Goal: Task Accomplishment & Management: Complete application form

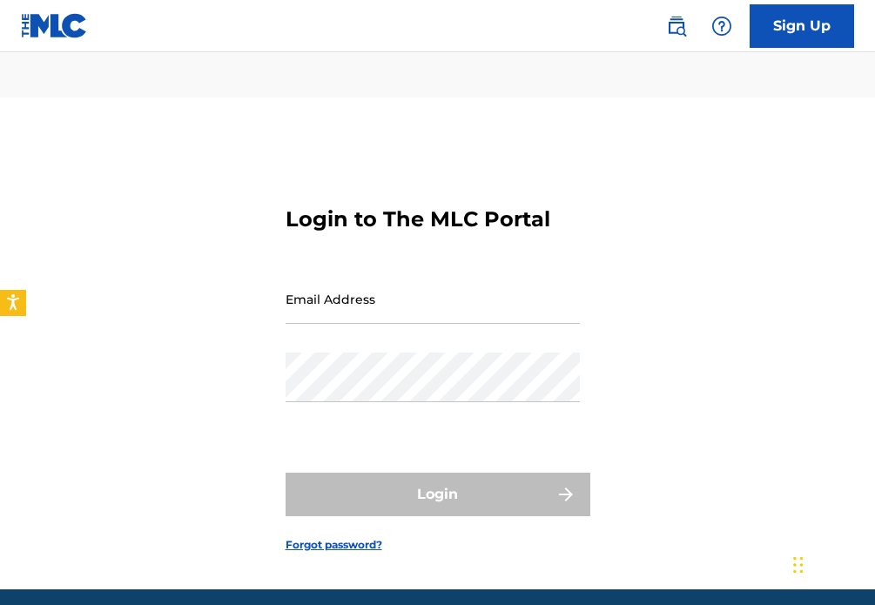
click at [366, 274] on input "Email Address" at bounding box center [433, 299] width 294 height 50
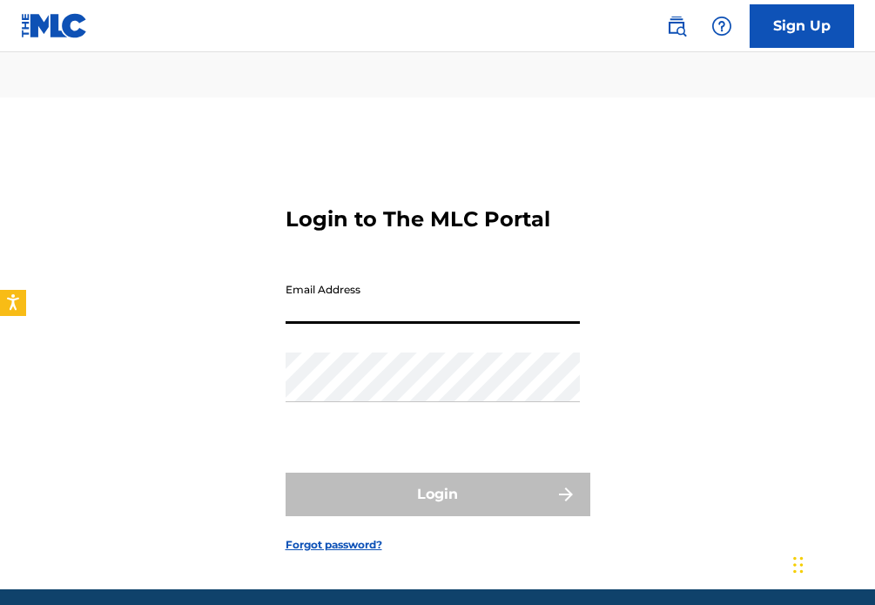
type input "[EMAIL_ADDRESS][DOMAIN_NAME]"
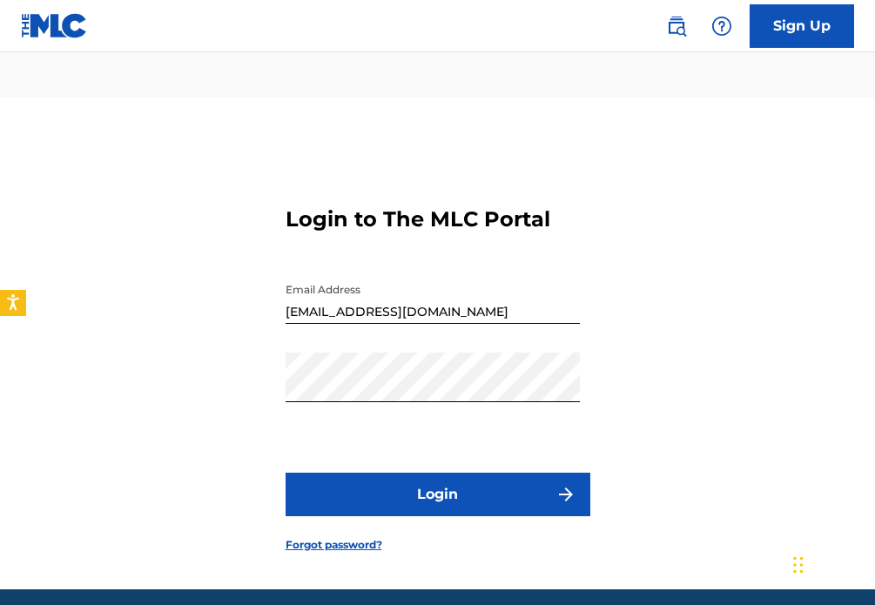
click at [438, 473] on button "Login" at bounding box center [438, 495] width 305 height 44
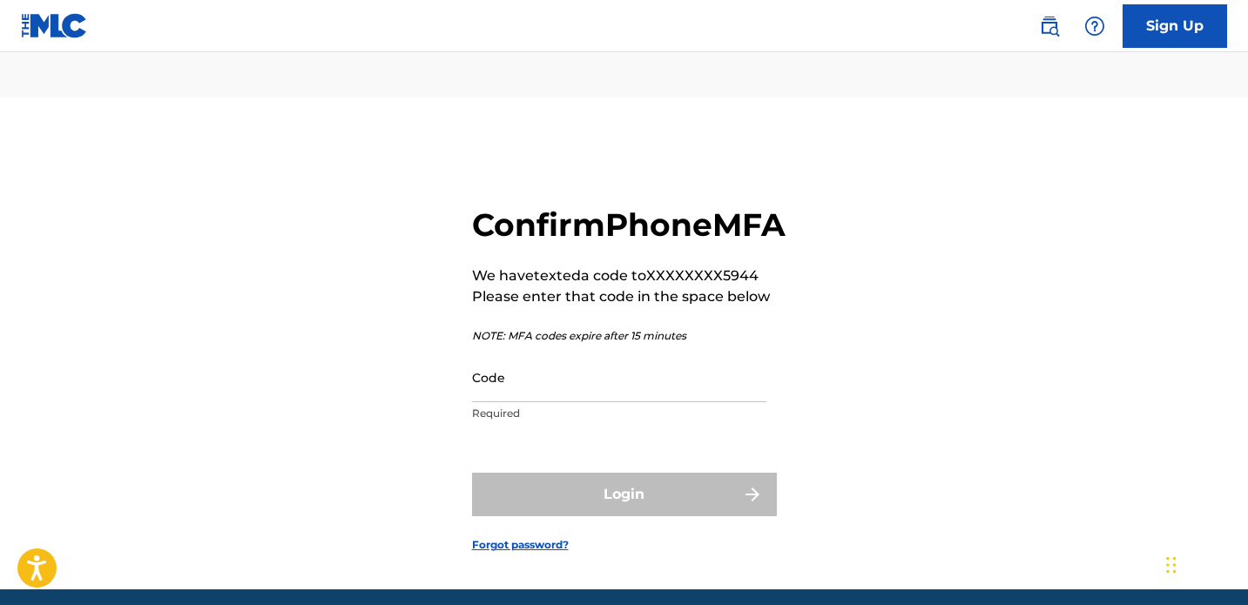
click at [575, 372] on input "Code" at bounding box center [619, 378] width 294 height 50
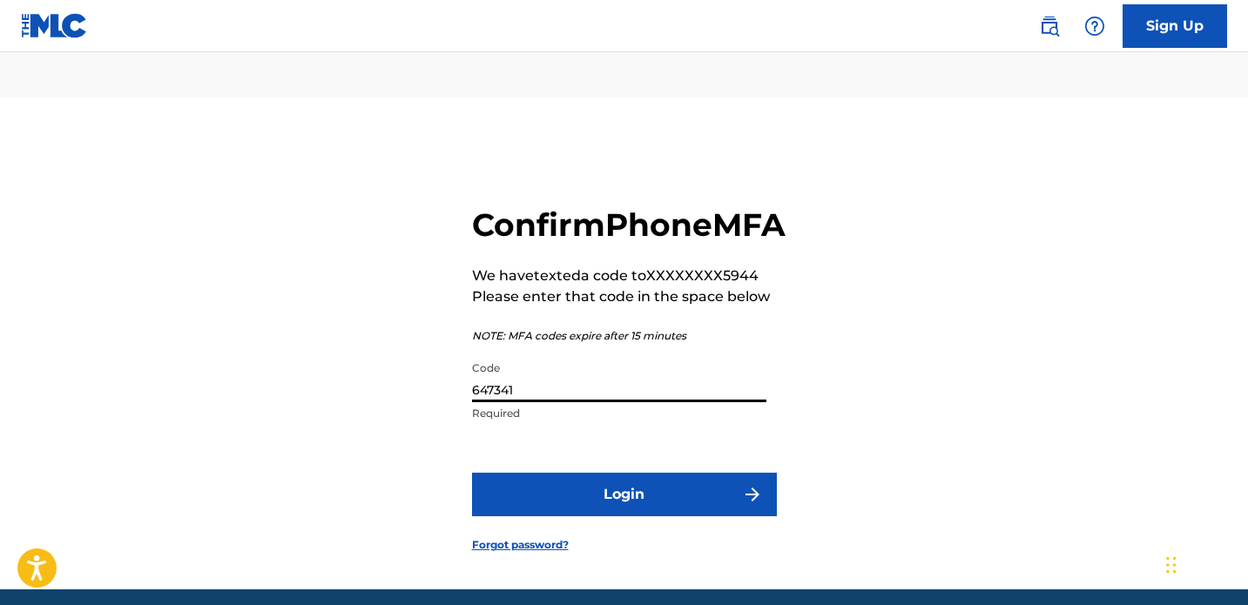
type input "647341"
click at [668, 473] on button "Login" at bounding box center [624, 495] width 305 height 44
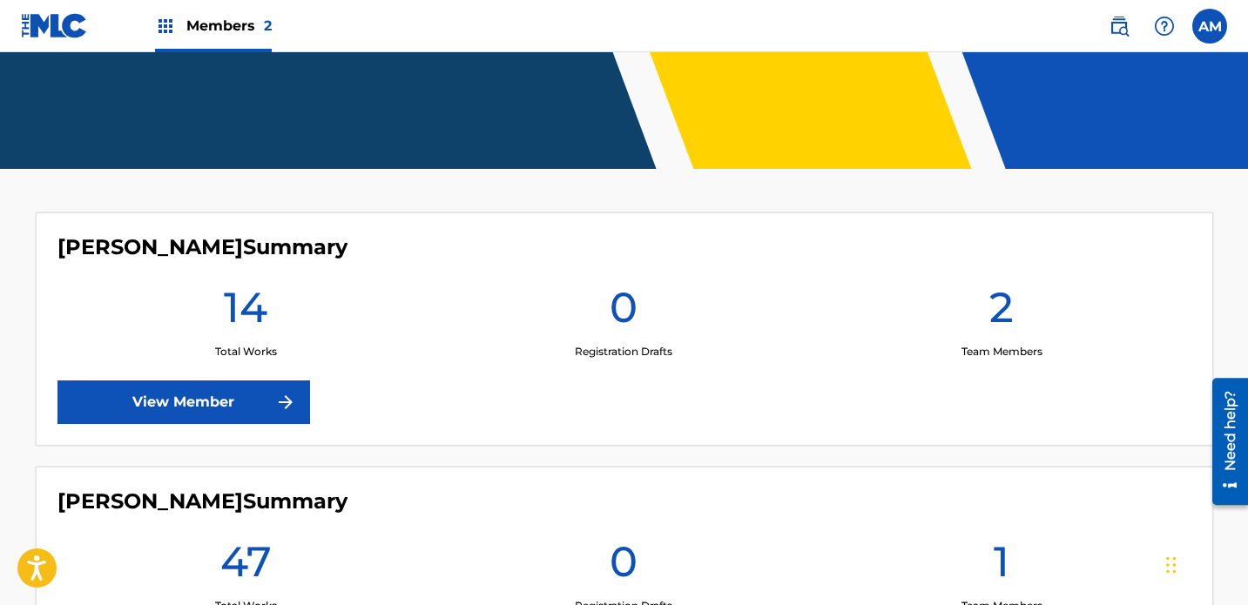
scroll to position [397, 0]
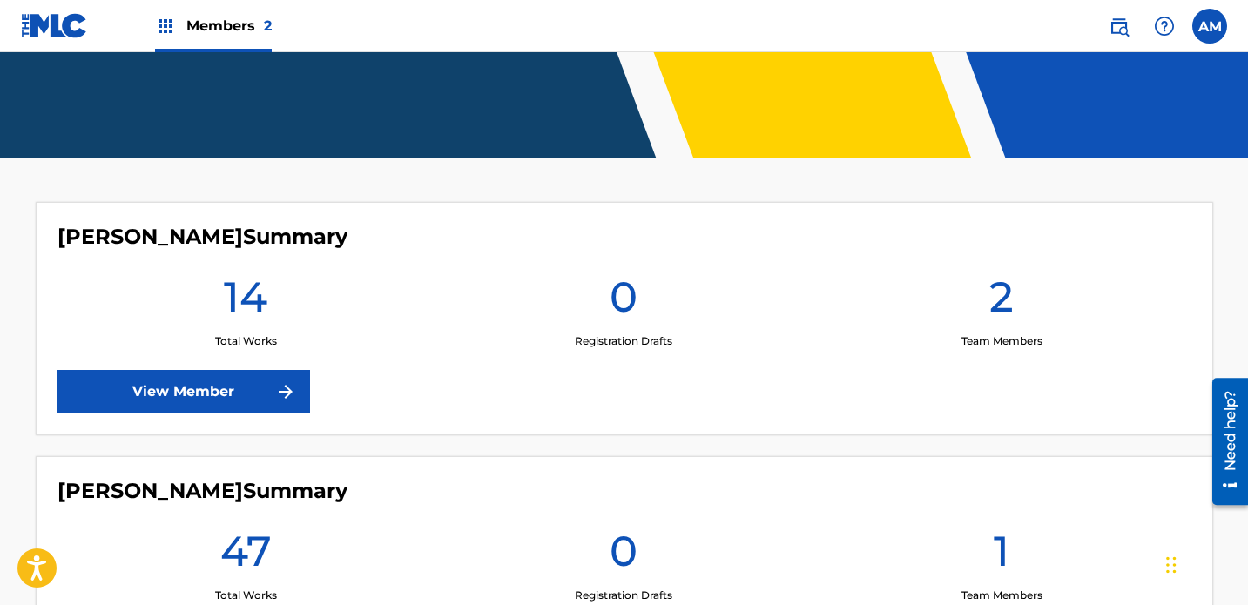
click at [258, 271] on h1 "14" at bounding box center [246, 302] width 44 height 63
click at [249, 370] on link "View Member" at bounding box center [183, 392] width 253 height 44
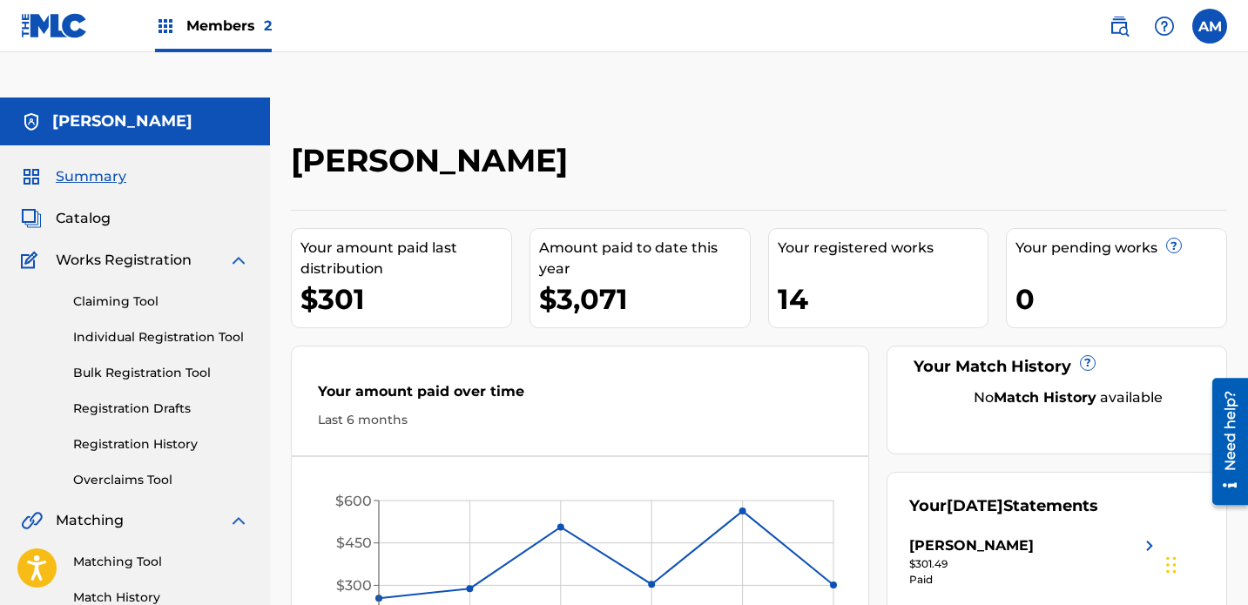
scroll to position [91, 0]
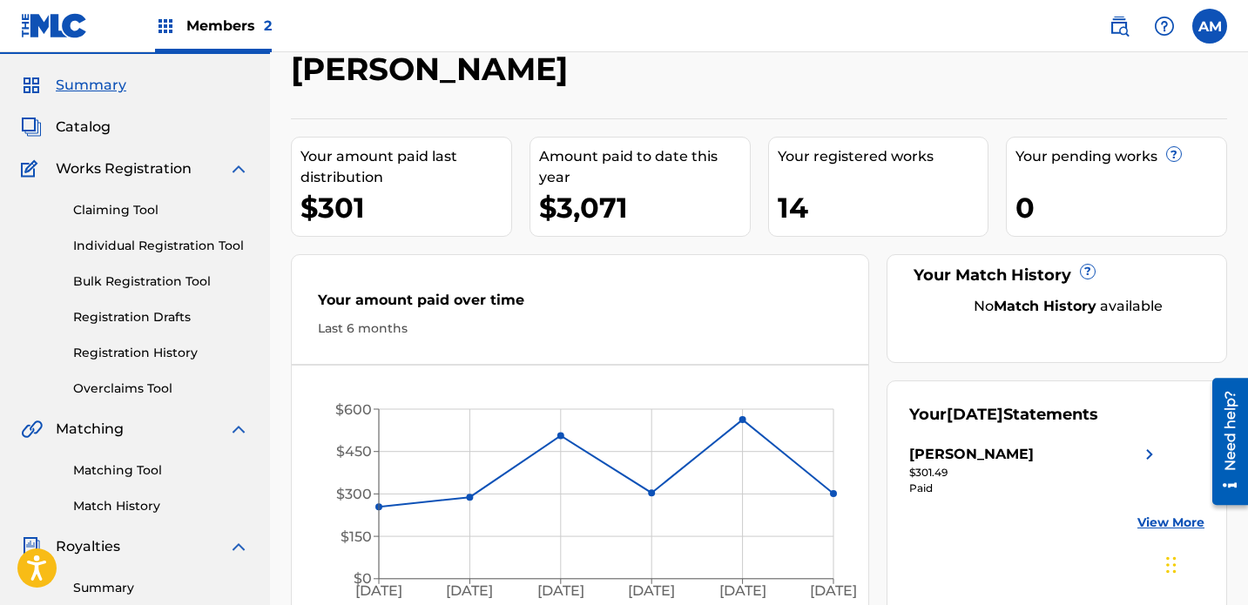
click at [138, 201] on link "Claiming Tool" at bounding box center [161, 210] width 176 height 18
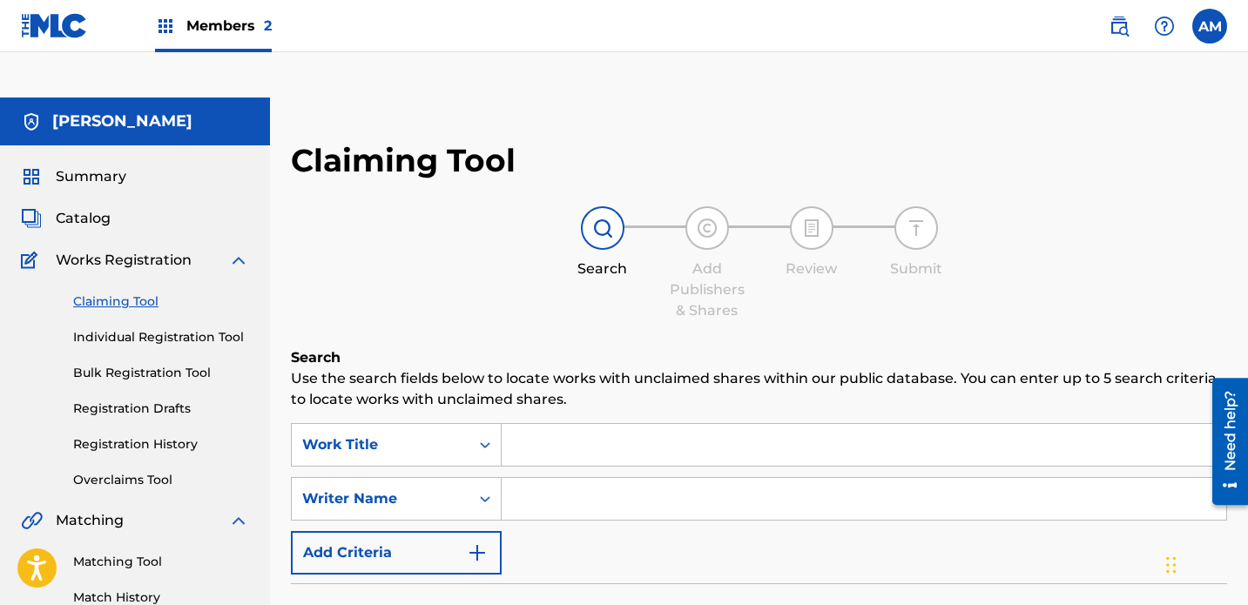
click at [592, 478] on input "Search Form" at bounding box center [864, 499] width 725 height 42
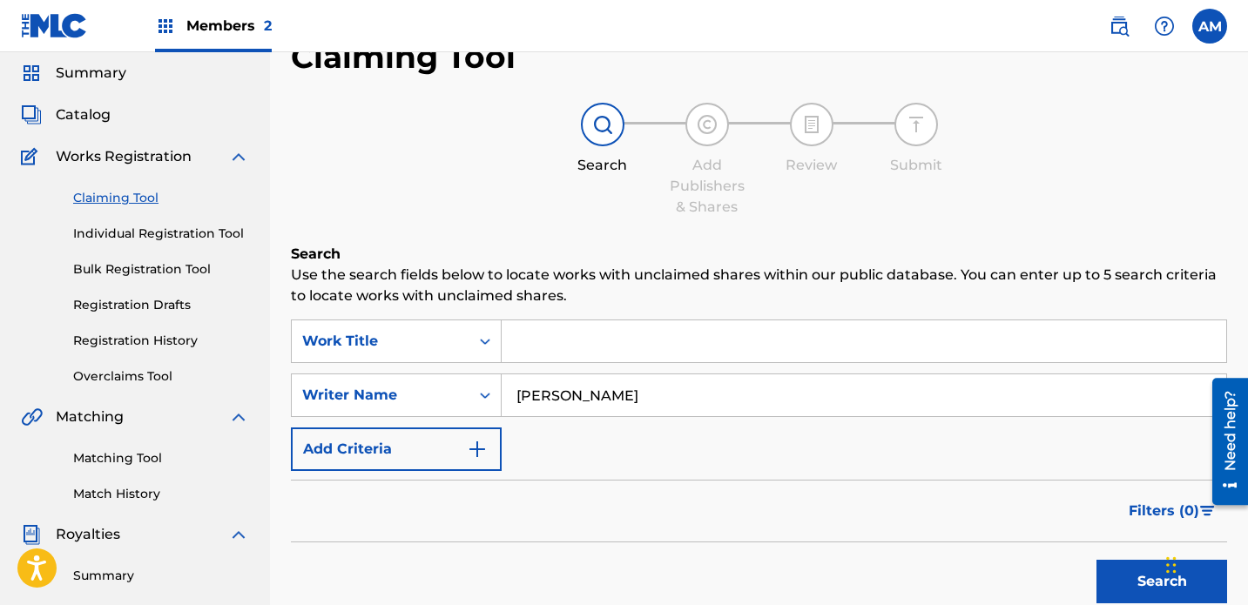
scroll to position [133, 0]
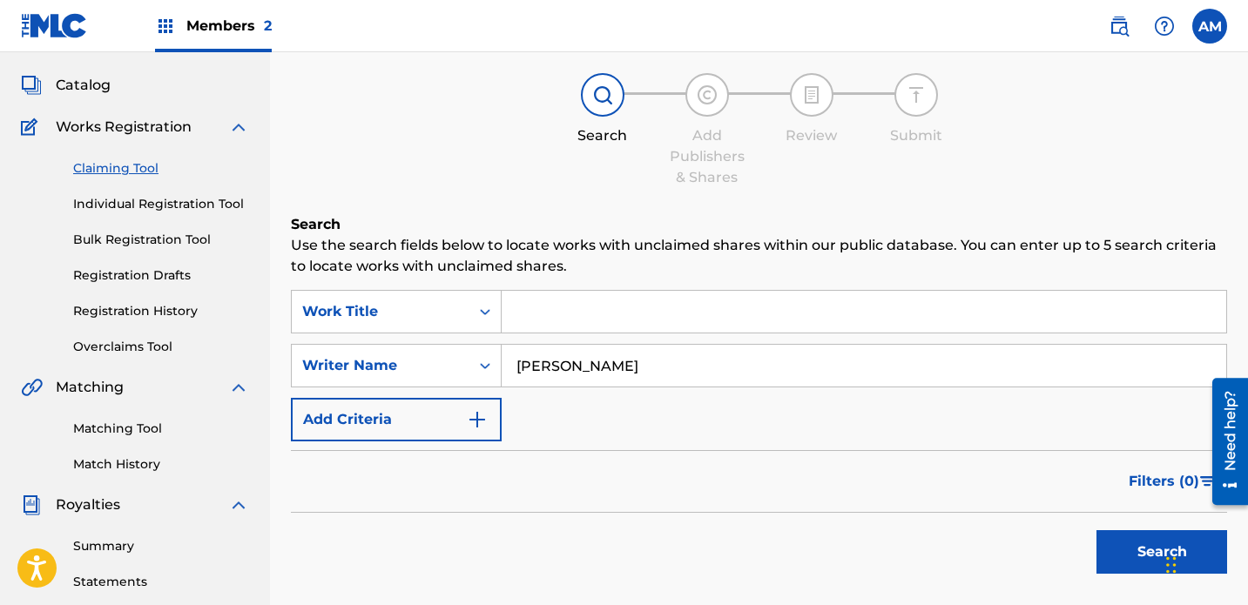
type input "[PERSON_NAME]"
click at [875, 530] on button "Search" at bounding box center [1162, 552] width 131 height 44
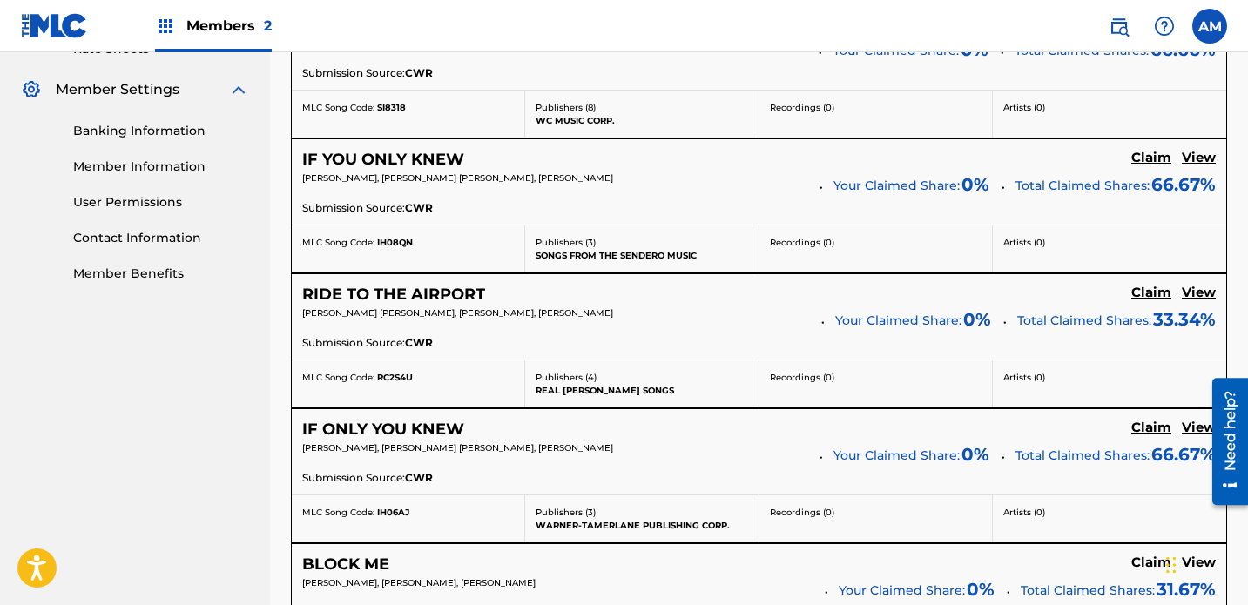
scroll to position [140, 0]
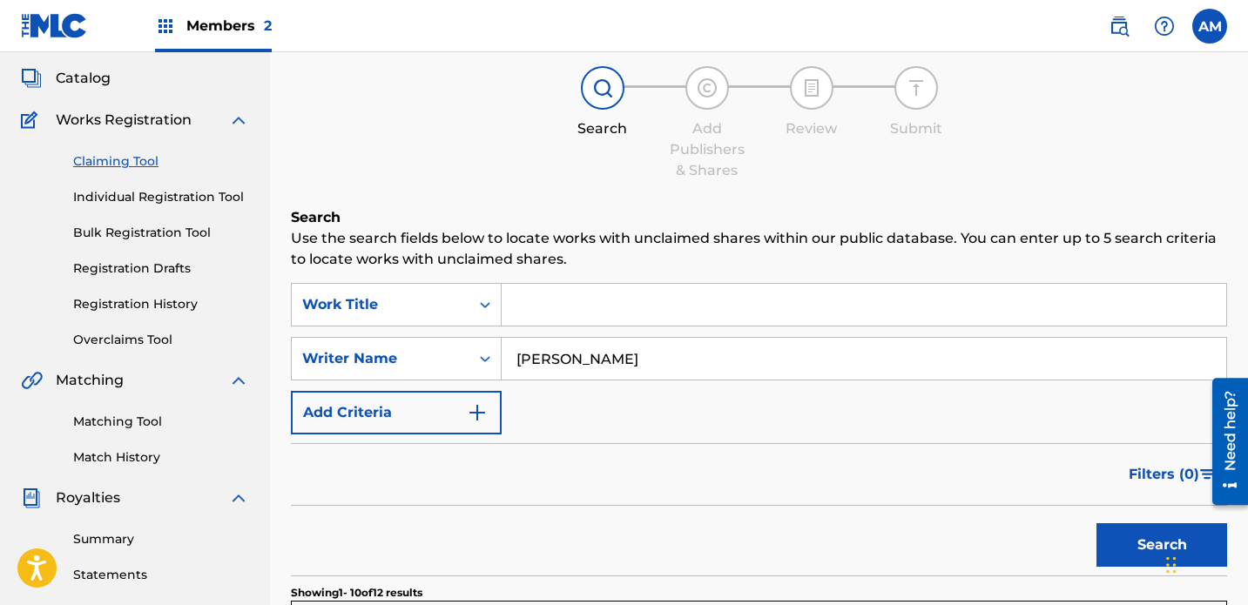
click at [112, 530] on link "Summary" at bounding box center [161, 539] width 176 height 18
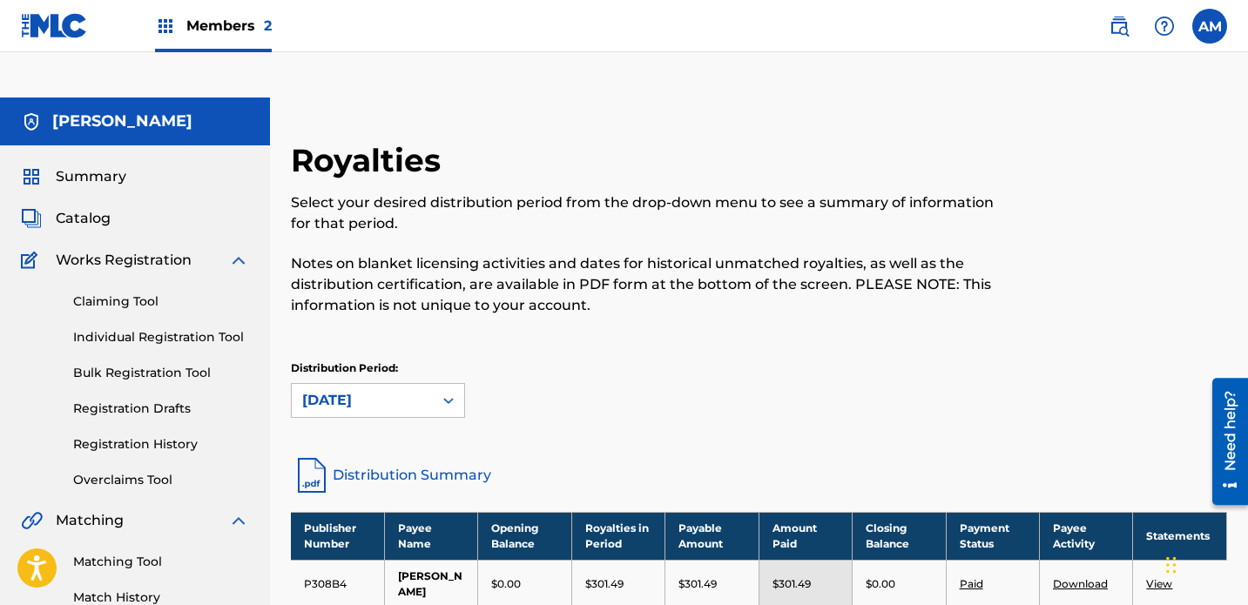
click at [101, 208] on span "Catalog" at bounding box center [83, 218] width 55 height 21
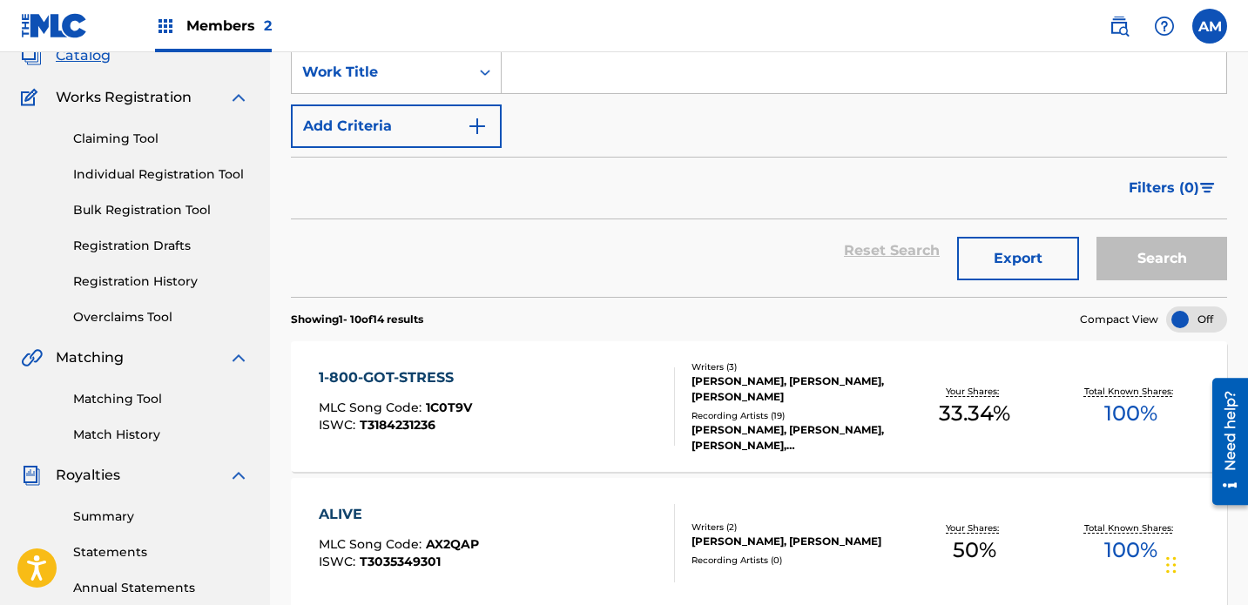
scroll to position [162, 0]
click at [645, 368] on div "1-800-GOT-STRESS MLC Song Code : 1C0T9V ISWC : T3184231236" at bounding box center [497, 407] width 356 height 78
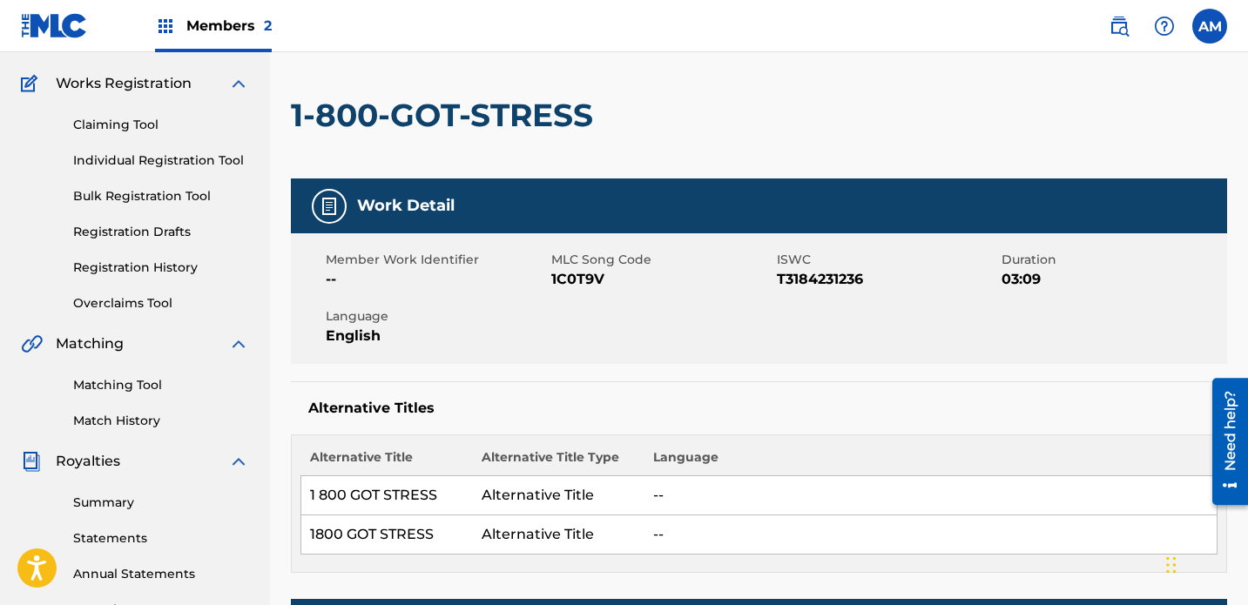
scroll to position [179, 0]
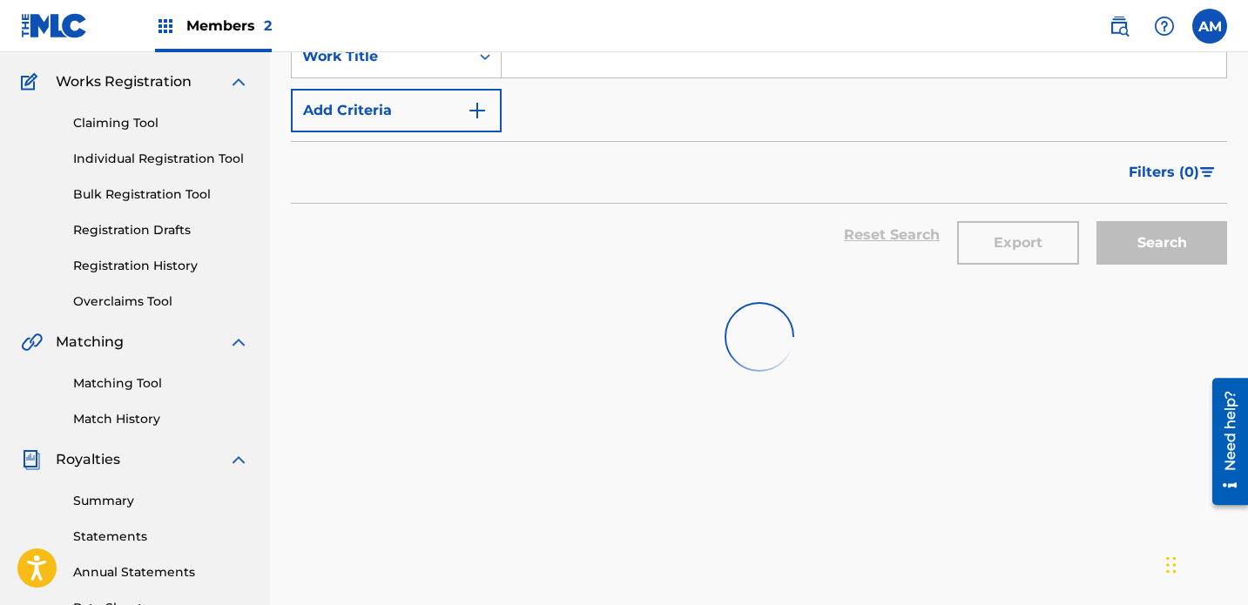
scroll to position [162, 0]
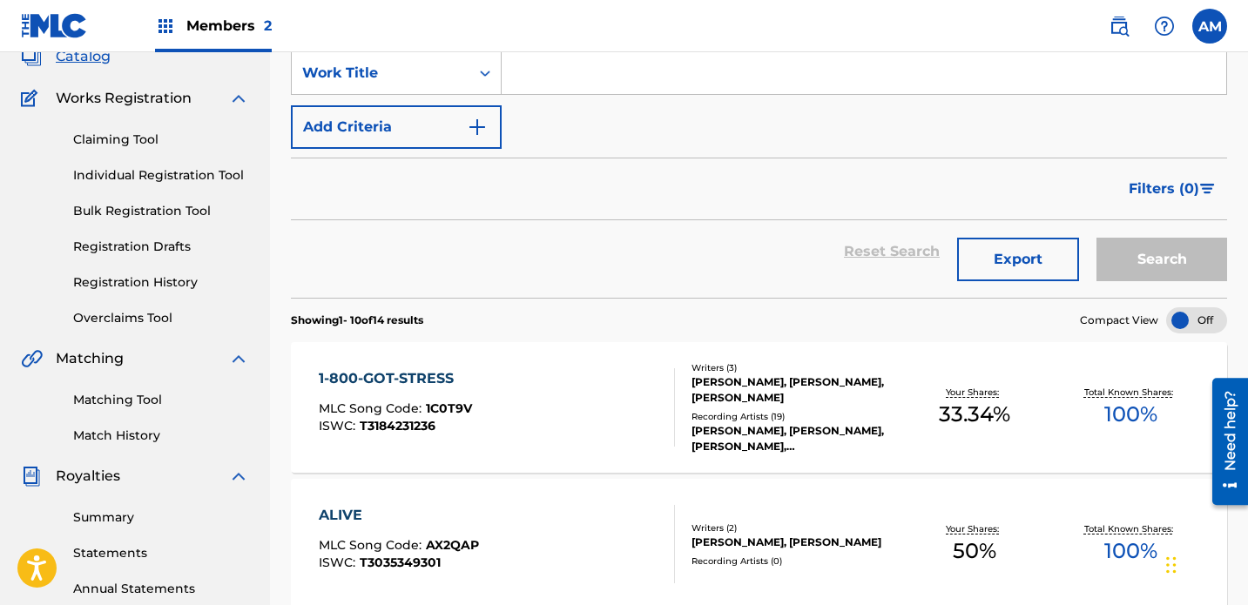
click at [579, 505] on div "ALIVE MLC Song Code : AX2QAP ISWC : T3035349301" at bounding box center [497, 544] width 356 height 78
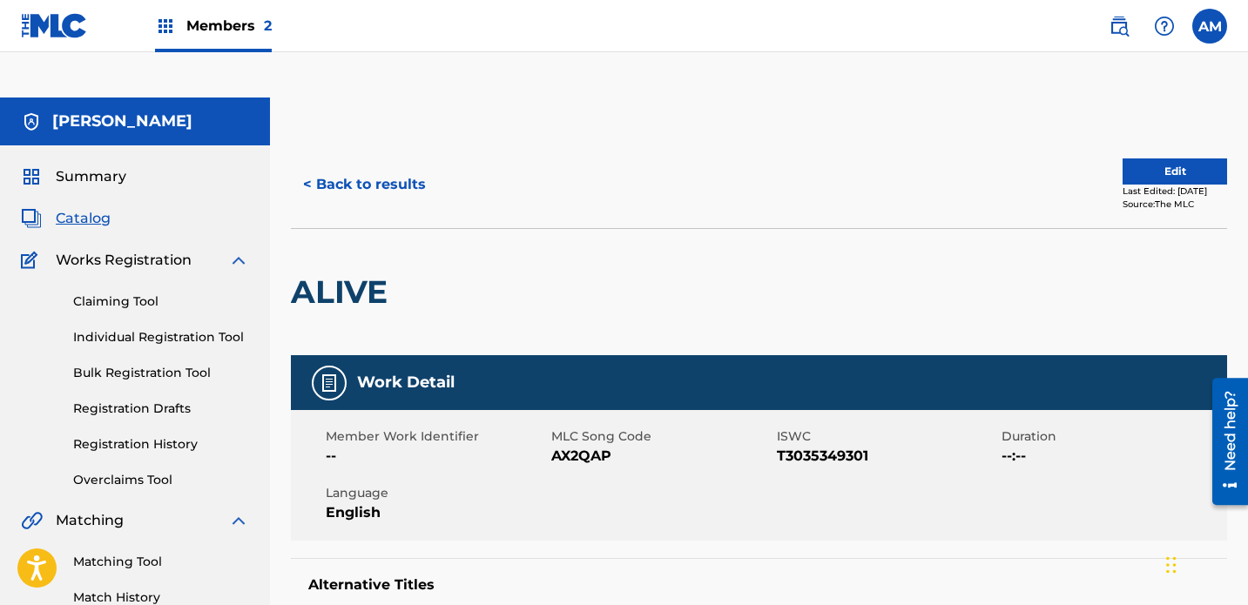
click at [348, 163] on button "< Back to results" at bounding box center [364, 185] width 147 height 44
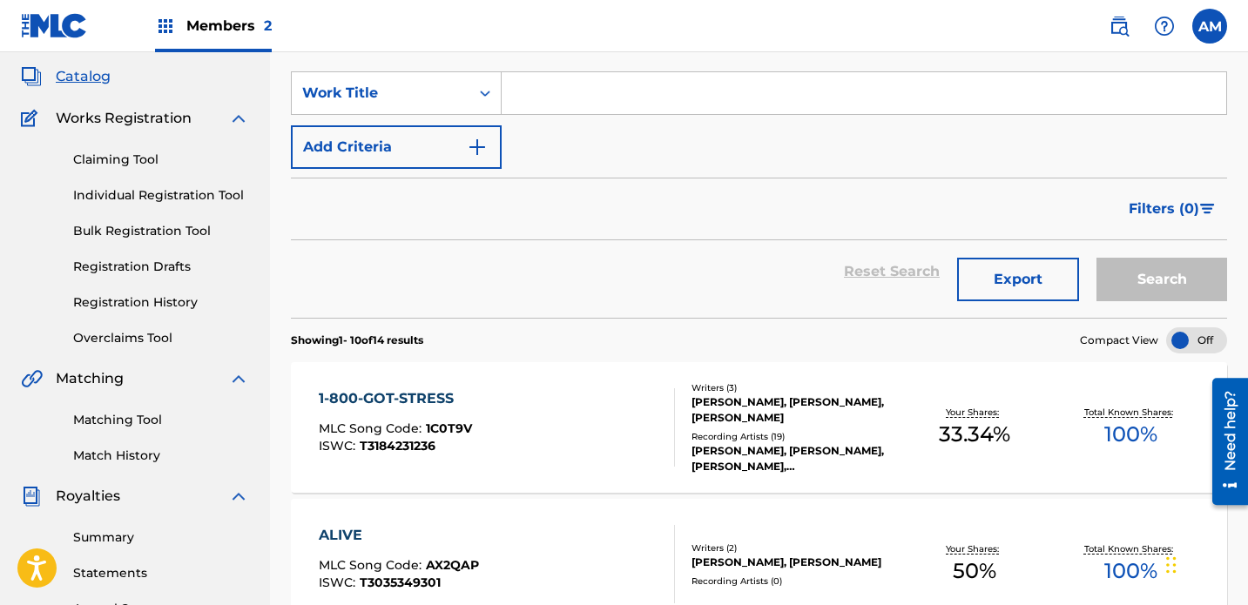
scroll to position [192, 0]
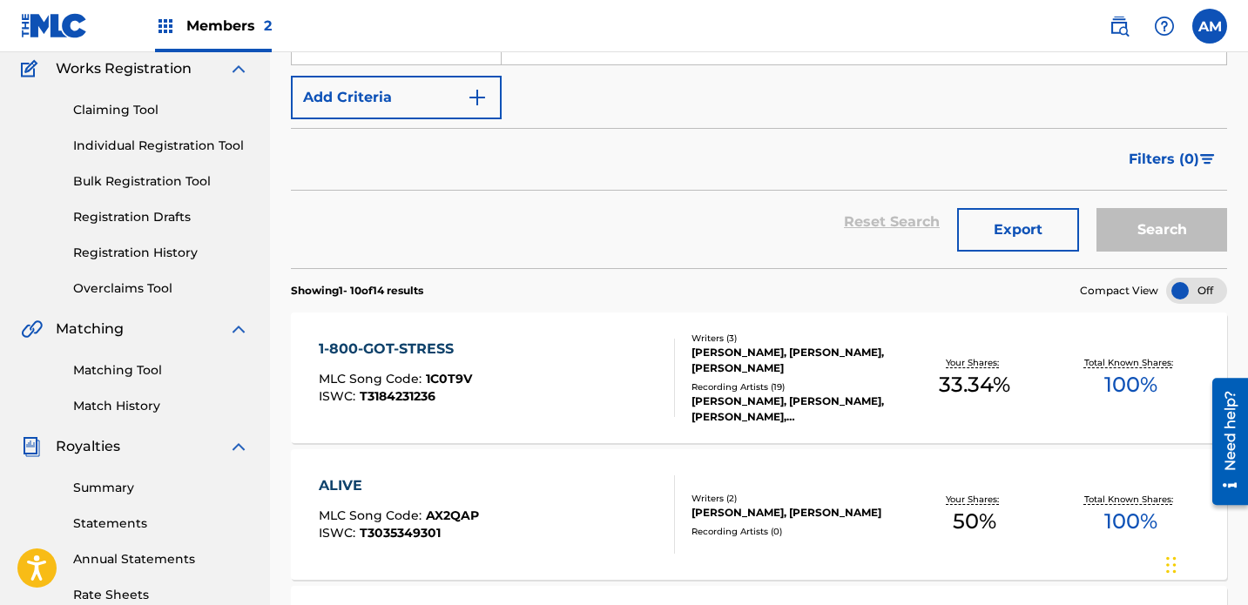
click at [609, 476] on div "ALIVE MLC Song Code : AX2QAP ISWC : T3035349301" at bounding box center [497, 515] width 356 height 78
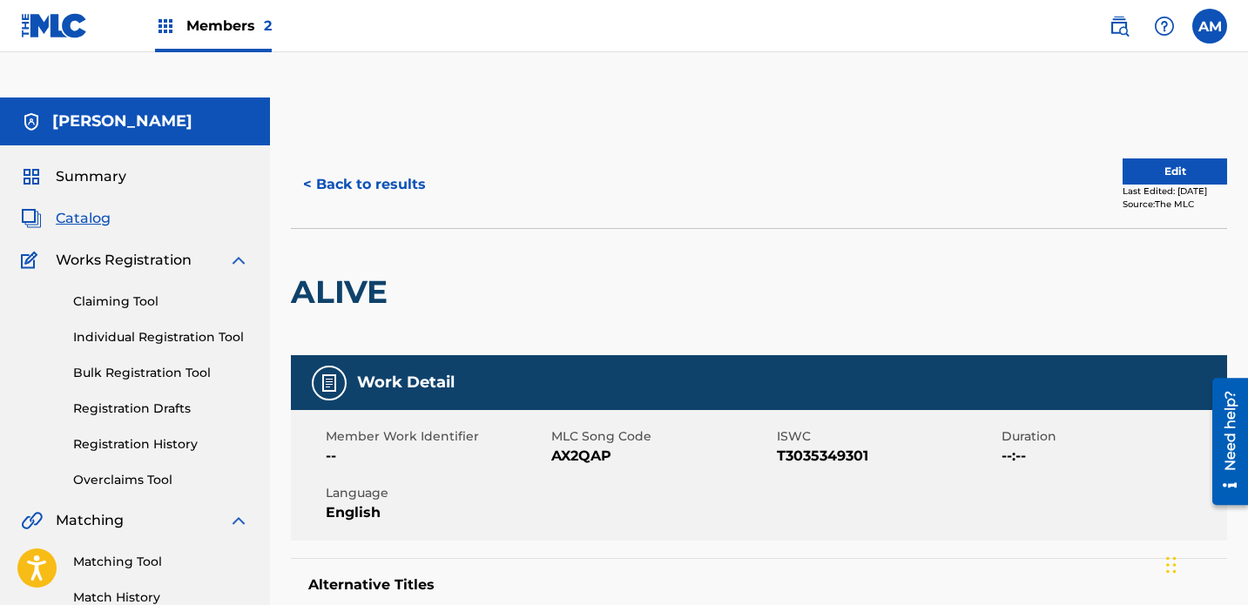
click at [875, 159] on button "Edit" at bounding box center [1175, 172] width 105 height 26
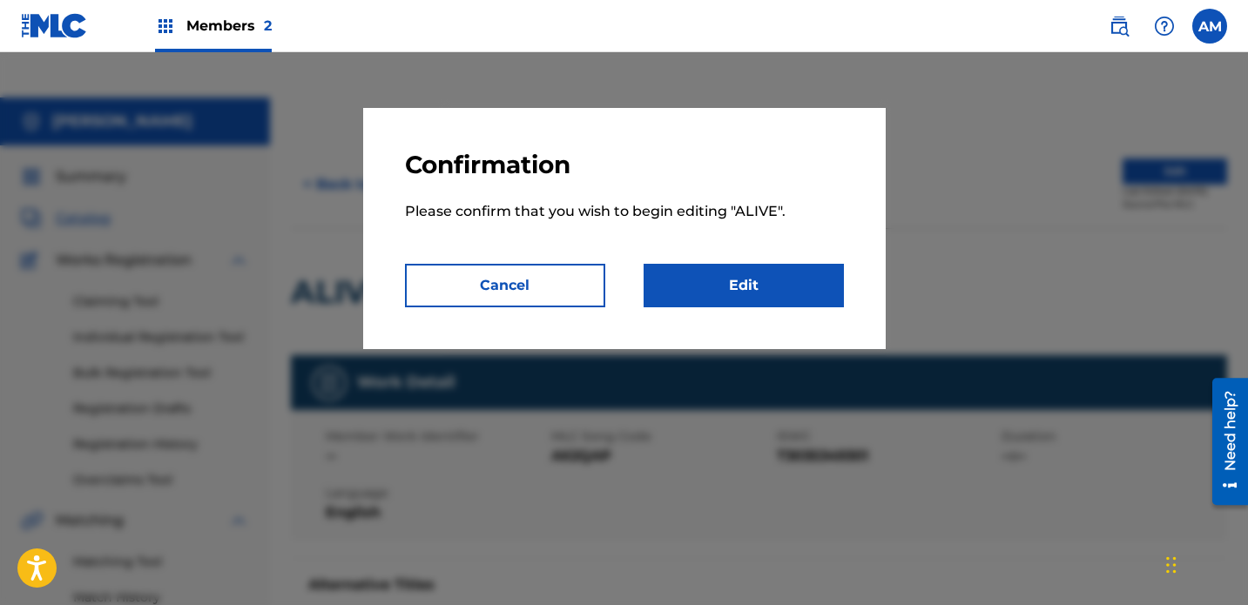
click at [761, 277] on link "Edit" at bounding box center [744, 286] width 200 height 44
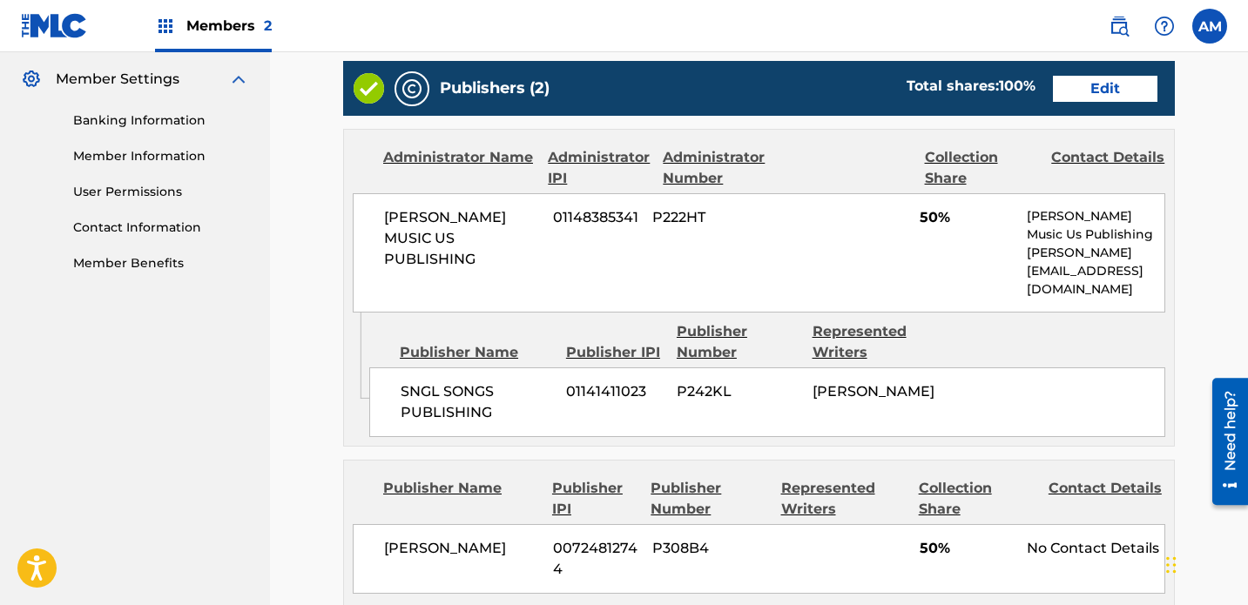
scroll to position [1022, 0]
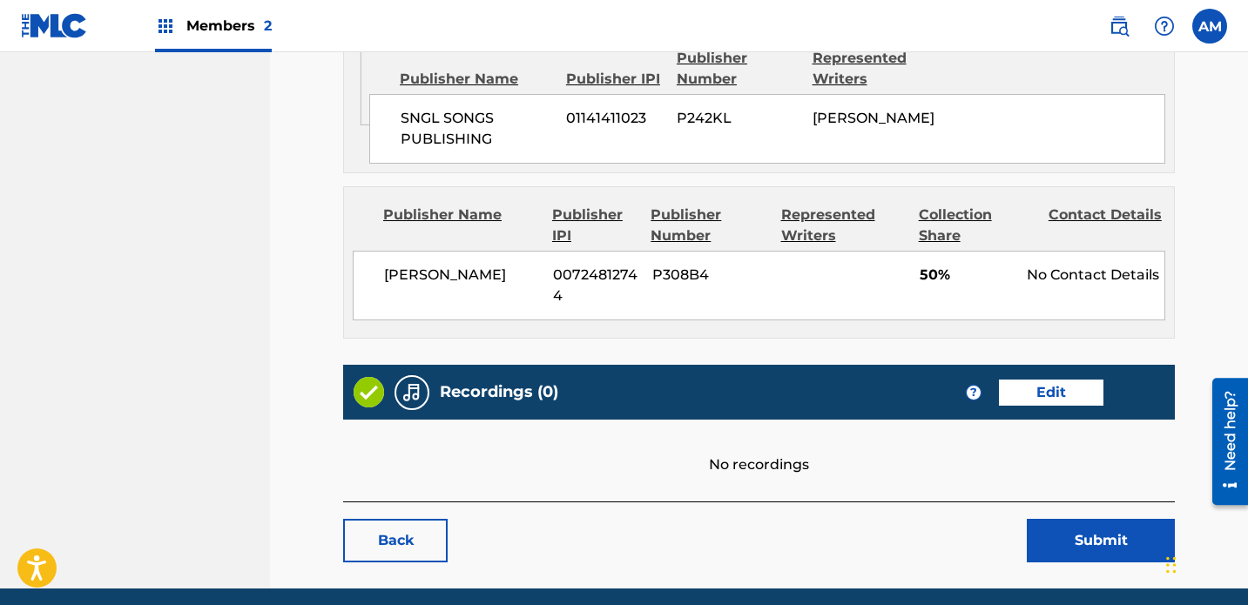
click at [875, 380] on link "Edit" at bounding box center [1051, 393] width 105 height 26
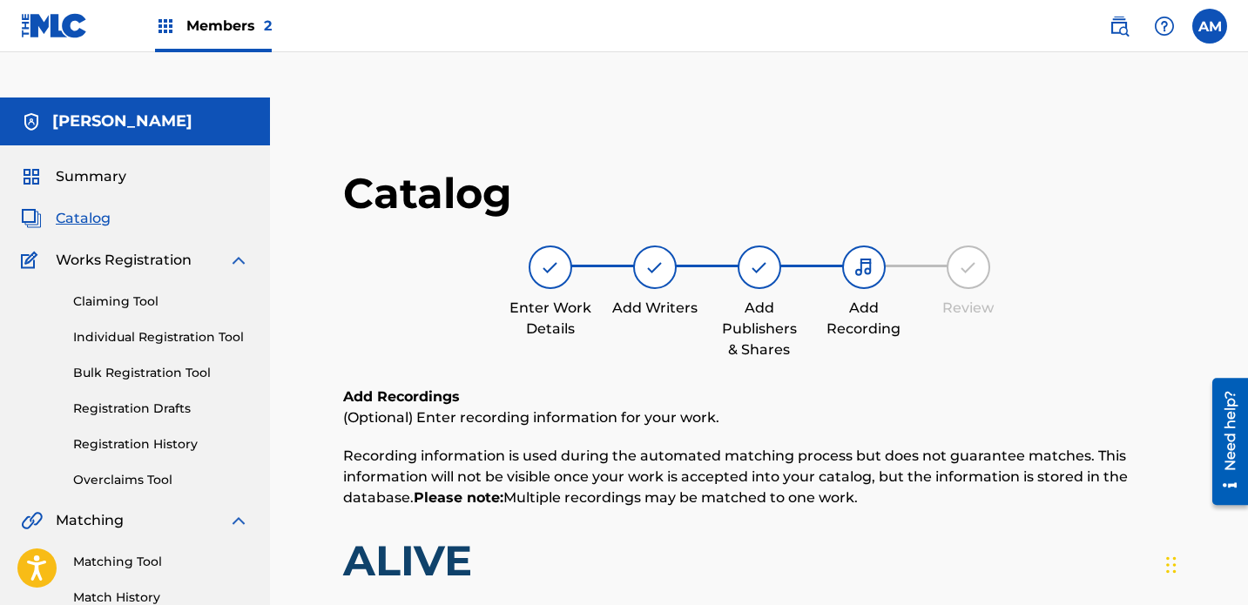
click at [89, 208] on span "Catalog" at bounding box center [83, 218] width 55 height 21
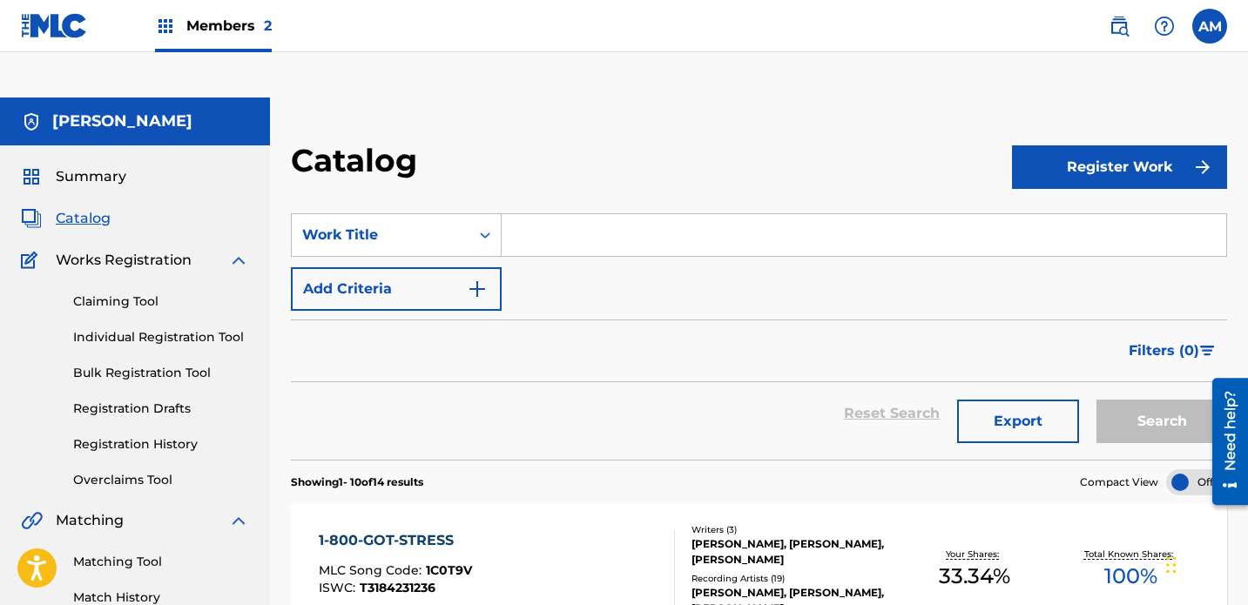
click at [584, 214] on input "Search Form" at bounding box center [864, 235] width 725 height 42
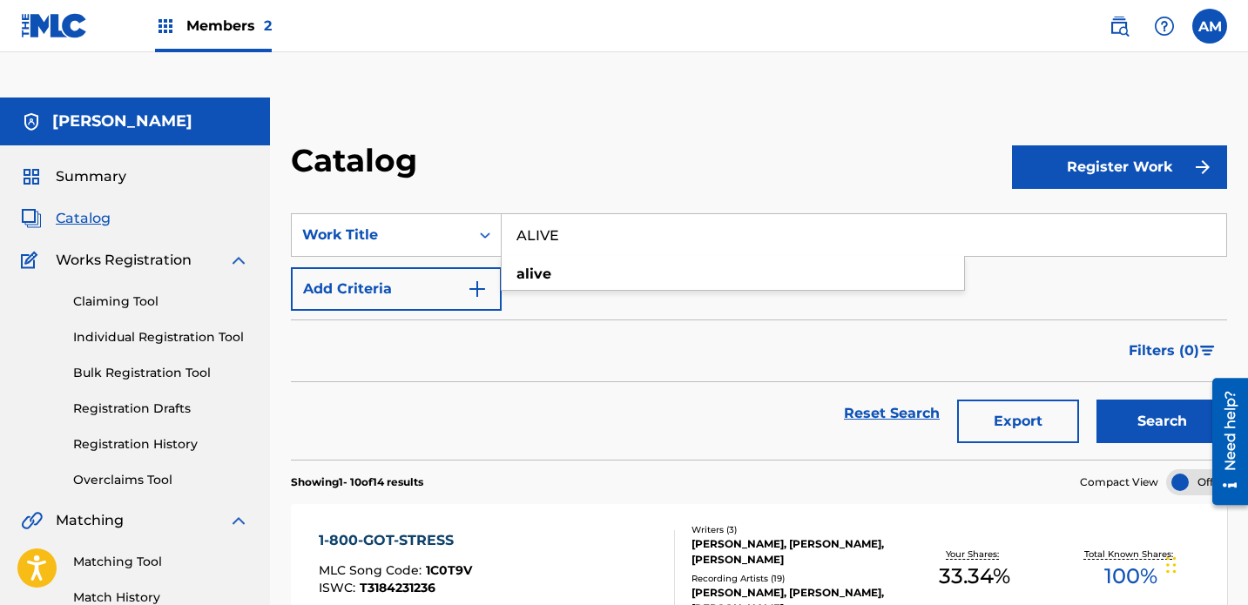
type input "ALIVE"
click at [639, 320] on div "Filters ( 0 )" at bounding box center [759, 351] width 936 height 63
click at [447, 267] on button "Add Criteria" at bounding box center [396, 289] width 211 height 44
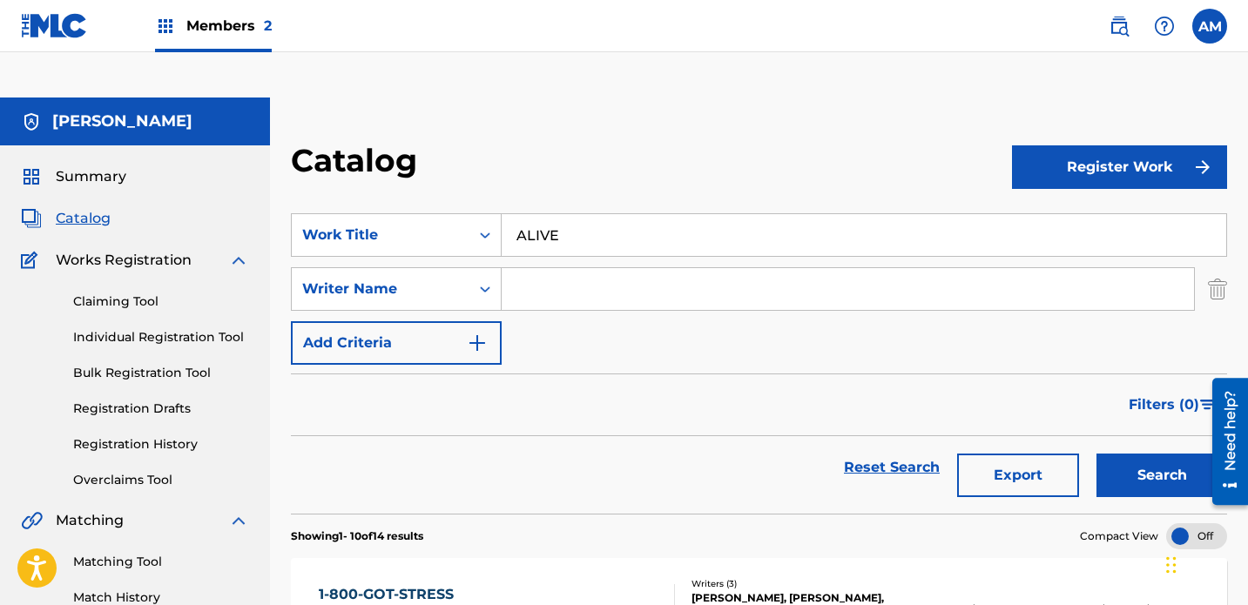
click at [557, 268] on input "Search Form" at bounding box center [848, 289] width 693 height 42
click at [418, 279] on div "Writer Name" at bounding box center [380, 289] width 157 height 21
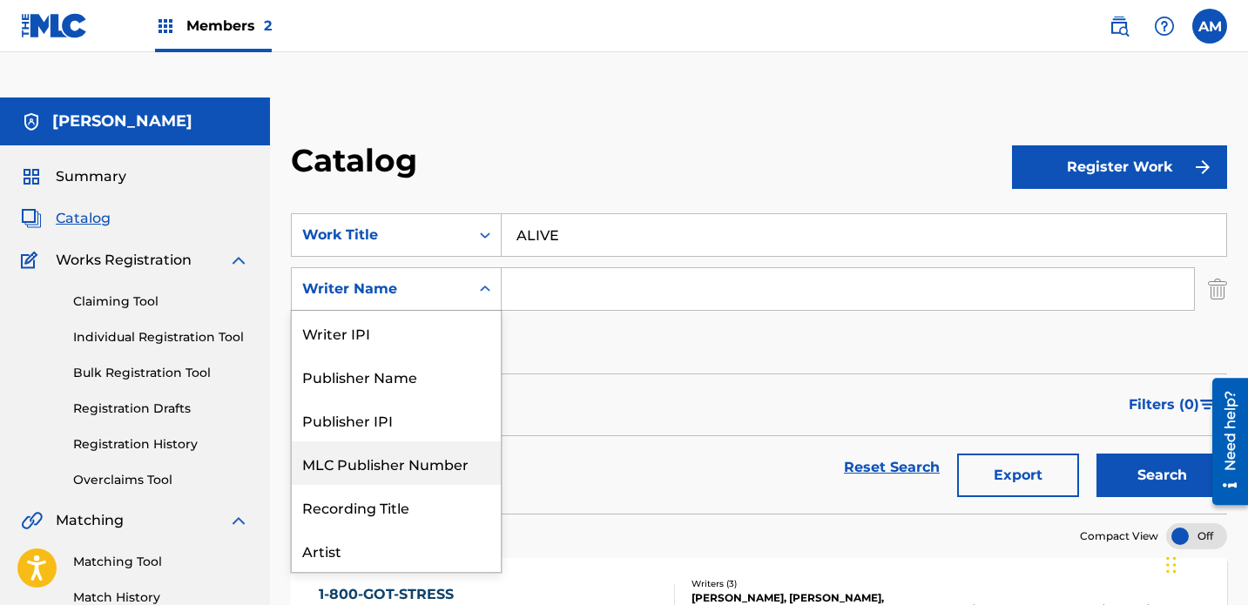
scroll to position [87, 0]
click at [405, 442] on div "Artist" at bounding box center [396, 464] width 209 height 44
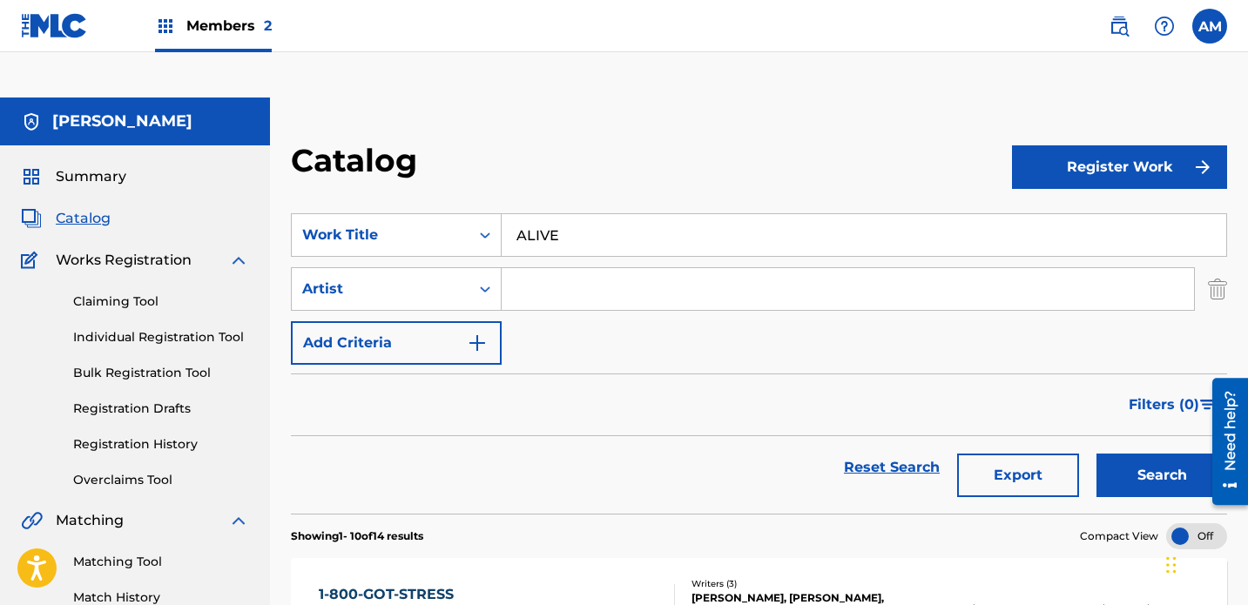
click at [556, 268] on input "Search Form" at bounding box center [848, 289] width 693 height 42
type input "[PERSON_NAME]"
click at [875, 454] on button "Search" at bounding box center [1162, 476] width 131 height 44
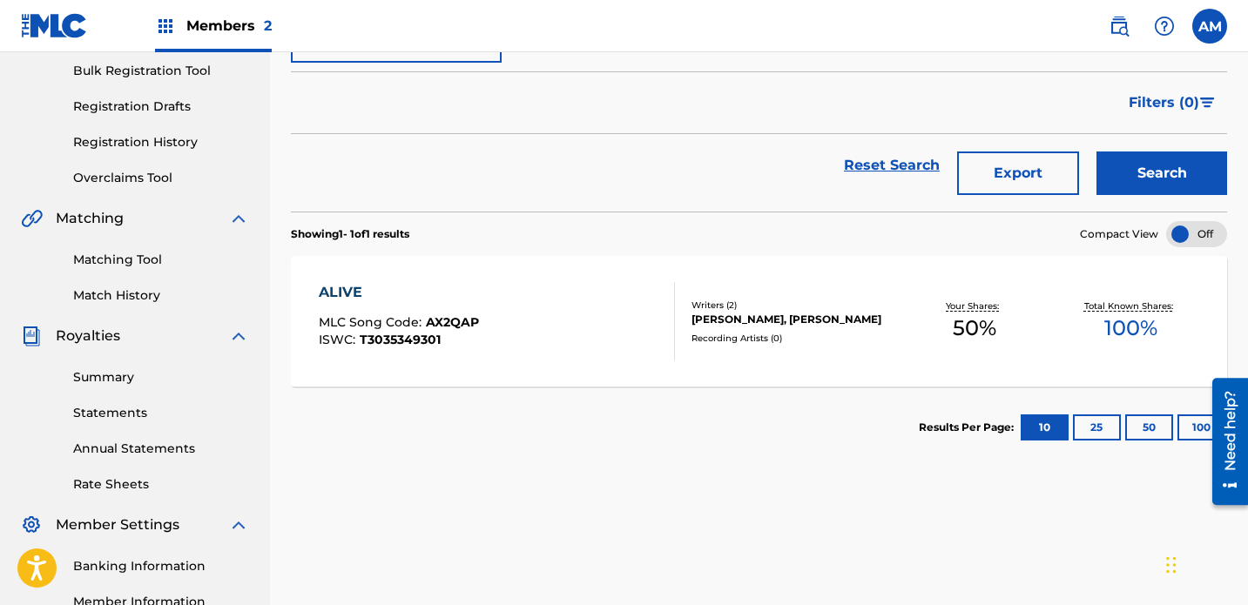
scroll to position [300, 0]
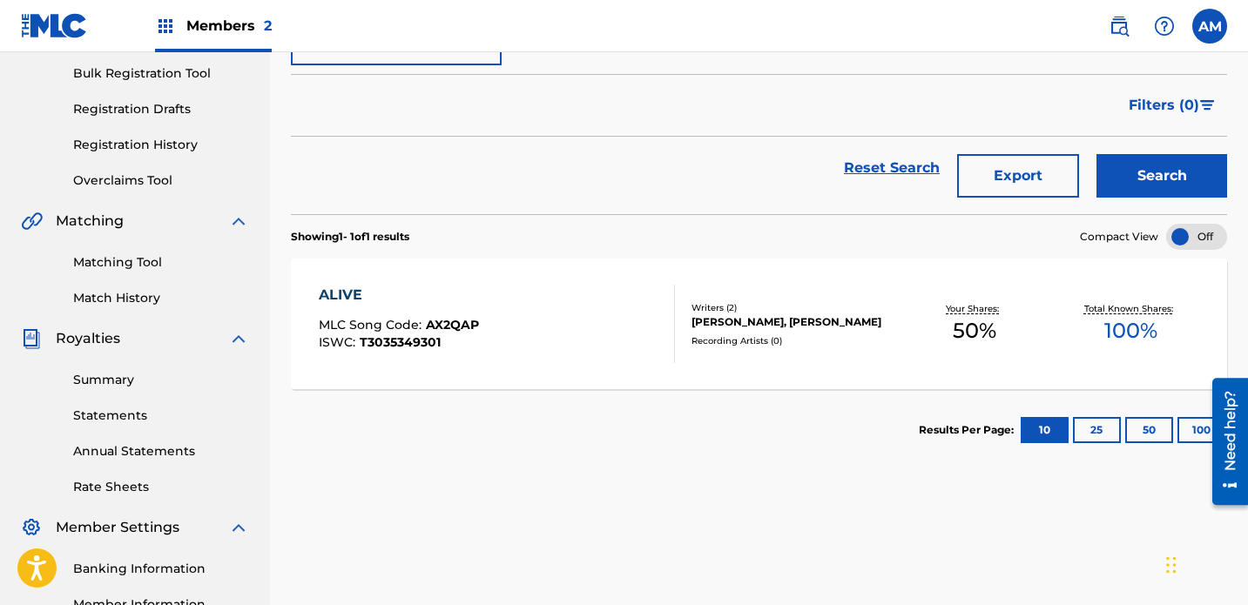
click at [739, 334] on div "Recording Artists ( 0 )" at bounding box center [795, 340] width 206 height 13
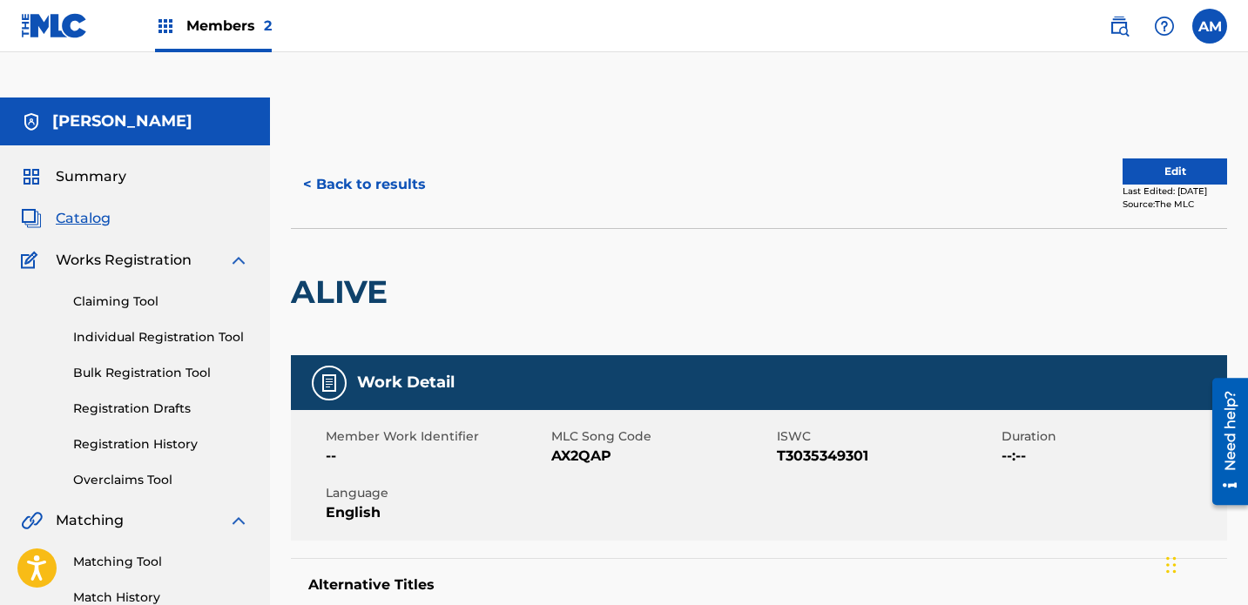
click at [875, 159] on button "Edit" at bounding box center [1175, 172] width 105 height 26
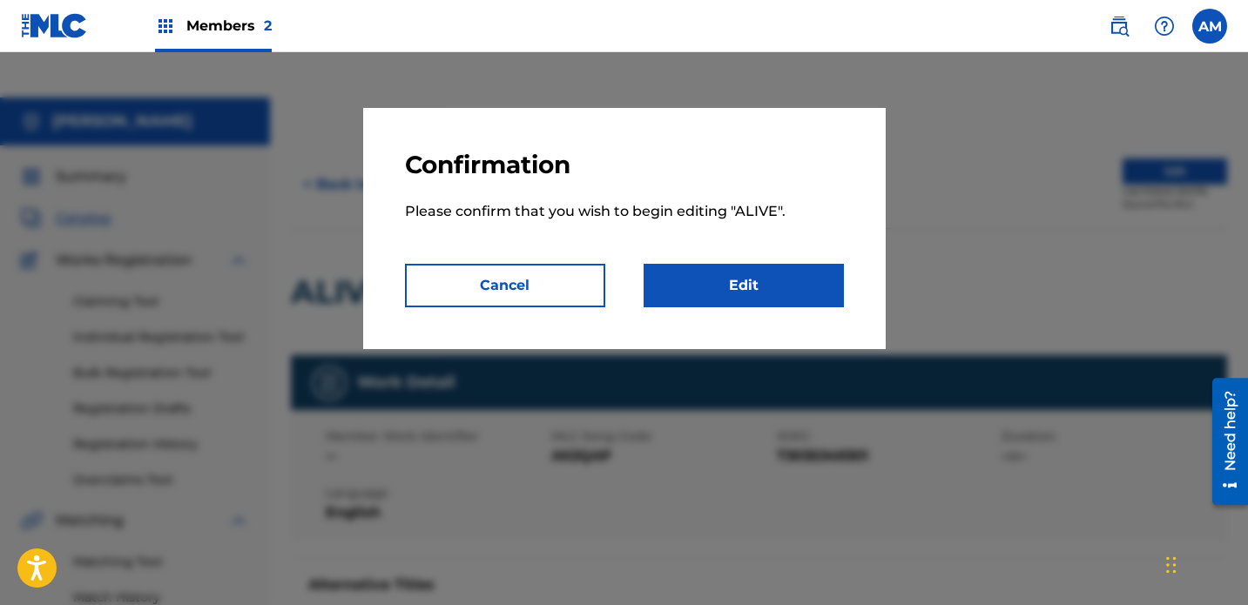
click at [761, 282] on link "Edit" at bounding box center [744, 286] width 200 height 44
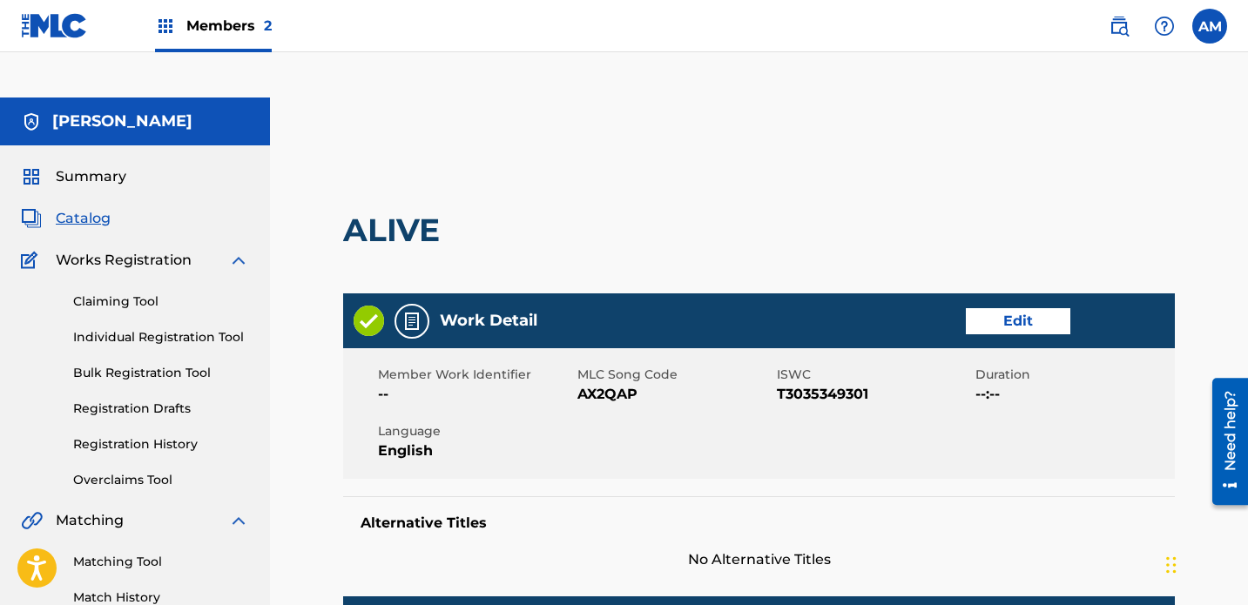
click at [875, 308] on link "Edit" at bounding box center [1018, 321] width 105 height 26
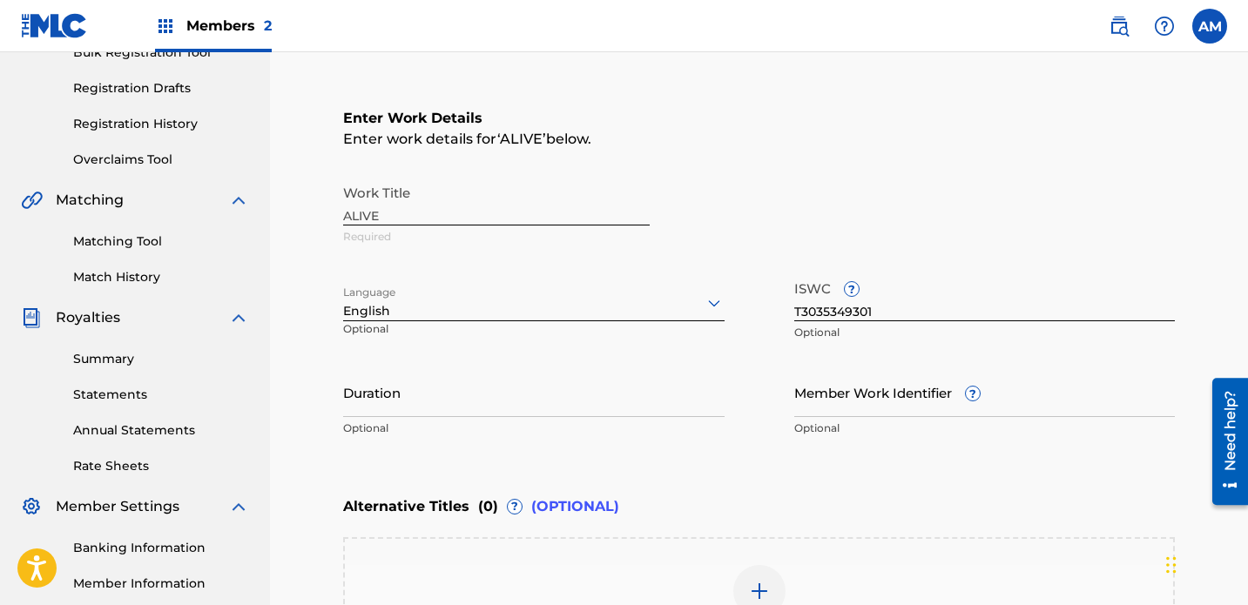
scroll to position [334, 0]
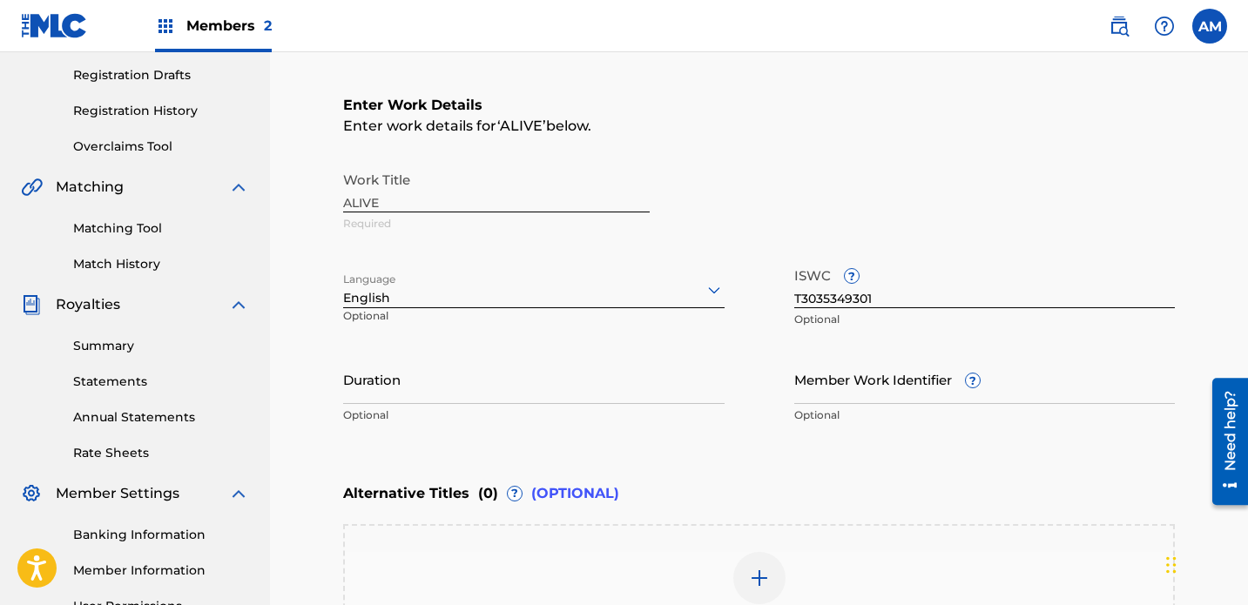
click at [553, 355] on input "Duration" at bounding box center [534, 380] width 382 height 50
click at [811, 411] on div "Enter Work Details Enter work details for ‘ ALIVE ’ below. Work Title ALIVE Req…" at bounding box center [759, 264] width 832 height 422
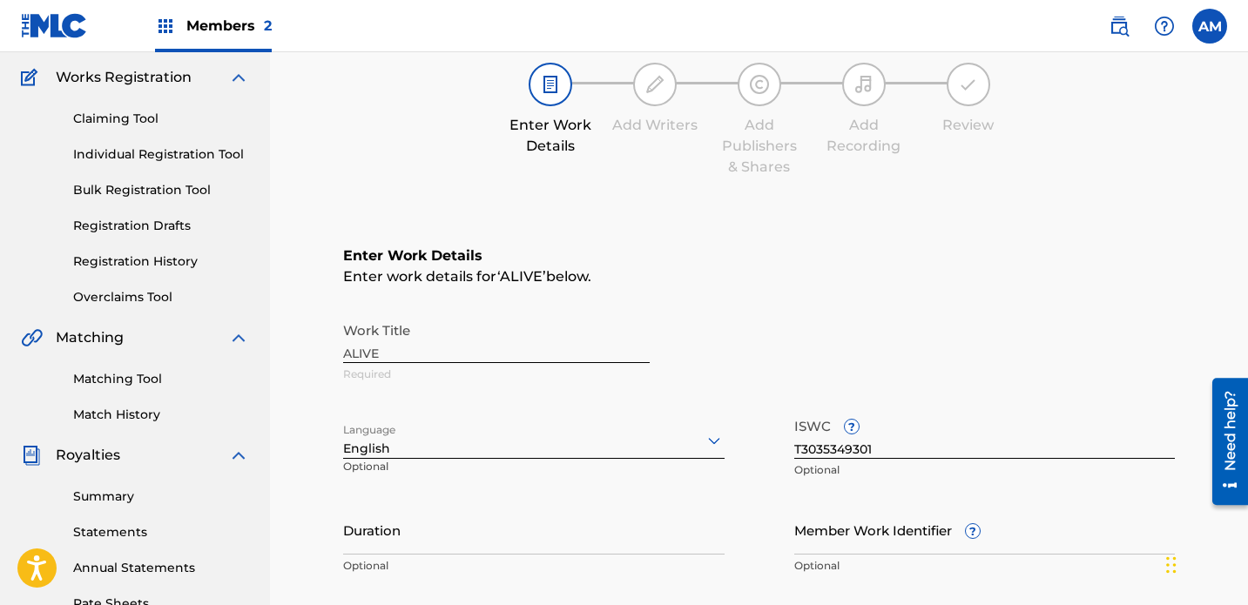
scroll to position [185, 0]
click at [718, 429] on icon at bounding box center [714, 439] width 21 height 21
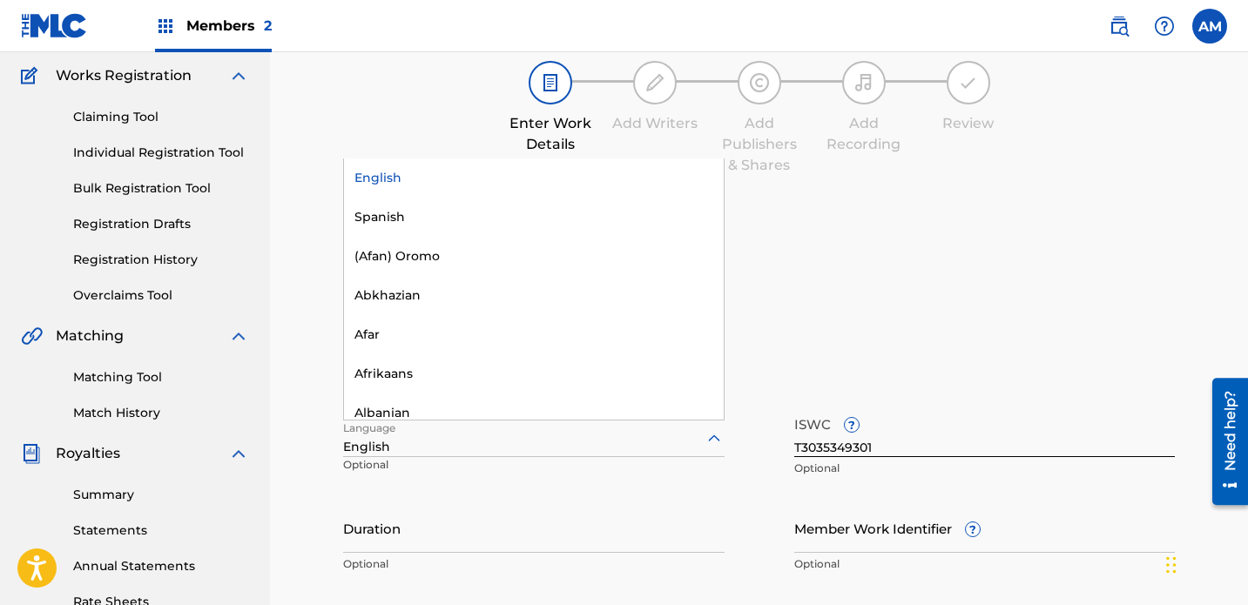
click at [399, 159] on div "English" at bounding box center [534, 178] width 380 height 39
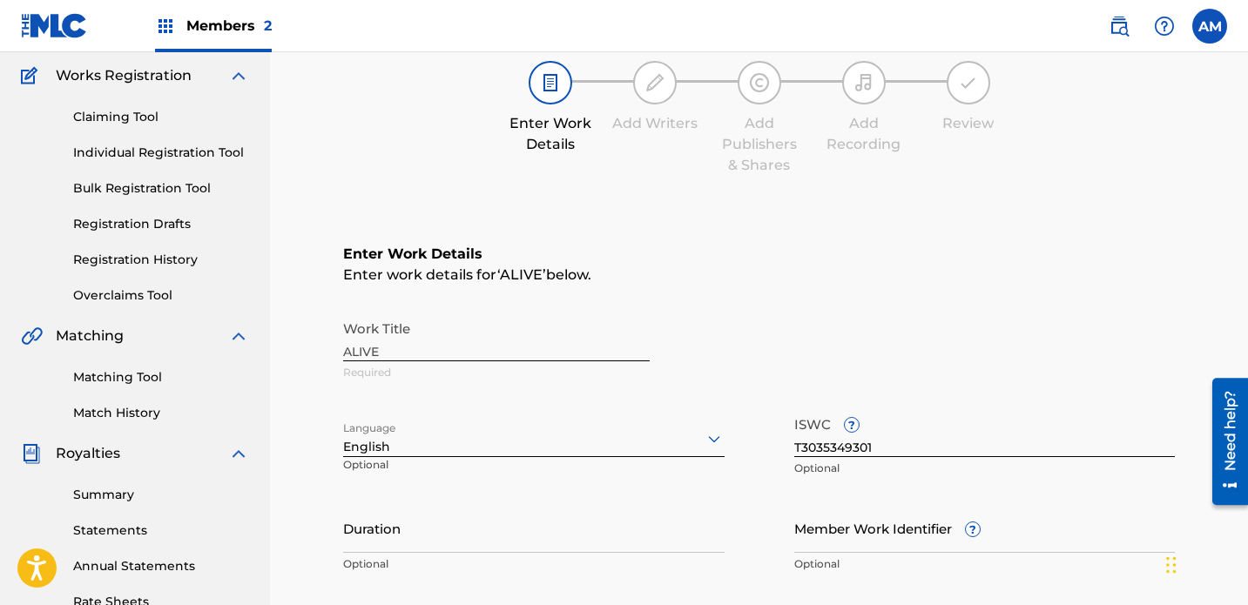
click at [752, 312] on div "Work Title ALIVE Required" at bounding box center [759, 351] width 832 height 78
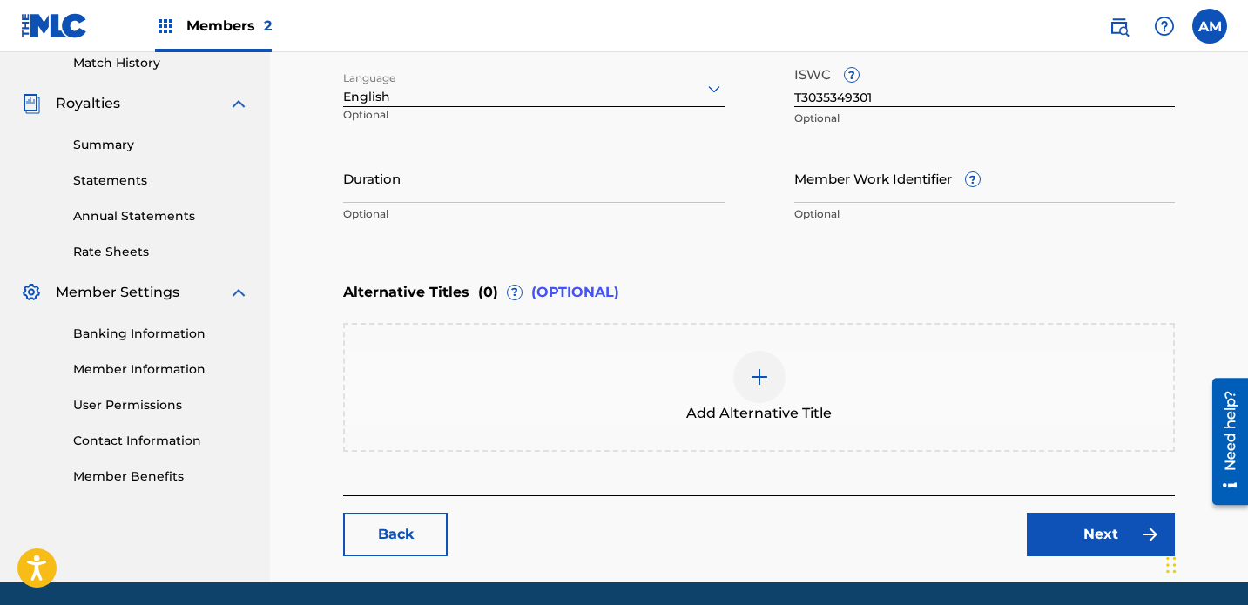
scroll to position [537, 0]
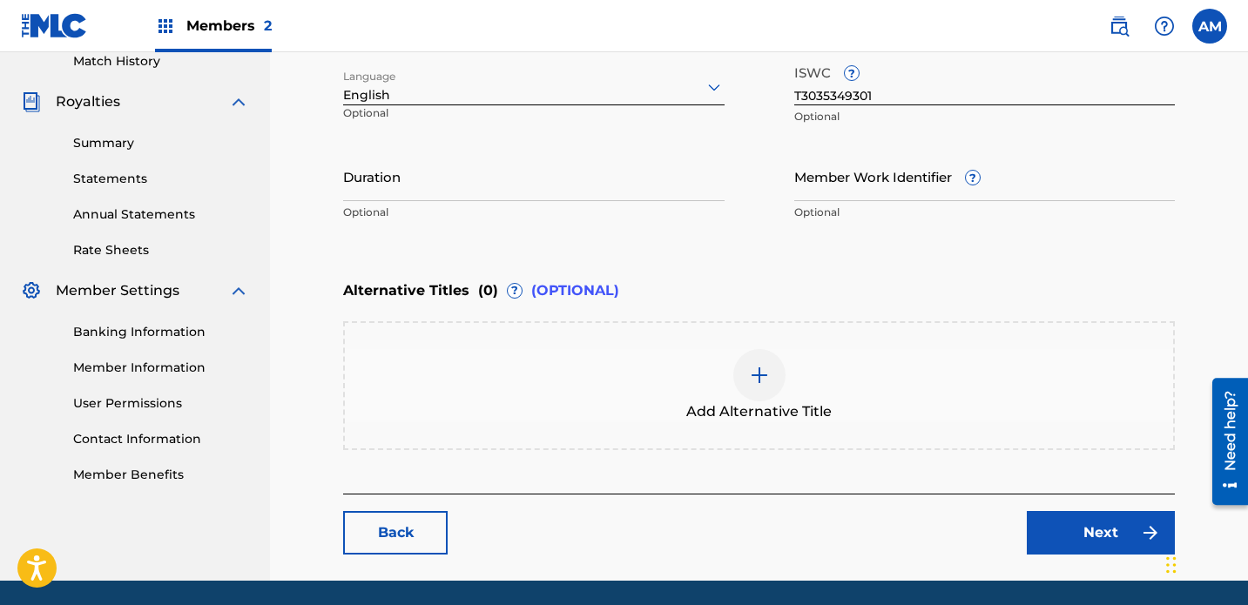
click at [875, 511] on link "Next" at bounding box center [1101, 533] width 148 height 44
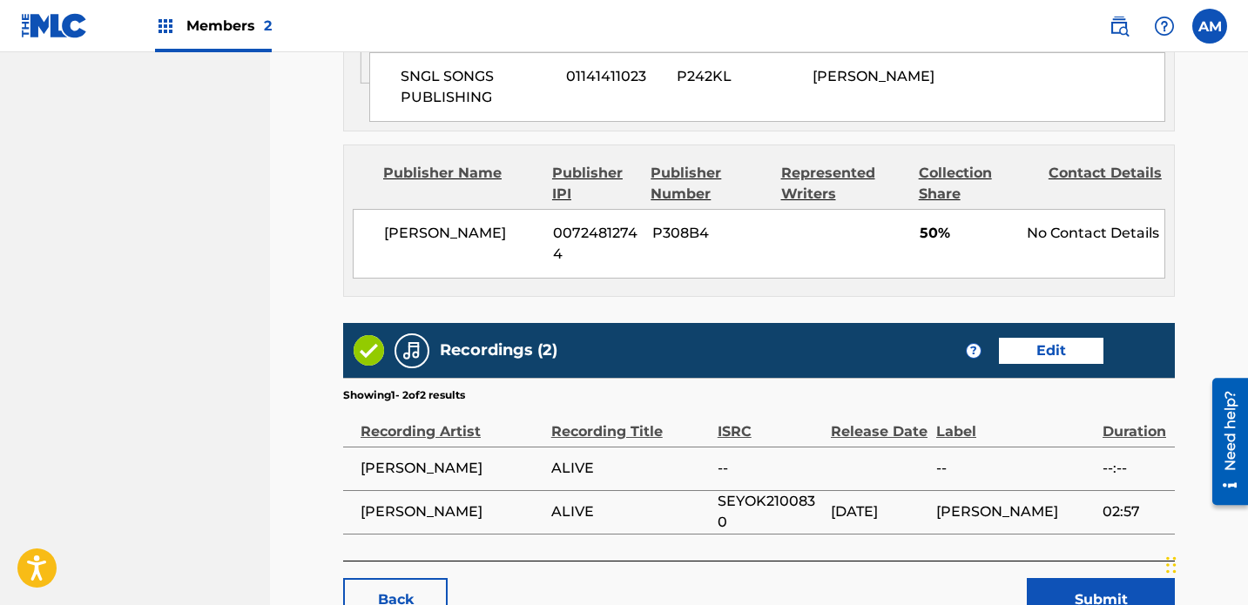
scroll to position [1077, 0]
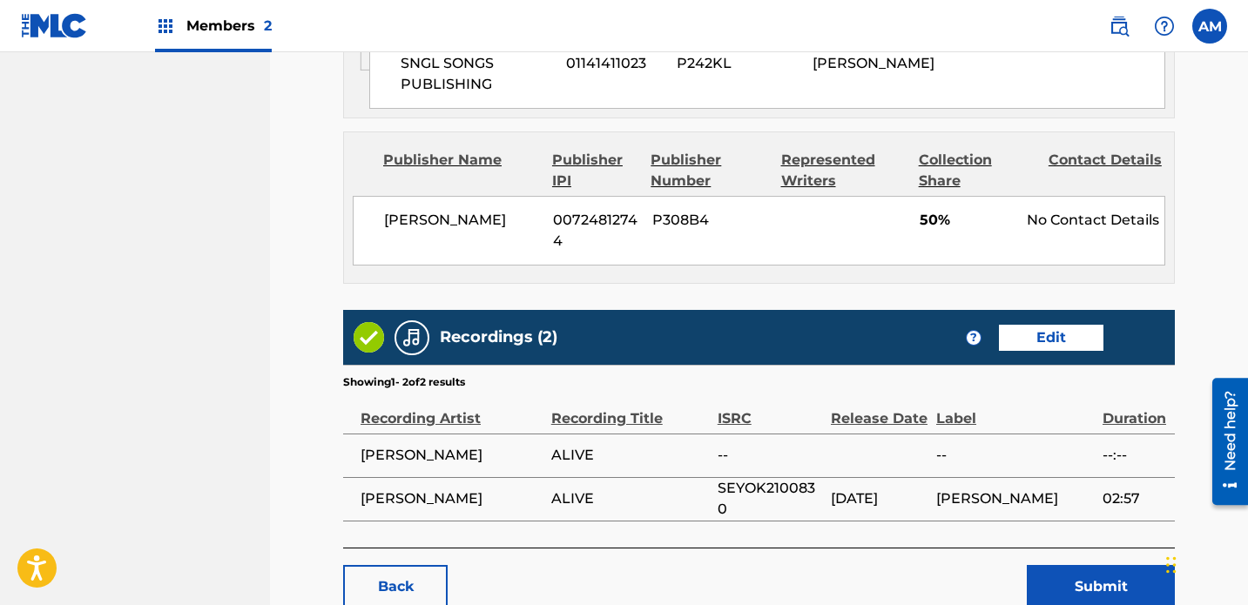
click at [673, 489] on span "ALIVE" at bounding box center [630, 499] width 158 height 21
click at [875, 489] on span "[DATE]" at bounding box center [879, 499] width 97 height 21
click at [864, 477] on td "[DATE]" at bounding box center [883, 499] width 105 height 44
click at [875, 548] on div "Back Submit" at bounding box center [759, 578] width 832 height 61
click at [875, 565] on button "Submit" at bounding box center [1101, 587] width 148 height 44
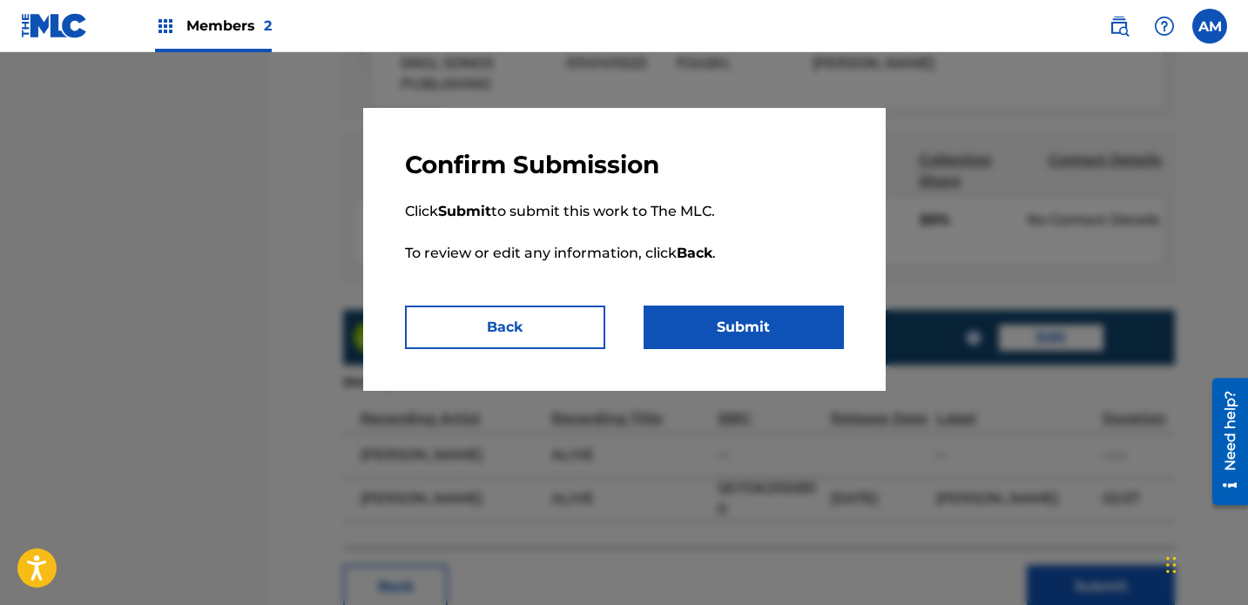
click at [778, 330] on button "Submit" at bounding box center [744, 328] width 200 height 44
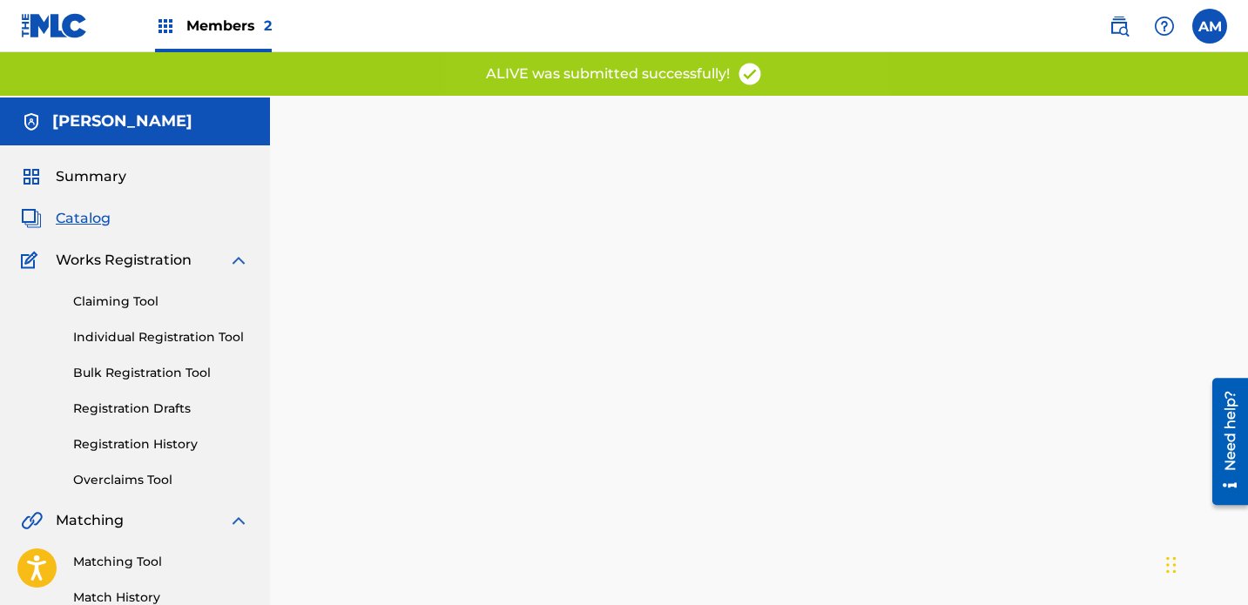
click at [92, 184] on div "Summary Catalog Works Registration Claiming Tool Individual Registration Tool B…" at bounding box center [135, 593] width 270 height 896
click at [88, 208] on span "Catalog" at bounding box center [83, 218] width 55 height 21
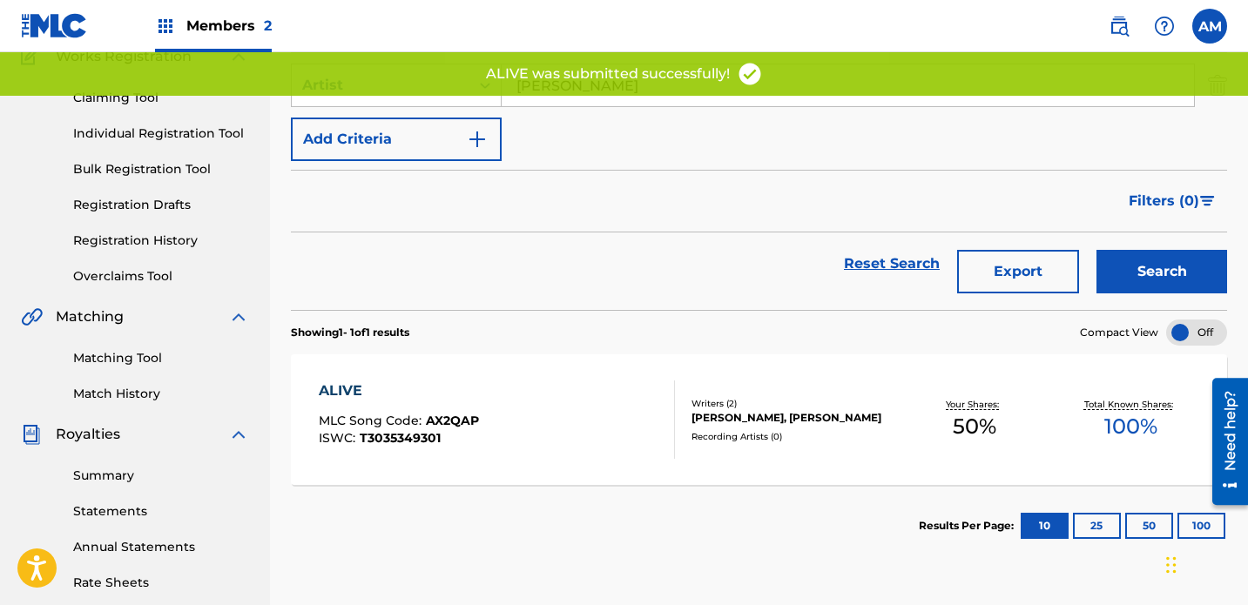
scroll to position [207, 0]
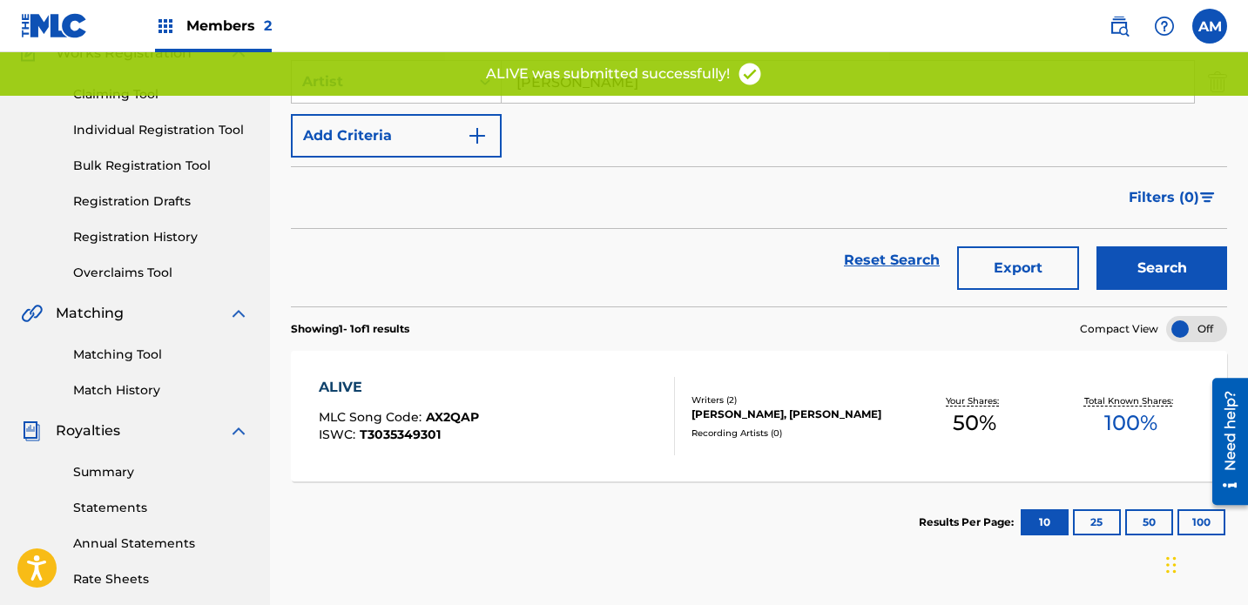
click at [608, 379] on div "ALIVE MLC Song Code : AX2QAP ISWC : T3035349301" at bounding box center [497, 416] width 356 height 78
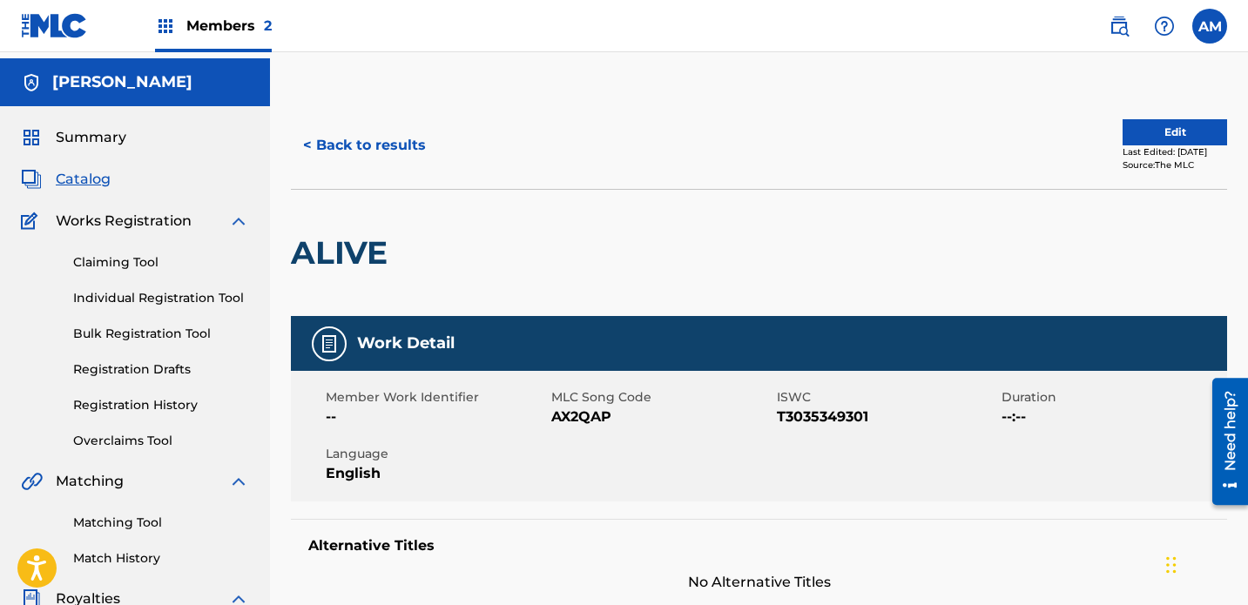
scroll to position [46, 0]
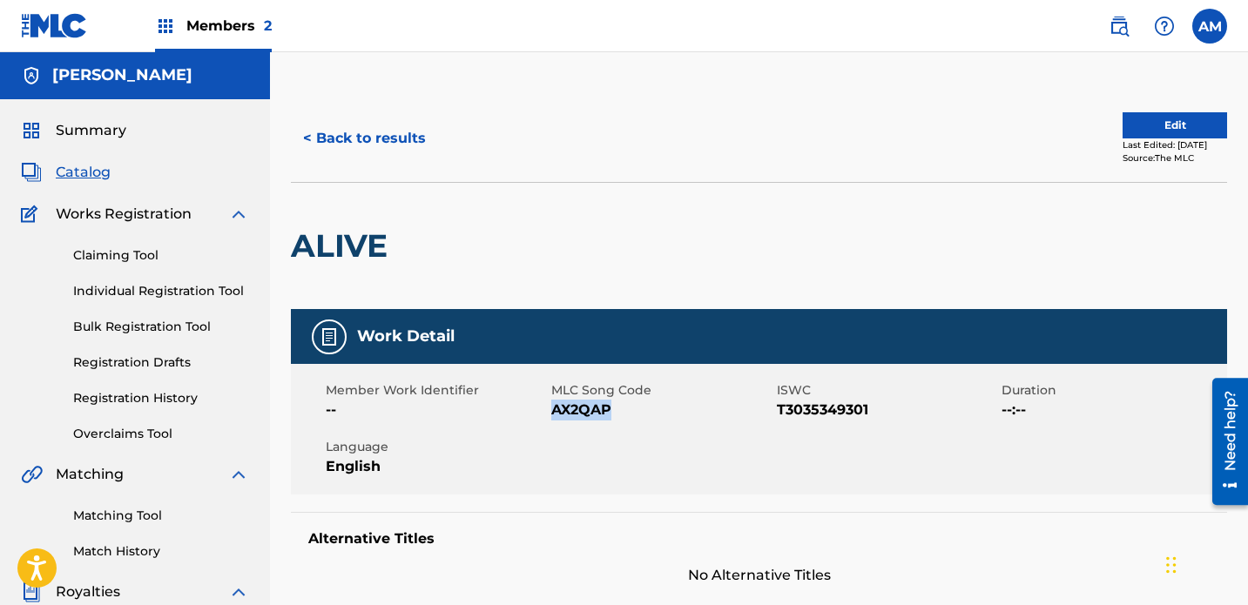
drag, startPoint x: 554, startPoint y: 364, endPoint x: 614, endPoint y: 365, distance: 60.1
click at [614, 400] on span "AX2QAP" at bounding box center [661, 410] width 221 height 21
copy span "AX2QAP"
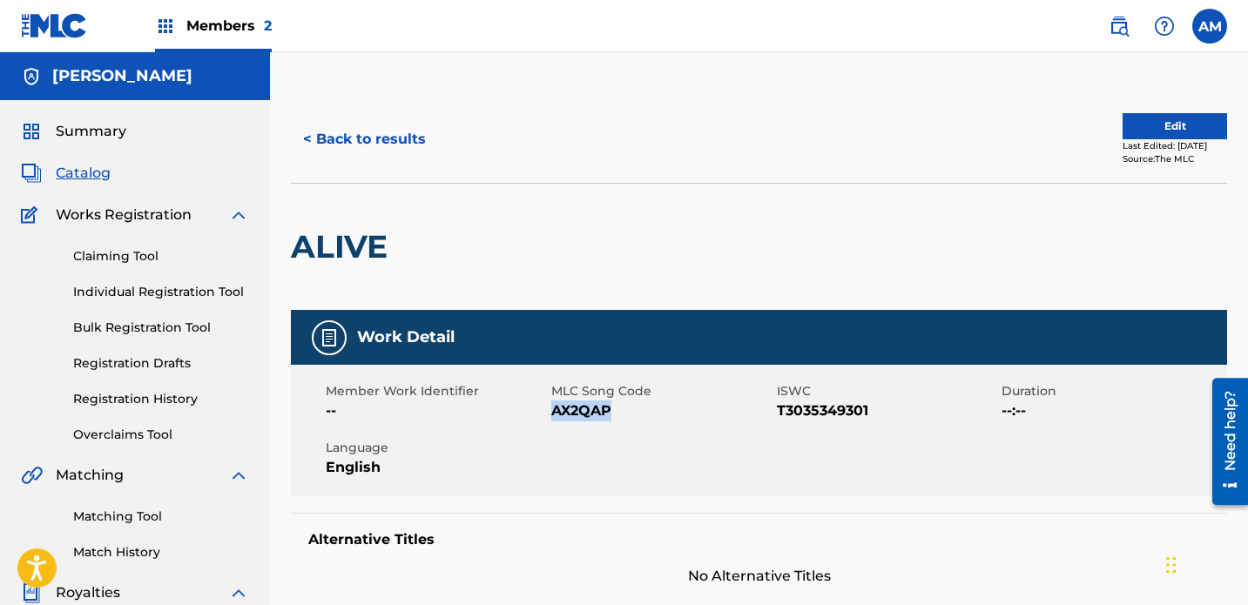
scroll to position [58, 0]
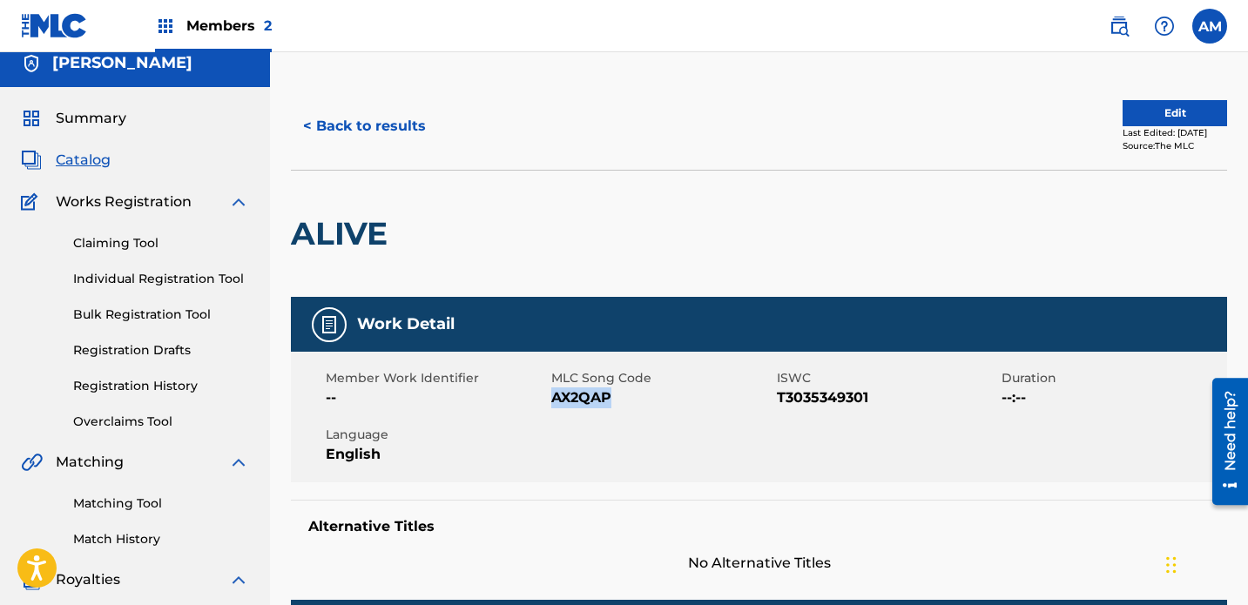
click at [143, 530] on link "Match History" at bounding box center [161, 539] width 176 height 18
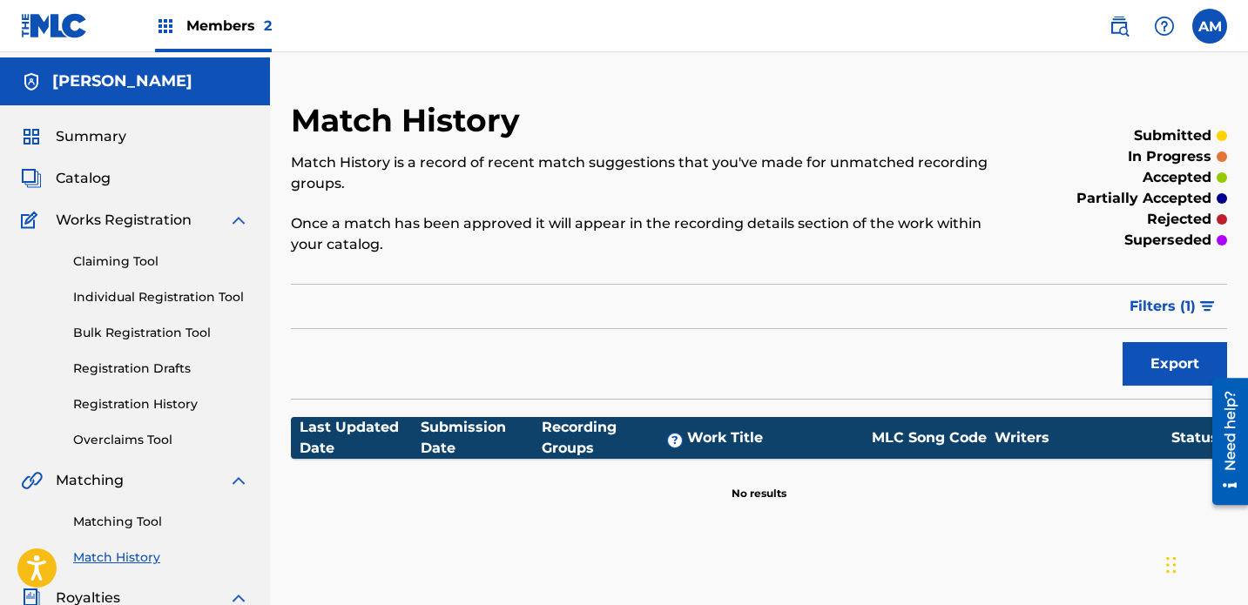
scroll to position [42, 0]
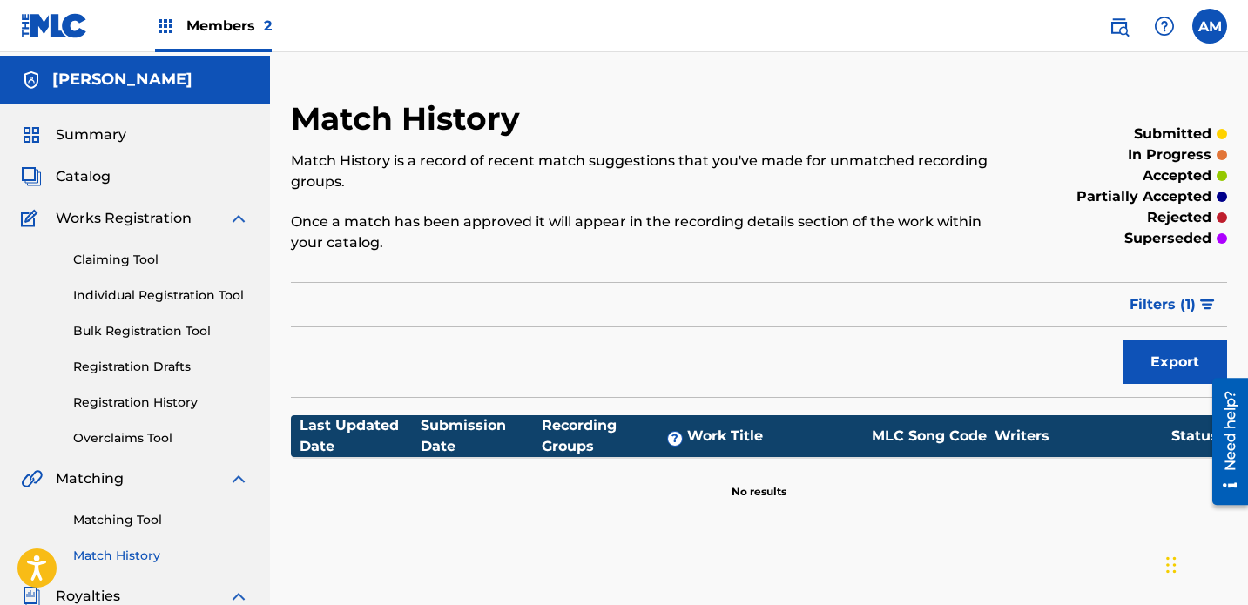
click at [875, 283] on button "Filters ( 1 )" at bounding box center [1173, 305] width 108 height 44
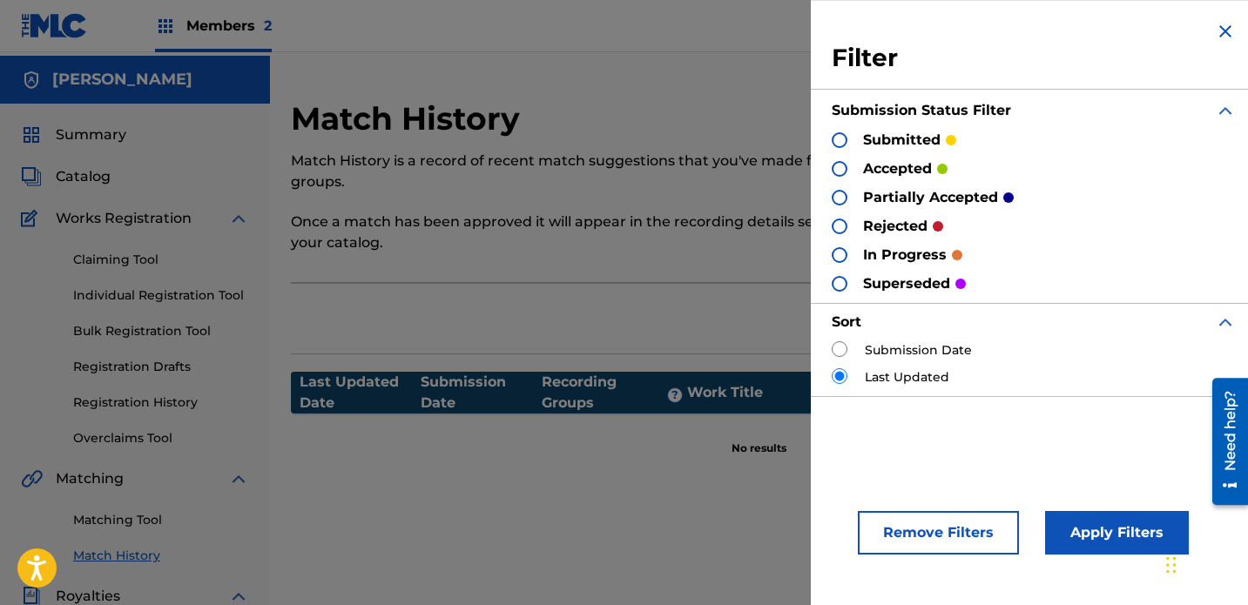
click at [875, 30] on img at bounding box center [1225, 31] width 21 height 21
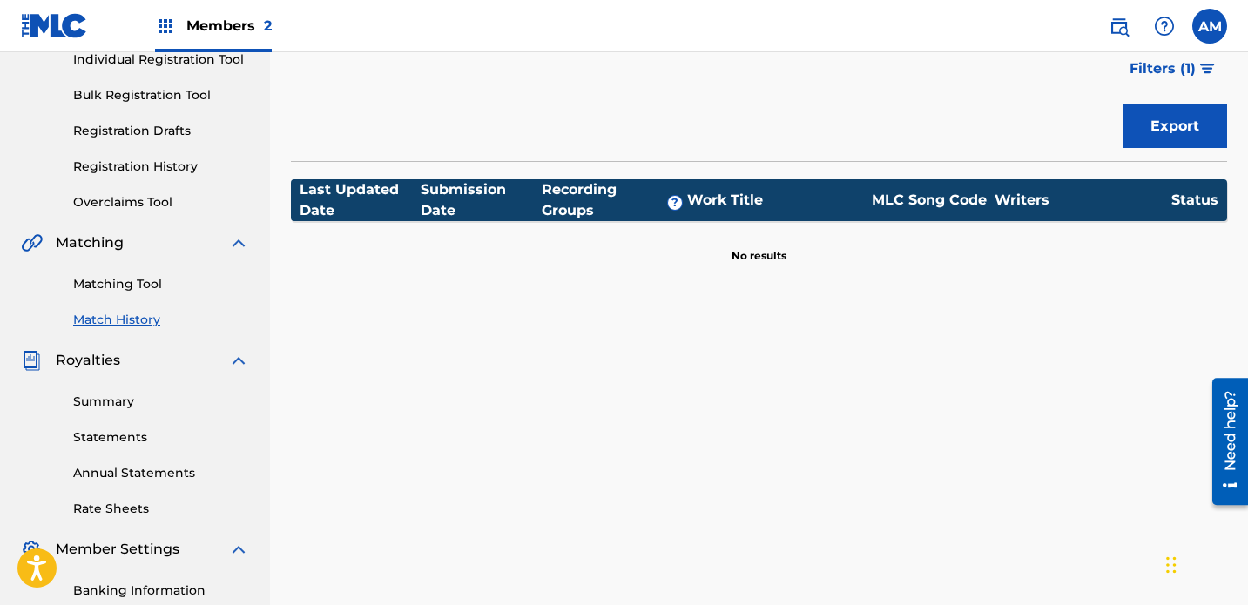
scroll to position [277, 0]
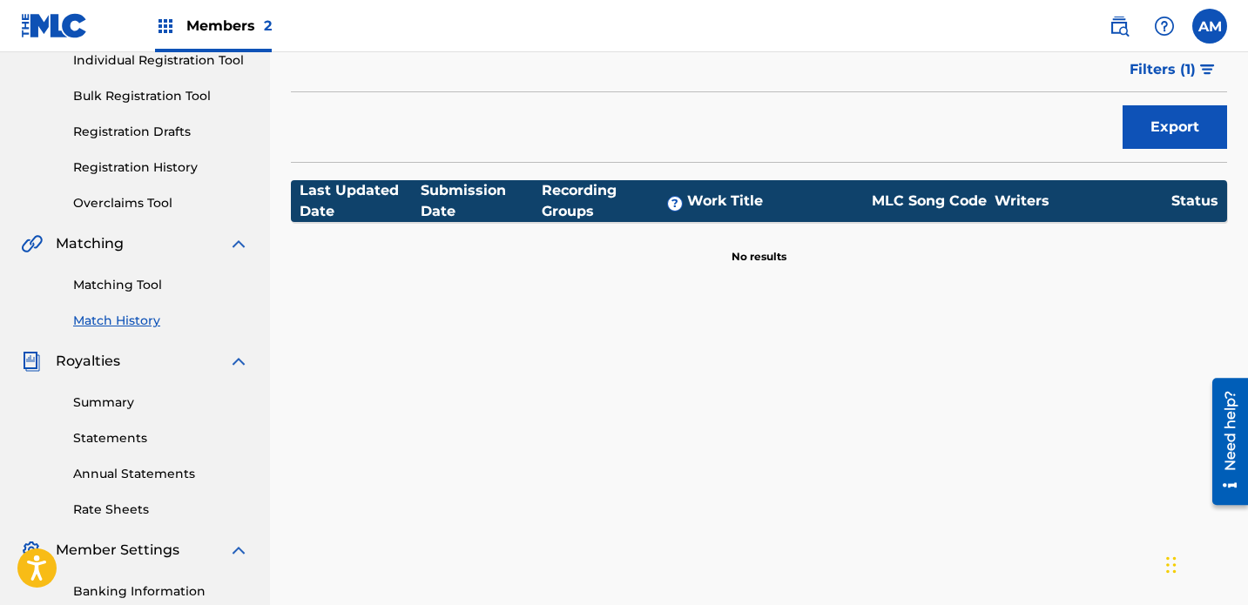
click at [136, 276] on link "Matching Tool" at bounding box center [161, 285] width 176 height 18
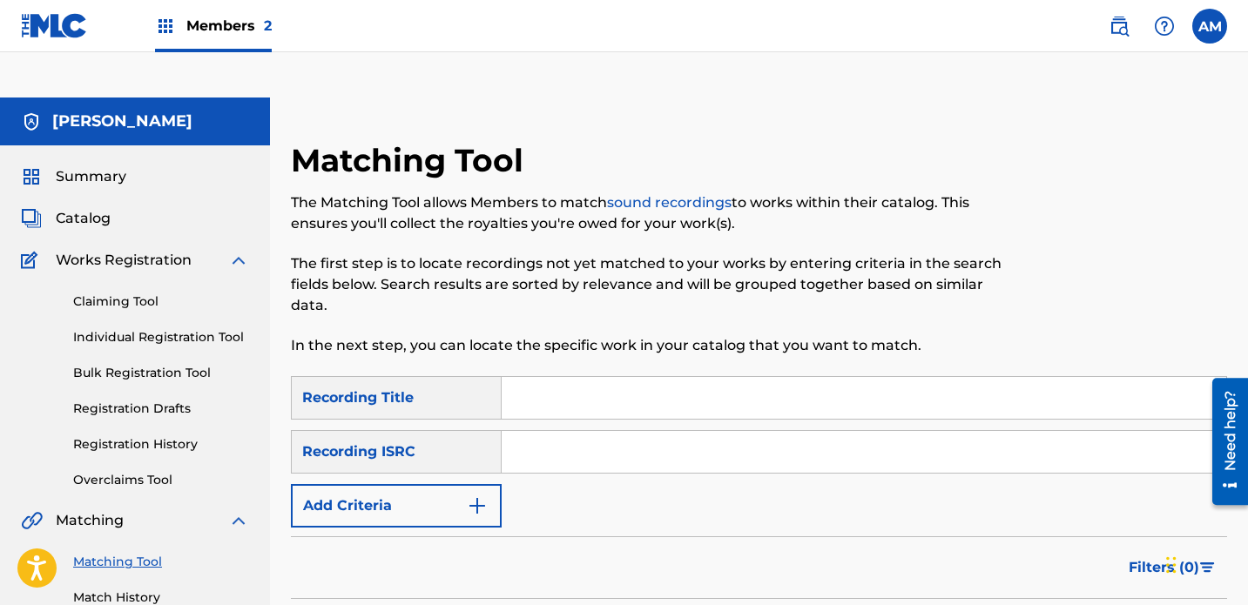
click at [591, 431] on input "Search Form" at bounding box center [864, 452] width 725 height 42
paste input "AX2QAP"
type input "AX2QAP"
paste input "SEYOK2100830"
type input "SEYOK2100830"
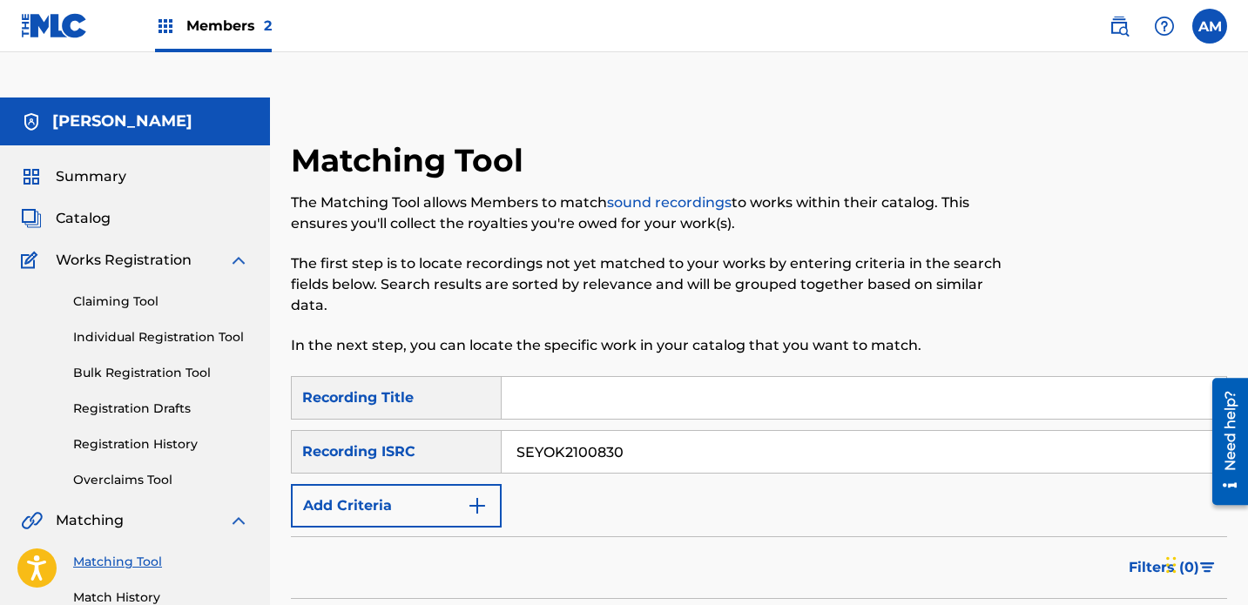
click at [556, 377] on input "Search Form" at bounding box center [864, 398] width 725 height 42
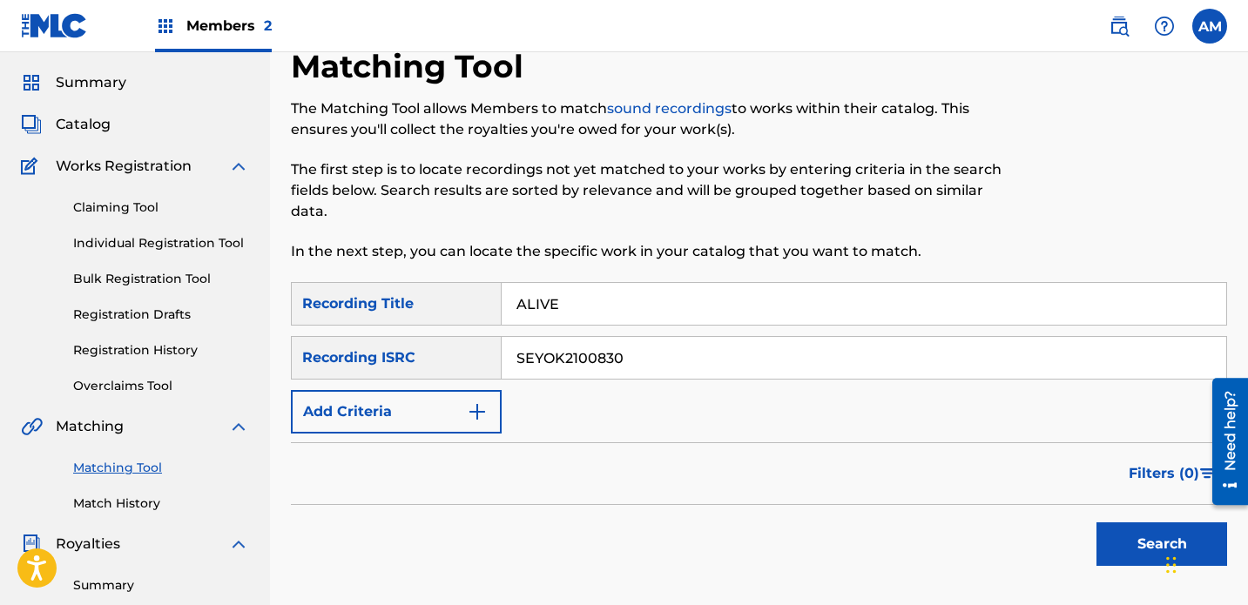
type input "ALIVE"
click at [875, 523] on button "Search" at bounding box center [1162, 545] width 131 height 44
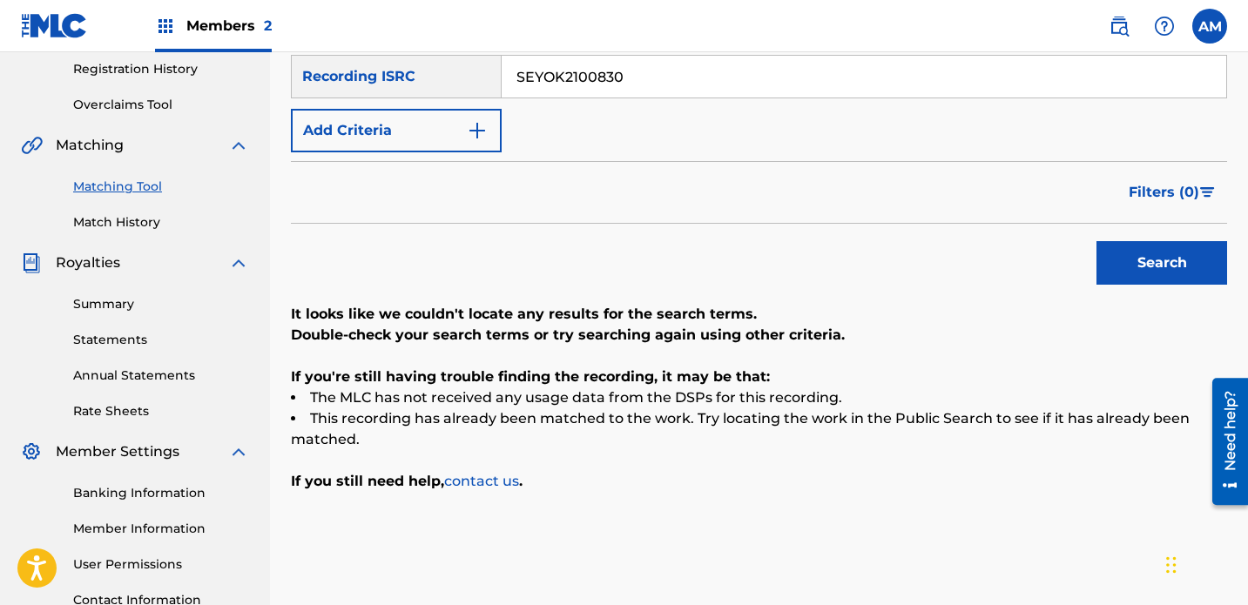
scroll to position [368, 0]
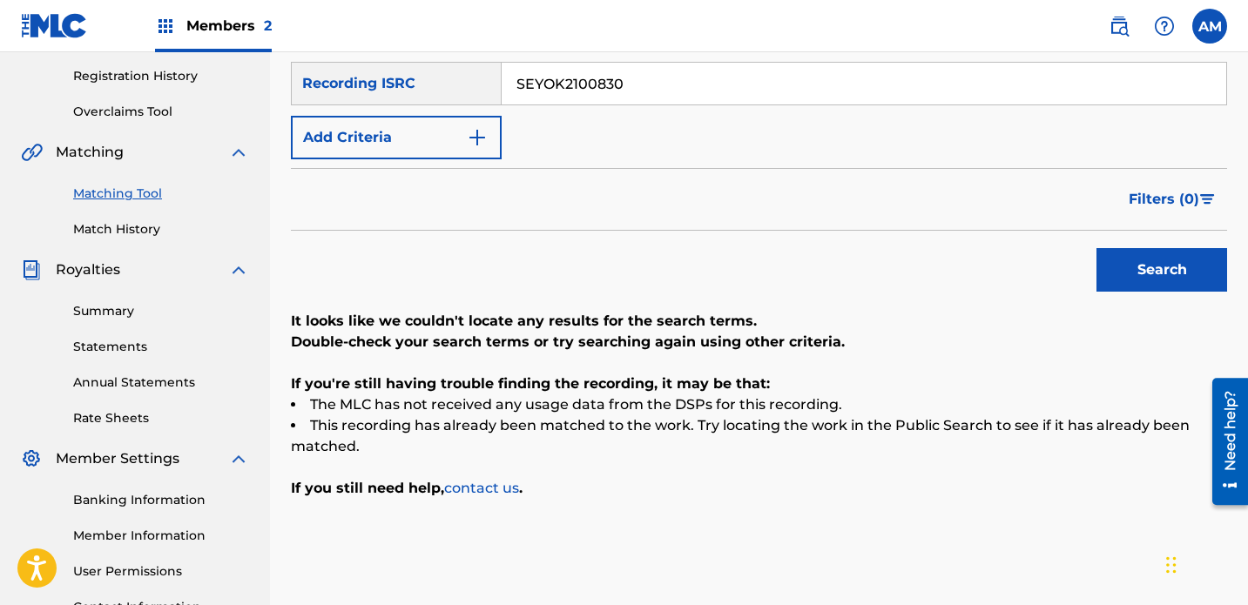
click at [483, 480] on link "contact us" at bounding box center [481, 488] width 75 height 17
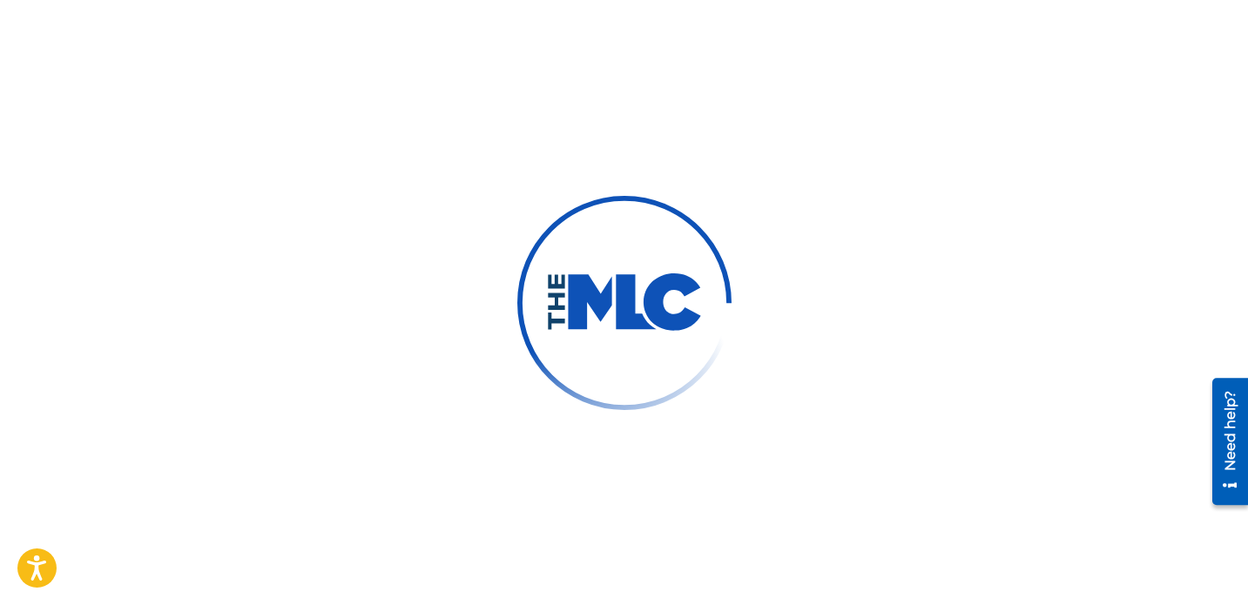
type input "[PERSON_NAME]"
type input "[GEOGRAPHIC_DATA]"
type input "[EMAIL_ADDRESS][DOMAIN_NAME]"
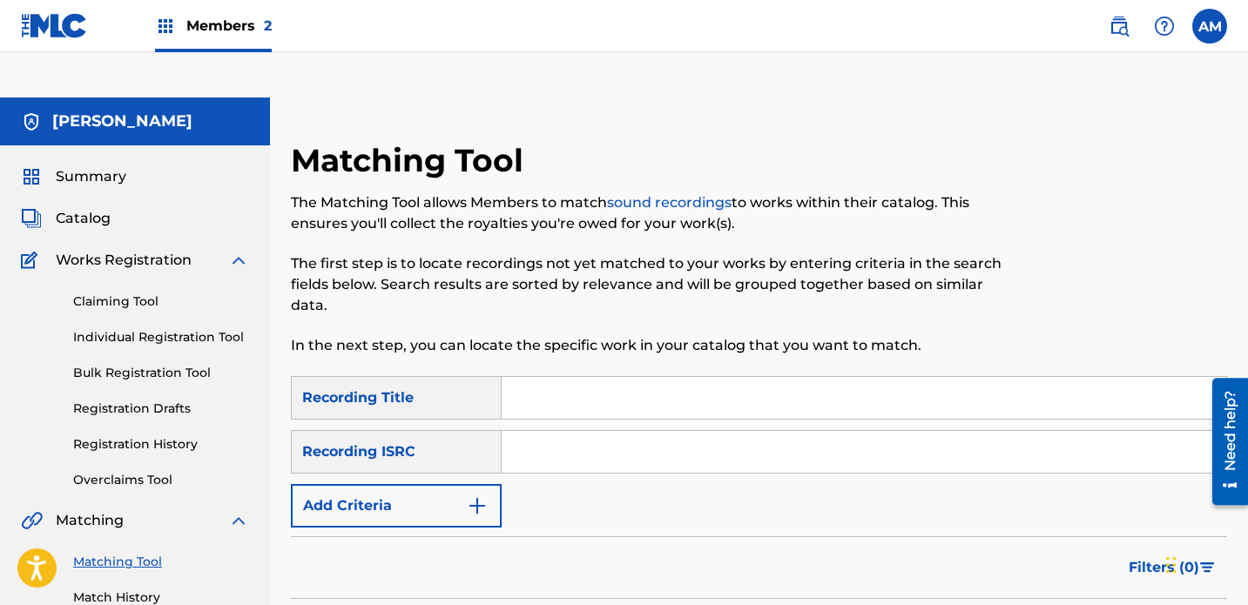
click at [82, 208] on span "Catalog" at bounding box center [83, 218] width 55 height 21
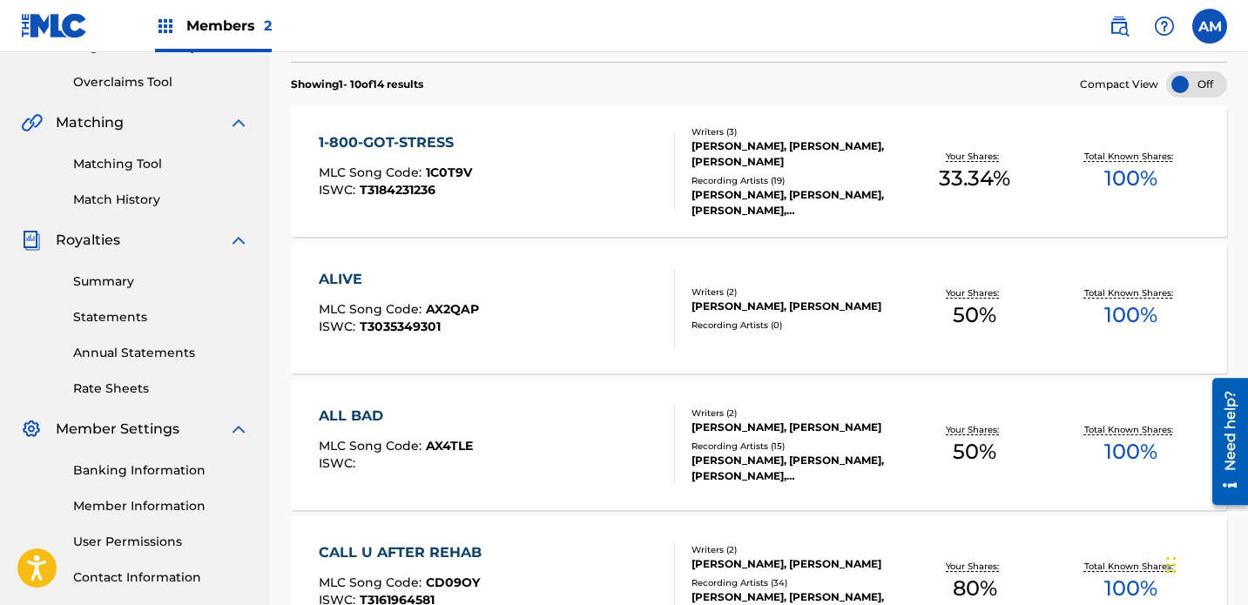
scroll to position [429, 0]
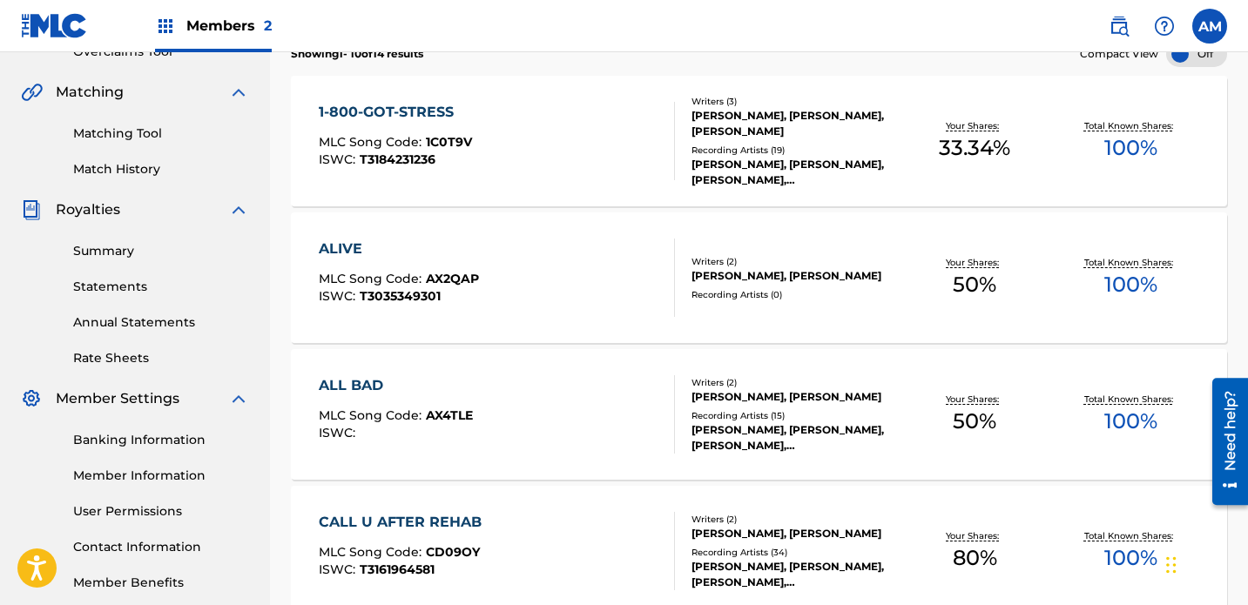
click at [548, 375] on div "ALL BAD MLC Song Code : AX4TLE ISWC :" at bounding box center [497, 414] width 356 height 78
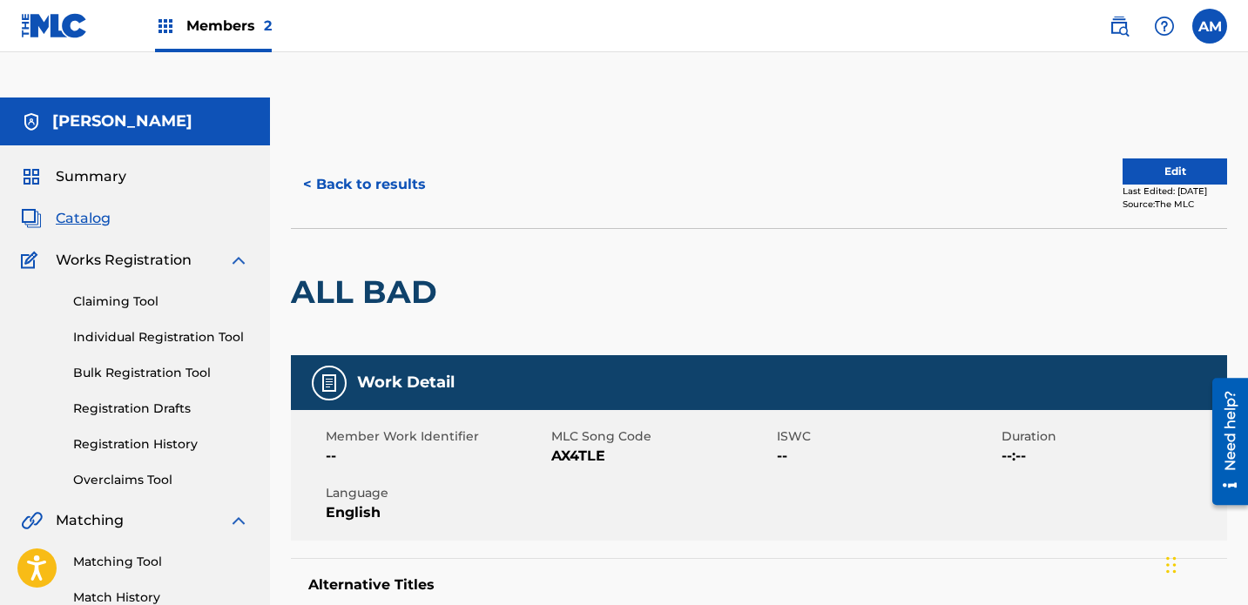
click at [341, 163] on button "< Back to results" at bounding box center [364, 185] width 147 height 44
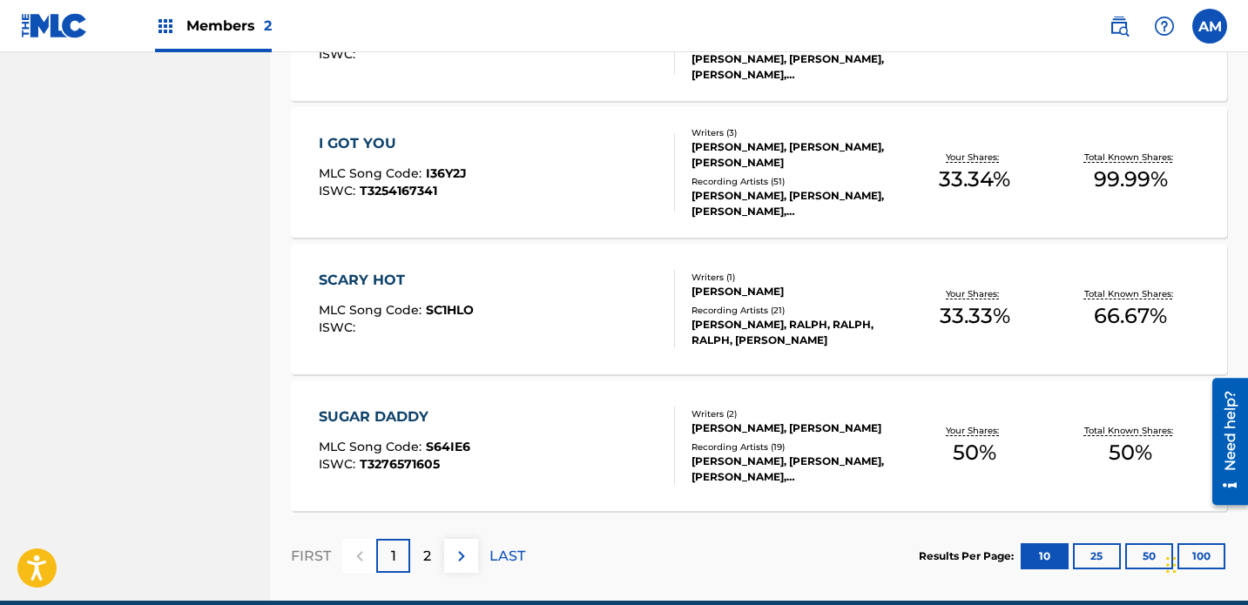
scroll to position [1388, 0]
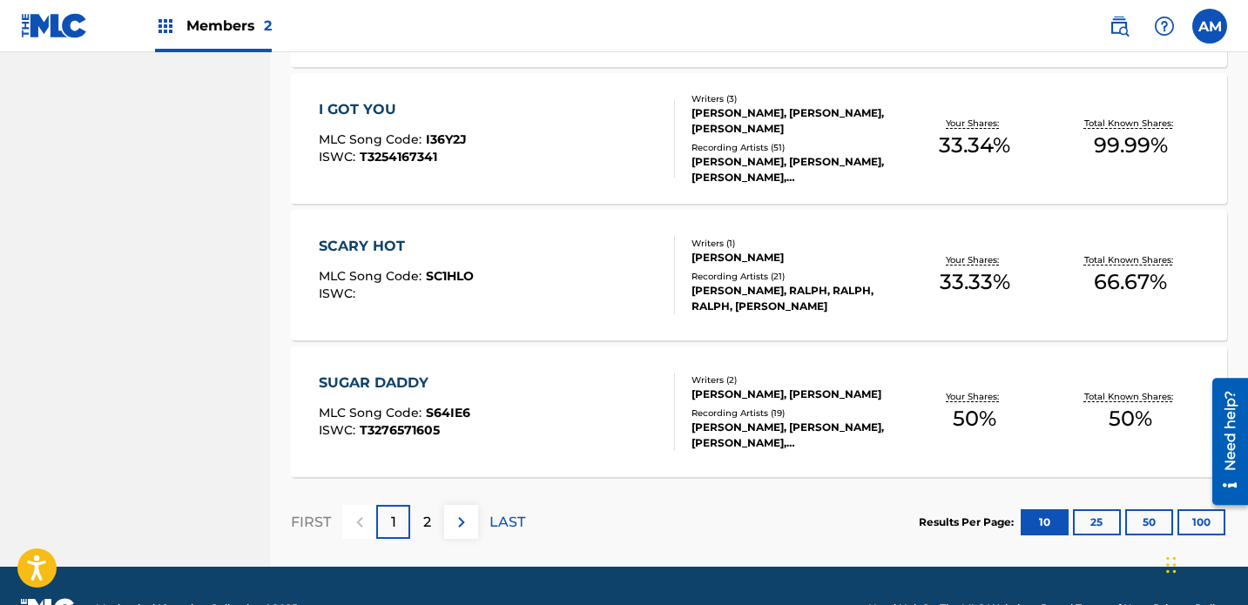
click at [429, 512] on p "2" at bounding box center [427, 522] width 8 height 21
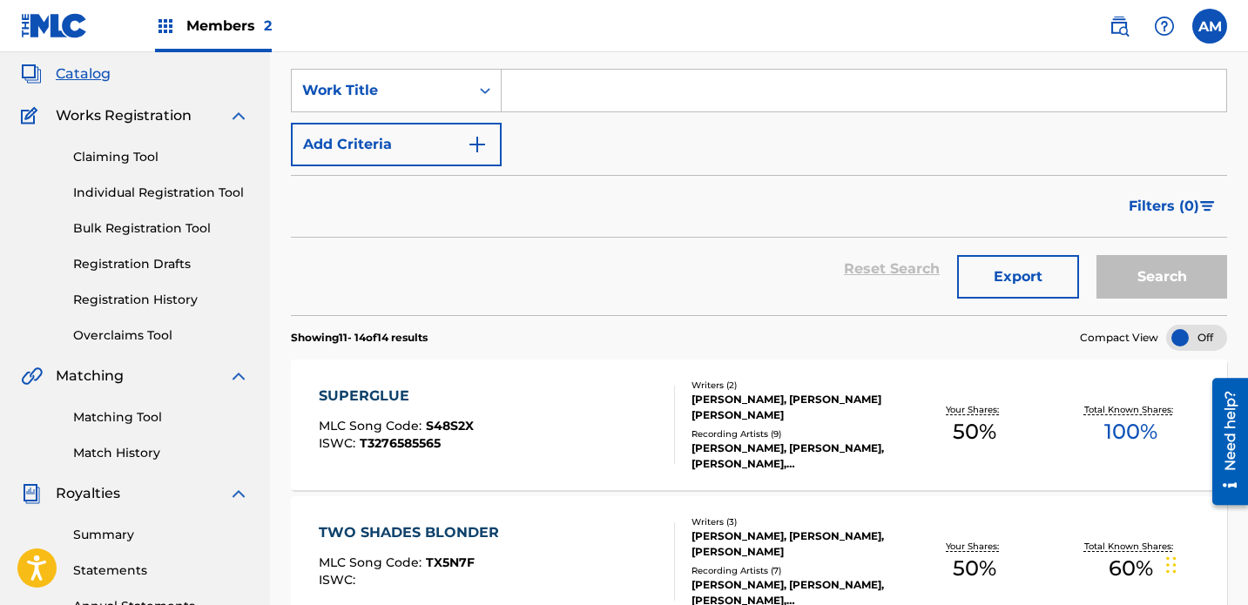
scroll to position [0, 0]
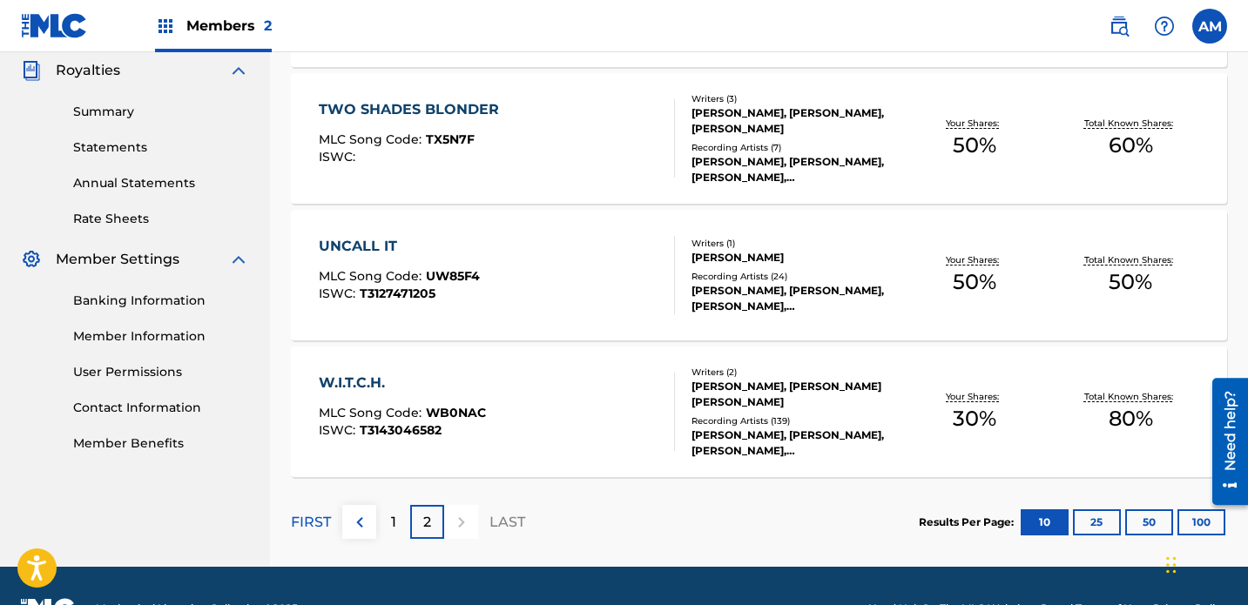
click at [392, 512] on p "1" at bounding box center [393, 522] width 5 height 21
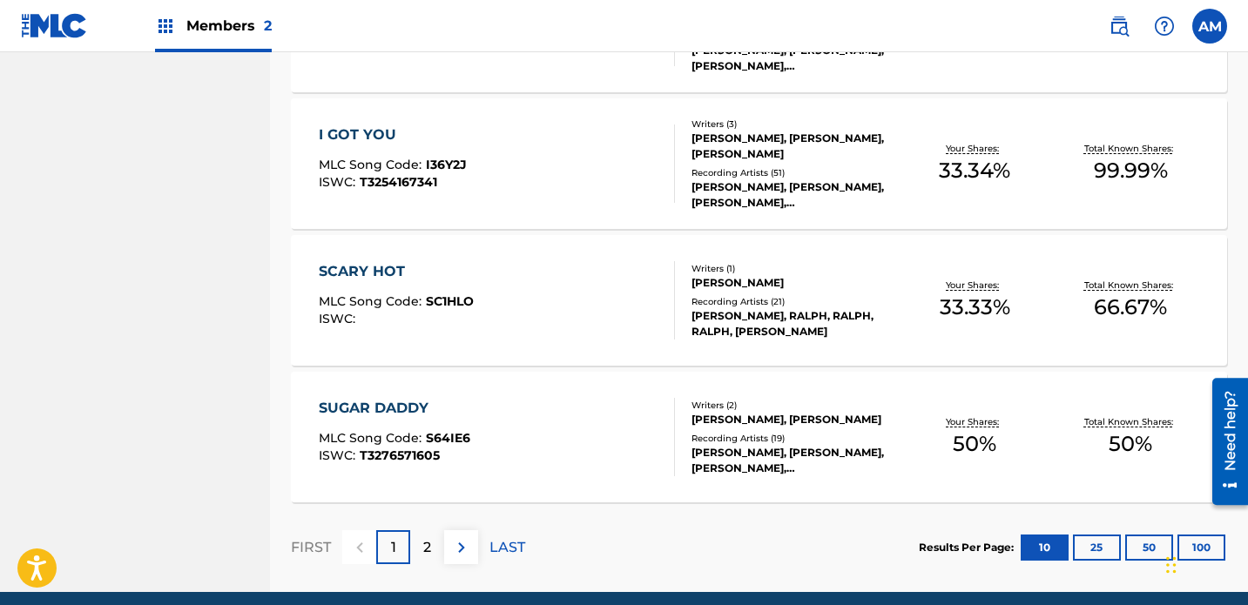
scroll to position [1388, 0]
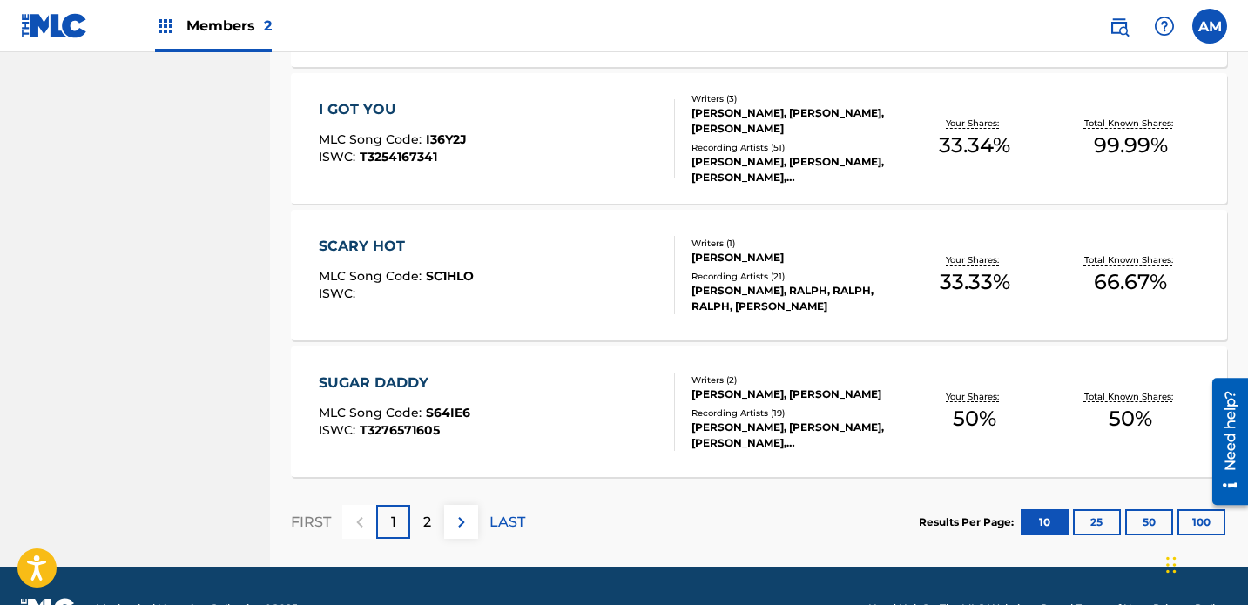
click at [427, 512] on p "2" at bounding box center [427, 522] width 8 height 21
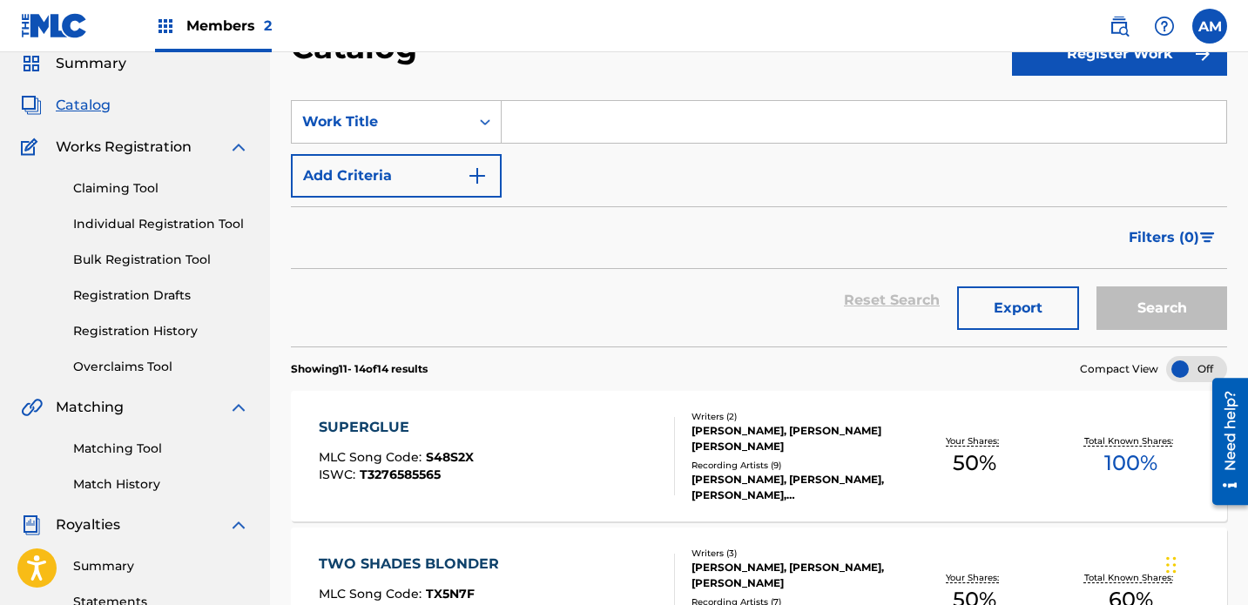
scroll to position [97, 0]
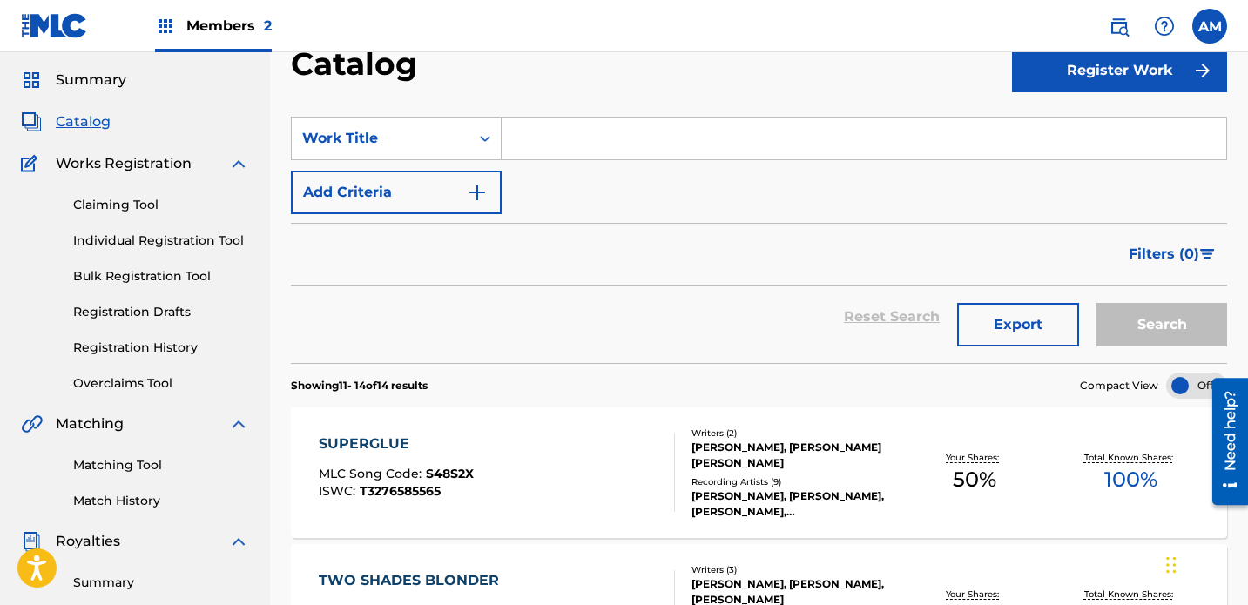
click at [131, 196] on link "Claiming Tool" at bounding box center [161, 205] width 176 height 18
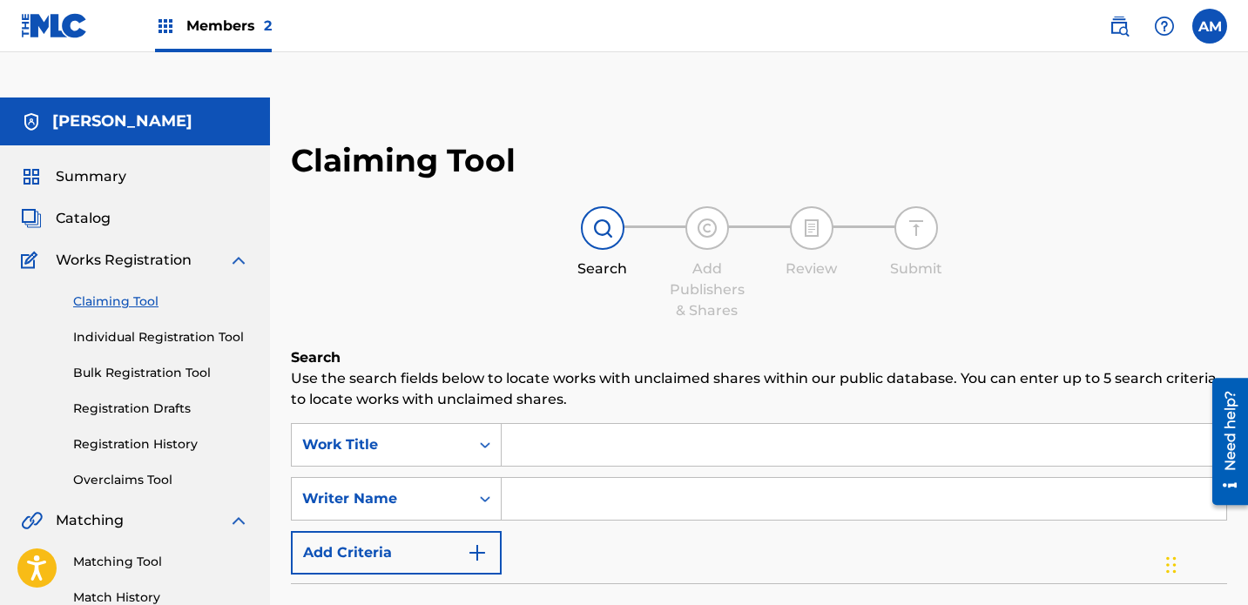
click at [557, 424] on input "Search Form" at bounding box center [864, 445] width 725 height 42
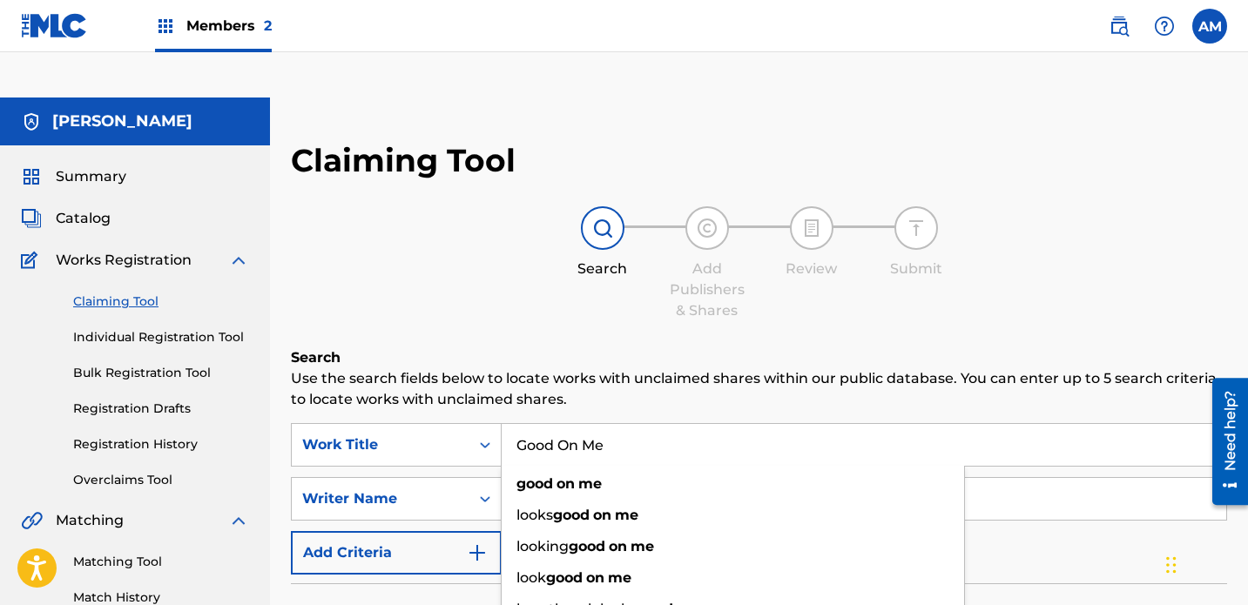
type input "Good On Me"
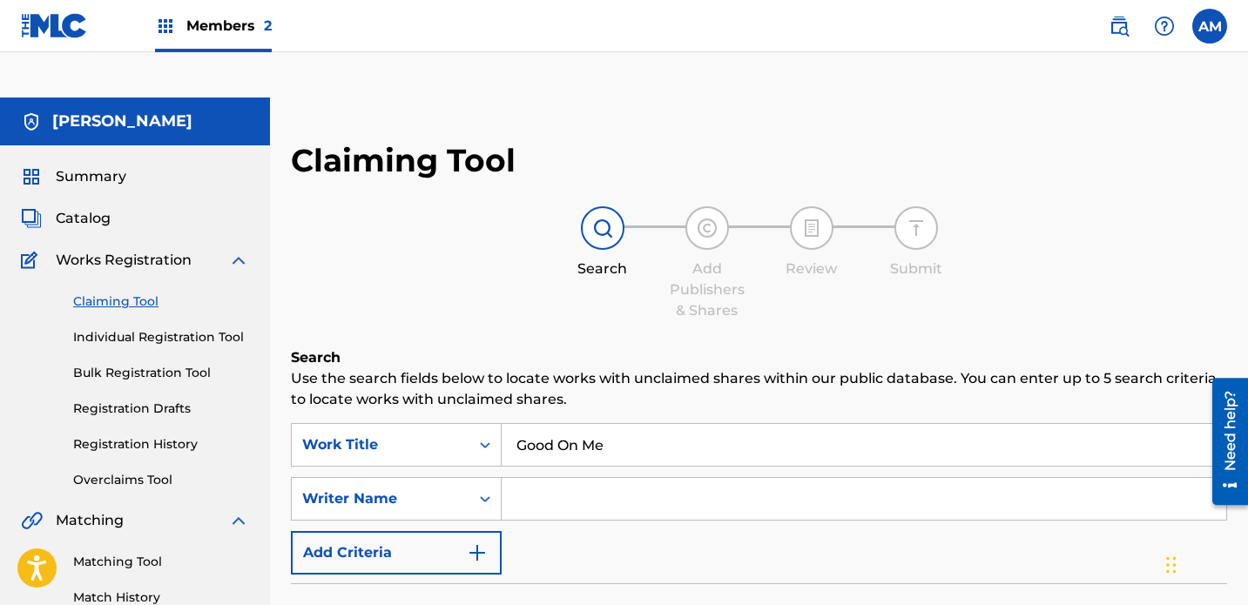
click at [447, 275] on div "Search Add Publishers & Shares Review Submit" at bounding box center [759, 263] width 936 height 115
click at [536, 478] on input "Search Form" at bounding box center [864, 499] width 725 height 42
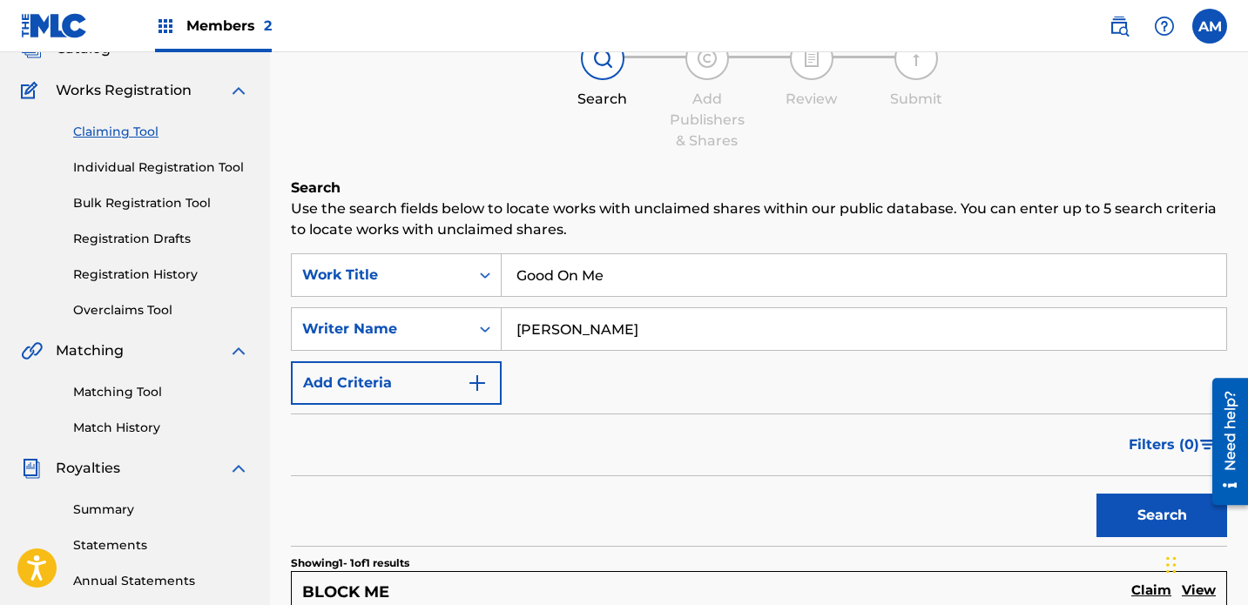
scroll to position [220, 0]
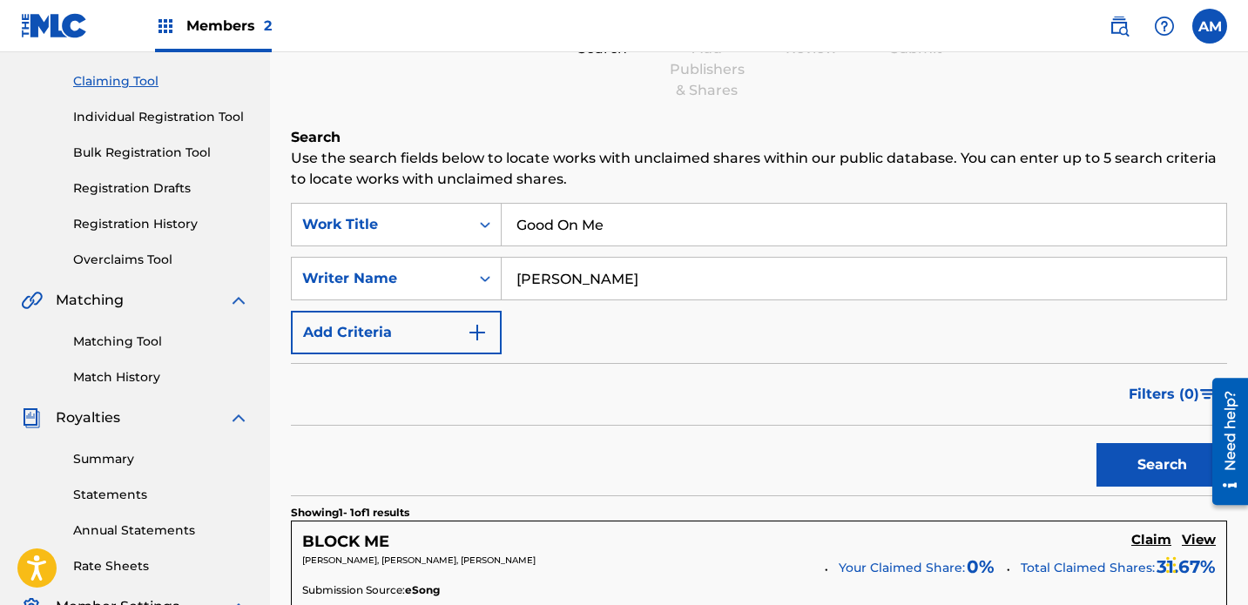
click at [875, 443] on button "Search" at bounding box center [1162, 465] width 131 height 44
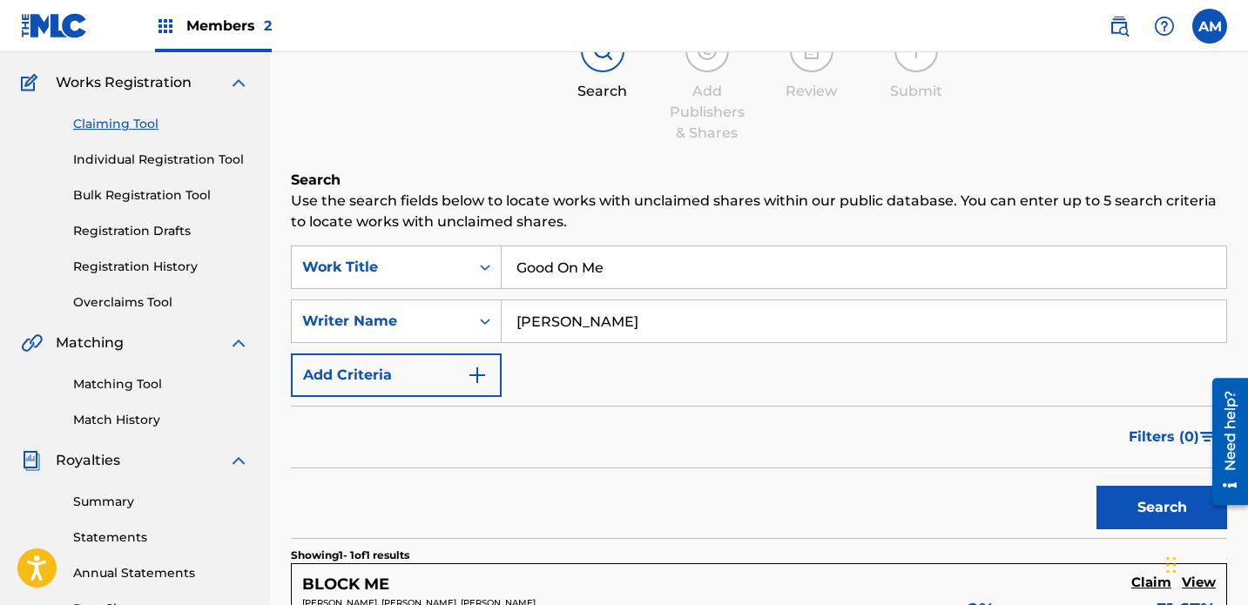
scroll to position [179, 0]
click at [429, 310] on div "Writer Name" at bounding box center [380, 320] width 157 height 21
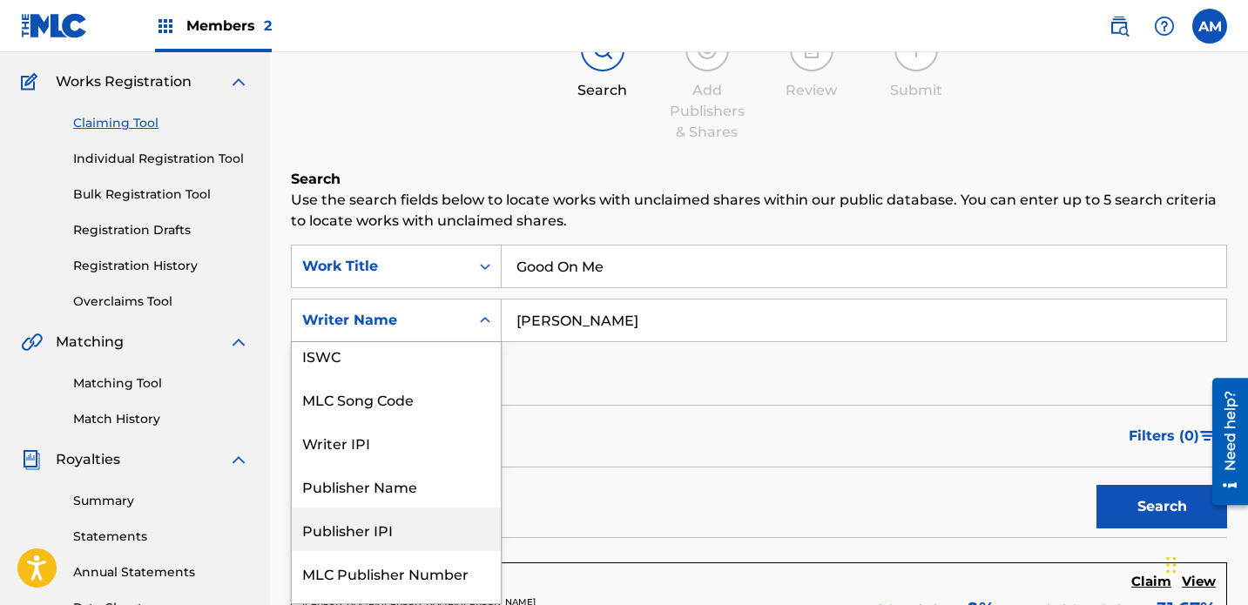
scroll to position [0, 0]
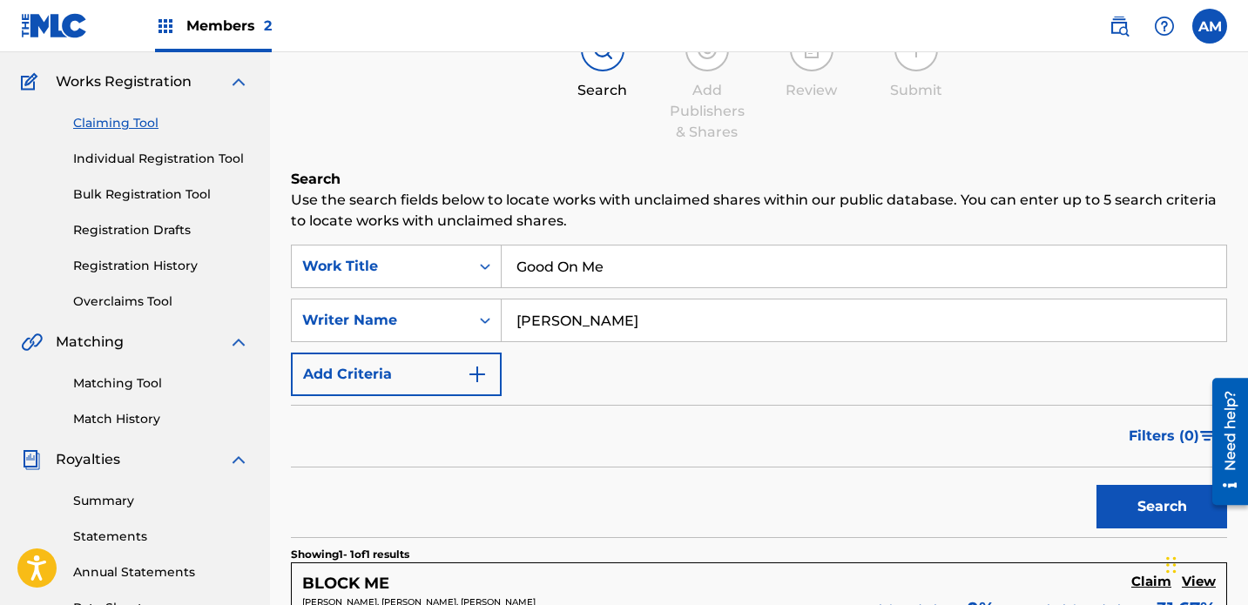
click at [618, 300] on input "[PERSON_NAME]" at bounding box center [864, 321] width 725 height 42
type input "\"
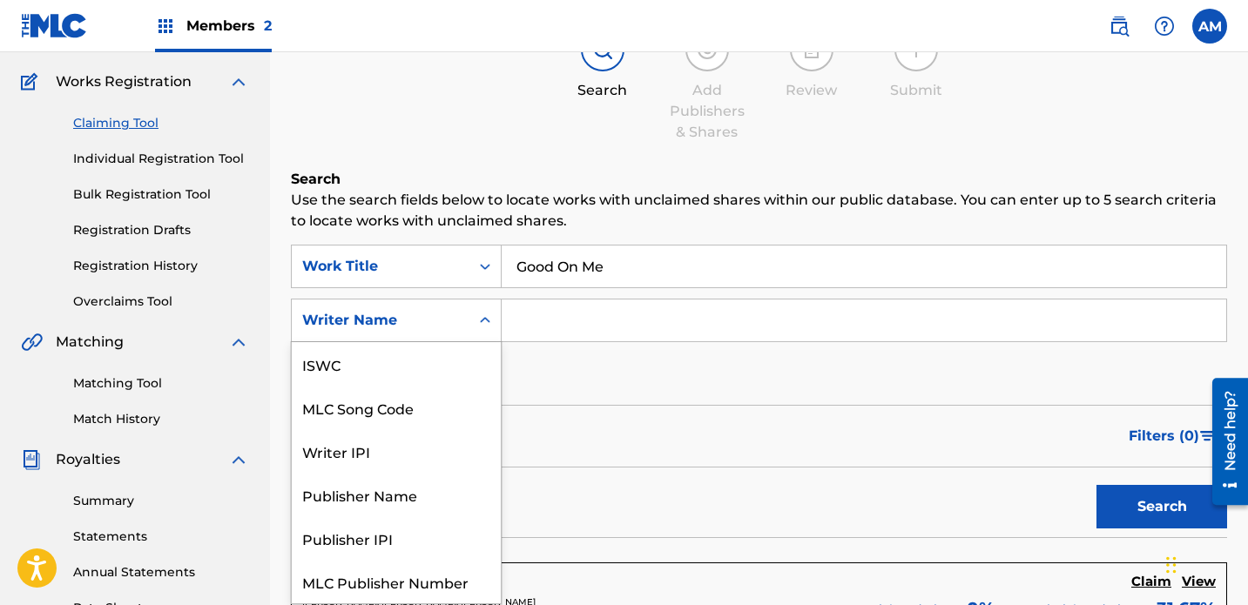
click at [446, 310] on div "Writer Name" at bounding box center [380, 320] width 157 height 21
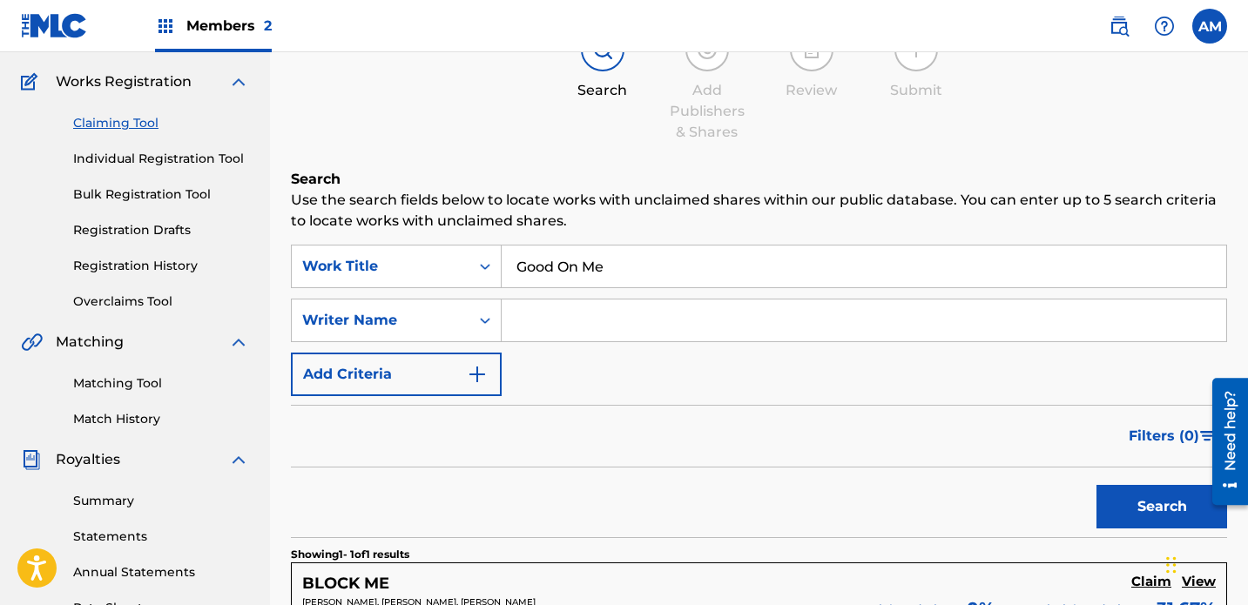
click at [659, 330] on div "SearchWithCriteriace59cce8-afb5-41e9-9f51-3af379ea8067 Work Title Good On Me Se…" at bounding box center [759, 321] width 936 height 152
click at [451, 353] on button "Add Criteria" at bounding box center [396, 375] width 211 height 44
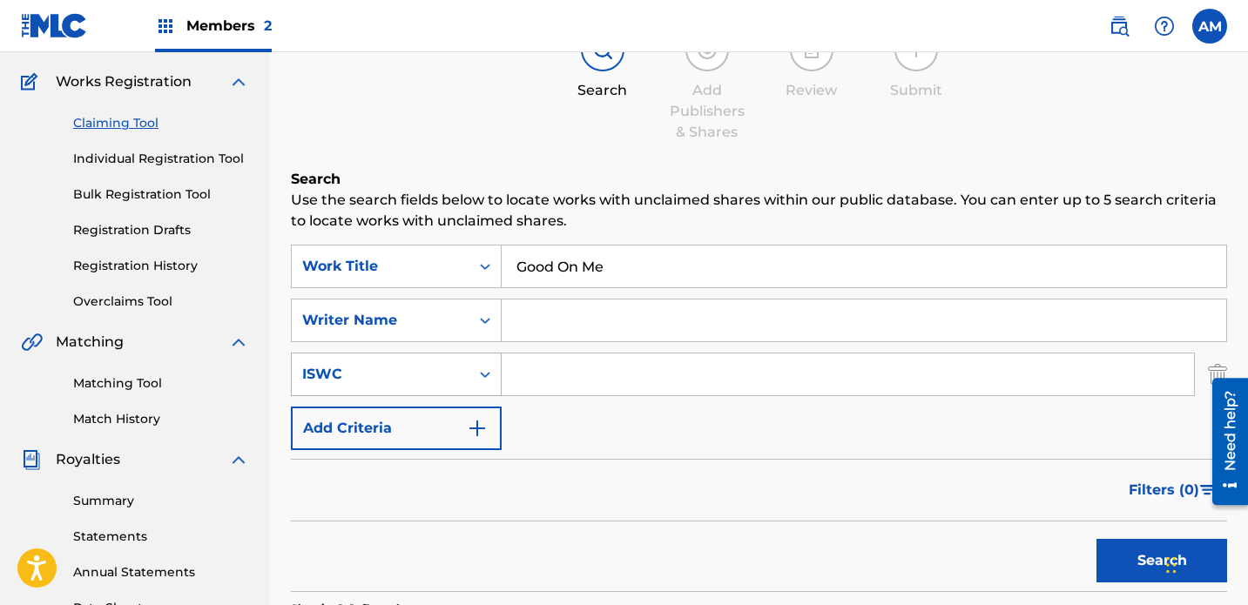
click at [435, 364] on div "ISWC" at bounding box center [380, 374] width 157 height 21
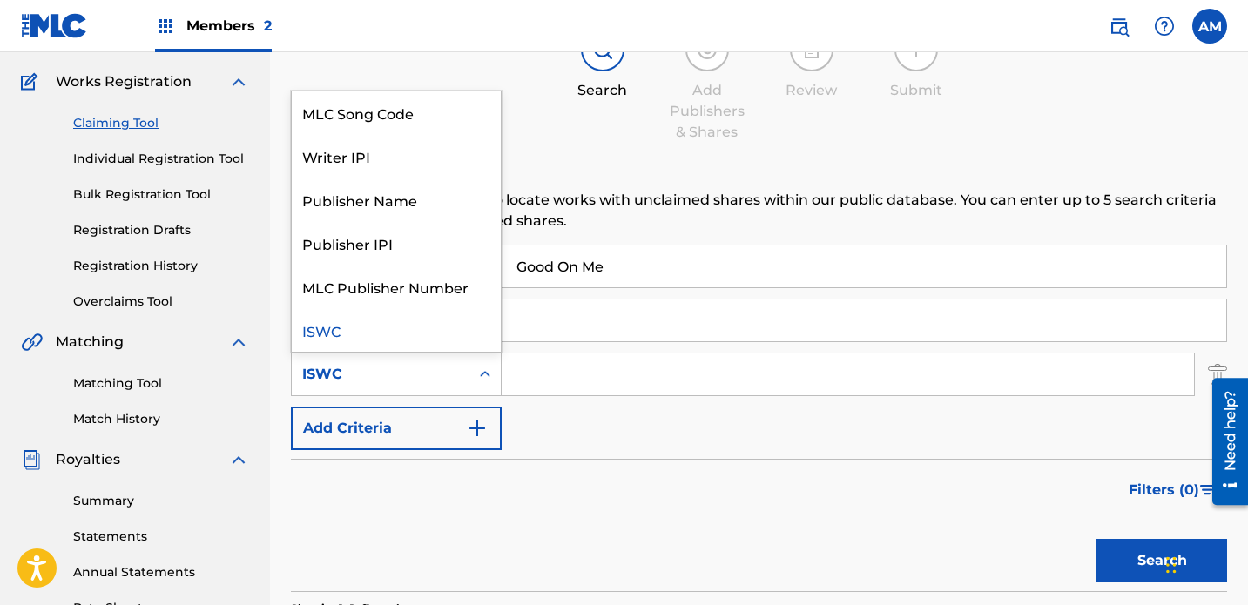
click at [602, 370] on div "SearchWithCriteriace59cce8-afb5-41e9-9f51-3af379ea8067 Work Title Good On Me Se…" at bounding box center [759, 348] width 936 height 206
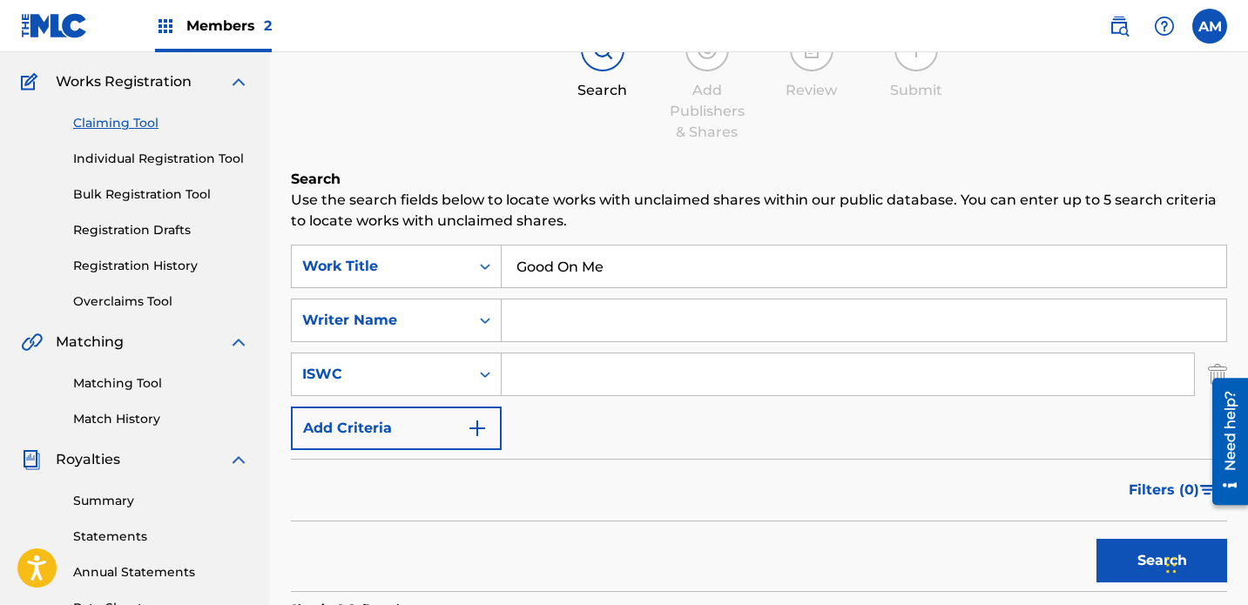
click at [875, 539] on button "Search" at bounding box center [1162, 561] width 131 height 44
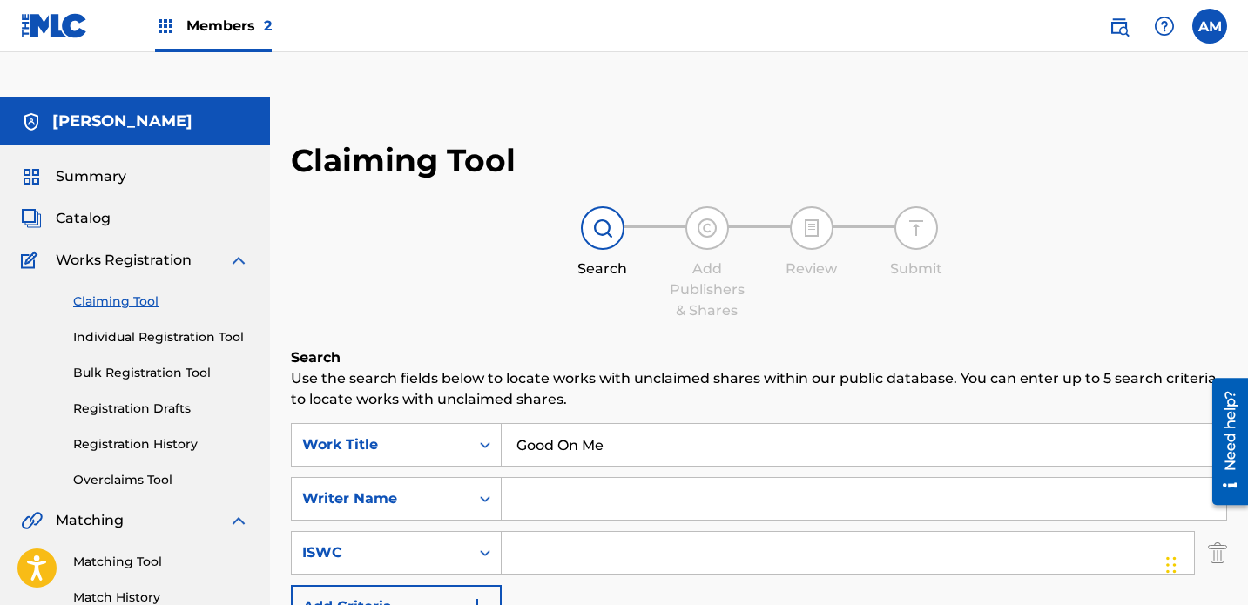
click at [526, 478] on input "Search Form" at bounding box center [864, 499] width 725 height 42
type input "[PERSON_NAME]"
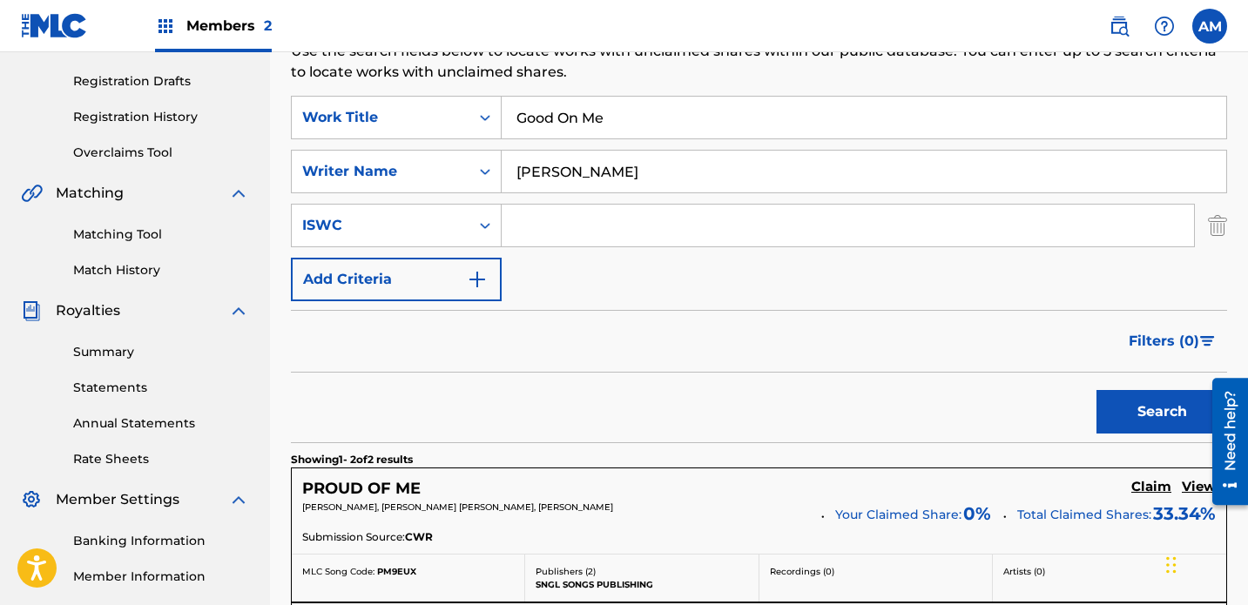
scroll to position [326, 0]
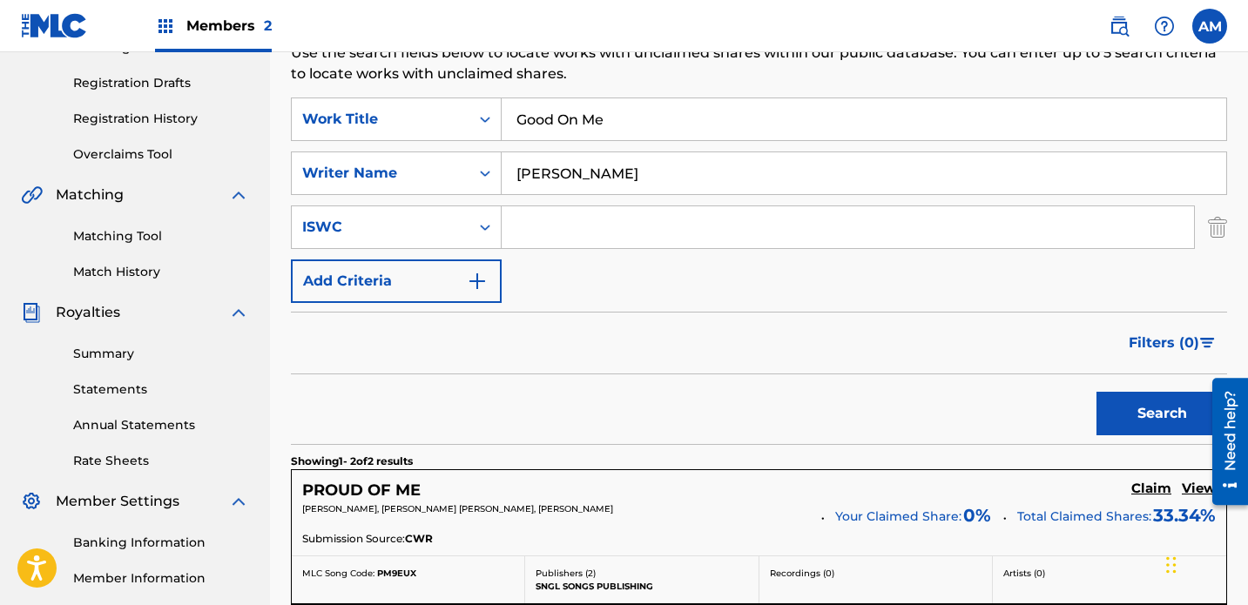
click at [875, 392] on button "Search" at bounding box center [1162, 414] width 131 height 44
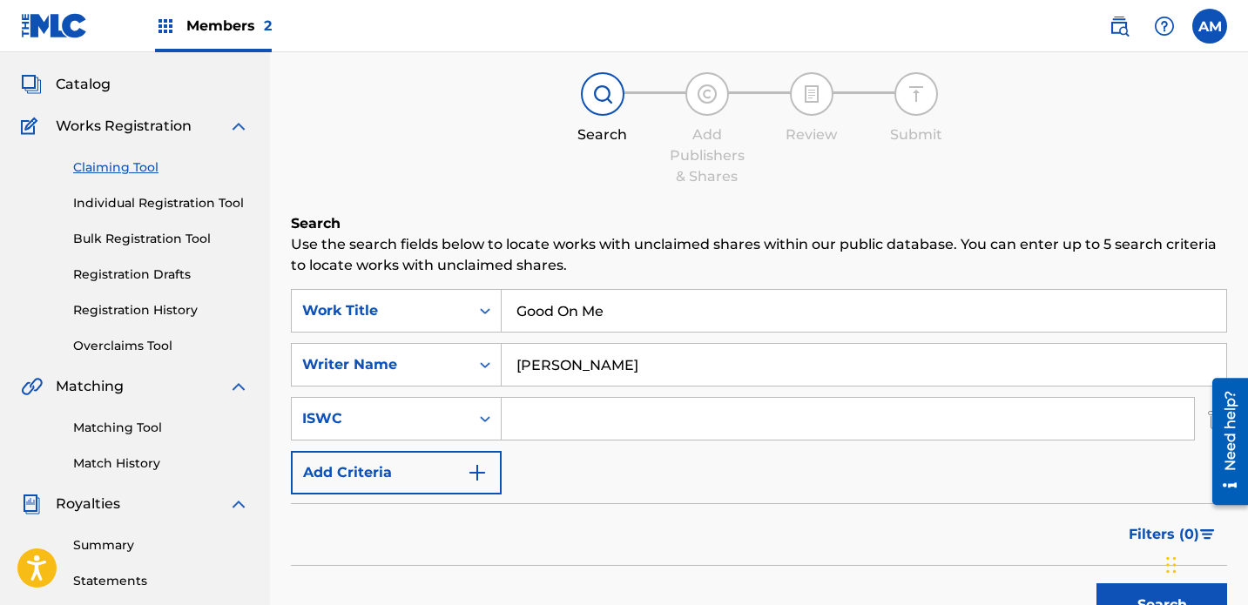
scroll to position [130, 0]
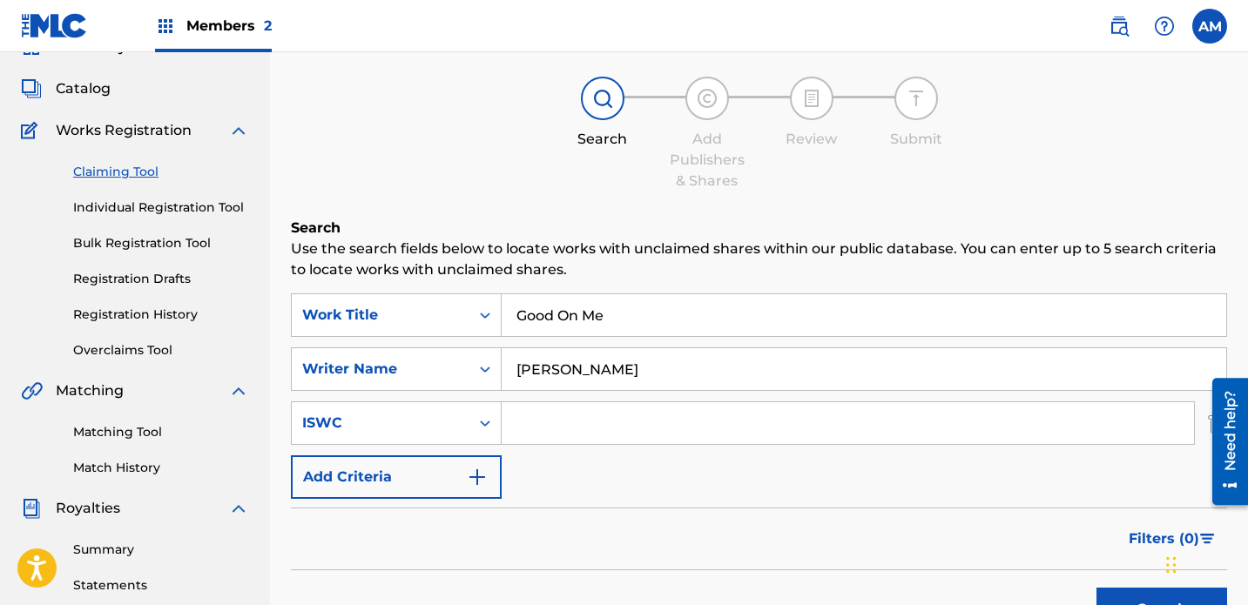
click at [676, 348] on input "[PERSON_NAME]" at bounding box center [864, 369] width 725 height 42
drag, startPoint x: 683, startPoint y: 325, endPoint x: 363, endPoint y: 265, distance: 325.3
click at [363, 294] on div "SearchWithCriteriace59cce8-afb5-41e9-9f51-3af379ea8067 Work Title Good On Me Se…" at bounding box center [759, 397] width 936 height 206
click at [101, 423] on link "Matching Tool" at bounding box center [161, 432] width 176 height 18
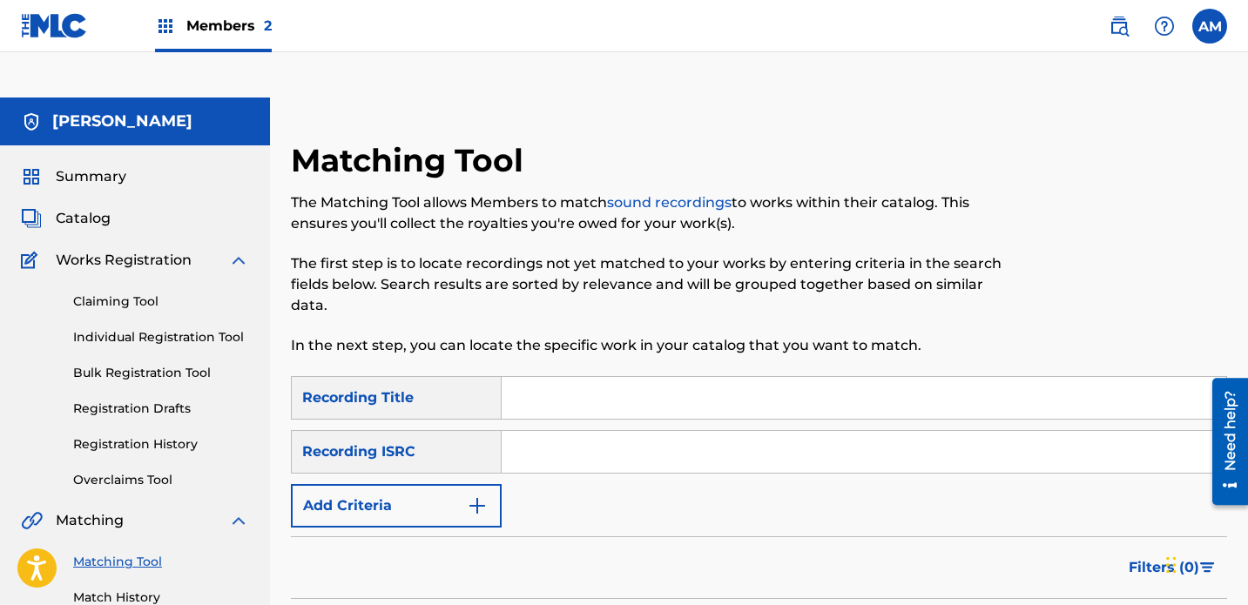
click at [568, 377] on input "Search Form" at bounding box center [864, 398] width 725 height 42
type input "Good On Me"
click at [476, 496] on img "Search Form" at bounding box center [477, 506] width 21 height 21
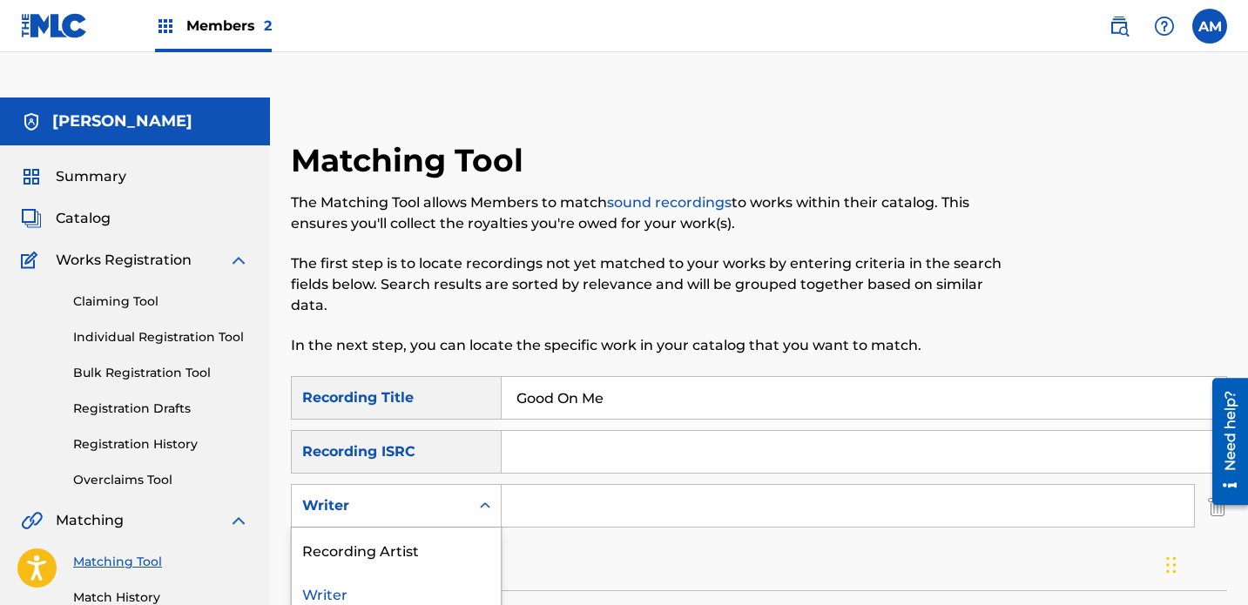
click at [440, 496] on div "Writer" at bounding box center [380, 506] width 157 height 21
click at [409, 528] on div "Recording Artist" at bounding box center [396, 550] width 209 height 44
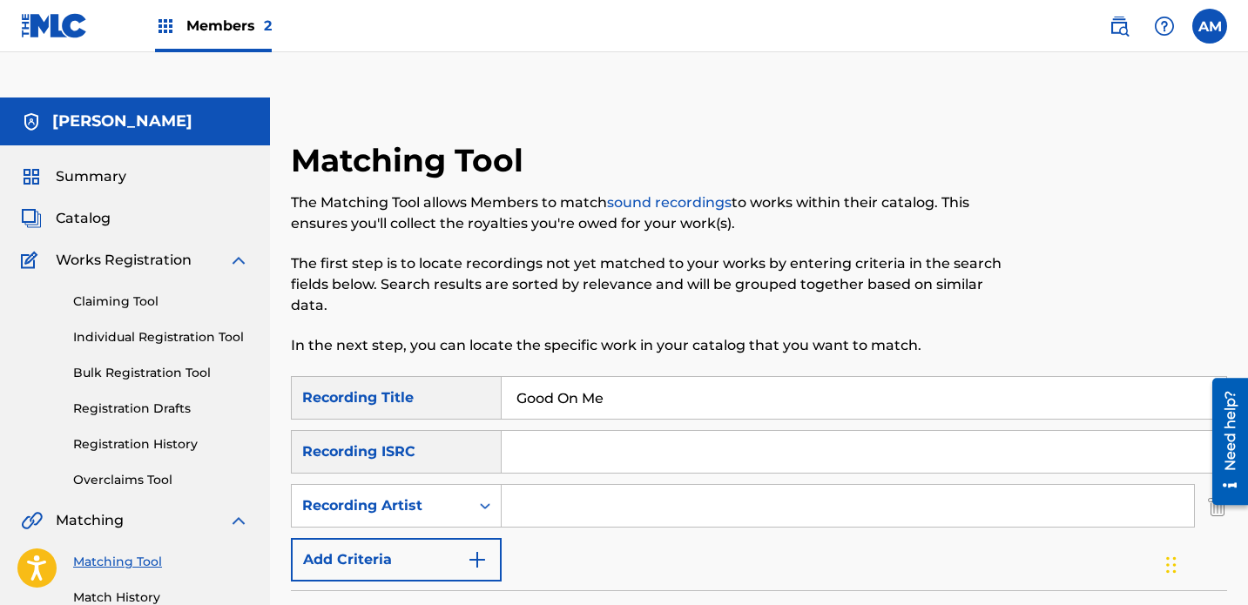
click at [568, 485] on input "Search Form" at bounding box center [848, 506] width 693 height 42
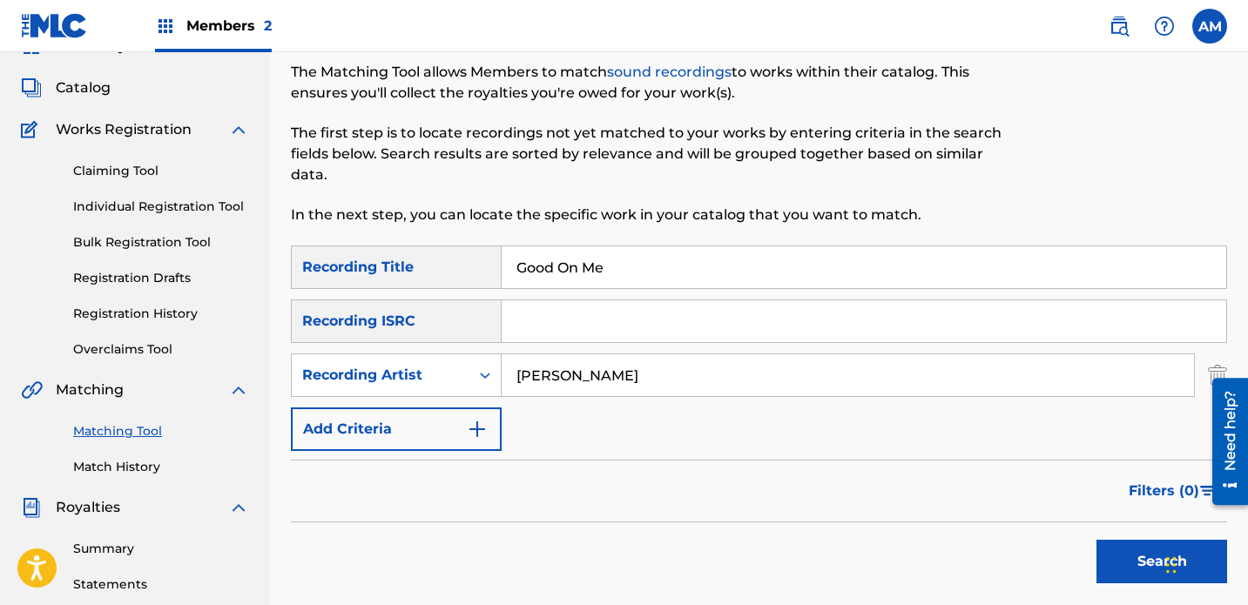
scroll to position [155, 0]
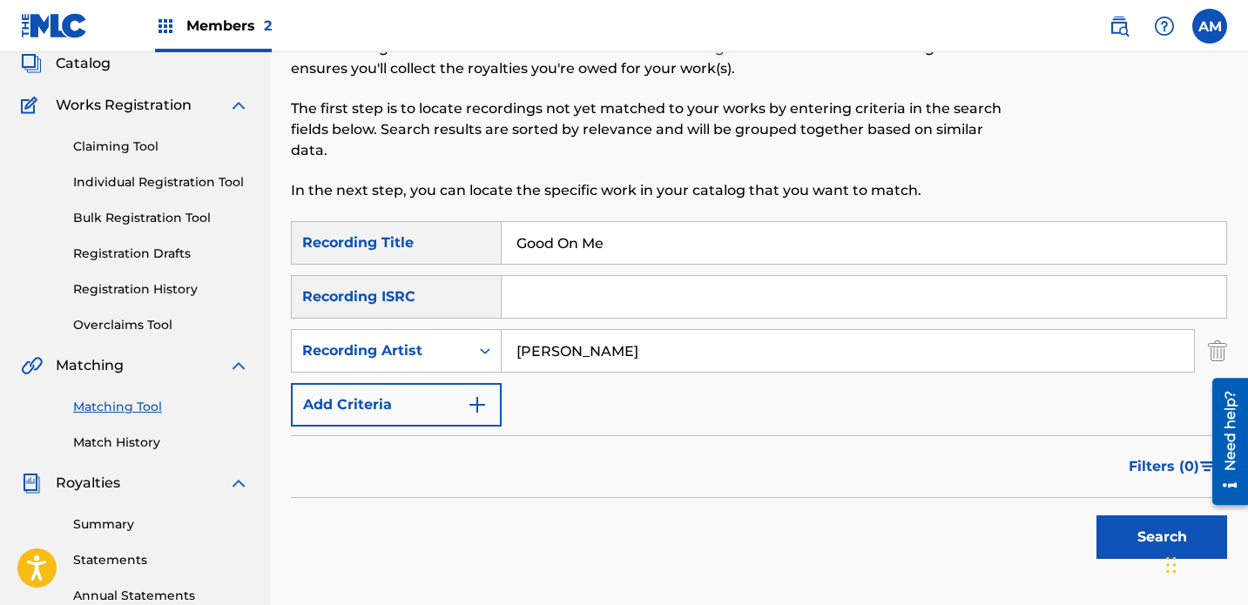
type input "[PERSON_NAME]"
click at [875, 516] on button "Search" at bounding box center [1162, 538] width 131 height 44
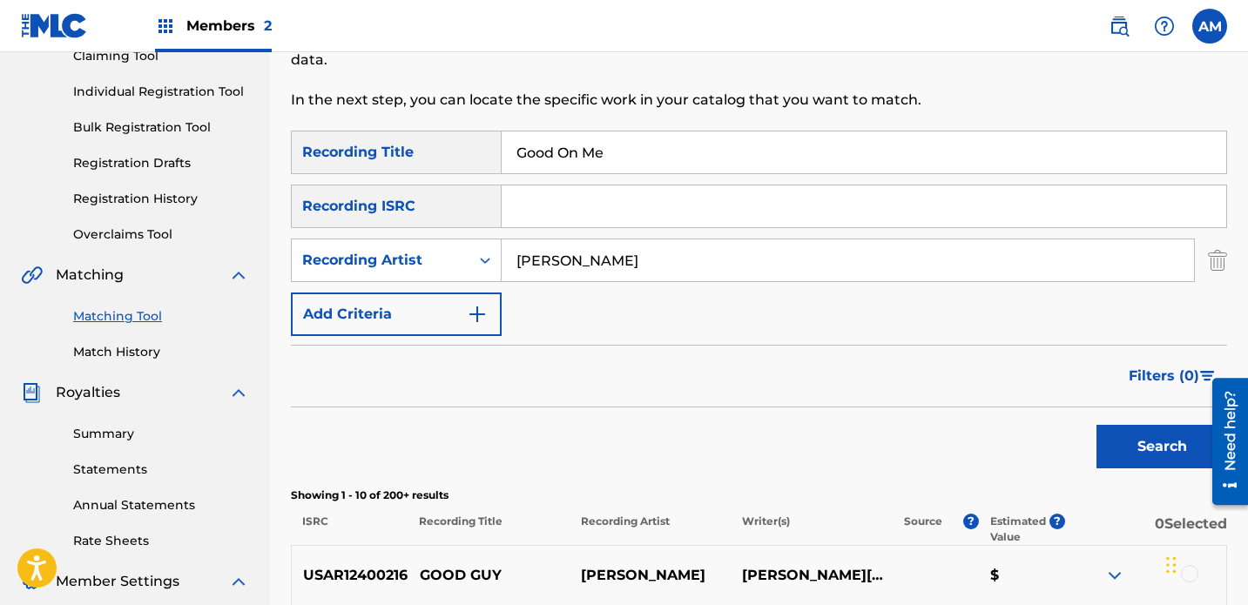
scroll to position [0, 0]
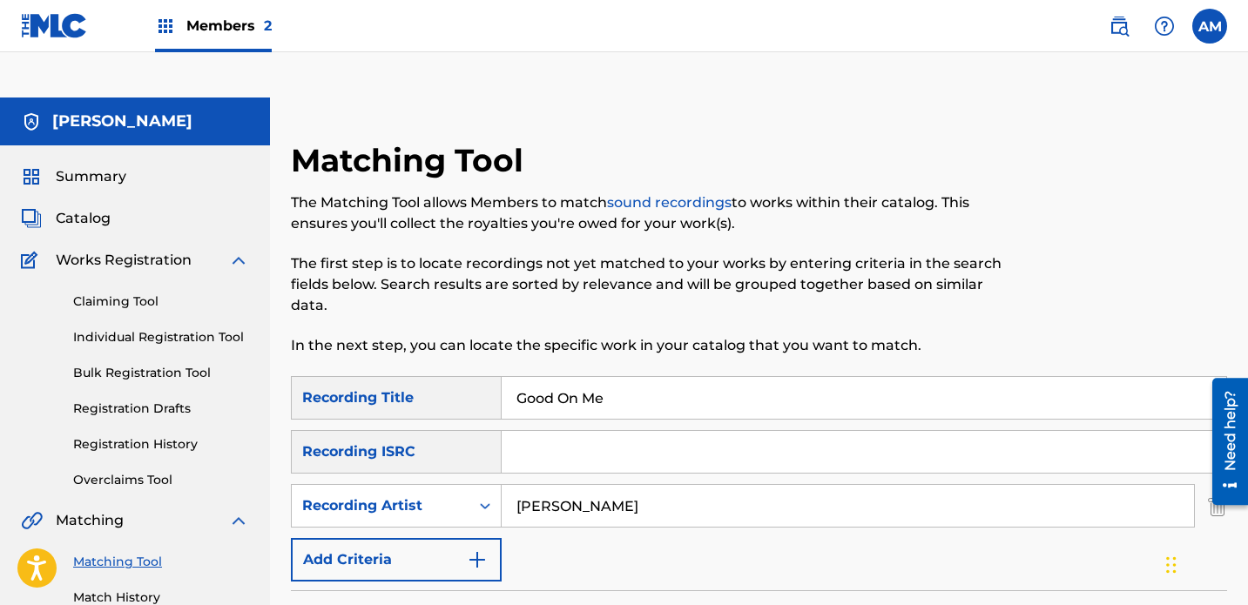
click at [626, 431] on input "Search Form" at bounding box center [864, 452] width 725 height 42
paste input "SEYOK2131530"
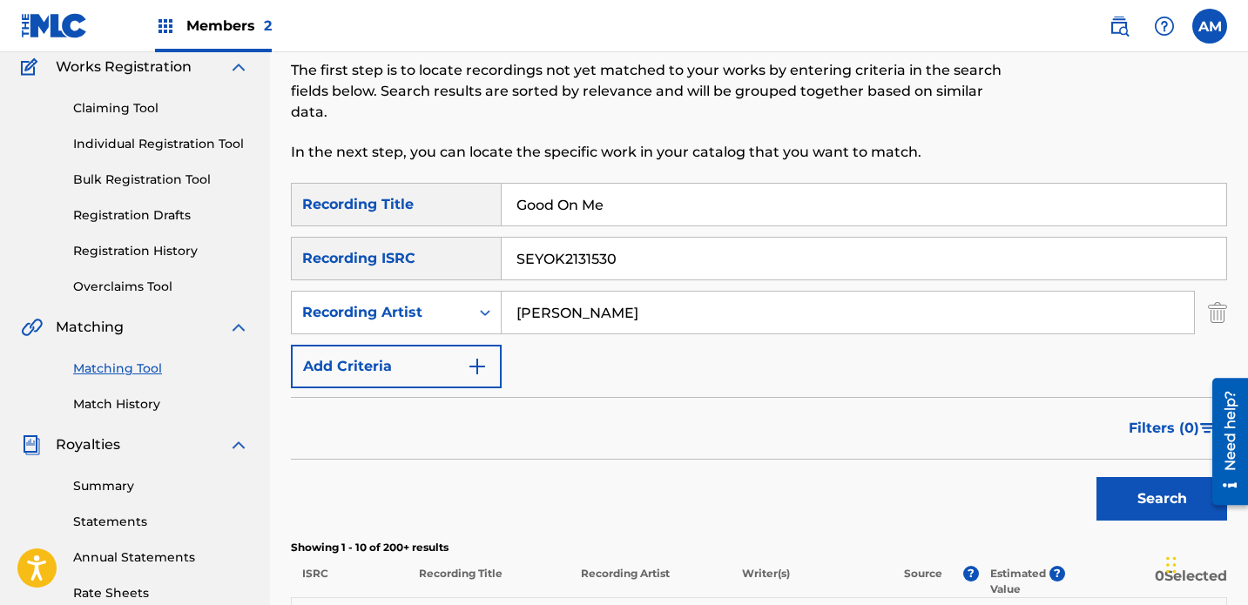
scroll to position [244, 0]
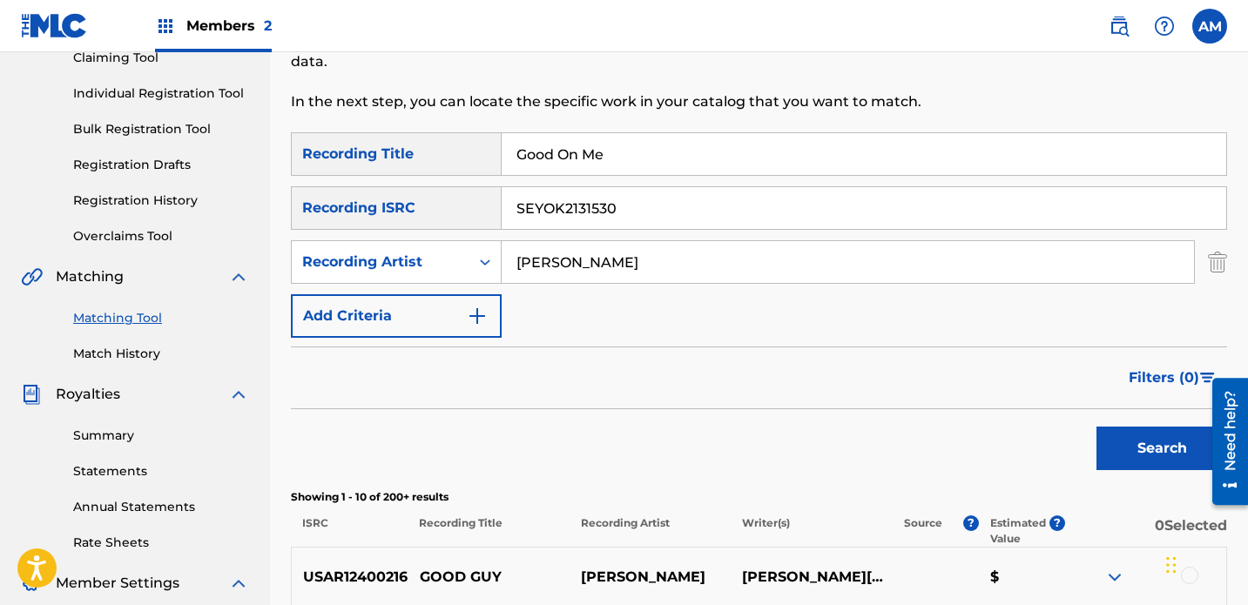
type input "SEYOK2131530"
click at [875, 427] on button "Search" at bounding box center [1162, 449] width 131 height 44
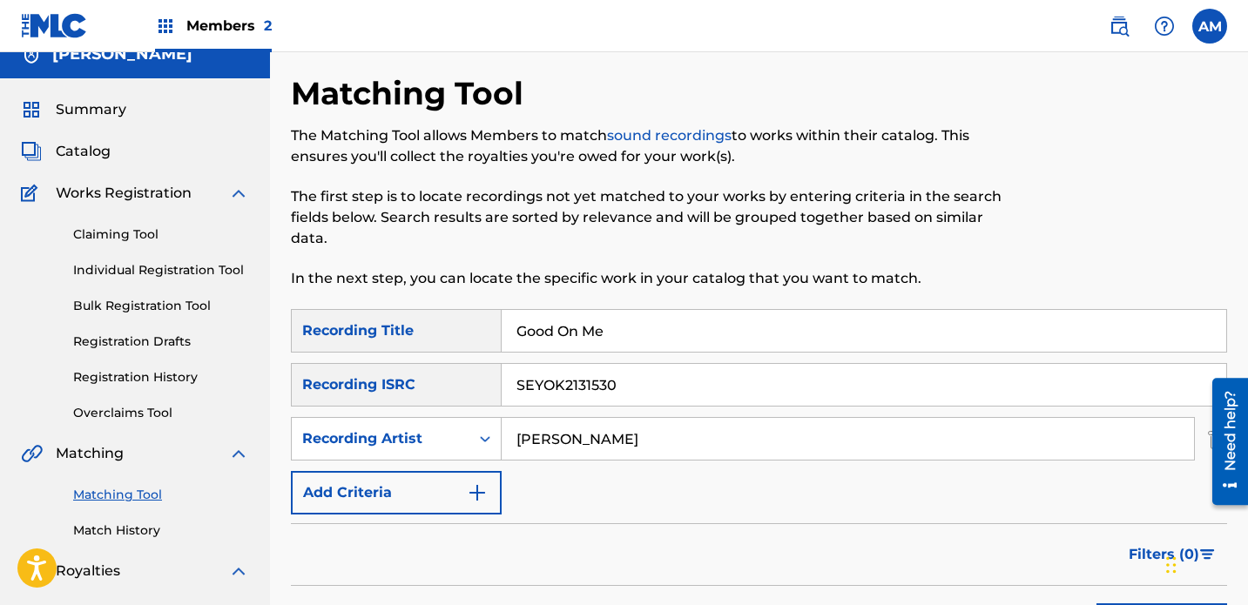
scroll to position [68, 0]
click at [640, 417] on input "[PERSON_NAME]" at bounding box center [848, 438] width 693 height 42
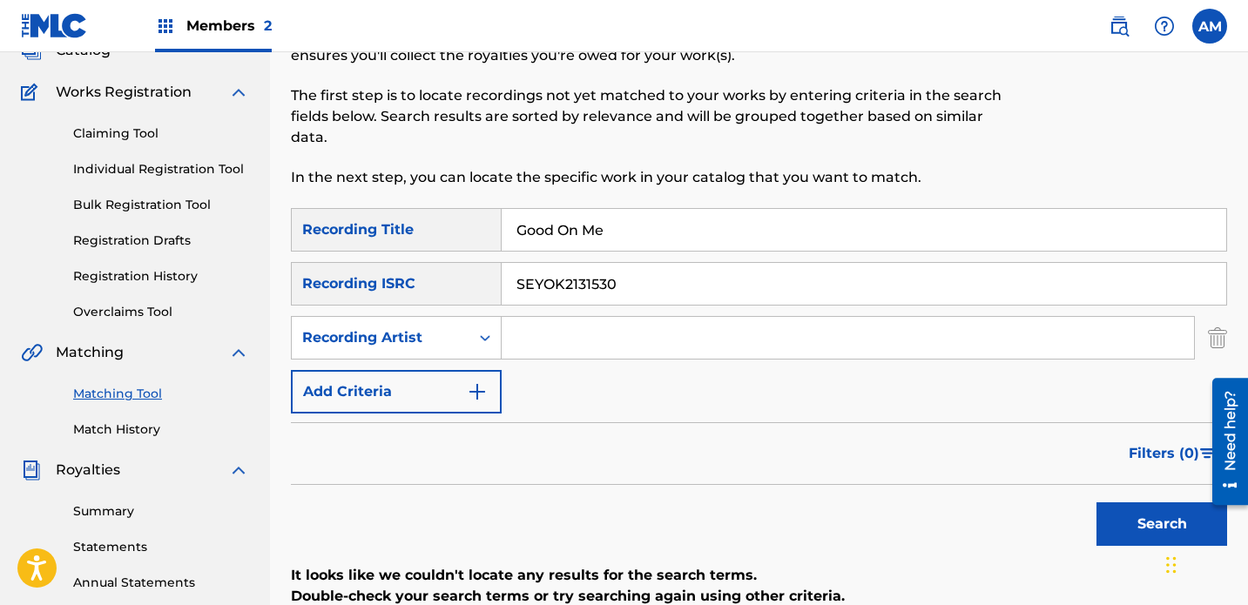
click at [875, 503] on button "Search" at bounding box center [1162, 525] width 131 height 44
click at [670, 263] on input "SEYOK2131530" at bounding box center [864, 284] width 725 height 42
click at [875, 503] on button "Search" at bounding box center [1162, 525] width 131 height 44
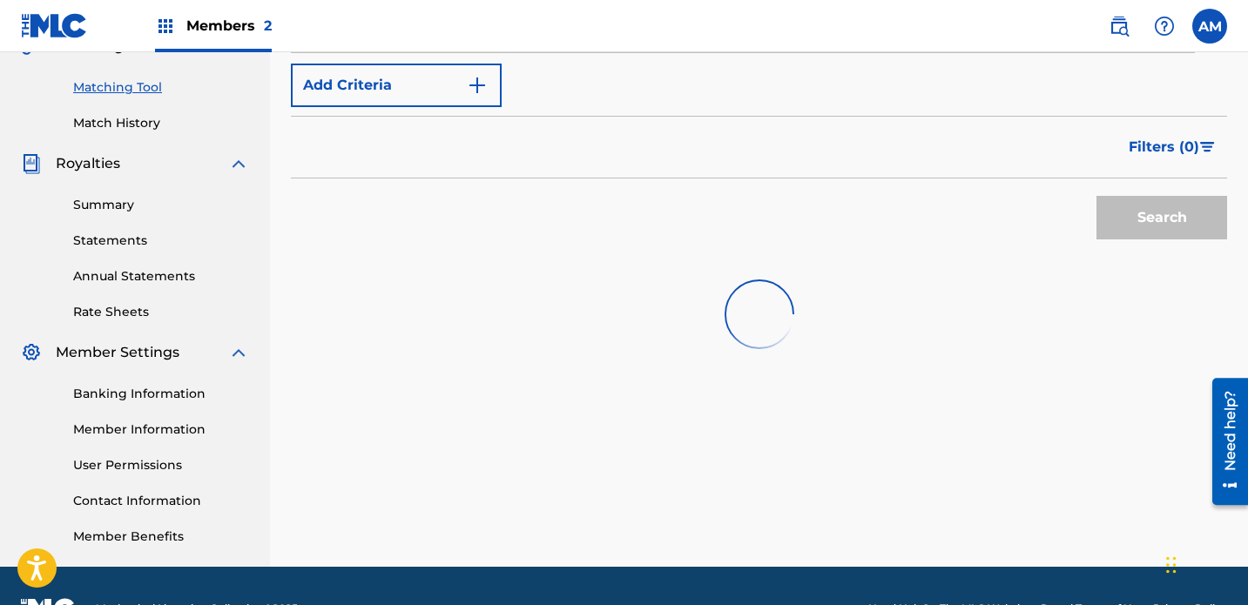
scroll to position [478, 0]
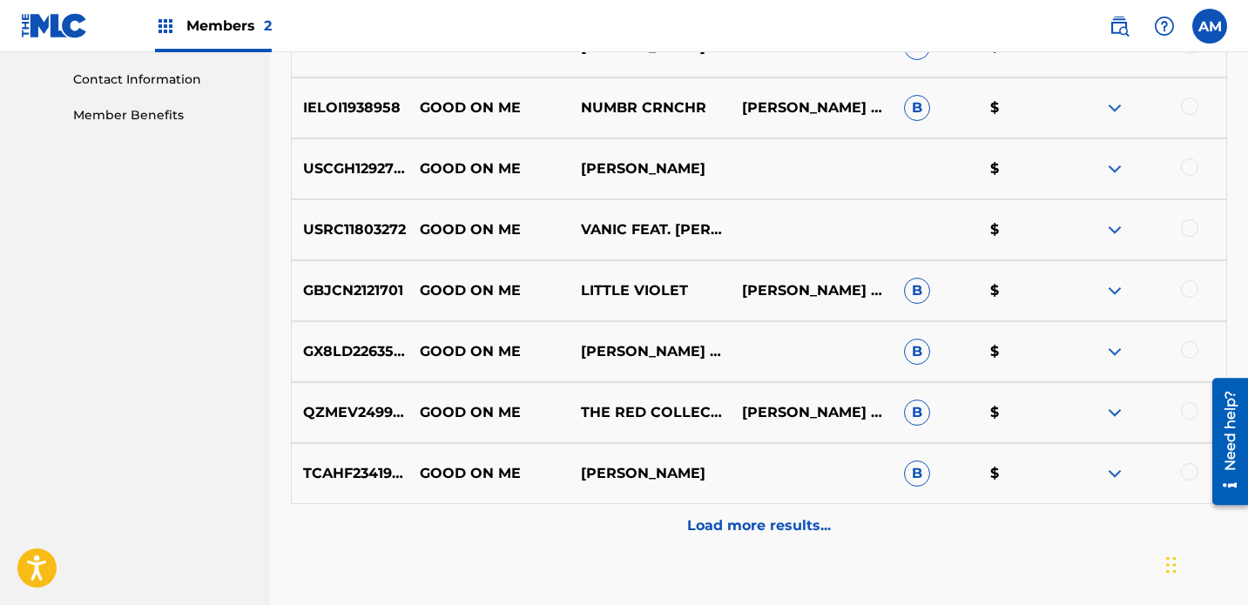
click at [770, 516] on p "Load more results..." at bounding box center [759, 526] width 144 height 21
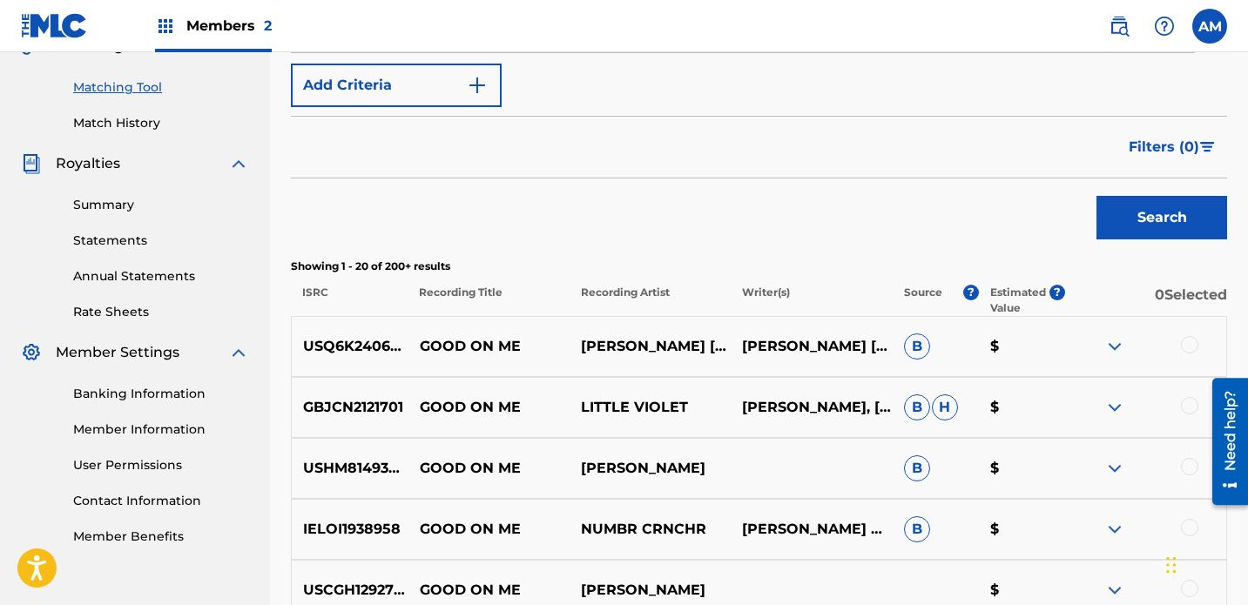
scroll to position [896, 0]
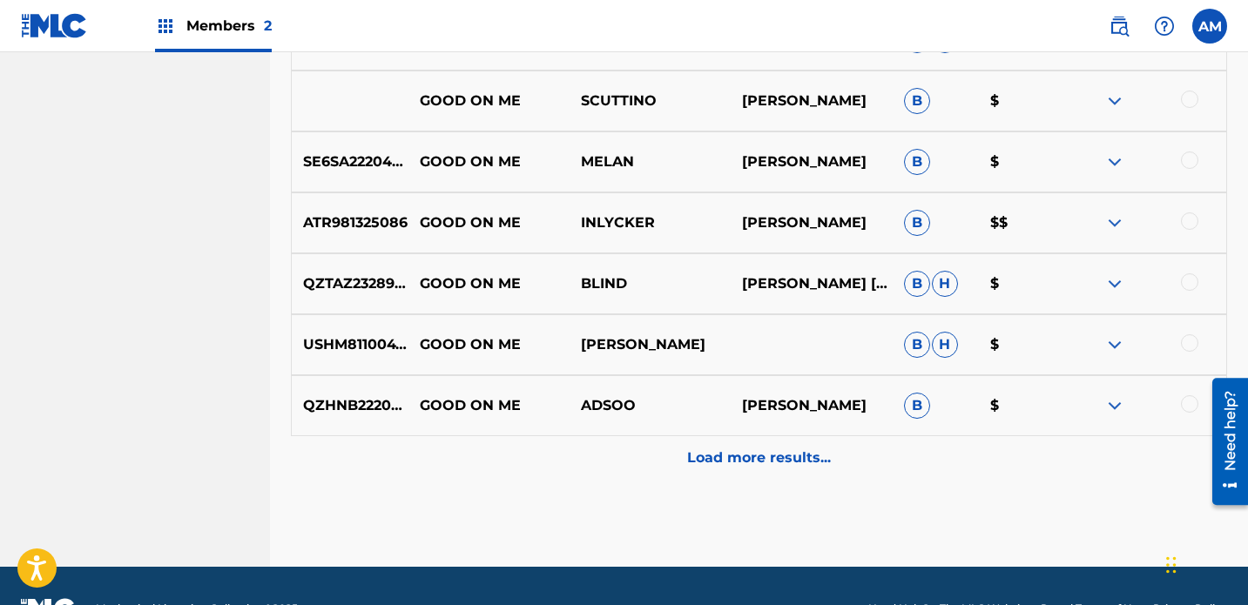
click at [721, 448] on p "Load more results..." at bounding box center [759, 458] width 144 height 21
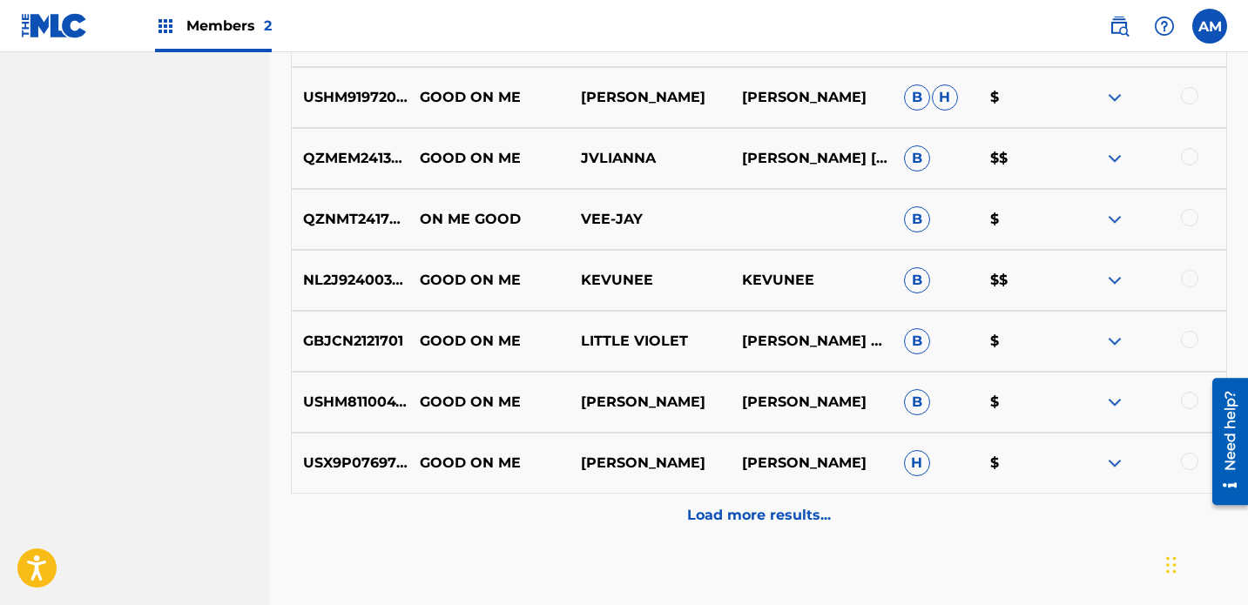
scroll to position [2152, 0]
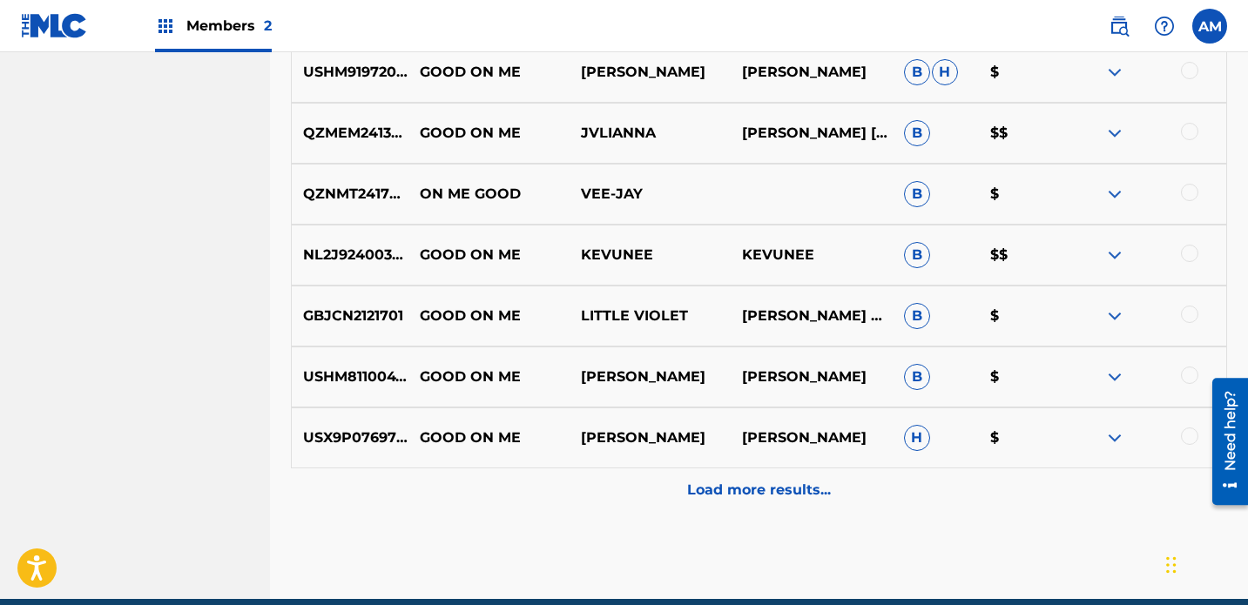
click at [734, 480] on p "Load more results..." at bounding box center [759, 490] width 144 height 21
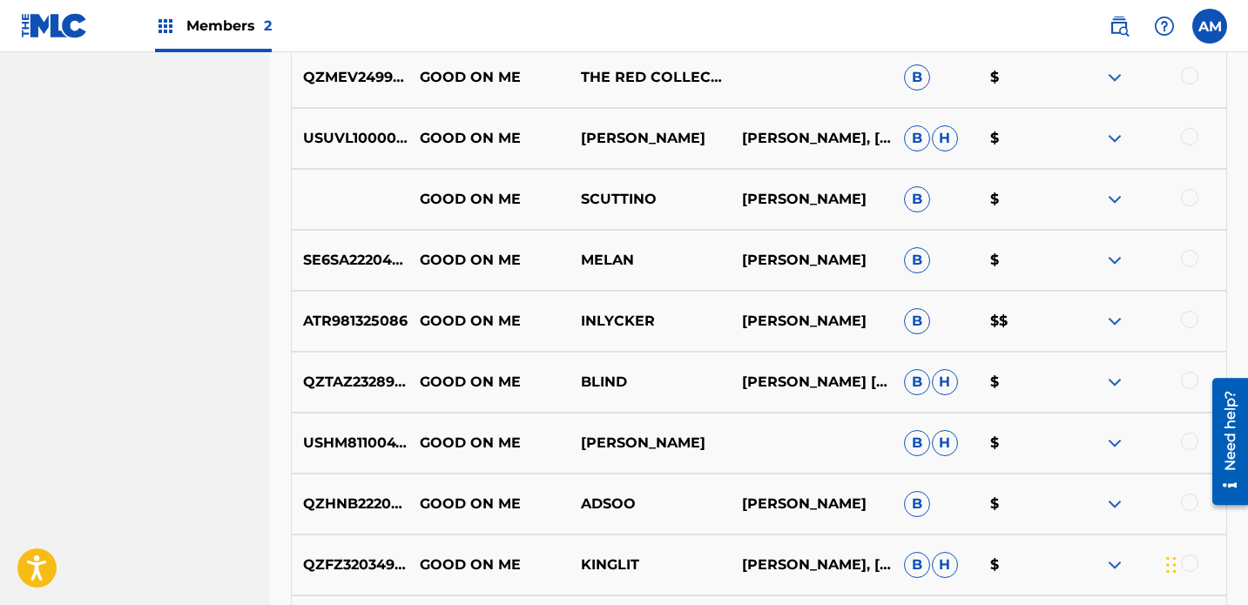
scroll to position [0, 0]
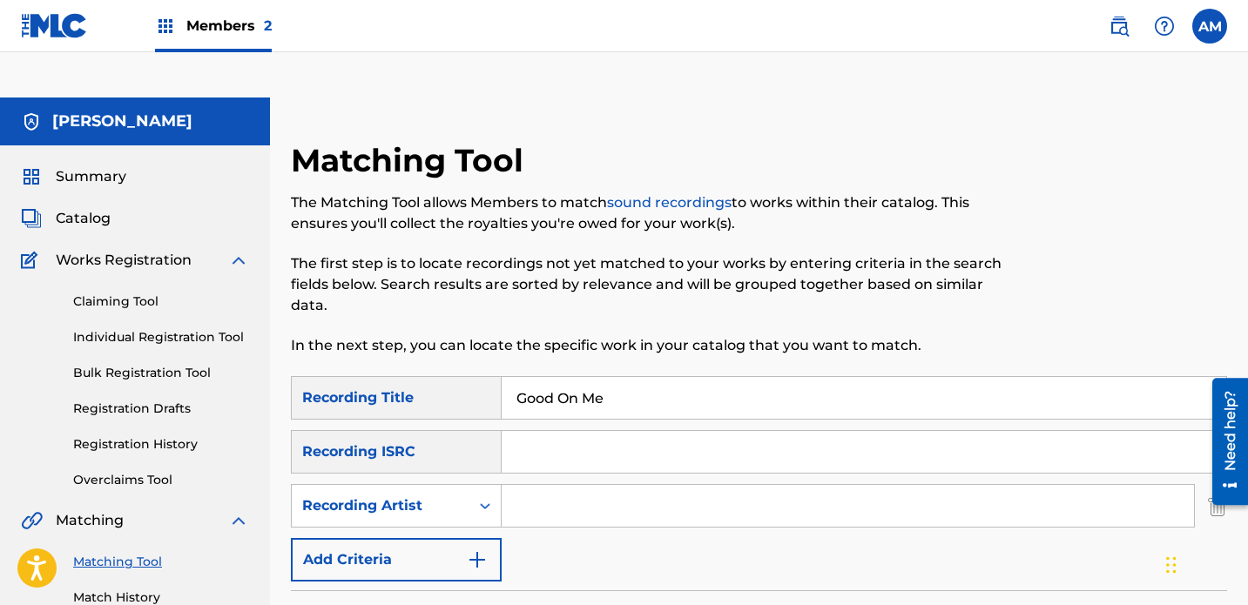
click at [112, 293] on link "Claiming Tool" at bounding box center [161, 302] width 176 height 18
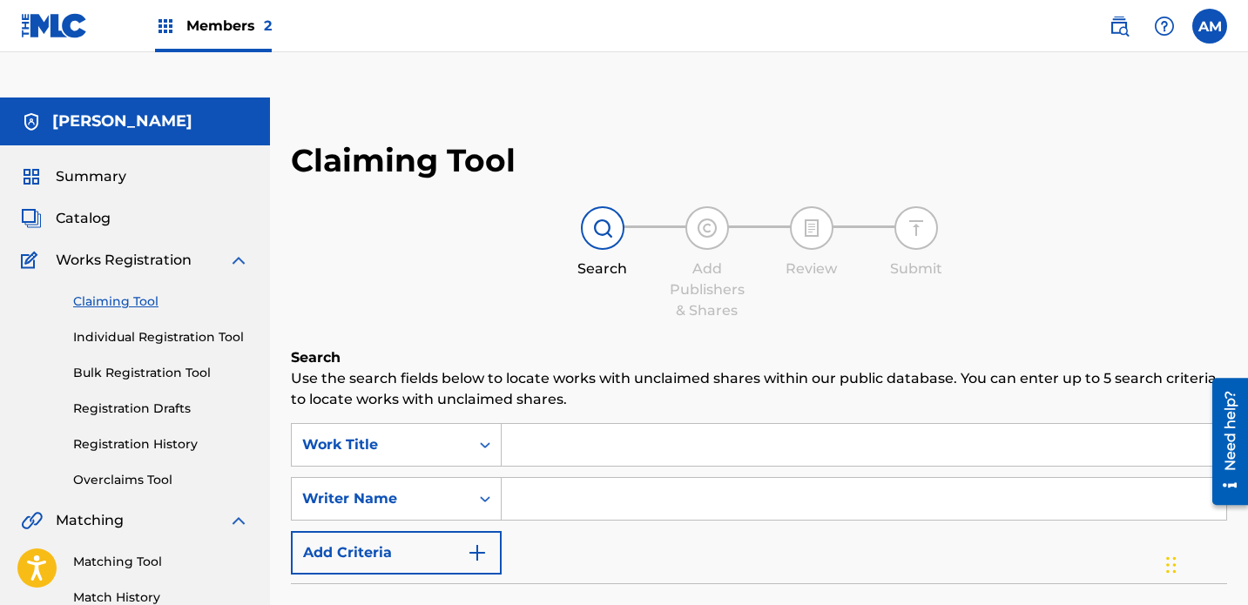
click at [91, 208] on span "Catalog" at bounding box center [83, 218] width 55 height 21
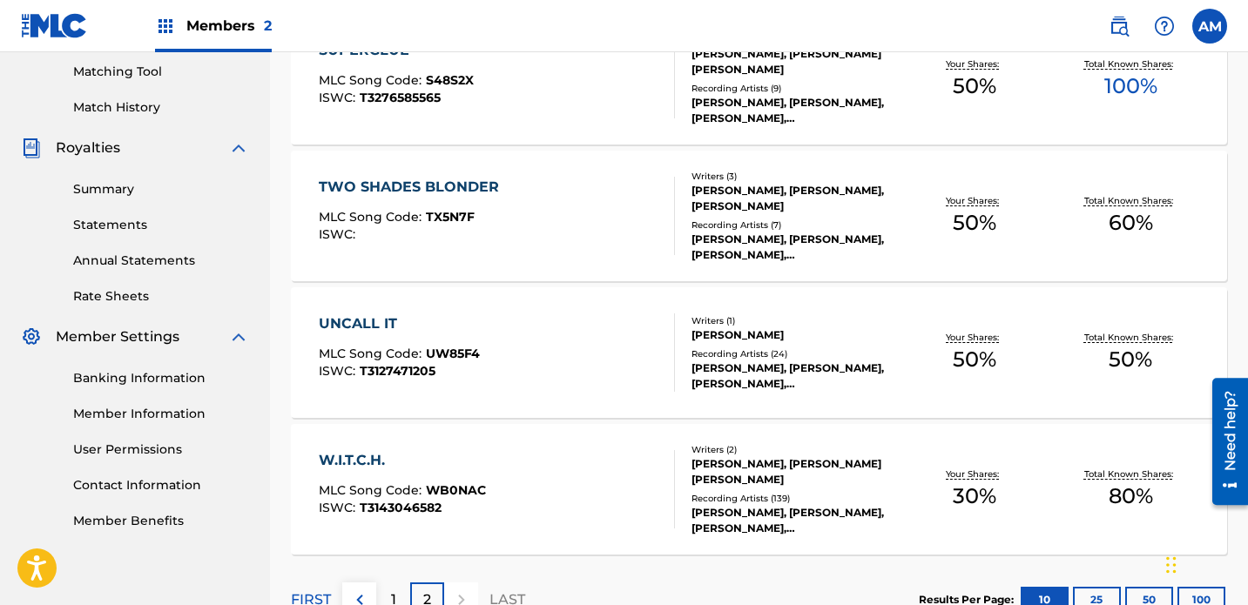
click at [396, 583] on div "1" at bounding box center [393, 600] width 34 height 34
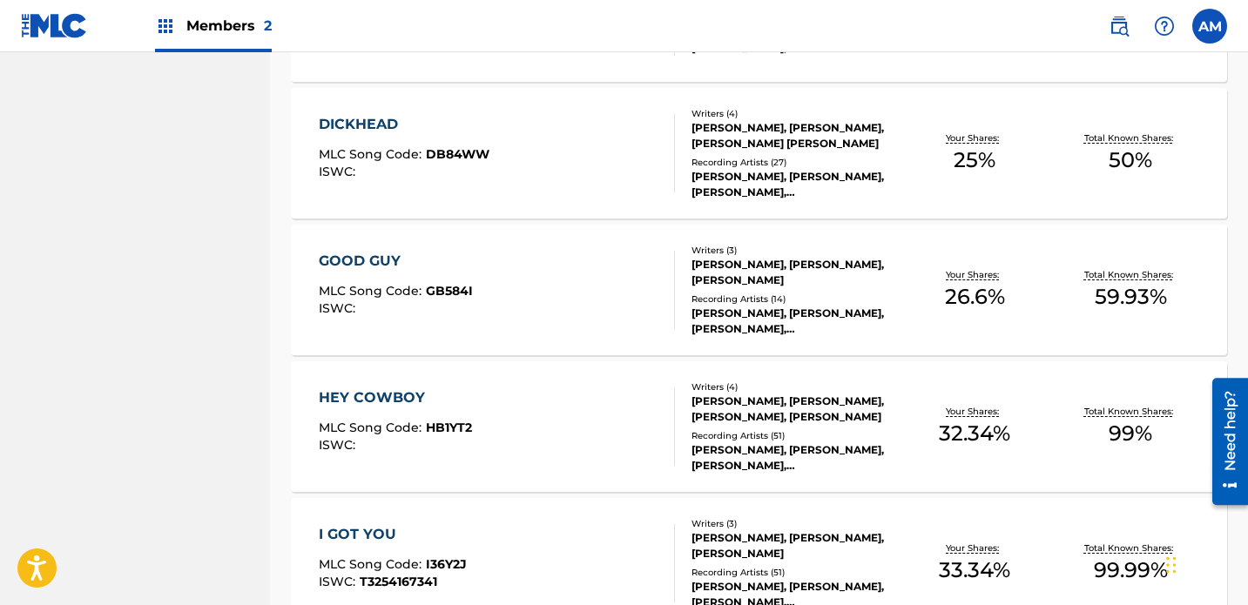
scroll to position [1056, 0]
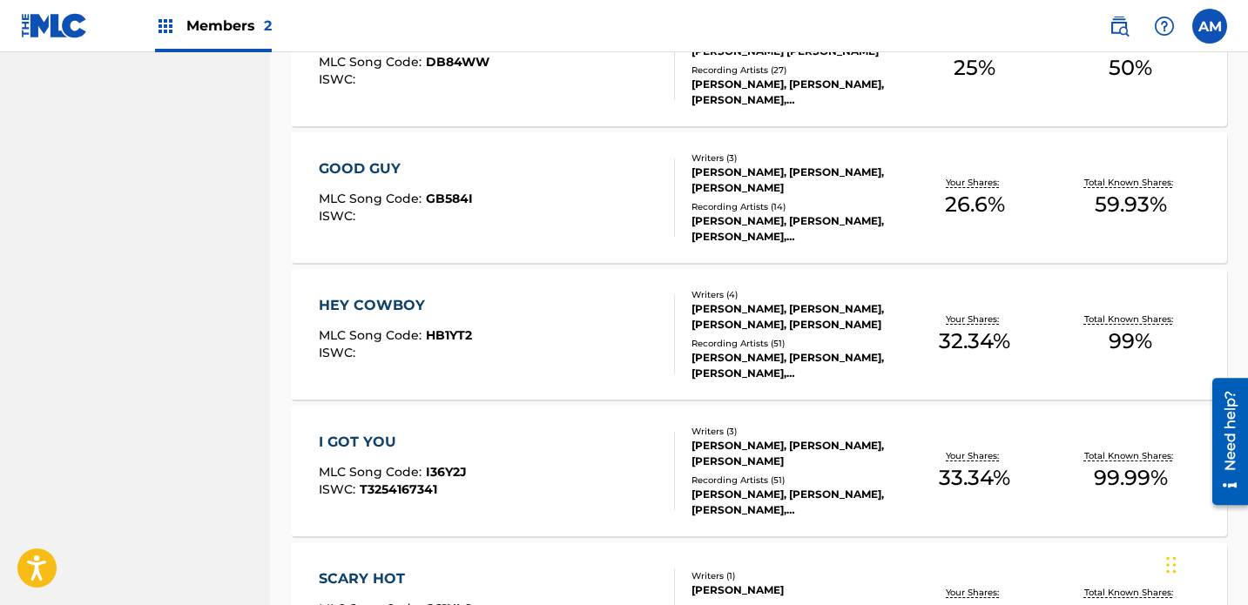
click at [564, 295] on div "HEY COWBOY MLC Song Code : HB1YT2 ISWC :" at bounding box center [497, 334] width 356 height 78
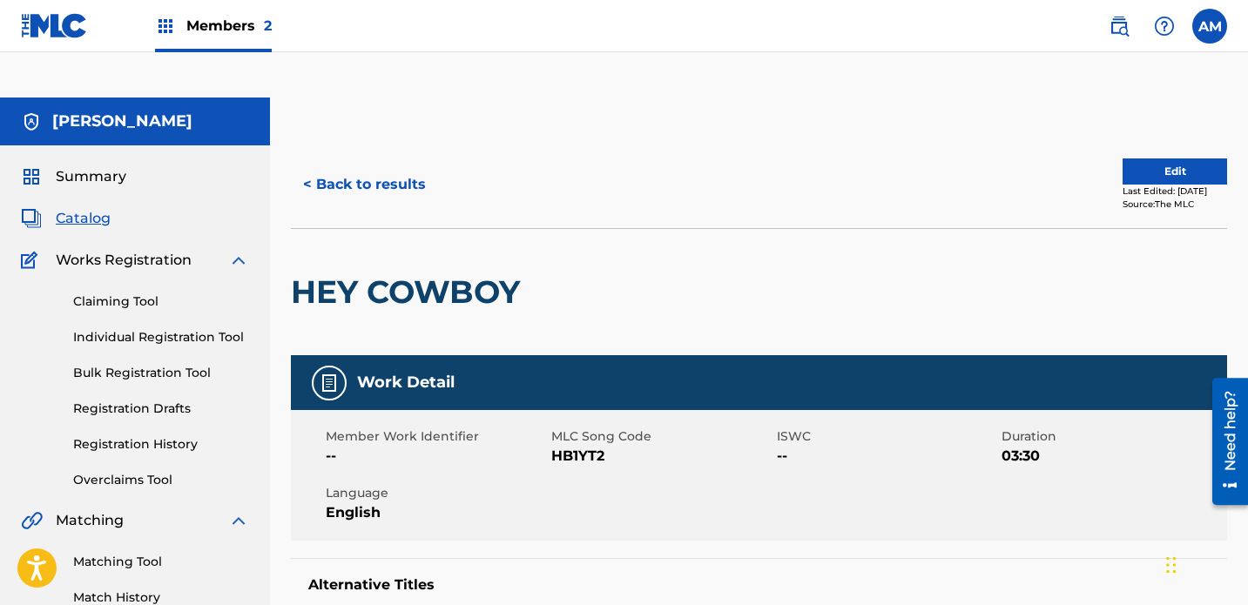
click at [334, 163] on button "< Back to results" at bounding box center [364, 185] width 147 height 44
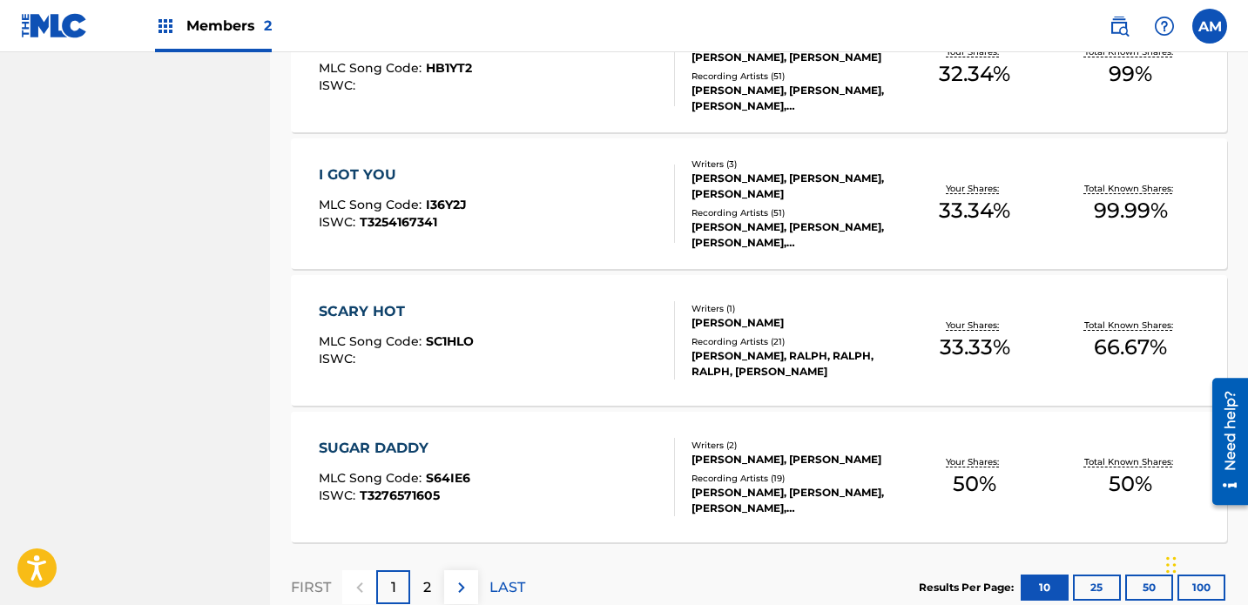
scroll to position [1388, 0]
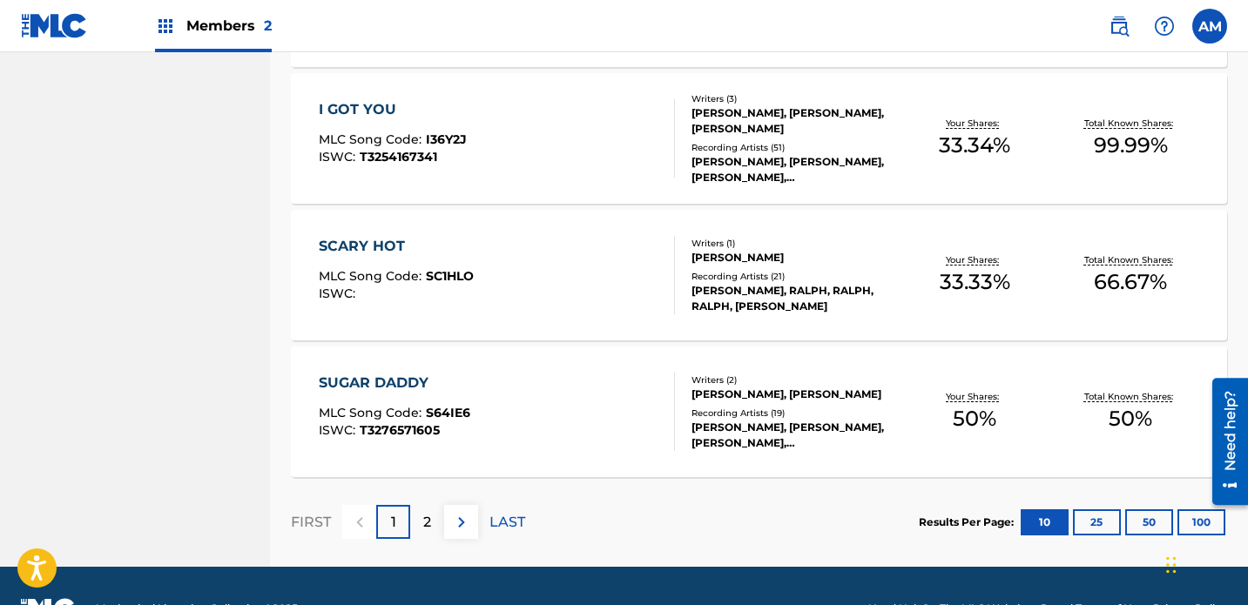
click at [429, 512] on p "2" at bounding box center [427, 522] width 8 height 21
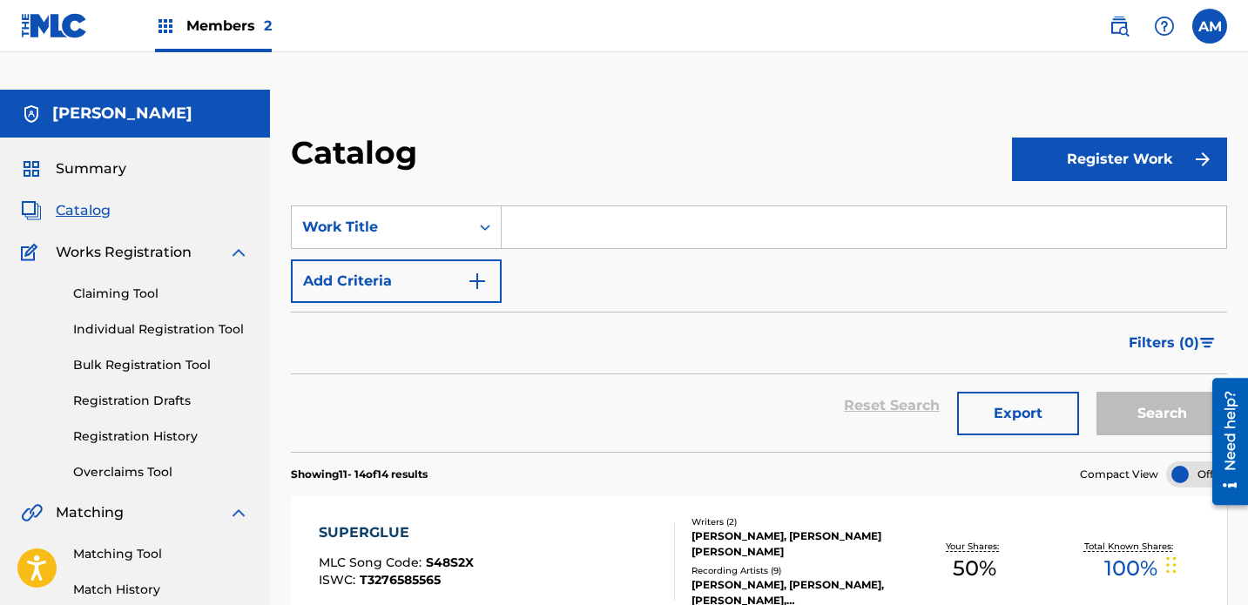
scroll to position [0, 0]
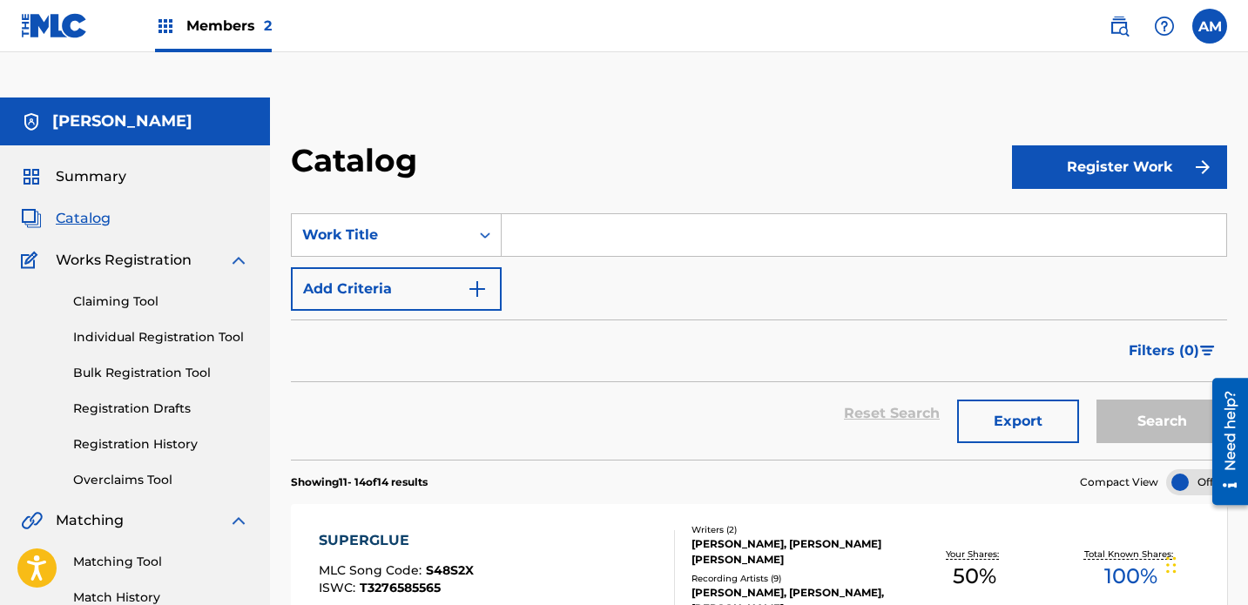
click at [117, 293] on link "Claiming Tool" at bounding box center [161, 302] width 176 height 18
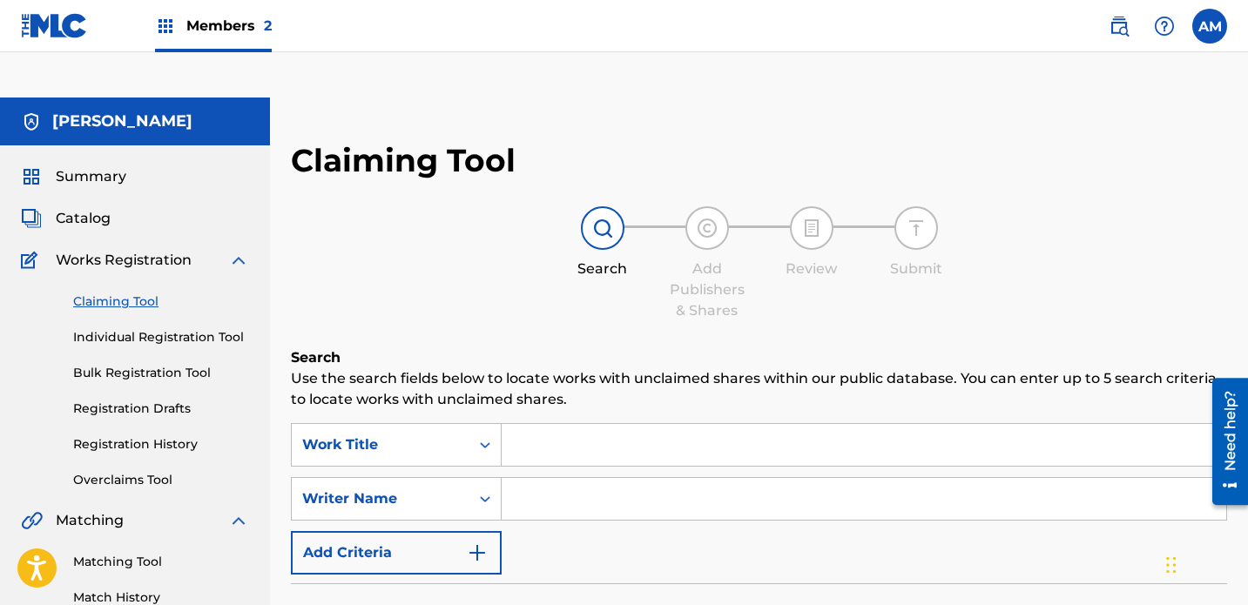
click at [528, 424] on input "Search Form" at bounding box center [864, 445] width 725 height 42
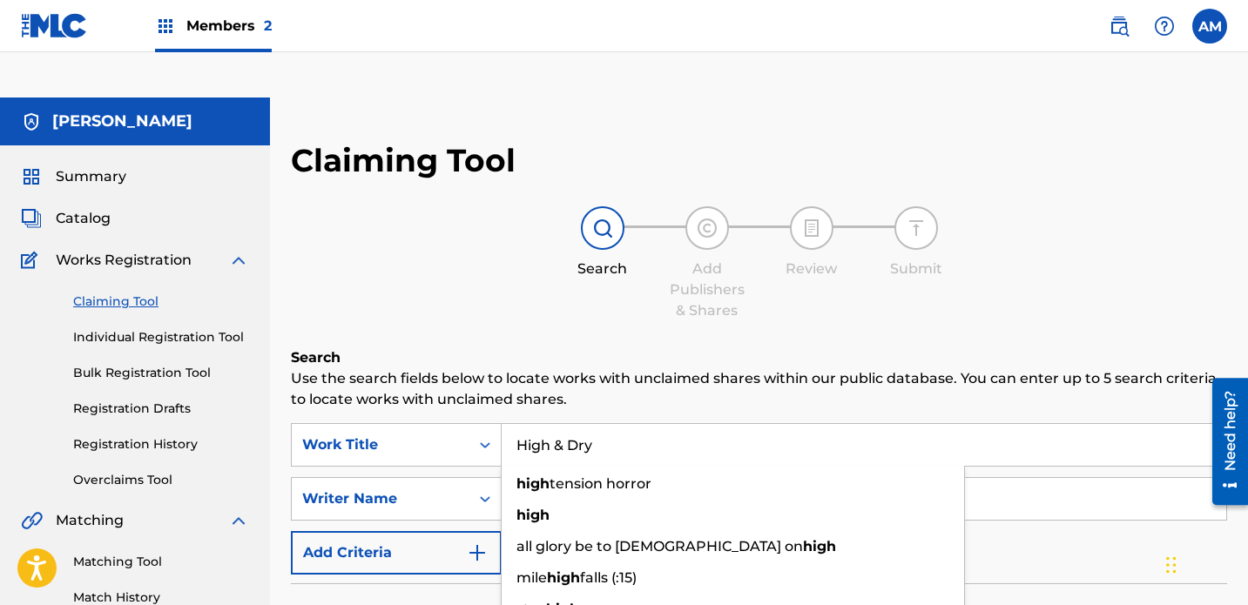
type input "High & Dry"
click at [475, 247] on div "Search Add Publishers & Shares Review Submit" at bounding box center [759, 263] width 936 height 115
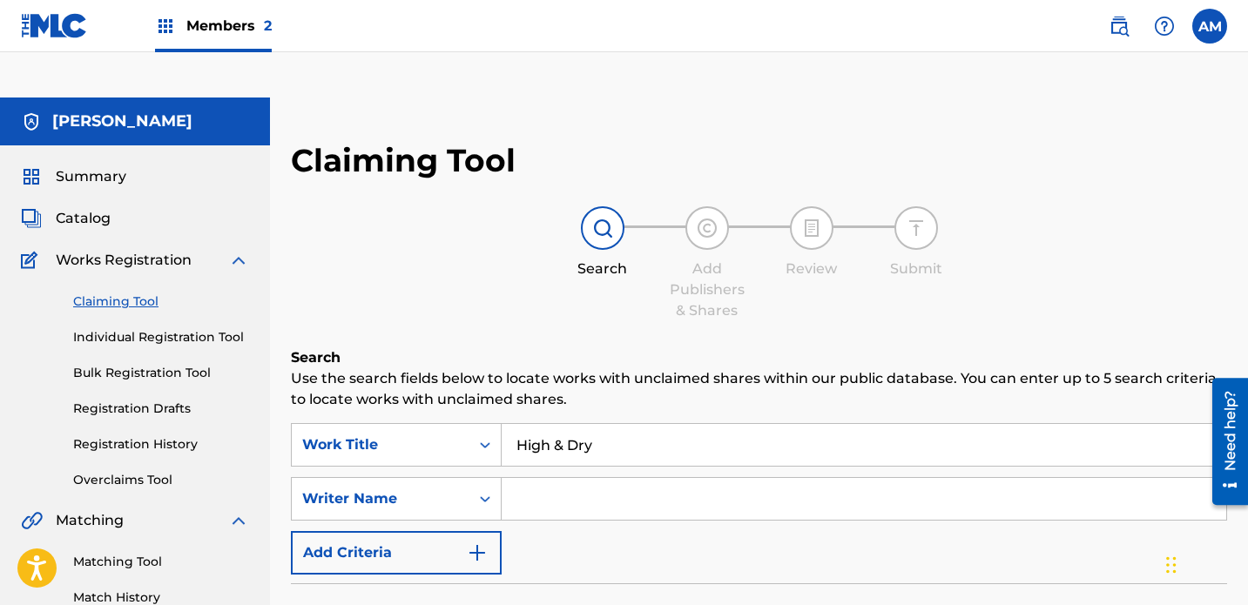
click at [577, 478] on input "Search Form" at bounding box center [864, 499] width 725 height 42
type input "[PERSON_NAME]"
click at [452, 477] on div "Writer Name" at bounding box center [396, 499] width 211 height 44
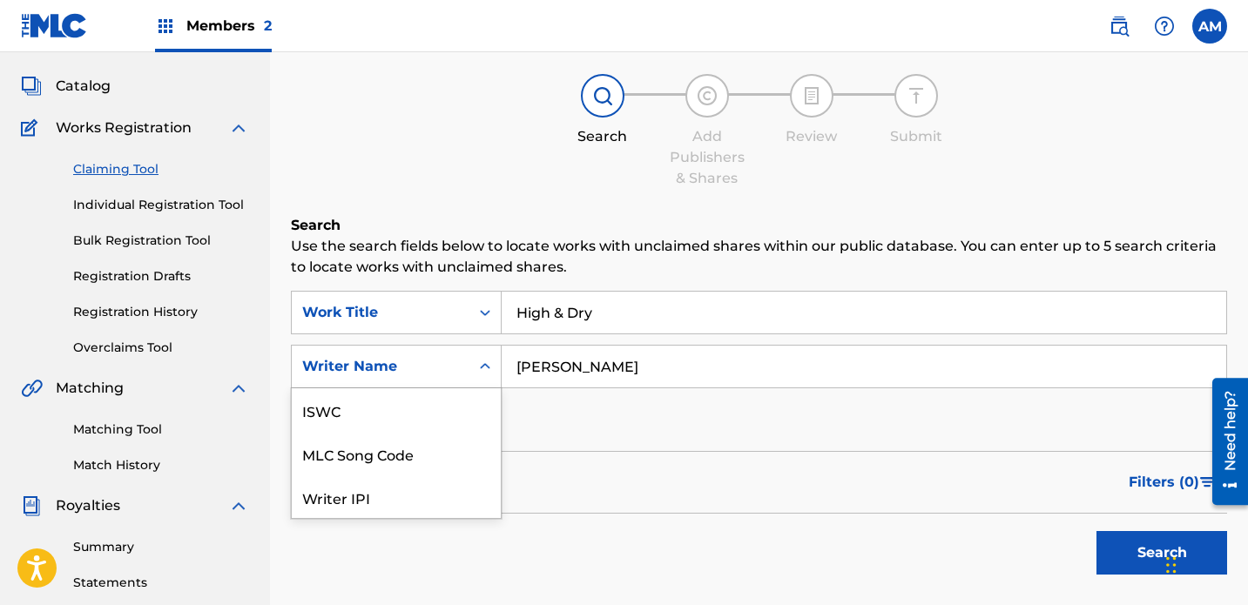
scroll to position [44, 0]
click at [584, 367] on div "SearchWithCriteriace59cce8-afb5-41e9-9f51-3af379ea8067 Work Title High & Dry Se…" at bounding box center [759, 367] width 936 height 152
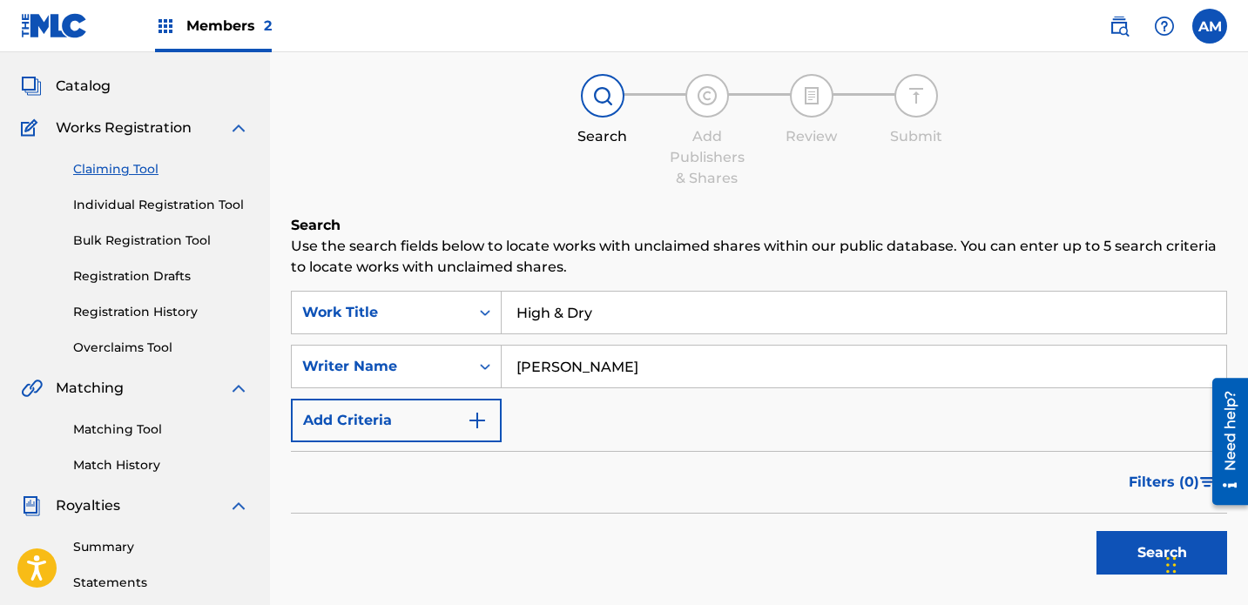
click at [875, 531] on button "Search" at bounding box center [1162, 553] width 131 height 44
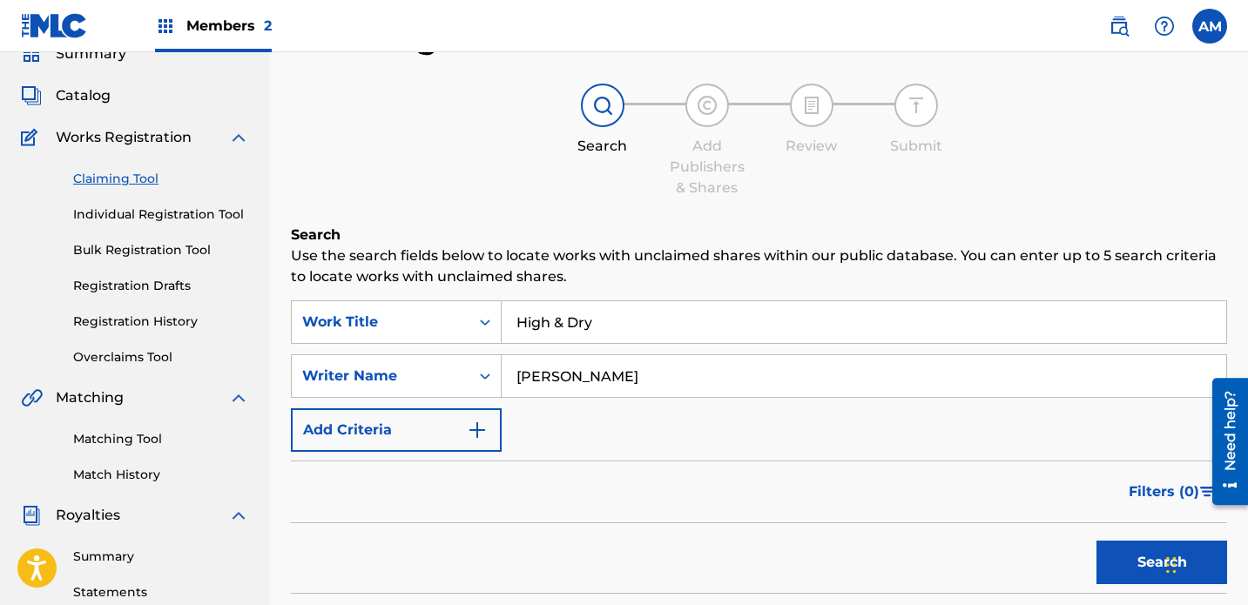
scroll to position [121, 0]
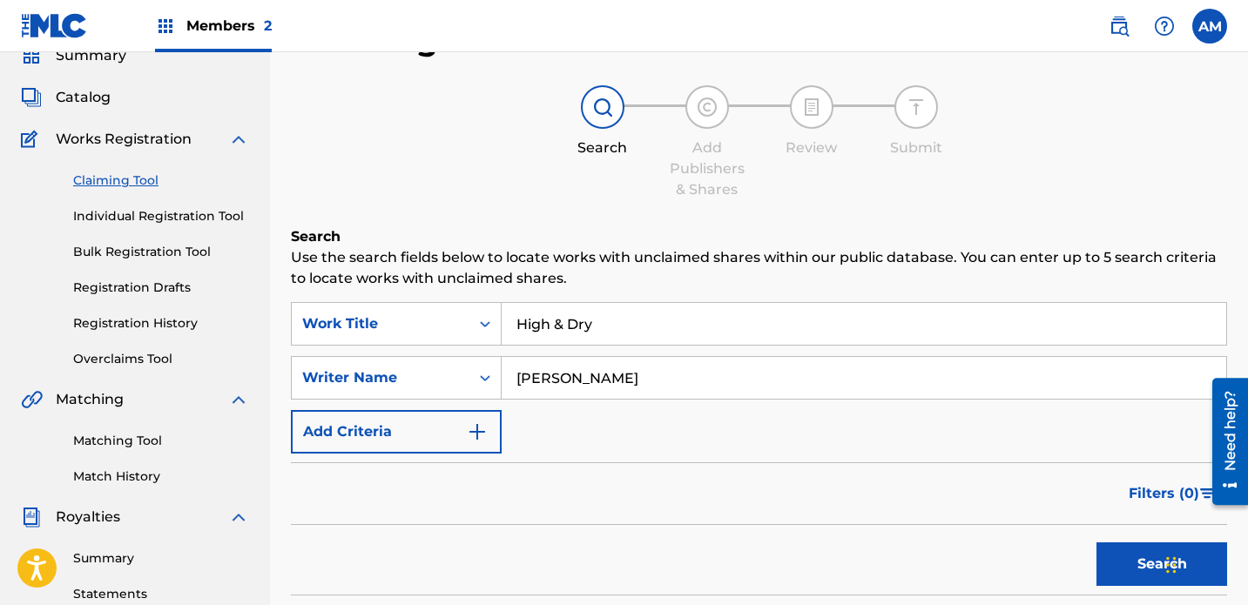
click at [134, 432] on link "Matching Tool" at bounding box center [161, 441] width 176 height 18
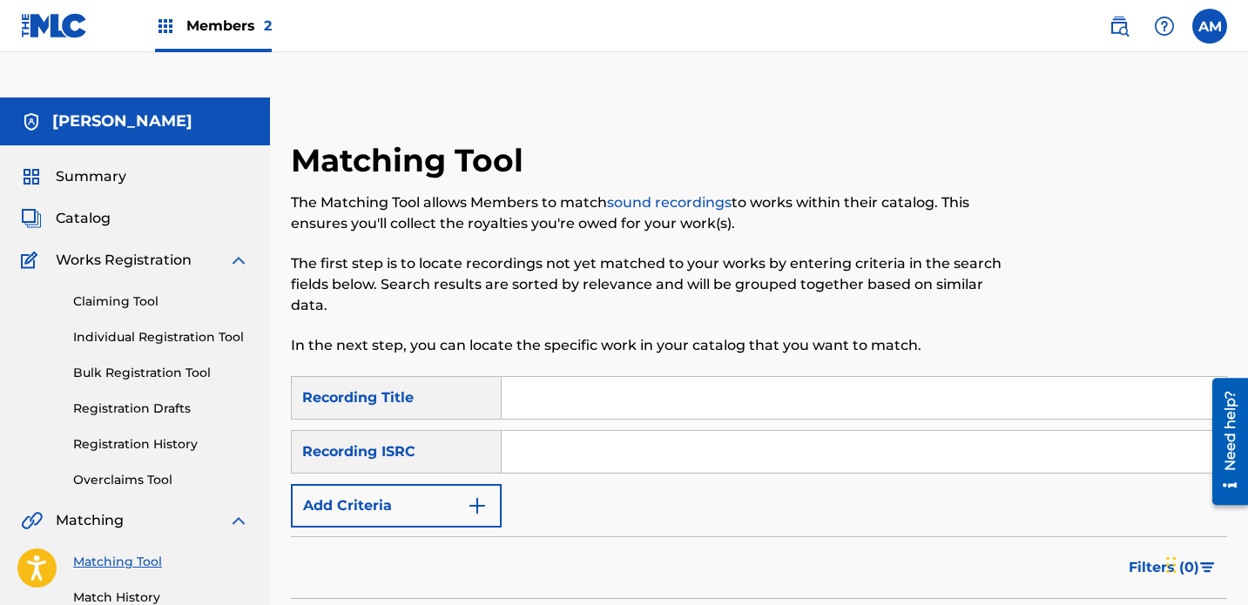
click at [555, 377] on input "Search Form" at bounding box center [864, 398] width 725 height 42
type input "High & Dry"
click at [620, 431] on input "Search Form" at bounding box center [864, 452] width 725 height 42
click at [395, 483] on form "SearchWithCriteria21ed59cd-800c-483f-90f5-7ef2856f9b5f Recording Title High & D…" at bounding box center [759, 522] width 936 height 293
click at [415, 484] on button "Add Criteria" at bounding box center [396, 506] width 211 height 44
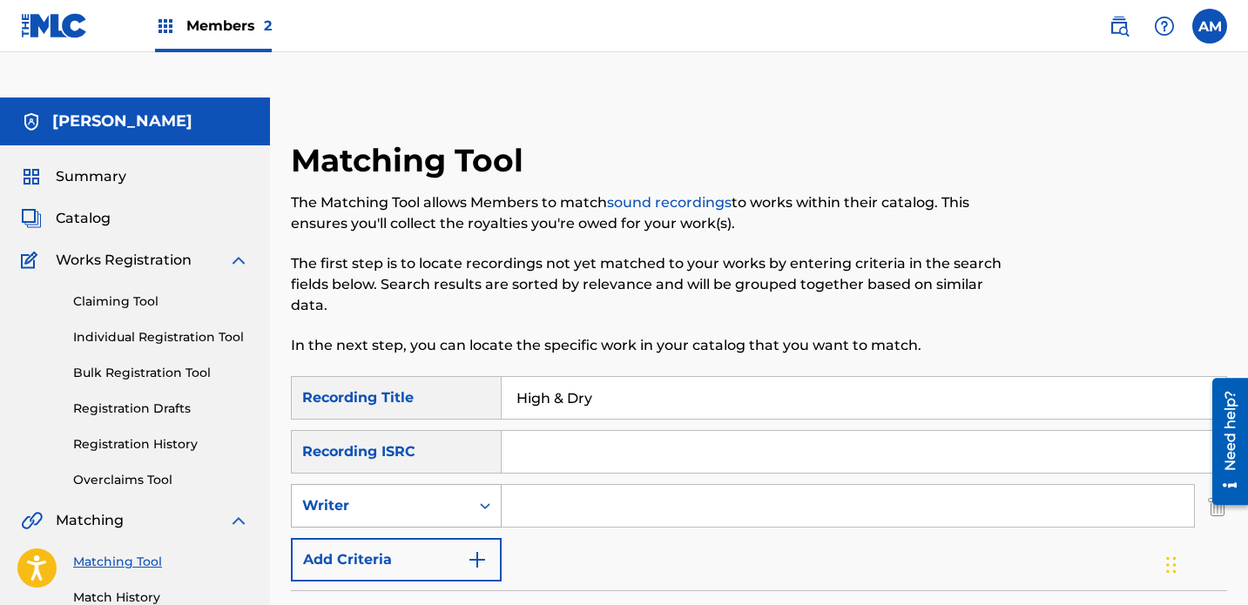
click at [459, 490] on div "Writer" at bounding box center [381, 506] width 178 height 33
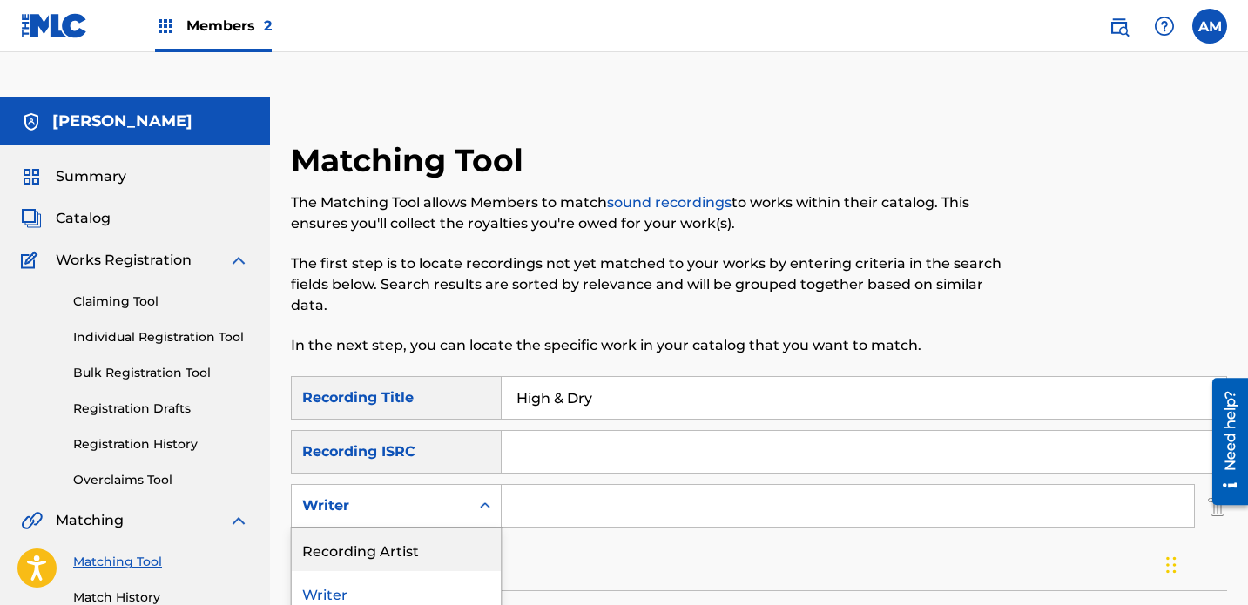
click at [422, 528] on div "Recording Artist" at bounding box center [396, 550] width 209 height 44
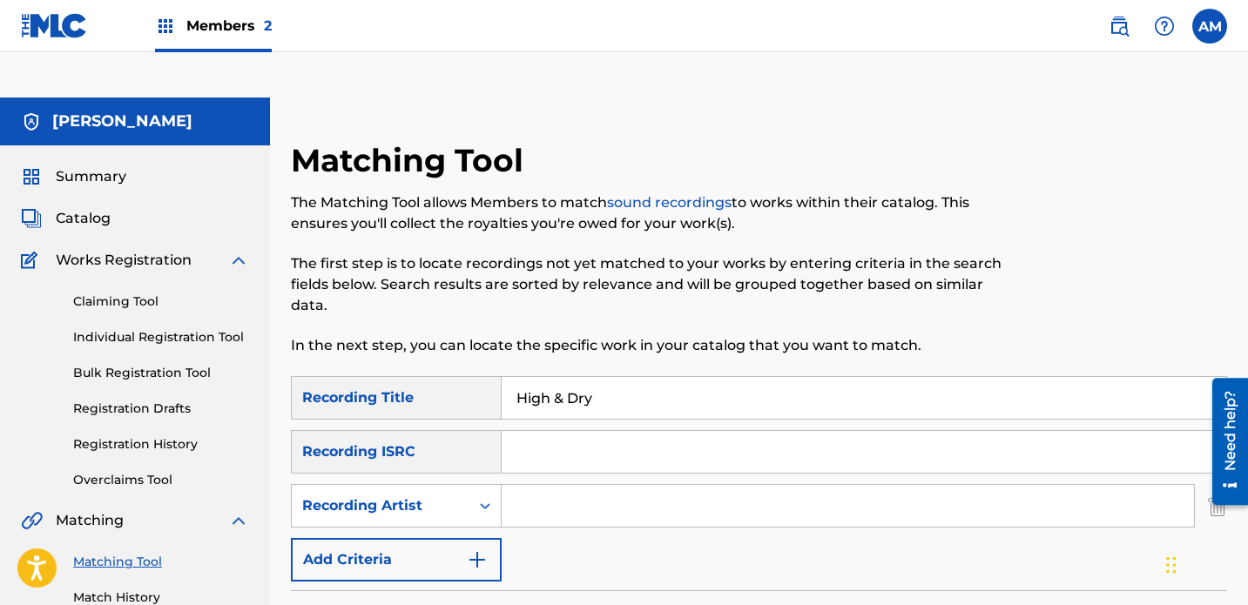
click at [609, 437] on div "SearchWithCriteria21ed59cd-800c-483f-90f5-7ef2856f9b5f Recording Title High & D…" at bounding box center [759, 479] width 936 height 206
click at [596, 485] on input "Search Form" at bounding box center [848, 506] width 693 height 42
type input "[PERSON_NAME]"
click at [839, 530] on div "SearchWithCriteria21ed59cd-800c-483f-90f5-7ef2856f9b5f Recording Title High & D…" at bounding box center [759, 479] width 936 height 206
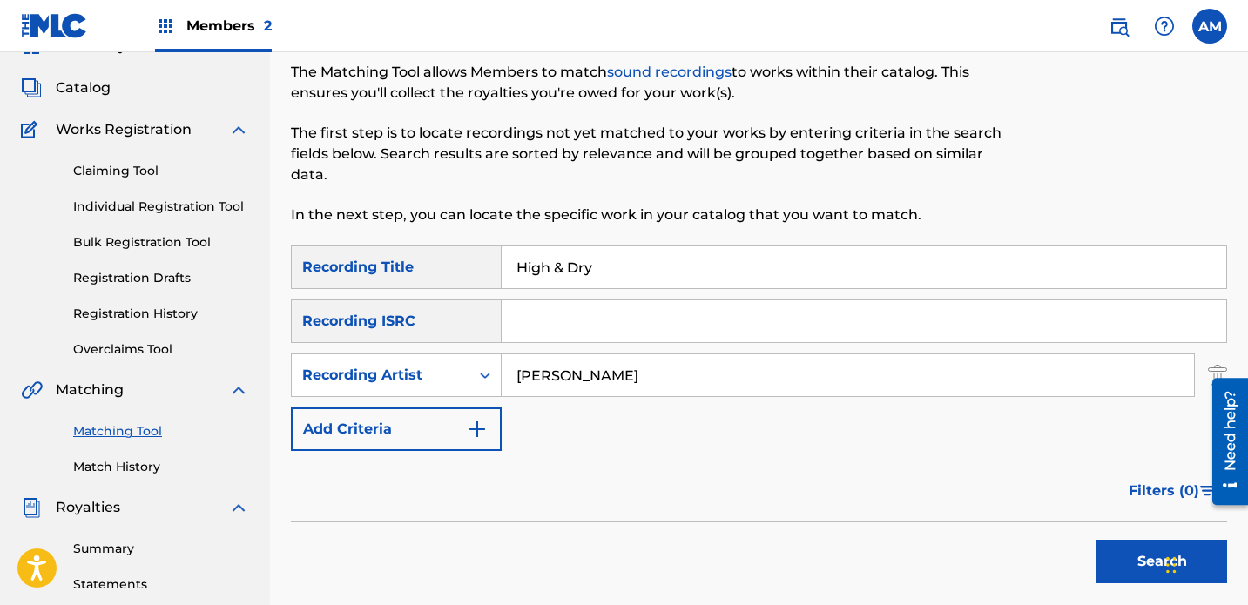
scroll to position [177, 0]
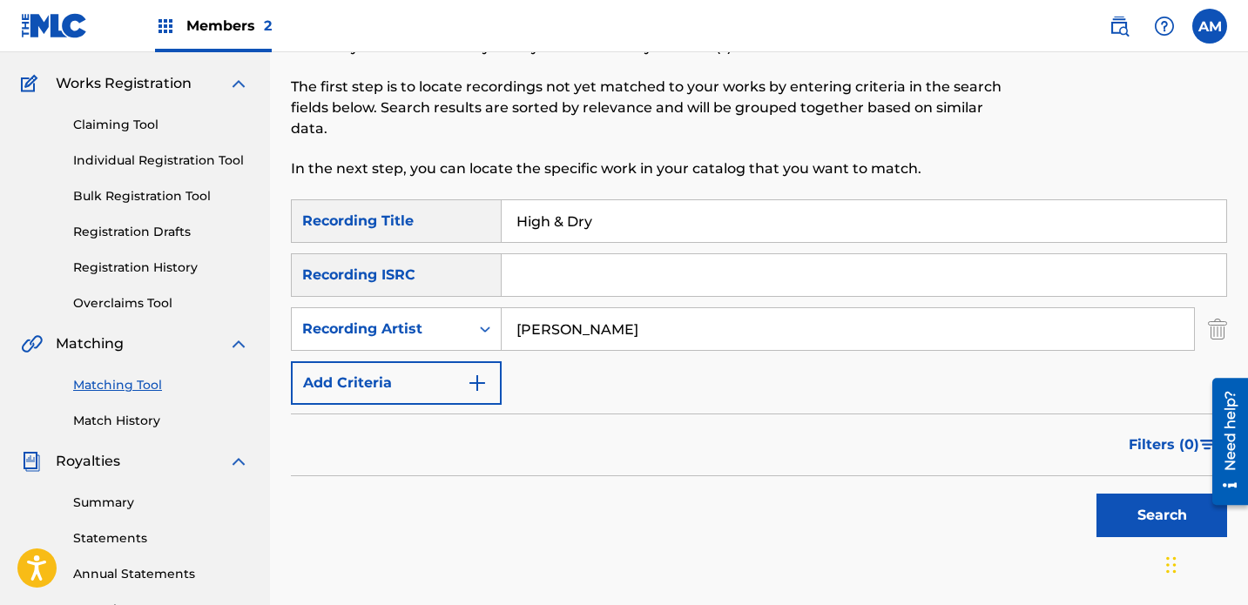
click at [875, 494] on button "Search" at bounding box center [1162, 516] width 131 height 44
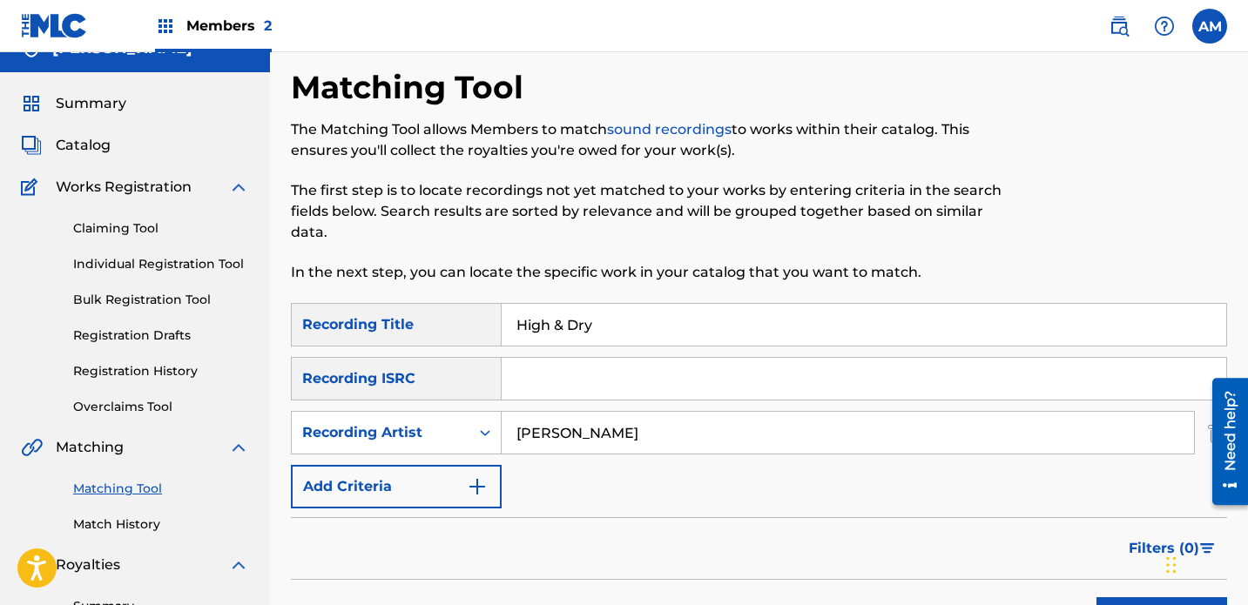
scroll to position [0, 0]
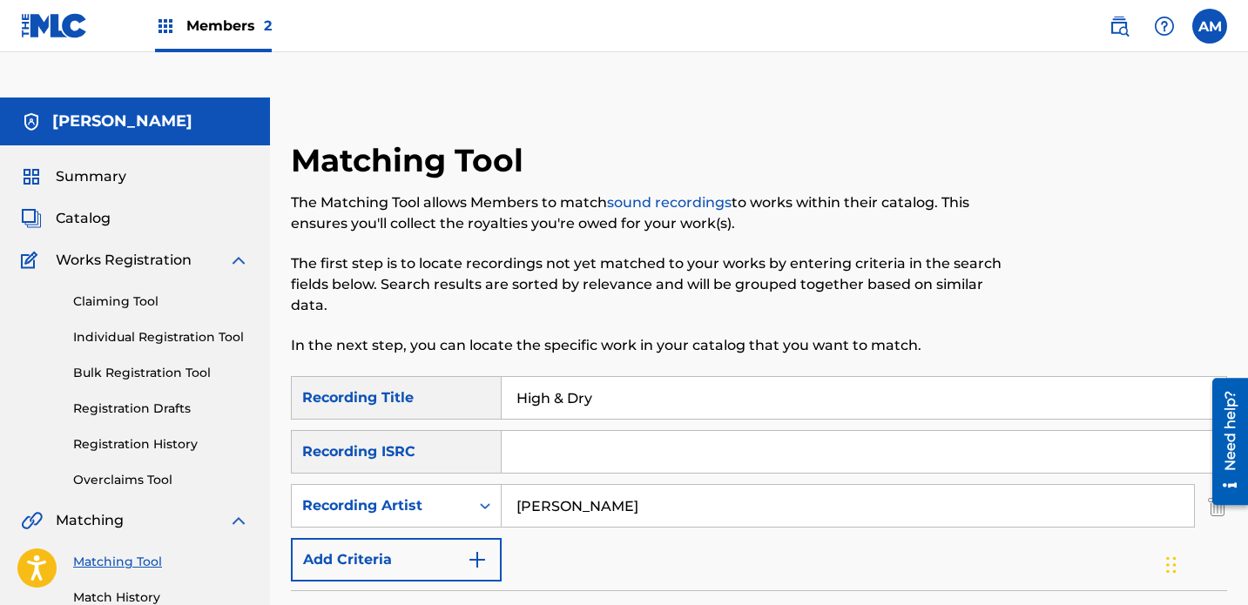
click at [634, 377] on input "High & Dry" at bounding box center [864, 398] width 725 height 42
click at [130, 293] on link "Claiming Tool" at bounding box center [161, 302] width 176 height 18
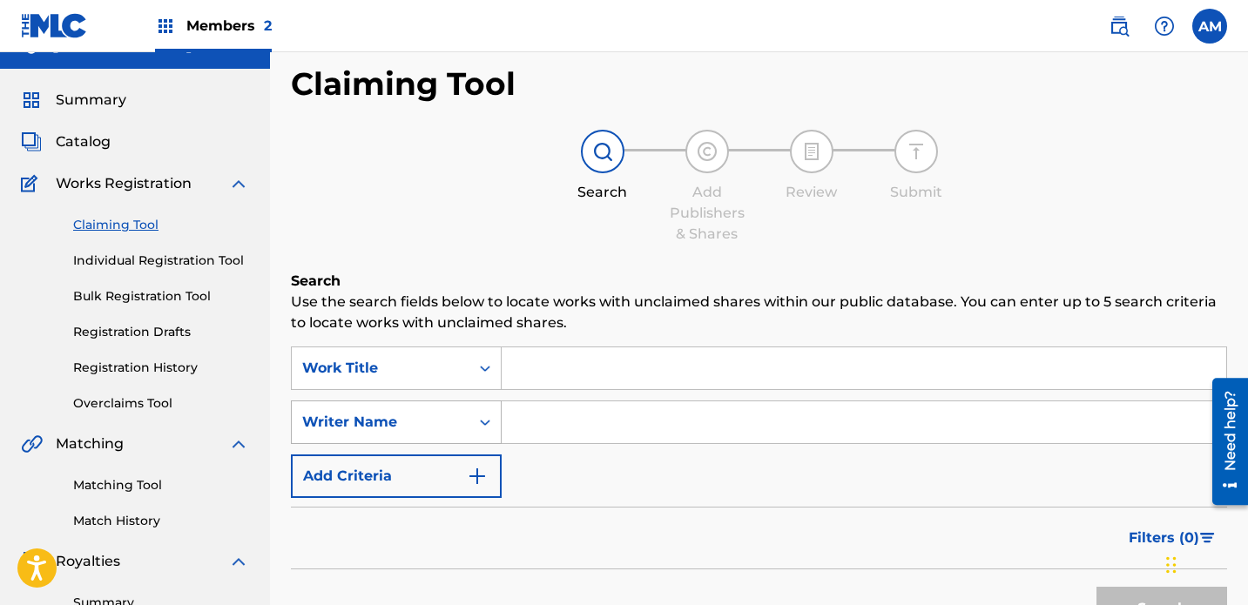
click at [456, 443] on div "Writer Name" at bounding box center [396, 423] width 211 height 44
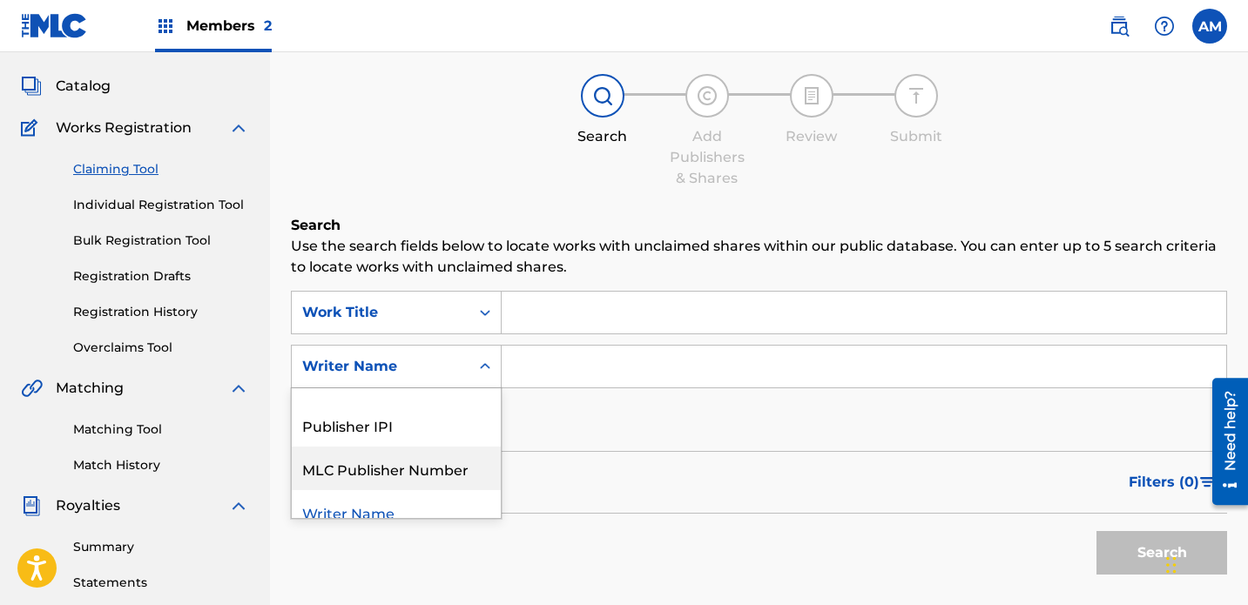
scroll to position [175, 0]
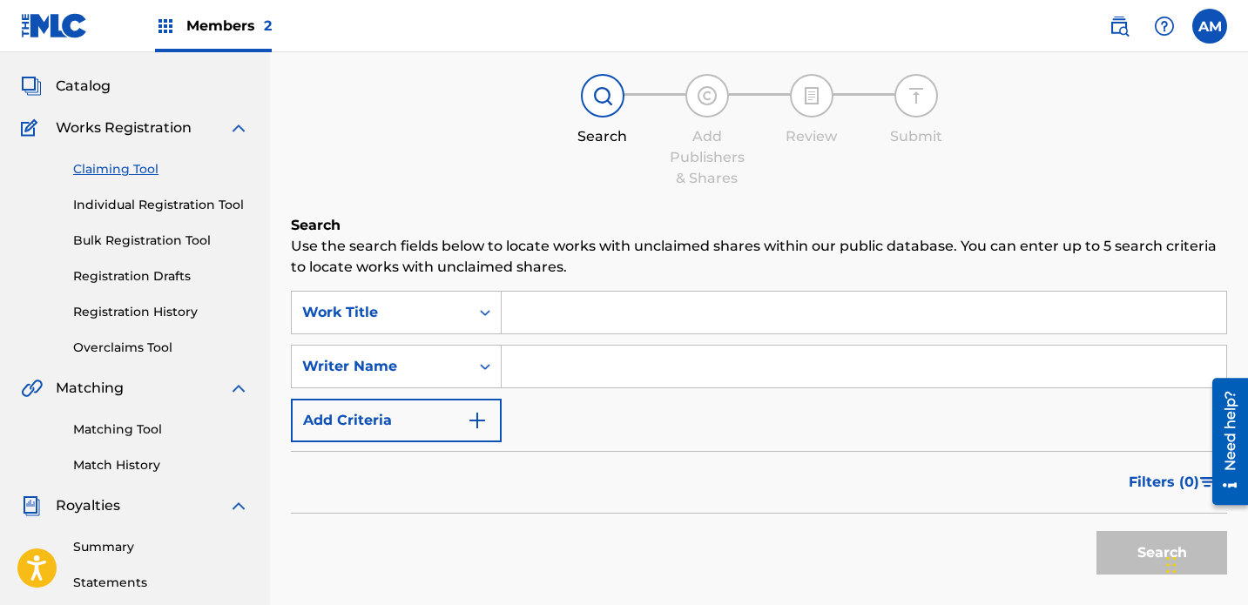
click at [99, 421] on link "Matching Tool" at bounding box center [161, 430] width 176 height 18
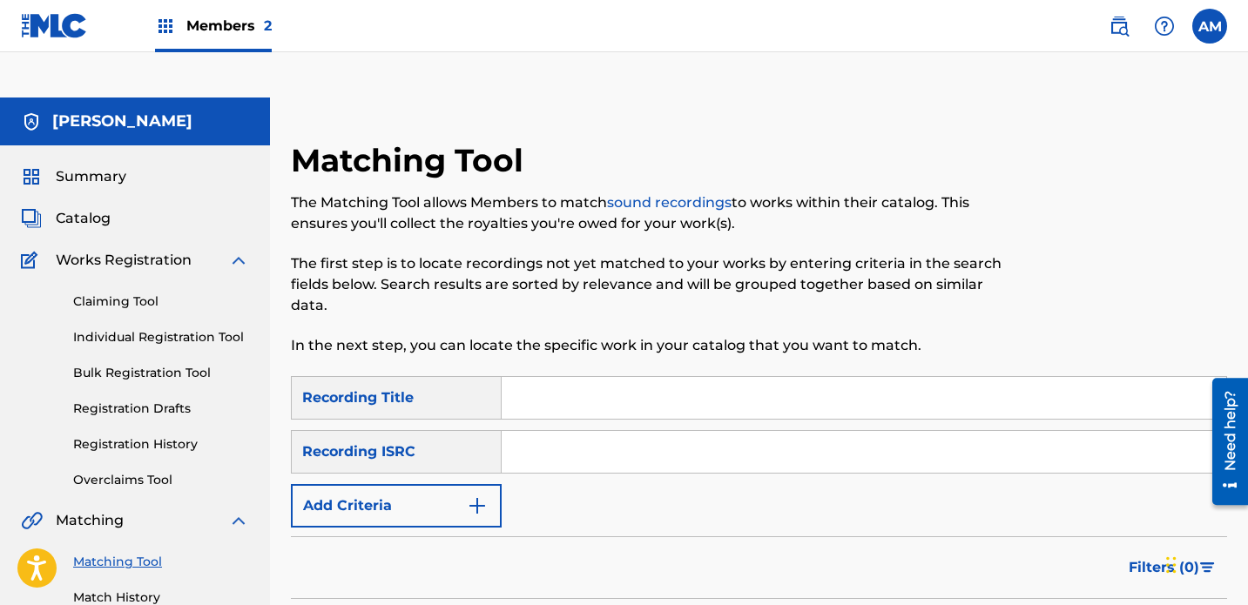
click at [448, 484] on button "Add Criteria" at bounding box center [396, 506] width 211 height 44
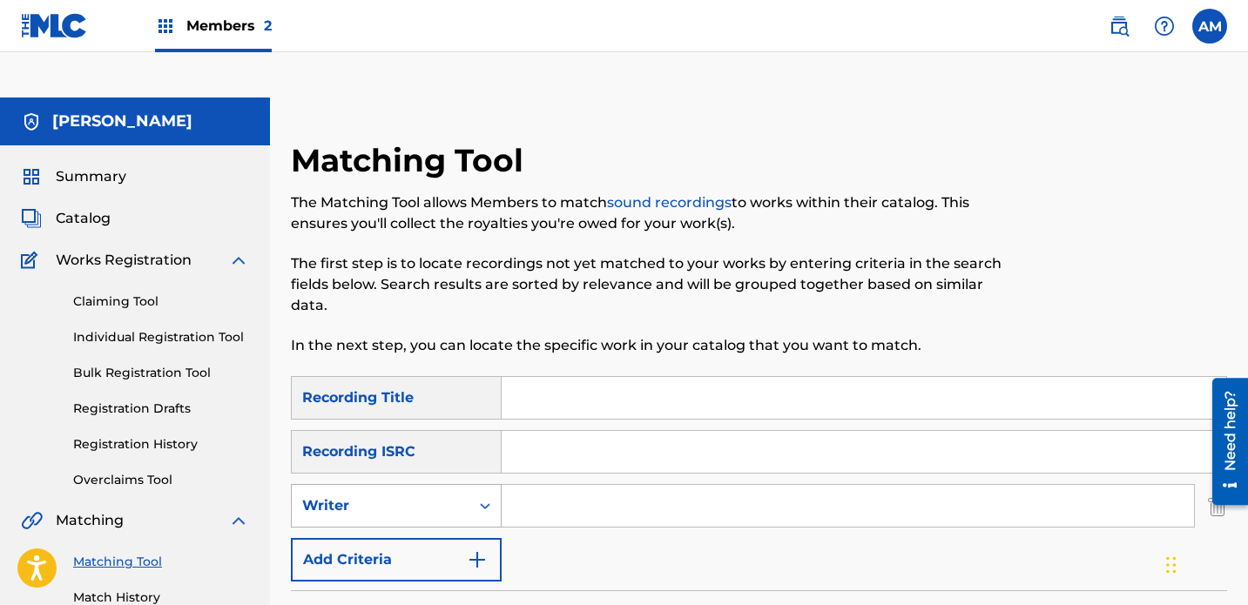
click at [457, 496] on div "Writer" at bounding box center [380, 506] width 157 height 21
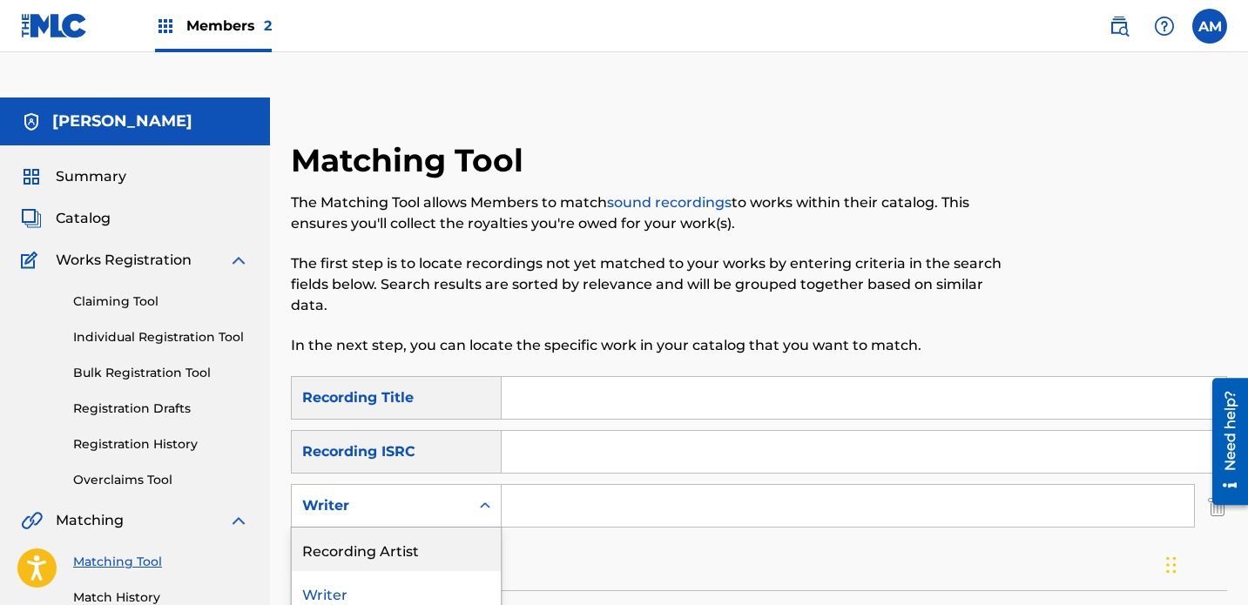
click at [416, 528] on div "Recording Artist" at bounding box center [396, 550] width 209 height 44
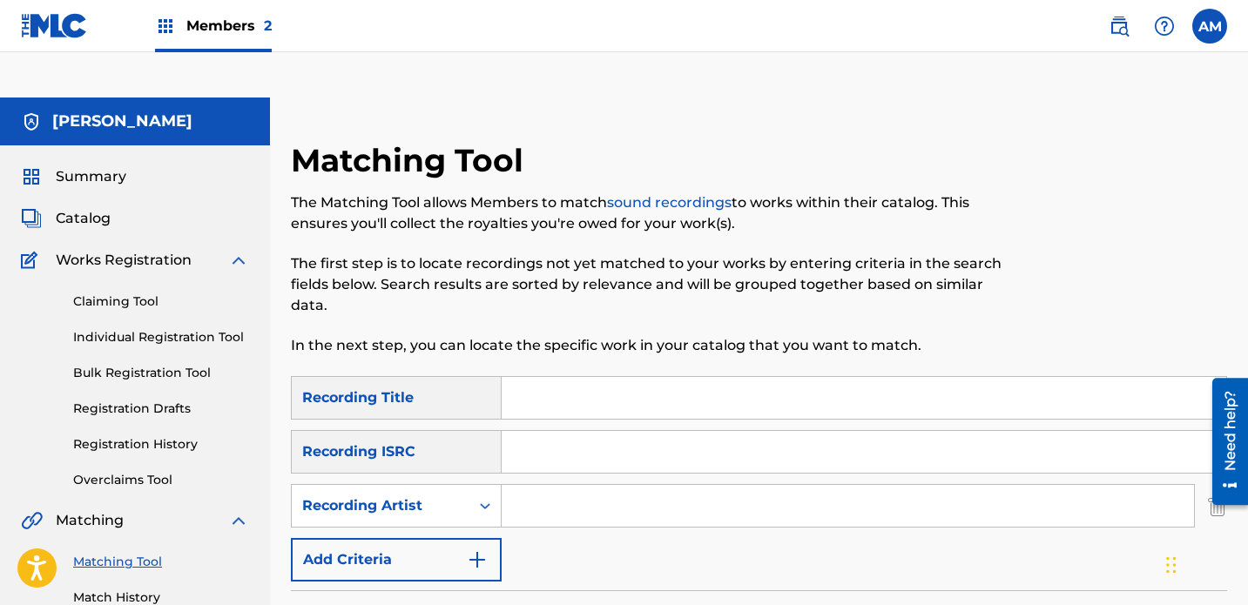
click at [587, 485] on input "Search Form" at bounding box center [848, 506] width 693 height 42
type input "[PERSON_NAME]"
click at [822, 528] on div "SearchWithCriteria21ed59cd-800c-483f-90f5-7ef2856f9b5f Recording Title SearchWi…" at bounding box center [759, 479] width 936 height 206
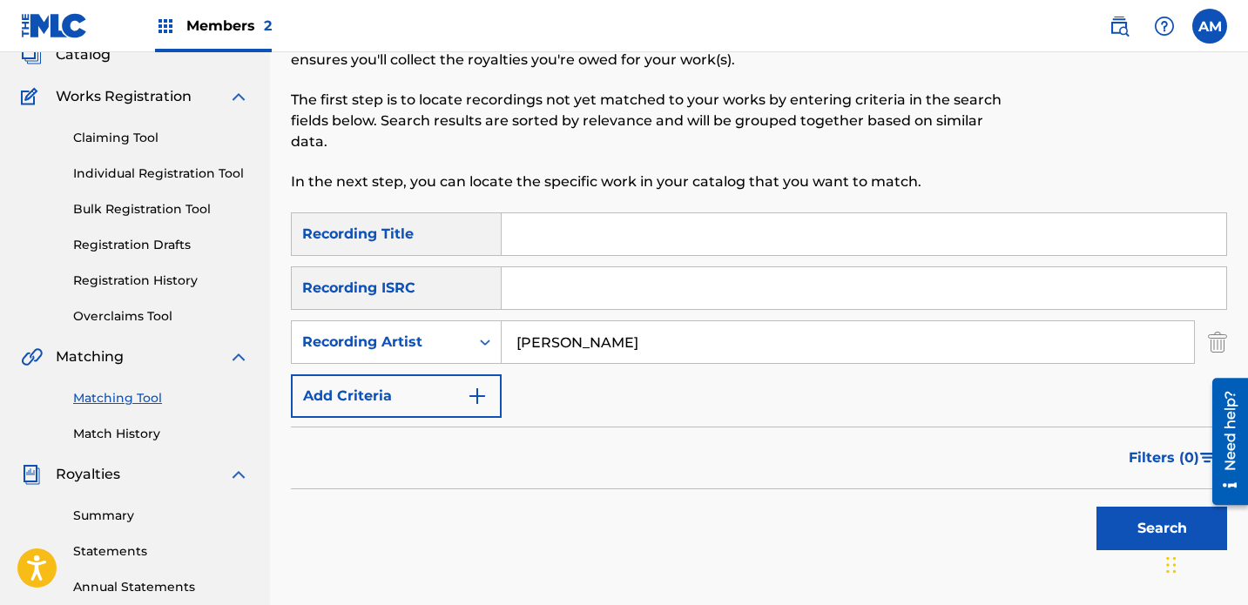
scroll to position [165, 0]
click at [875, 506] on button "Search" at bounding box center [1162, 528] width 131 height 44
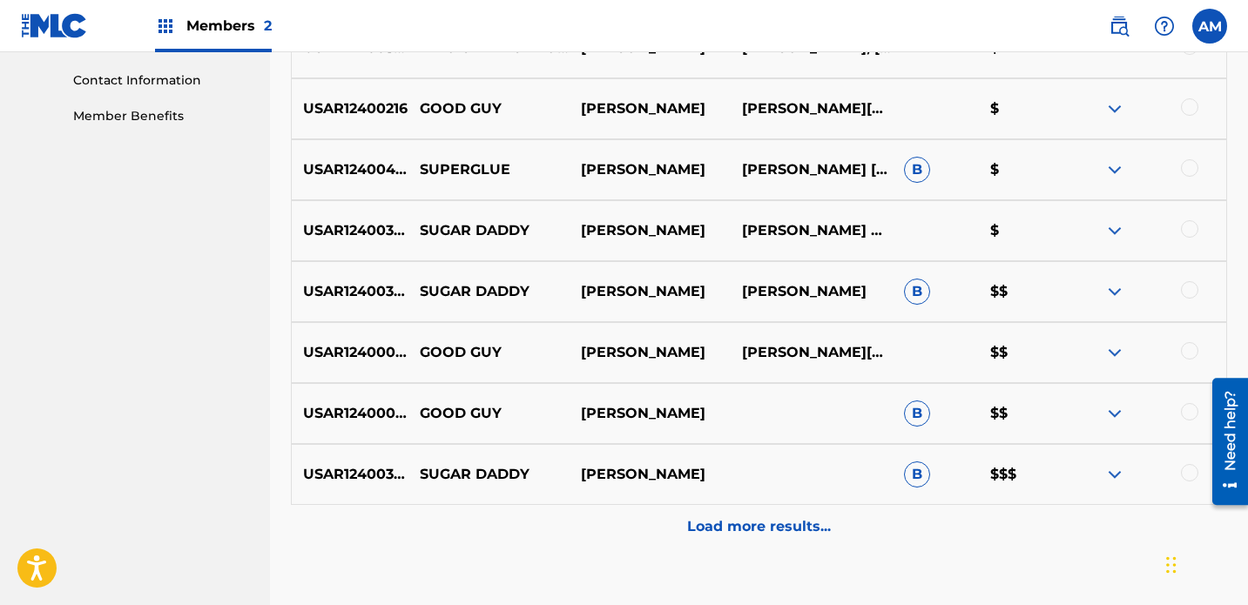
scroll to position [911, 0]
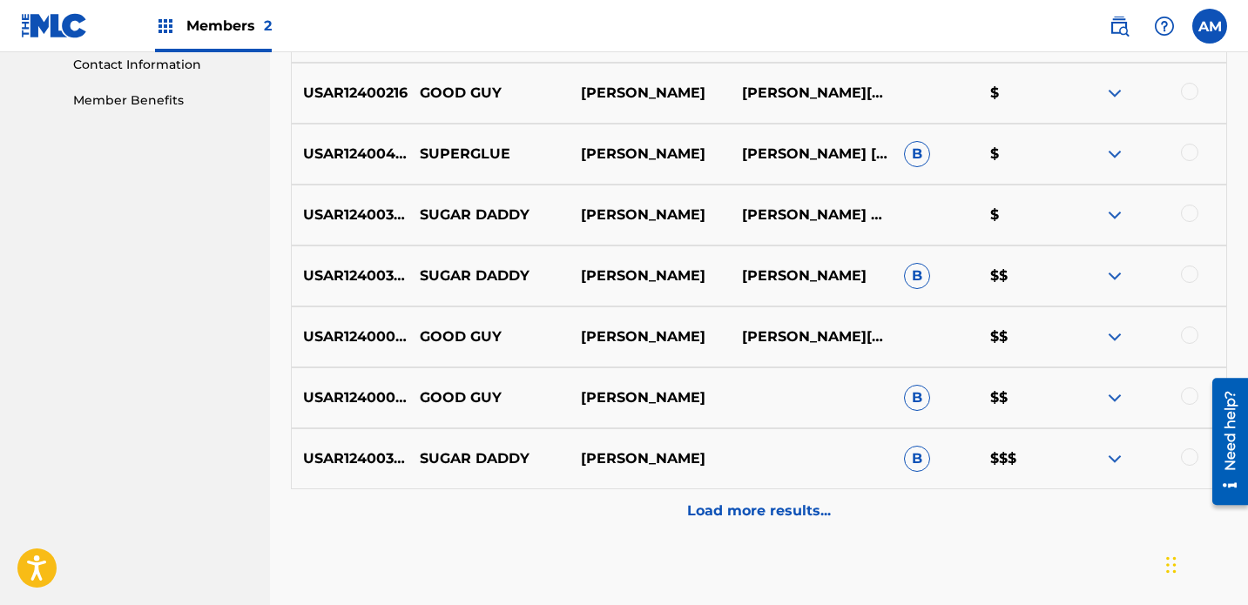
click at [756, 501] on p "Load more results..." at bounding box center [759, 511] width 144 height 21
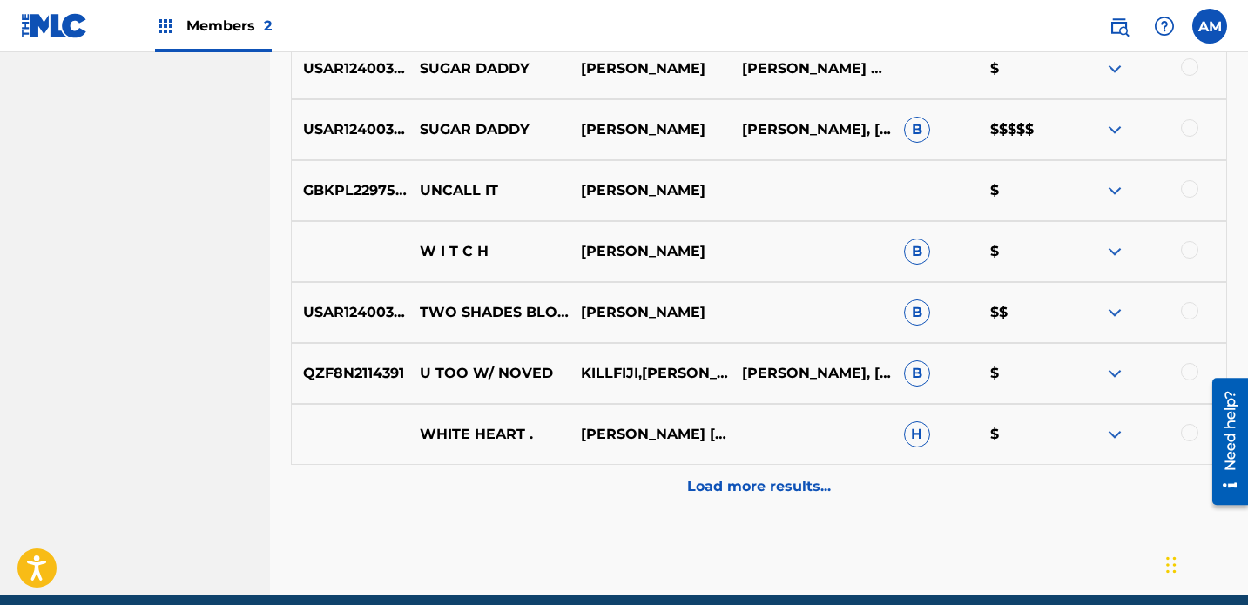
scroll to position [1574, 0]
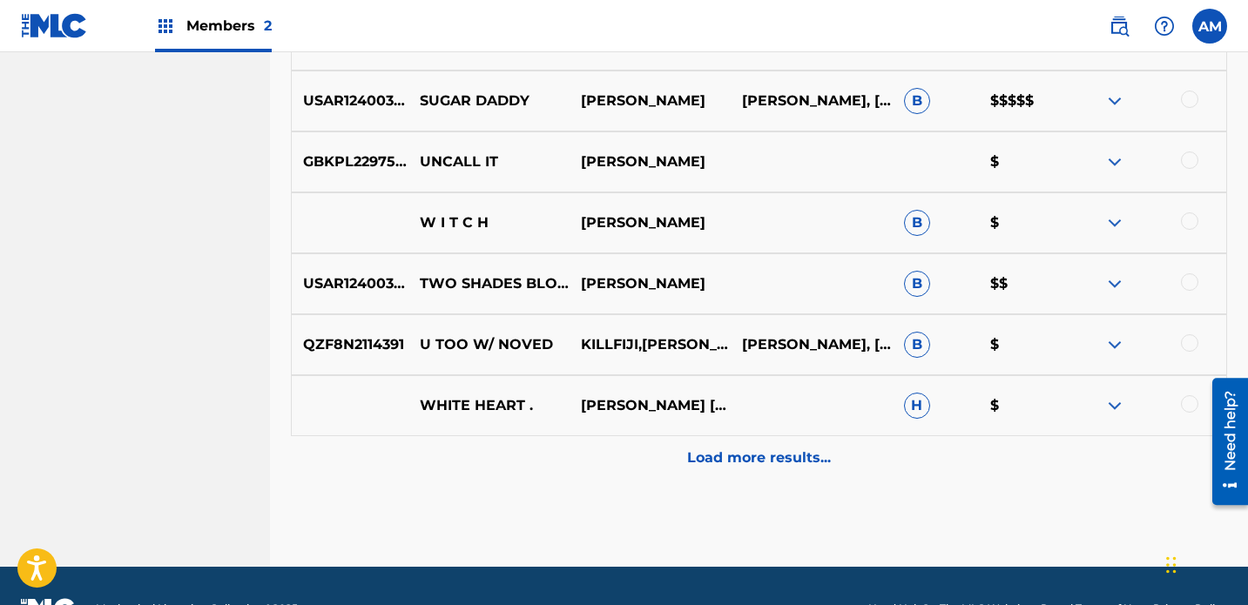
click at [744, 448] on p "Load more results..." at bounding box center [759, 458] width 144 height 21
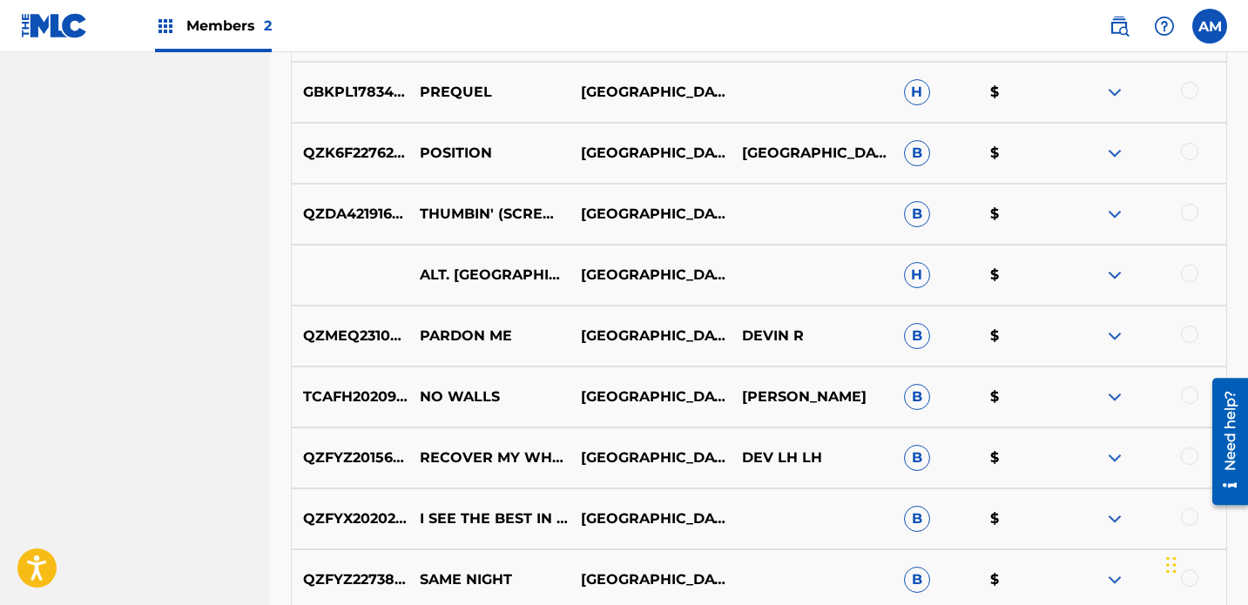
scroll to position [2184, 0]
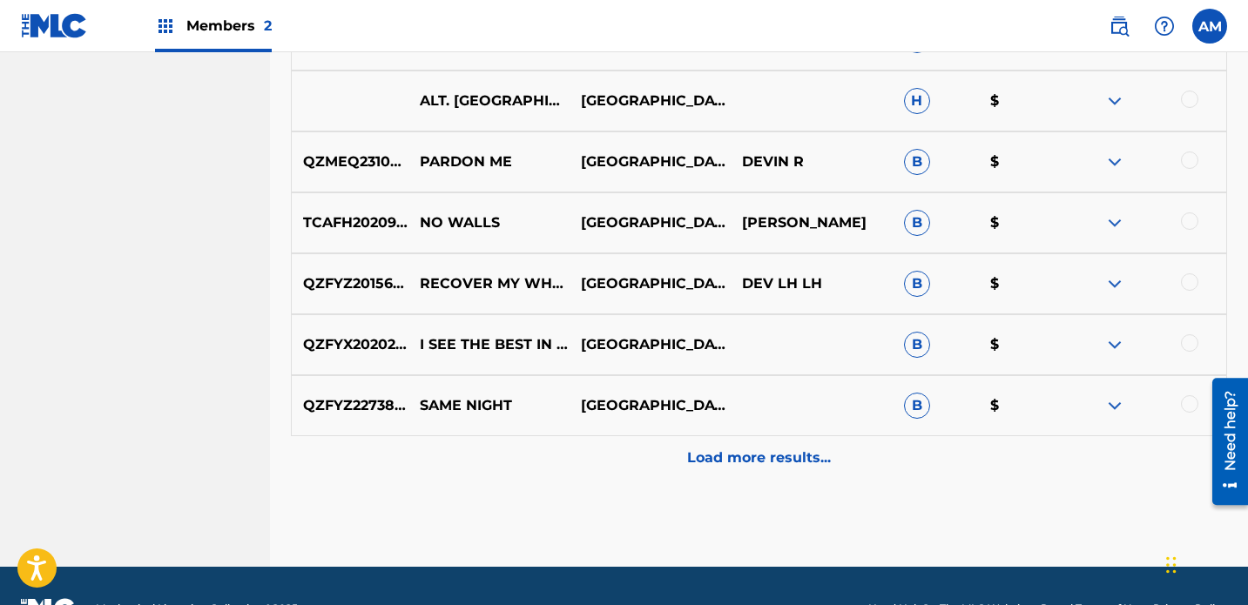
click at [760, 448] on p "Load more results..." at bounding box center [759, 458] width 144 height 21
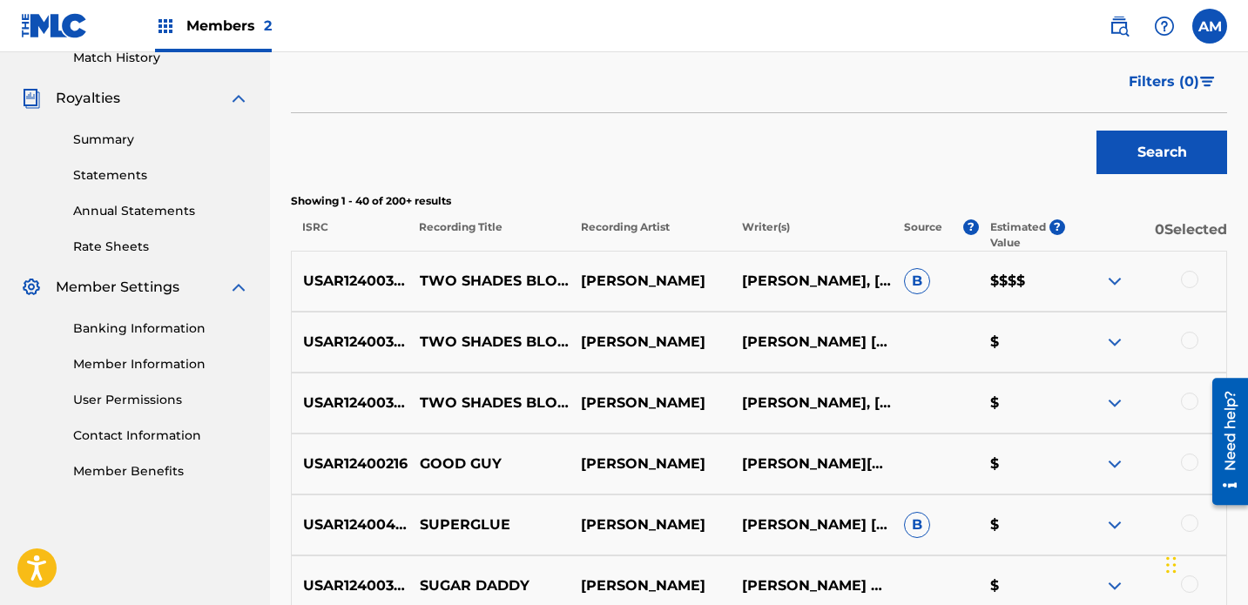
scroll to position [546, 0]
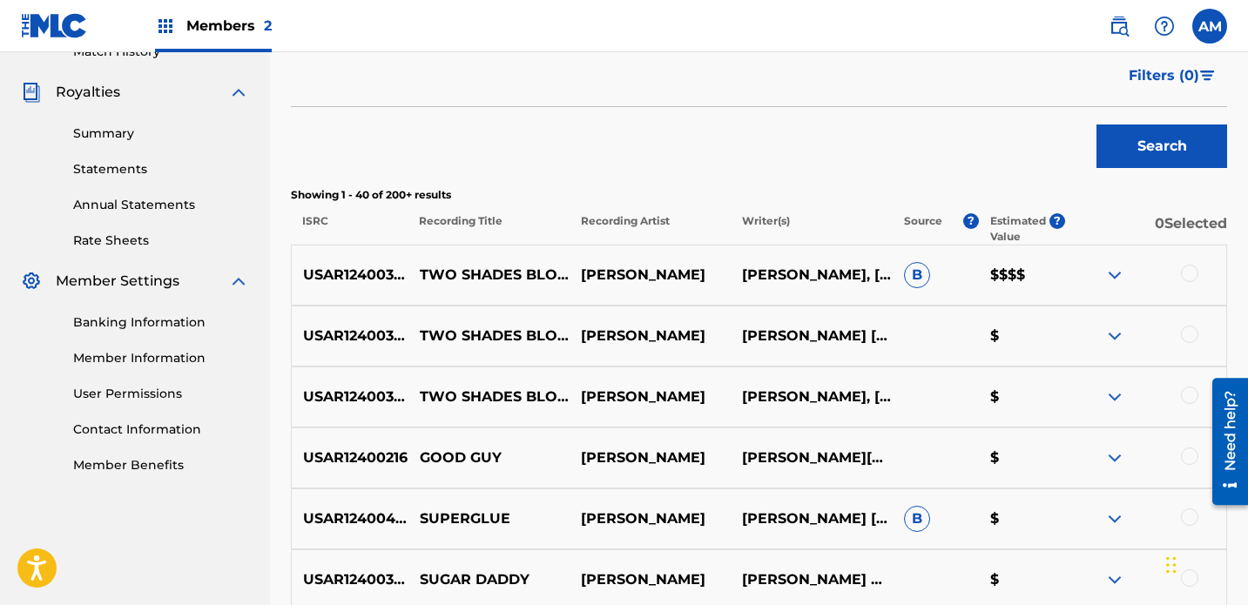
click at [875, 262] on span "B" at bounding box center [917, 275] width 26 height 26
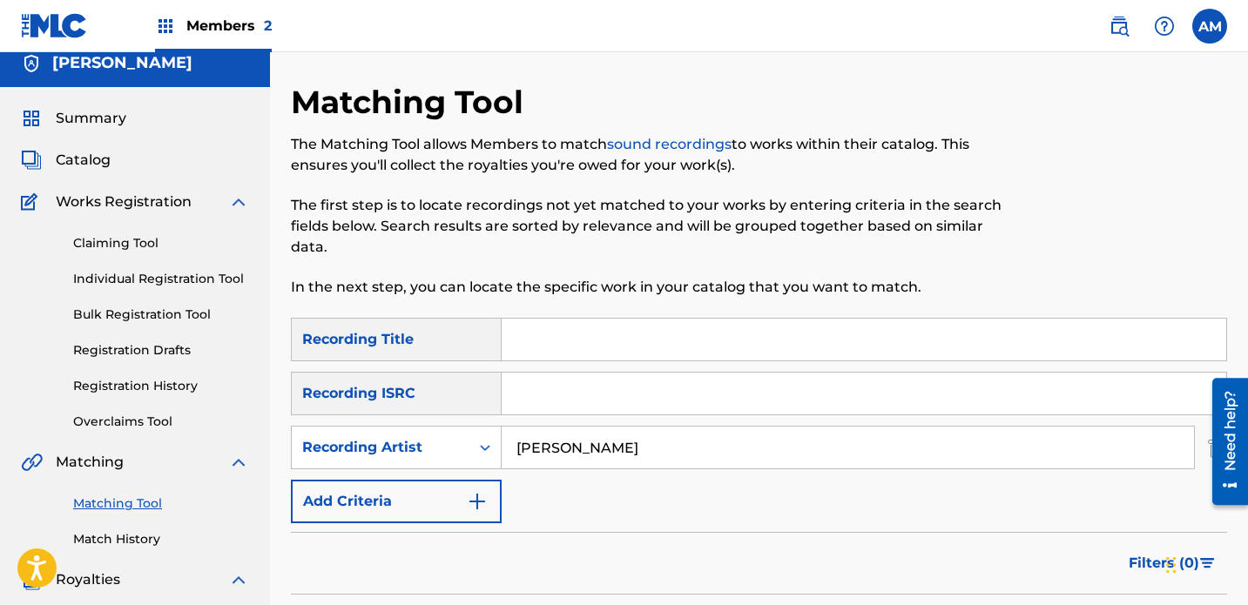
scroll to position [51, 0]
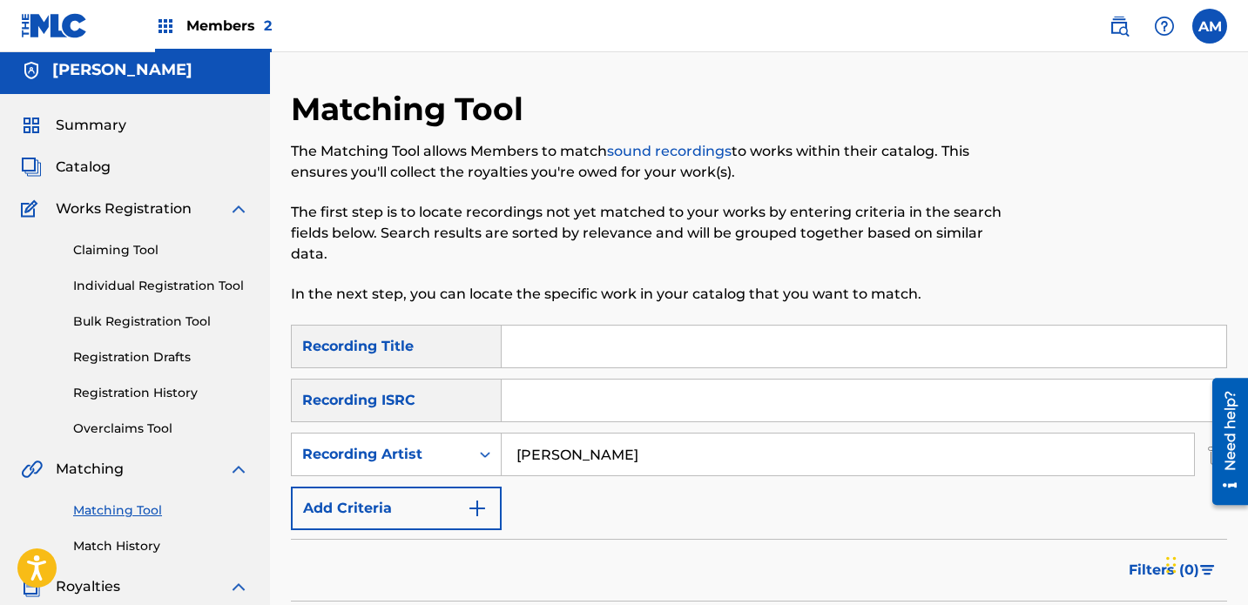
click at [126, 241] on link "Claiming Tool" at bounding box center [161, 250] width 176 height 18
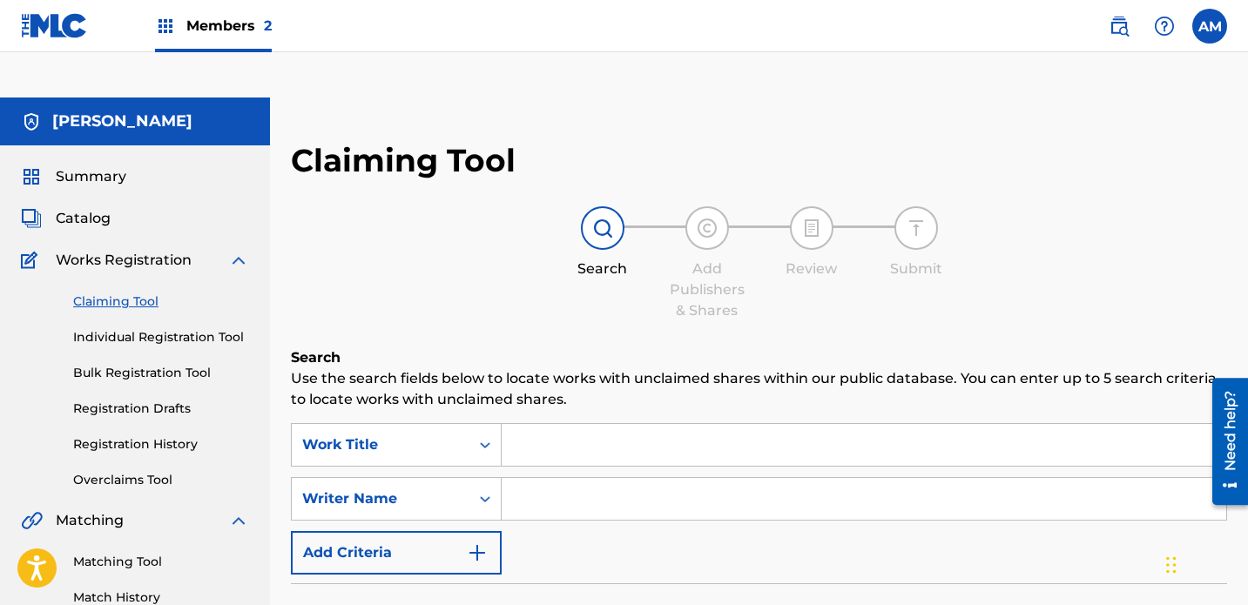
click at [676, 424] on input "Search Form" at bounding box center [864, 445] width 725 height 42
click at [71, 208] on span "Catalog" at bounding box center [83, 218] width 55 height 21
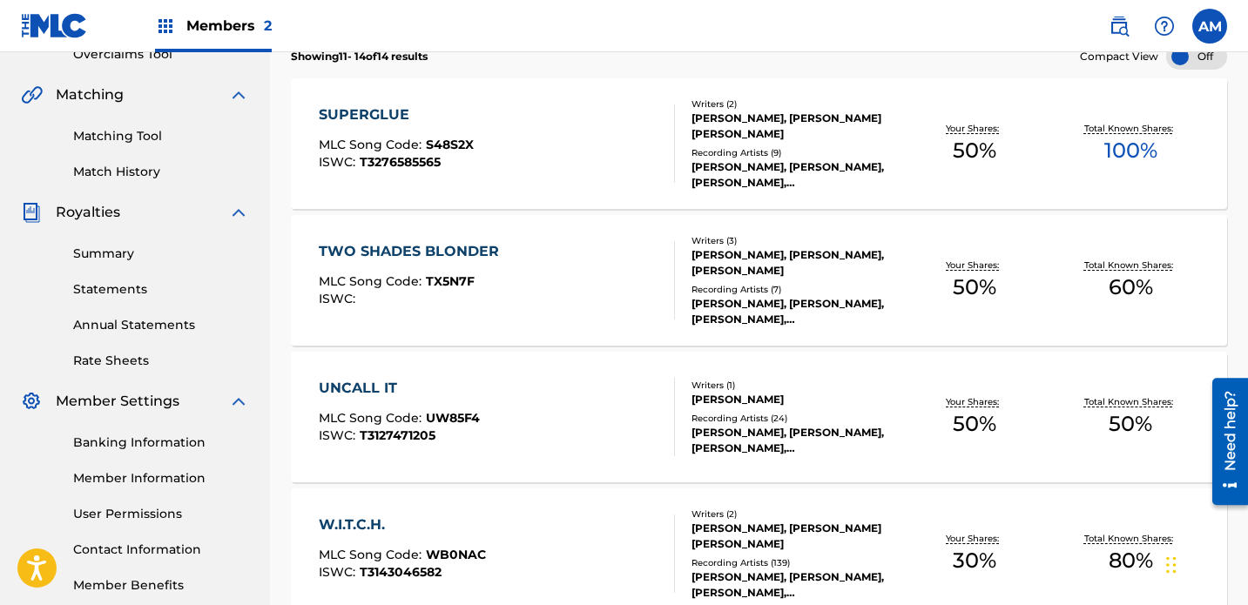
scroll to position [568, 0]
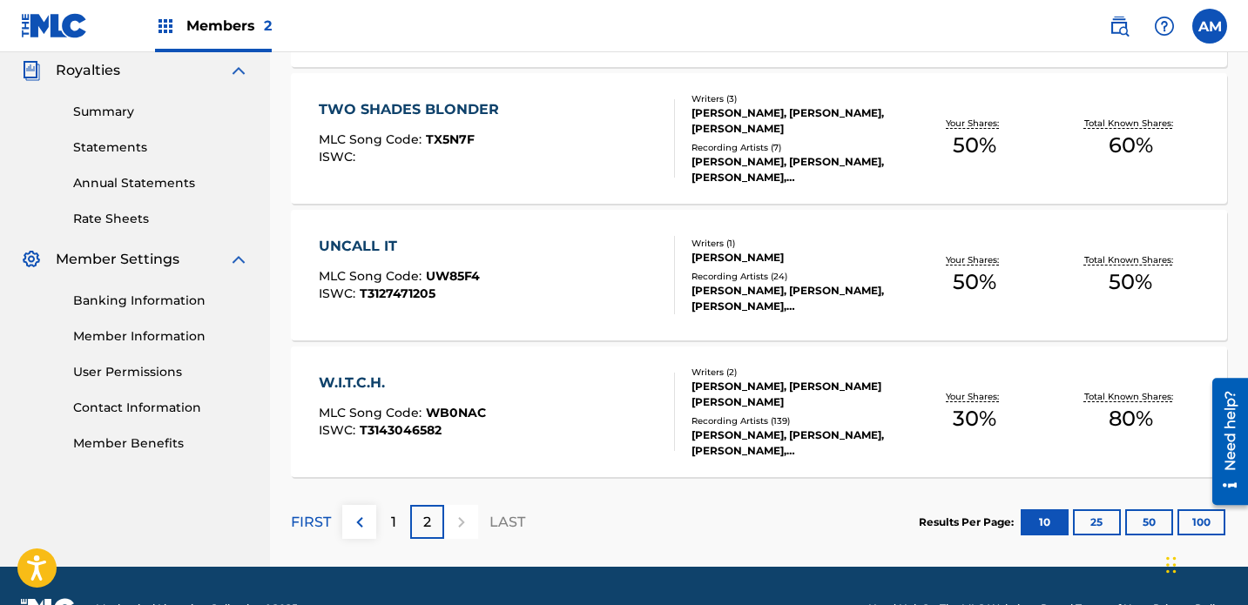
click at [387, 505] on div "1" at bounding box center [393, 522] width 34 height 34
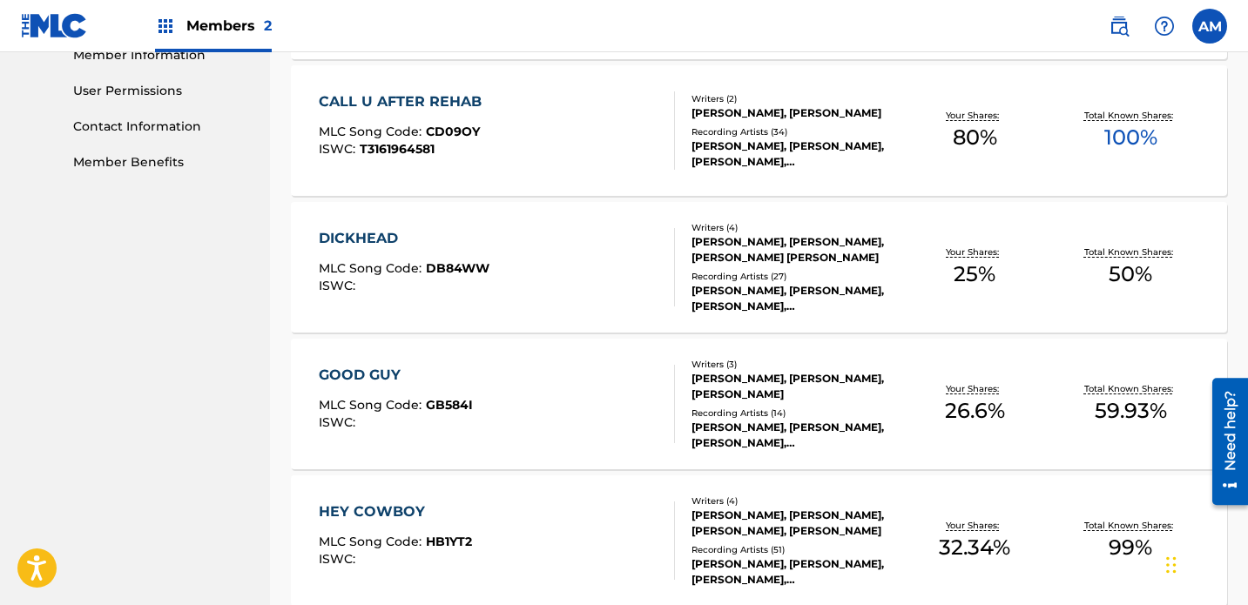
scroll to position [0, 0]
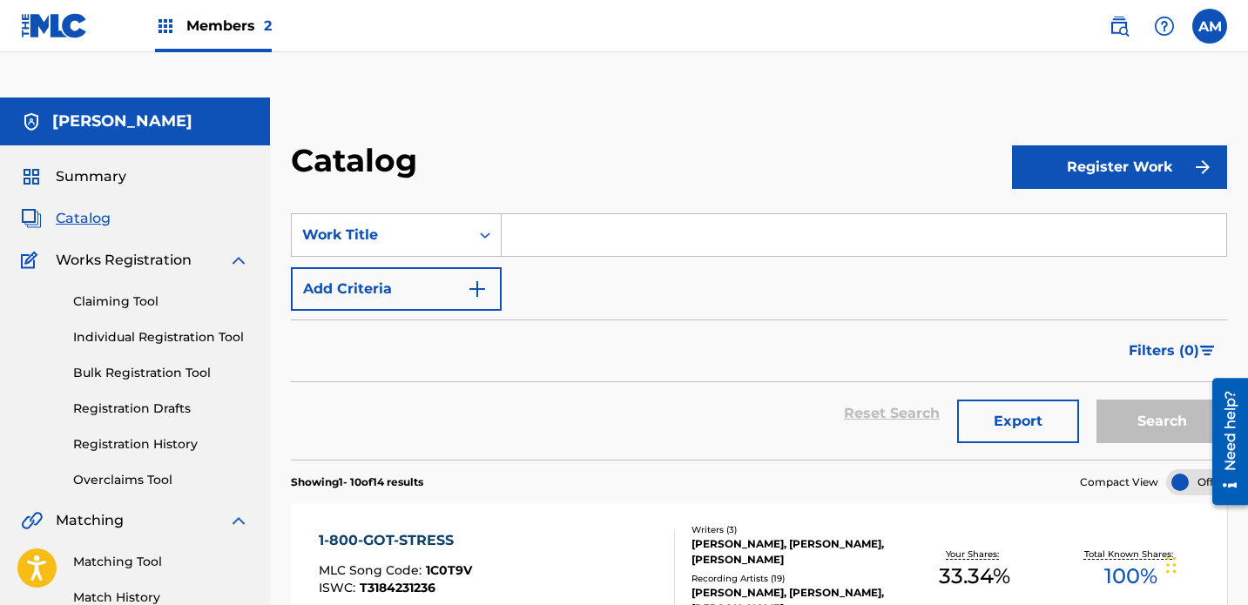
click at [90, 166] on span "Summary" at bounding box center [91, 176] width 71 height 21
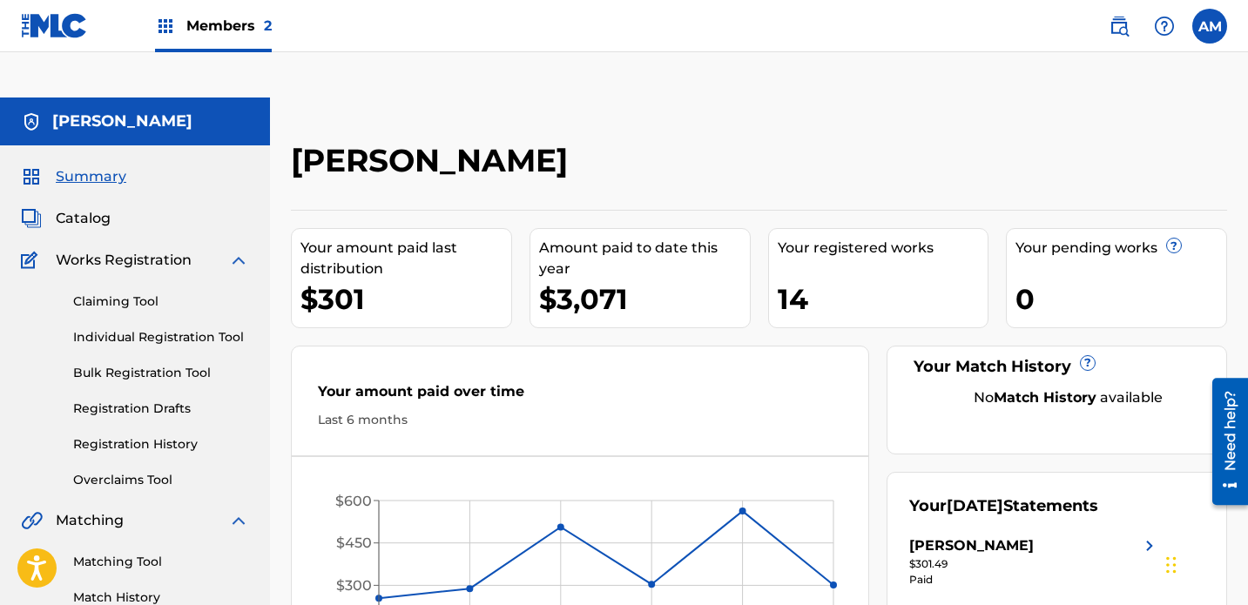
click at [151, 328] on link "Individual Registration Tool" at bounding box center [161, 337] width 176 height 18
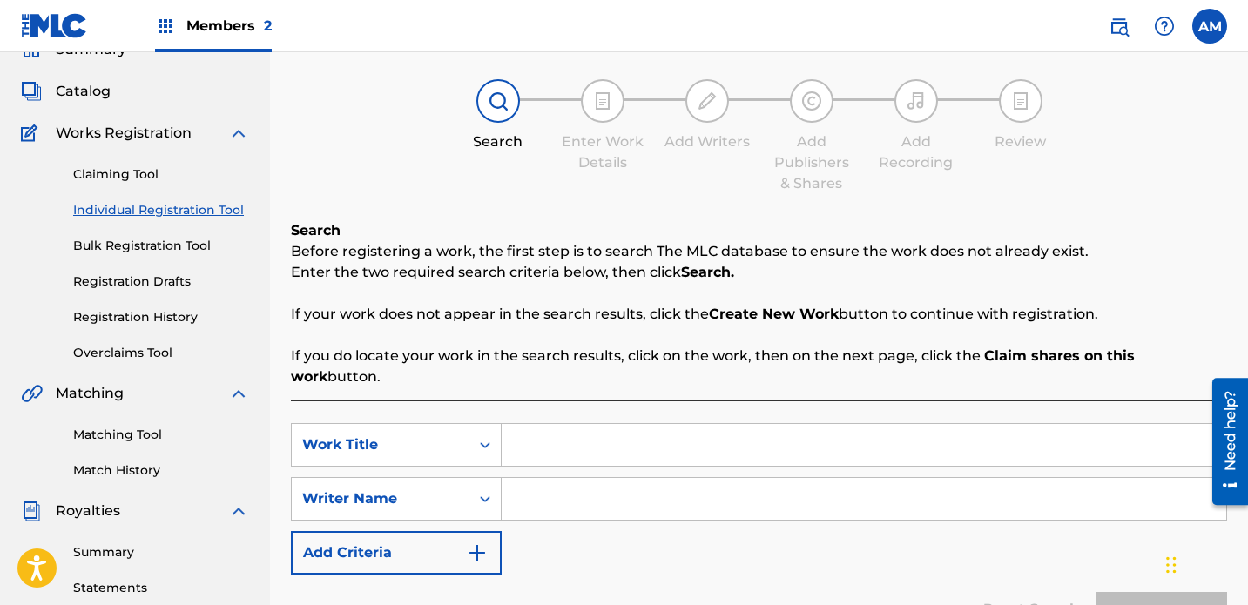
scroll to position [142, 0]
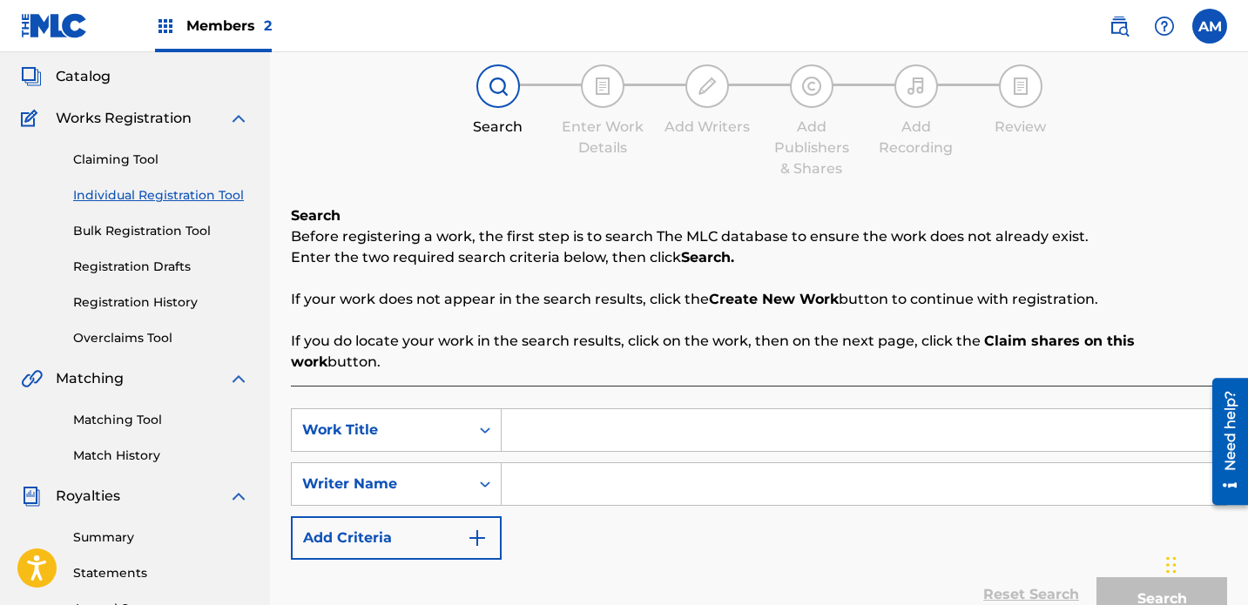
click at [619, 409] on input "Search Form" at bounding box center [864, 430] width 725 height 42
type input "High & Dry"
click at [554, 463] on input "Search Form" at bounding box center [864, 484] width 725 height 42
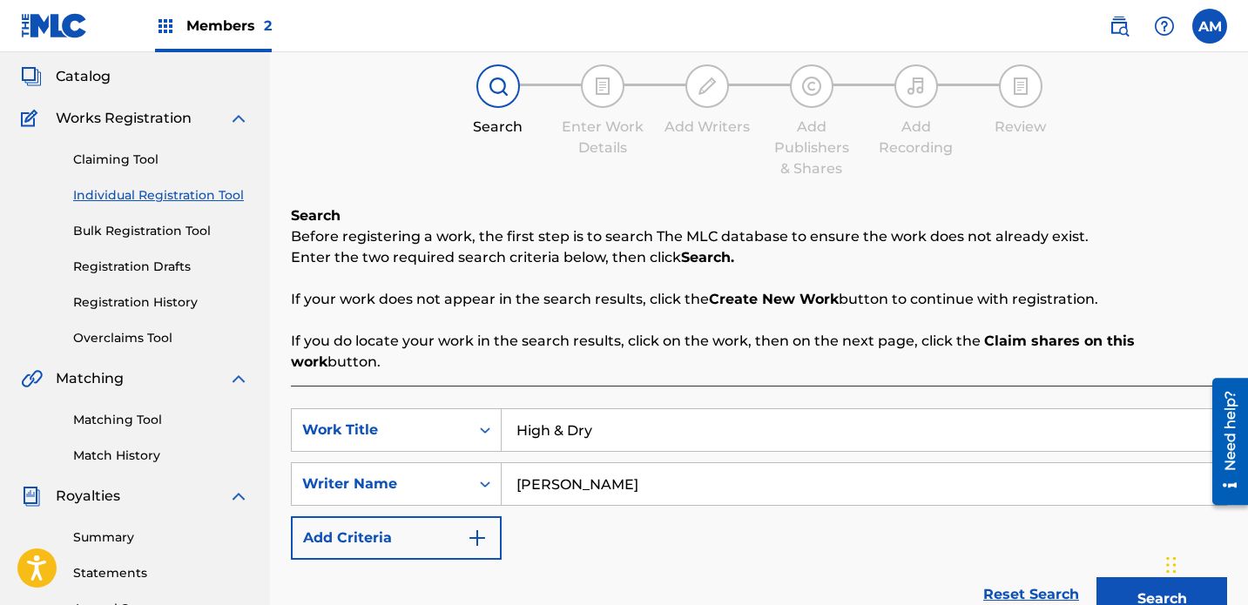
type input "[PERSON_NAME]"
click at [875, 578] on button "Search" at bounding box center [1162, 600] width 131 height 44
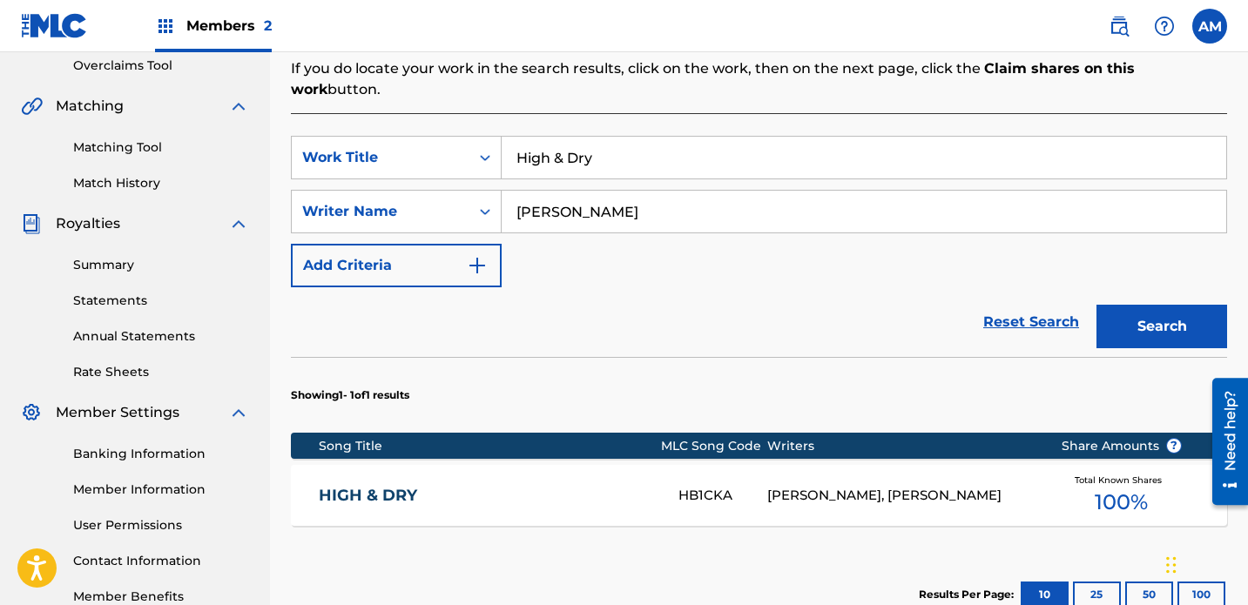
scroll to position [418, 0]
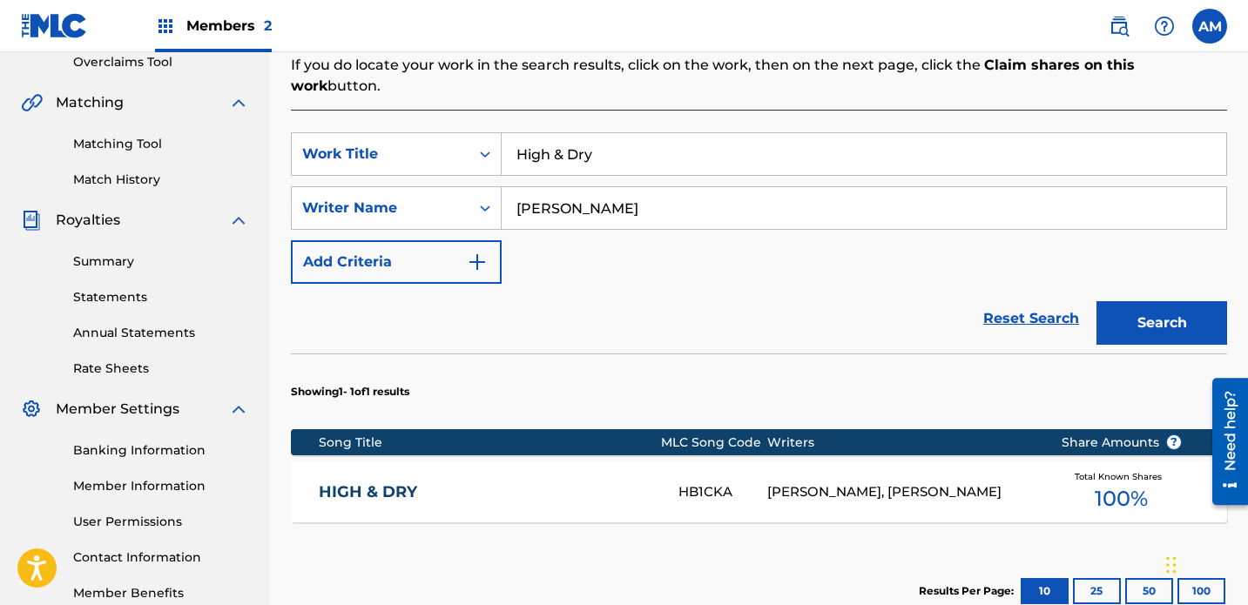
click at [606, 483] on link "HIGH & DRY" at bounding box center [487, 493] width 336 height 20
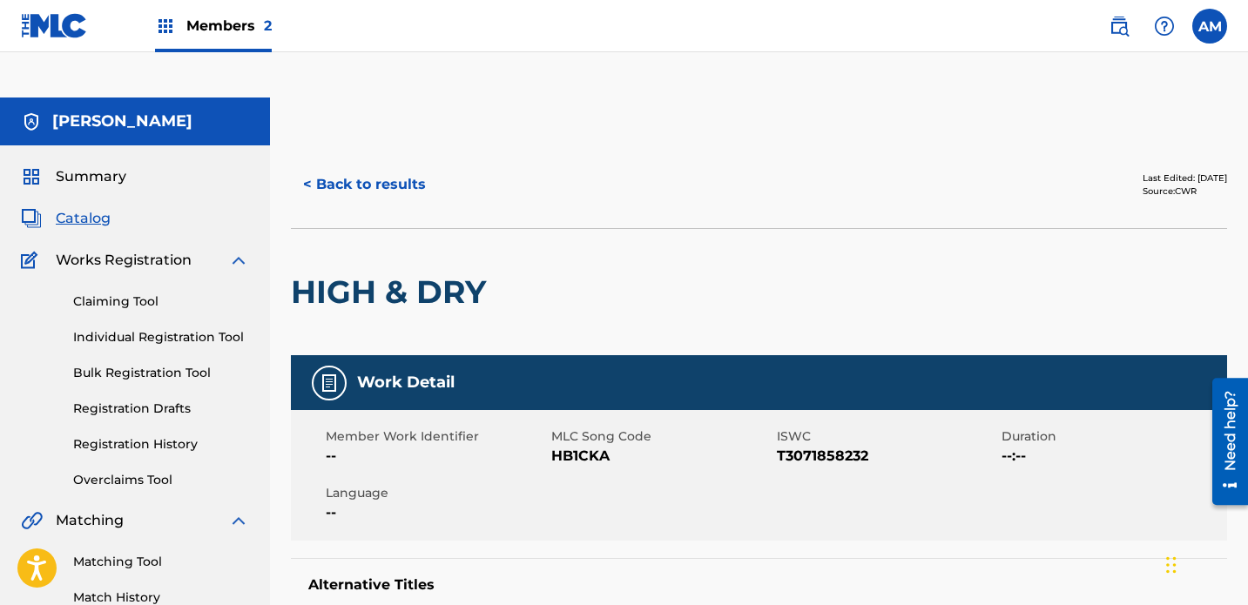
click at [348, 163] on button "< Back to results" at bounding box center [364, 185] width 147 height 44
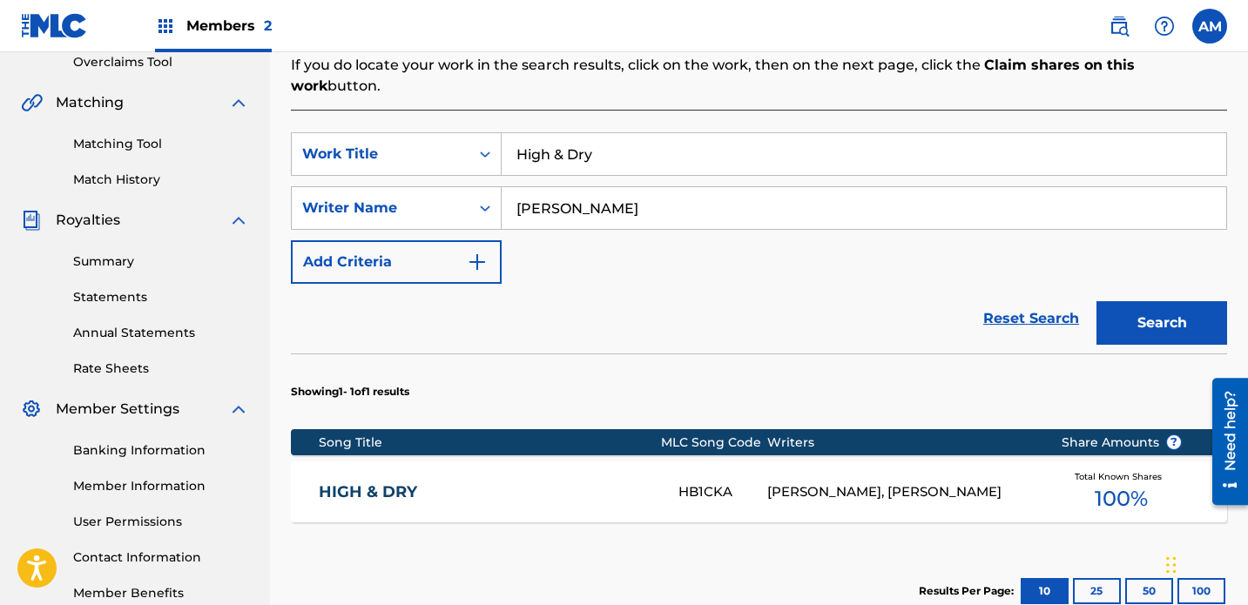
scroll to position [312, 0]
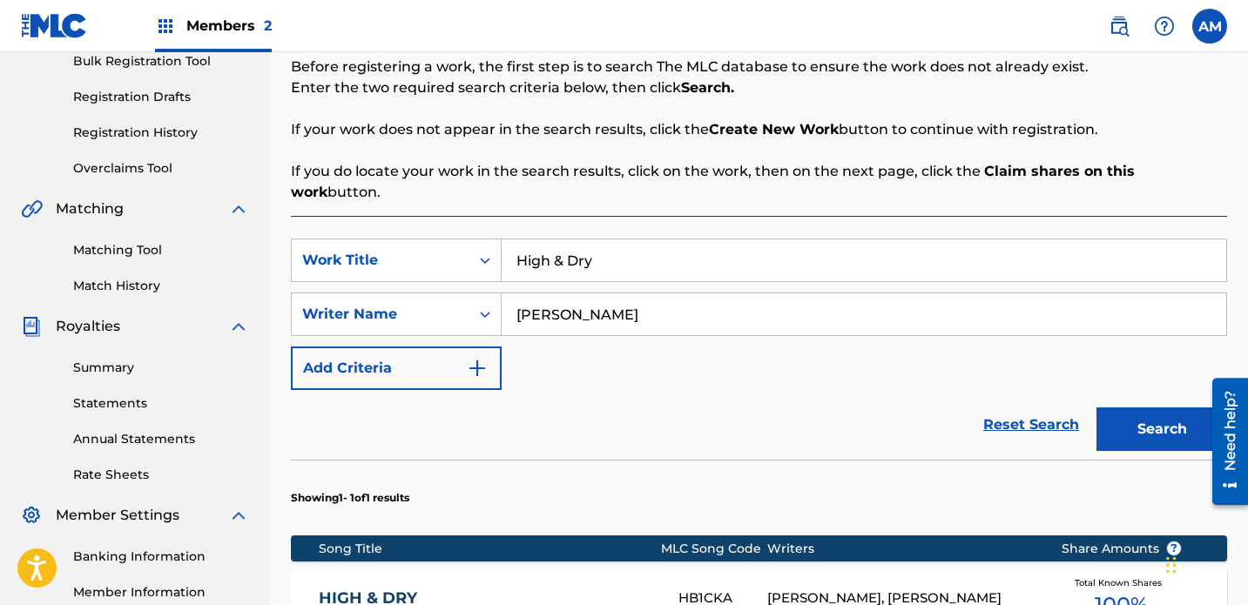
click at [621, 240] on input "High & Dry" at bounding box center [864, 261] width 725 height 42
type input "Good On Me"
click at [875, 408] on button "Search" at bounding box center [1162, 430] width 131 height 44
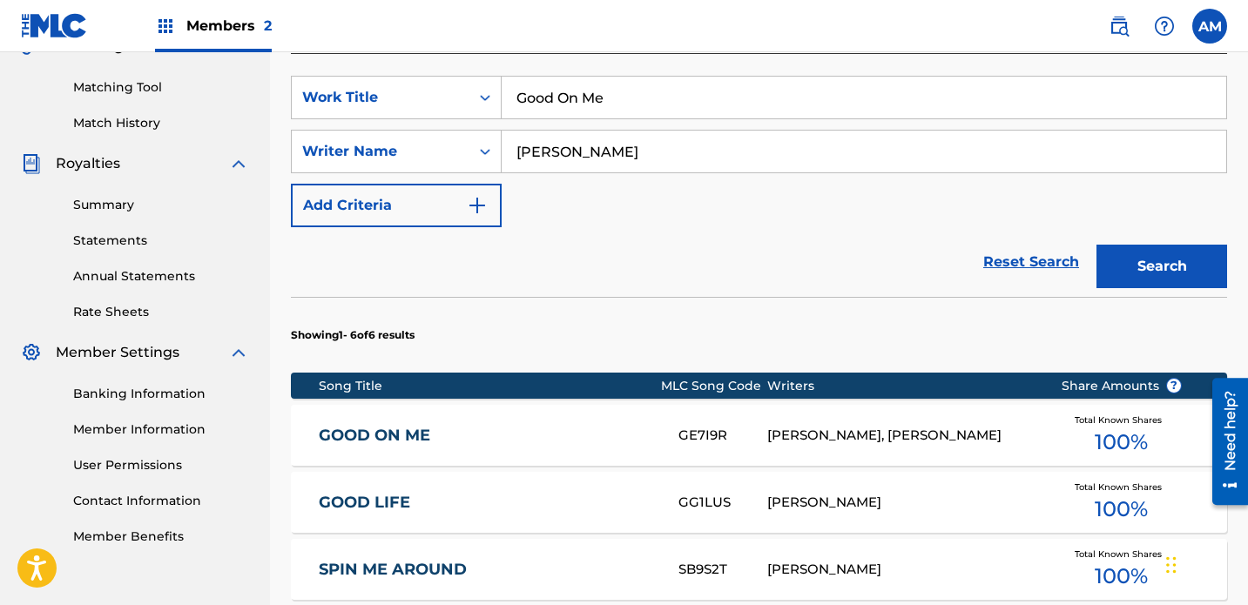
scroll to position [478, 0]
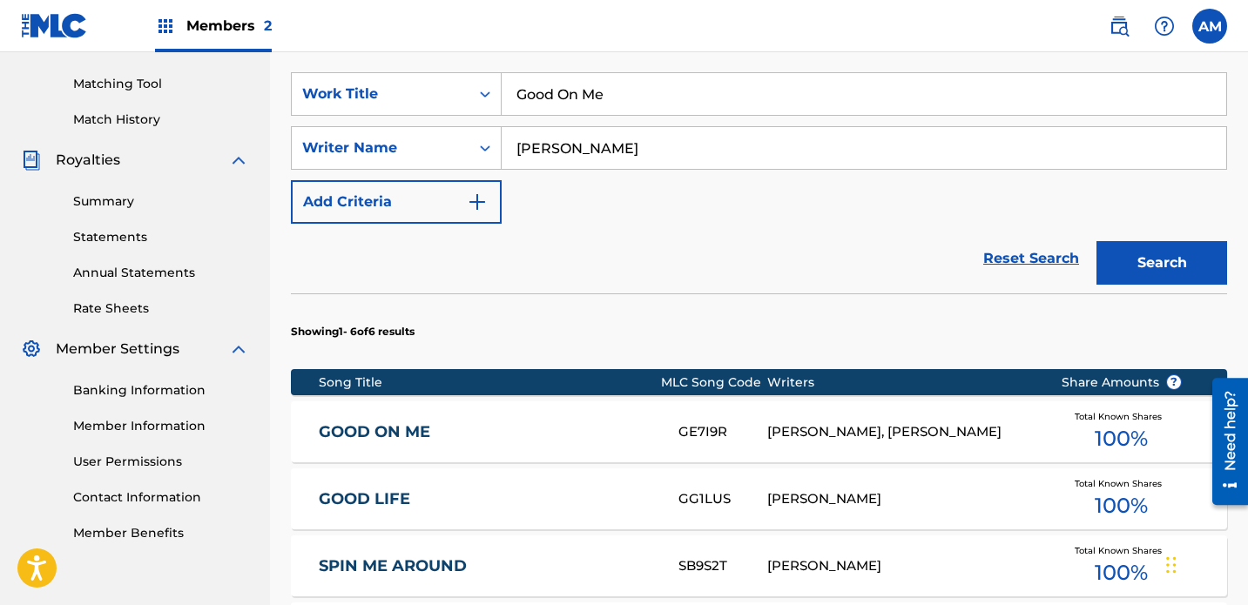
click at [662, 422] on div "GOOD ON ME" at bounding box center [499, 432] width 360 height 20
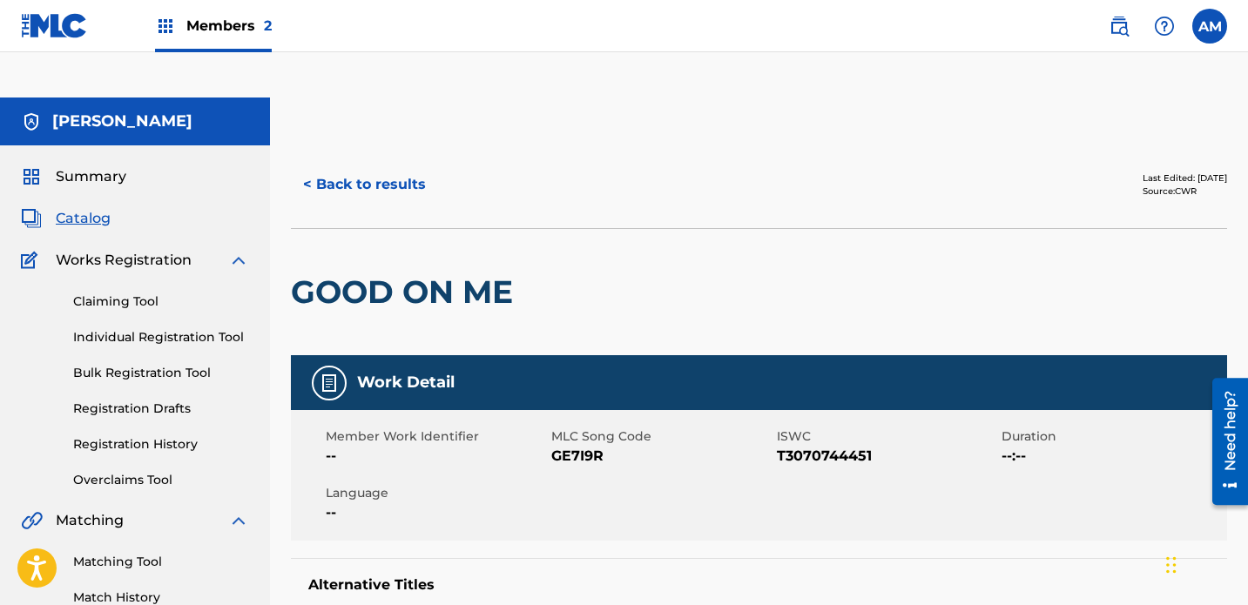
click at [335, 163] on button "< Back to results" at bounding box center [364, 185] width 147 height 44
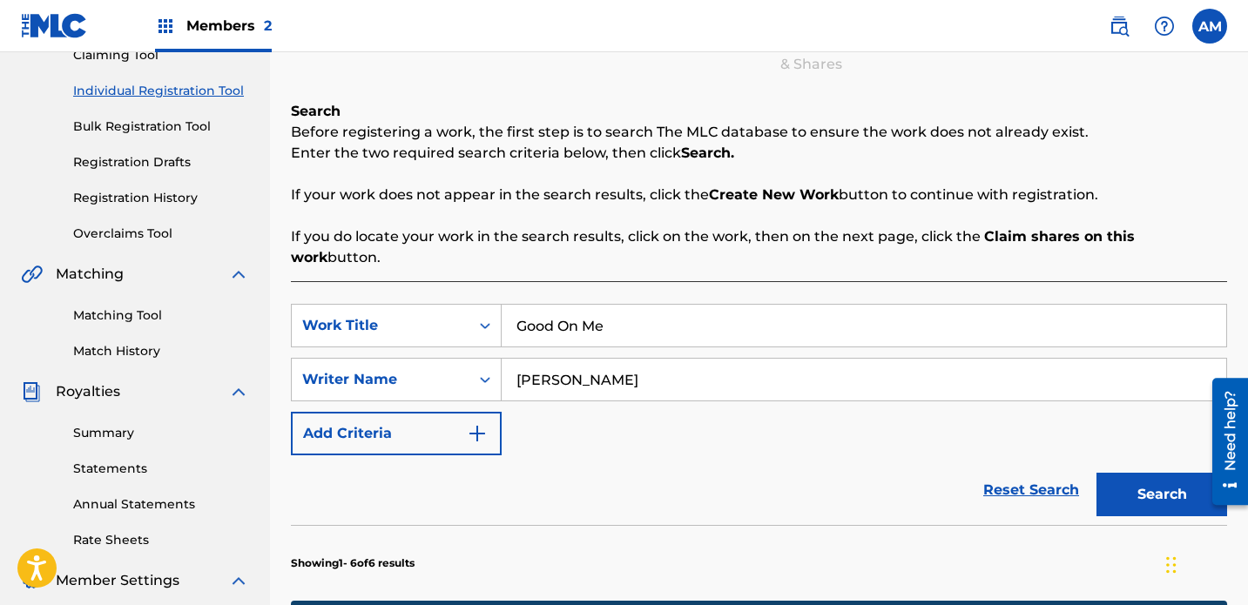
scroll to position [243, 0]
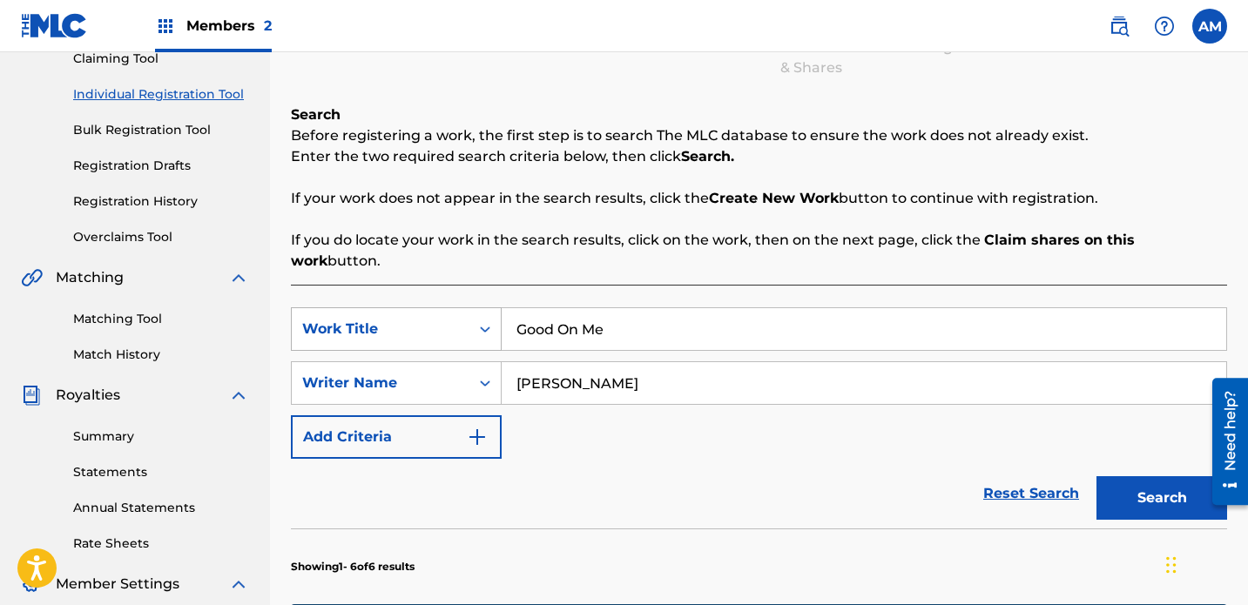
drag, startPoint x: 675, startPoint y: 312, endPoint x: 356, endPoint y: 282, distance: 320.2
click at [356, 307] on div "SearchWithCriteria24e5e4fc-0ca5-4dbb-9aa8-19d72835d5c0 Work Title Good On Me Se…" at bounding box center [759, 383] width 936 height 152
type input "[PERSON_NAME]"
click at [625, 308] on input "Good On Me" at bounding box center [864, 329] width 725 height 42
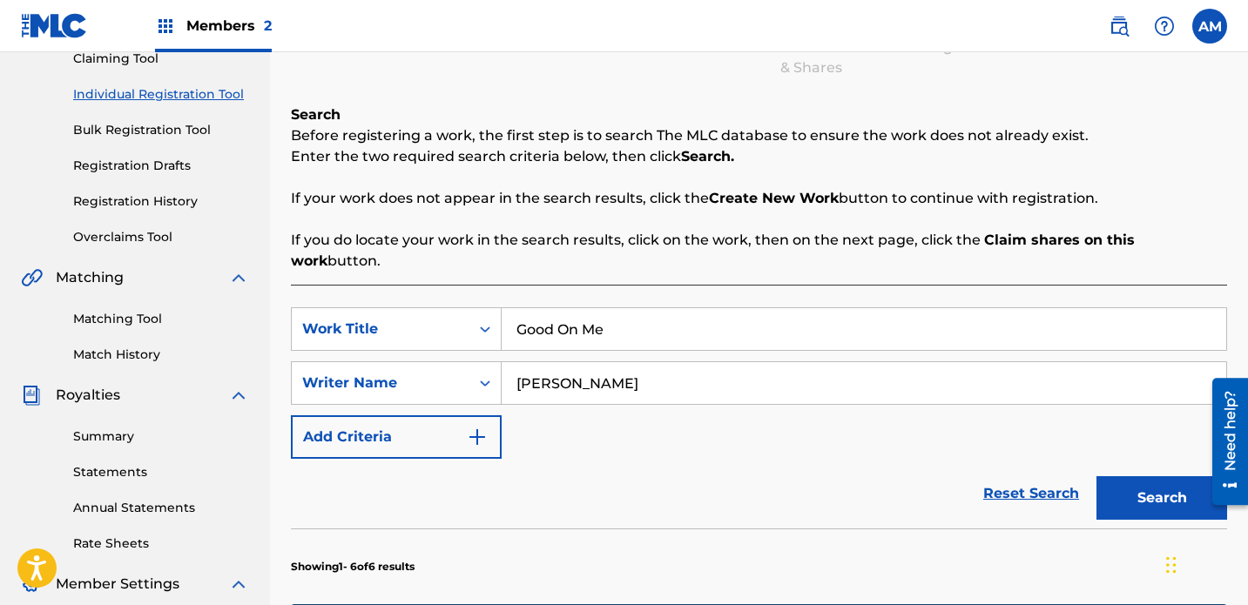
click at [625, 308] on input "Good On Me" at bounding box center [864, 329] width 725 height 42
type input "Scary Hot"
click at [875, 476] on button "Search" at bounding box center [1162, 498] width 131 height 44
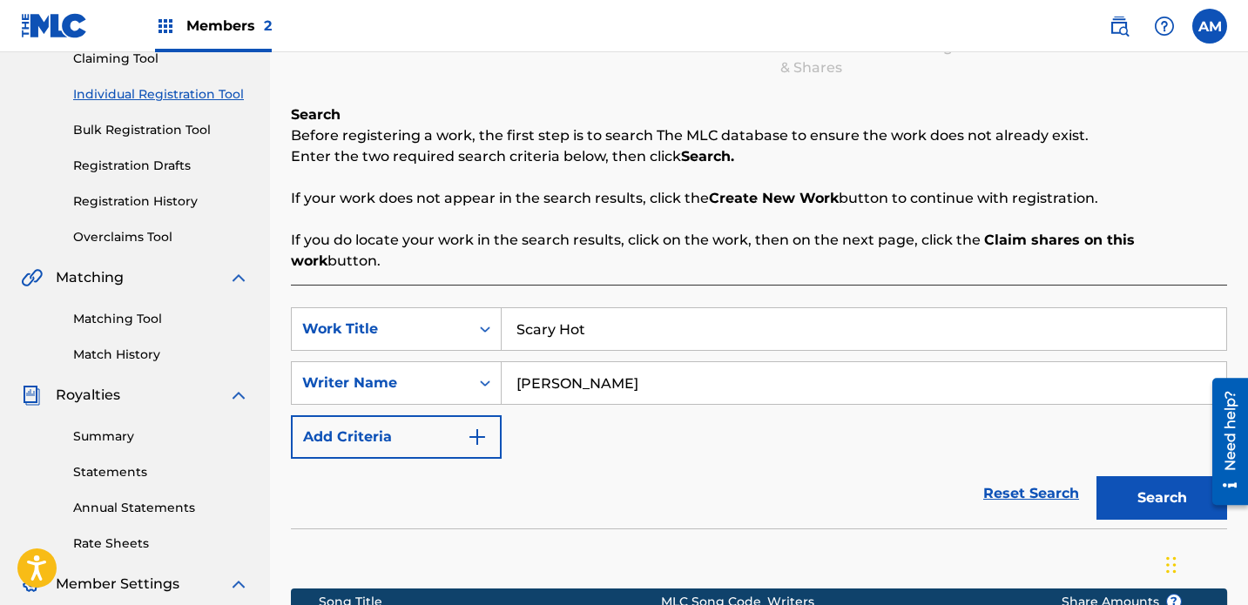
scroll to position [475, 0]
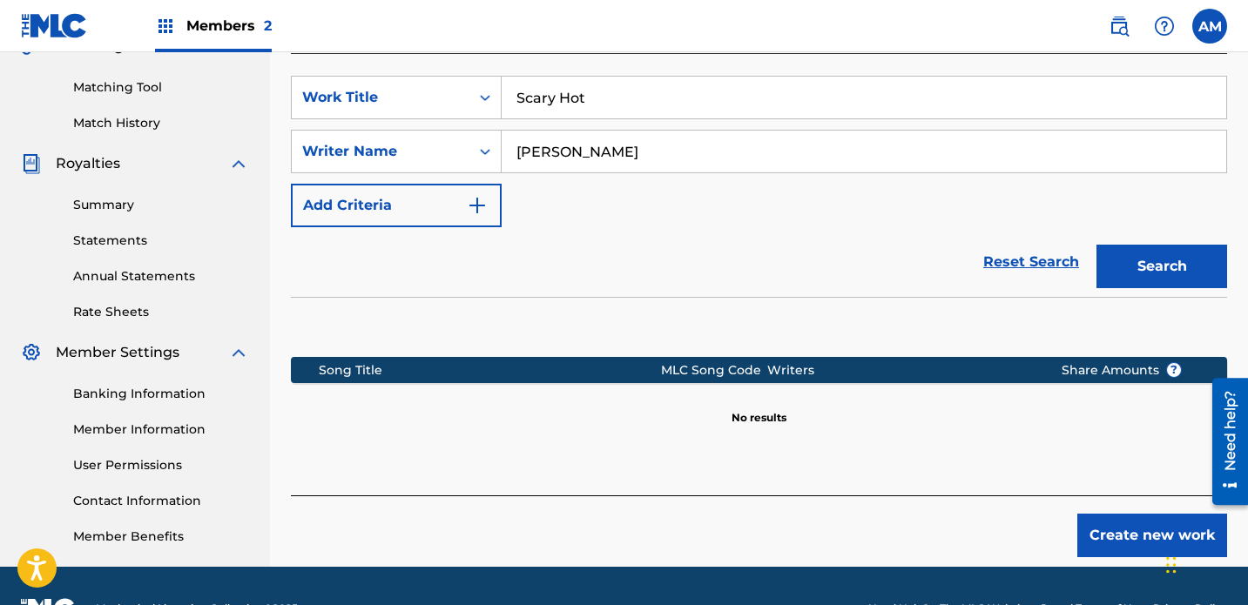
click at [875, 227] on div "Search" at bounding box center [1157, 262] width 139 height 70
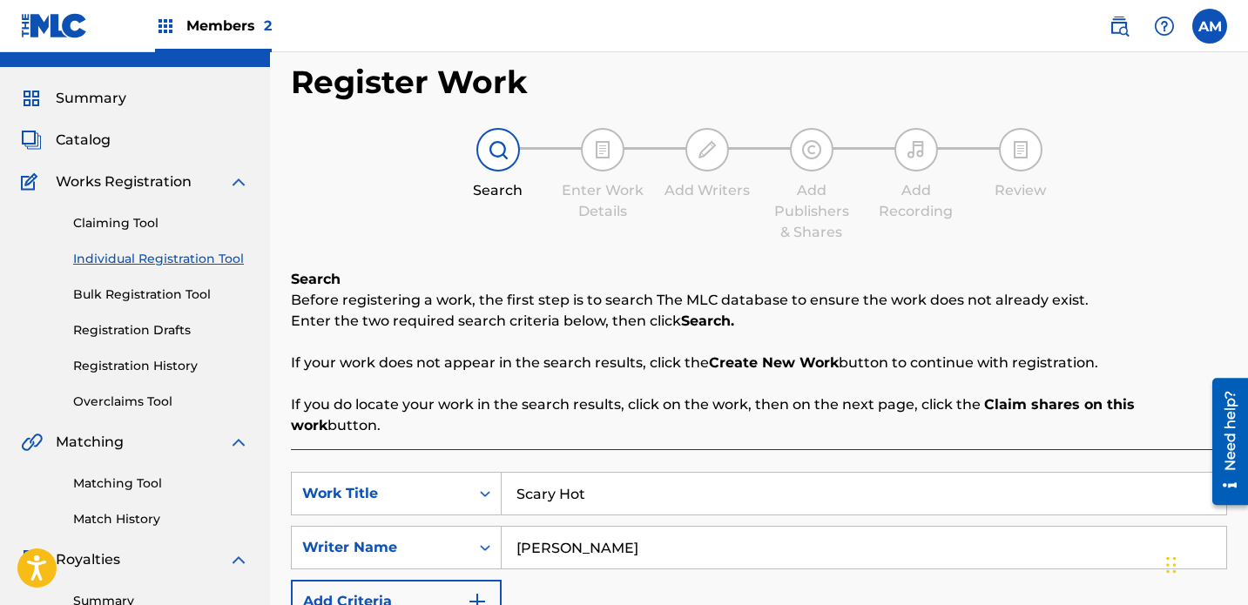
scroll to position [69, 0]
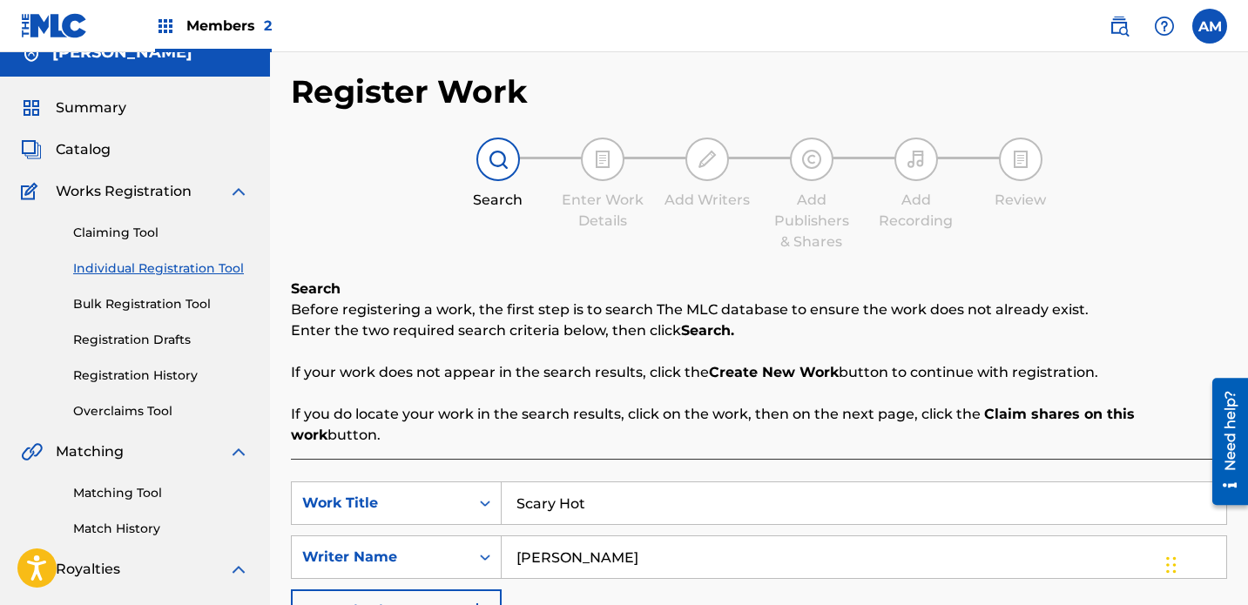
click at [70, 139] on span "Catalog" at bounding box center [83, 149] width 55 height 21
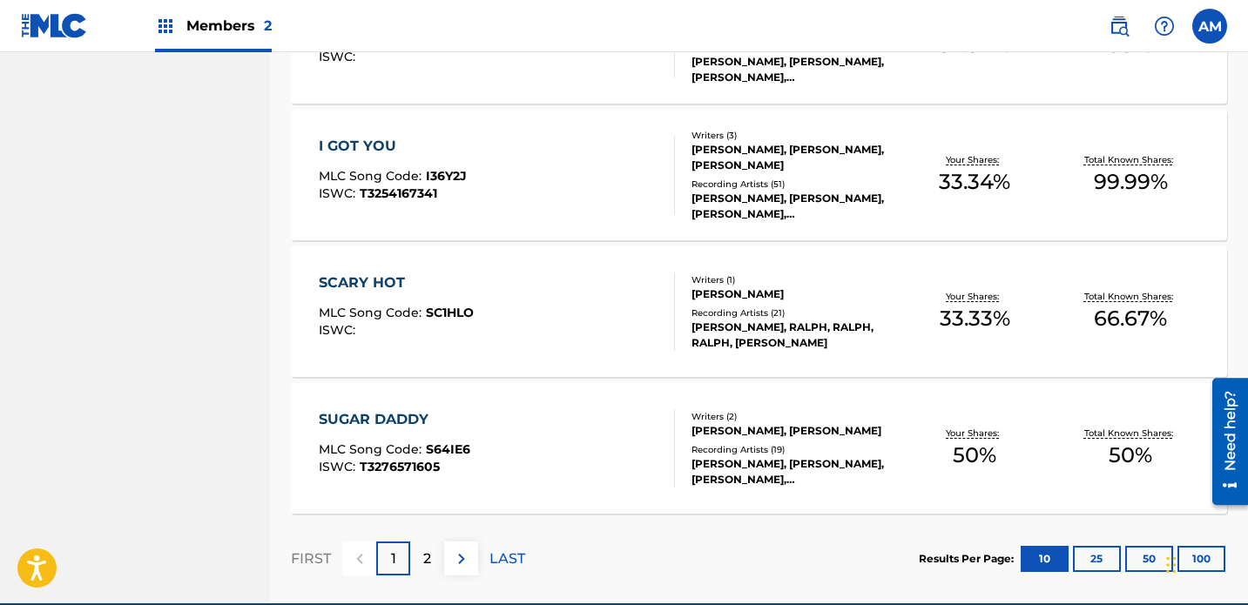
scroll to position [1372, 0]
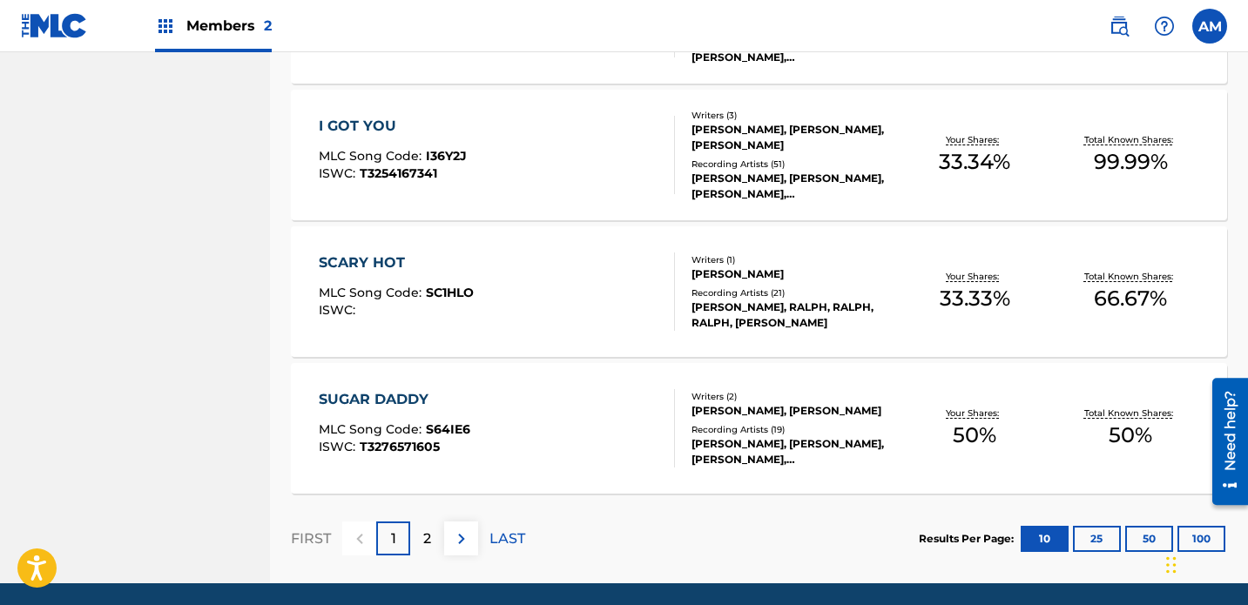
click at [424, 529] on p "2" at bounding box center [427, 539] width 8 height 21
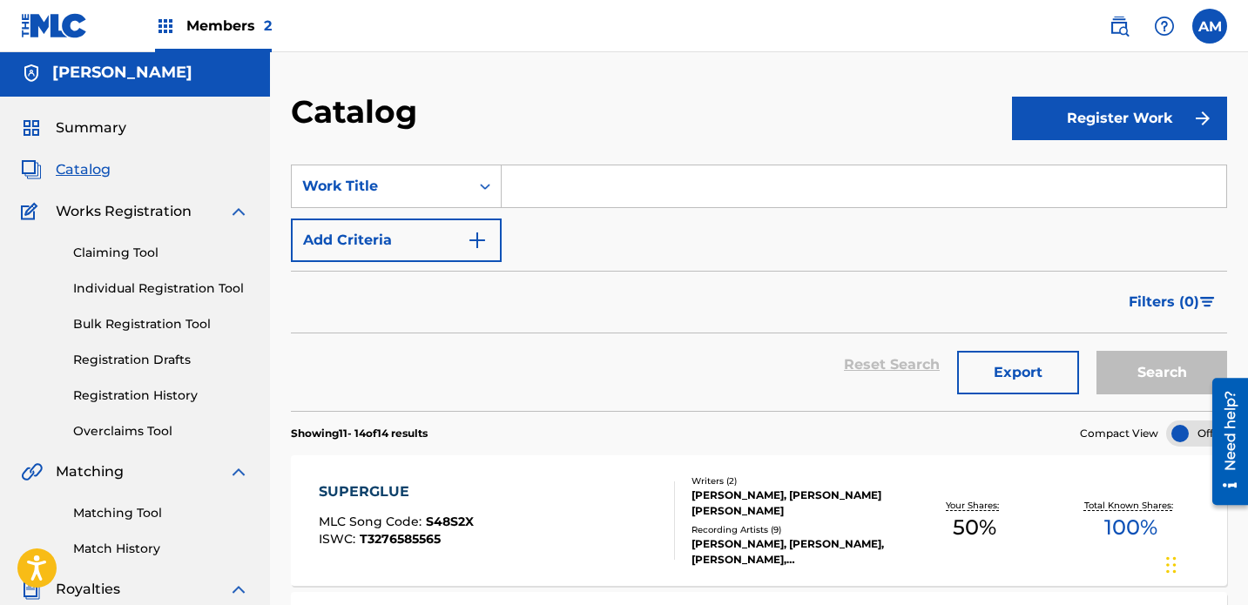
scroll to position [0, 0]
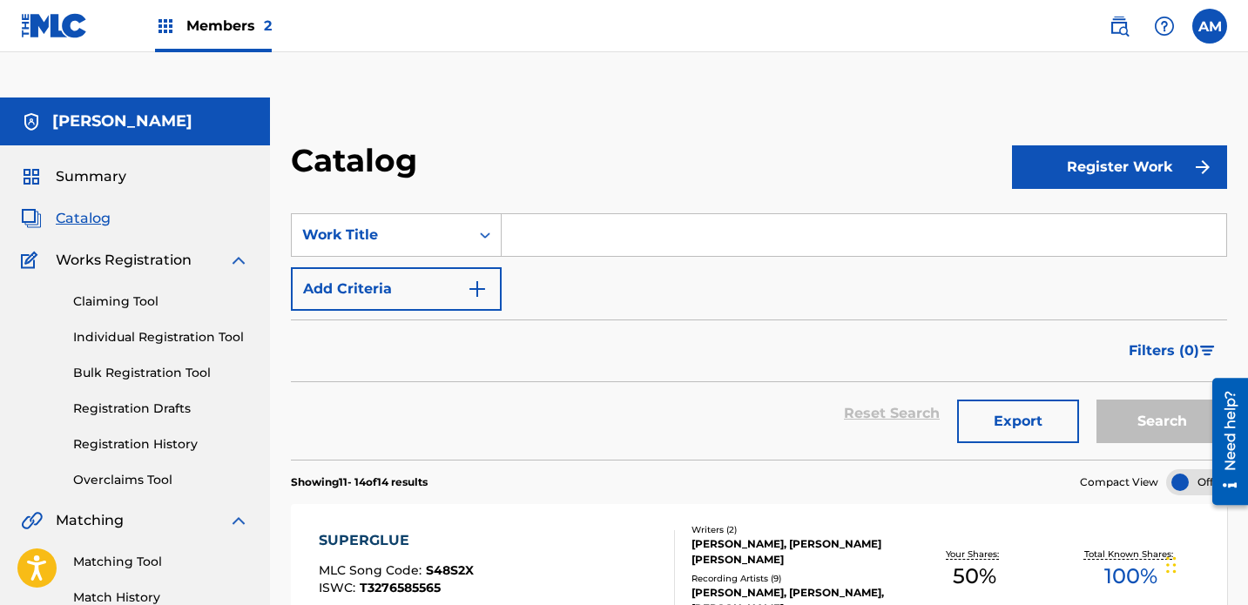
click at [135, 271] on div "Claiming Tool Individual Registration Tool Bulk Registration Tool Registration …" at bounding box center [135, 380] width 228 height 219
click at [168, 328] on link "Individual Registration Tool" at bounding box center [161, 337] width 176 height 18
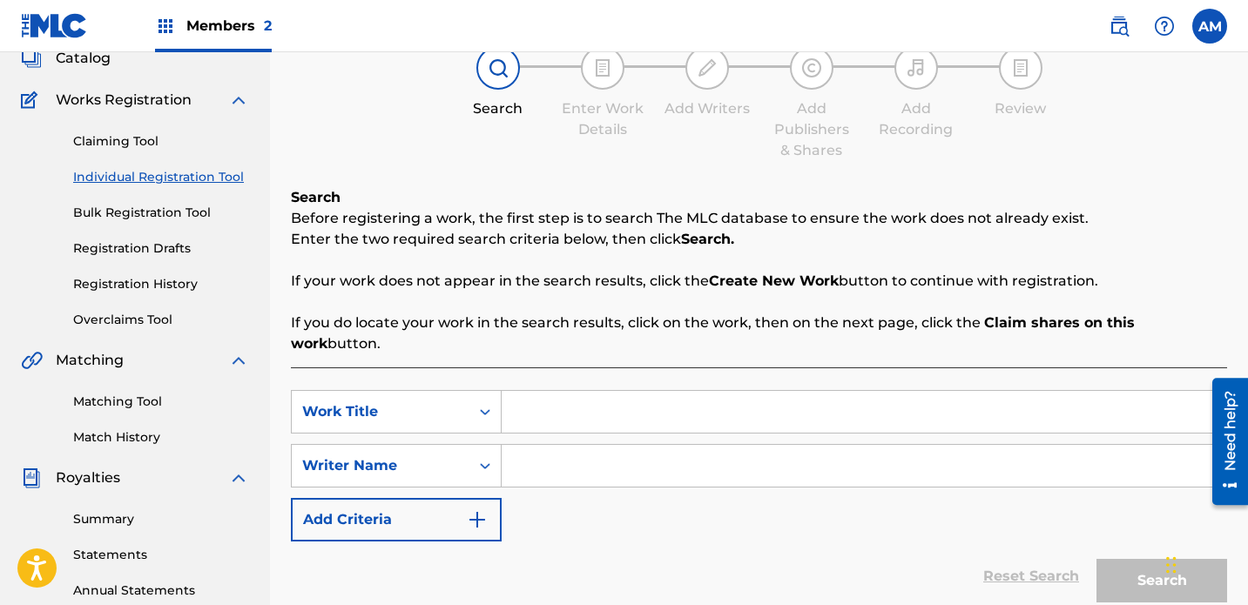
scroll to position [161, 0]
click at [618, 390] on input "Search Form" at bounding box center [864, 411] width 725 height 42
type input "Scary Hot"
click at [672, 541] on div "Reset Search Search" at bounding box center [759, 576] width 936 height 70
click at [653, 444] on input "Search Form" at bounding box center [864, 465] width 725 height 42
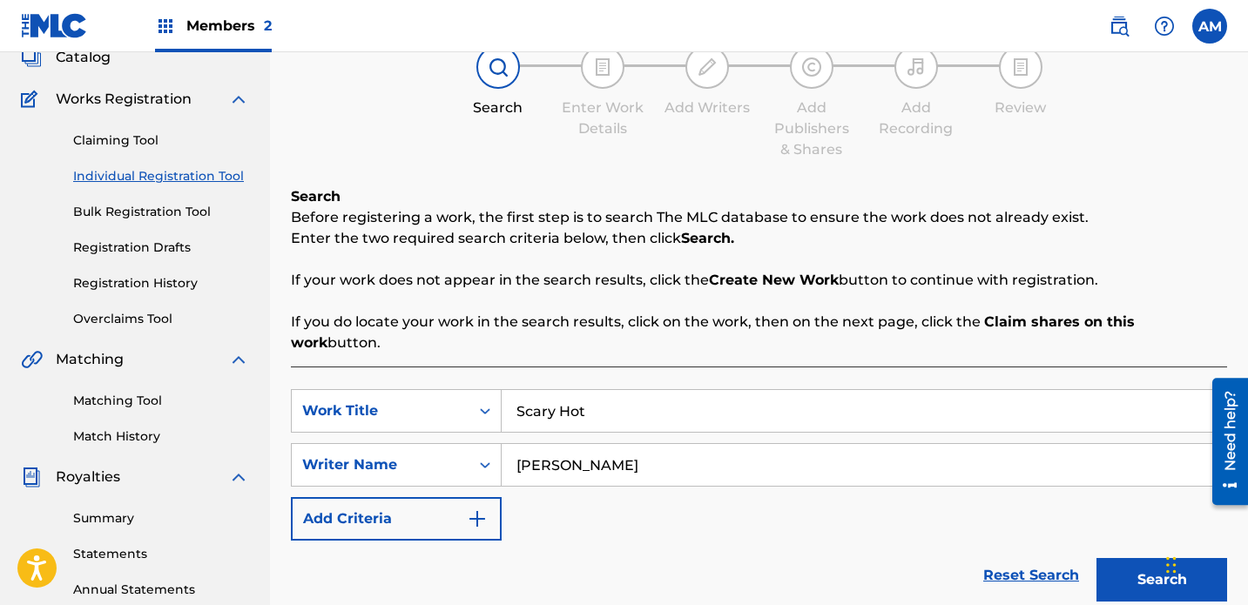
click at [875, 558] on button "Search" at bounding box center [1162, 580] width 131 height 44
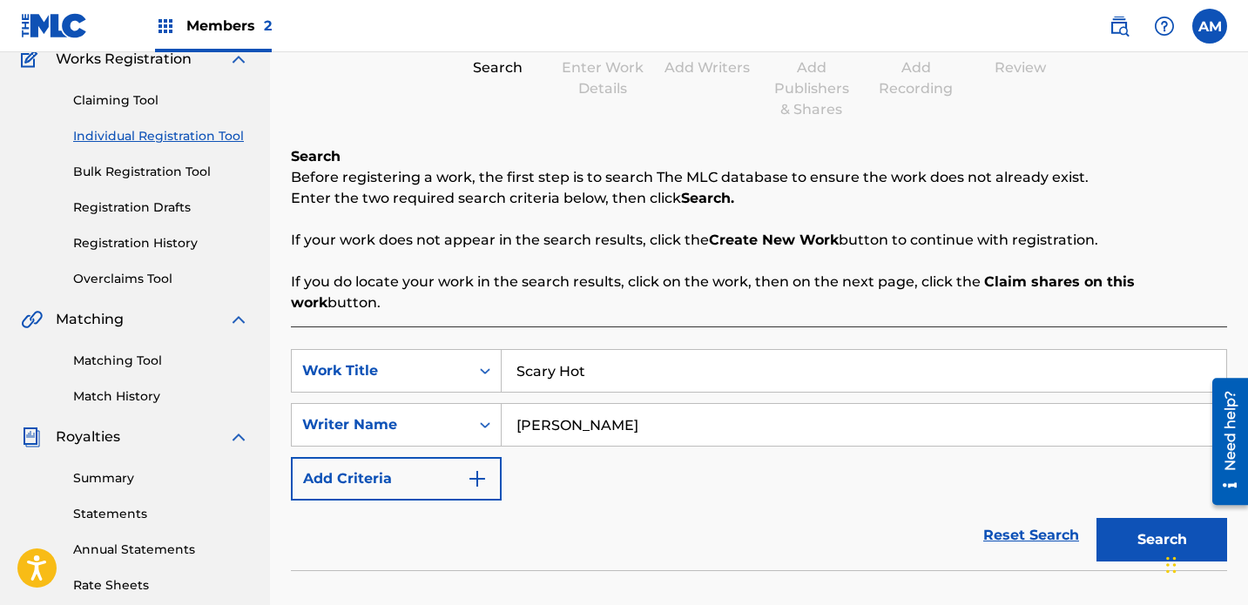
scroll to position [199, 0]
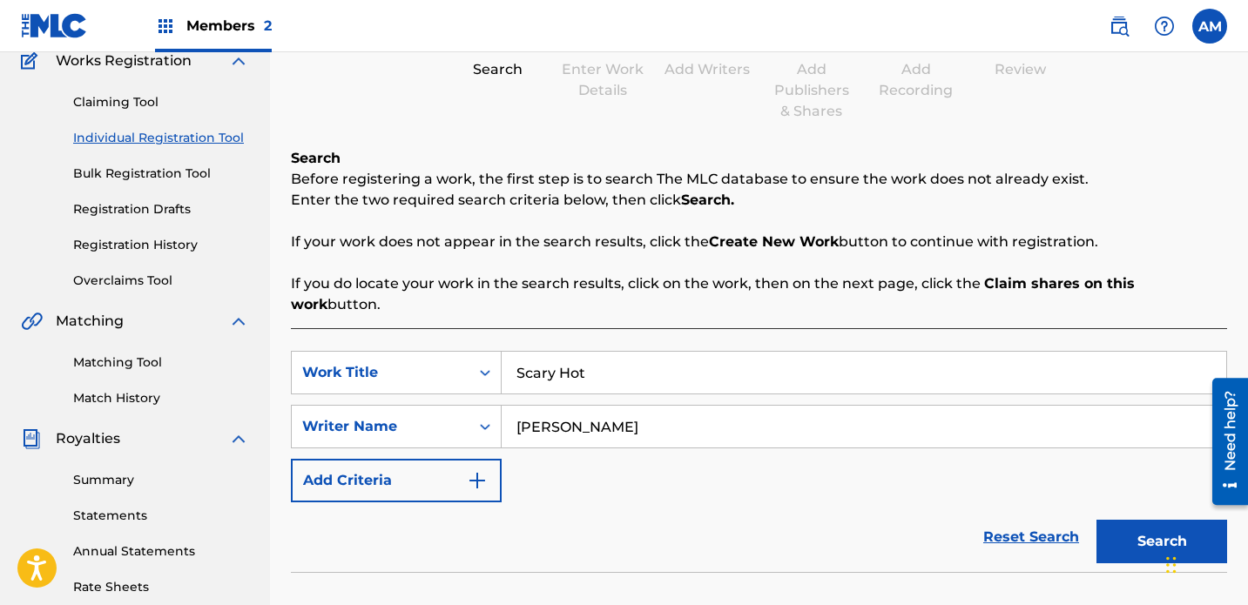
click at [678, 406] on input "[PERSON_NAME]" at bounding box center [864, 427] width 725 height 42
type input "[PERSON_NAME]"
click at [875, 520] on button "Search" at bounding box center [1162, 542] width 131 height 44
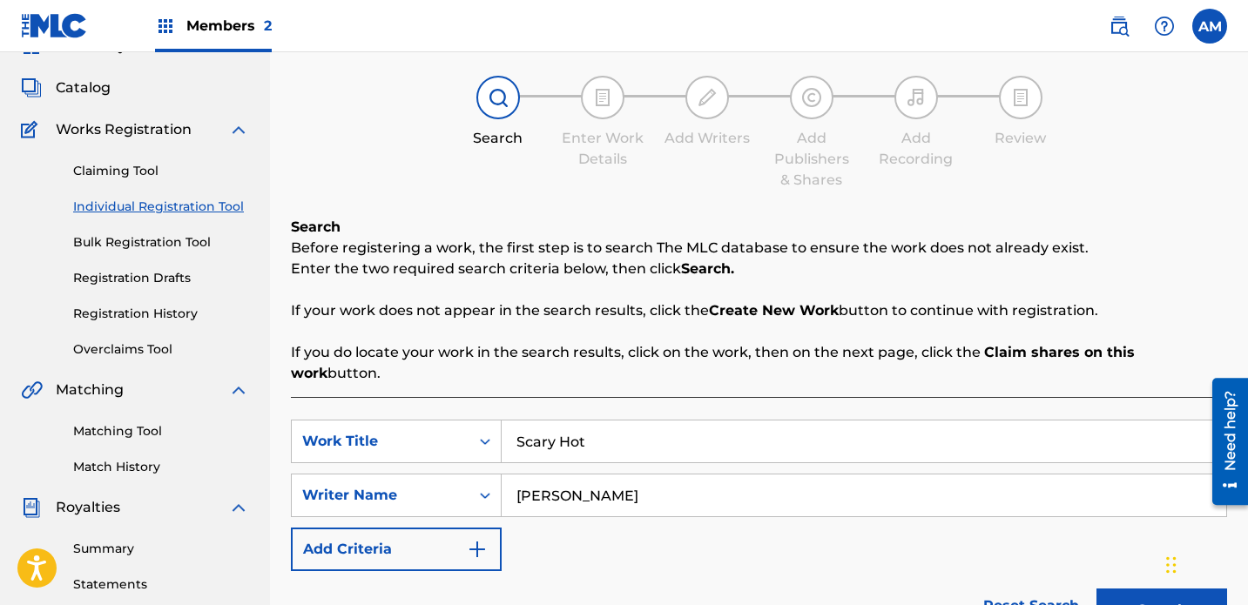
scroll to position [108, 0]
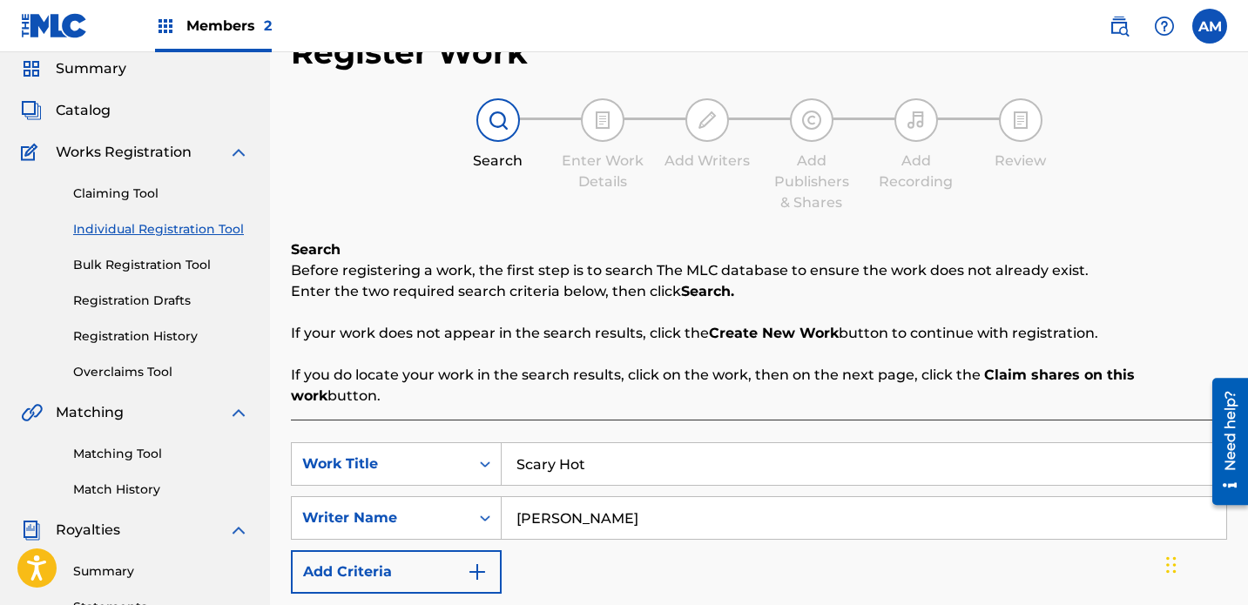
click at [176, 328] on link "Registration History" at bounding box center [161, 337] width 176 height 18
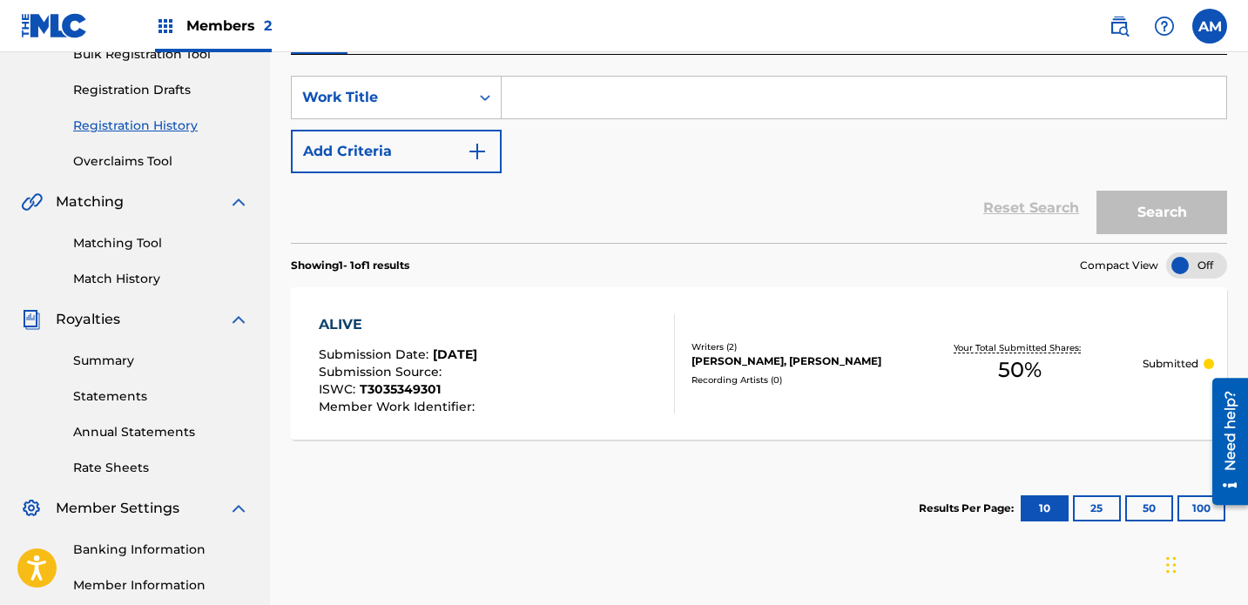
scroll to position [327, 0]
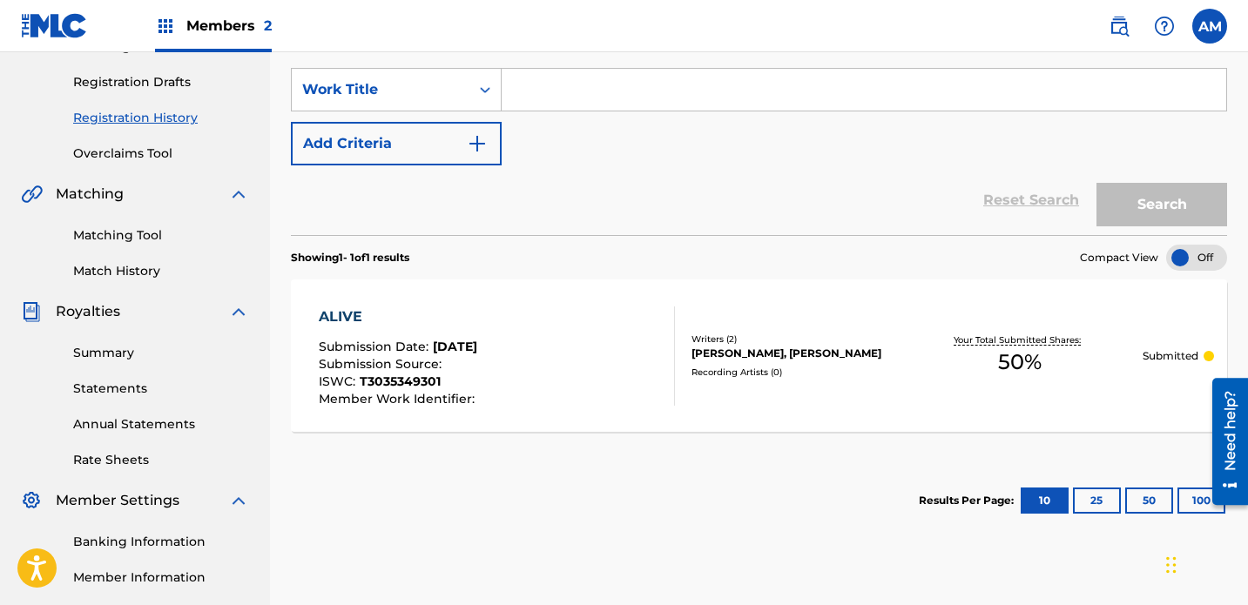
click at [875, 488] on button "50" at bounding box center [1149, 501] width 48 height 26
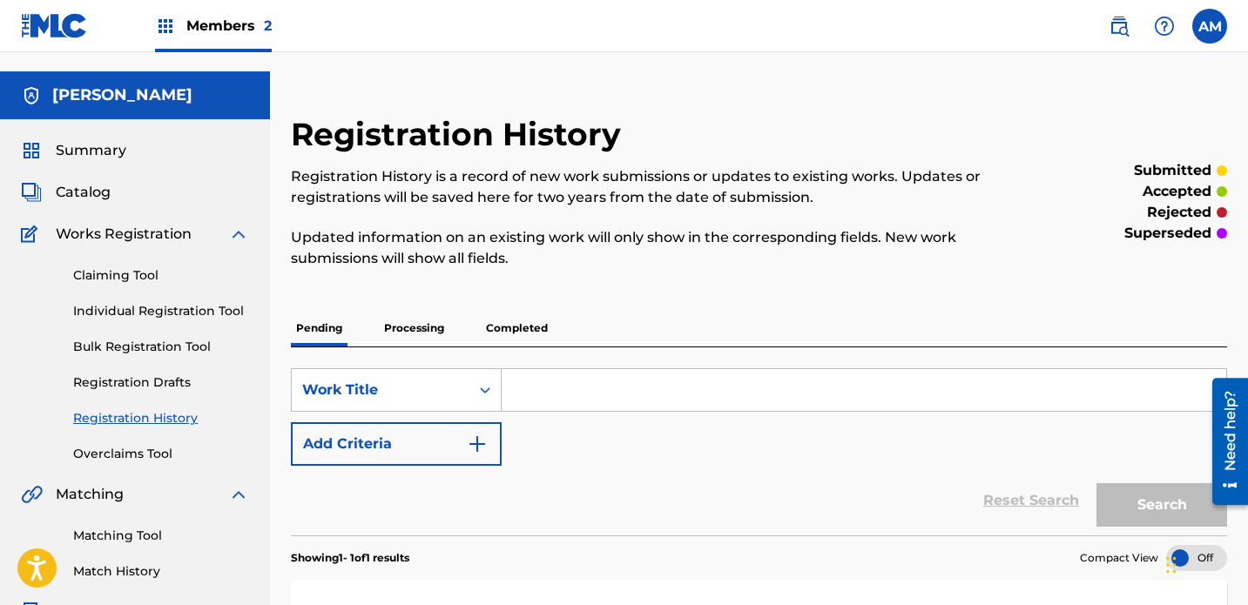
scroll to position [23, 0]
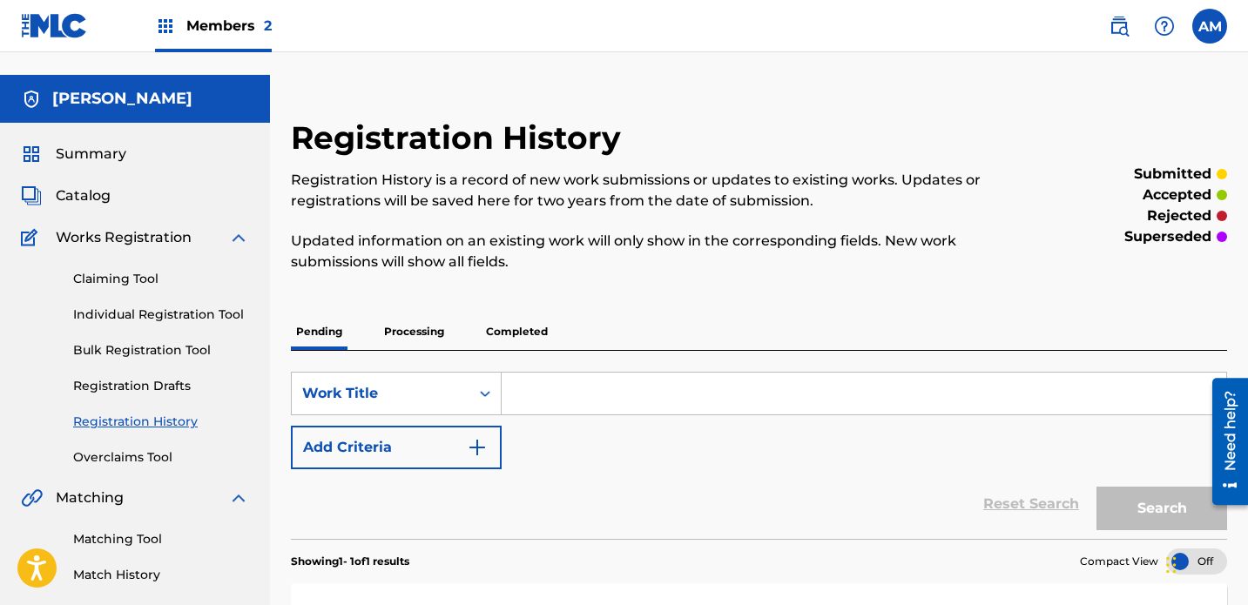
click at [416, 314] on p "Processing" at bounding box center [414, 332] width 71 height 37
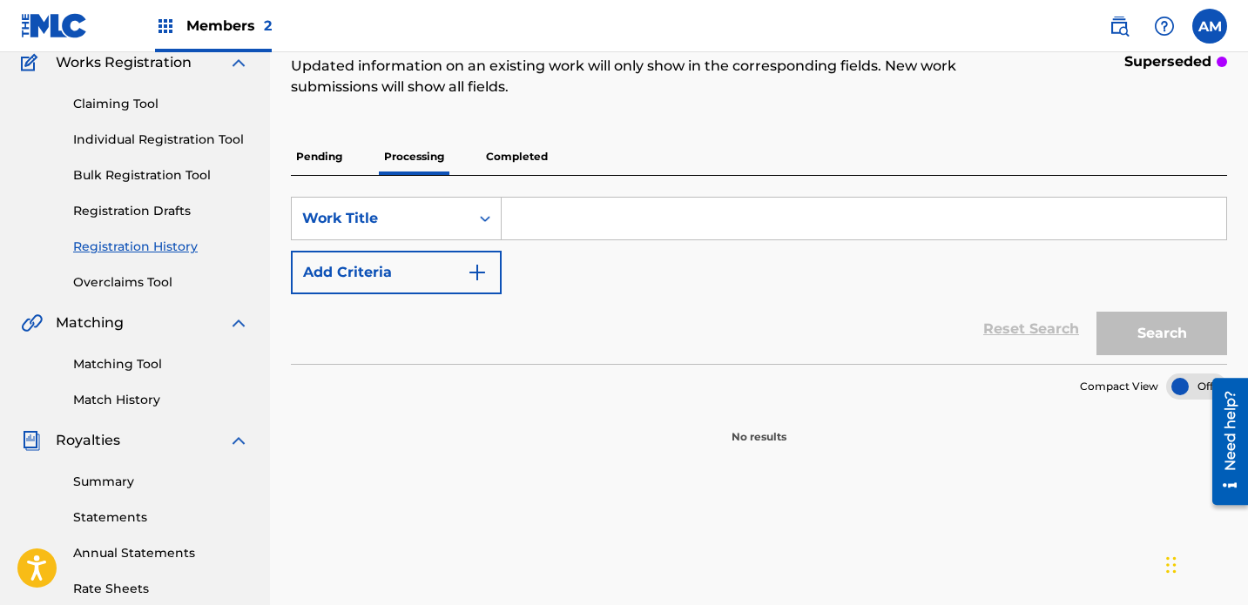
scroll to position [176, 0]
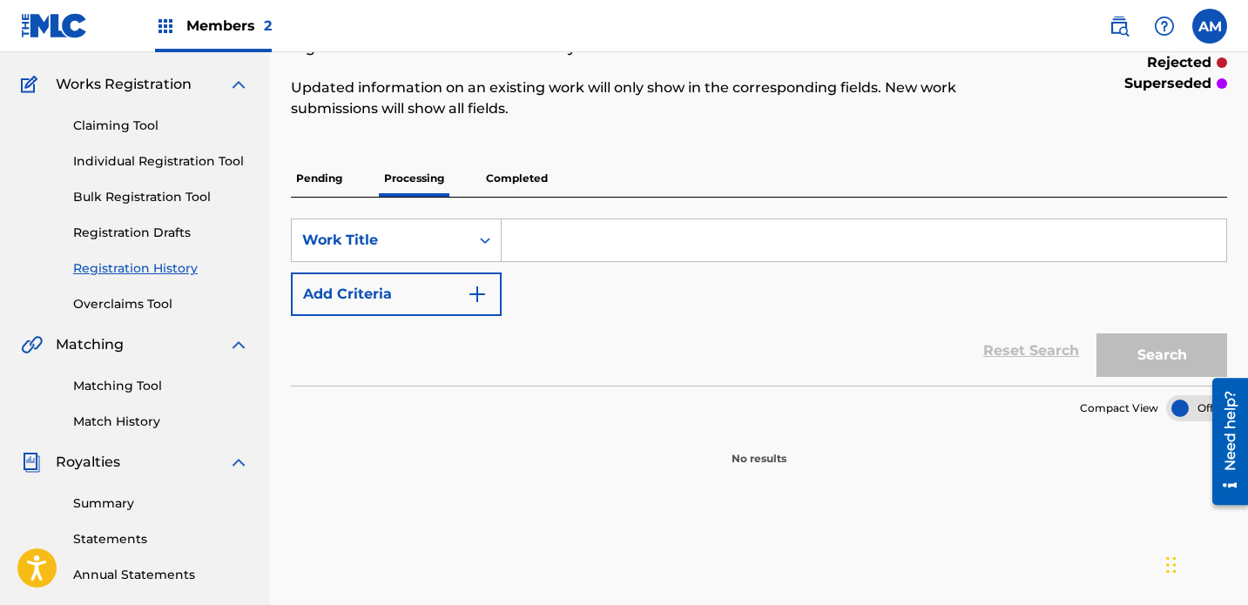
click at [539, 160] on p "Completed" at bounding box center [517, 178] width 72 height 37
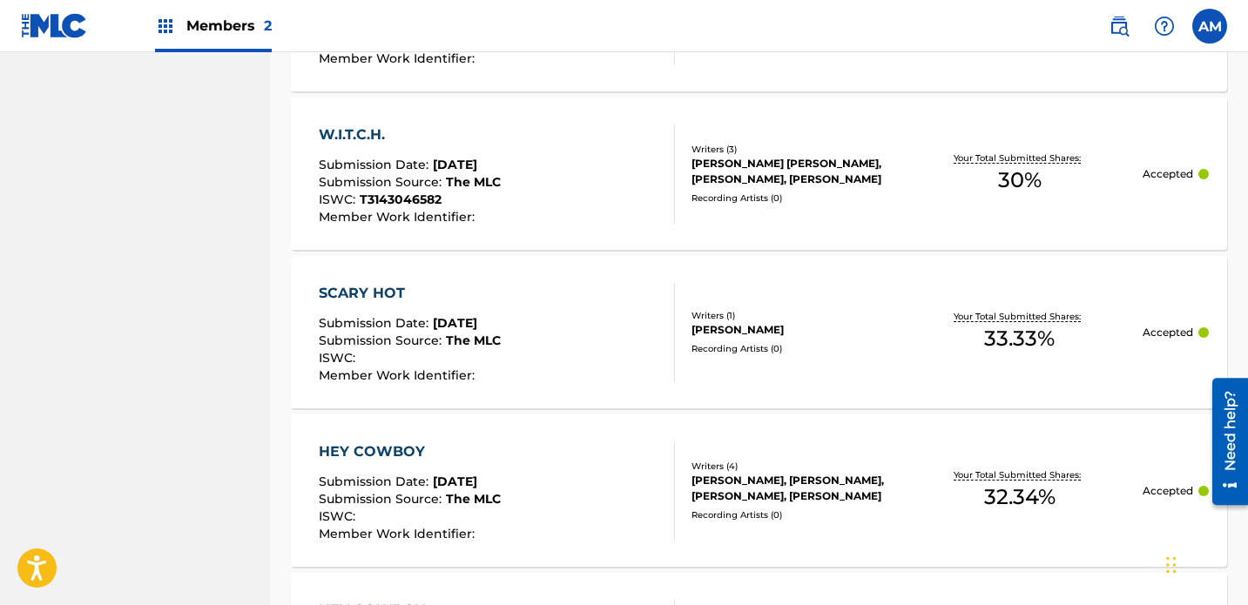
scroll to position [1530, 0]
click at [832, 344] on div "Recording Artists ( 0 )" at bounding box center [795, 350] width 206 height 13
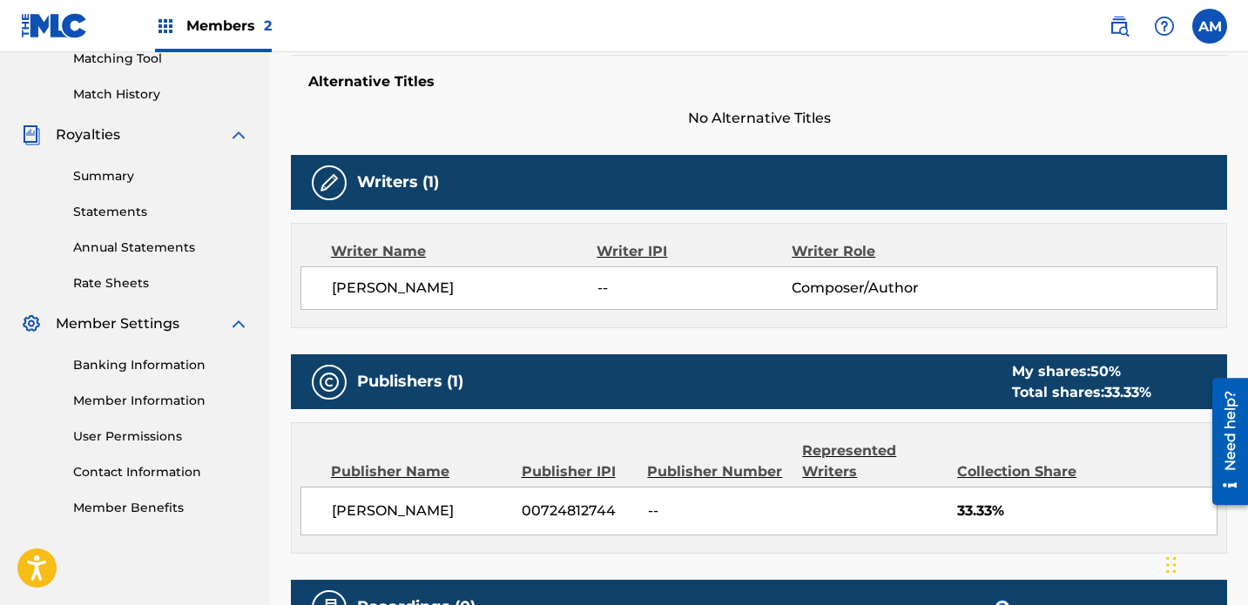
scroll to position [505, 0]
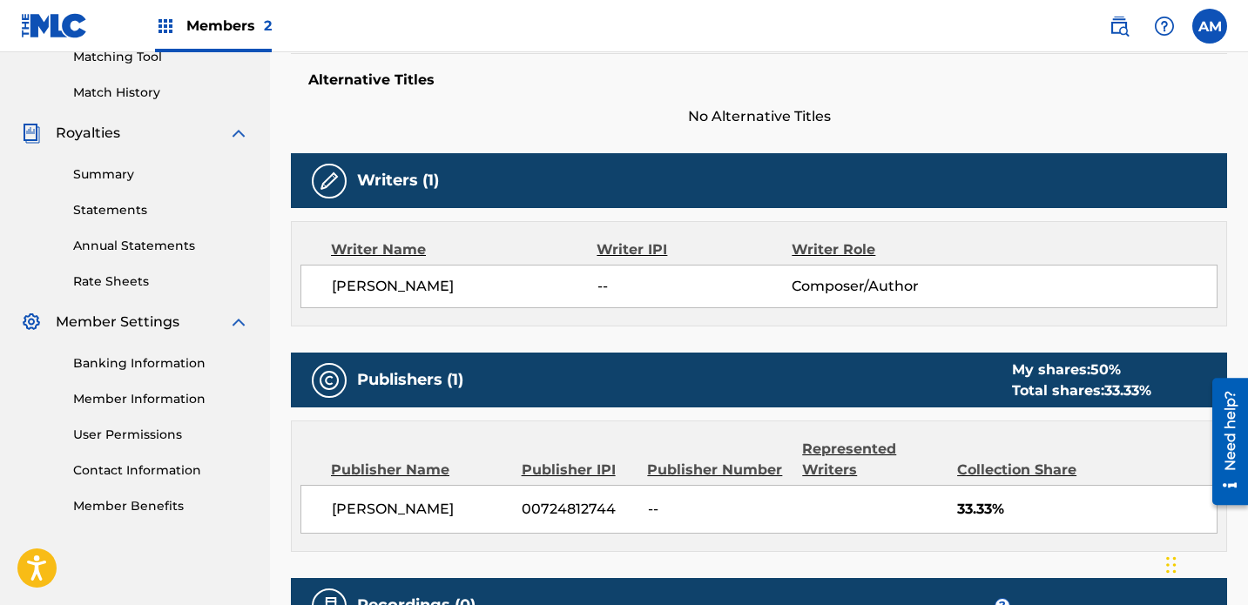
drag, startPoint x: 333, startPoint y: 242, endPoint x: 567, endPoint y: 241, distance: 234.3
click at [567, 276] on span "[PERSON_NAME]" at bounding box center [465, 286] width 266 height 21
copy span "[PERSON_NAME]"
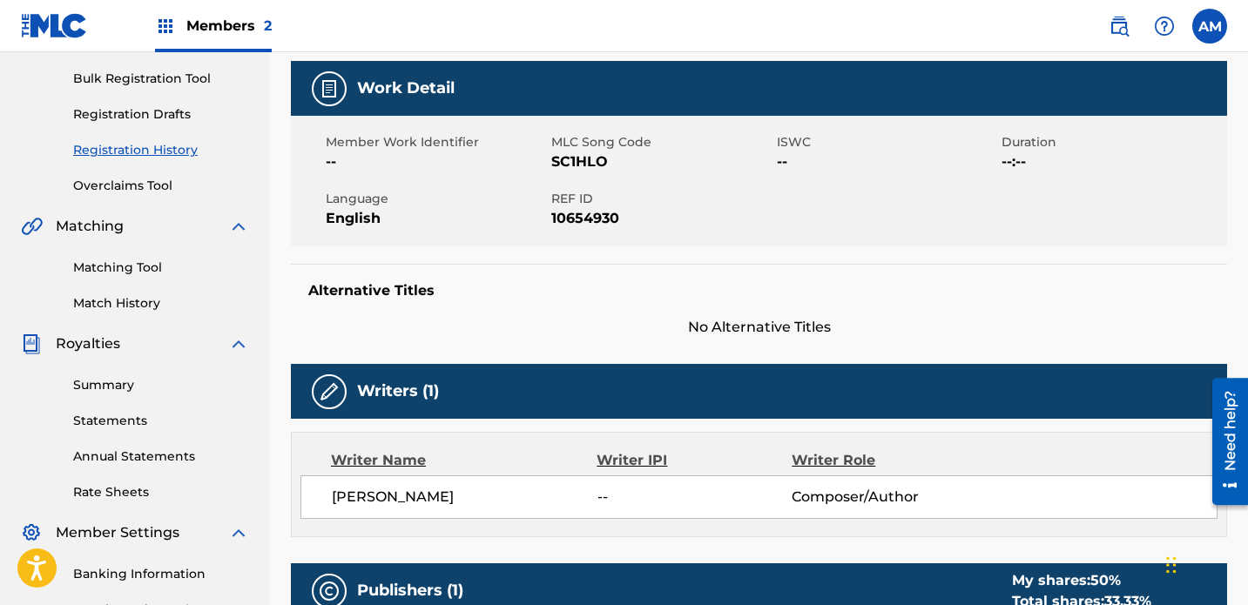
scroll to position [0, 0]
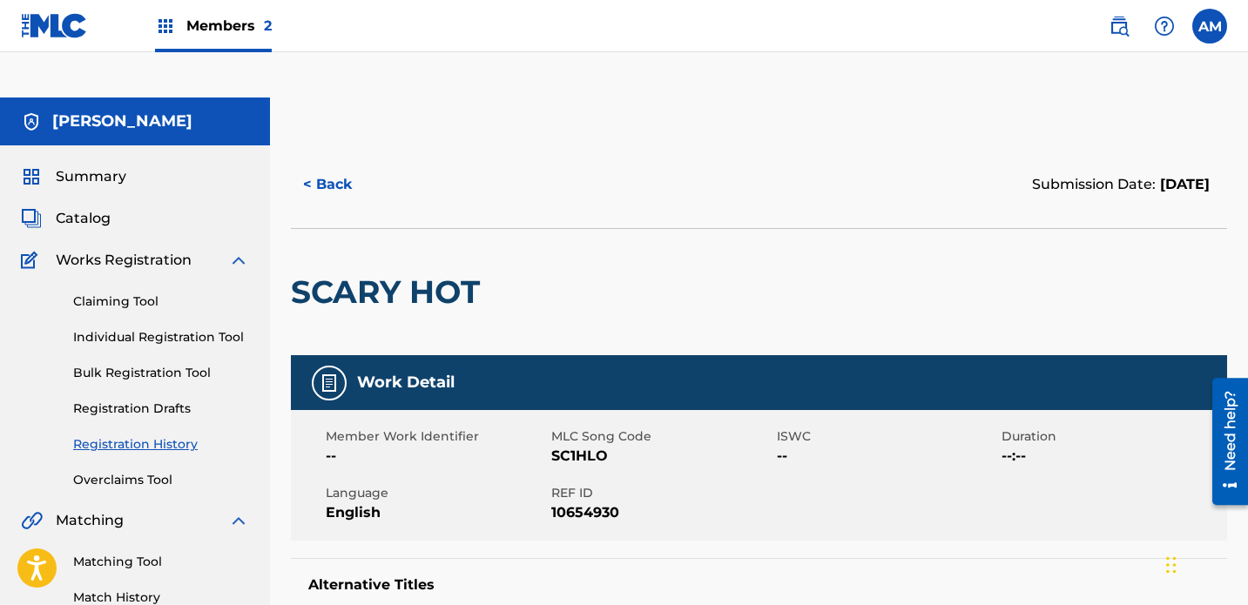
click at [148, 328] on link "Individual Registration Tool" at bounding box center [161, 337] width 176 height 18
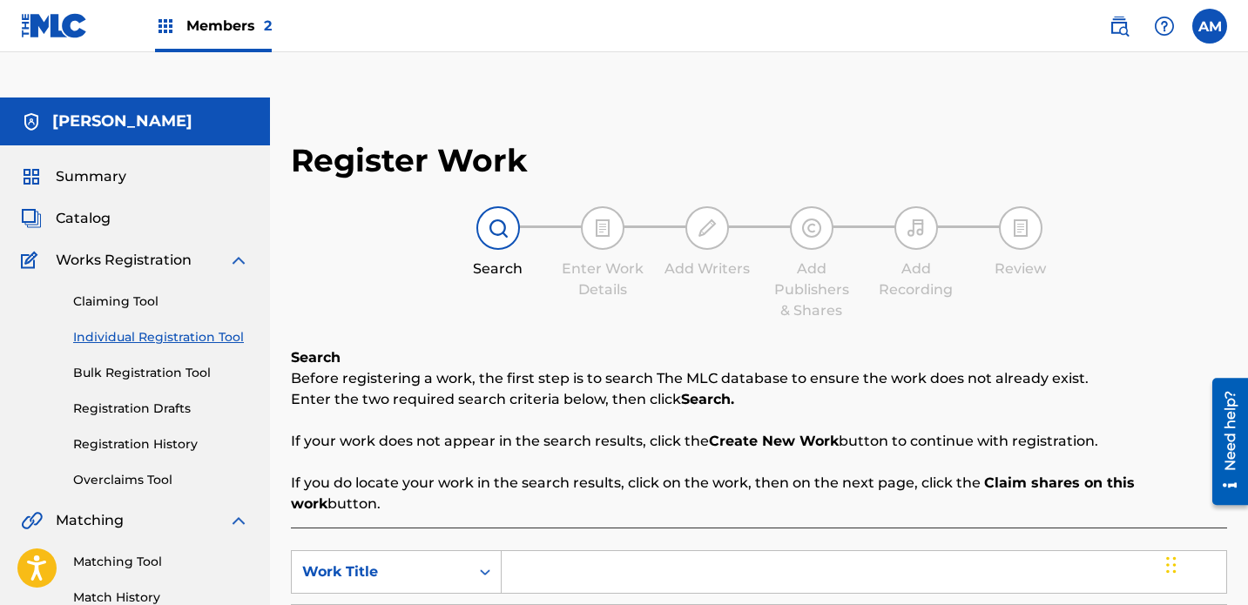
scroll to position [124, 0]
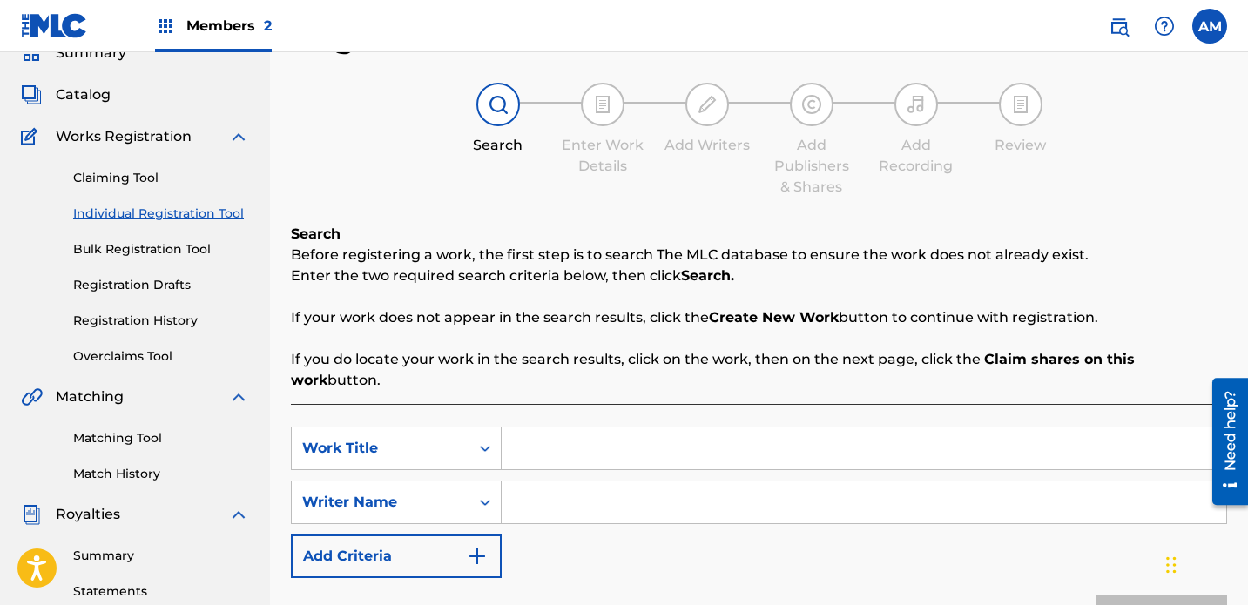
click at [564, 482] on input "Search Form" at bounding box center [864, 503] width 725 height 42
paste input "[PERSON_NAME]"
type input "[PERSON_NAME]"
click at [577, 428] on input "Search Form" at bounding box center [864, 449] width 725 height 42
type input "Scary Hot"
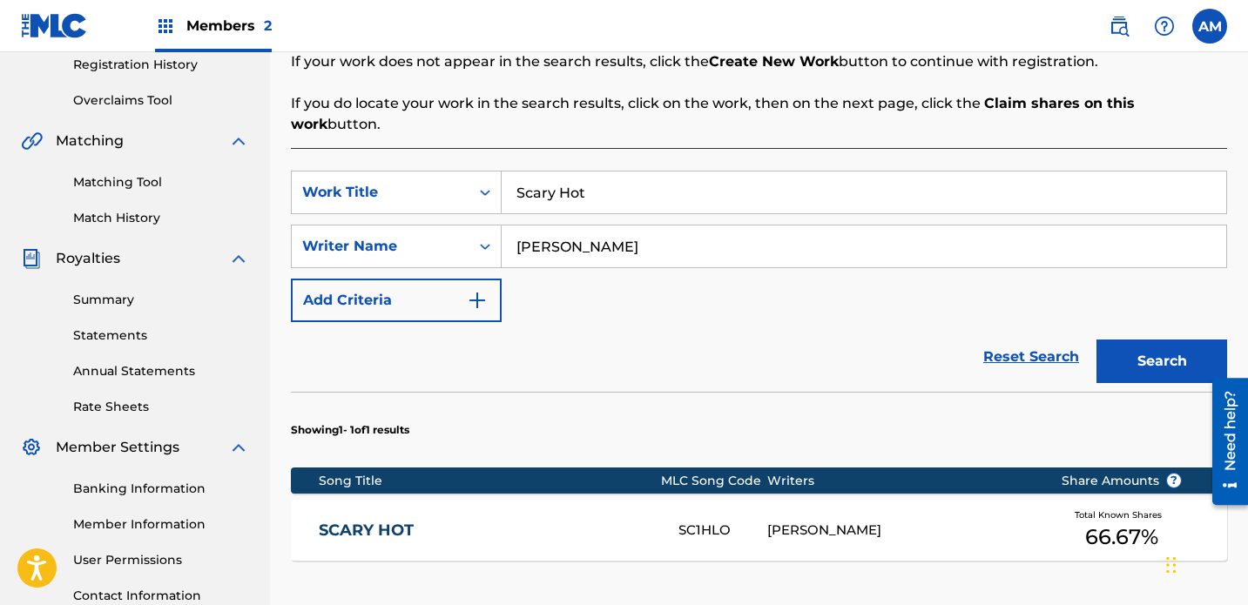
scroll to position [382, 0]
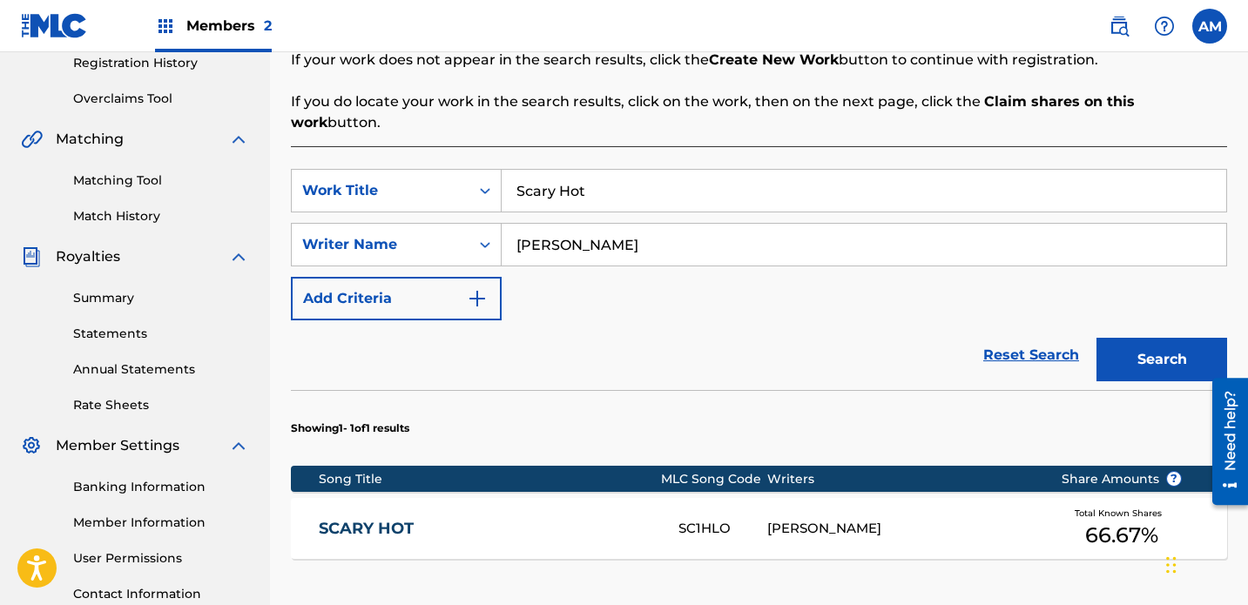
click at [721, 519] on div "SC1HLO" at bounding box center [723, 529] width 89 height 20
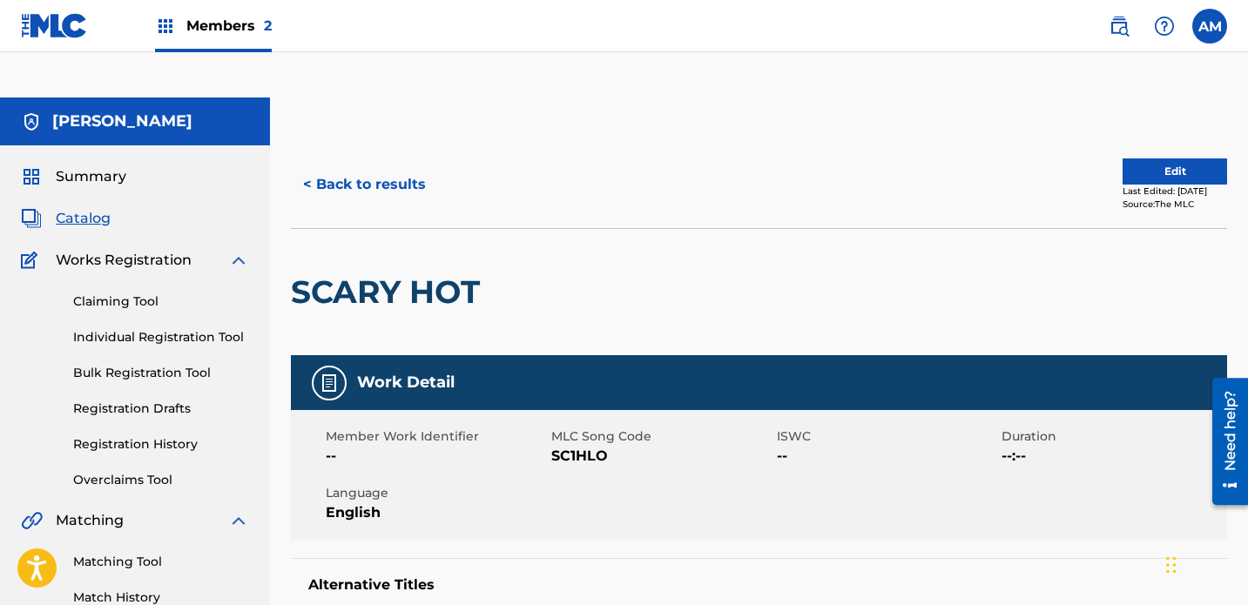
click at [875, 159] on button "Edit" at bounding box center [1175, 172] width 105 height 26
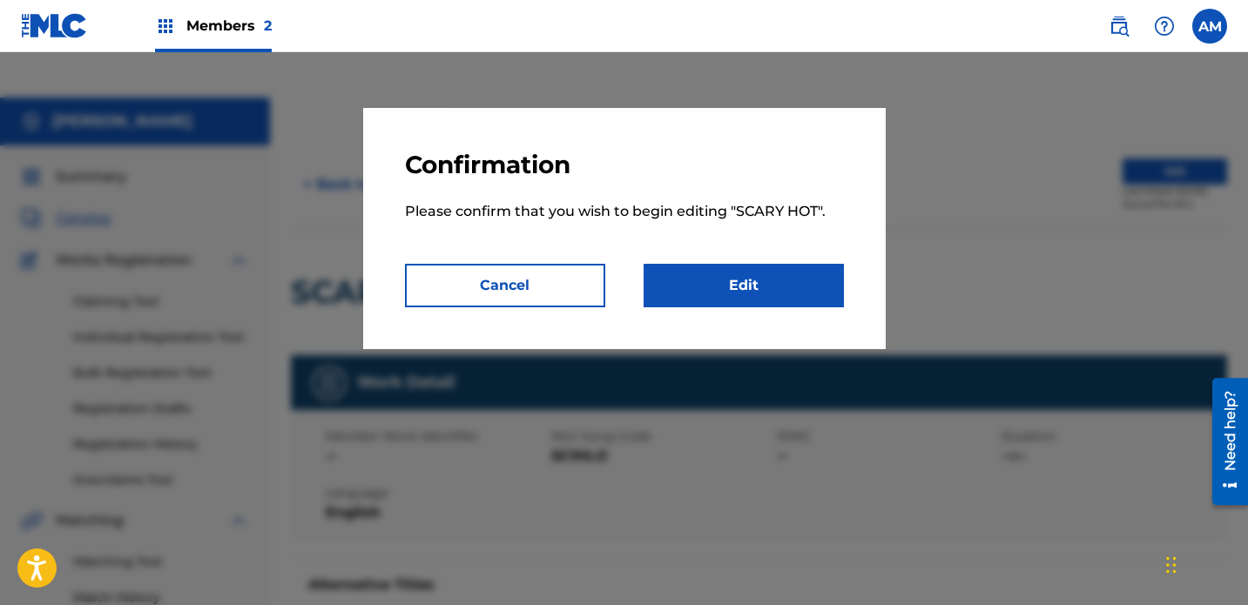
click at [768, 294] on link "Edit" at bounding box center [744, 286] width 200 height 44
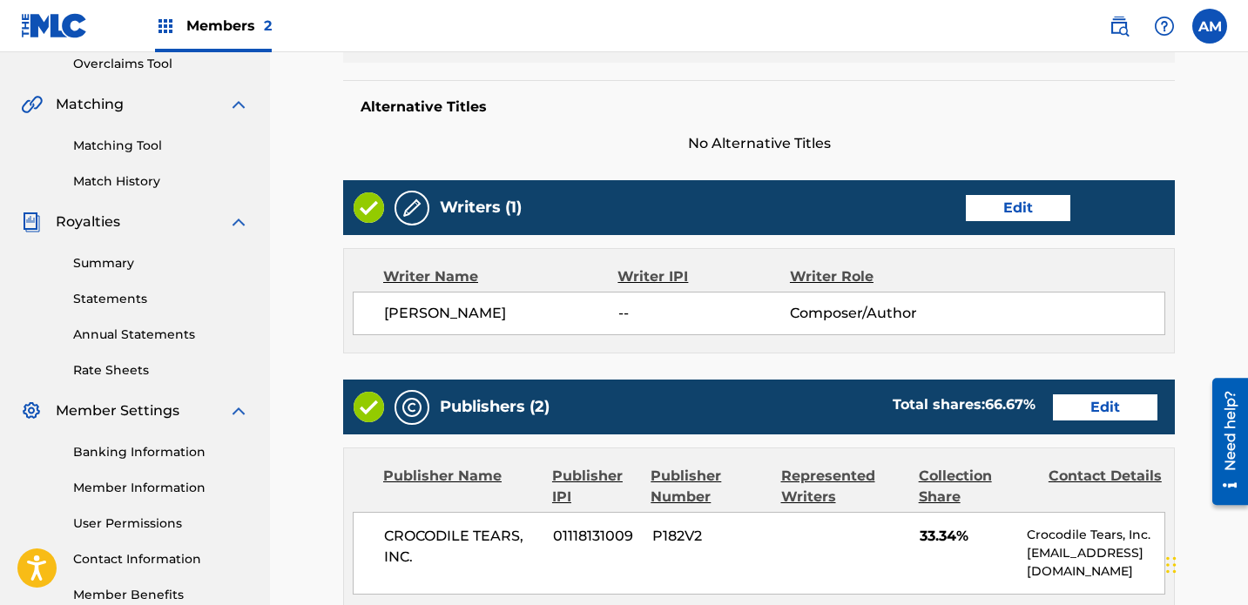
scroll to position [415, 0]
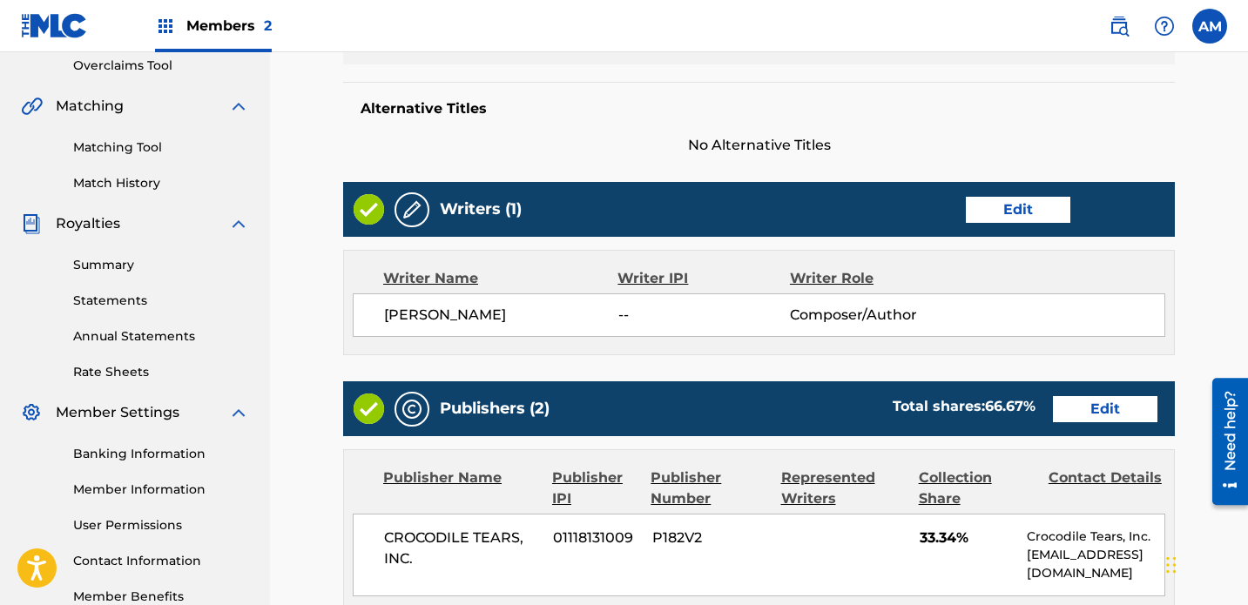
click at [875, 197] on link "Edit" at bounding box center [1018, 210] width 105 height 26
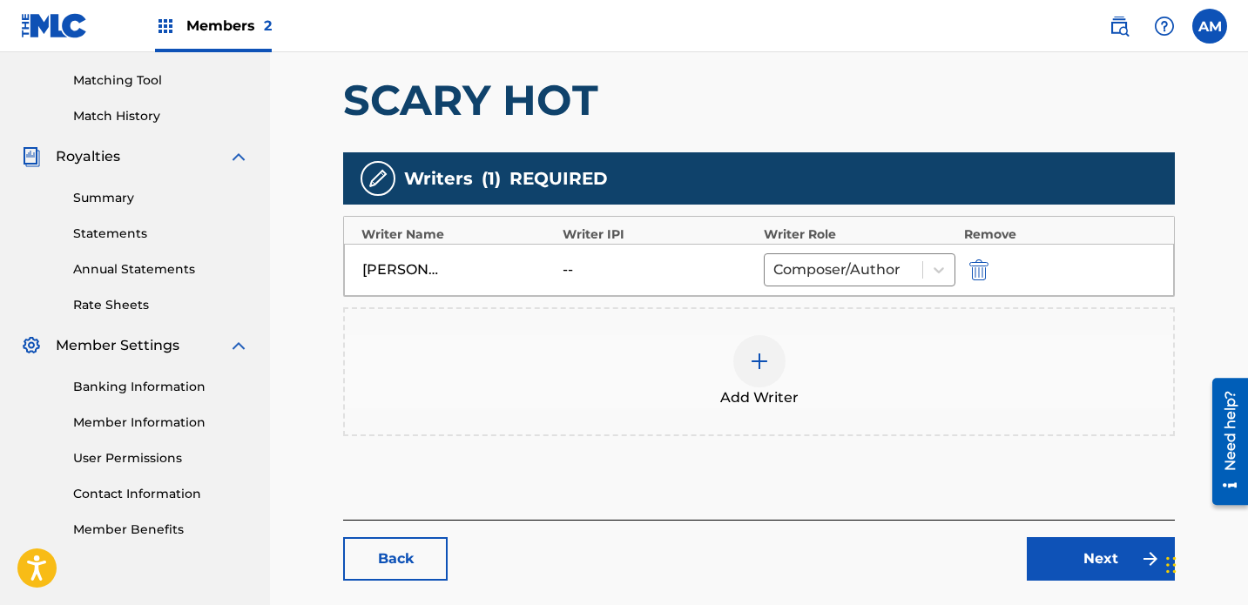
scroll to position [483, 0]
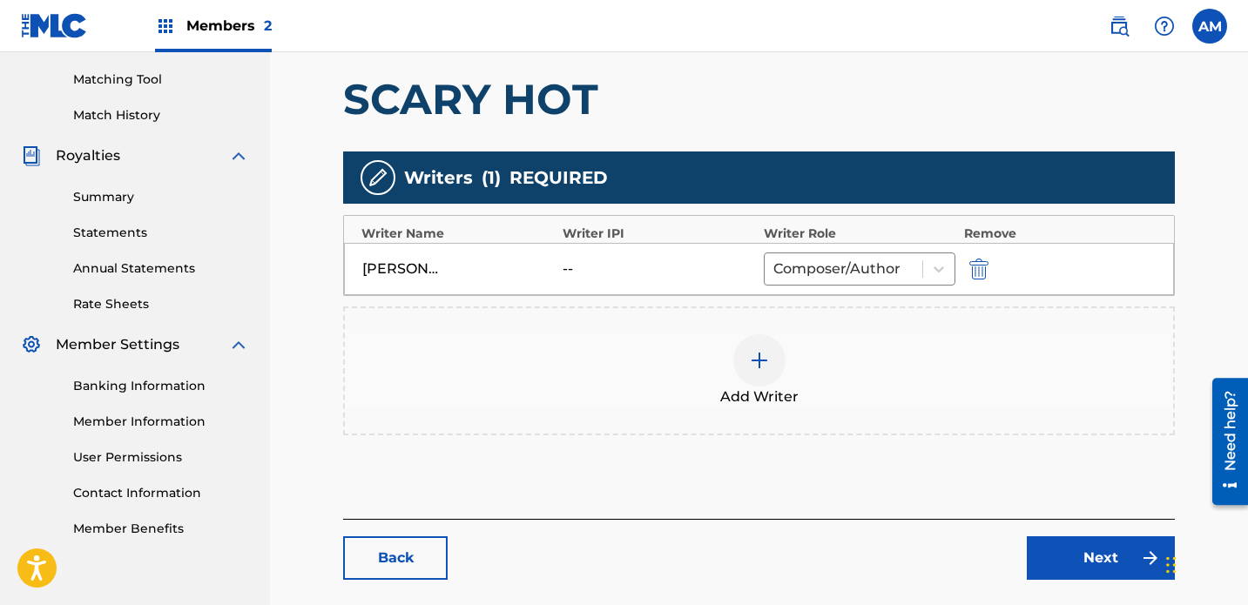
click at [753, 350] on img at bounding box center [759, 360] width 21 height 21
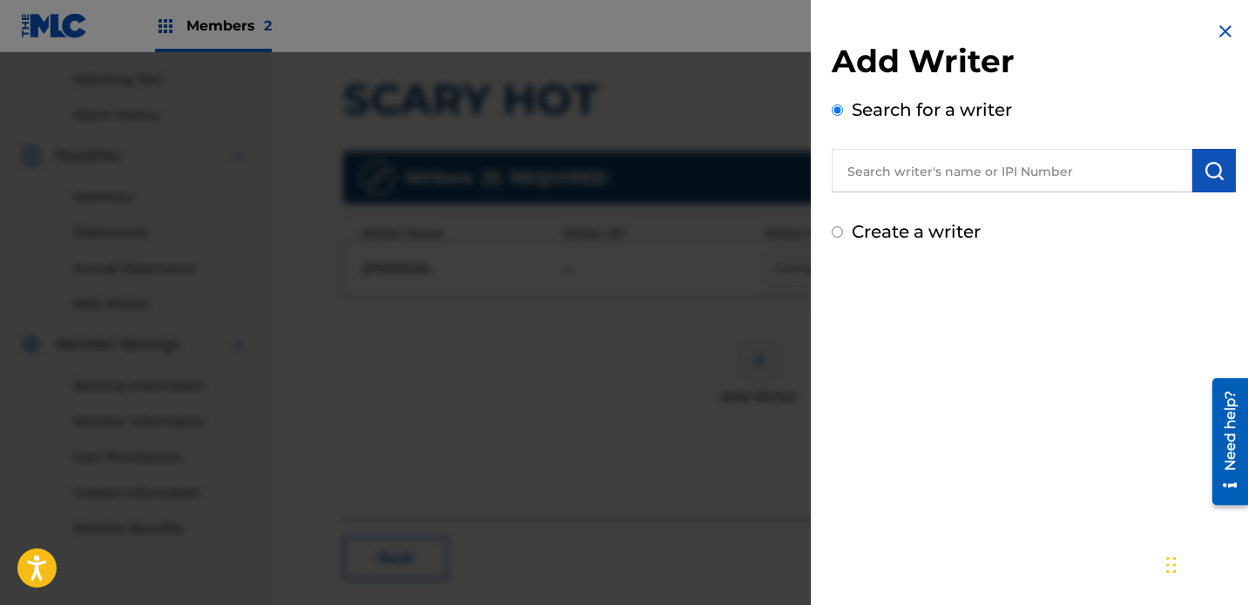
click at [875, 172] on input "text" at bounding box center [1012, 171] width 361 height 44
type input "[PERSON_NAME]"
click at [875, 176] on img "submit" at bounding box center [1214, 170] width 21 height 21
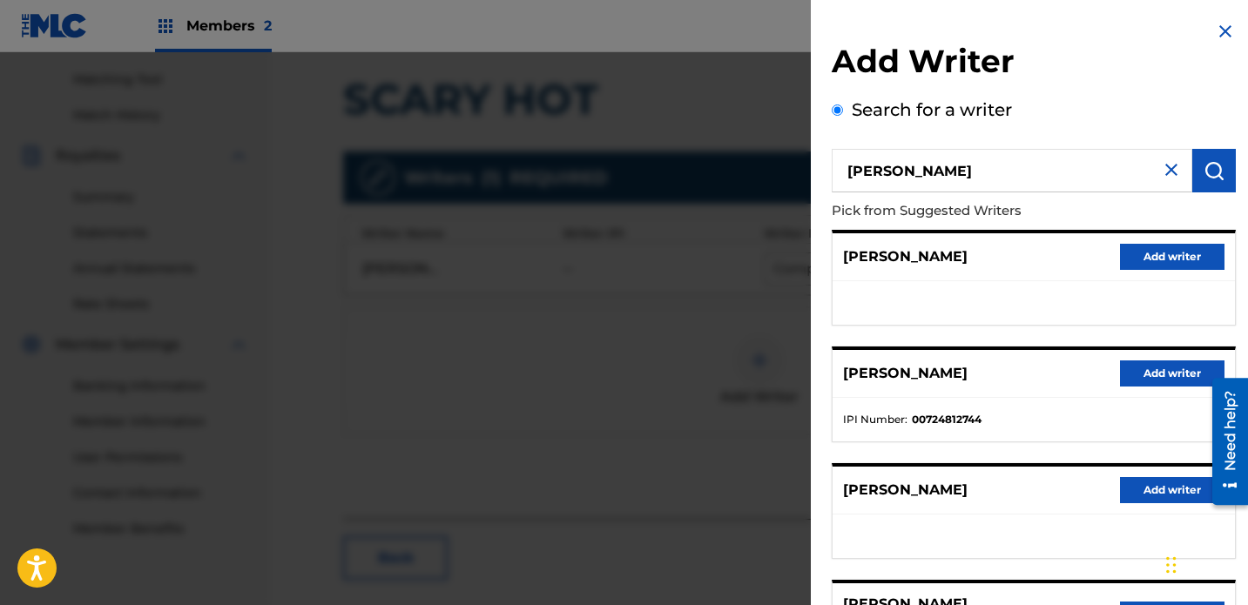
click at [875, 369] on button "Add writer" at bounding box center [1172, 374] width 105 height 26
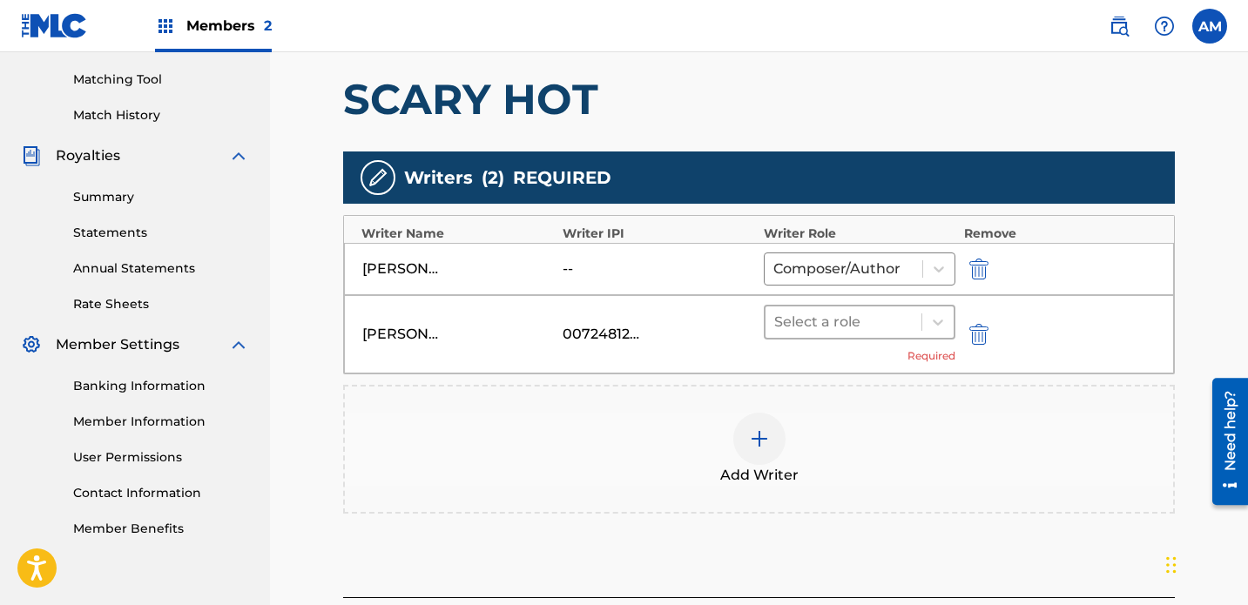
click at [865, 310] on div at bounding box center [843, 322] width 139 height 24
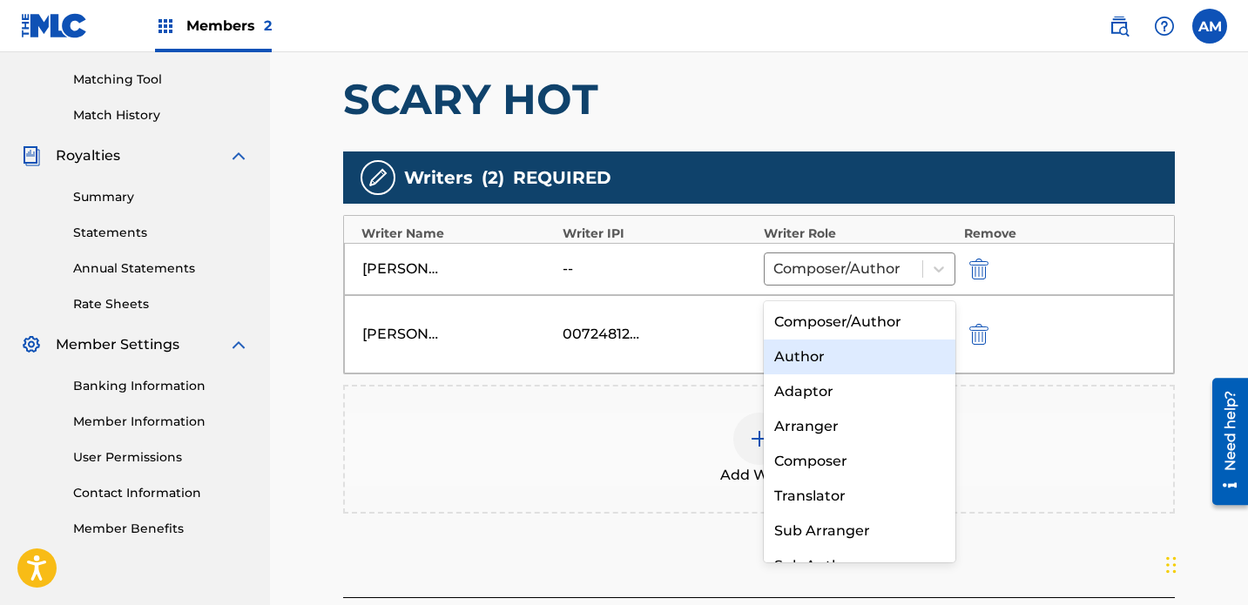
click at [837, 353] on div "Author" at bounding box center [860, 357] width 192 height 35
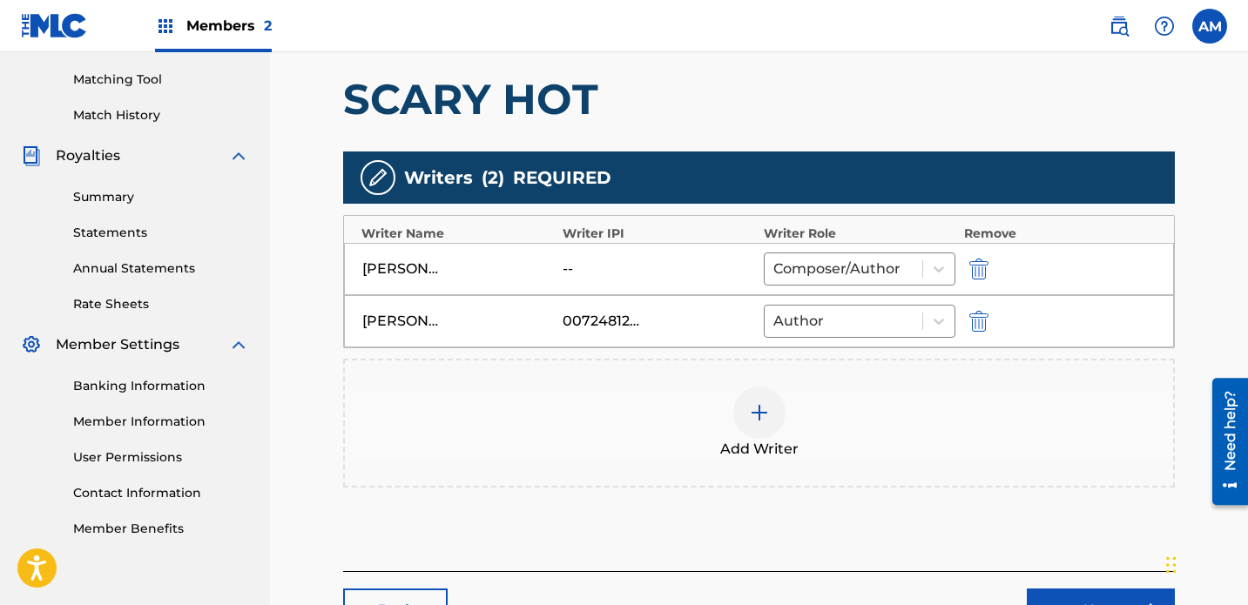
click at [875, 589] on link "Next" at bounding box center [1101, 611] width 148 height 44
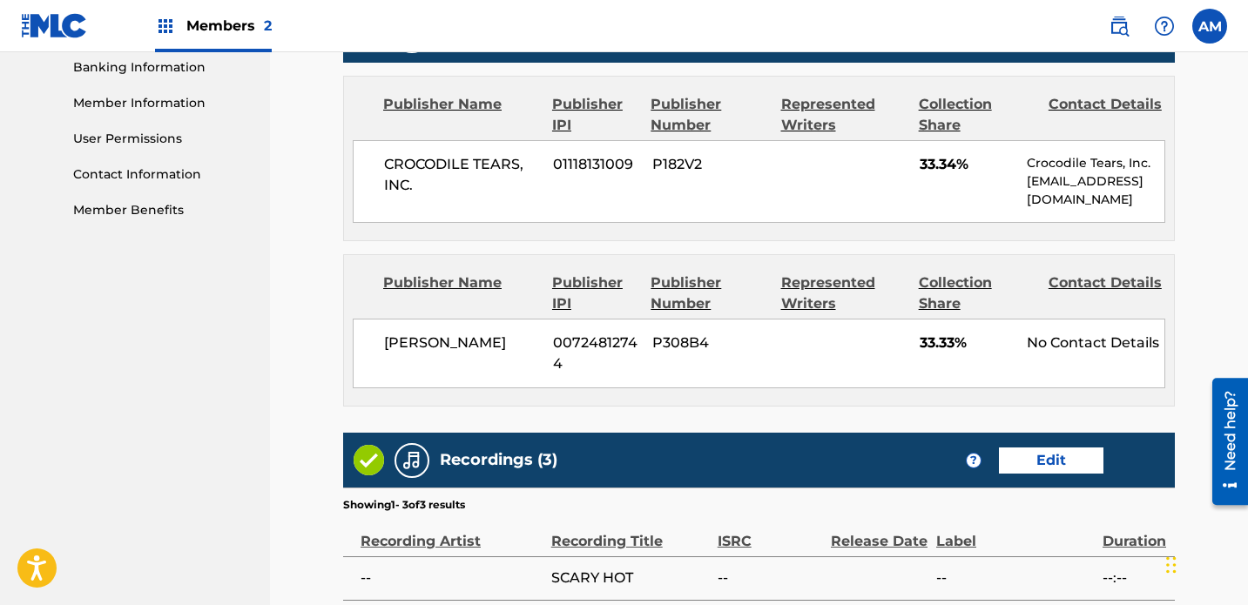
scroll to position [1032, 0]
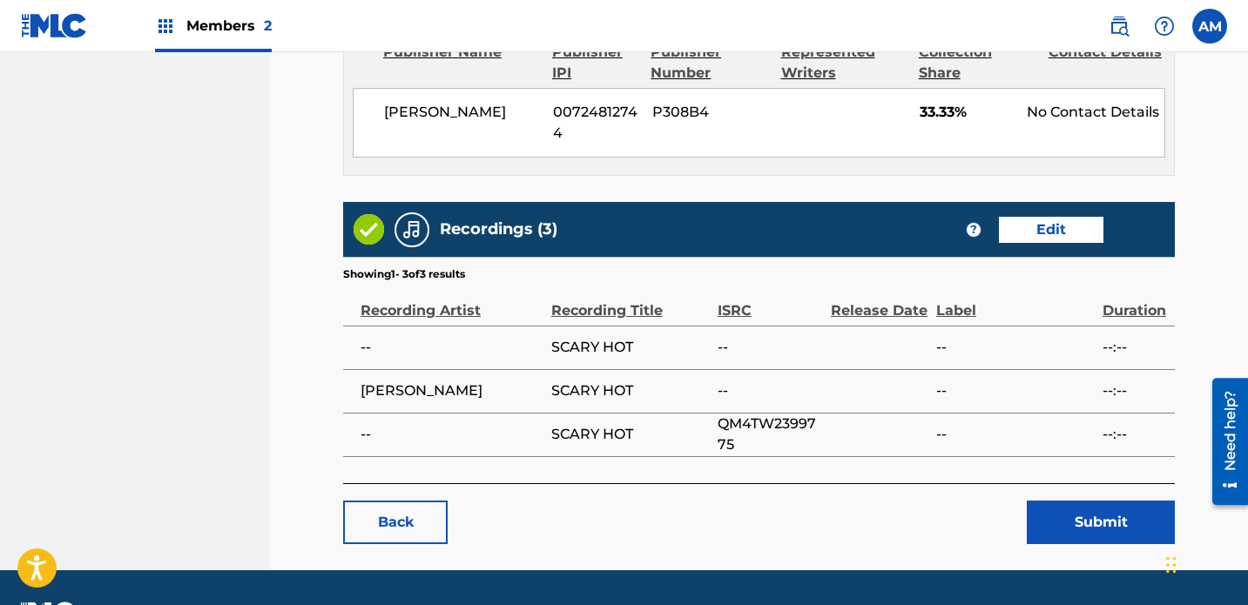
click at [875, 501] on button "Submit" at bounding box center [1101, 523] width 148 height 44
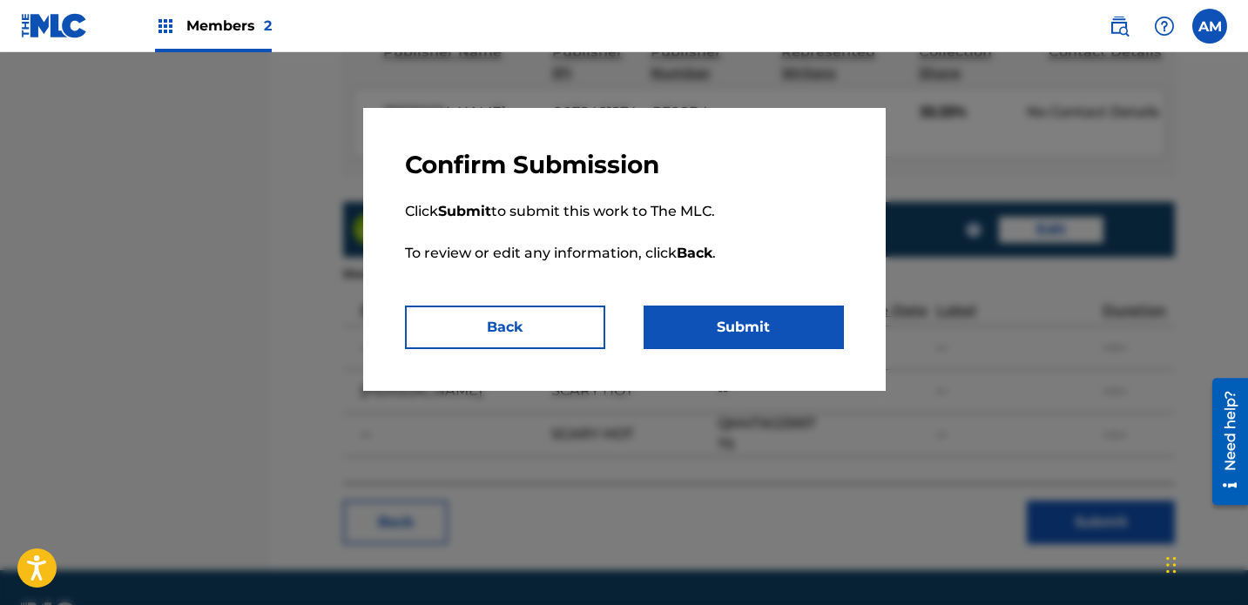
click at [764, 319] on button "Submit" at bounding box center [744, 328] width 200 height 44
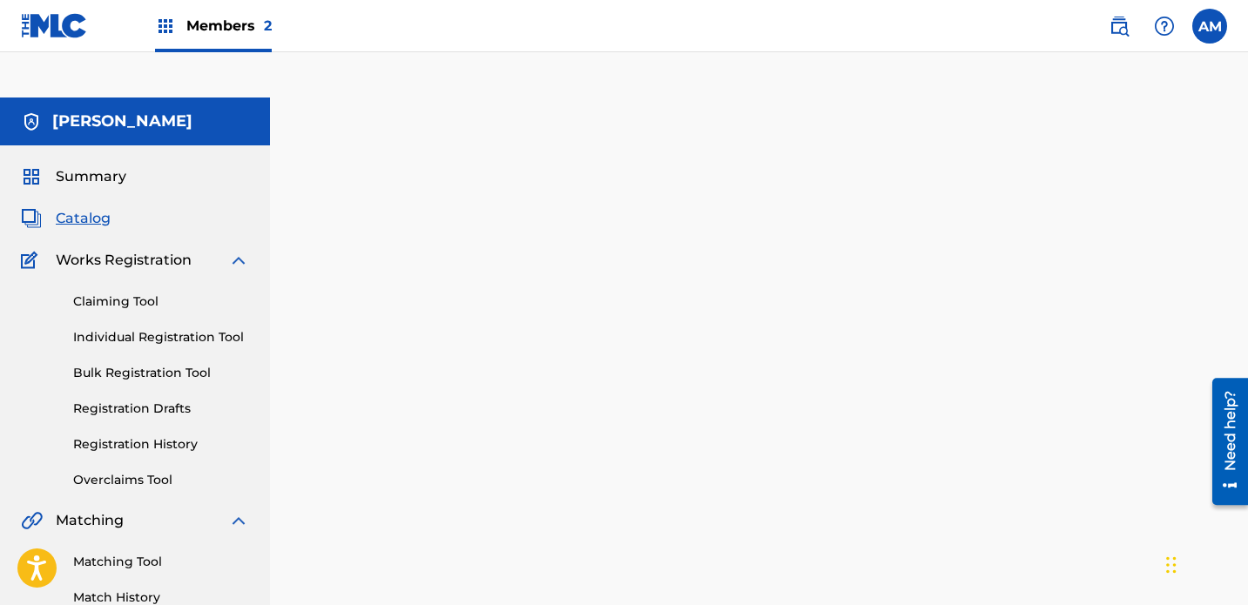
click at [87, 185] on div "Summary Catalog Works Registration Claiming Tool Individual Registration Tool B…" at bounding box center [135, 593] width 270 height 896
click at [91, 208] on span "Catalog" at bounding box center [83, 218] width 55 height 21
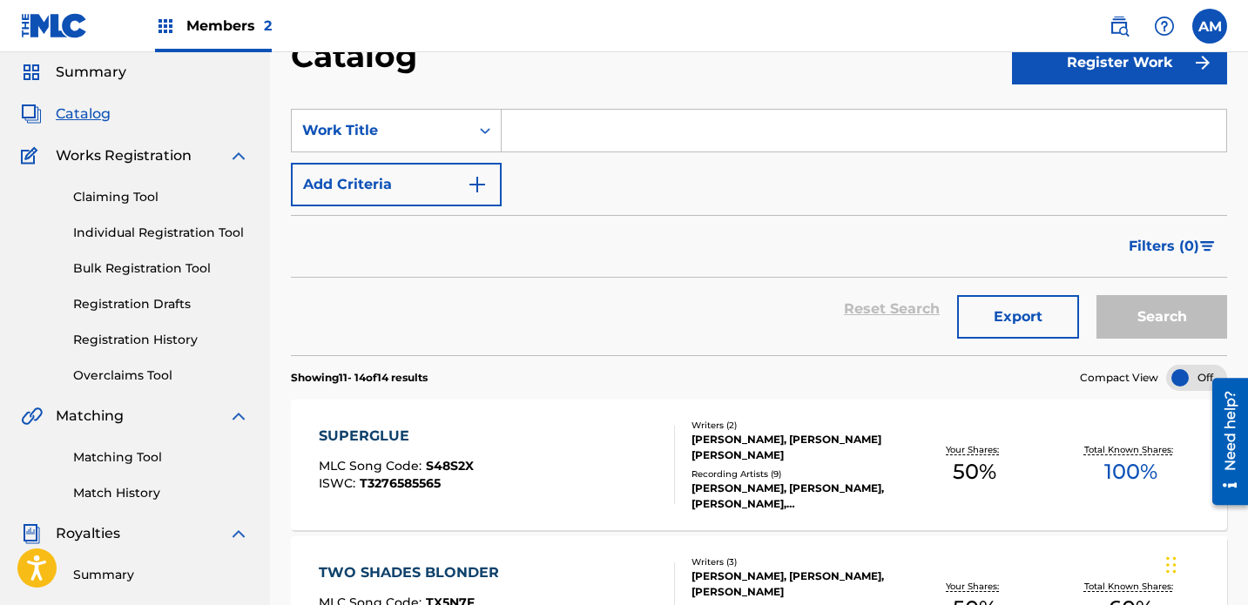
scroll to position [568, 0]
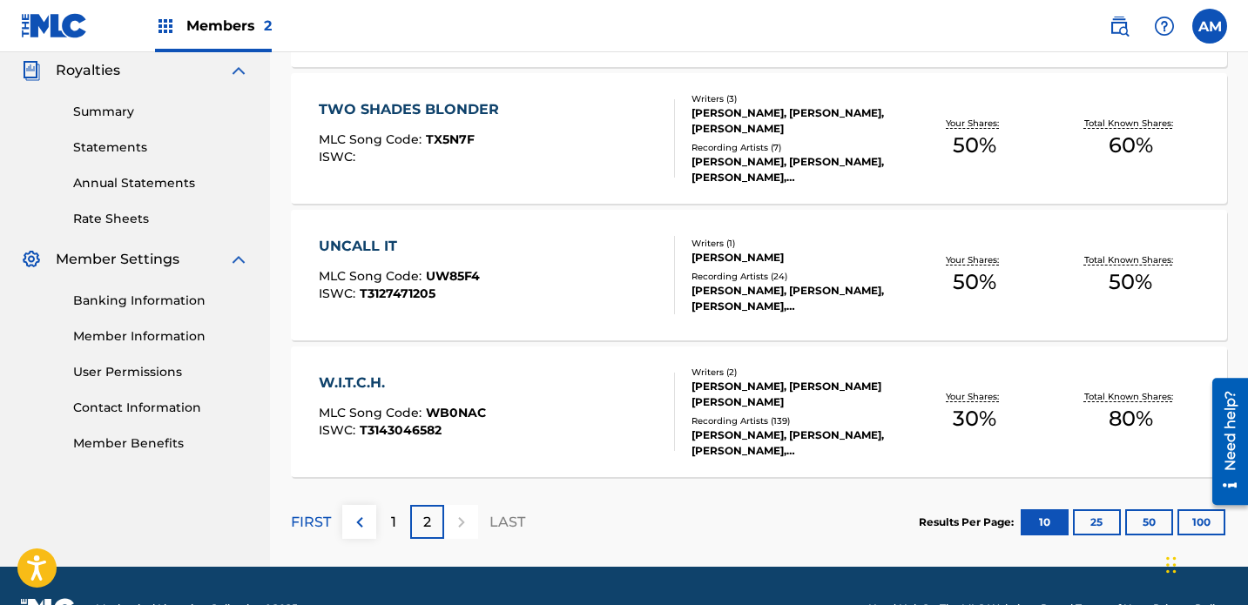
click at [409, 505] on div "1" at bounding box center [393, 522] width 34 height 34
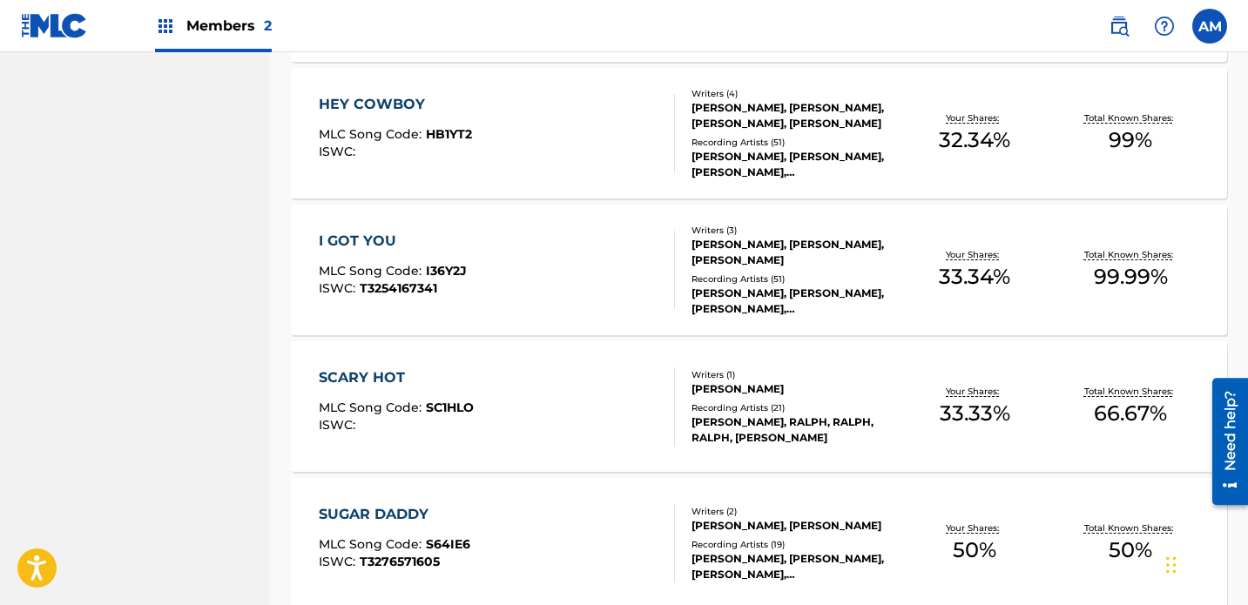
scroll to position [1388, 0]
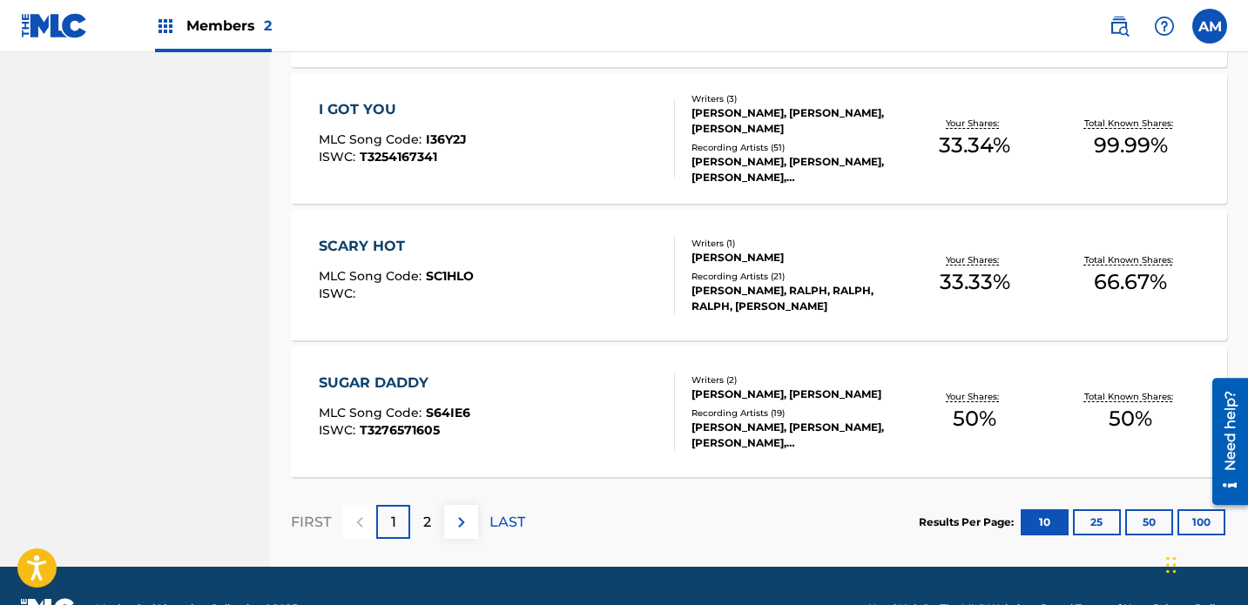
click at [438, 505] on div "2" at bounding box center [427, 522] width 34 height 34
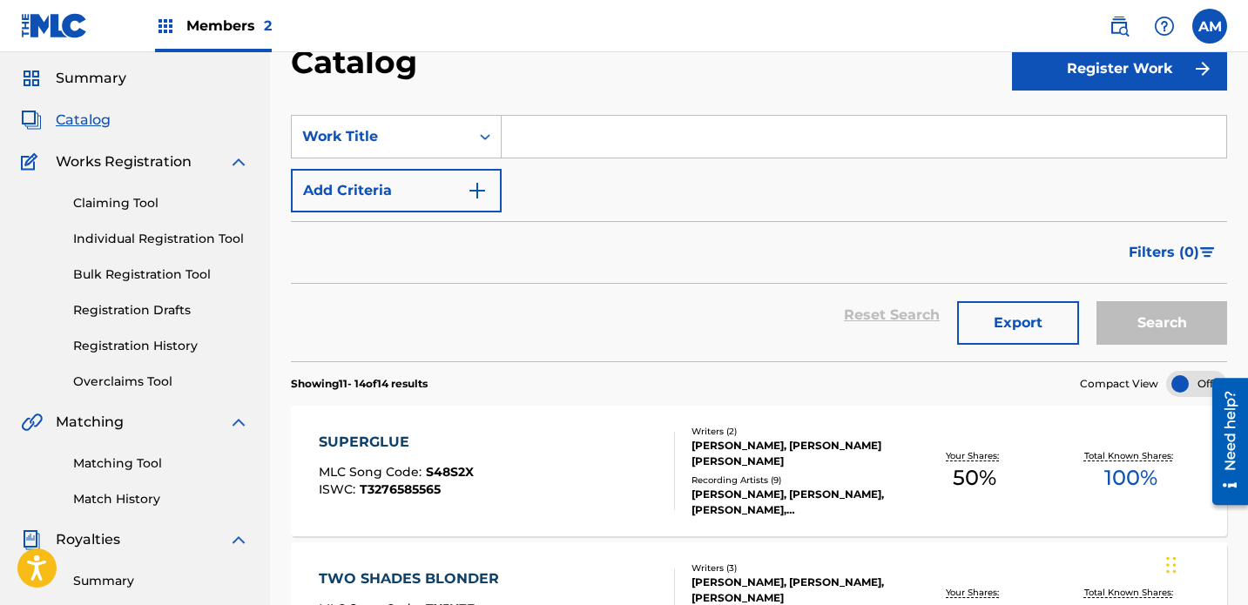
scroll to position [0, 0]
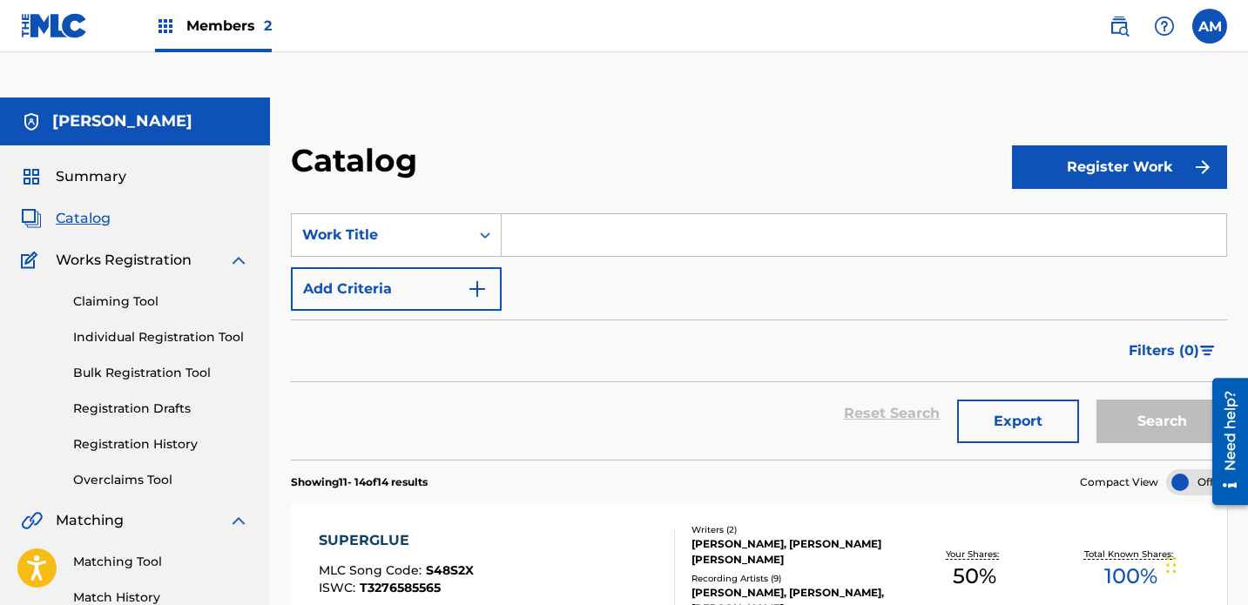
click at [139, 328] on link "Individual Registration Tool" at bounding box center [161, 337] width 176 height 18
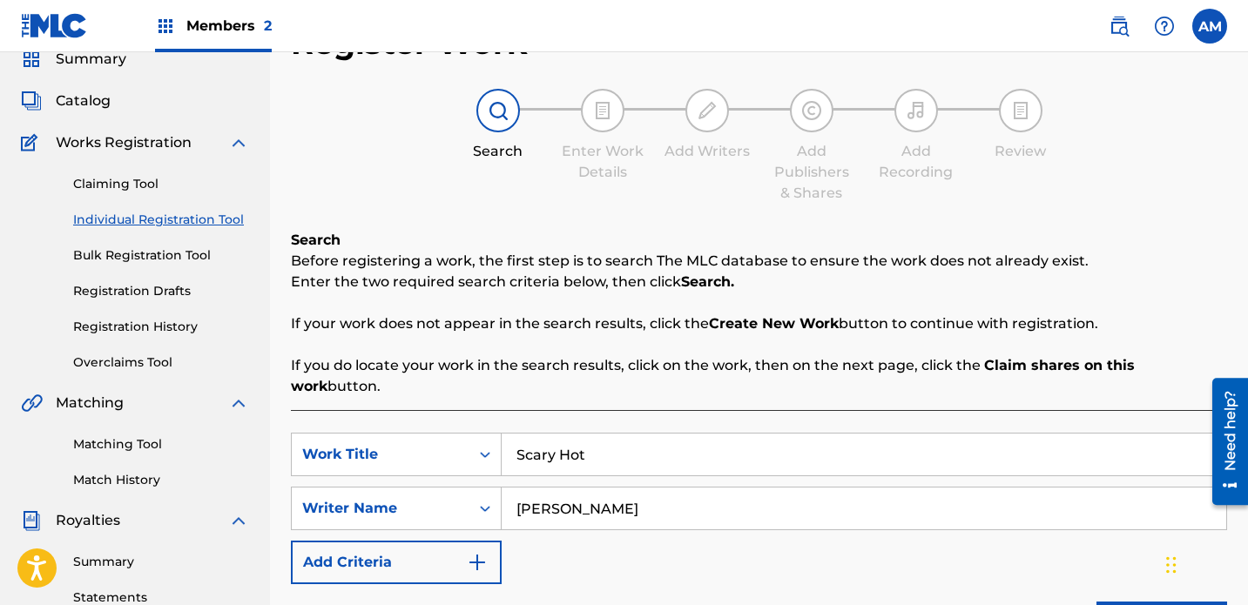
scroll to position [159, 0]
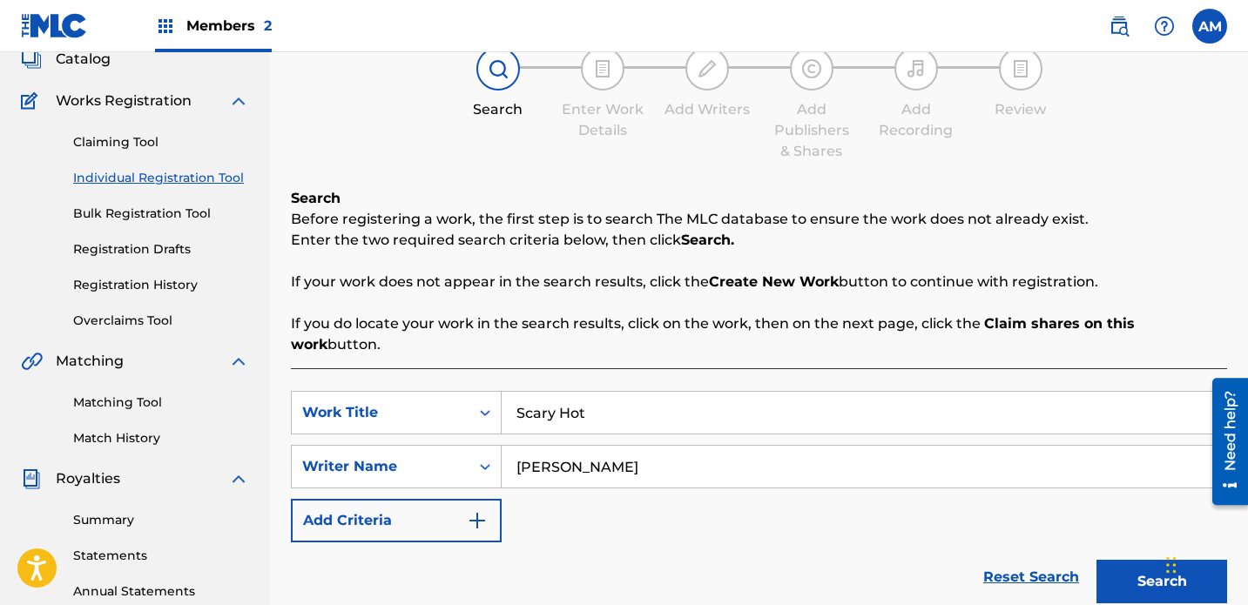
click at [640, 392] on input "Scary Hot" at bounding box center [864, 413] width 725 height 42
type input "Too Bad So Sad"
click at [730, 446] on input "[PERSON_NAME]" at bounding box center [864, 467] width 725 height 42
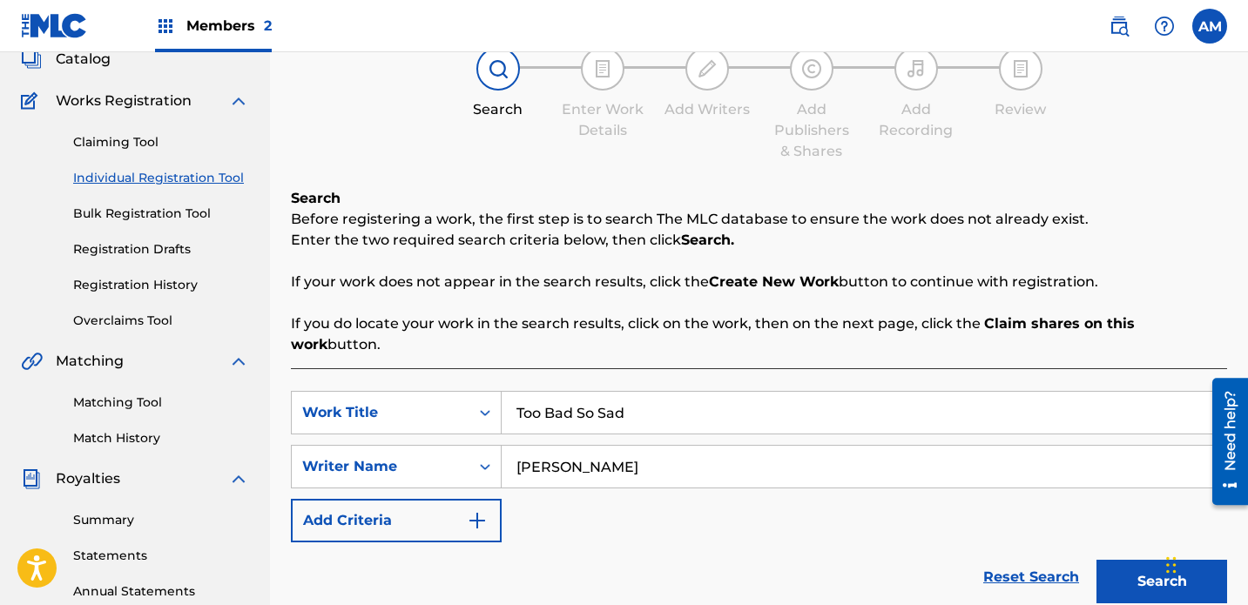
click at [730, 446] on input "[PERSON_NAME]" at bounding box center [864, 467] width 725 height 42
type input "[PERSON_NAME]"
click at [875, 560] on button "Search" at bounding box center [1162, 582] width 131 height 44
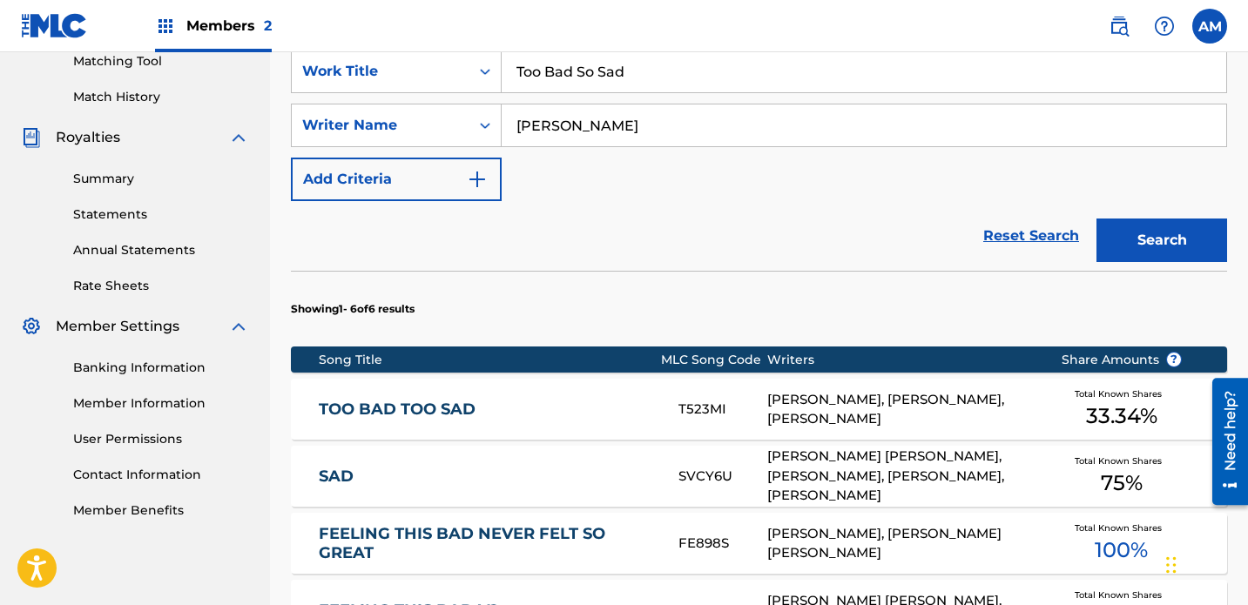
scroll to position [503, 0]
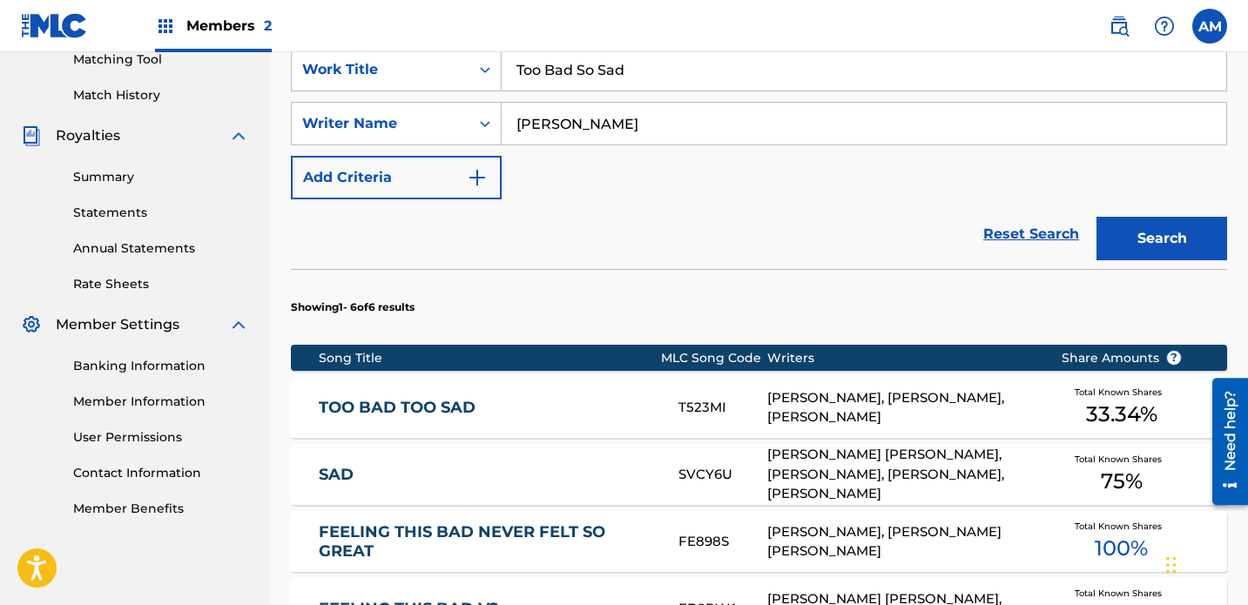
click at [875, 388] on div "[PERSON_NAME], [PERSON_NAME], [PERSON_NAME]" at bounding box center [900, 407] width 267 height 39
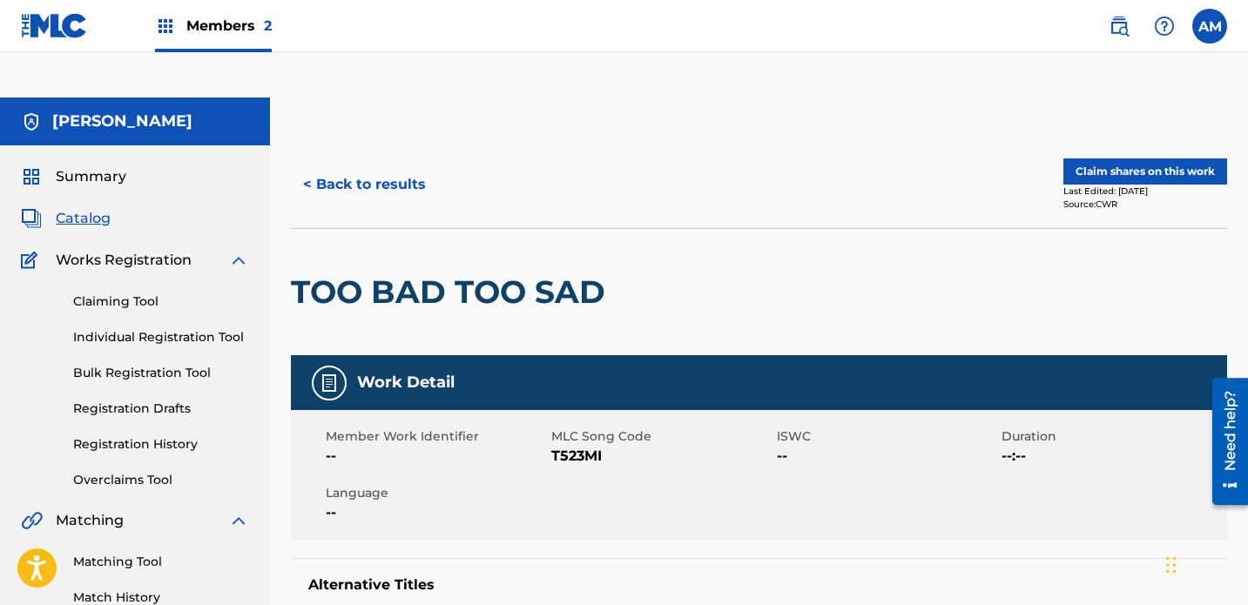
click at [875, 159] on button "Claim shares on this work" at bounding box center [1146, 172] width 164 height 26
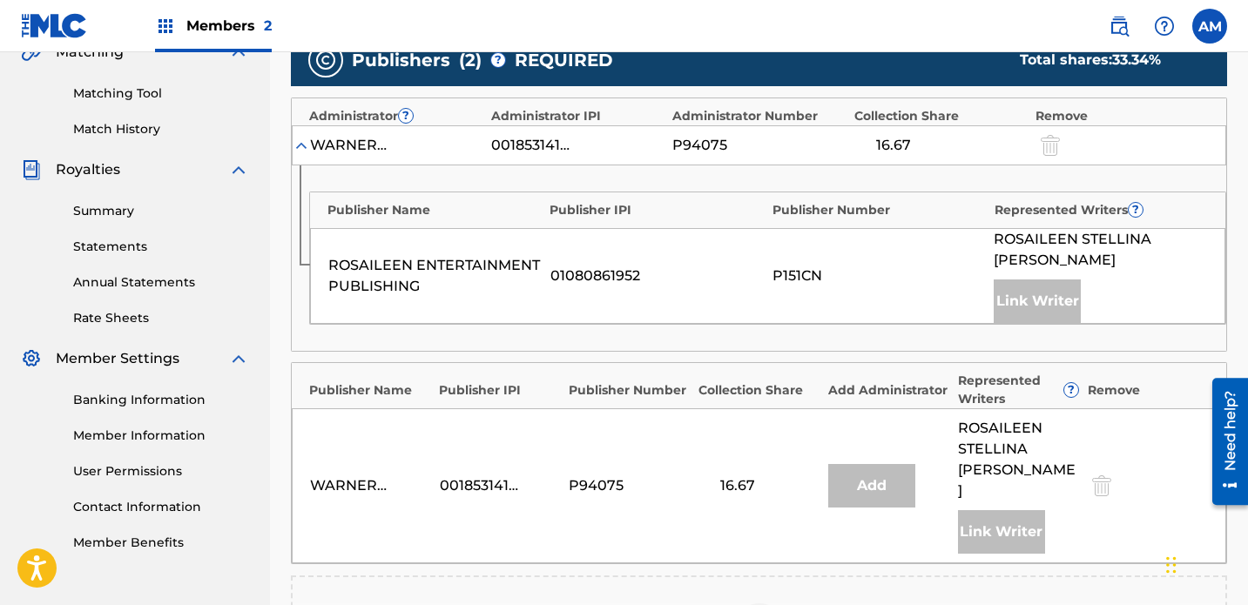
scroll to position [532, 0]
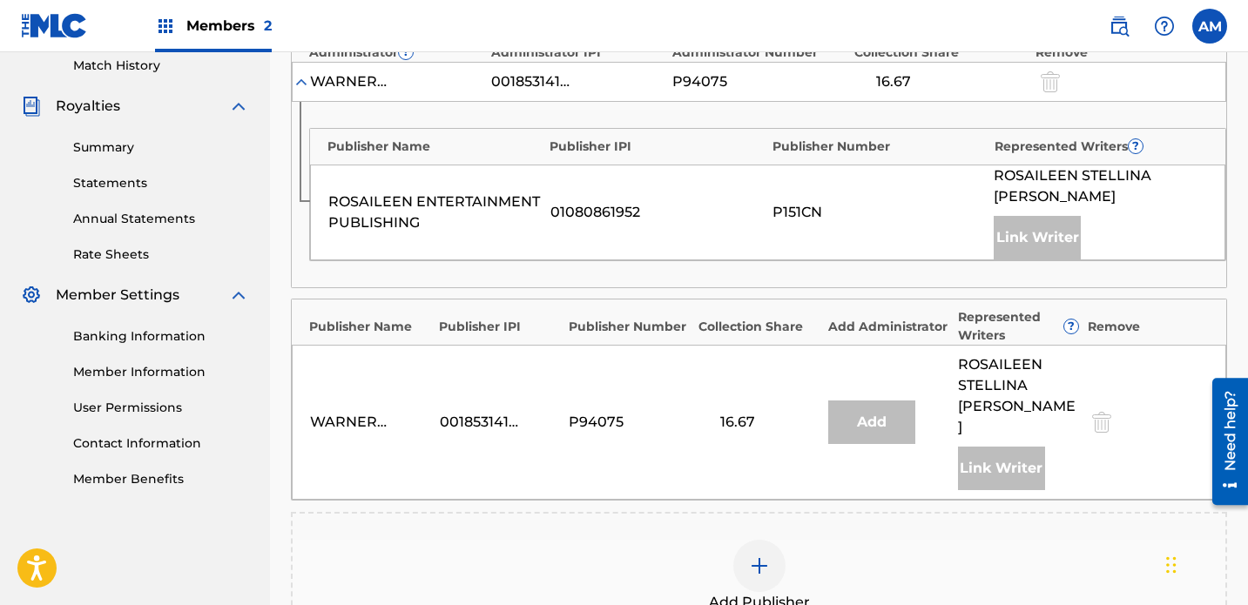
click at [769, 556] on img at bounding box center [759, 566] width 21 height 21
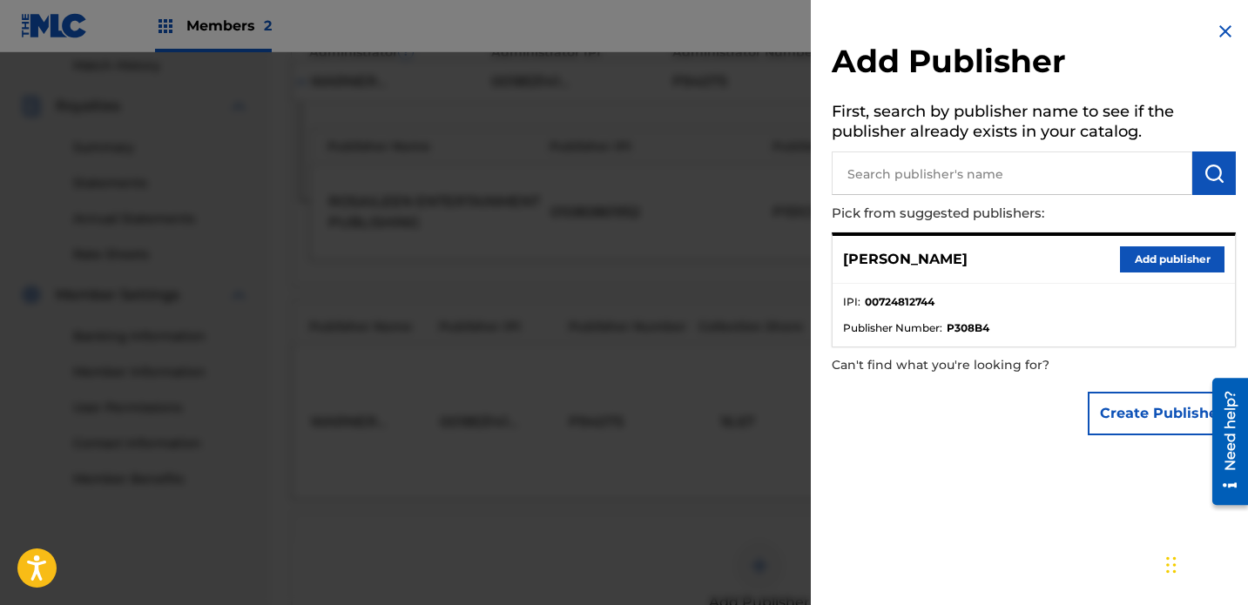
click at [875, 251] on button "Add publisher" at bounding box center [1172, 260] width 105 height 26
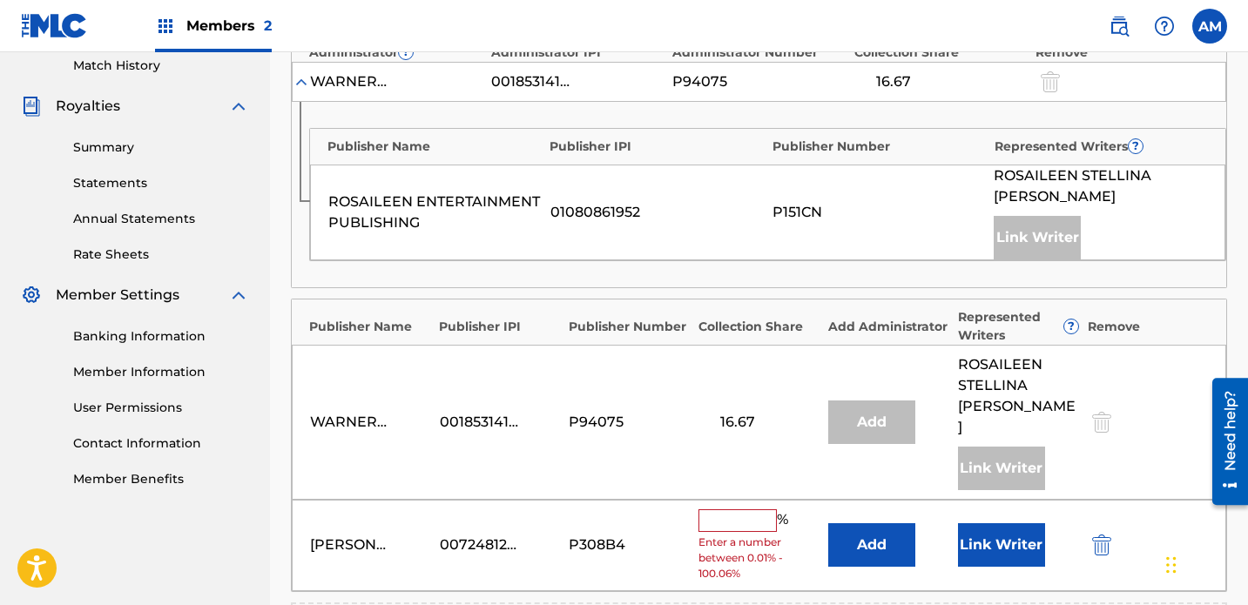
click at [732, 510] on input "text" at bounding box center [738, 521] width 78 height 23
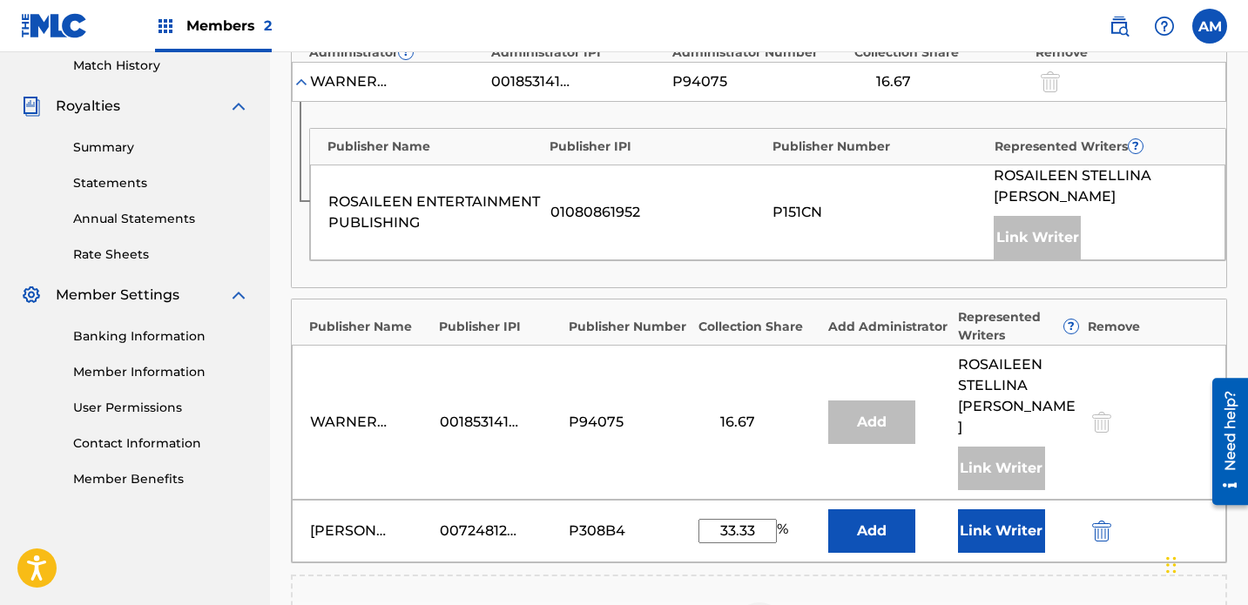
type input "33.33"
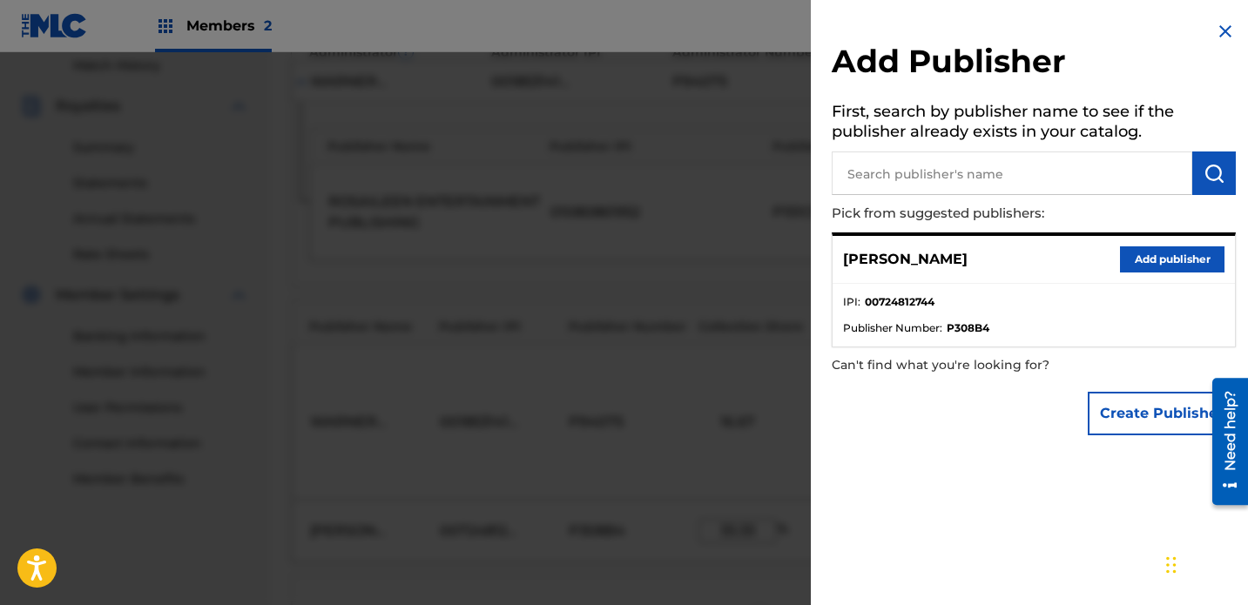
click at [875, 258] on button "Add publisher" at bounding box center [1172, 260] width 105 height 26
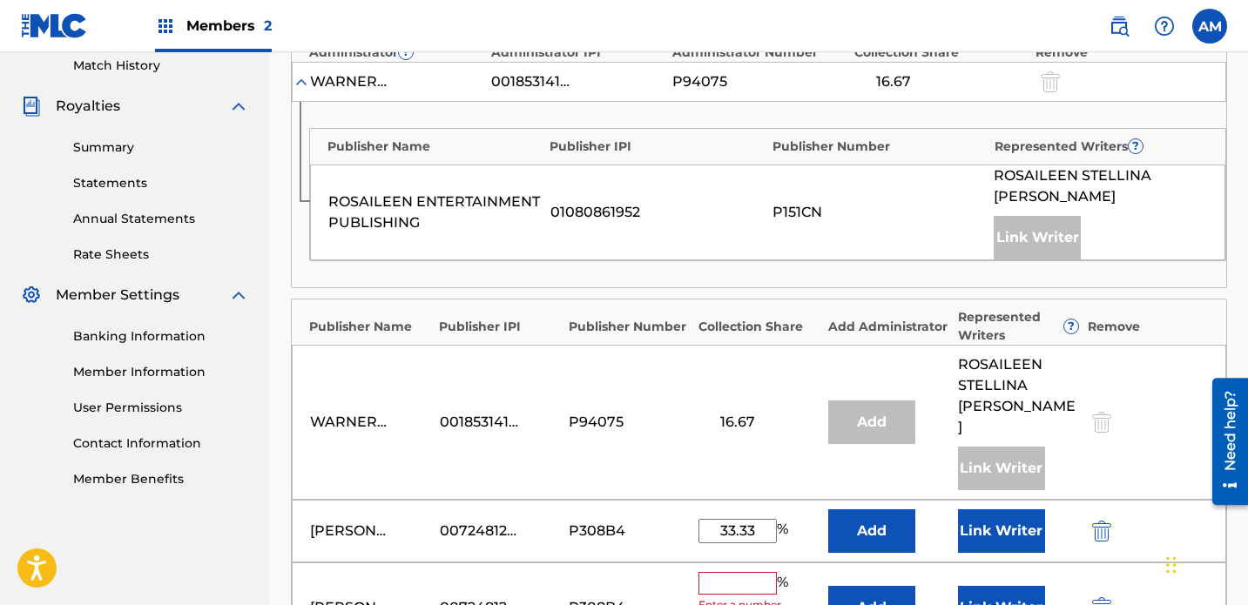
click at [875, 598] on img "submit" at bounding box center [1101, 608] width 19 height 21
click at [875, 510] on button "Link Writer" at bounding box center [1001, 532] width 87 height 44
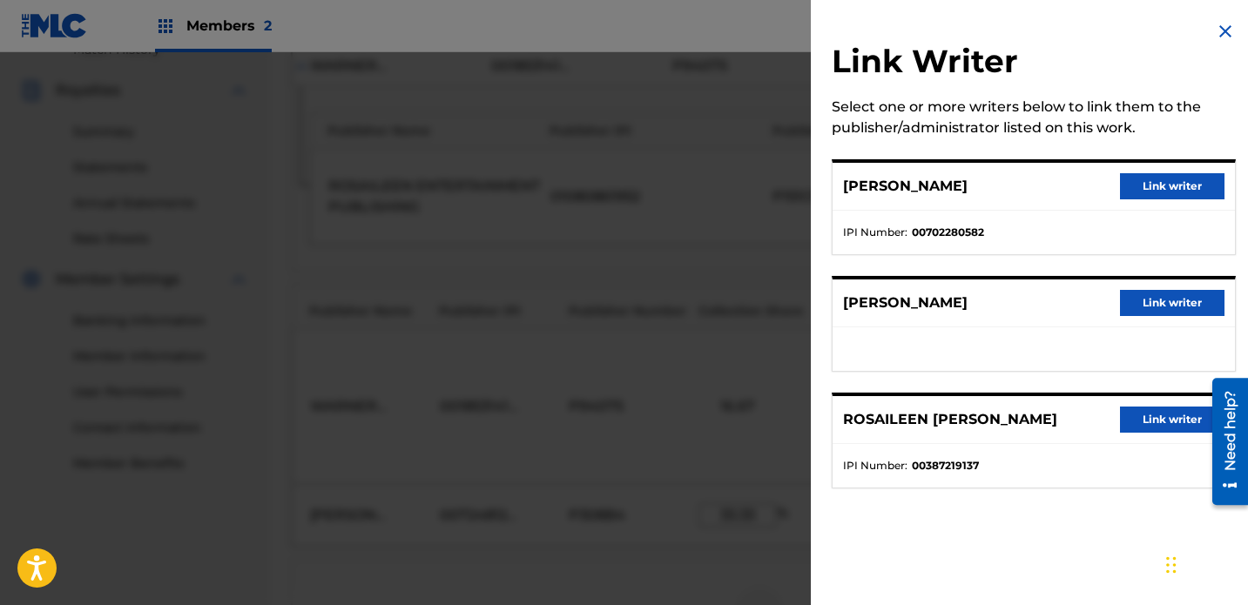
scroll to position [545, 0]
click at [875, 303] on button "Link writer" at bounding box center [1172, 303] width 105 height 26
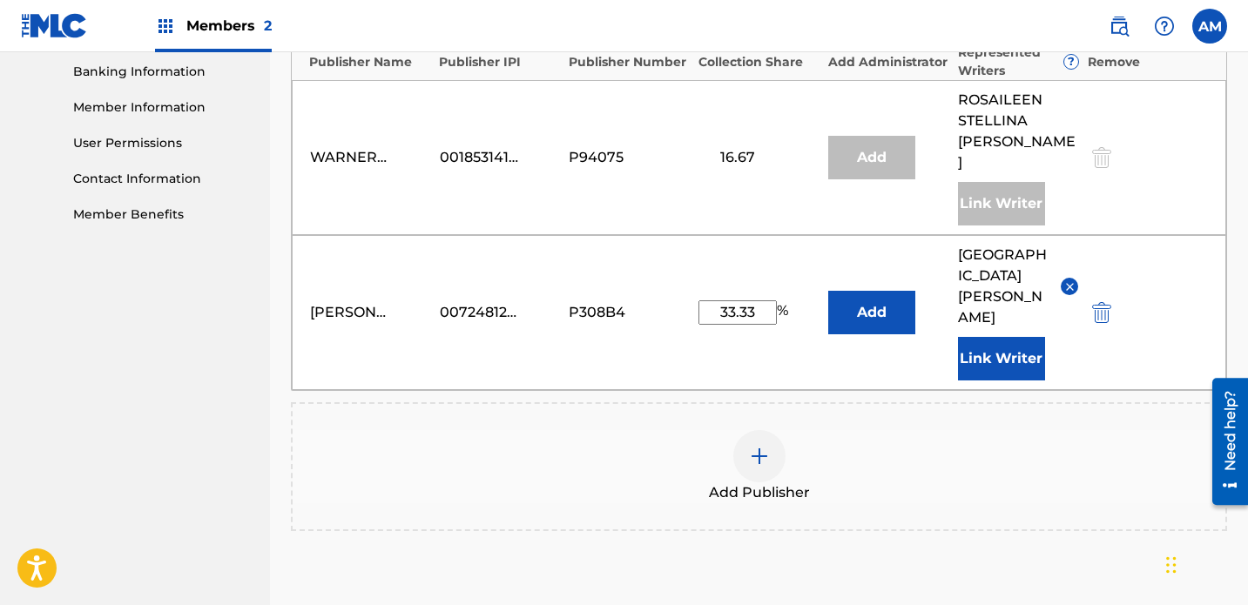
scroll to position [875, 0]
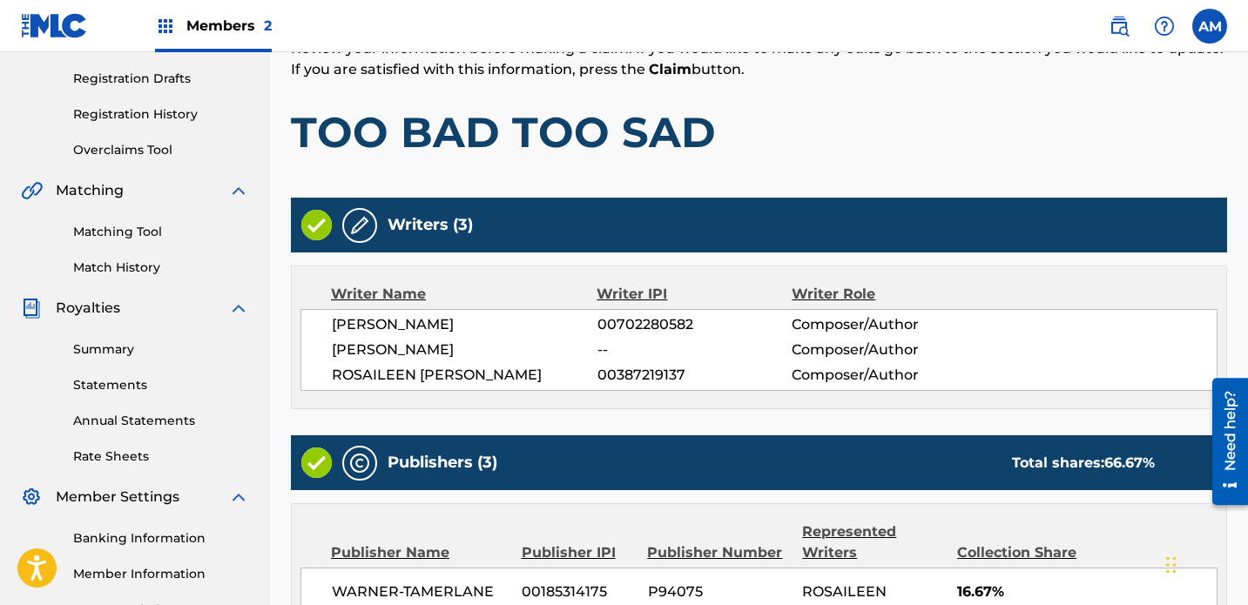
scroll to position [295, 0]
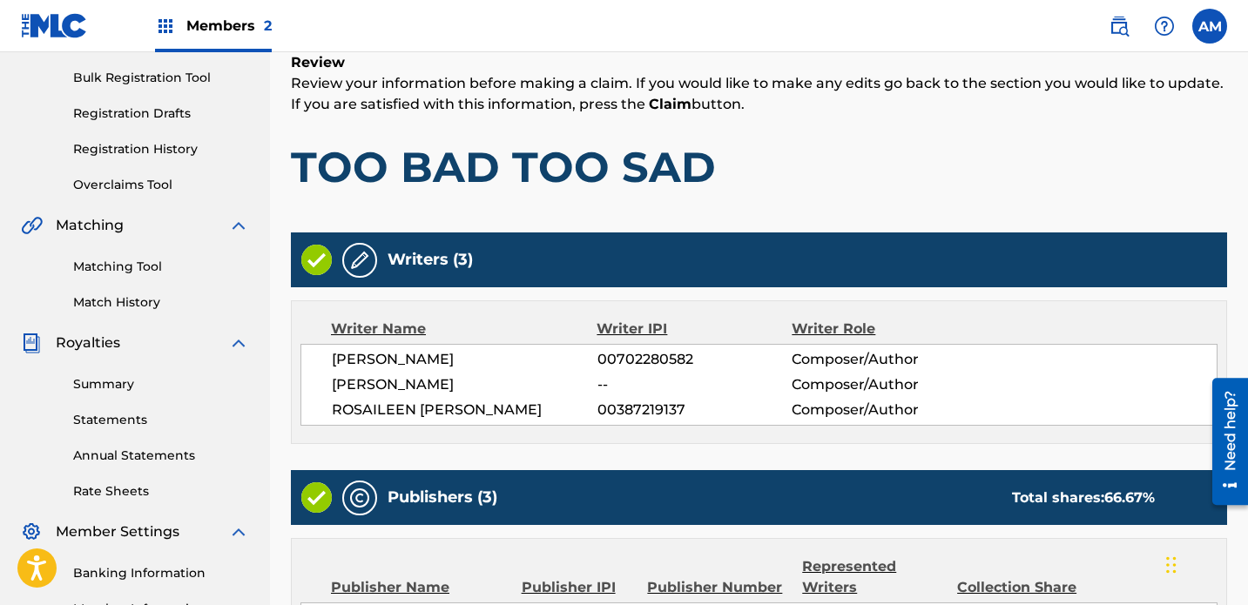
click at [635, 375] on span "--" at bounding box center [695, 385] width 195 height 21
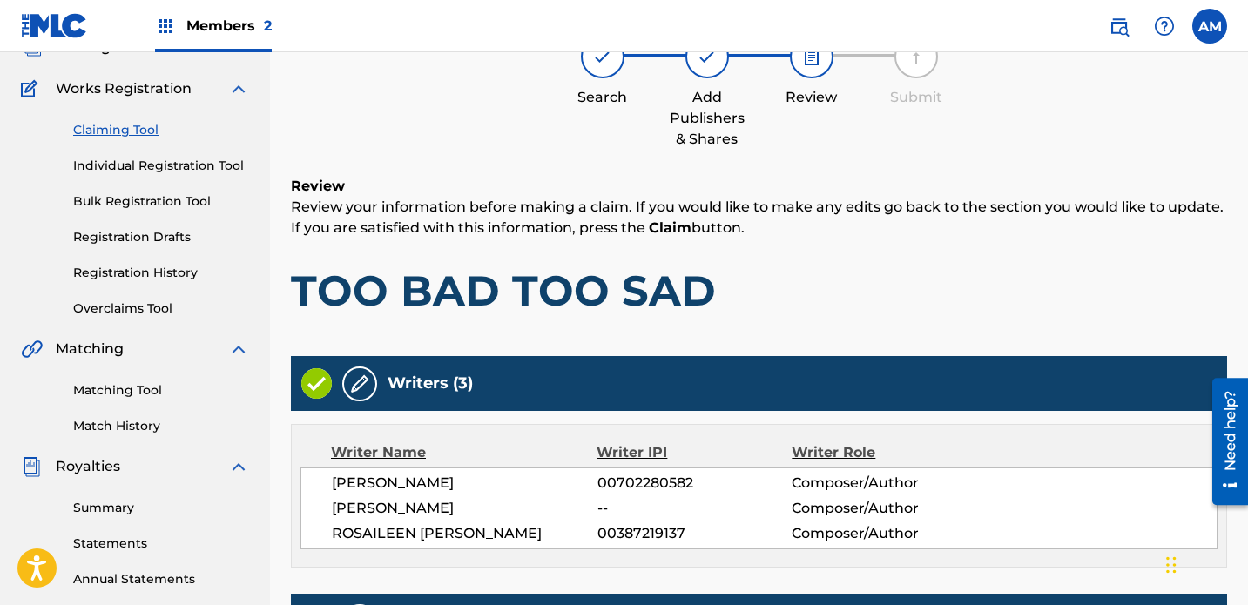
scroll to position [193, 0]
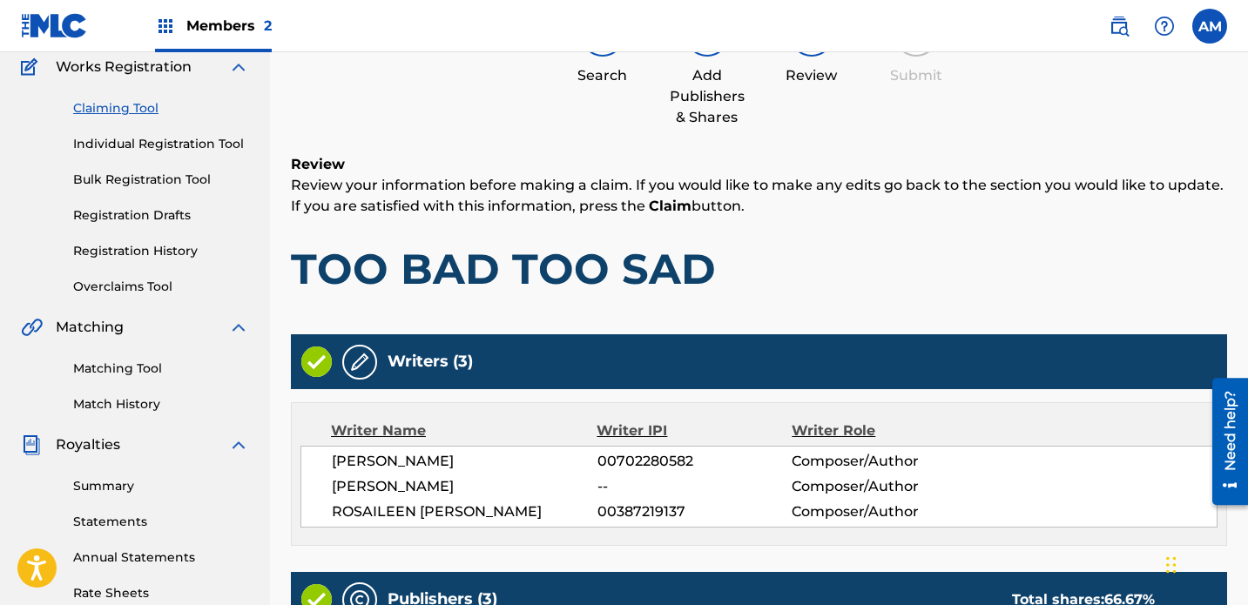
click at [366, 352] on img at bounding box center [359, 362] width 21 height 21
click at [361, 352] on img at bounding box center [359, 362] width 21 height 21
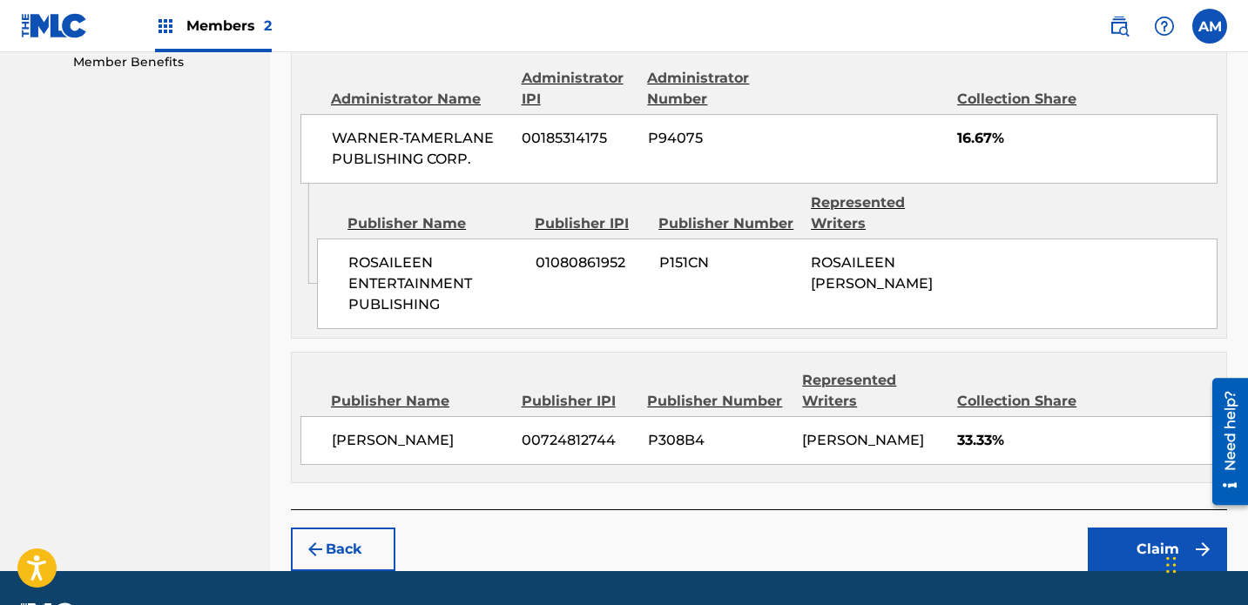
click at [875, 528] on button "Claim" at bounding box center [1157, 550] width 139 height 44
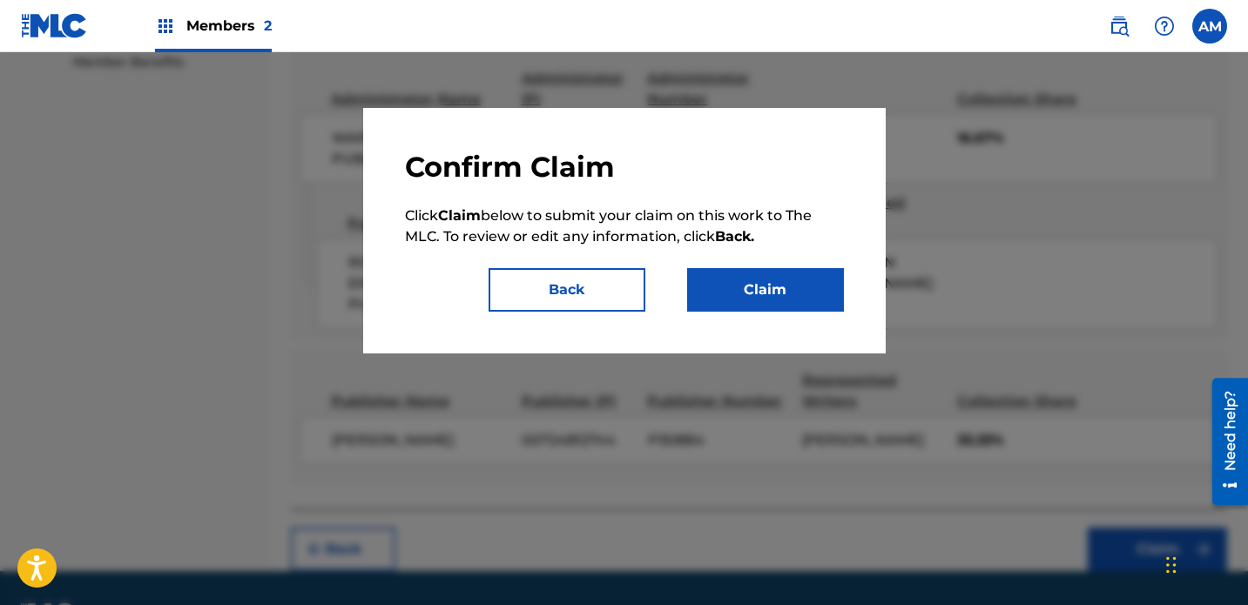
click at [795, 301] on button "Claim" at bounding box center [765, 290] width 157 height 44
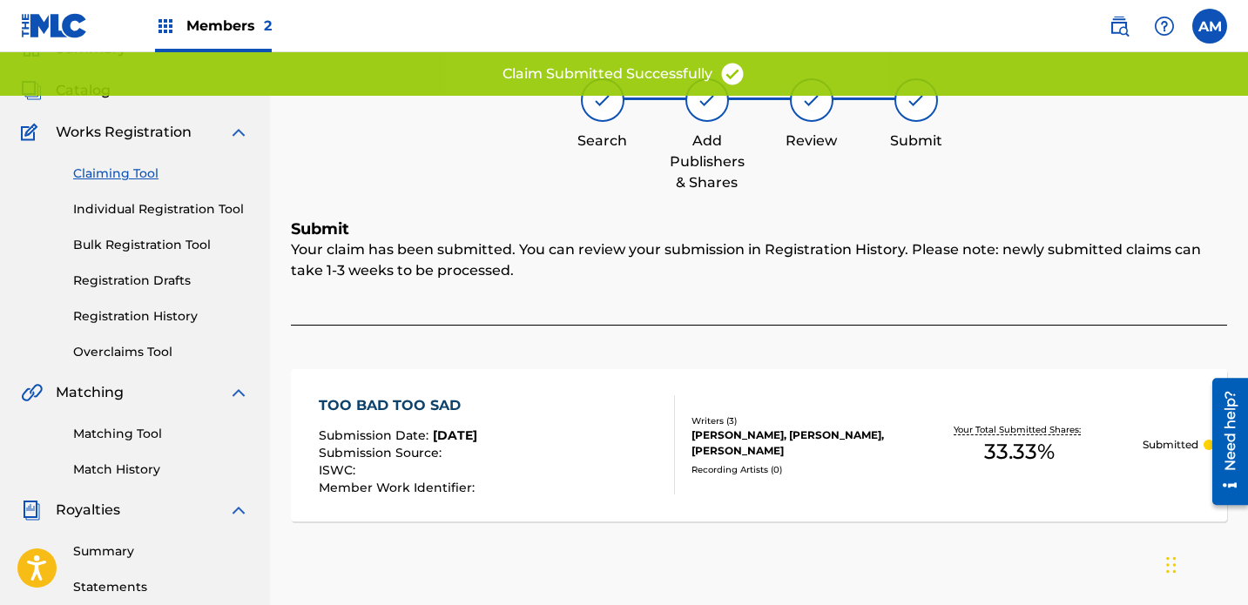
scroll to position [130, 0]
click at [626, 409] on div "TOO BAD TOO SAD Submission Date : [DATE] Submission Source : ISWC : Member Work…" at bounding box center [497, 443] width 356 height 99
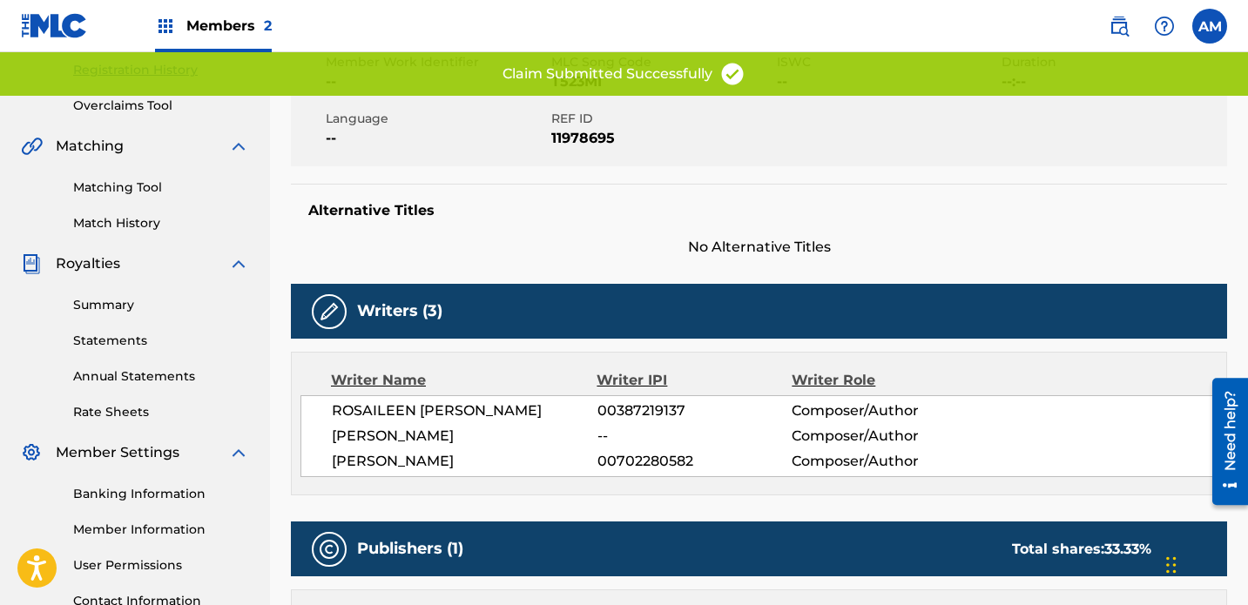
scroll to position [455, 0]
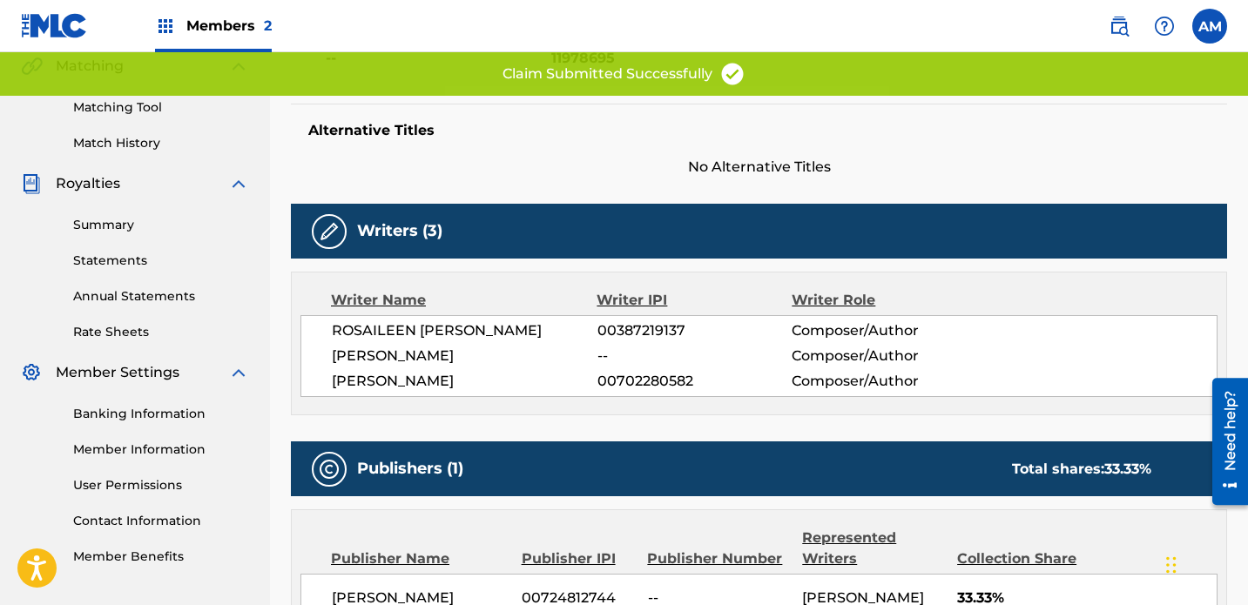
click at [475, 346] on span "[PERSON_NAME]" at bounding box center [465, 356] width 266 height 21
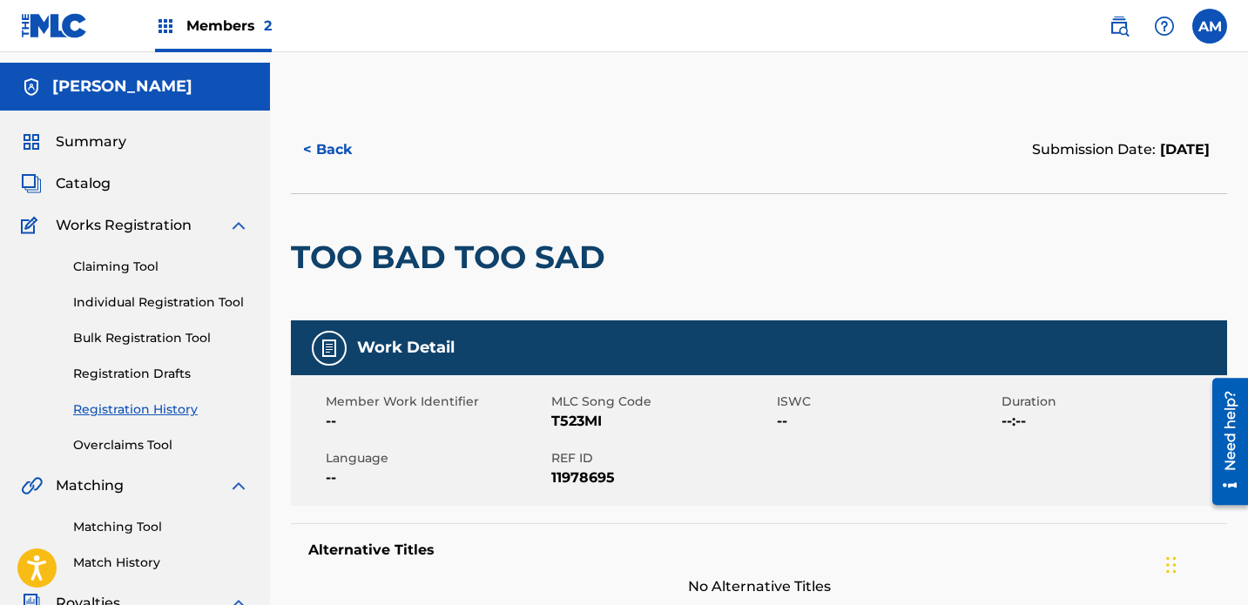
scroll to position [34, 0]
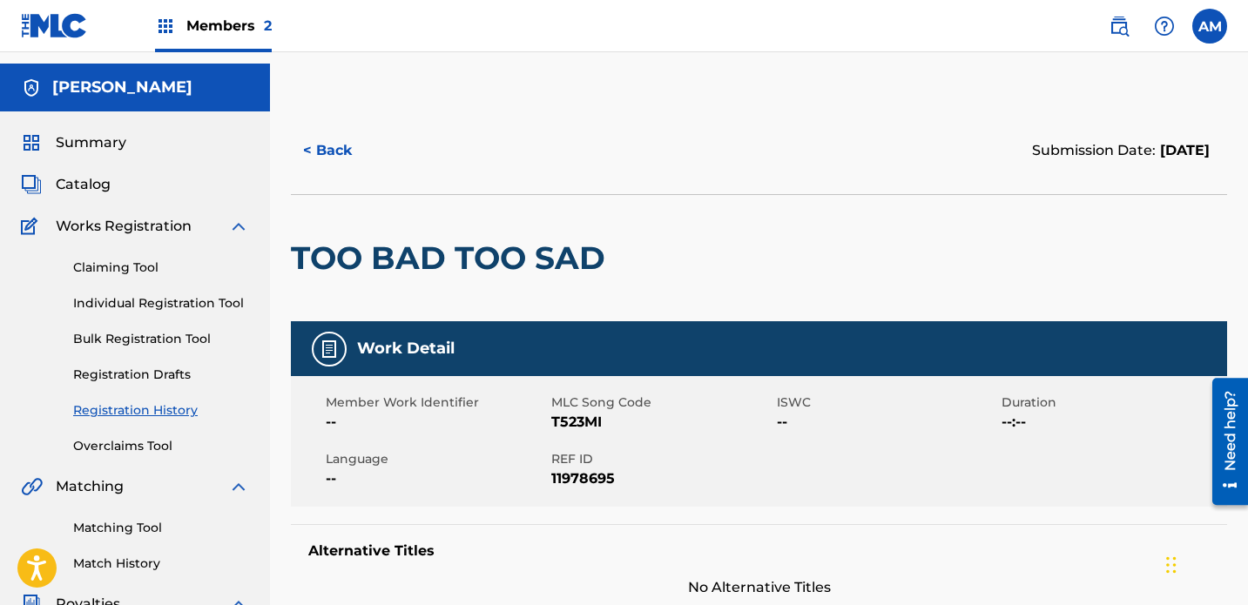
click at [191, 244] on div "Claiming Tool Individual Registration Tool Bulk Registration Tool Registration …" at bounding box center [135, 346] width 228 height 219
click at [188, 294] on link "Individual Registration Tool" at bounding box center [161, 303] width 176 height 18
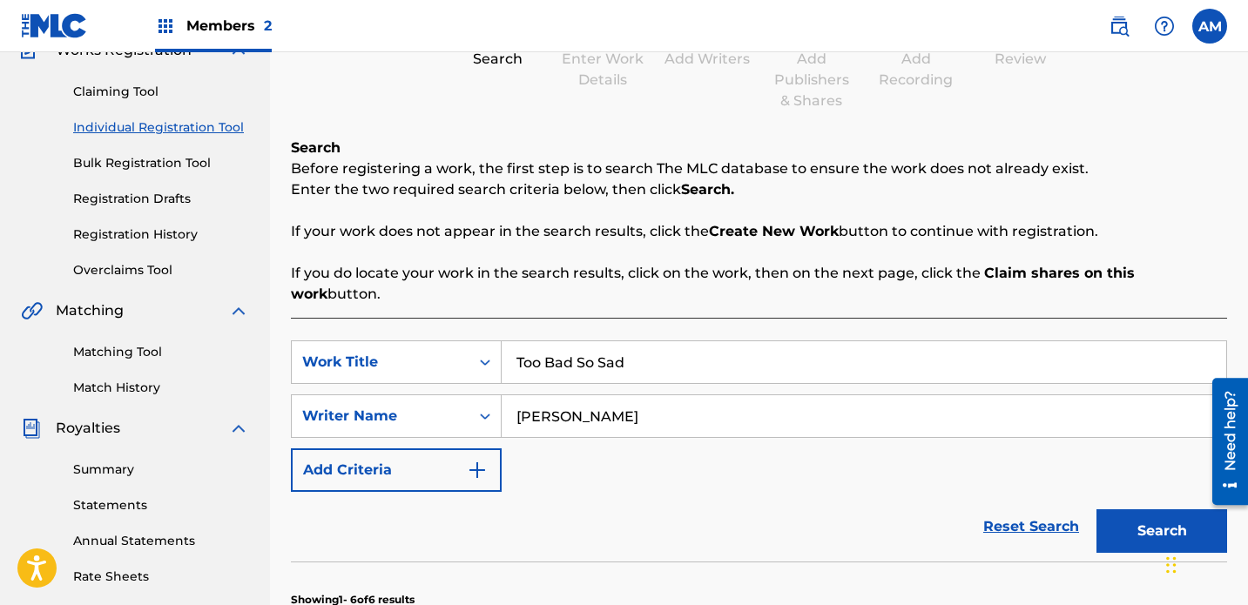
scroll to position [209, 0]
click at [875, 510] on button "Search" at bounding box center [1162, 532] width 131 height 44
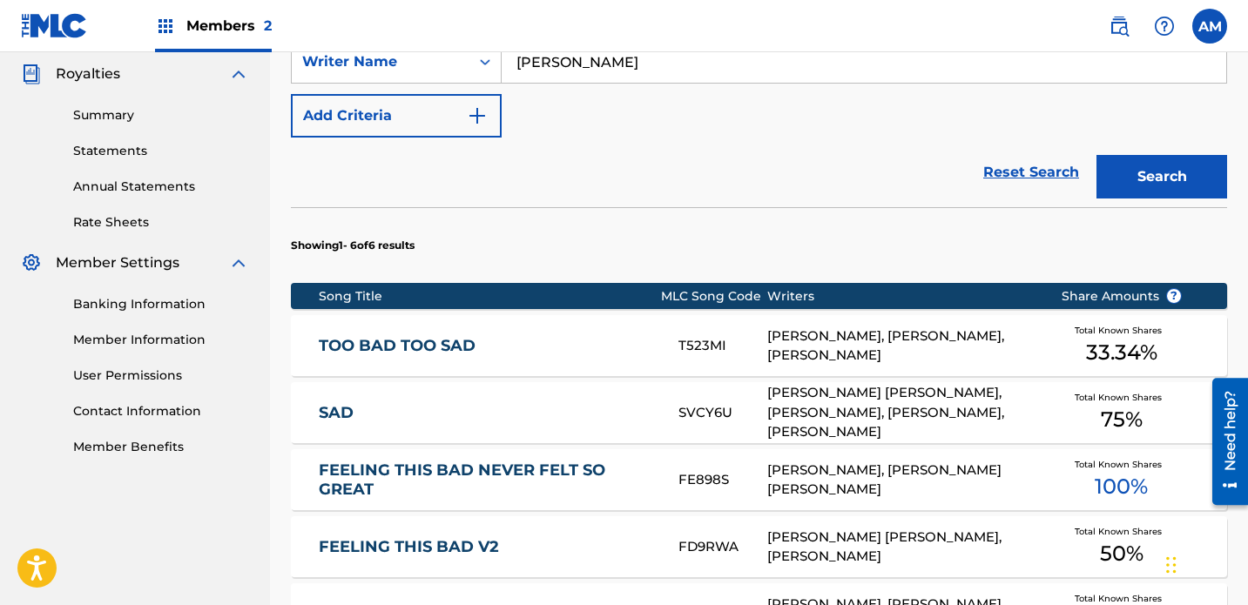
scroll to position [569, 0]
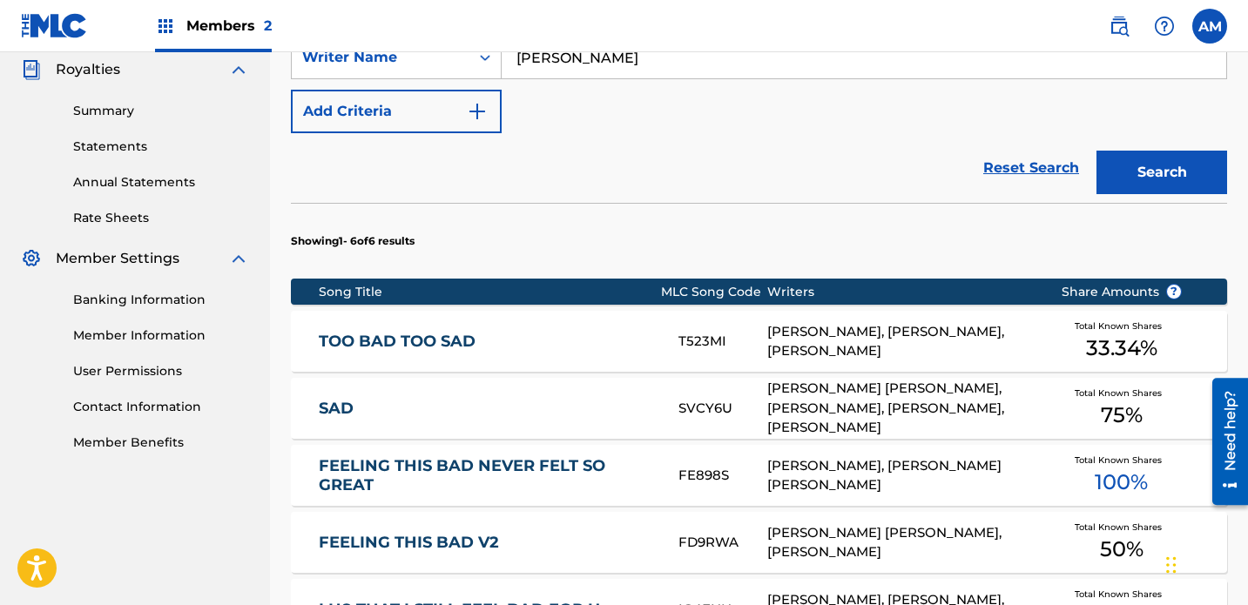
click at [636, 332] on link "TOO BAD TOO SAD" at bounding box center [487, 342] width 336 height 20
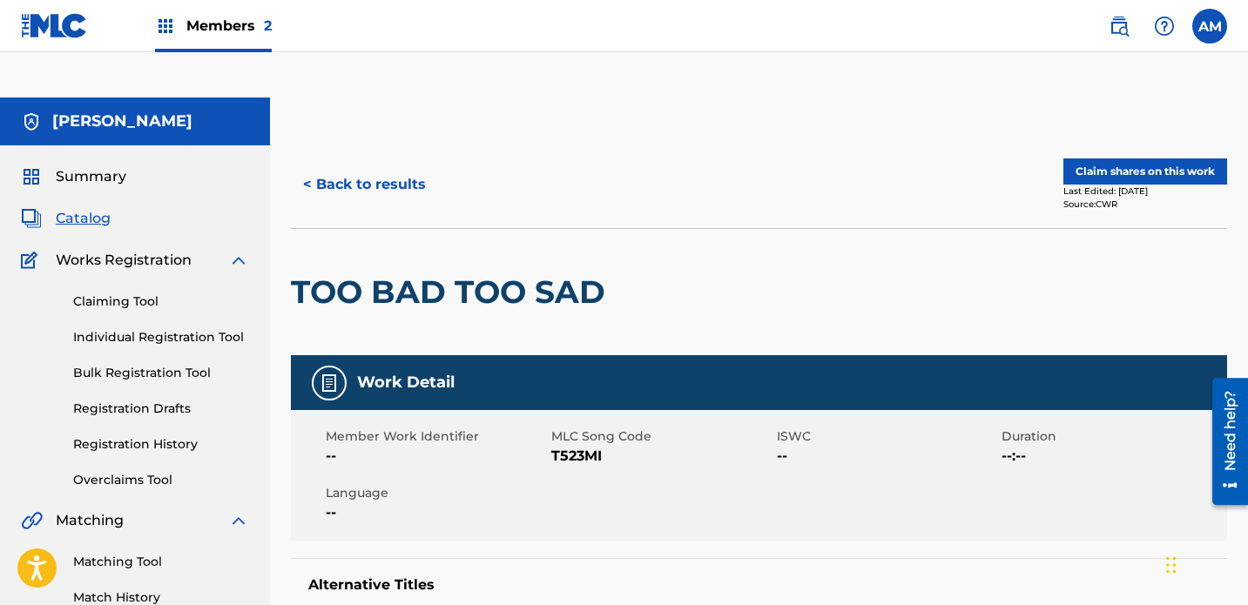
click at [875, 159] on button "Claim shares on this work" at bounding box center [1146, 172] width 164 height 26
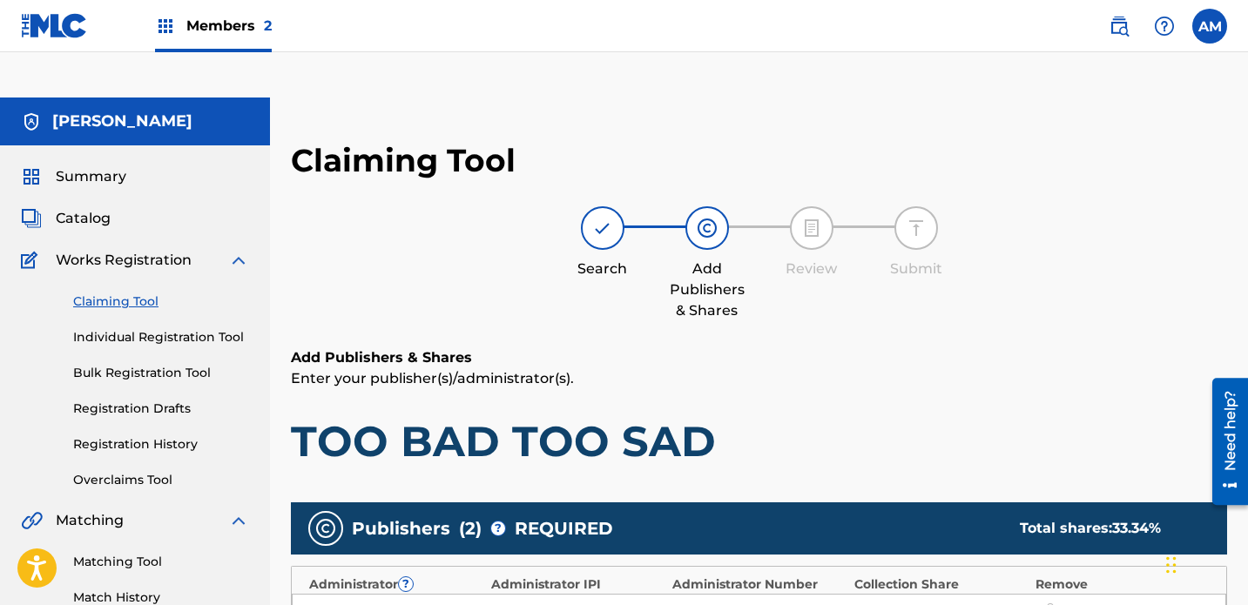
click at [115, 293] on link "Claiming Tool" at bounding box center [161, 302] width 176 height 18
click at [205, 328] on link "Individual Registration Tool" at bounding box center [161, 337] width 176 height 18
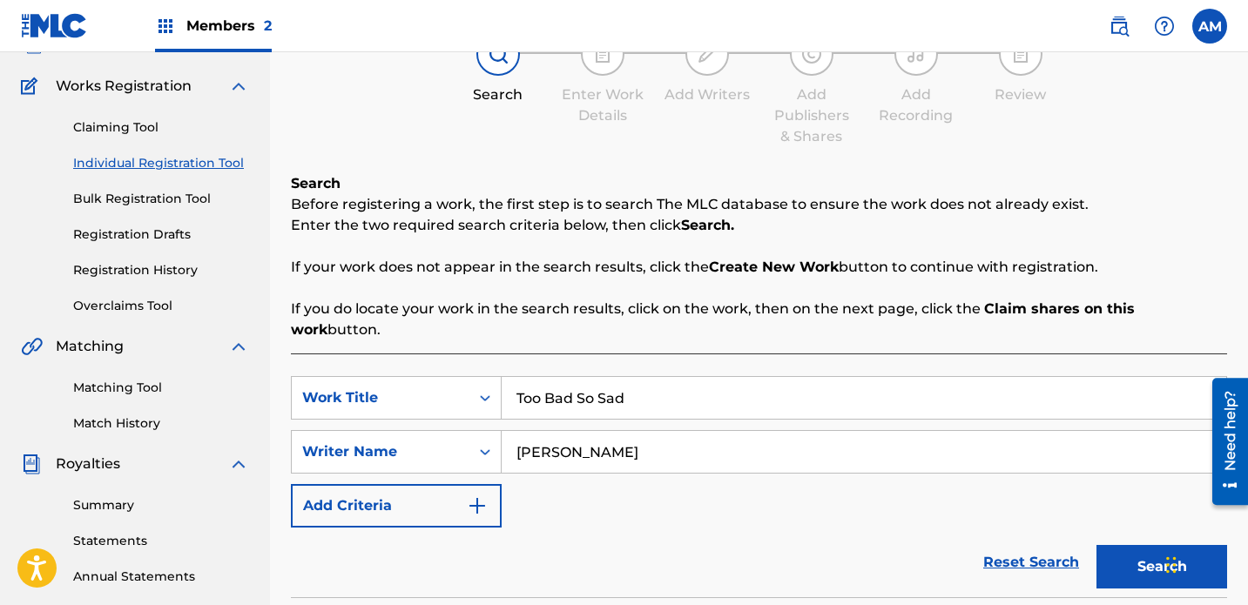
scroll to position [175, 0]
click at [875, 544] on button "Search" at bounding box center [1162, 566] width 131 height 44
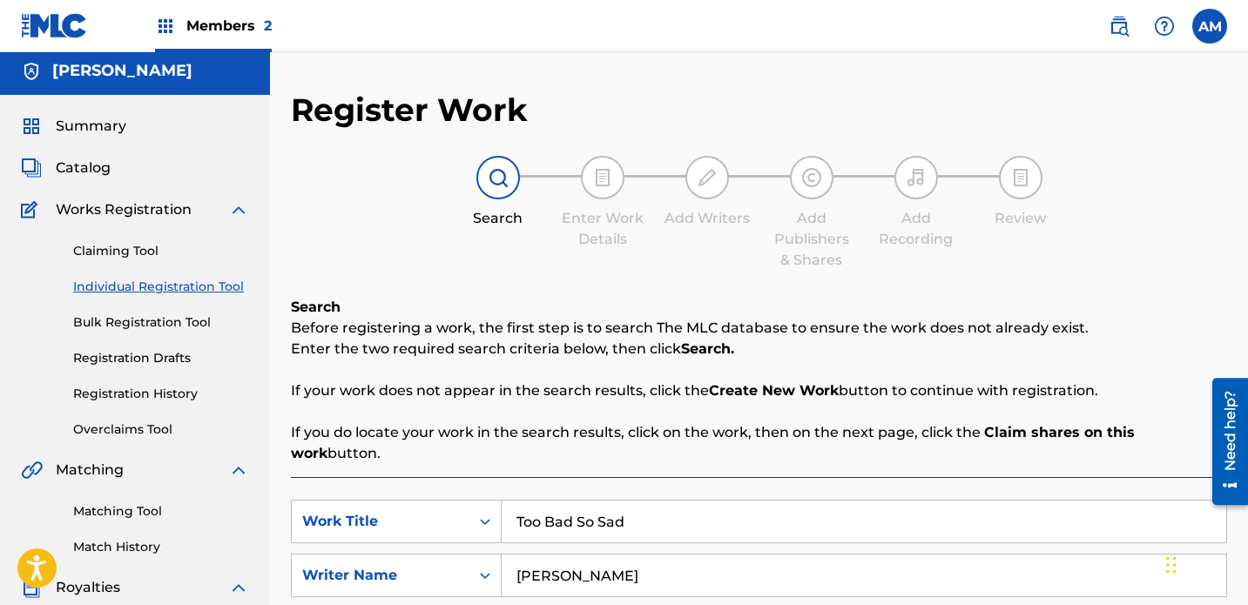
scroll to position [0, 0]
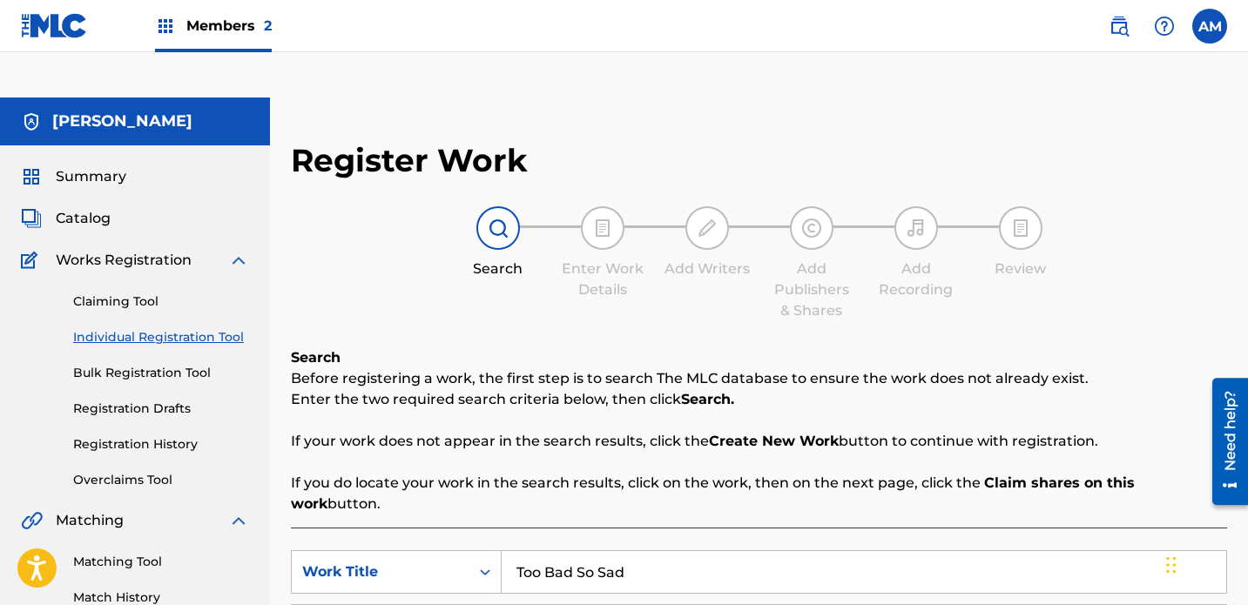
click at [127, 293] on link "Claiming Tool" at bounding box center [161, 302] width 176 height 18
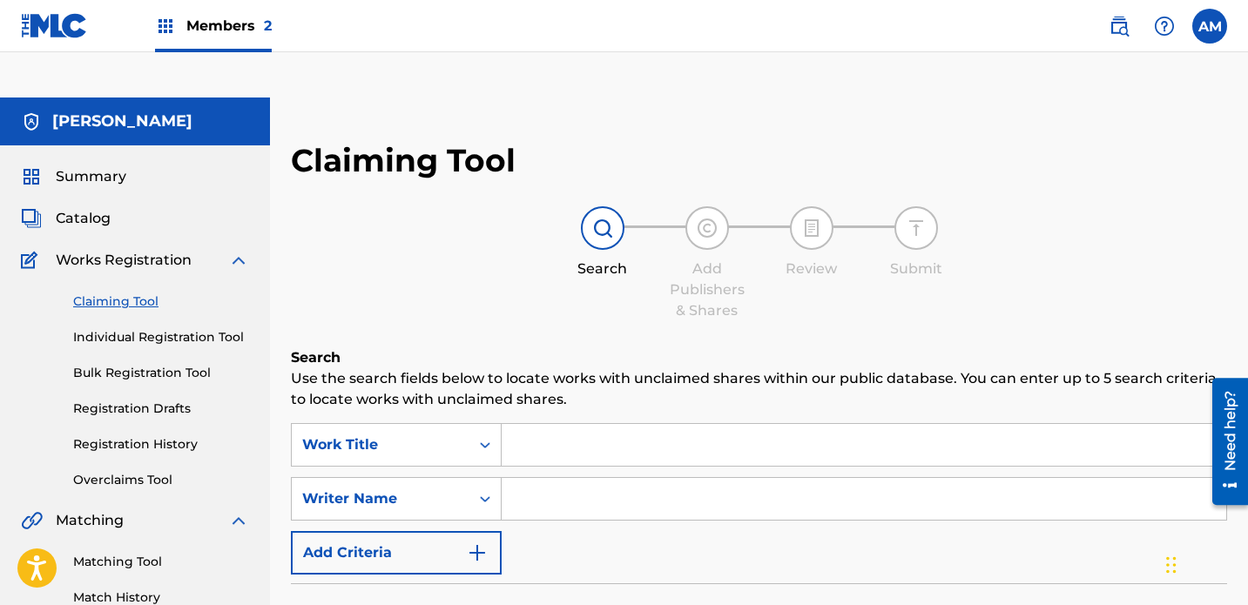
click at [611, 424] on input "Search Form" at bounding box center [864, 445] width 725 height 42
type input "Too Bad So Sad"
click at [642, 584] on div "Filters ( 0 )" at bounding box center [759, 615] width 936 height 63
click at [625, 478] on input "Search Form" at bounding box center [864, 499] width 725 height 42
type input "[PERSON_NAME]"
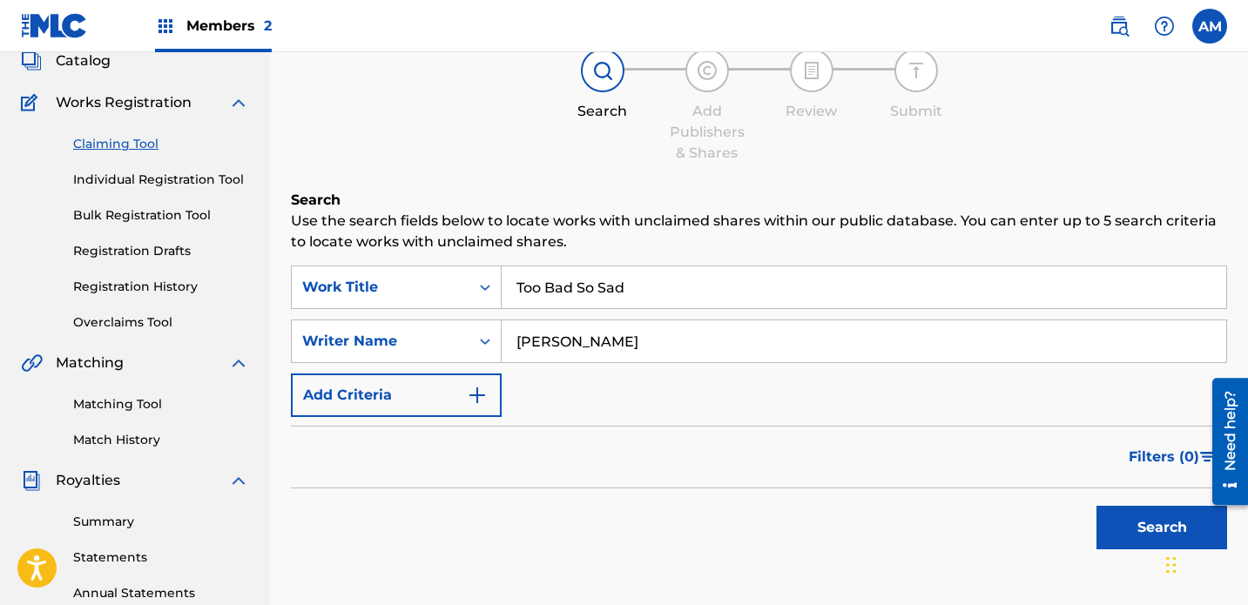
scroll to position [206, 0]
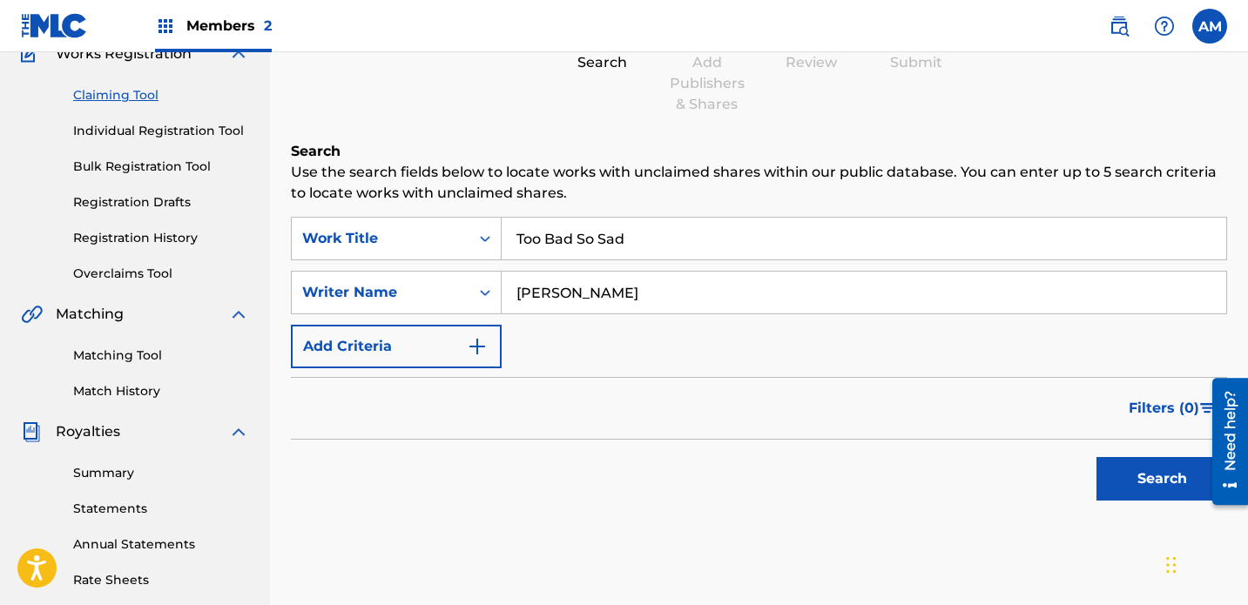
click at [875, 457] on button "Search" at bounding box center [1162, 479] width 131 height 44
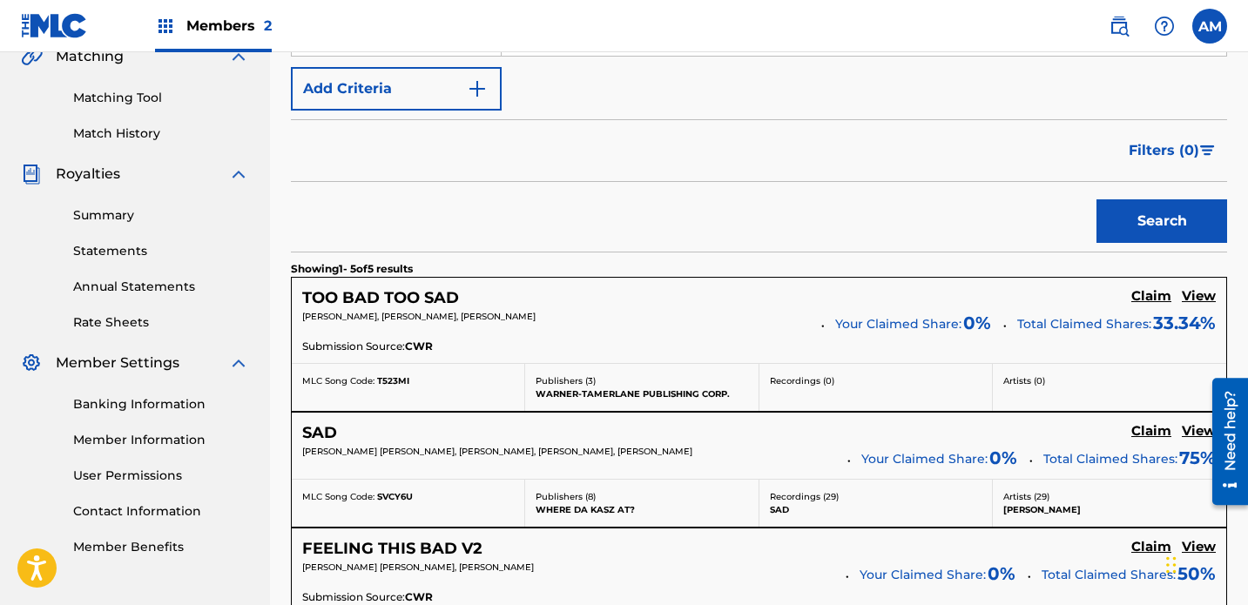
scroll to position [466, 0]
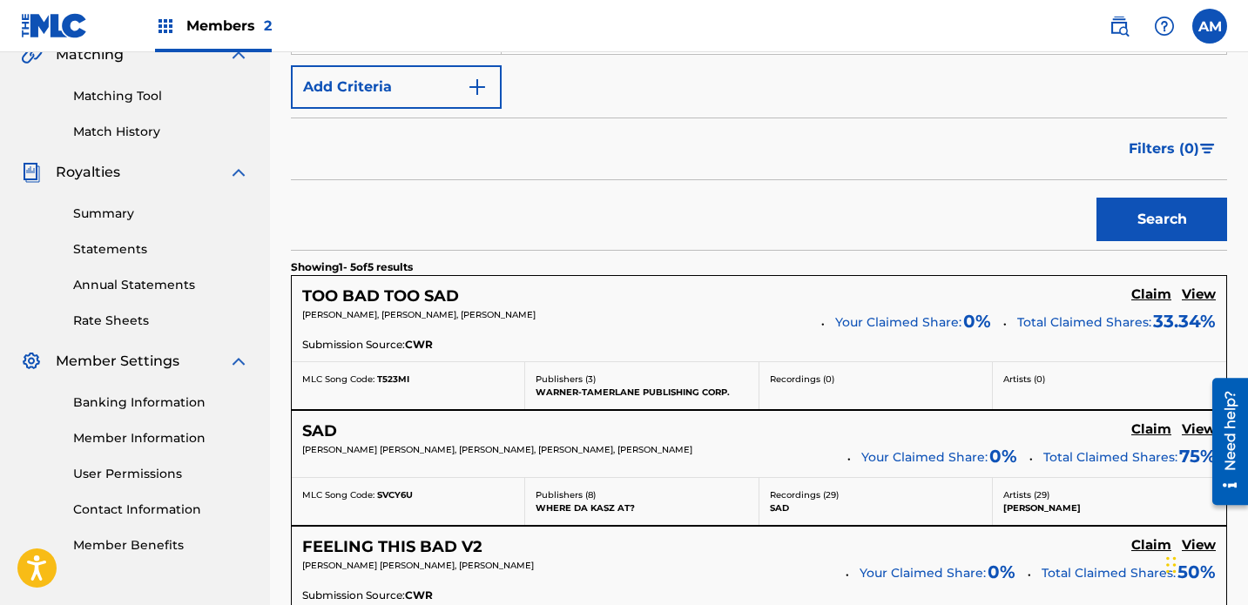
click at [875, 287] on h5 "Claim" at bounding box center [1152, 295] width 40 height 17
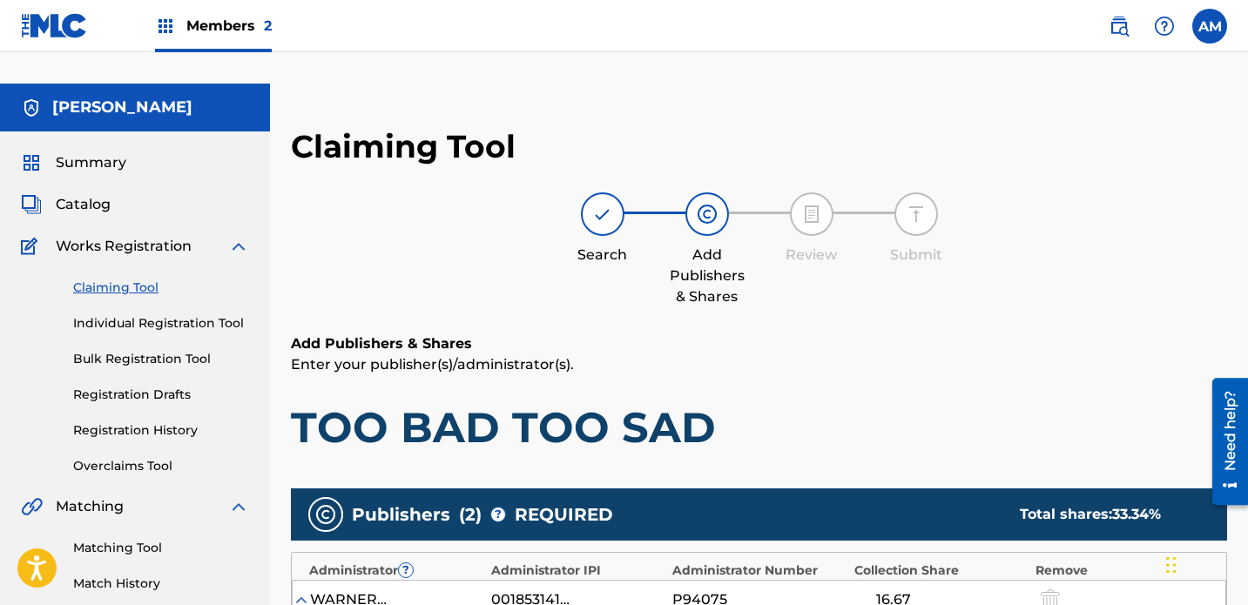
scroll to position [0, 0]
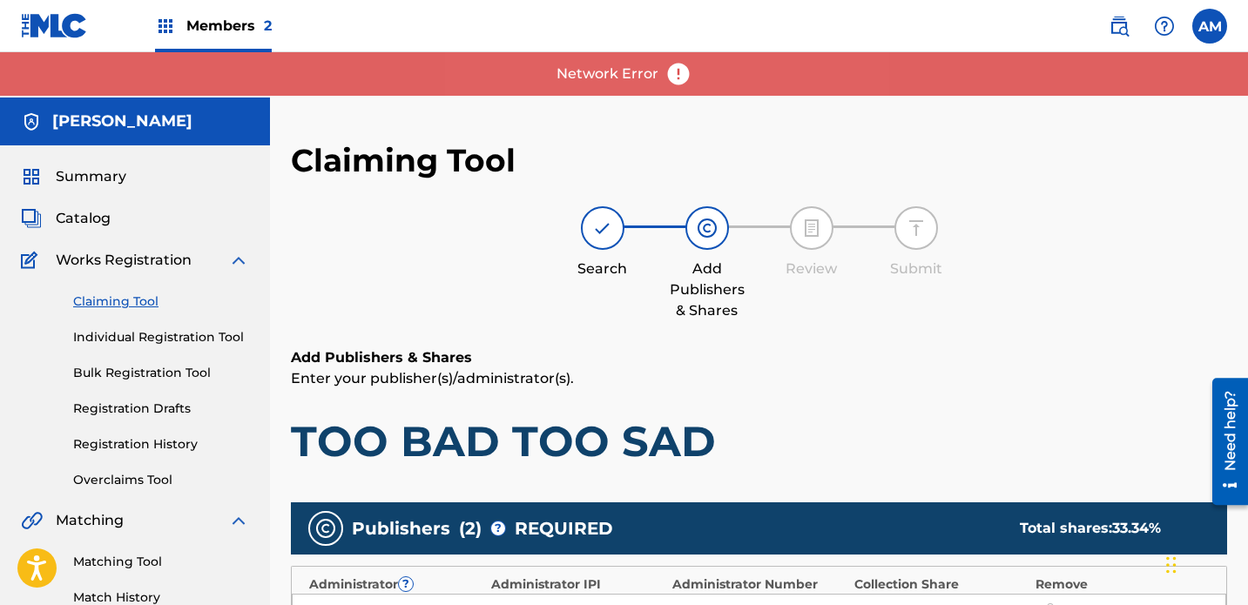
click at [167, 436] on link "Registration History" at bounding box center [161, 445] width 176 height 18
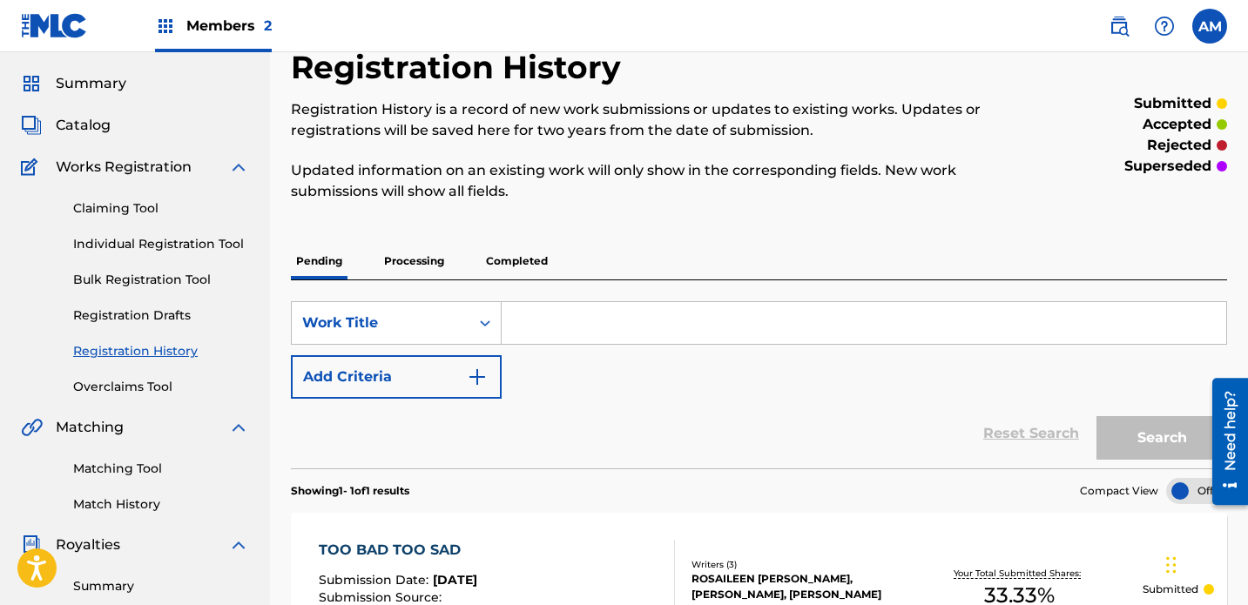
scroll to position [91, 0]
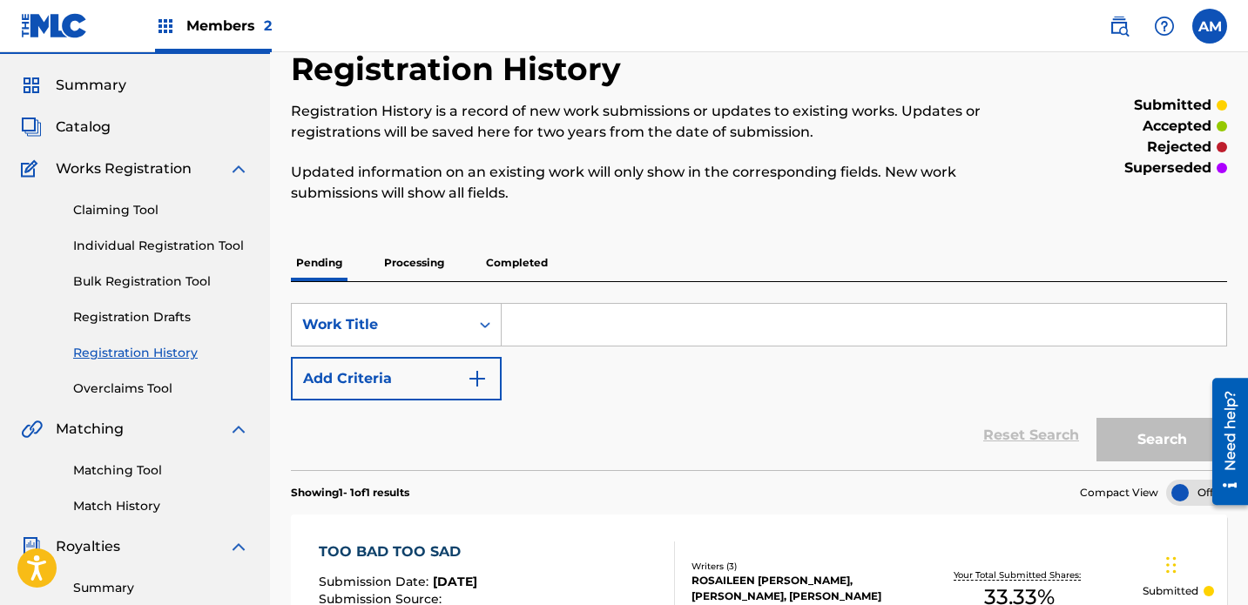
click at [119, 201] on link "Claiming Tool" at bounding box center [161, 210] width 176 height 18
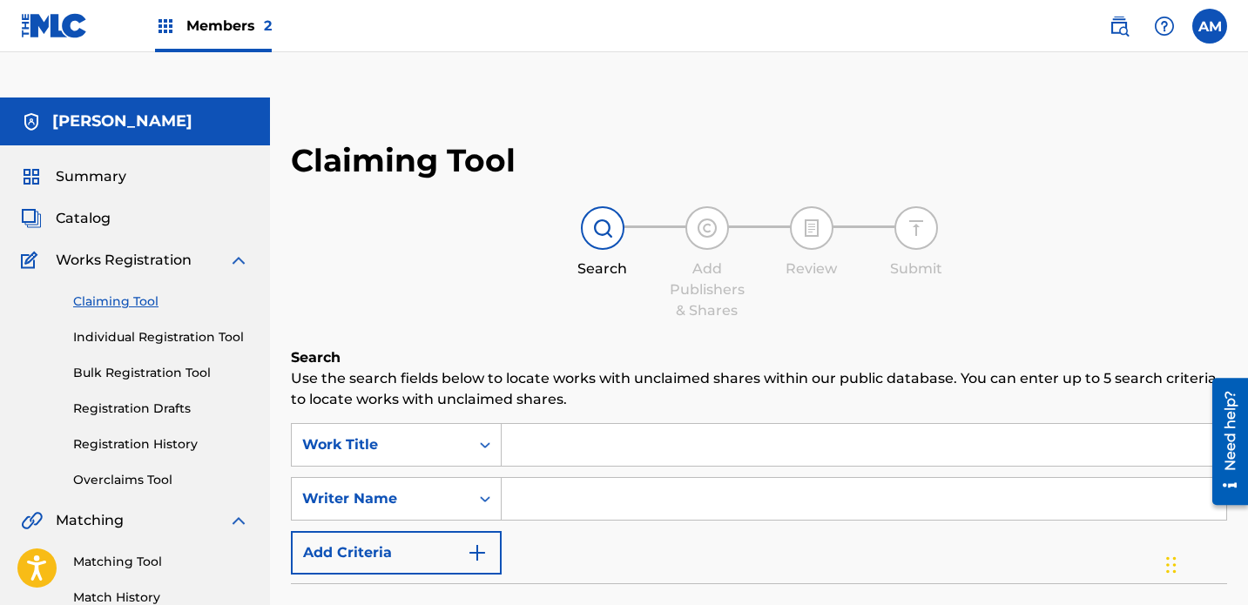
click at [88, 160] on div "Summary Catalog Works Registration Claiming Tool Individual Registration Tool B…" at bounding box center [135, 593] width 270 height 896
click at [91, 208] on span "Catalog" at bounding box center [83, 218] width 55 height 21
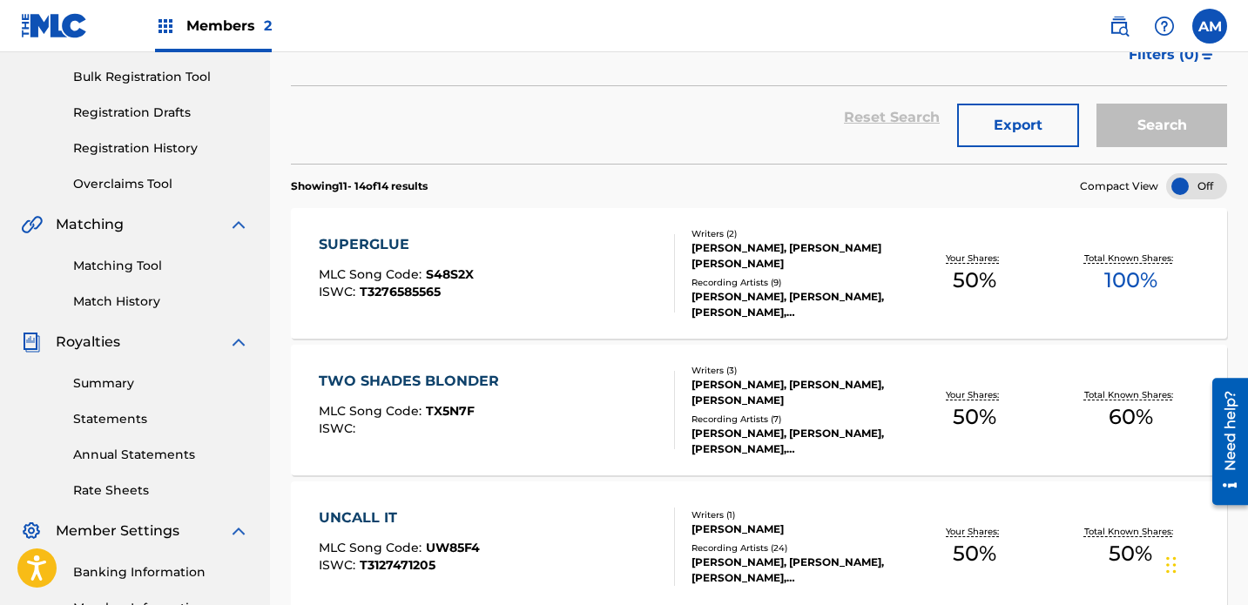
scroll to position [299, 0]
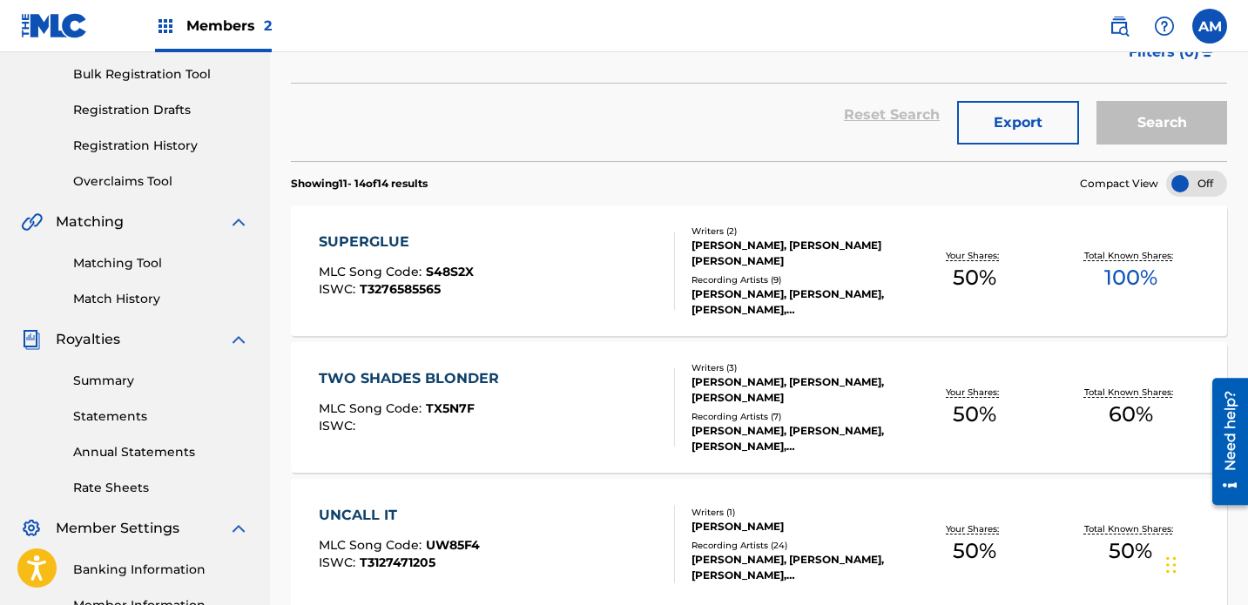
click at [653, 253] on div "SUPERGLUE MLC Song Code : S48S2X ISWC : T3276585565" at bounding box center [497, 271] width 356 height 78
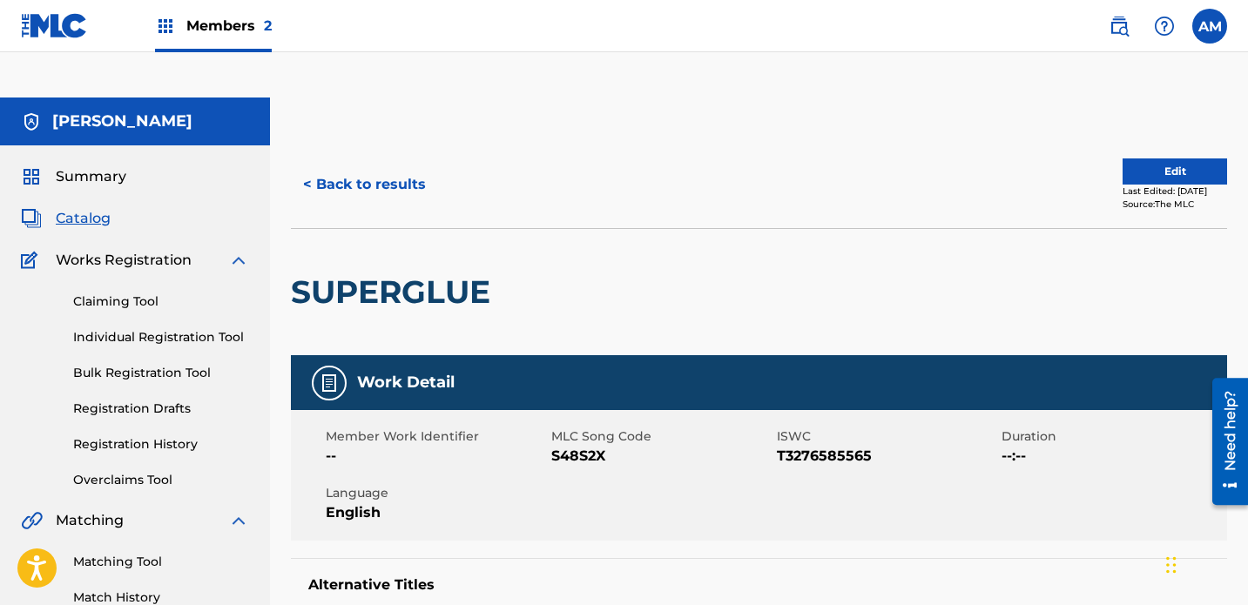
click at [334, 163] on button "< Back to results" at bounding box center [364, 185] width 147 height 44
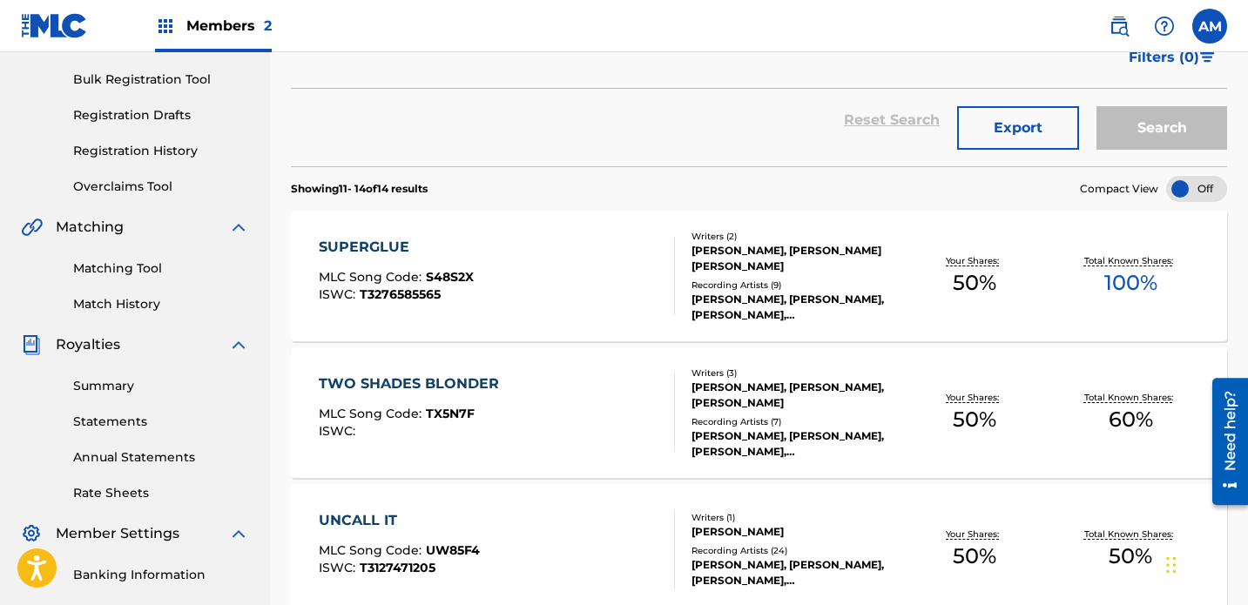
scroll to position [568, 0]
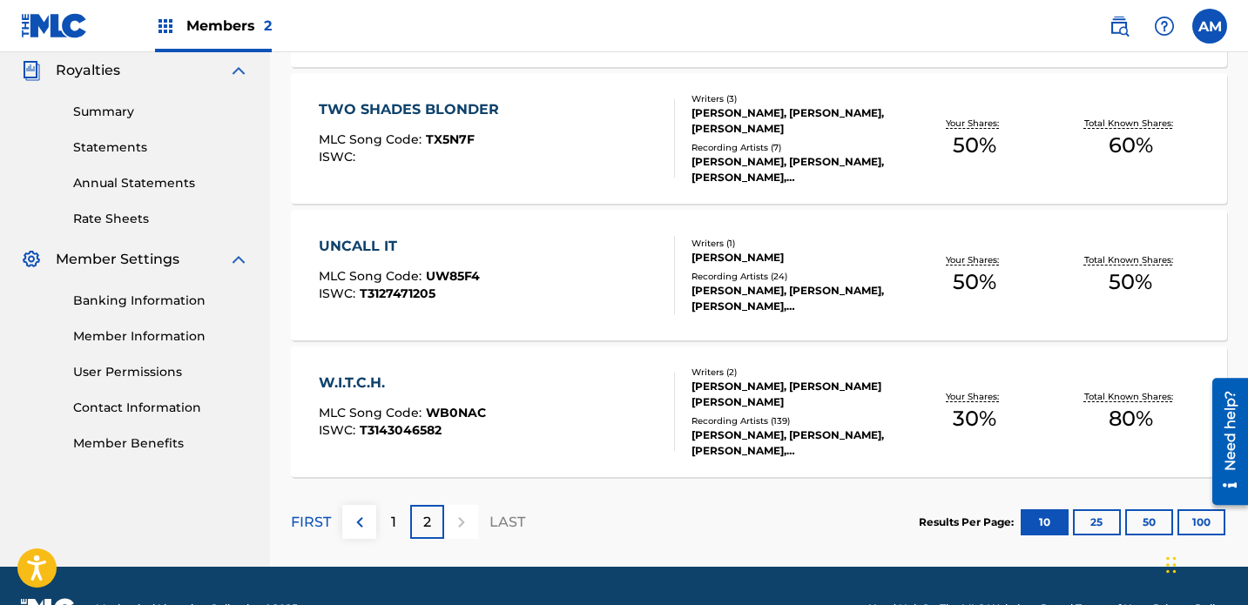
click at [398, 505] on div "1" at bounding box center [393, 522] width 34 height 34
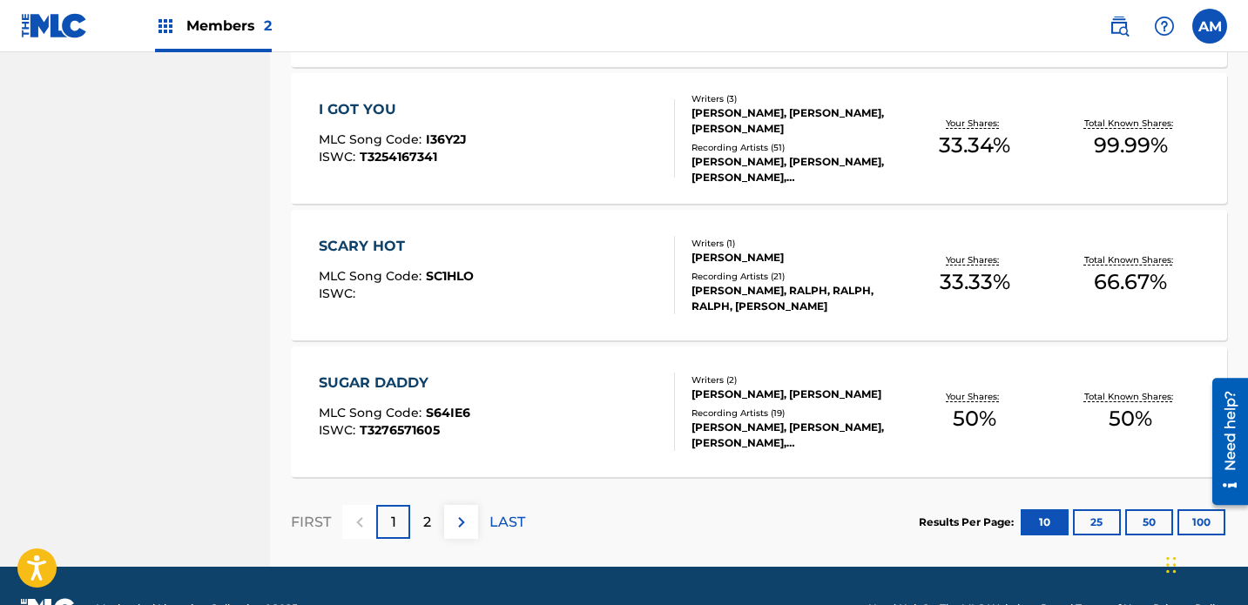
scroll to position [1388, 0]
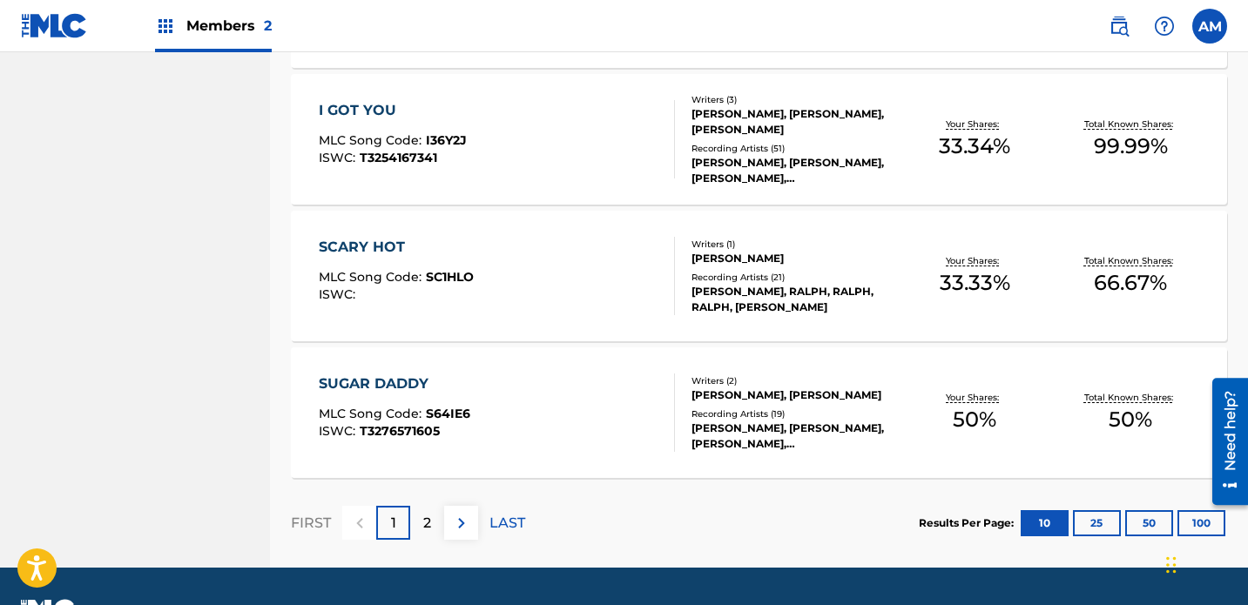
click at [580, 388] on div "SUGAR DADDY MLC Song Code : S64IE6 ISWC : T3276571605" at bounding box center [497, 413] width 356 height 78
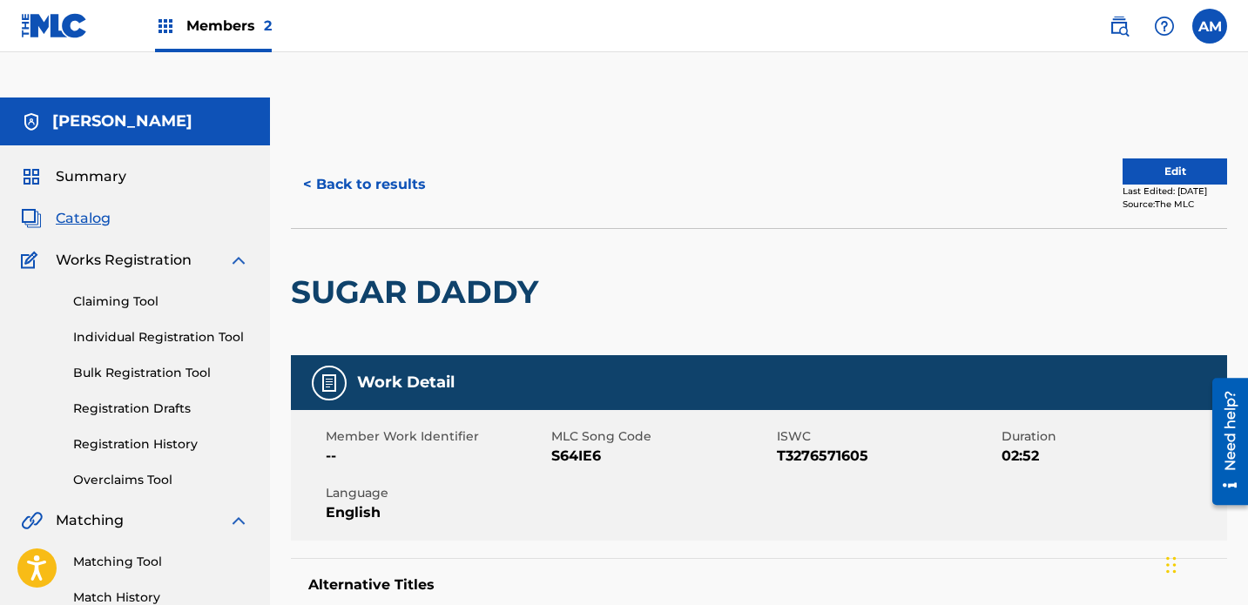
click at [330, 163] on button "< Back to results" at bounding box center [364, 185] width 147 height 44
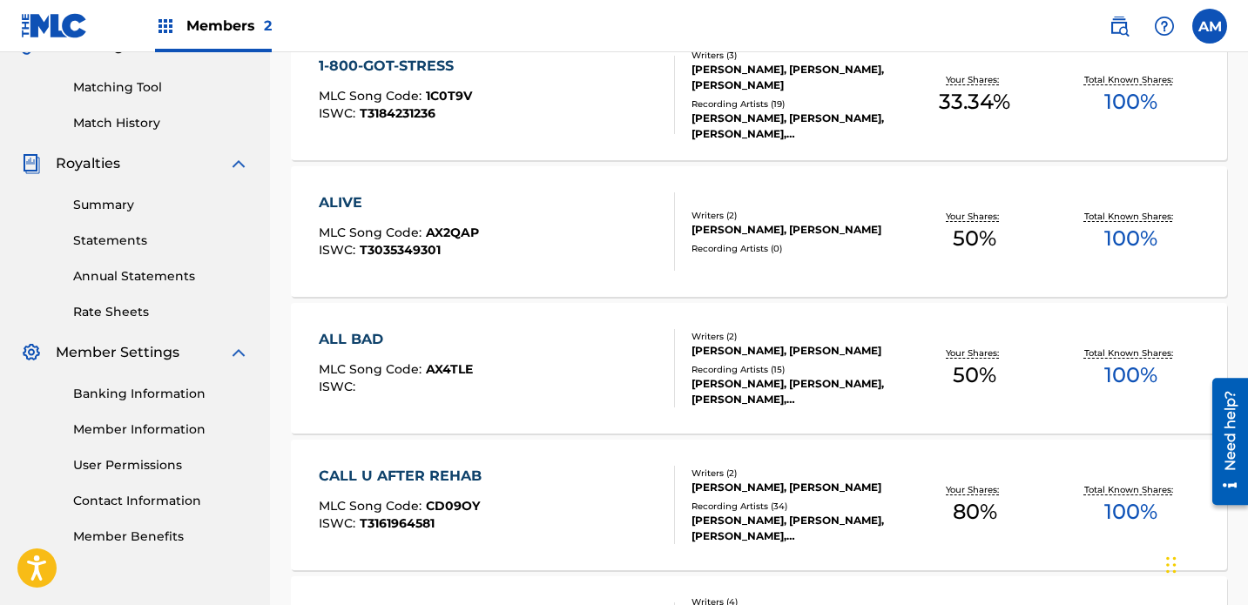
scroll to position [1343, 0]
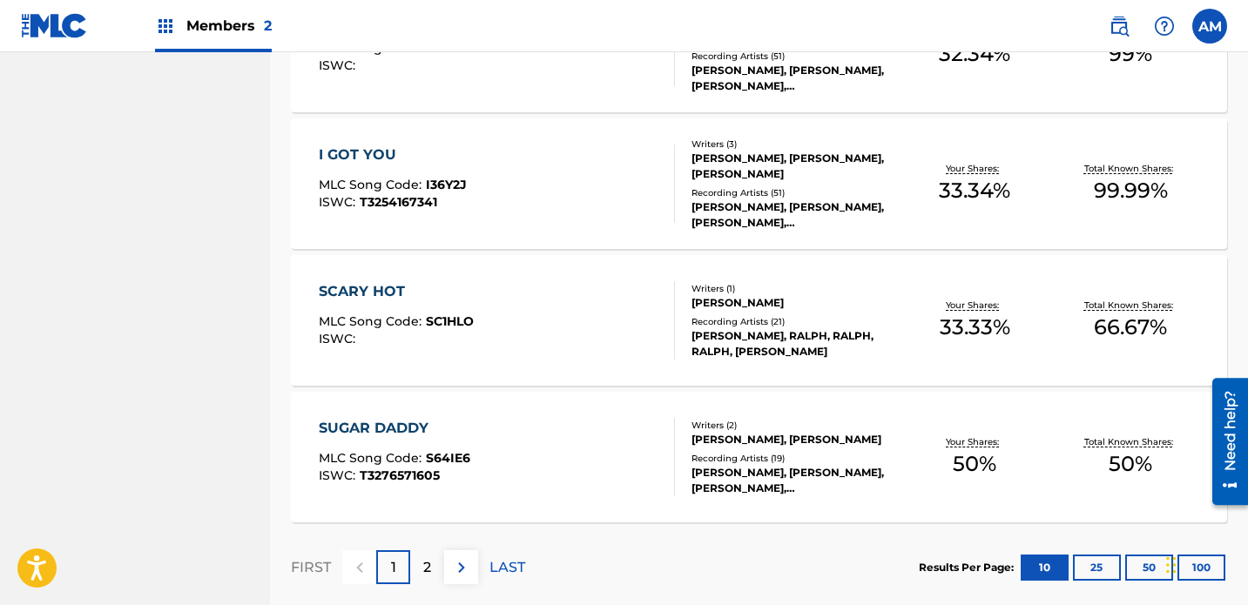
click at [393, 557] on p "1" at bounding box center [393, 567] width 5 height 21
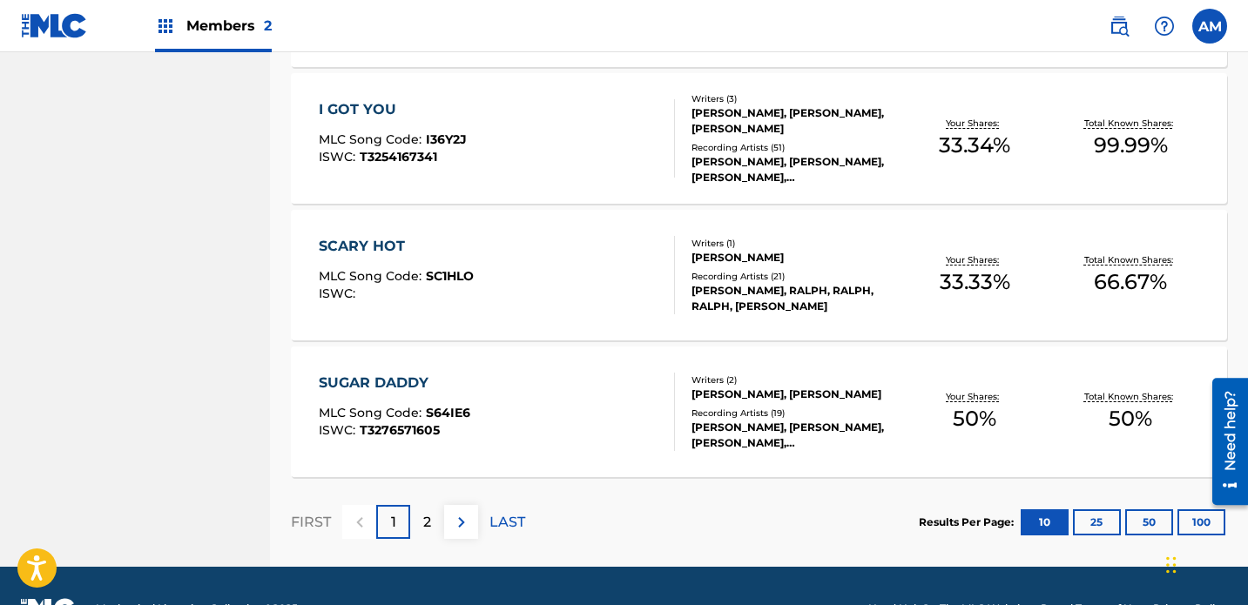
click at [434, 505] on div "2" at bounding box center [427, 522] width 34 height 34
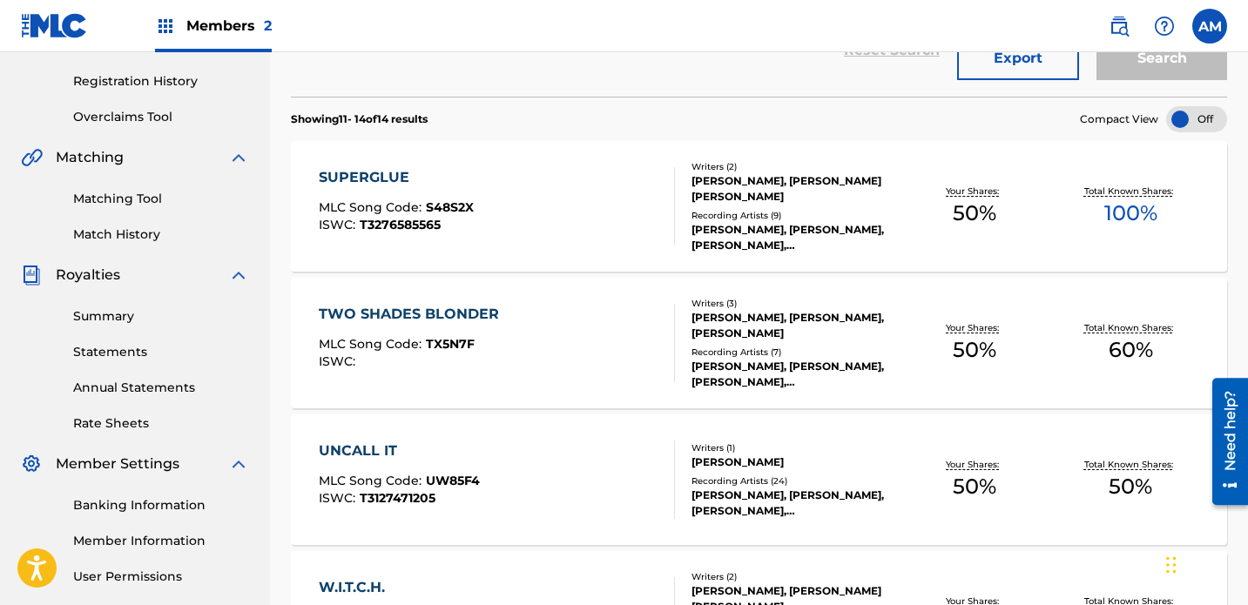
scroll to position [354, 0]
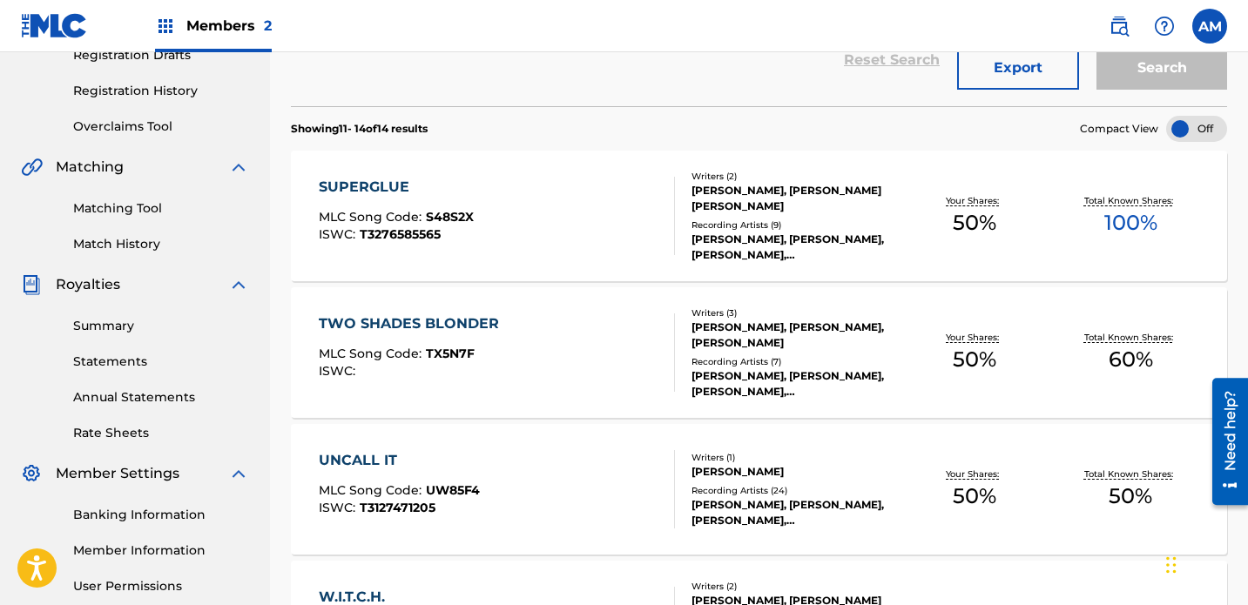
click at [563, 321] on div "TWO SHADES BLONDER MLC Song Code : TX5N7F ISWC :" at bounding box center [497, 353] width 356 height 78
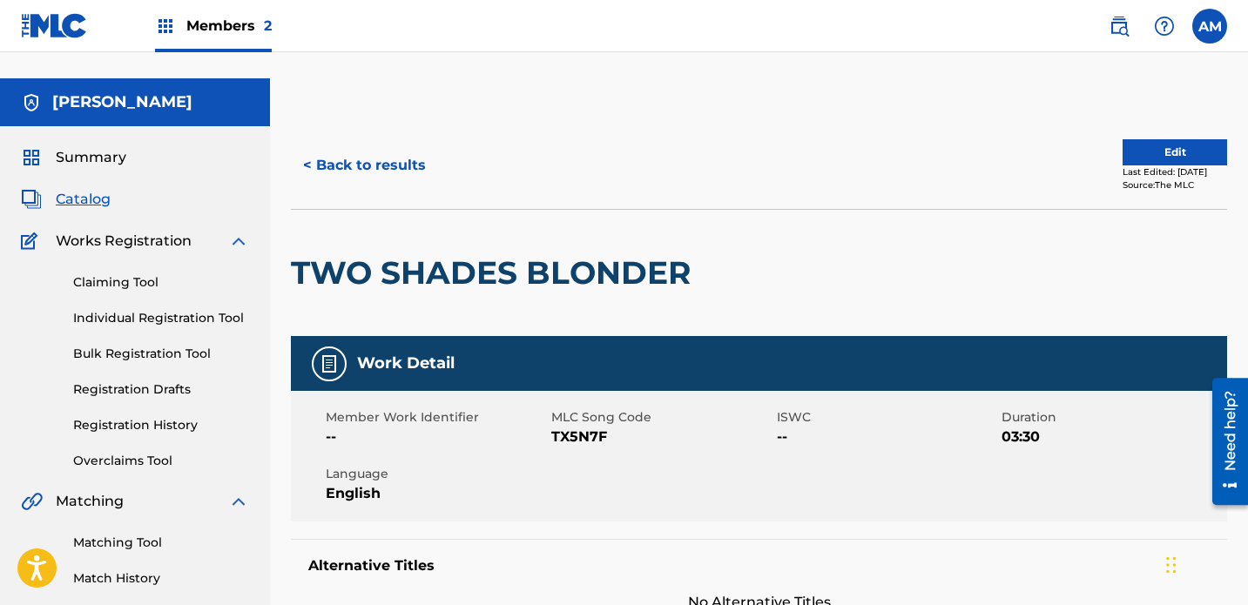
scroll to position [17, 0]
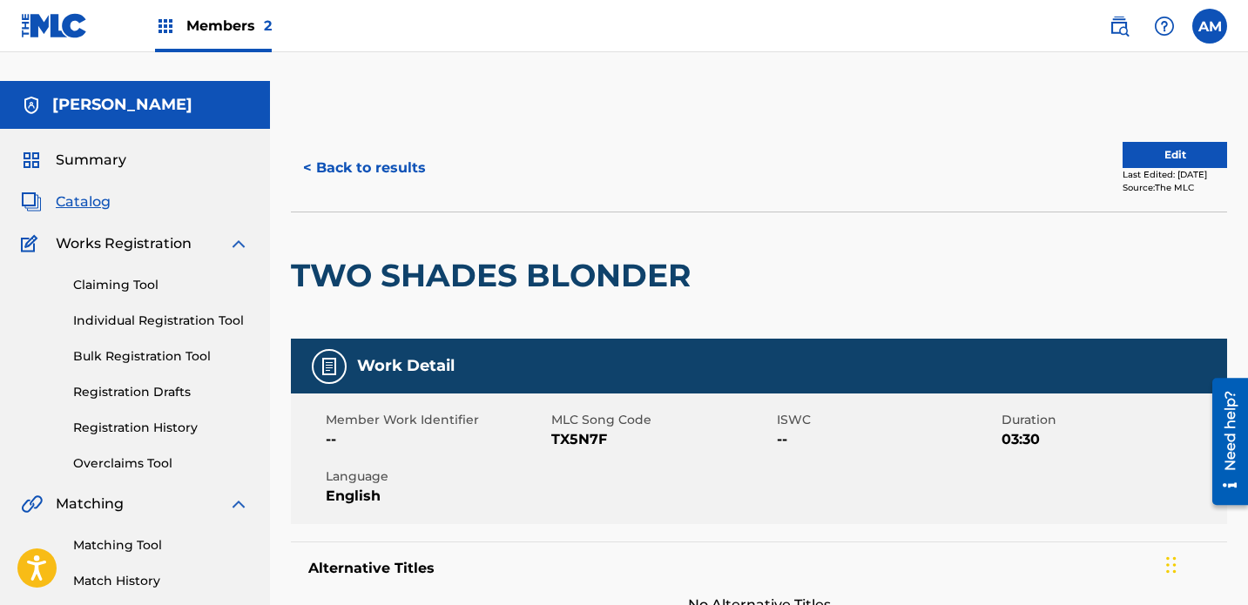
click at [875, 168] on div "Last Edited: [DATE]" at bounding box center [1175, 174] width 105 height 13
click at [875, 142] on button "Edit" at bounding box center [1175, 155] width 105 height 26
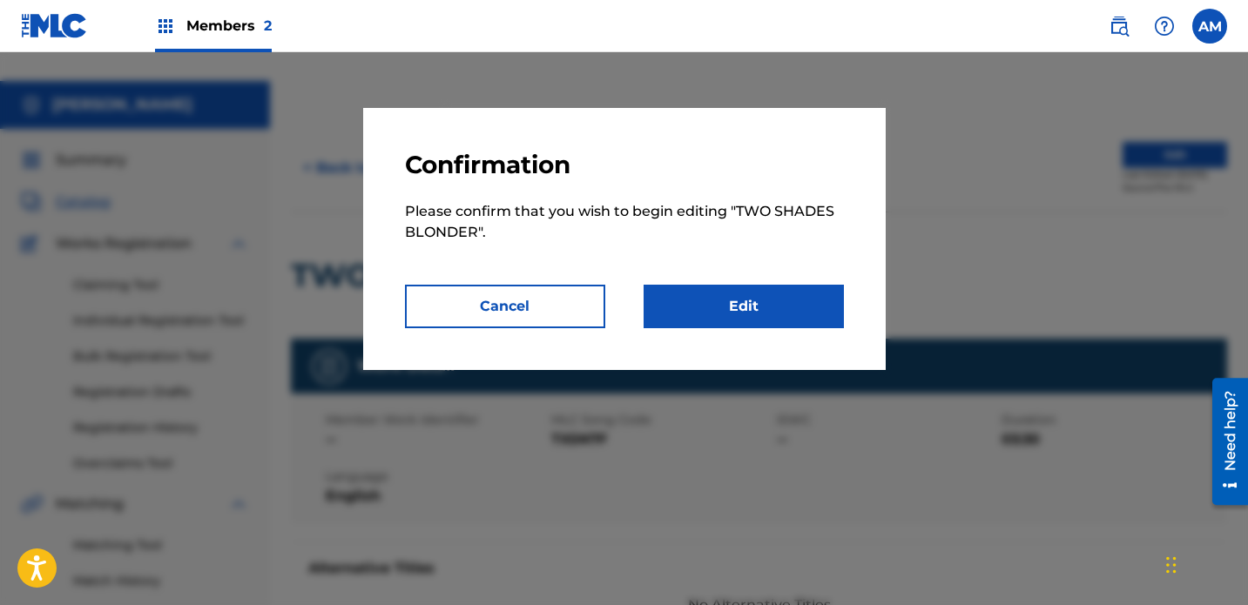
click at [768, 309] on link "Edit" at bounding box center [744, 307] width 200 height 44
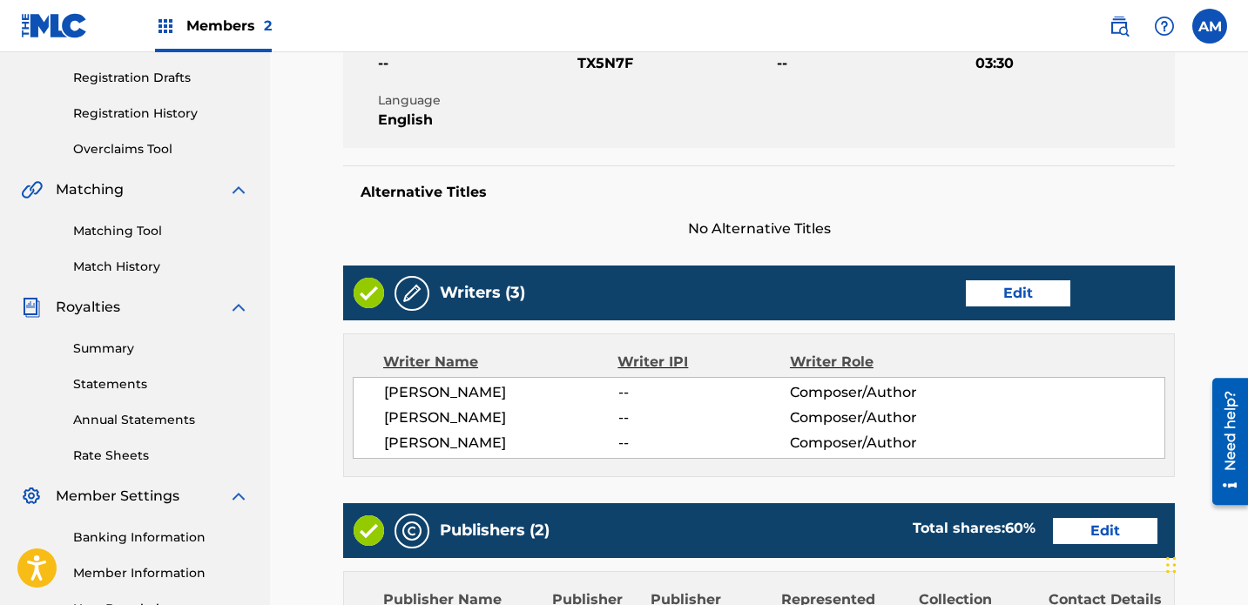
scroll to position [402, 0]
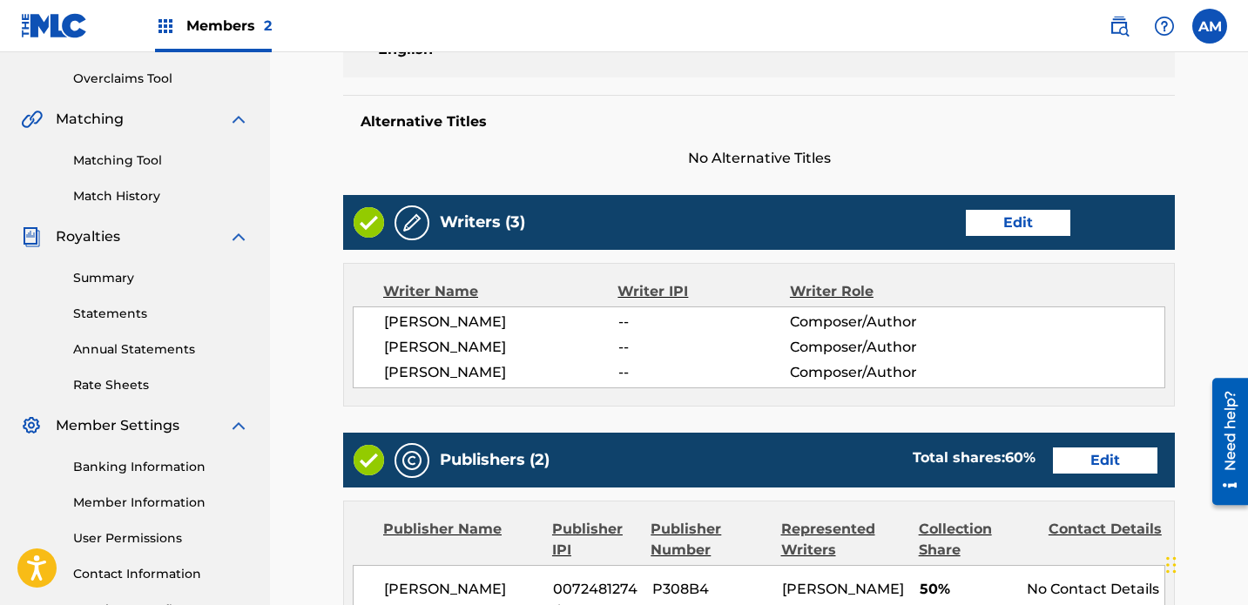
click at [875, 210] on link "Edit" at bounding box center [1018, 223] width 105 height 26
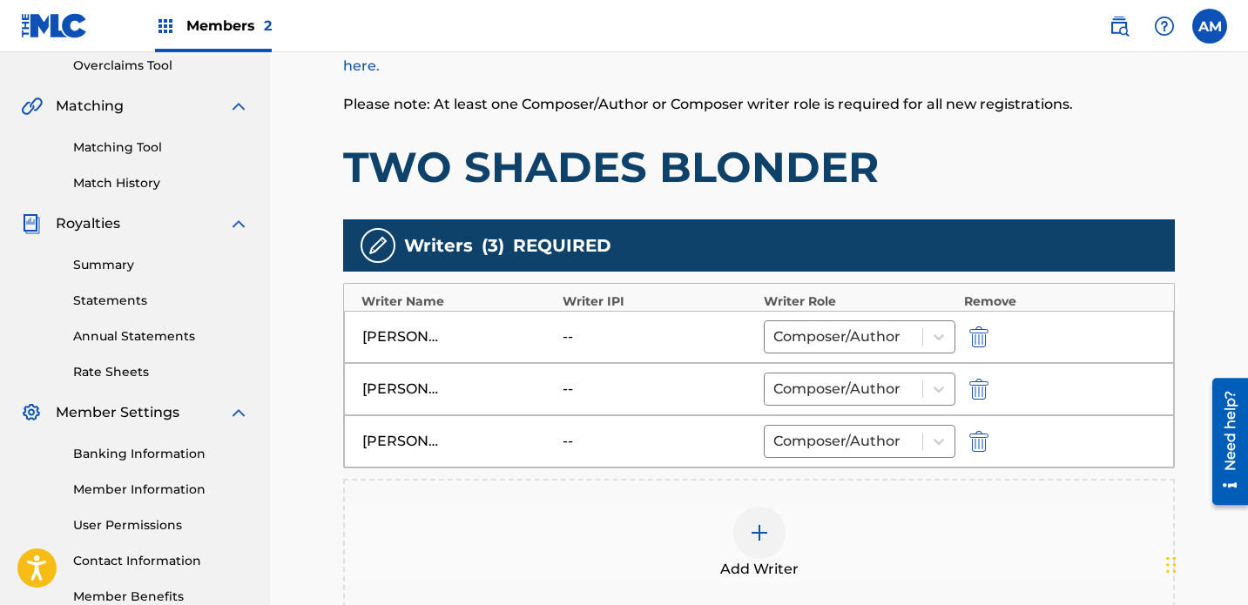
scroll to position [461, 0]
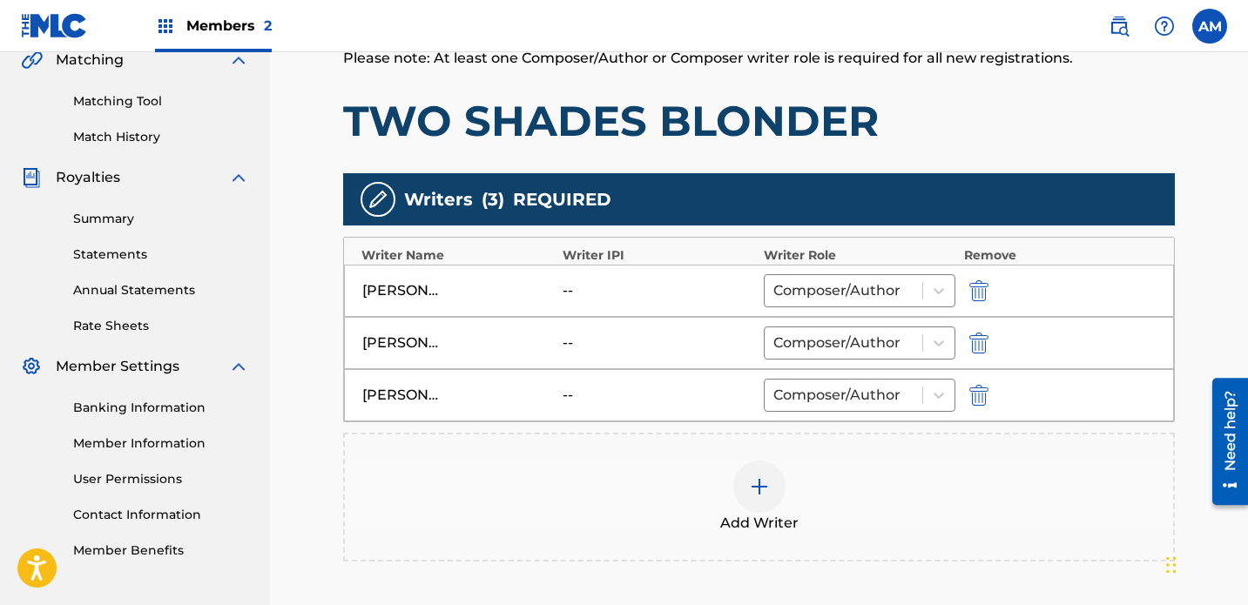
click at [649, 333] on div "--" at bounding box center [659, 343] width 192 height 21
click at [575, 333] on div "--" at bounding box center [602, 343] width 78 height 21
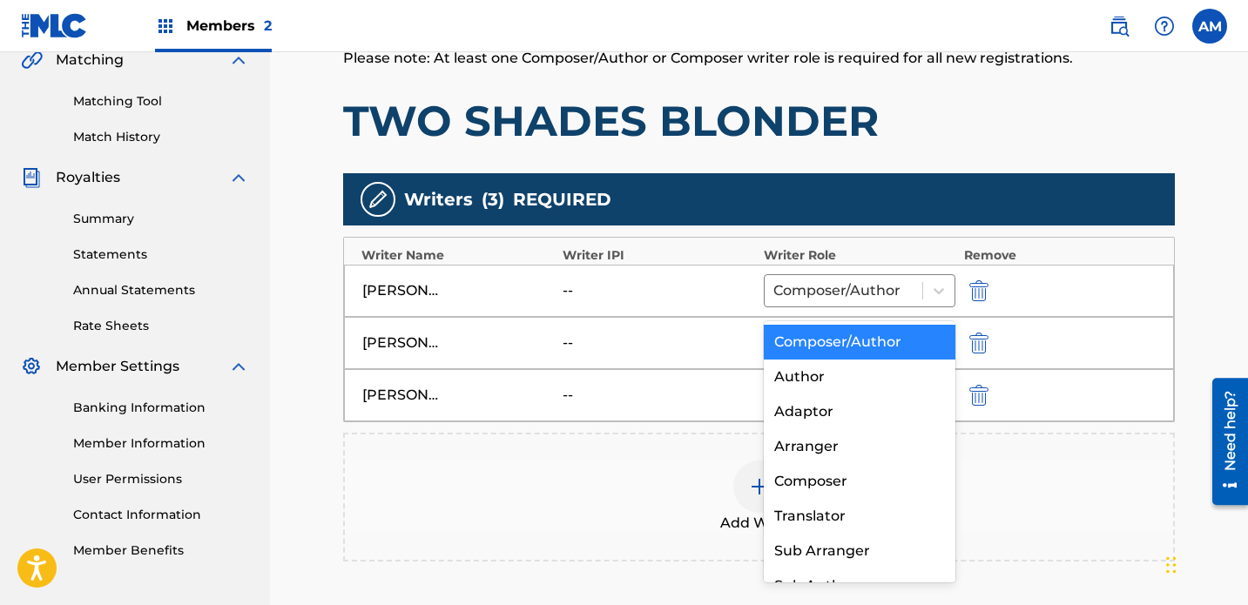
click at [873, 331] on div at bounding box center [844, 343] width 140 height 24
click at [686, 369] on div "[PERSON_NAME] -- Composer/Author" at bounding box center [759, 395] width 830 height 52
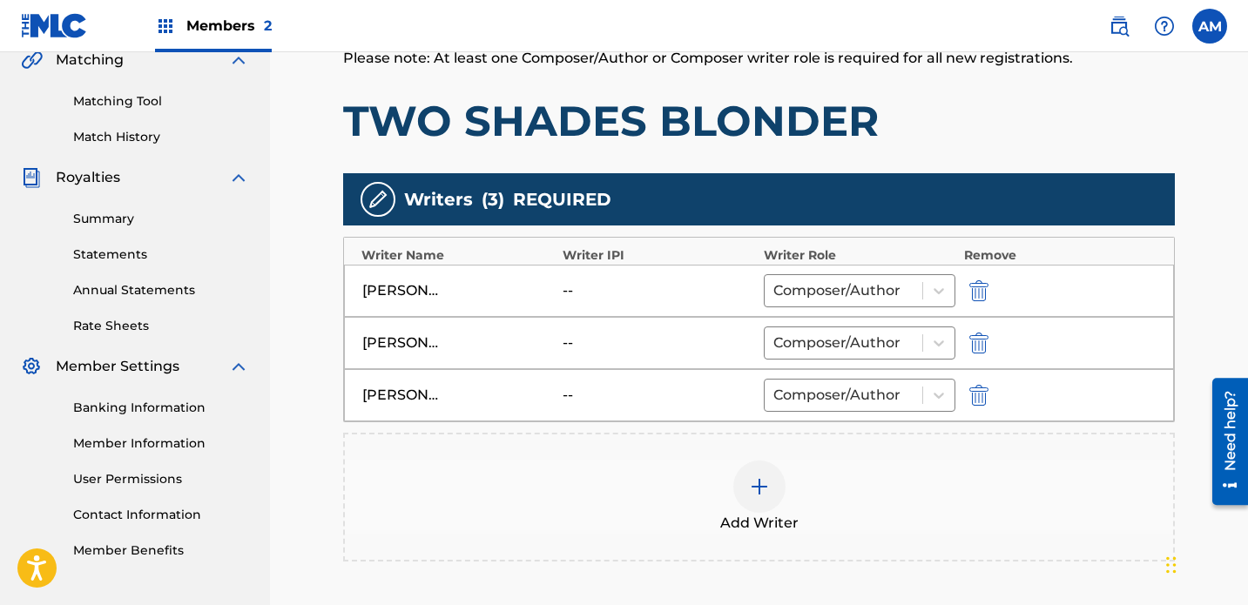
click at [656, 461] on div "Add Writer" at bounding box center [759, 497] width 828 height 73
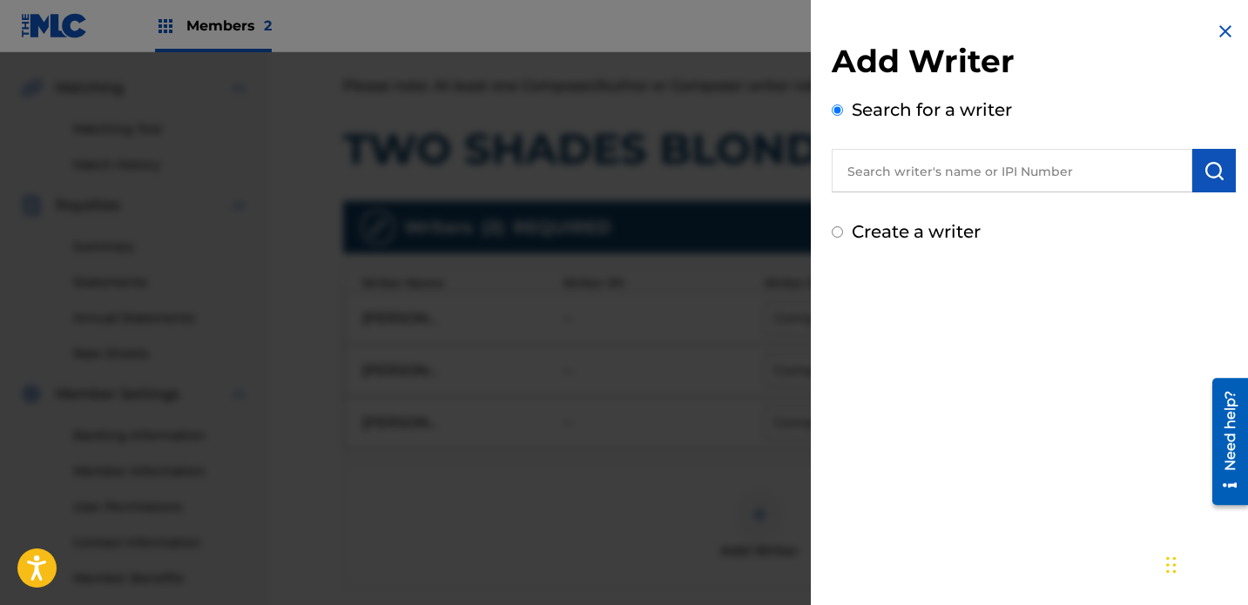
scroll to position [421, 0]
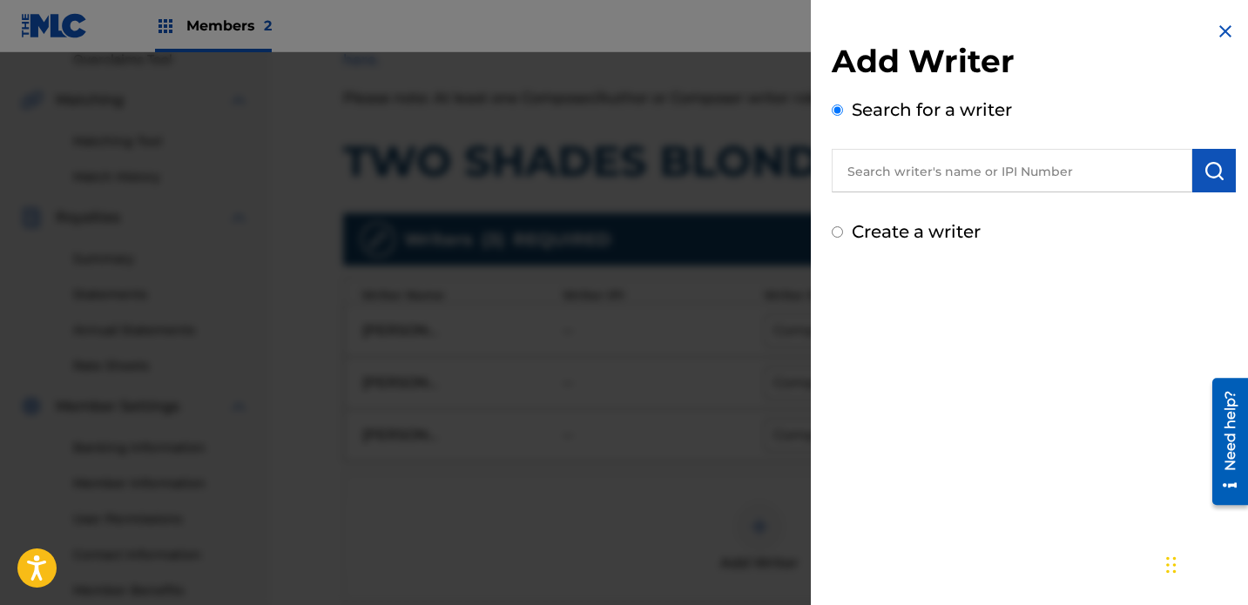
click at [875, 29] on img at bounding box center [1225, 31] width 21 height 21
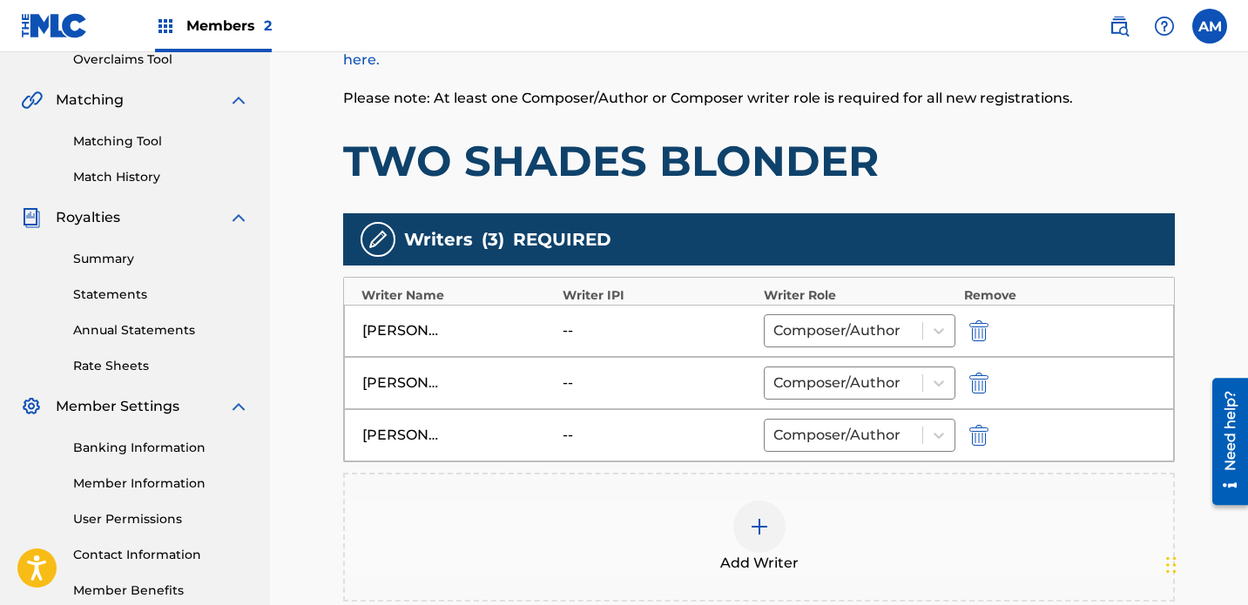
click at [483, 357] on div "[PERSON_NAME] -- Composer/Author" at bounding box center [759, 383] width 830 height 52
click at [551, 357] on div "[PERSON_NAME] -- Composer/Author" at bounding box center [759, 383] width 830 height 52
click at [578, 373] on div "--" at bounding box center [602, 383] width 78 height 21
click at [624, 373] on div "--" at bounding box center [602, 383] width 78 height 21
click at [559, 357] on div "[PERSON_NAME] -- Composer/Author" at bounding box center [759, 383] width 830 height 52
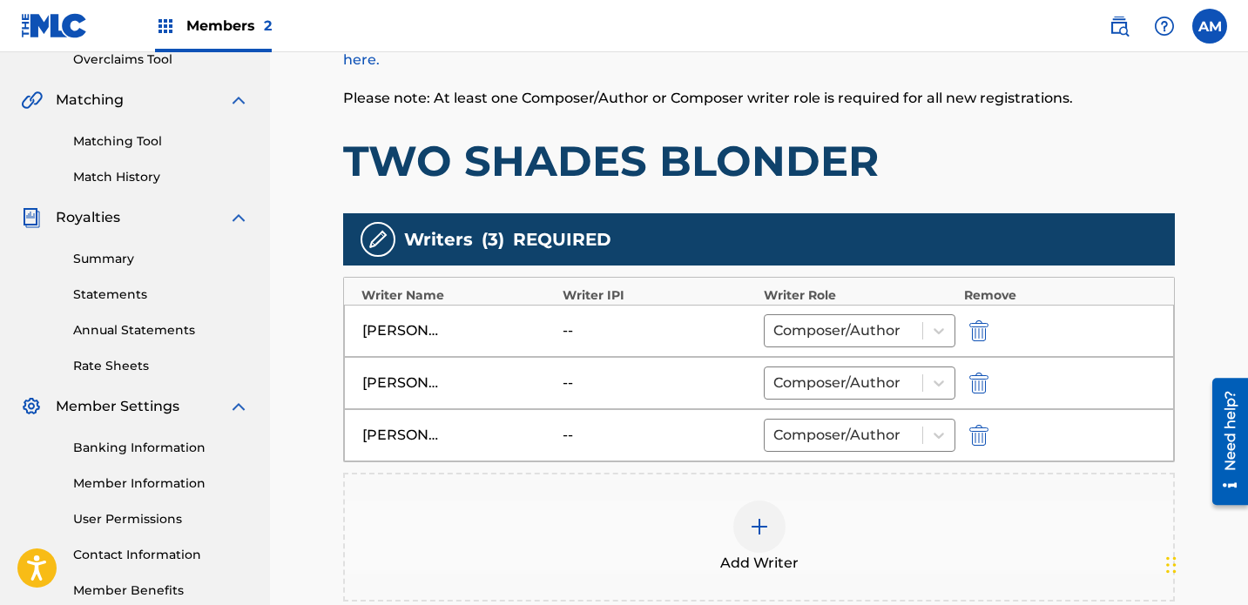
click at [770, 501] on div at bounding box center [759, 527] width 52 height 52
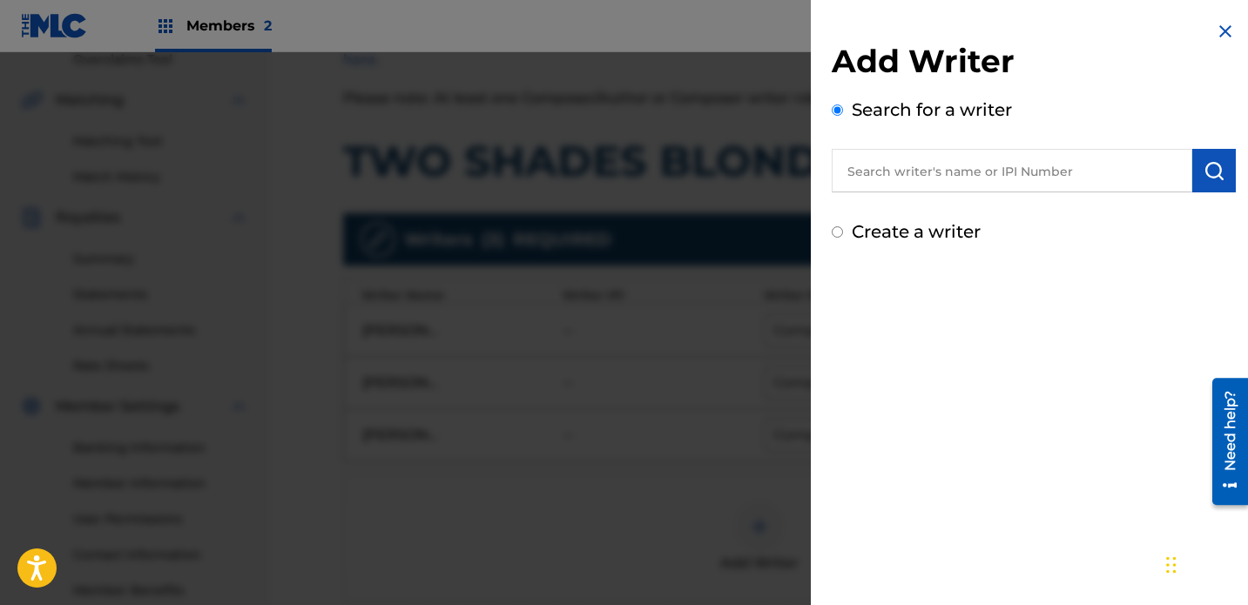
click at [875, 171] on input "text" at bounding box center [1012, 171] width 361 height 44
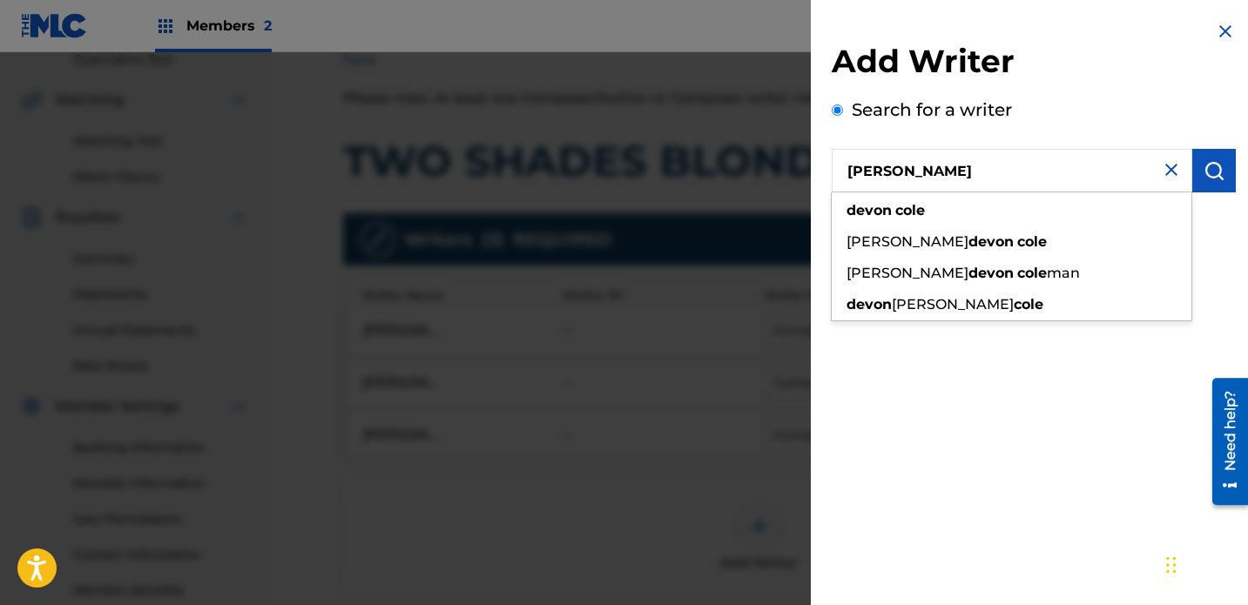
type input "[PERSON_NAME]"
click at [875, 171] on img "submit" at bounding box center [1214, 170] width 21 height 21
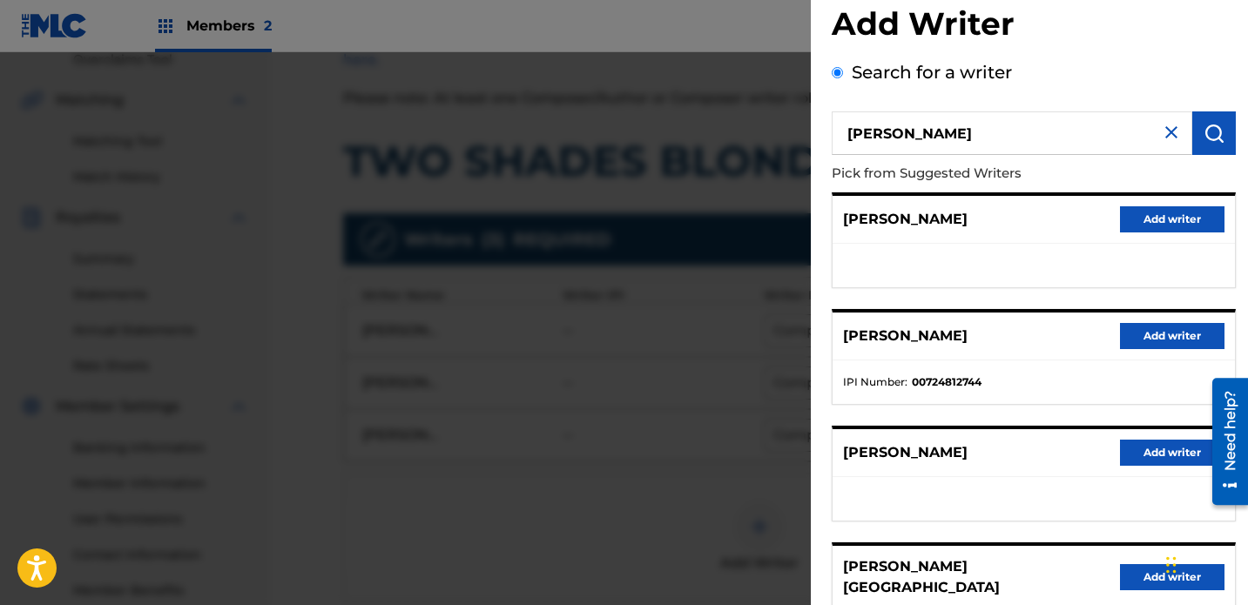
scroll to position [40, 0]
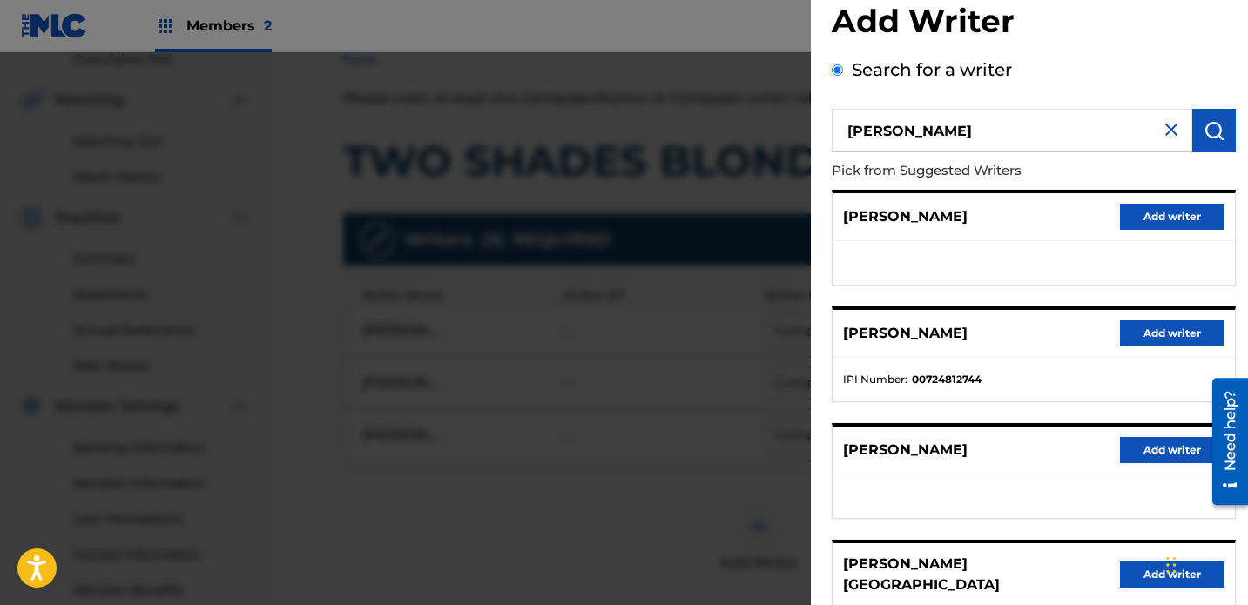
click at [875, 328] on button "Add writer" at bounding box center [1172, 334] width 105 height 26
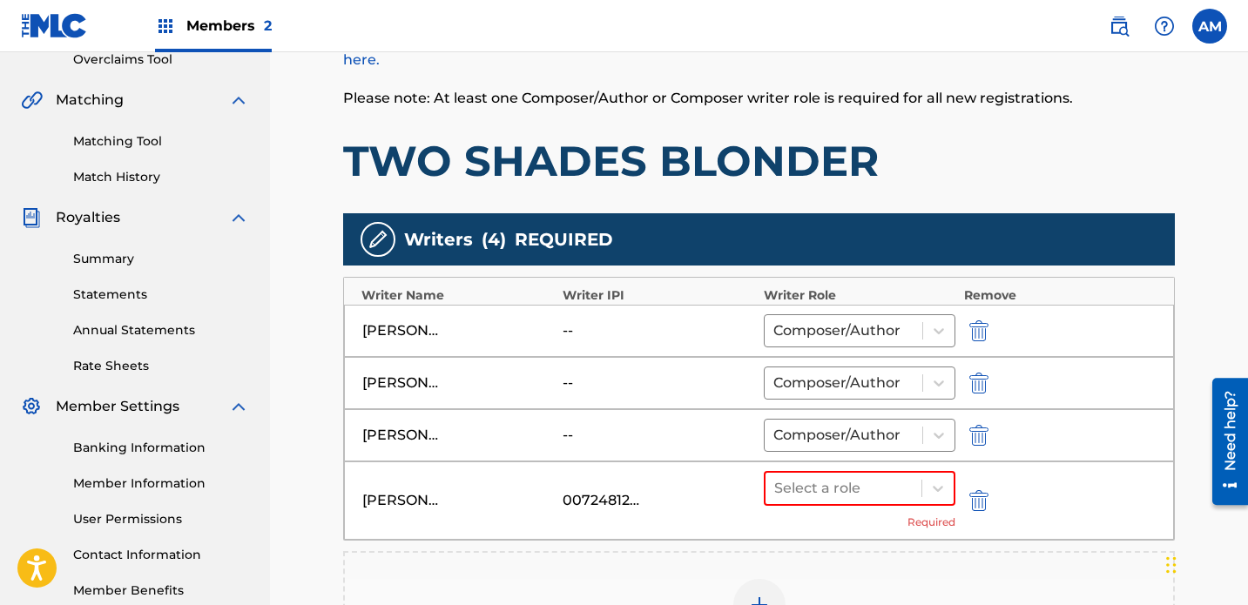
click at [875, 373] on img "submit" at bounding box center [979, 383] width 19 height 21
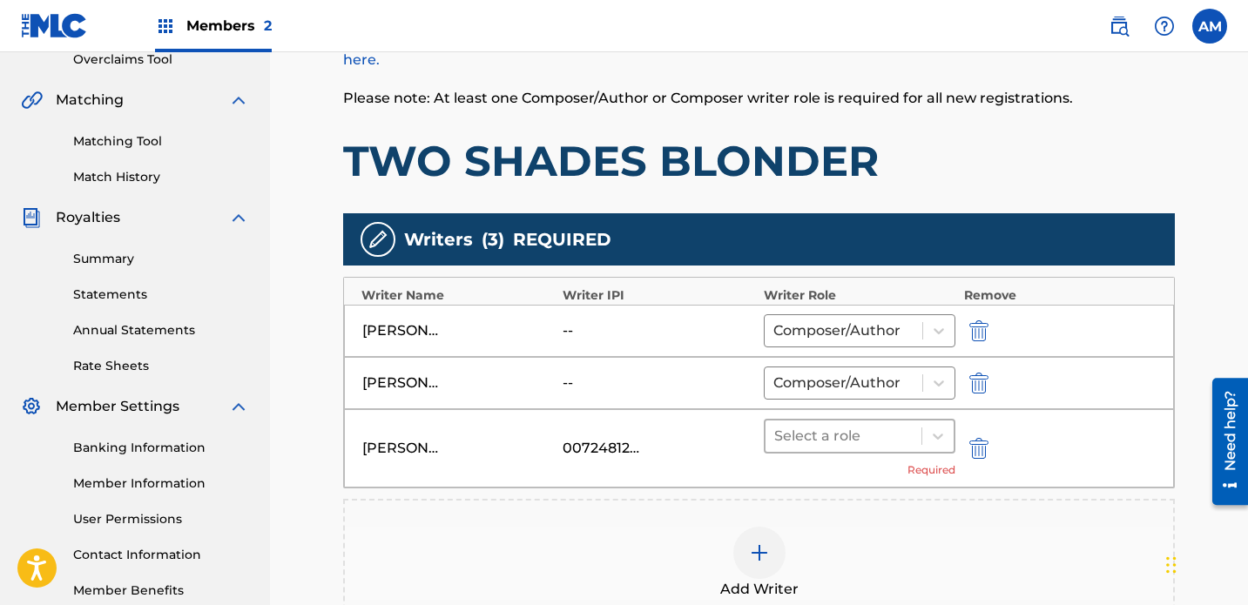
click at [875, 421] on div "Select a role" at bounding box center [844, 436] width 156 height 31
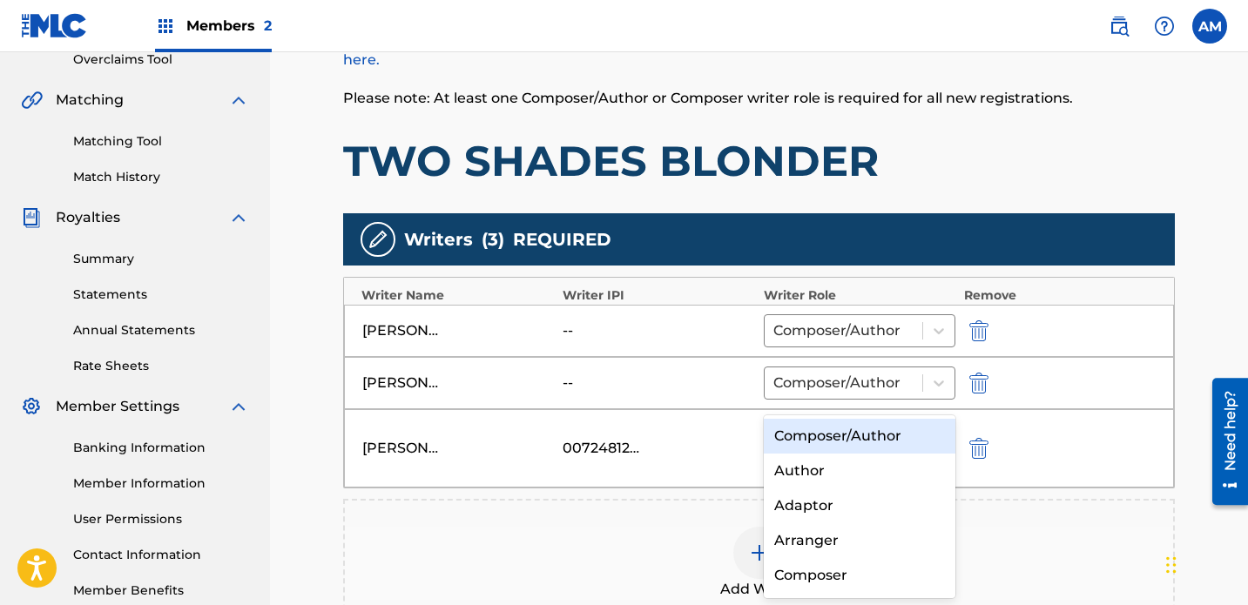
click at [842, 436] on div "Composer/Author" at bounding box center [860, 436] width 192 height 35
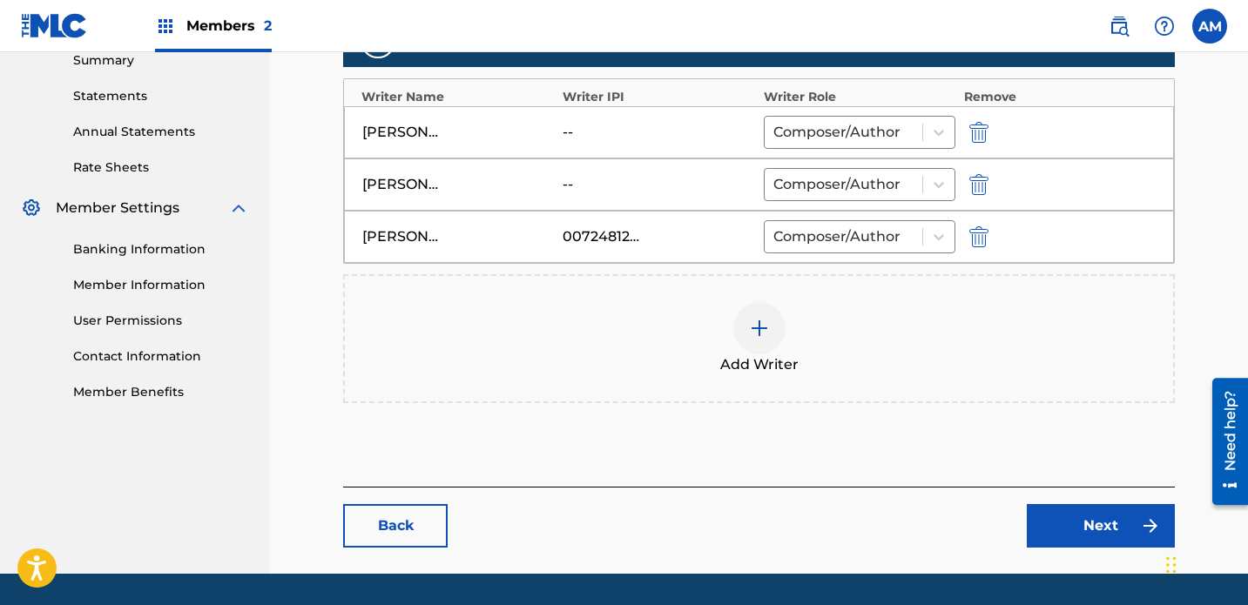
scroll to position [626, 0]
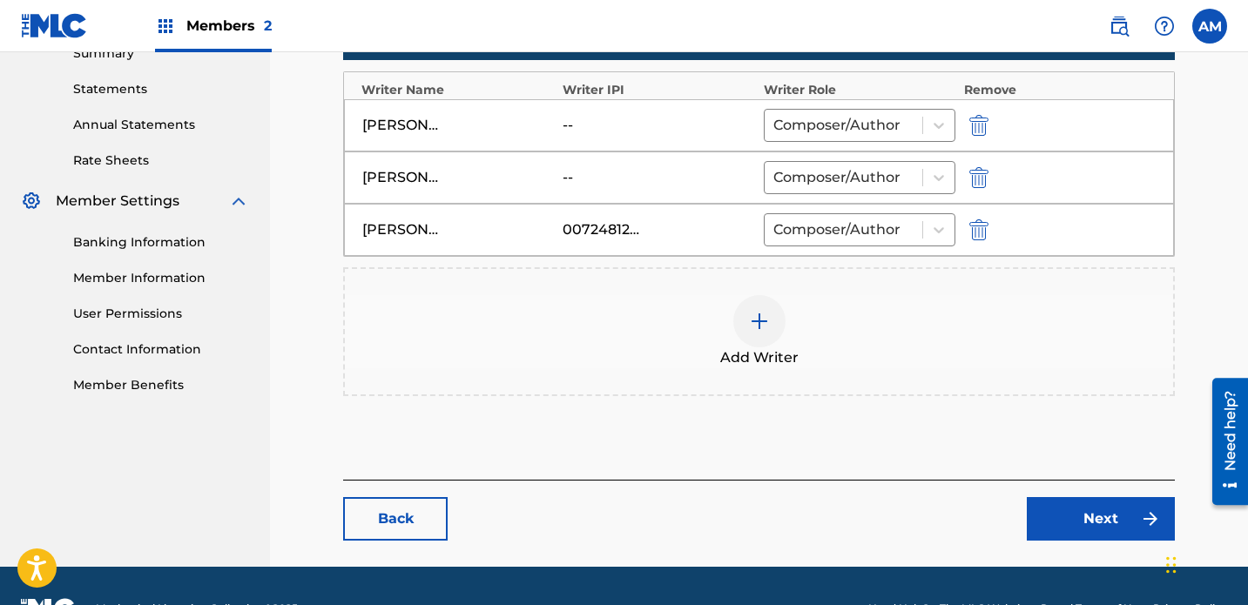
click at [875, 497] on link "Next" at bounding box center [1101, 519] width 148 height 44
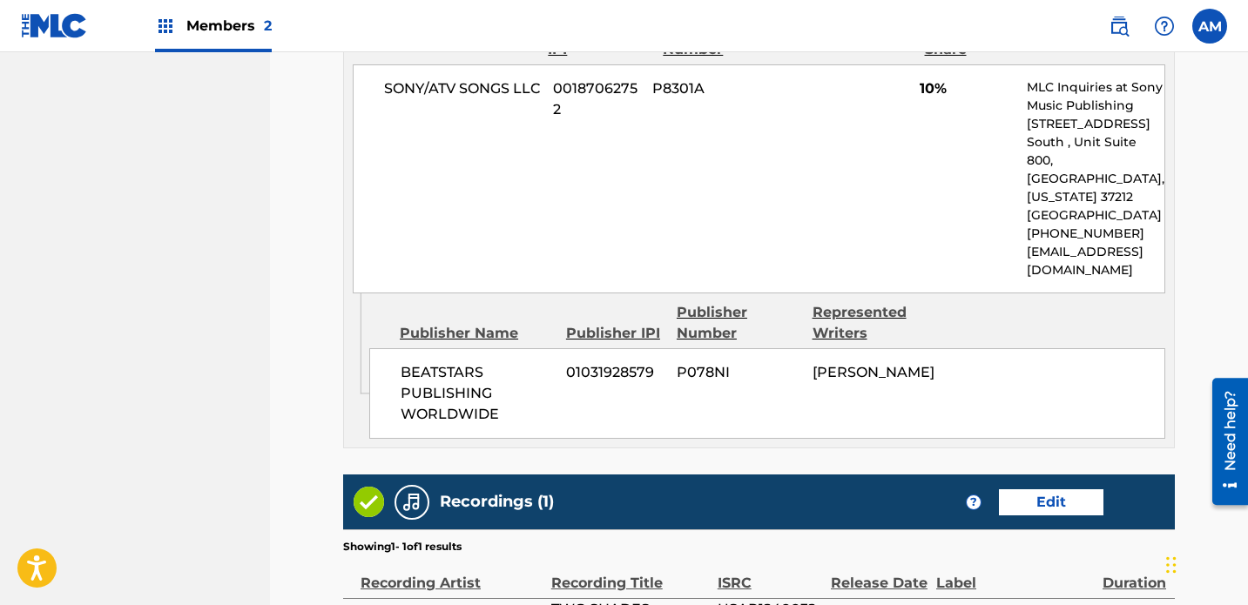
scroll to position [1255, 0]
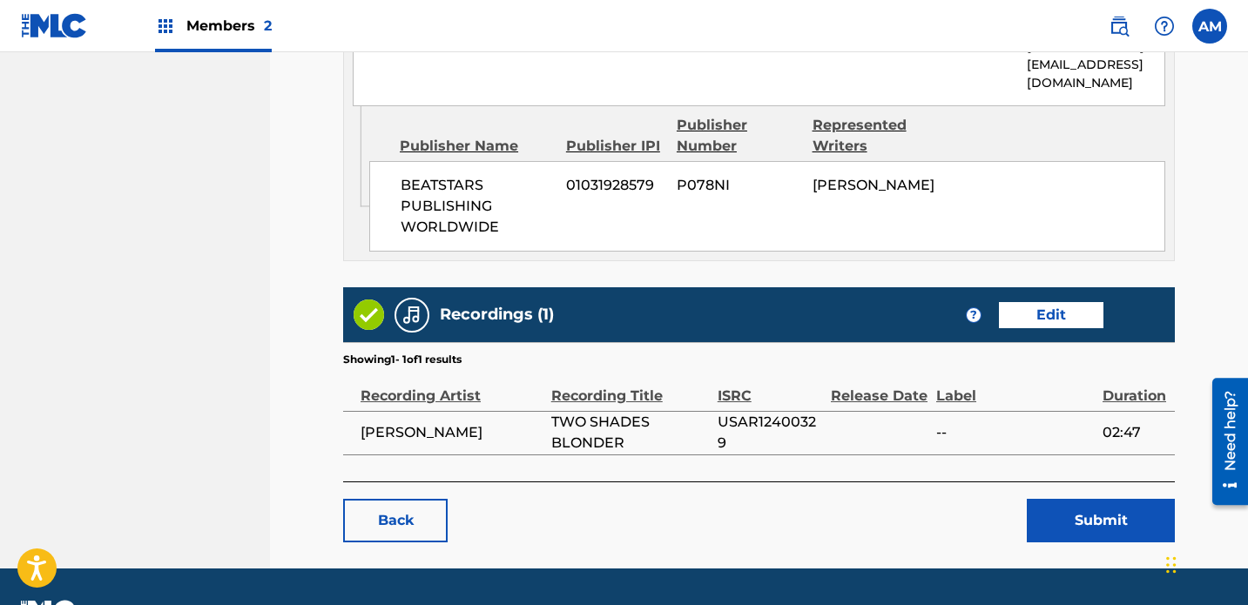
click at [875, 499] on button "Submit" at bounding box center [1101, 521] width 148 height 44
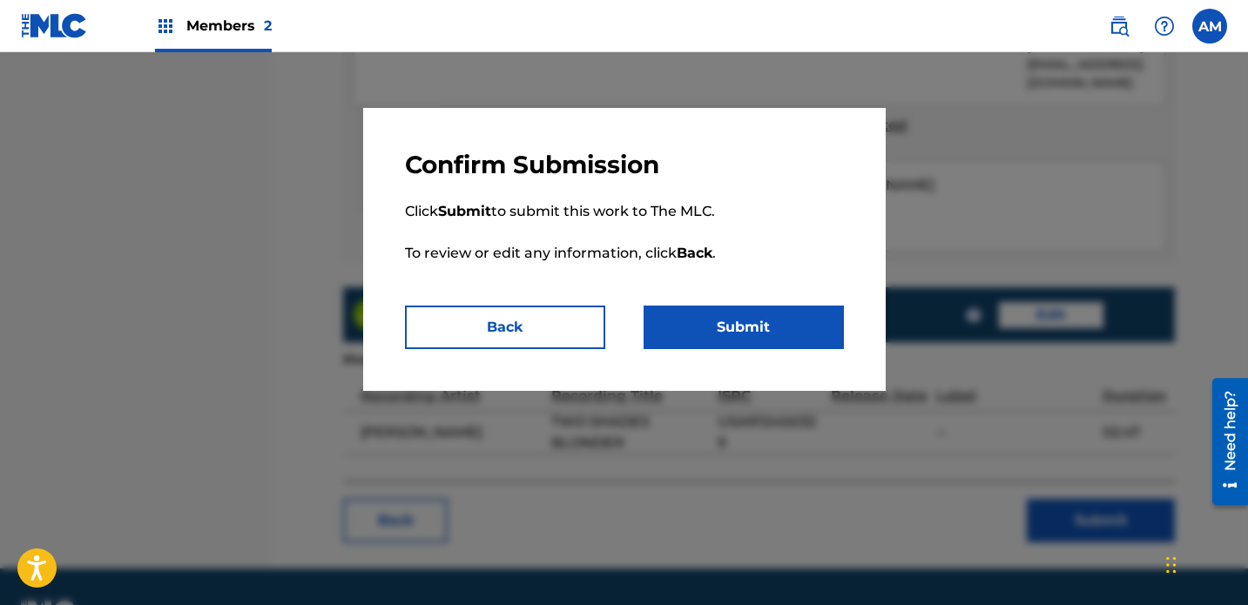
click at [752, 329] on button "Submit" at bounding box center [744, 328] width 200 height 44
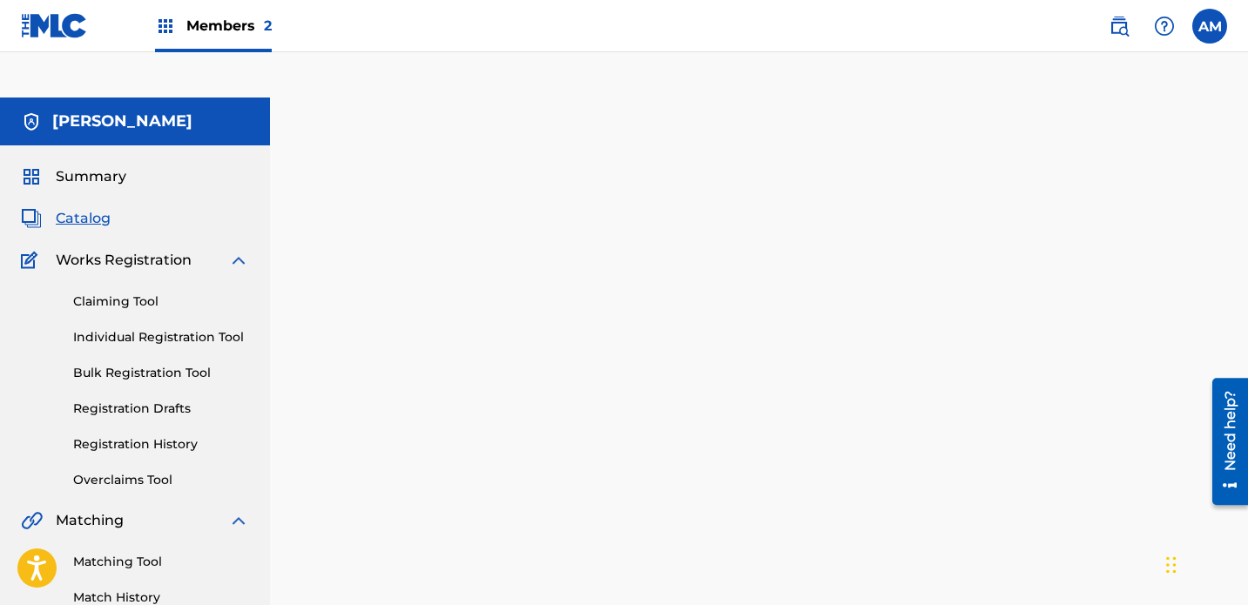
click at [64, 208] on span "Catalog" at bounding box center [83, 218] width 55 height 21
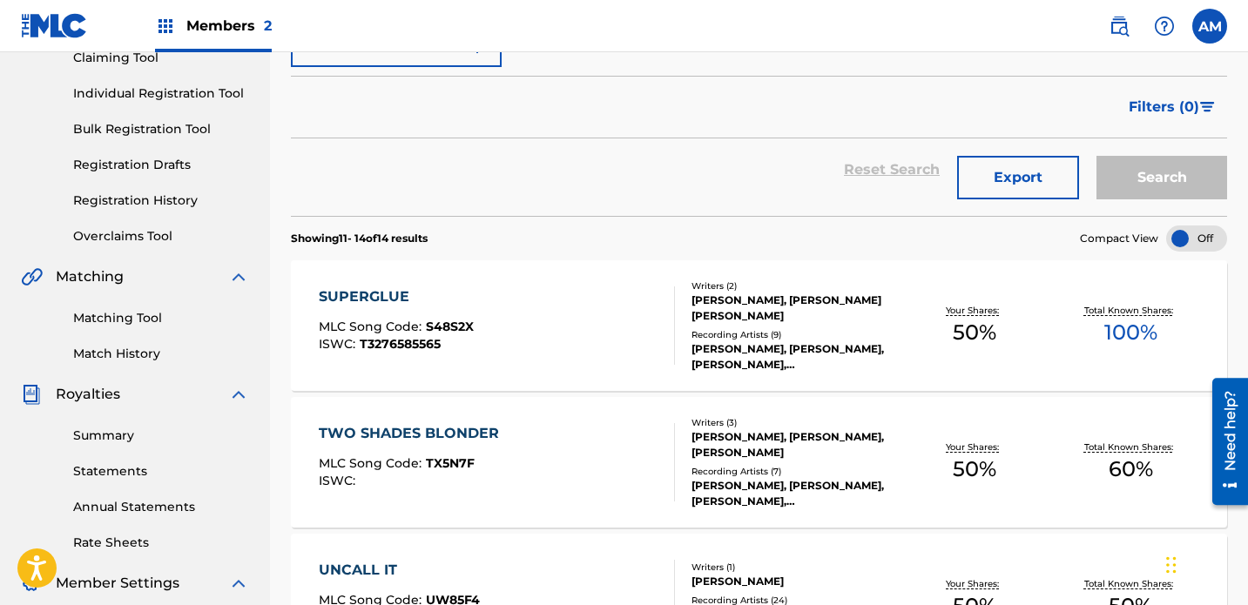
scroll to position [511, 0]
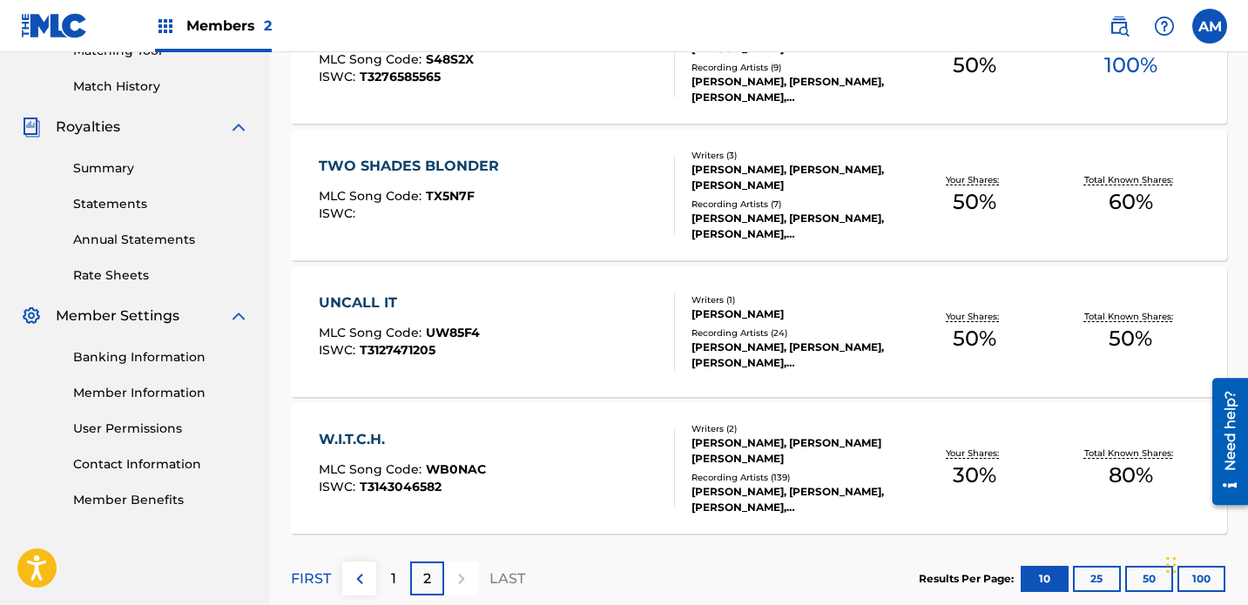
click at [393, 569] on p "1" at bounding box center [393, 579] width 5 height 21
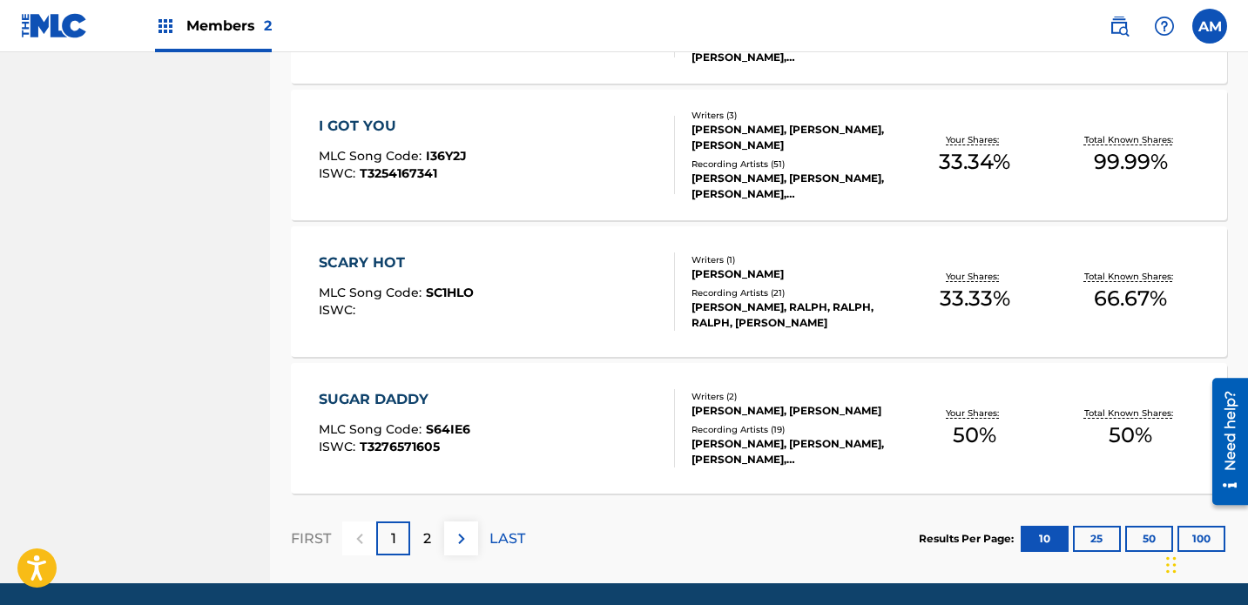
scroll to position [1388, 0]
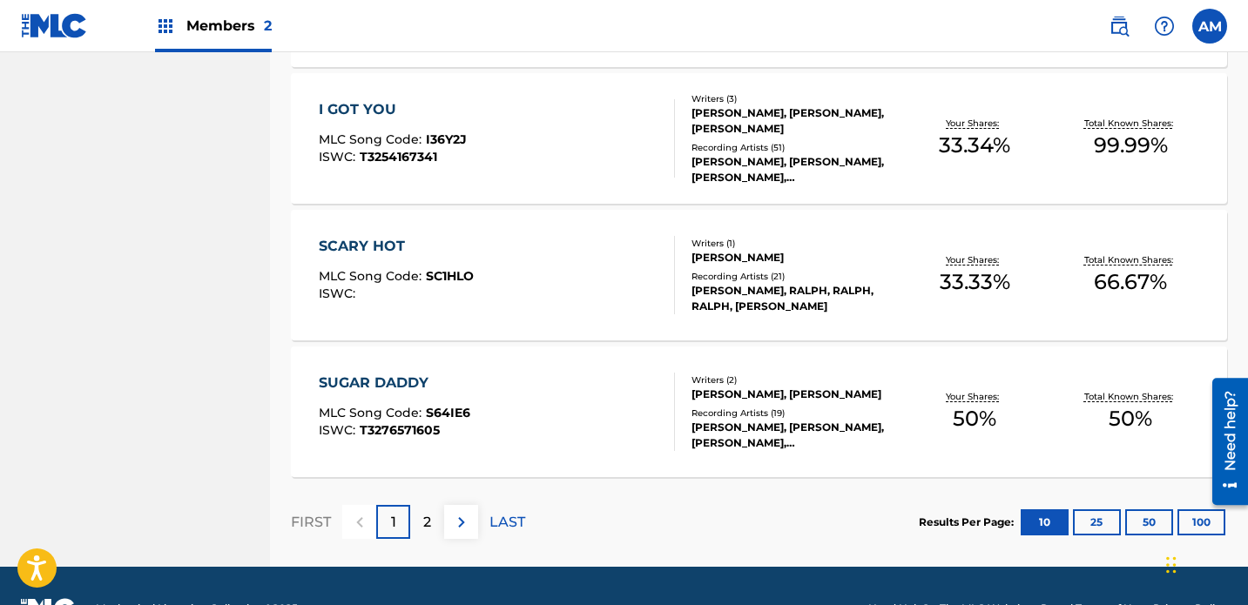
click at [430, 512] on p "2" at bounding box center [427, 522] width 8 height 21
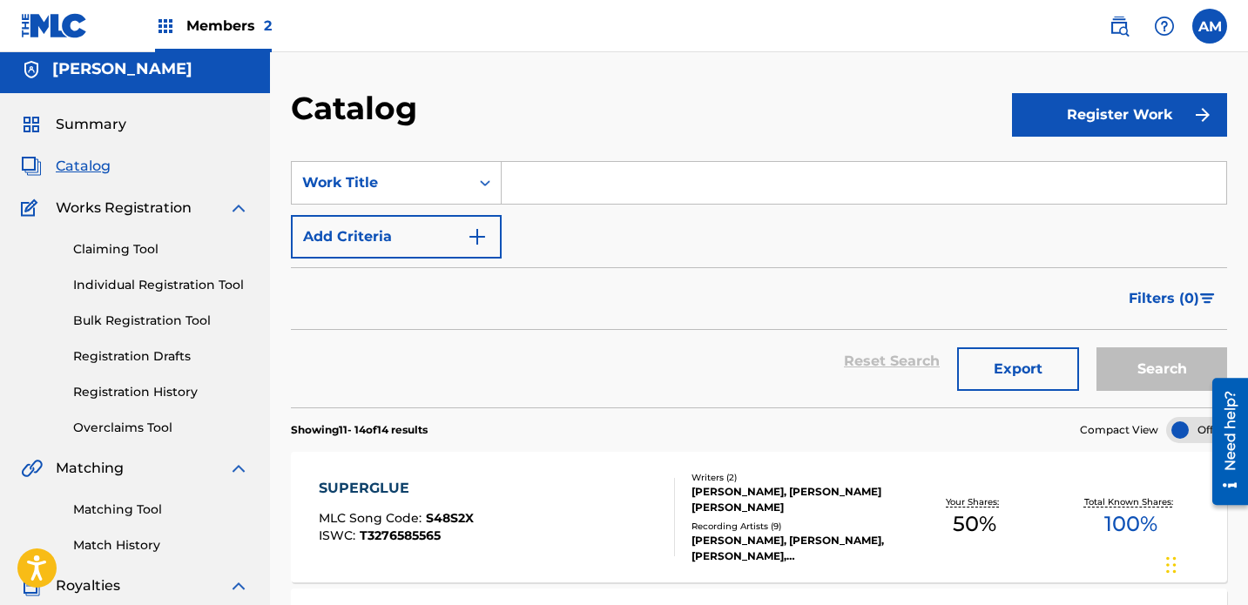
scroll to position [44, 0]
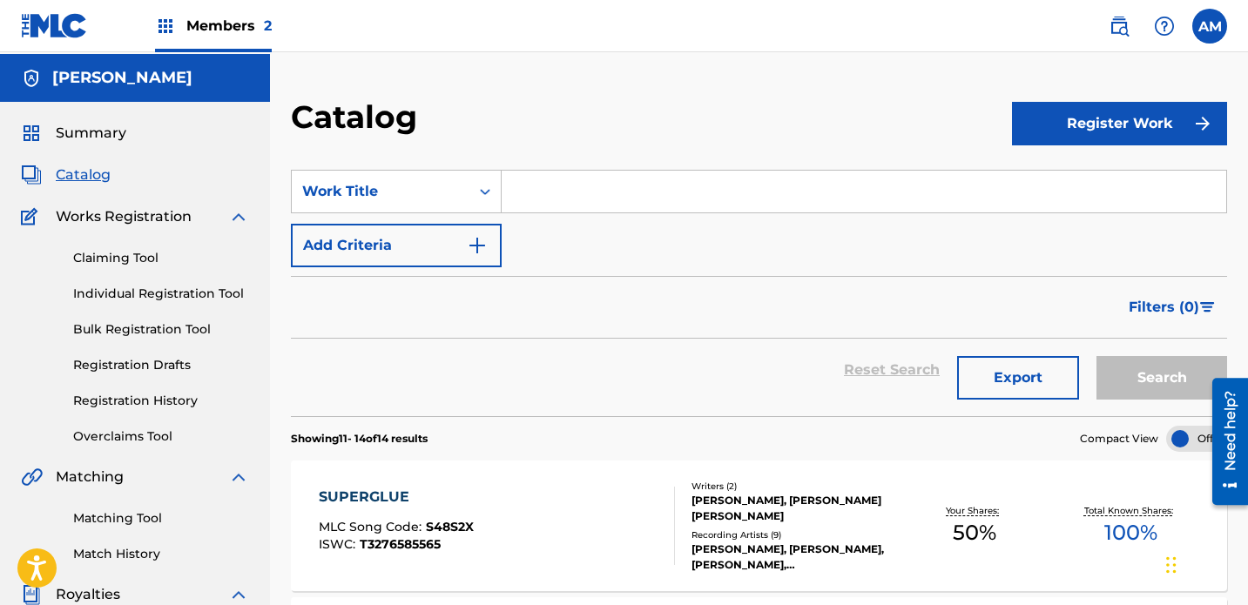
click at [126, 249] on link "Claiming Tool" at bounding box center [161, 258] width 176 height 18
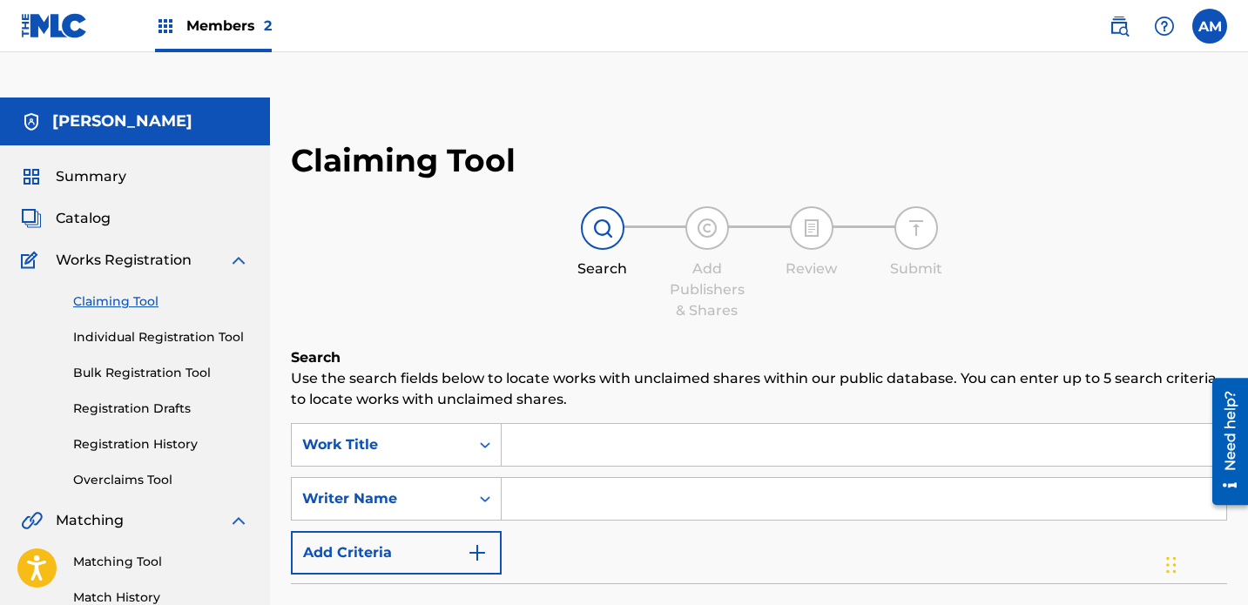
click at [553, 424] on input "Search Form" at bounding box center [864, 445] width 725 height 42
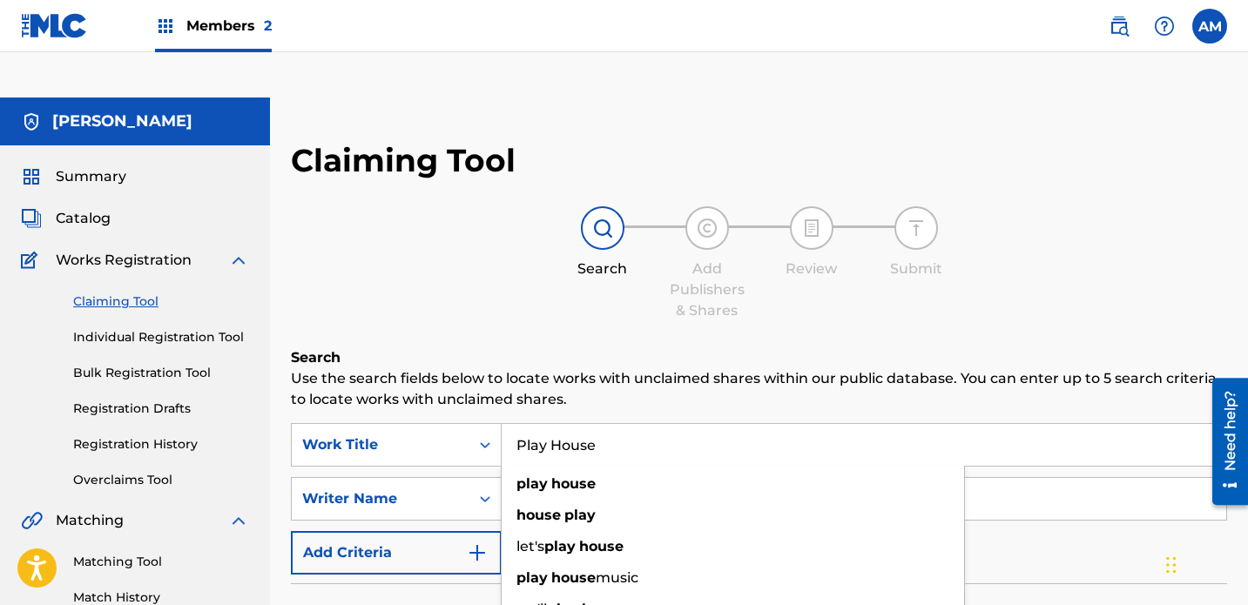
type input "Play House"
click at [502, 240] on div "Search Add Publishers & Shares Review Submit" at bounding box center [759, 263] width 936 height 115
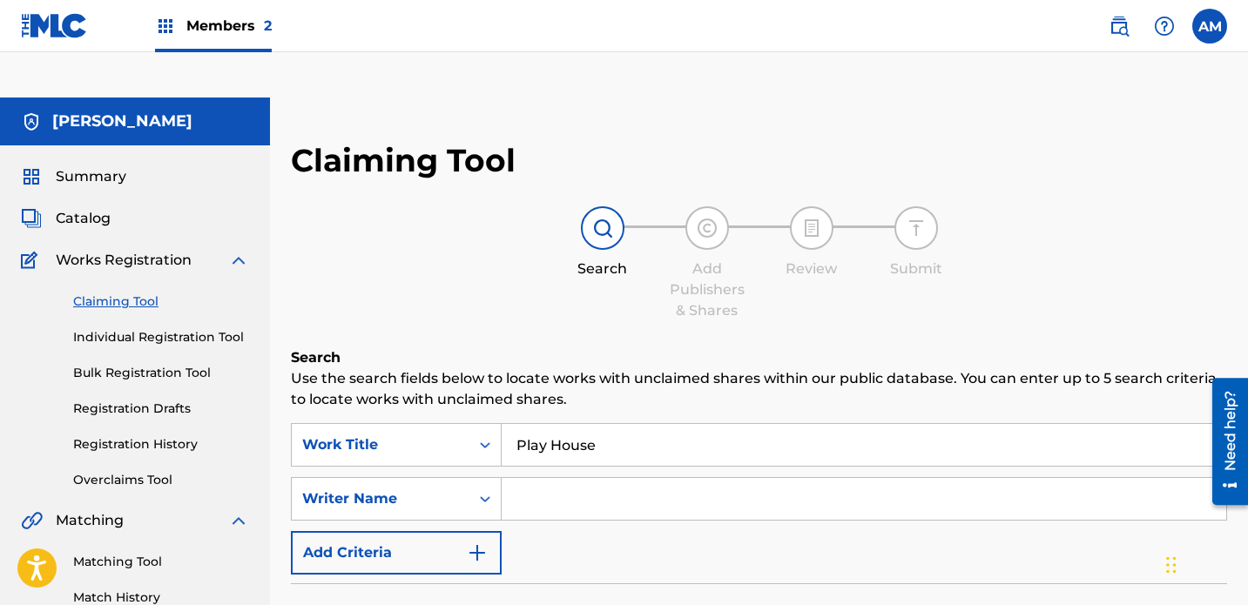
click at [562, 478] on input "Search Form" at bounding box center [864, 499] width 725 height 42
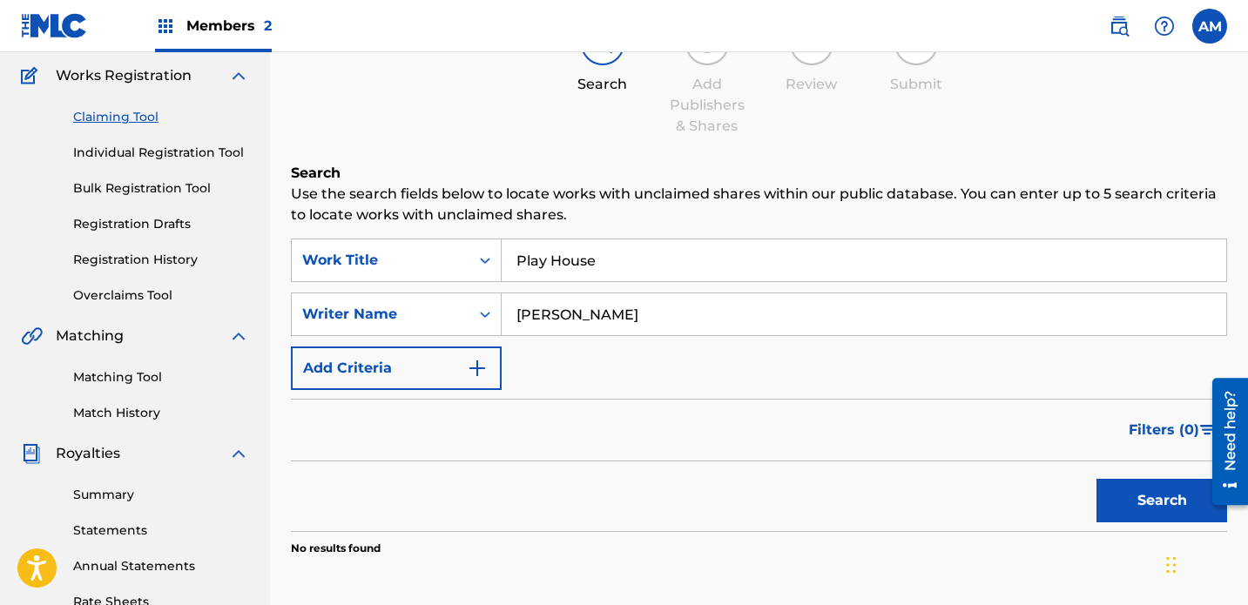
scroll to position [187, 0]
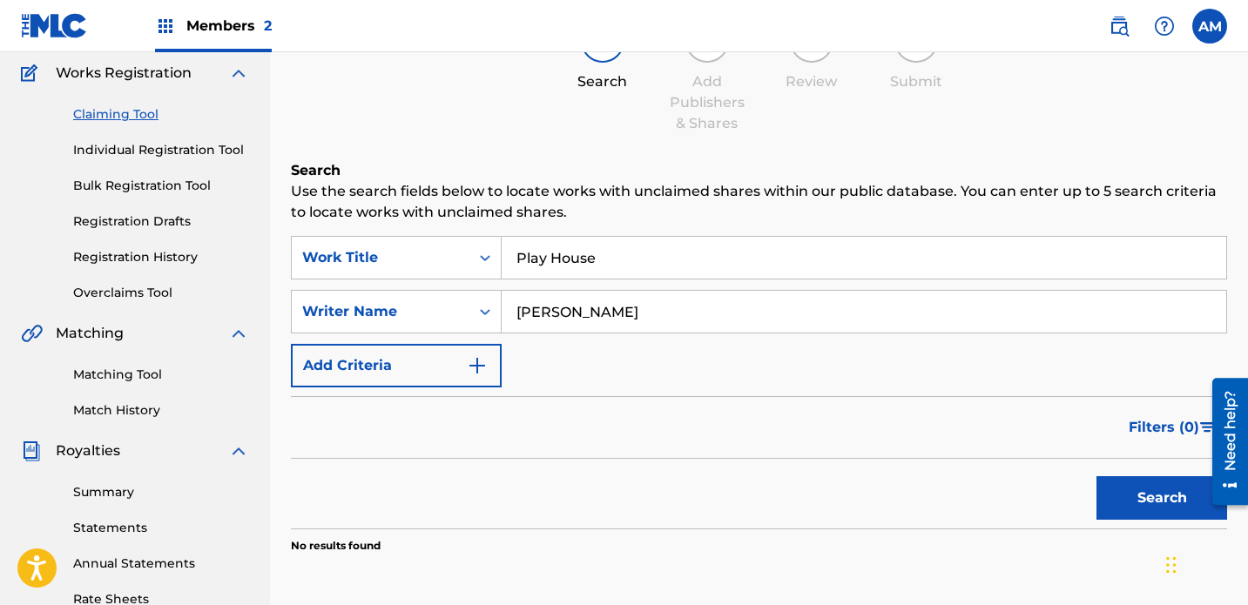
click at [875, 476] on button "Search" at bounding box center [1162, 498] width 131 height 44
drag, startPoint x: 637, startPoint y: 260, endPoint x: 394, endPoint y: 242, distance: 243.7
click at [394, 242] on div "SearchWithCriteriace59cce8-afb5-41e9-9f51-3af379ea8067 Work Title Play House Se…" at bounding box center [759, 312] width 936 height 152
type input "[PERSON_NAME]"
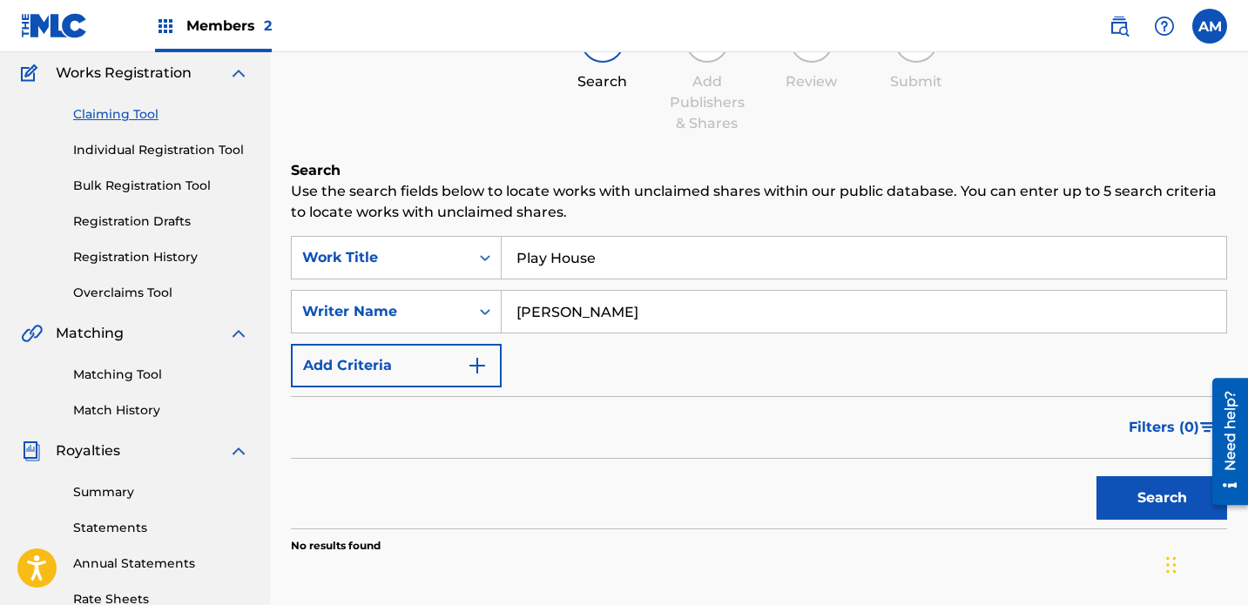
click at [875, 476] on button "Search" at bounding box center [1162, 498] width 131 height 44
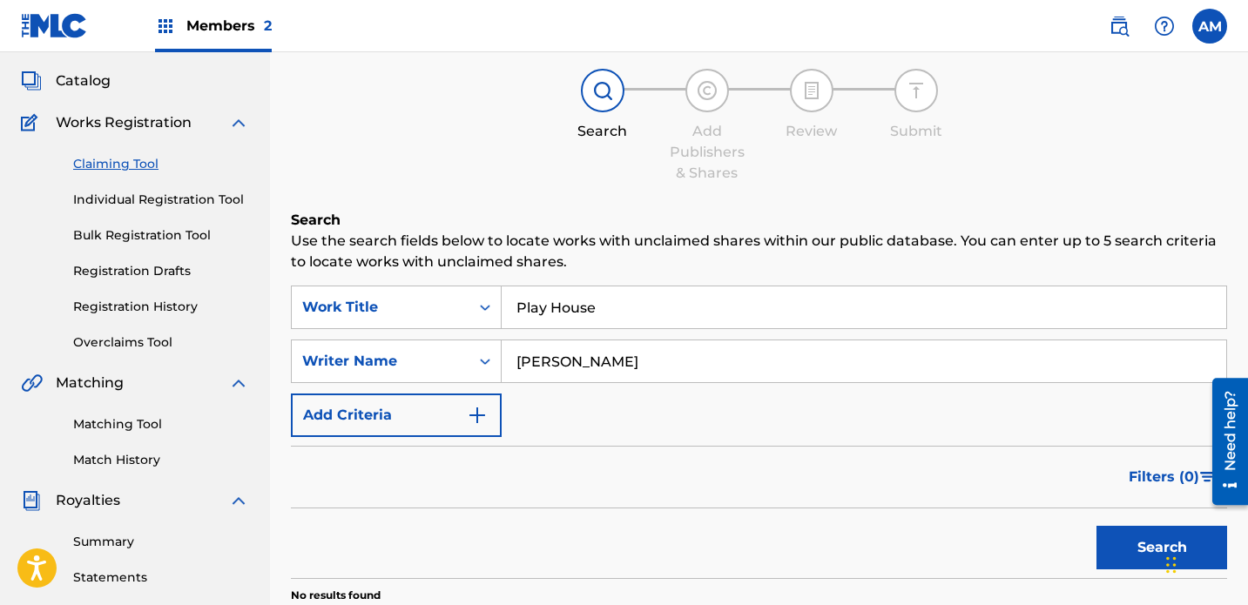
scroll to position [137, 0]
click at [212, 192] on link "Individual Registration Tool" at bounding box center [161, 201] width 176 height 18
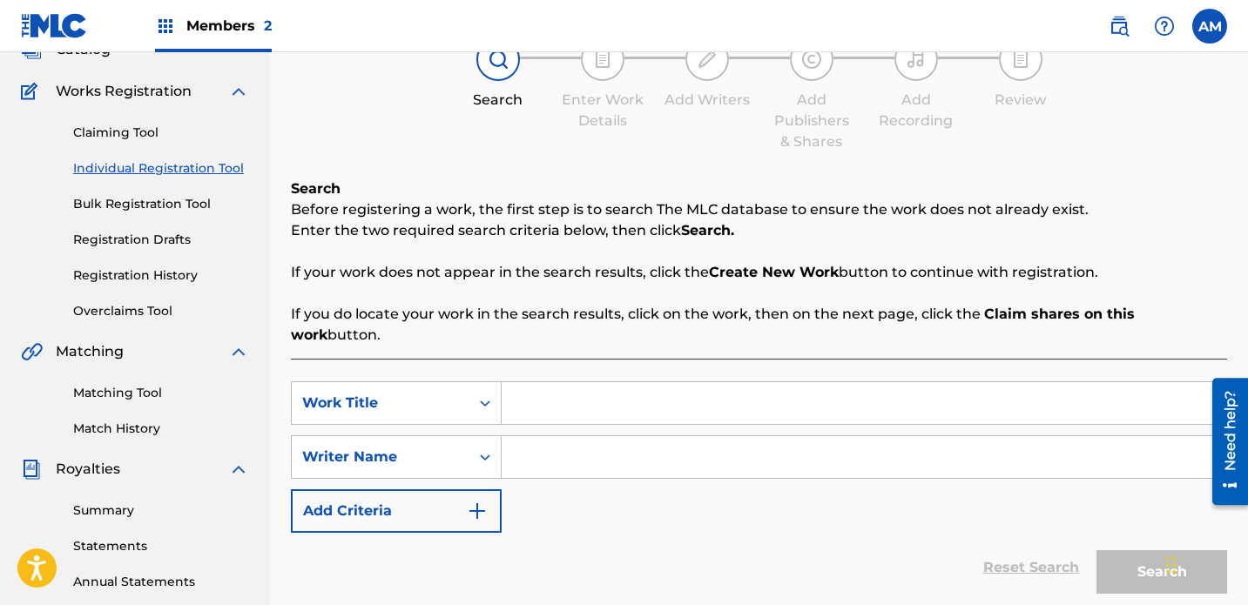
scroll to position [208, 0]
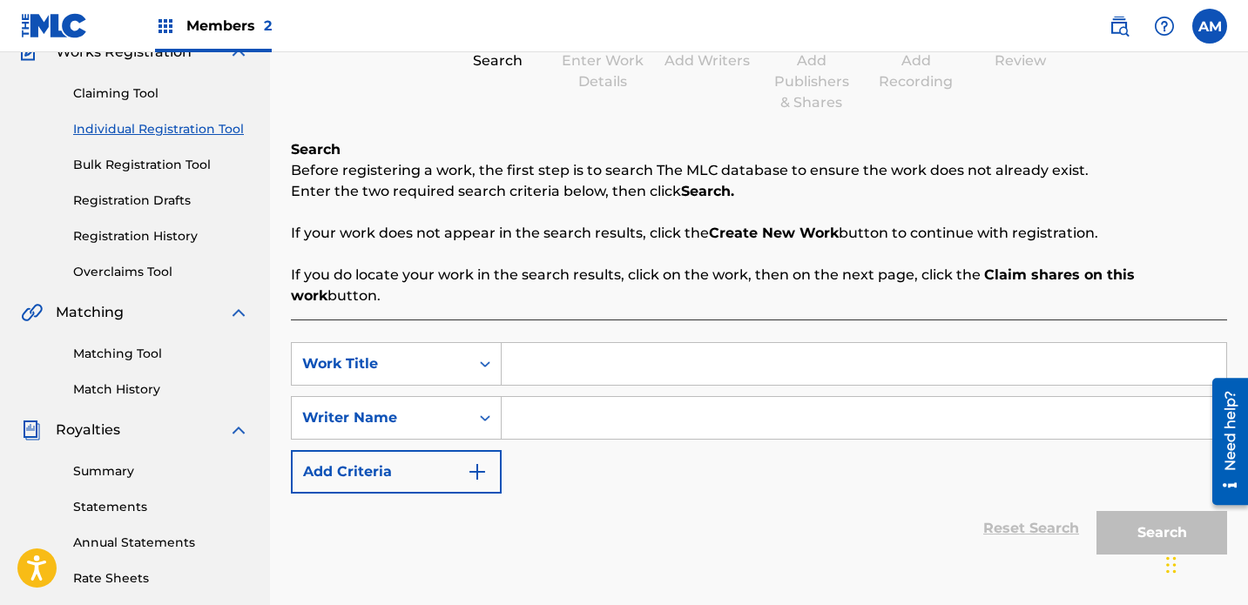
click at [588, 343] on input "Search Form" at bounding box center [864, 364] width 725 height 42
type input "Play House"
click at [672, 397] on input "Search Form" at bounding box center [864, 418] width 725 height 42
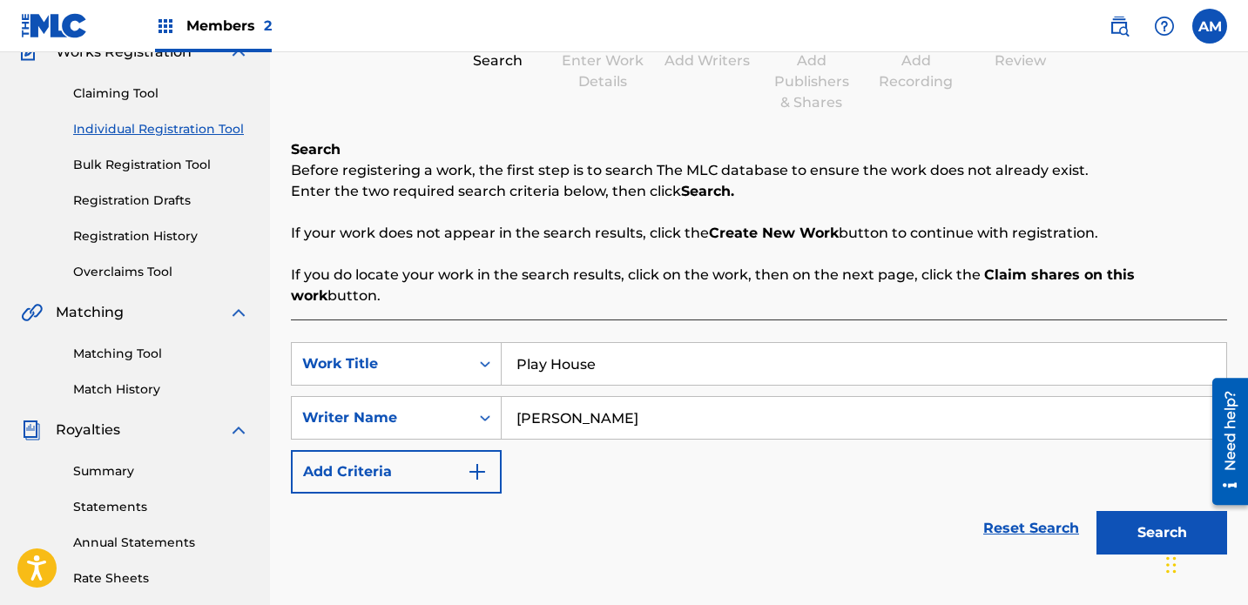
type input "[PERSON_NAME]"
click at [875, 511] on button "Search" at bounding box center [1162, 533] width 131 height 44
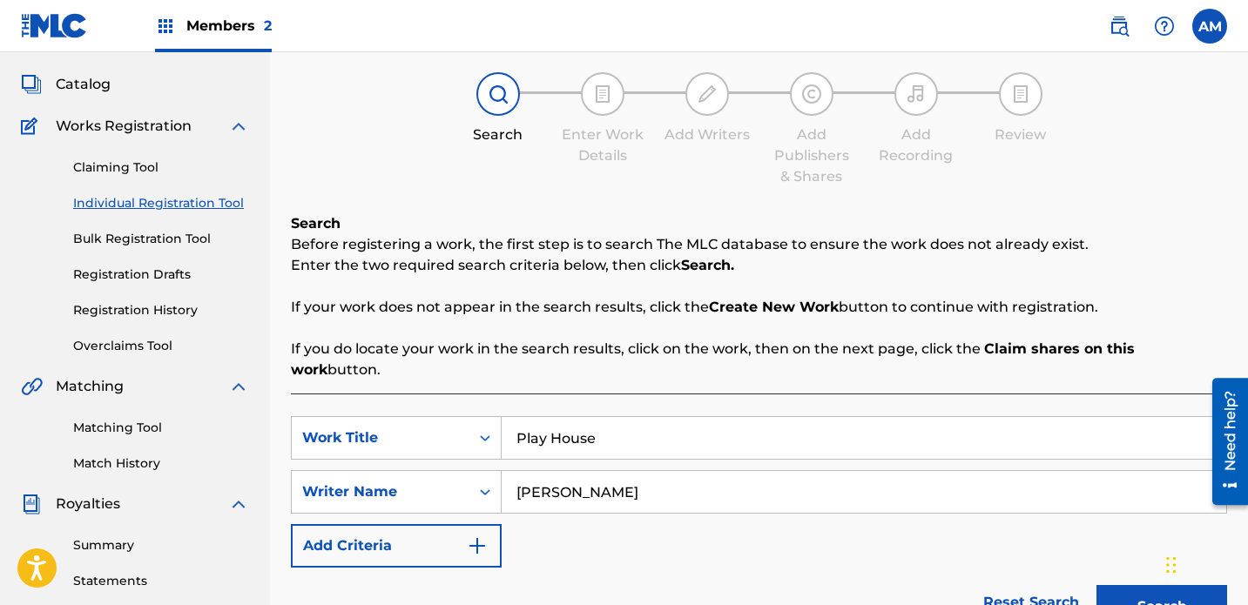
scroll to position [125, 0]
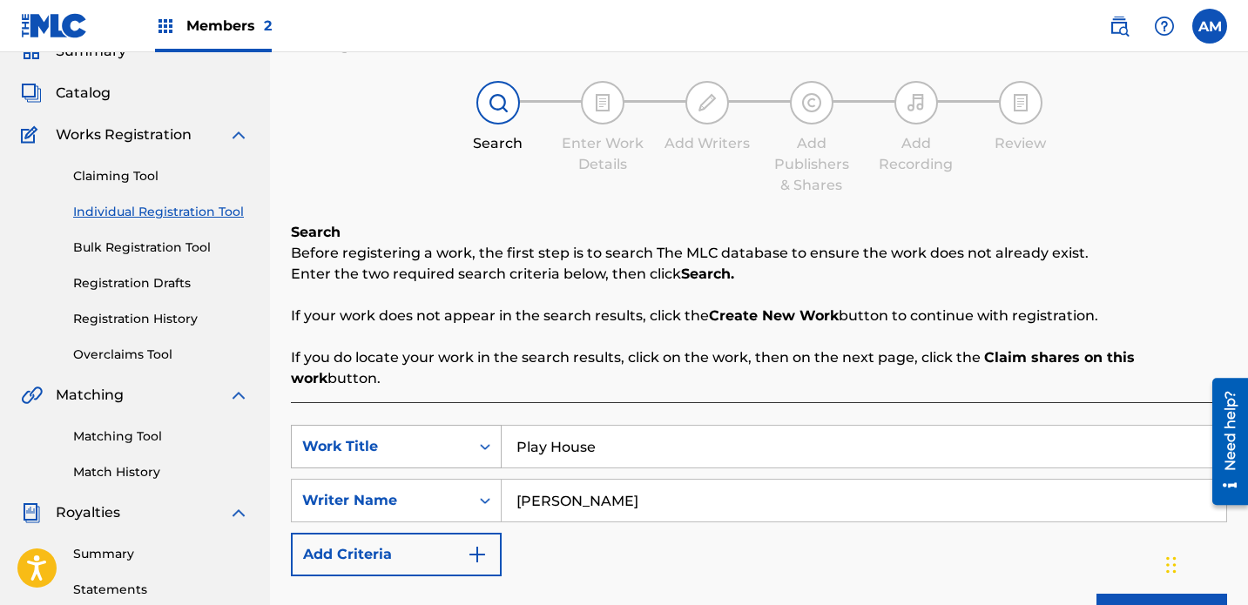
drag, startPoint x: 647, startPoint y: 382, endPoint x: 428, endPoint y: 375, distance: 219.6
click at [428, 425] on div "SearchWithCriteria24e5e4fc-0ca5-4dbb-9aa8-19d72835d5c0 Work Title Play House" at bounding box center [759, 447] width 936 height 44
type input "Sorry Mom"
click at [722, 480] on input "[PERSON_NAME]" at bounding box center [864, 501] width 725 height 42
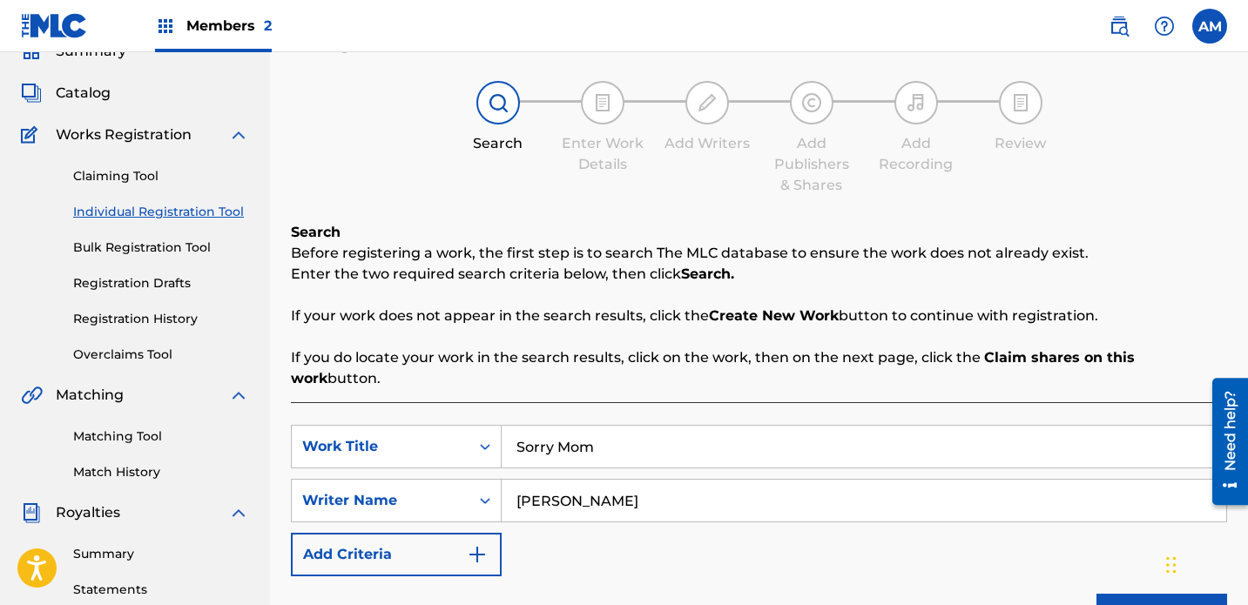
click at [722, 480] on input "[PERSON_NAME]" at bounding box center [864, 501] width 725 height 42
click at [875, 594] on button "Search" at bounding box center [1162, 616] width 131 height 44
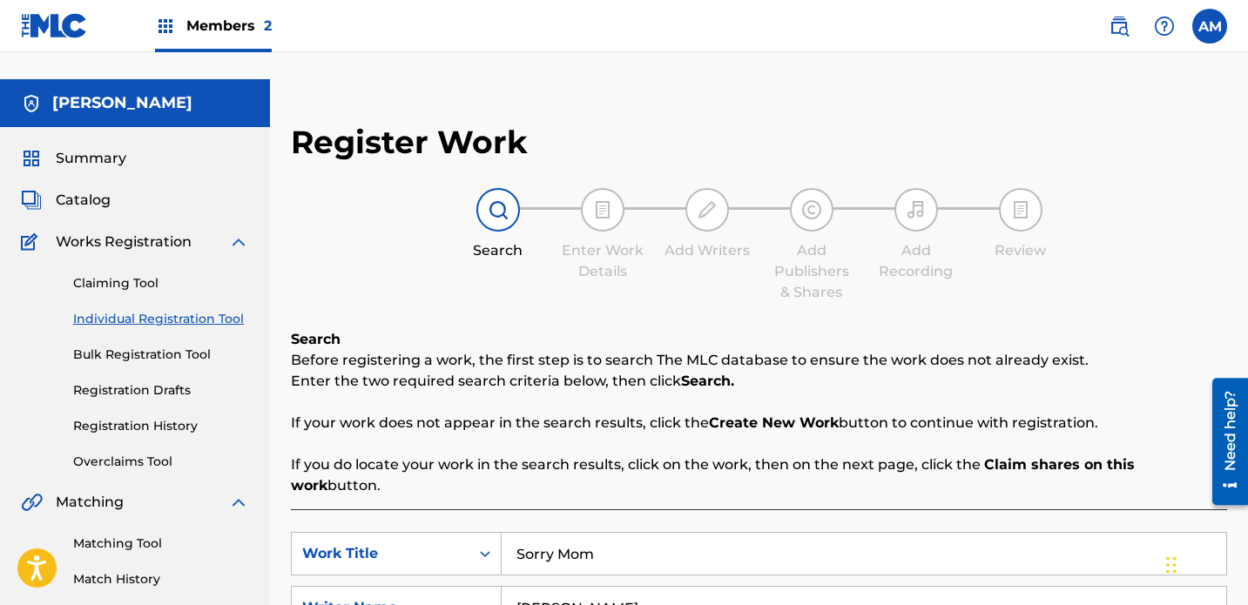
scroll to position [16, 0]
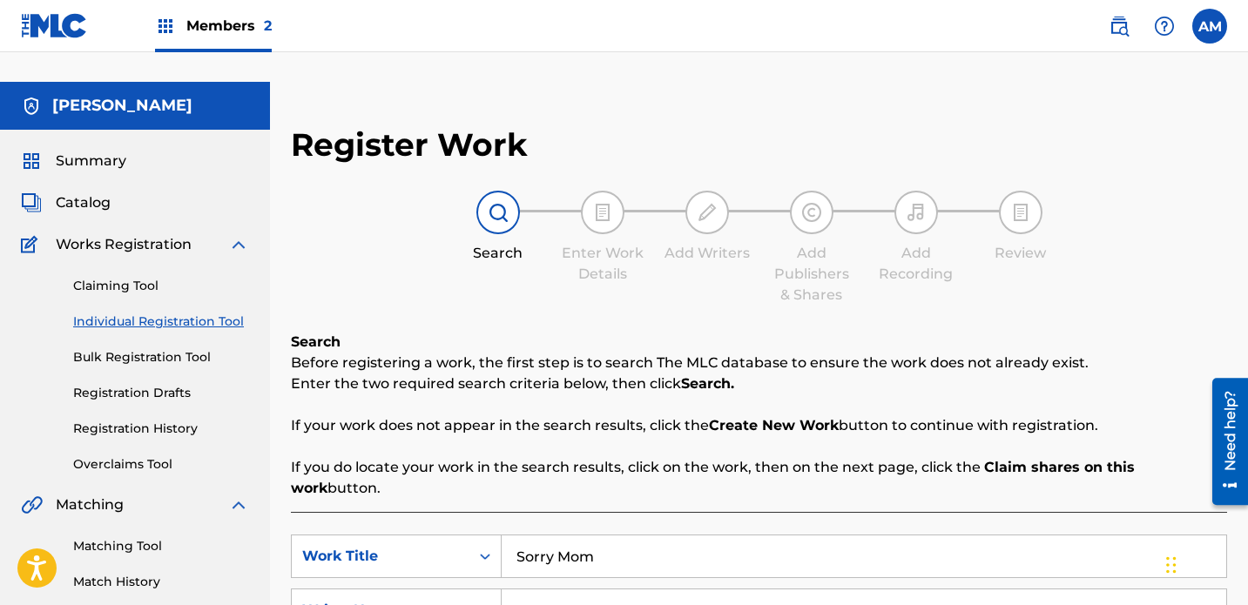
click at [638, 590] on input "[PERSON_NAME]" at bounding box center [864, 611] width 725 height 42
type input "[PERSON_NAME]"
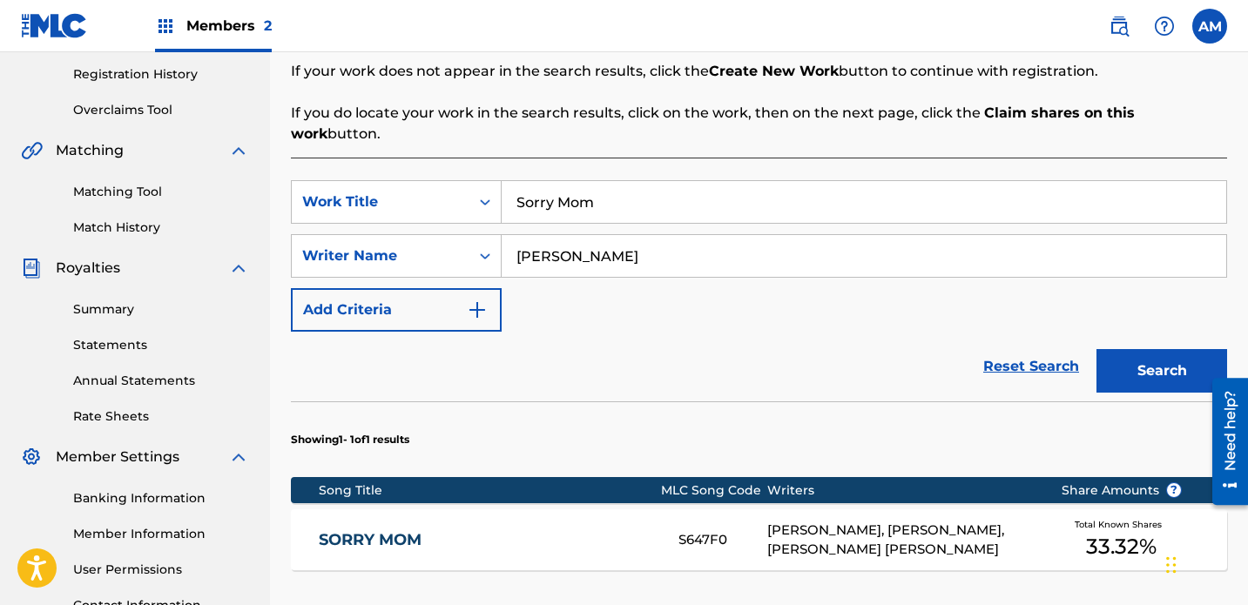
scroll to position [400, 0]
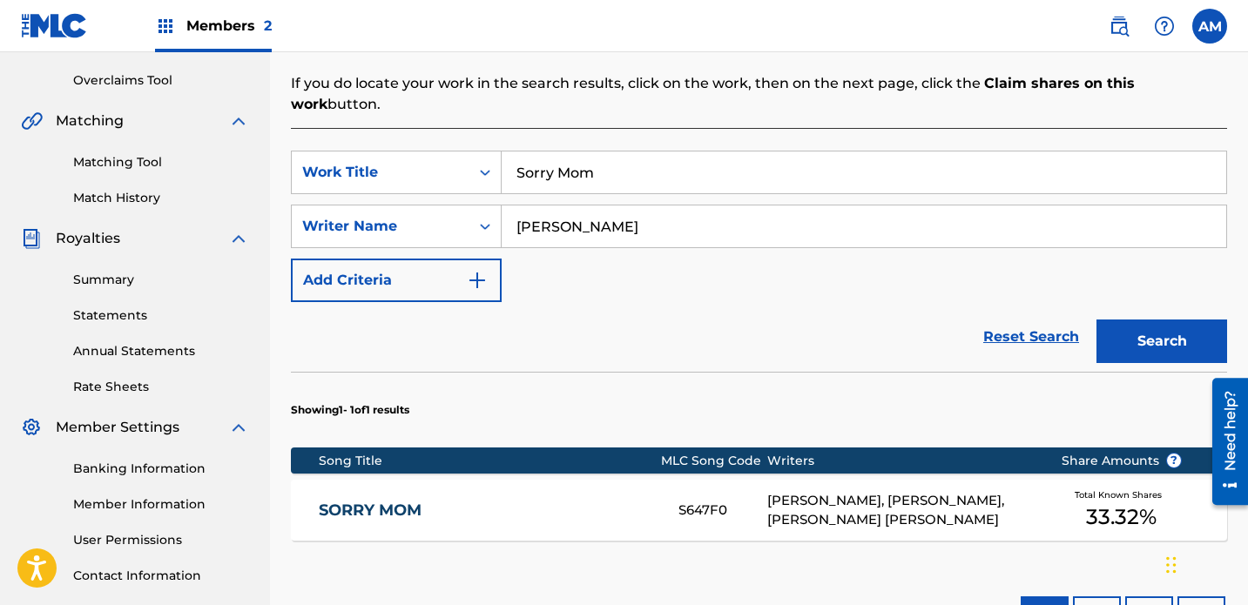
click at [747, 501] on div "S647F0" at bounding box center [723, 511] width 89 height 20
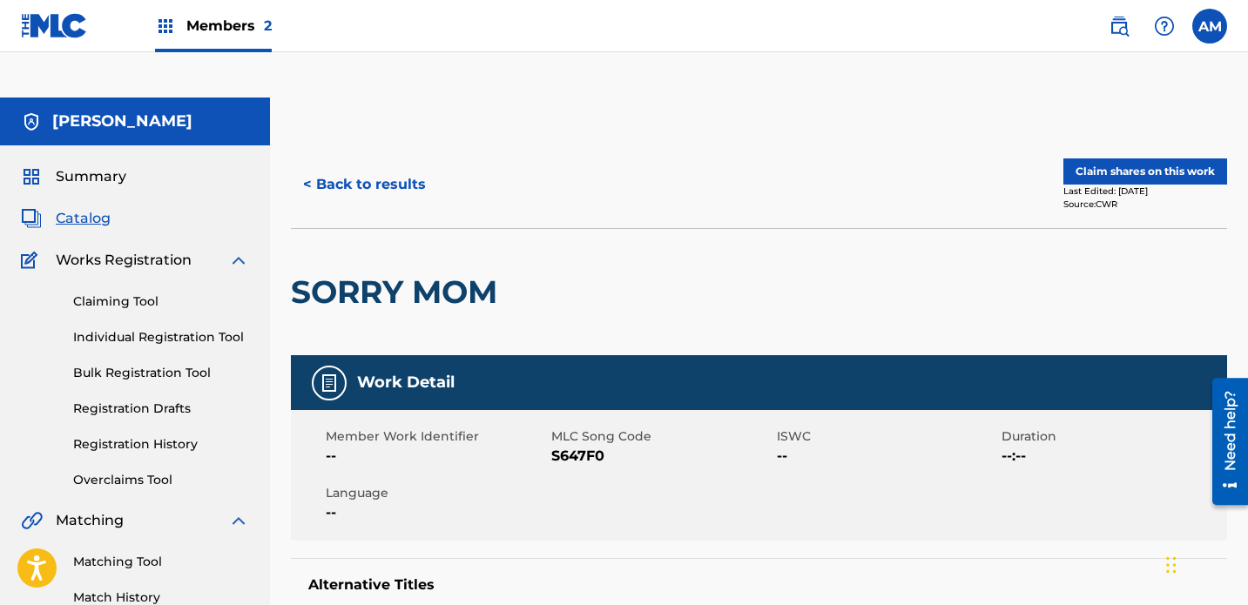
click at [875, 159] on button "Claim shares on this work" at bounding box center [1146, 172] width 164 height 26
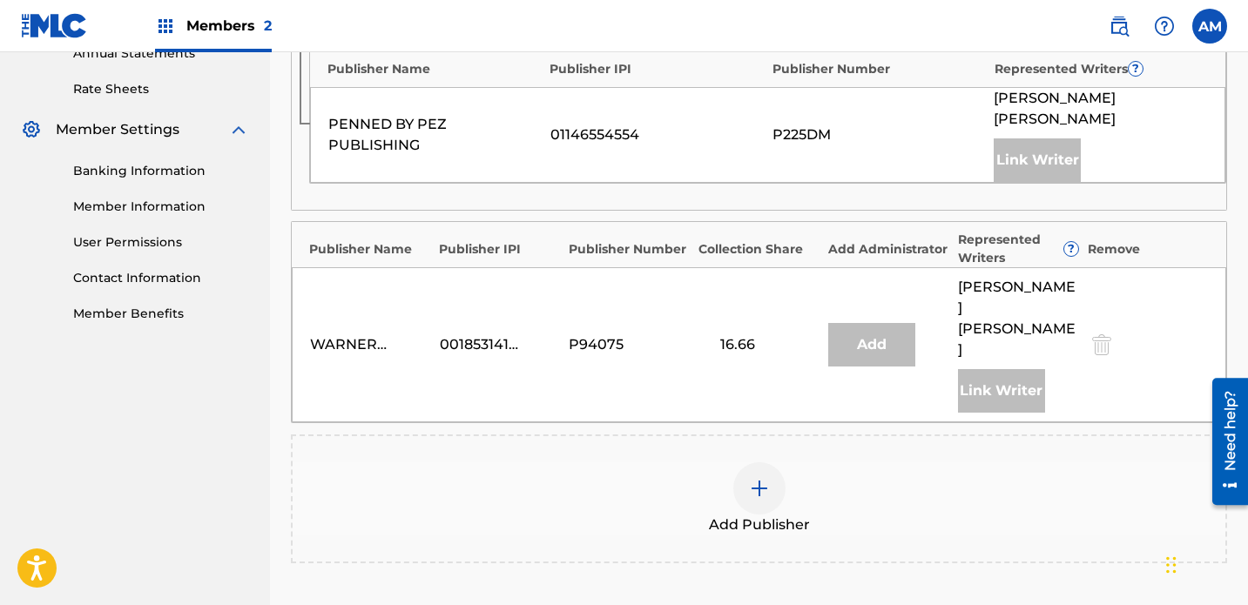
scroll to position [697, 0]
click at [751, 479] on img at bounding box center [759, 489] width 21 height 21
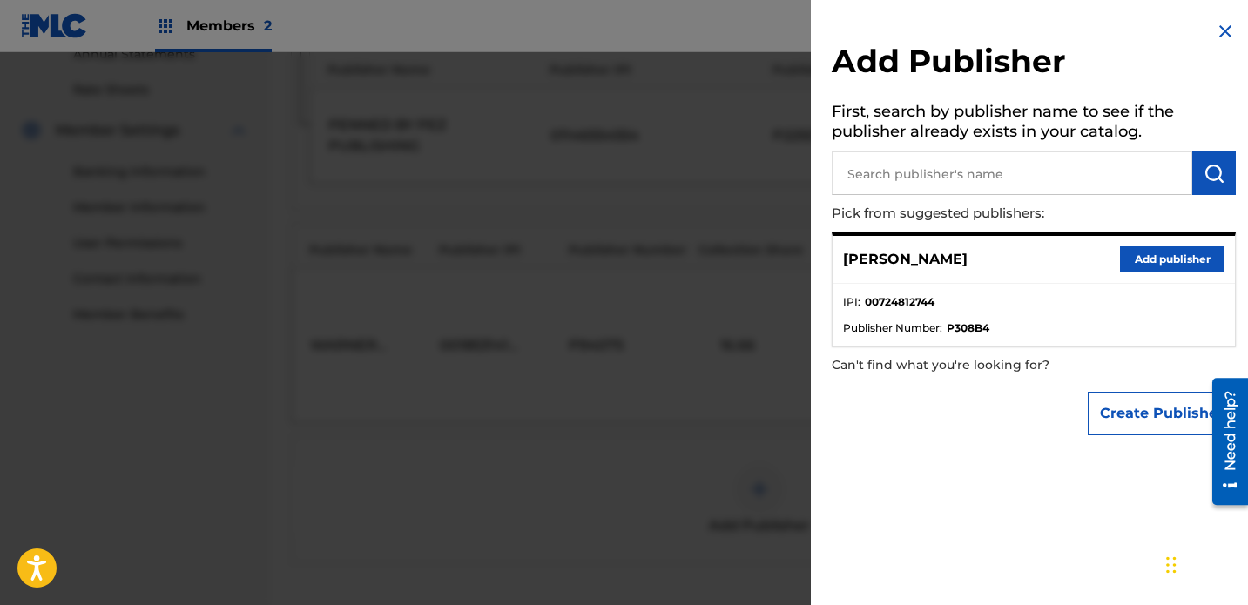
click at [875, 265] on button "Add publisher" at bounding box center [1172, 260] width 105 height 26
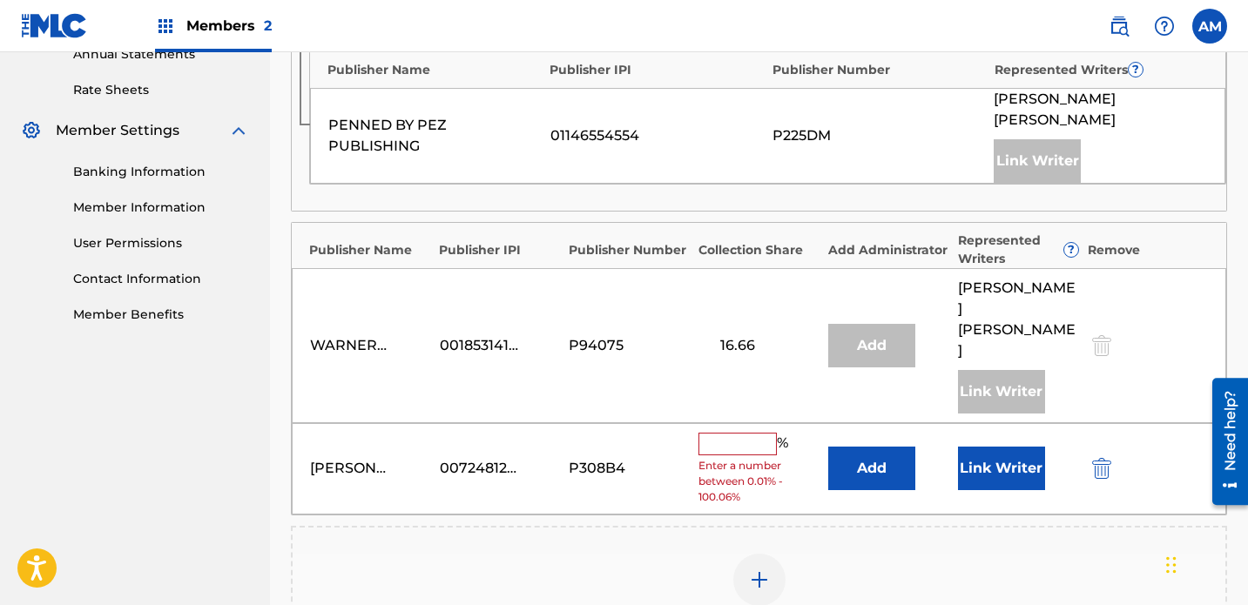
click at [743, 433] on input "text" at bounding box center [738, 444] width 78 height 23
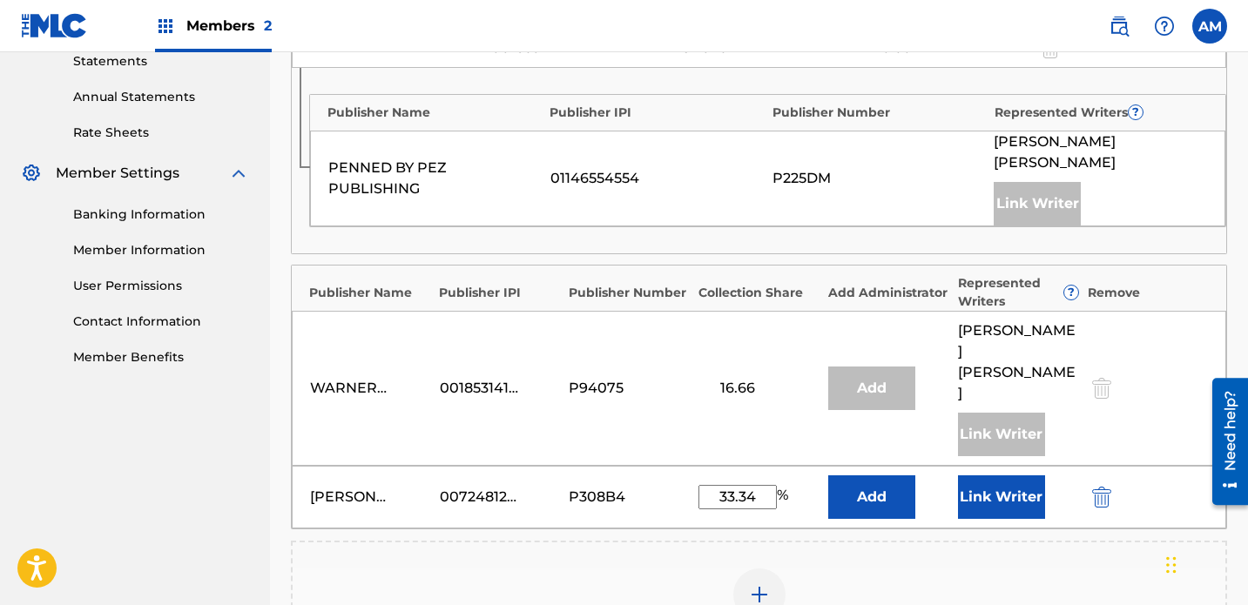
scroll to position [661, 0]
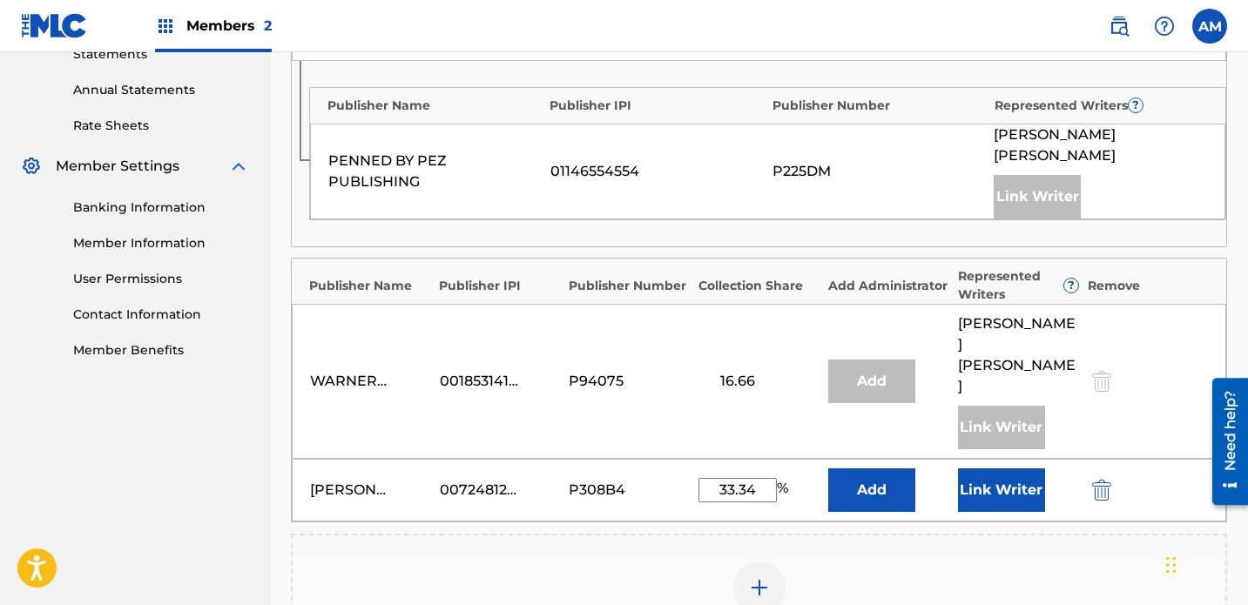
type input "33.34"
click at [595, 562] on div "Add Publisher" at bounding box center [759, 598] width 933 height 73
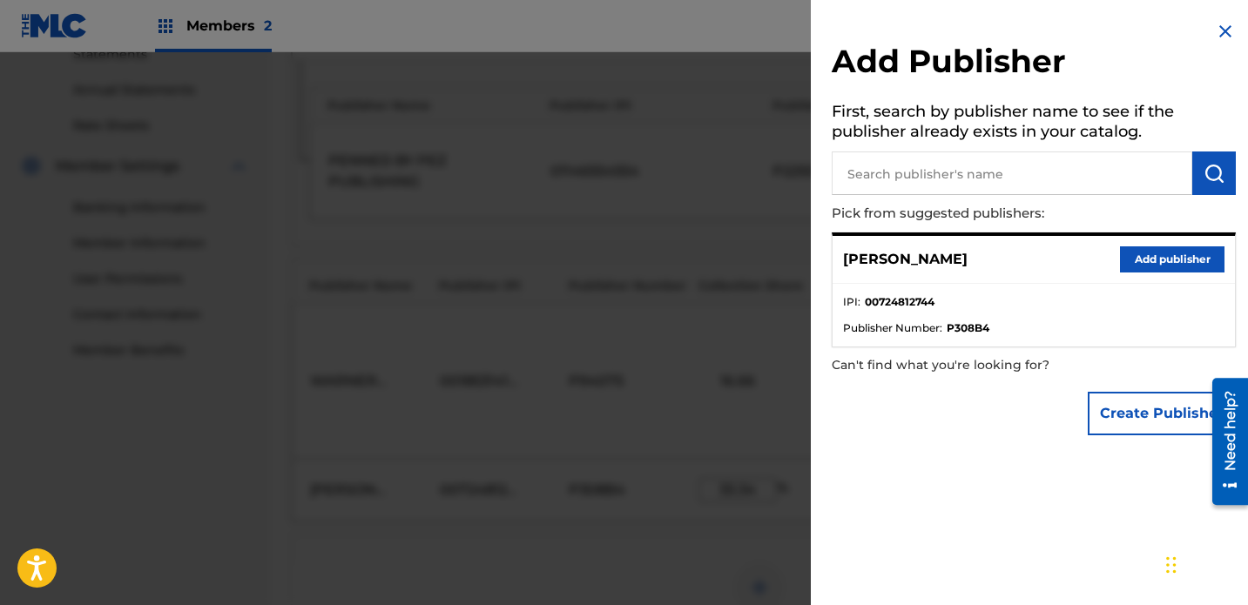
click at [875, 28] on img at bounding box center [1225, 31] width 21 height 21
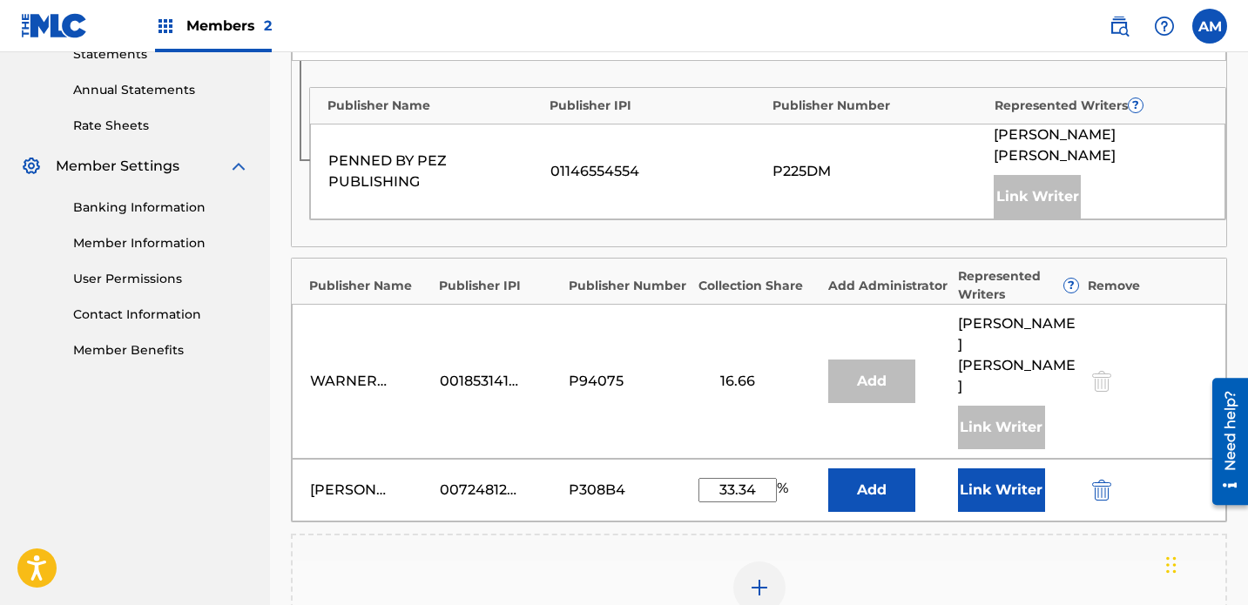
click at [875, 469] on button "Add" at bounding box center [871, 491] width 87 height 44
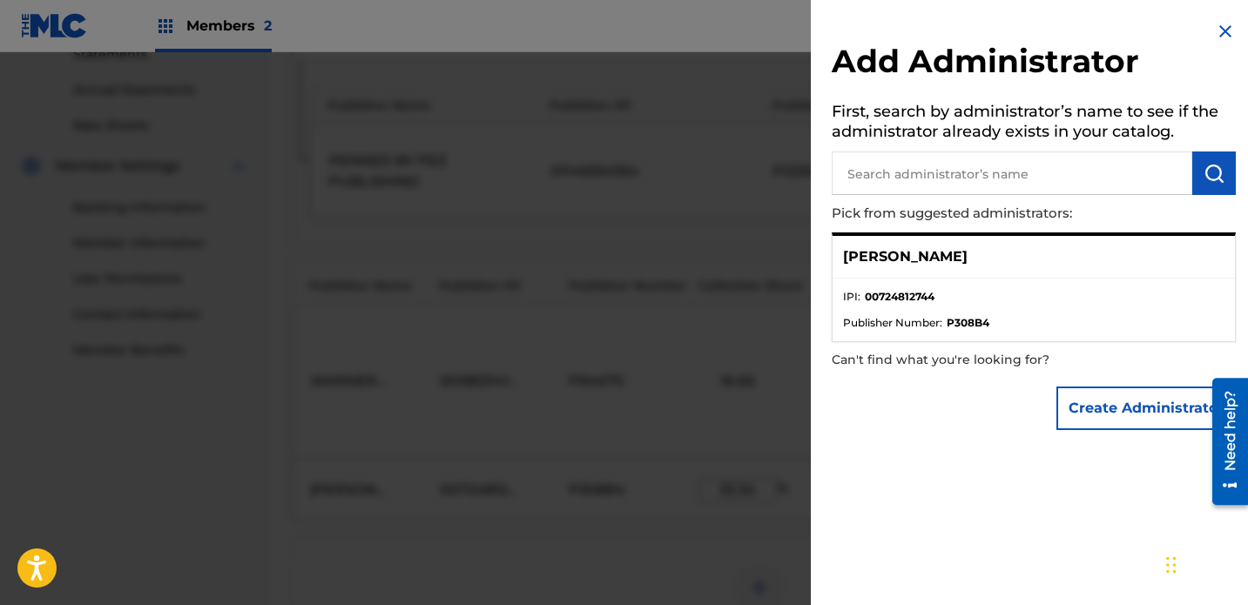
click at [875, 293] on li "IPI : 00724812744" at bounding box center [1034, 302] width 382 height 26
click at [875, 27] on img at bounding box center [1225, 31] width 21 height 21
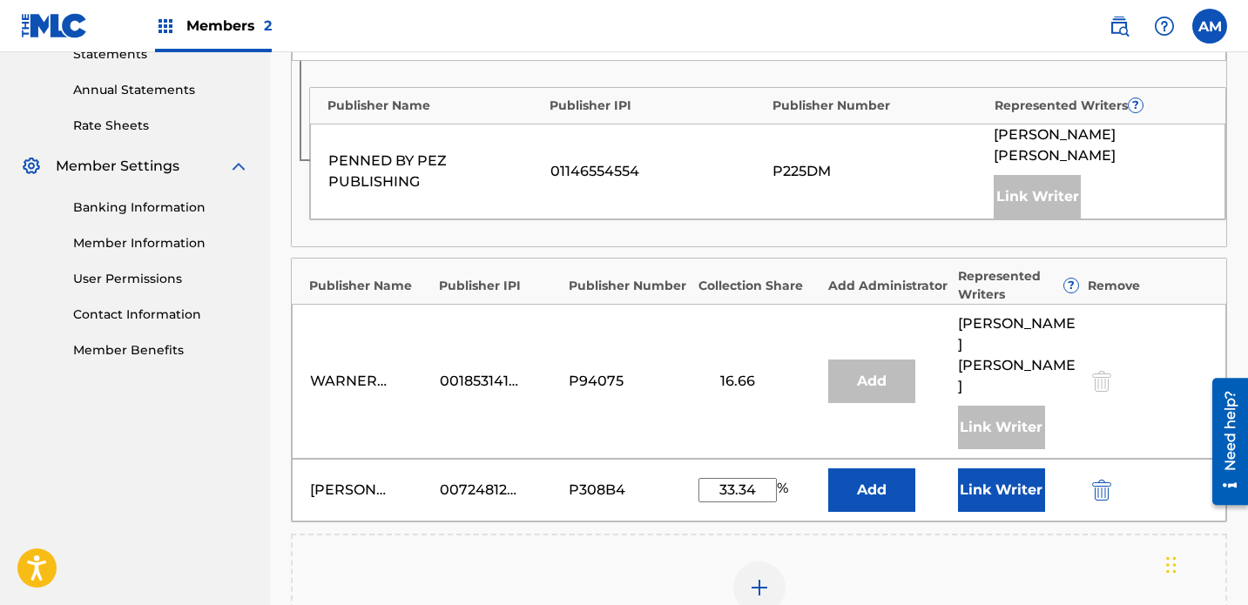
click at [875, 469] on button "Link Writer" at bounding box center [1001, 491] width 87 height 44
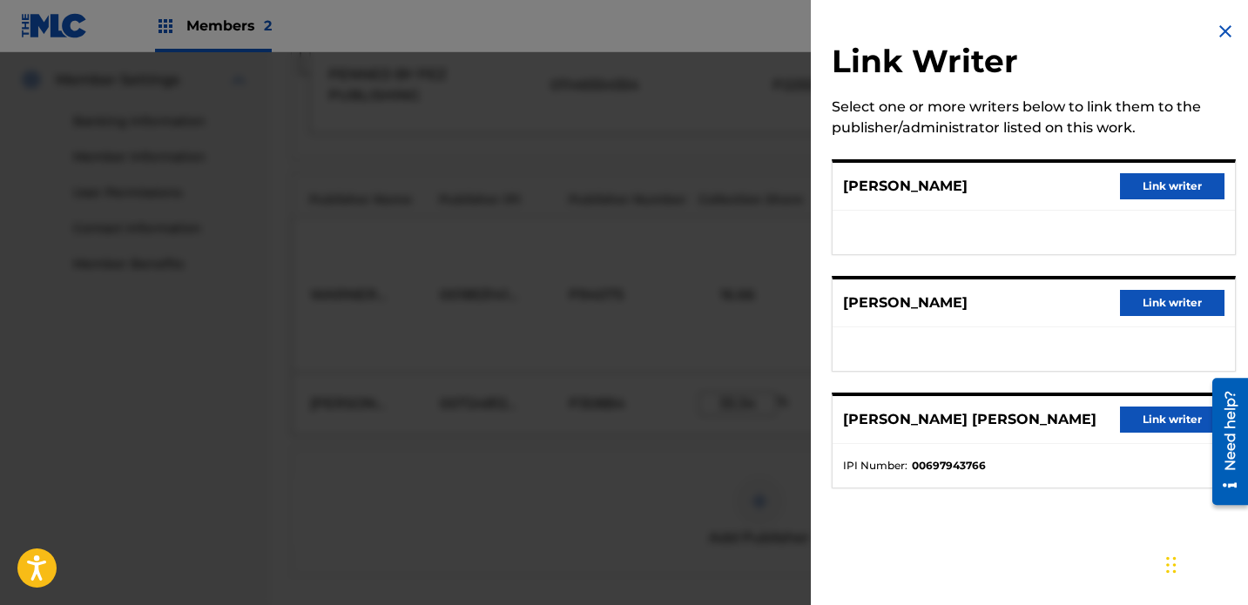
scroll to position [755, 0]
click at [875, 37] on img at bounding box center [1225, 31] width 21 height 21
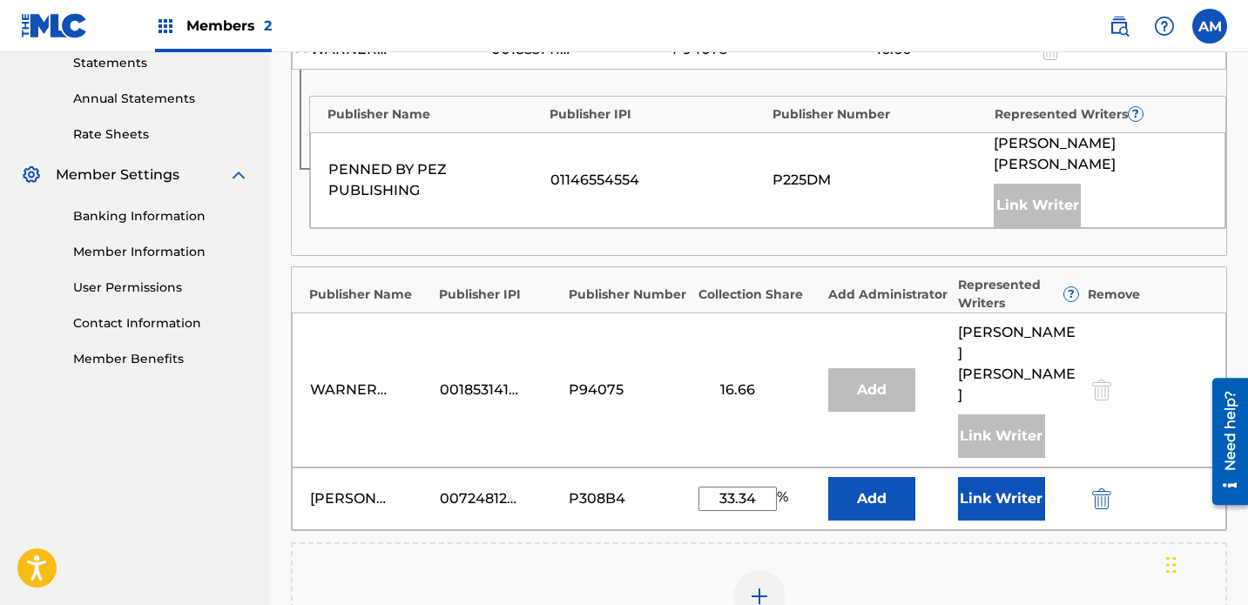
scroll to position [689, 0]
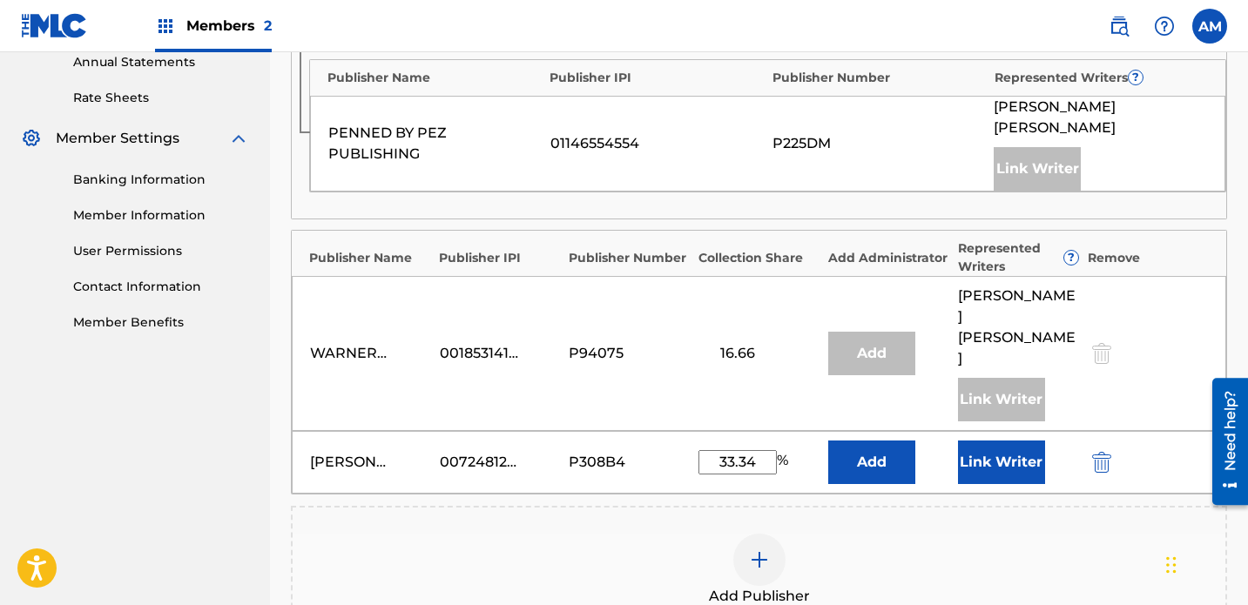
click at [875, 441] on button "Link Writer" at bounding box center [1001, 463] width 87 height 44
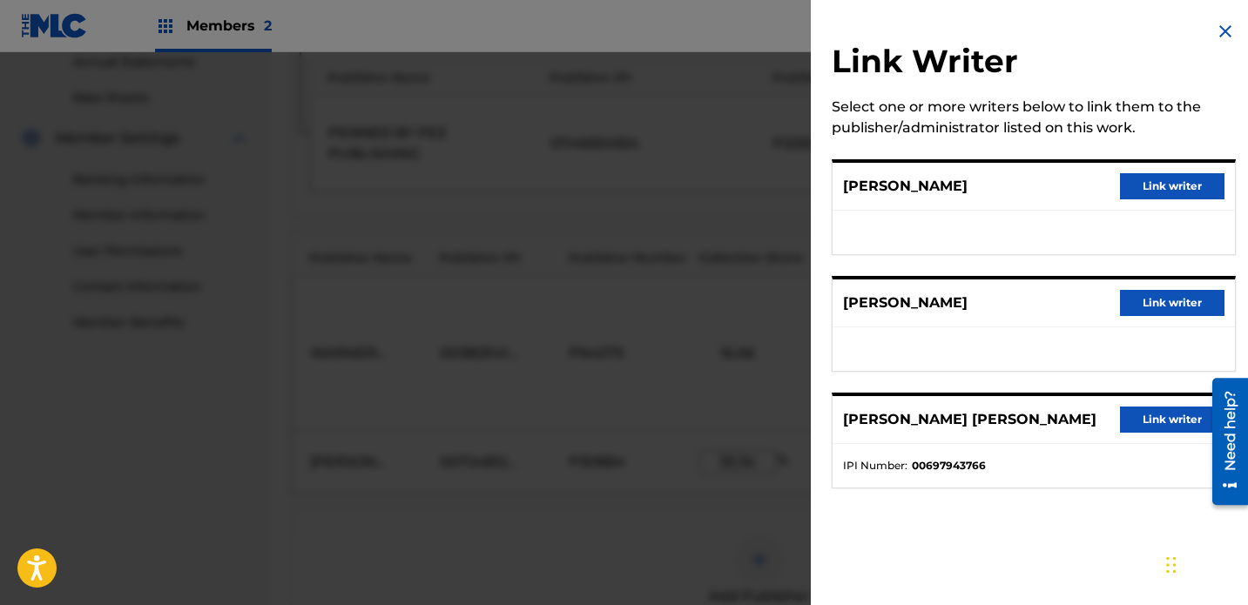
click at [875, 301] on button "Link writer" at bounding box center [1172, 303] width 105 height 26
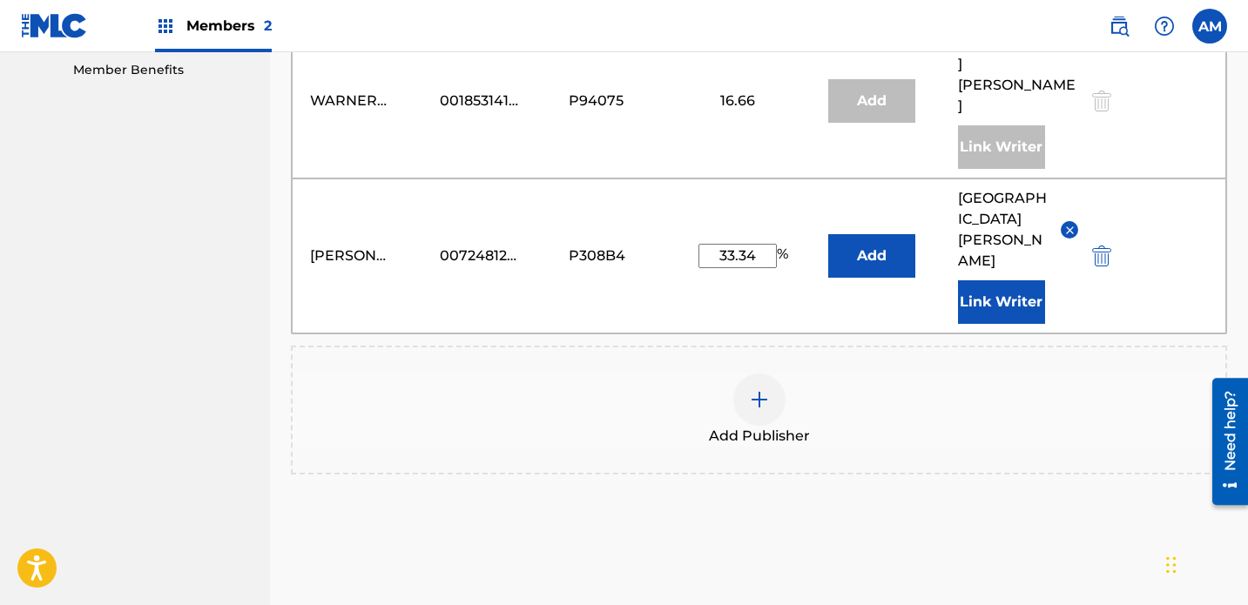
scroll to position [938, 0]
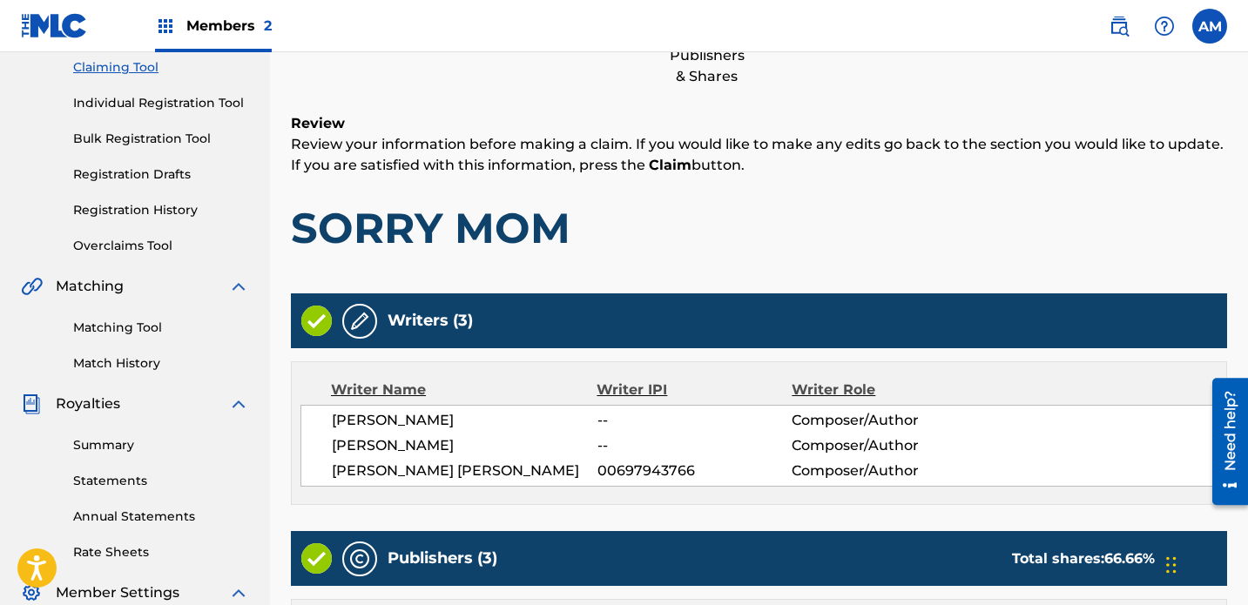
scroll to position [238, 0]
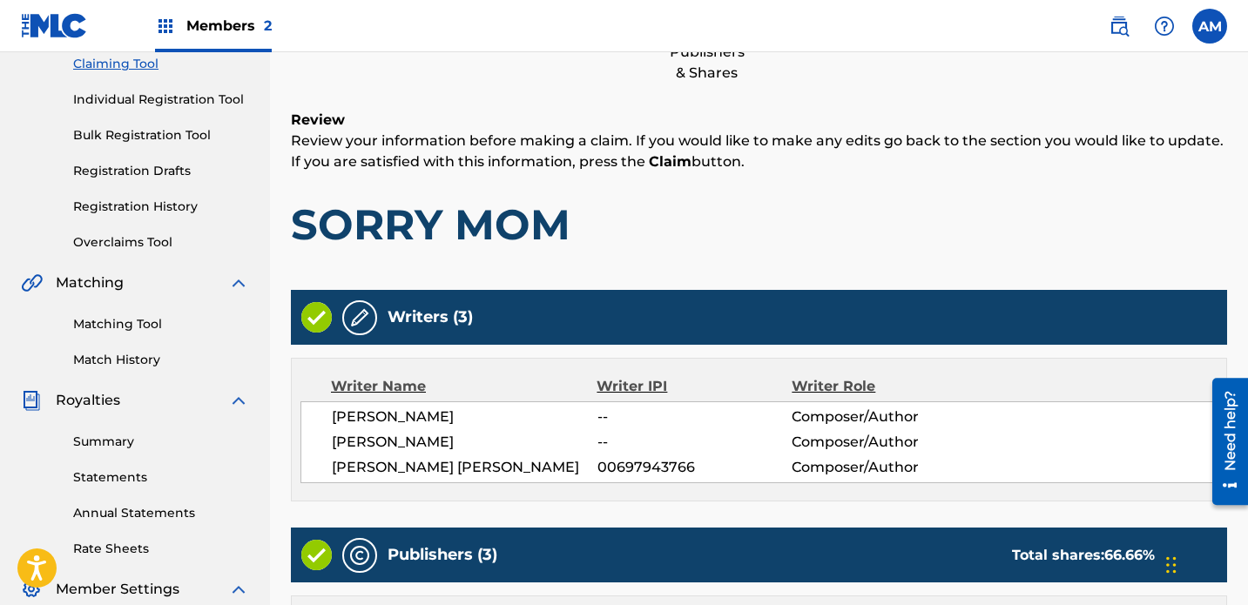
click at [600, 432] on span "--" at bounding box center [695, 442] width 195 height 21
click at [468, 432] on span "[PERSON_NAME]" at bounding box center [465, 442] width 266 height 21
click at [332, 407] on span "[PERSON_NAME]" at bounding box center [465, 417] width 266 height 21
drag, startPoint x: 332, startPoint y: 422, endPoint x: 527, endPoint y: 415, distance: 195.2
click at [527, 457] on span "[PERSON_NAME] [PERSON_NAME]" at bounding box center [465, 467] width 266 height 21
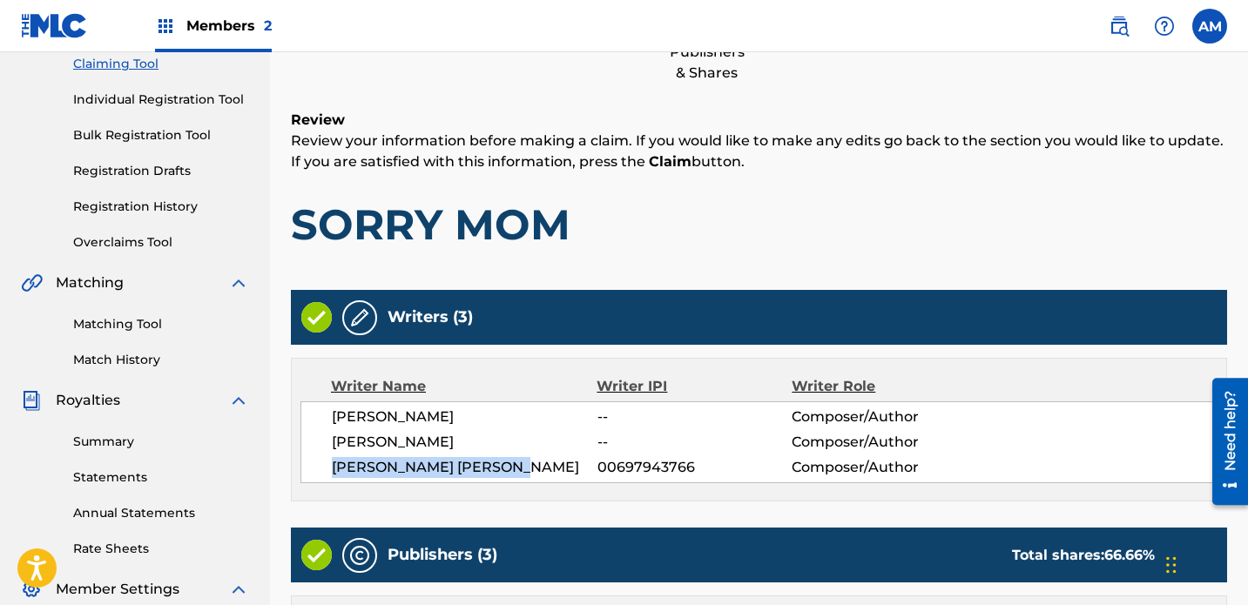
copy span "[PERSON_NAME] [PERSON_NAME]"
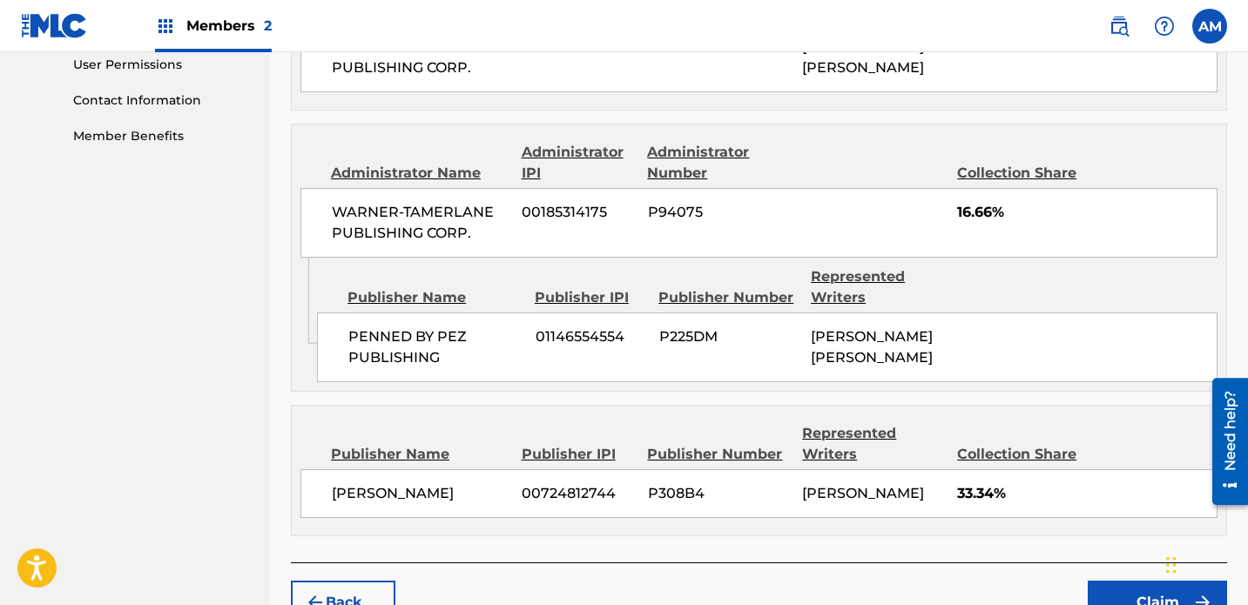
scroll to position [929, 0]
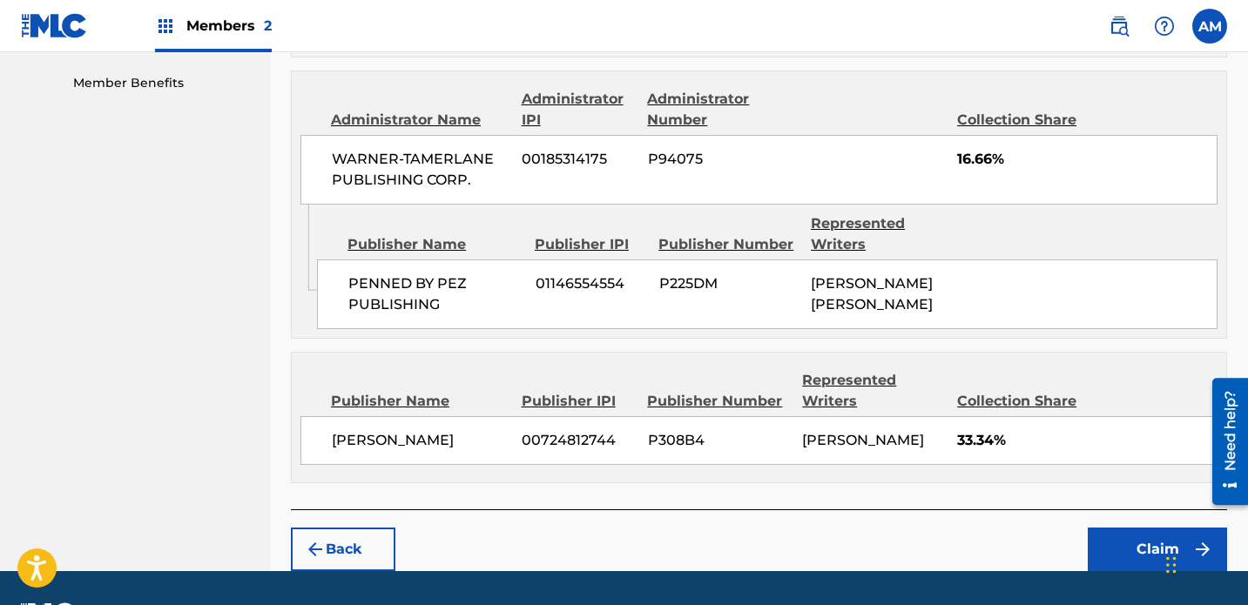
click at [875, 528] on button "Claim" at bounding box center [1157, 550] width 139 height 44
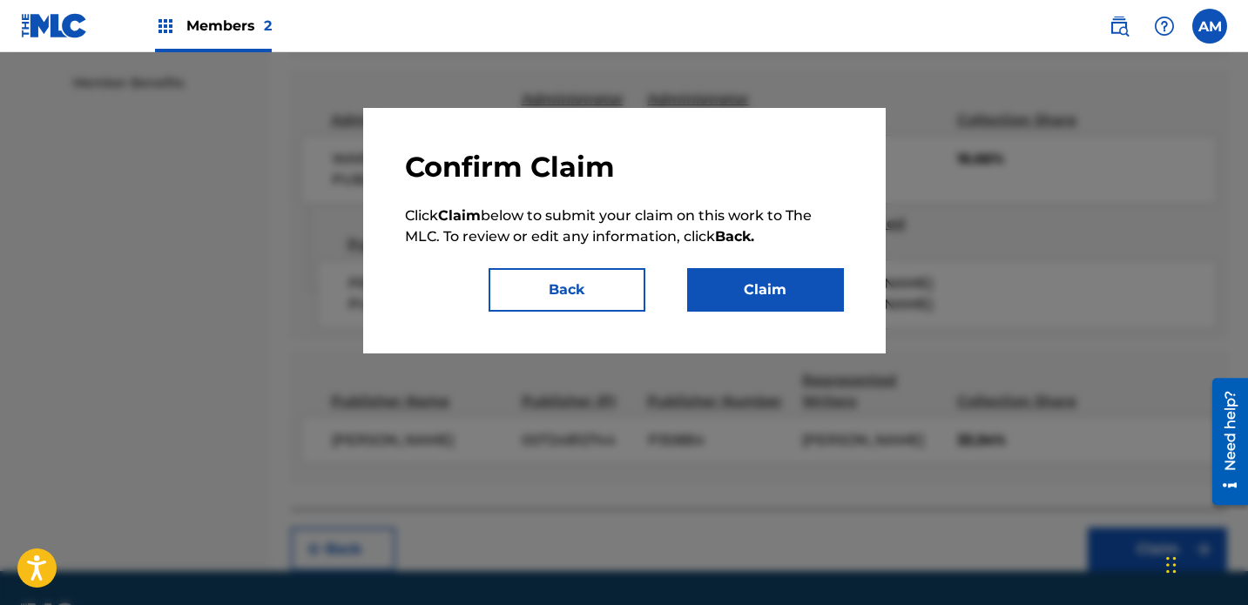
click at [770, 288] on button "Claim" at bounding box center [765, 290] width 157 height 44
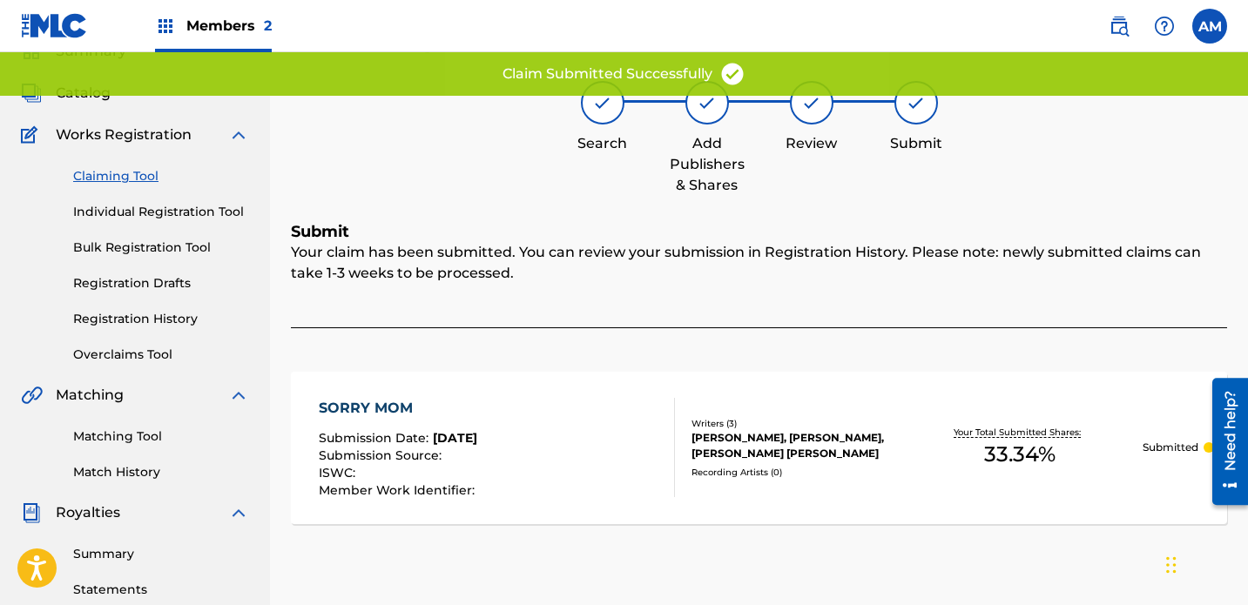
scroll to position [0, 0]
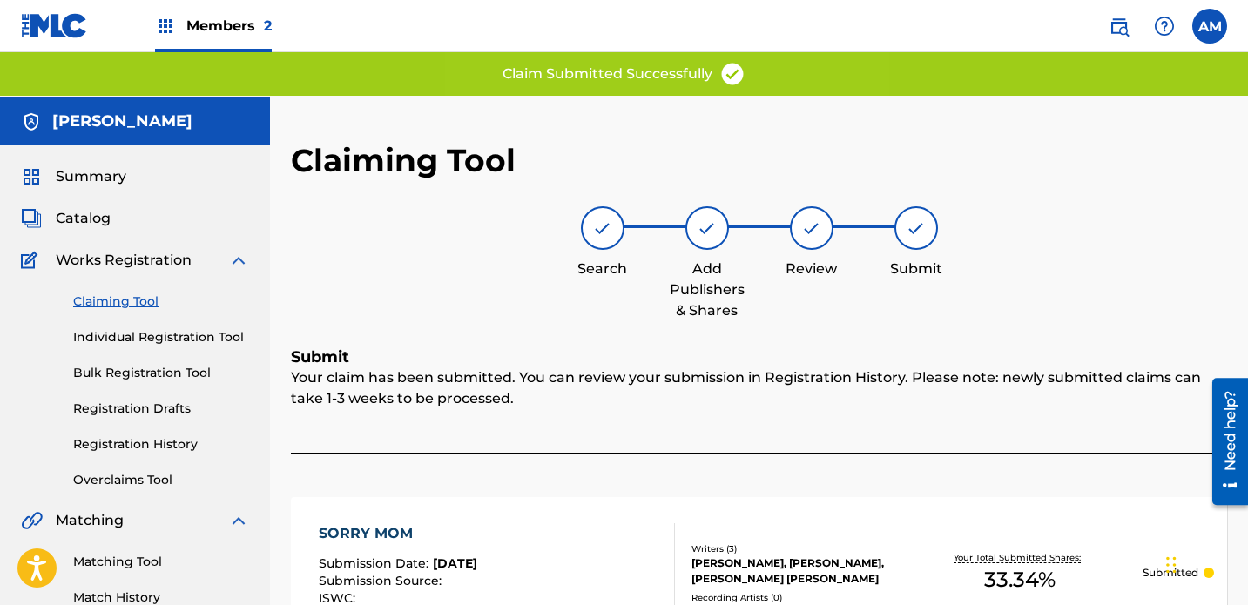
click at [131, 293] on link "Claiming Tool" at bounding box center [161, 302] width 176 height 18
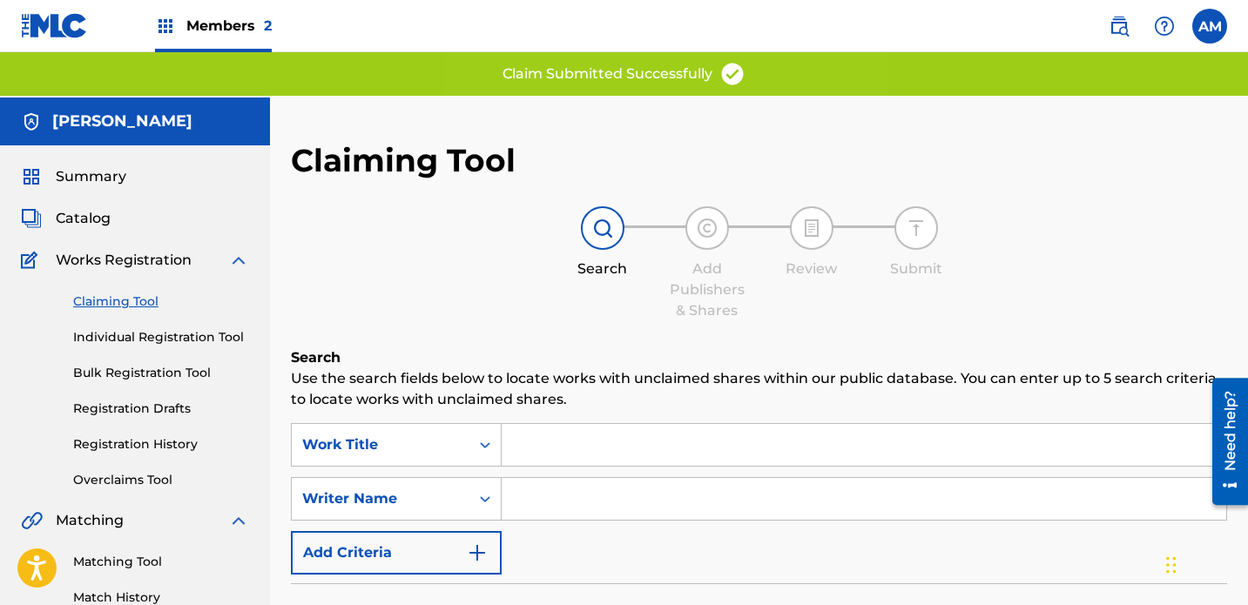
click at [575, 478] on input "Search Form" at bounding box center [864, 499] width 725 height 42
paste input "[PERSON_NAME] [PERSON_NAME]"
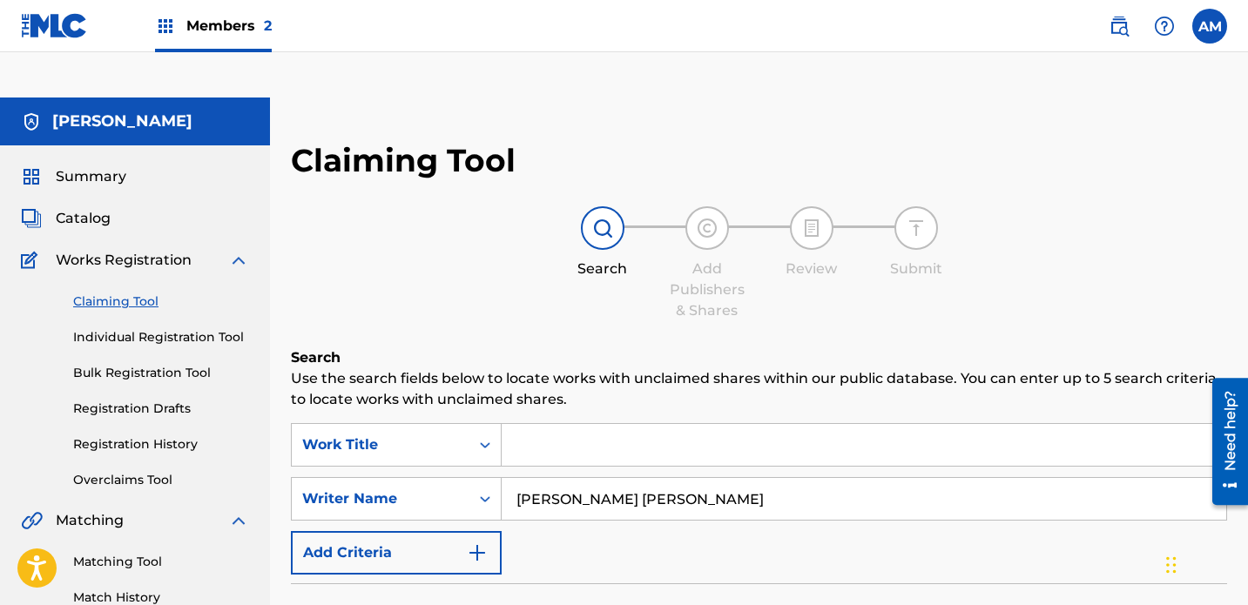
type input "[PERSON_NAME] [PERSON_NAME]"
click at [576, 424] on input "Search Form" at bounding box center [864, 445] width 725 height 42
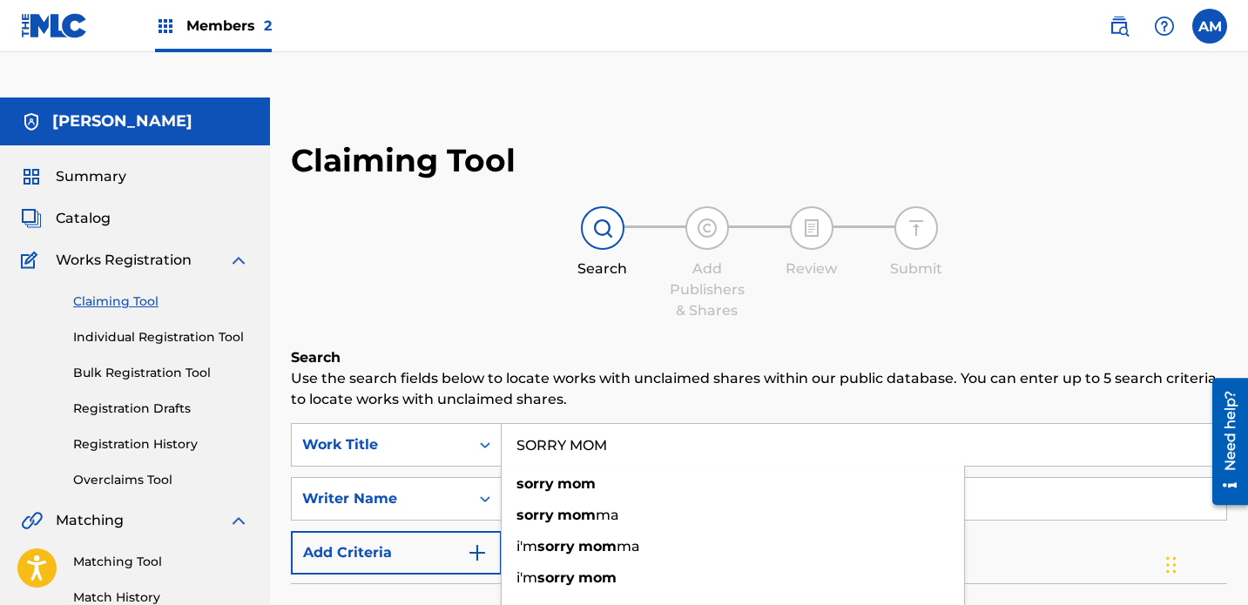
type input "SORRY MOM"
click at [530, 259] on div "Search Add Publishers & Shares Review Submit" at bounding box center [759, 263] width 936 height 115
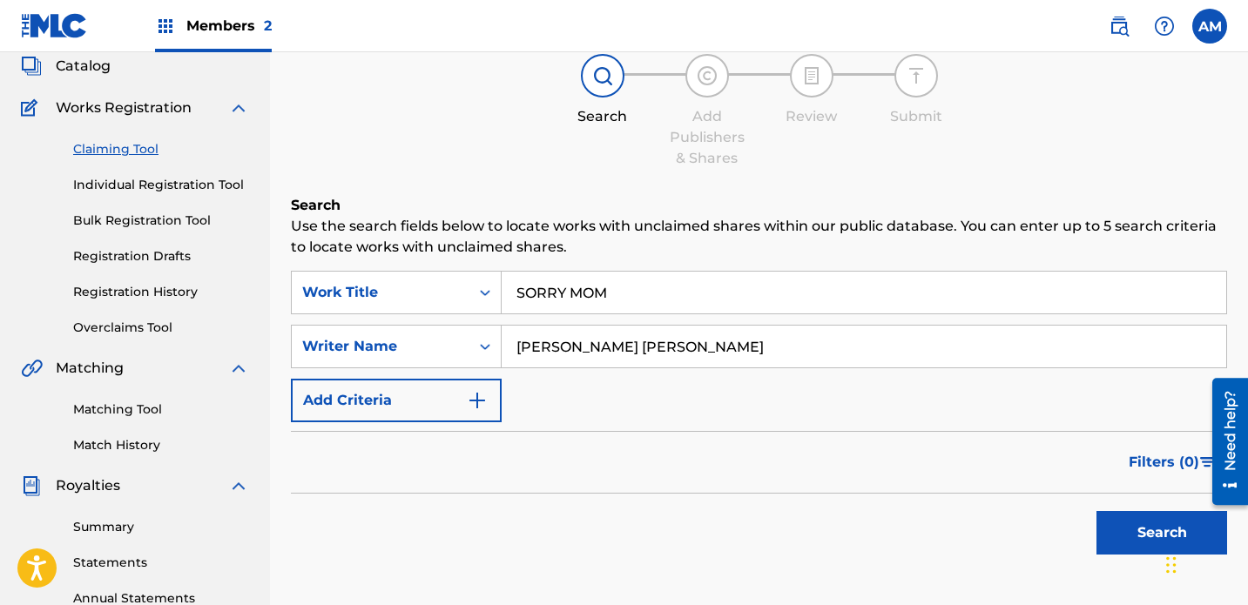
scroll to position [172, 0]
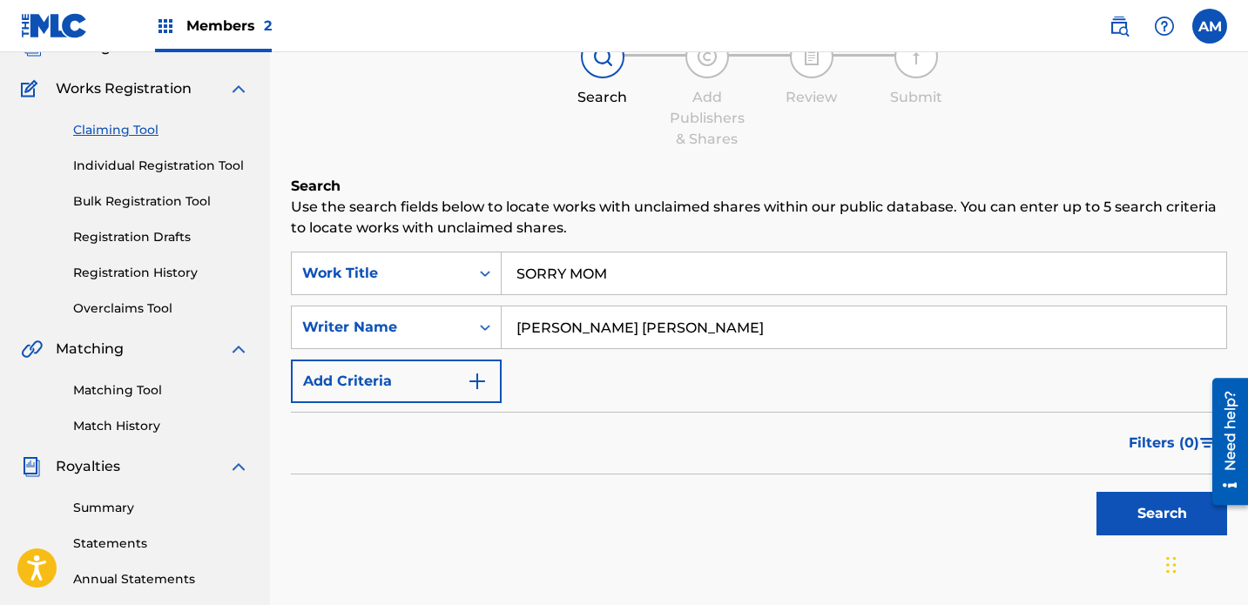
click at [875, 492] on button "Search" at bounding box center [1162, 514] width 131 height 44
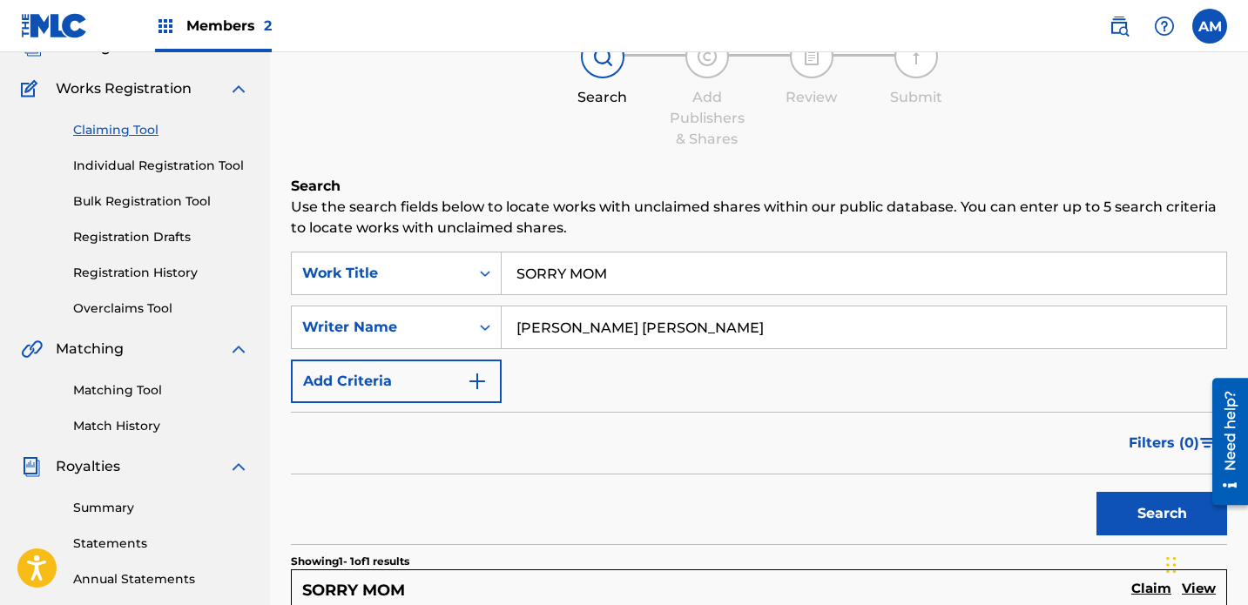
scroll to position [451, 0]
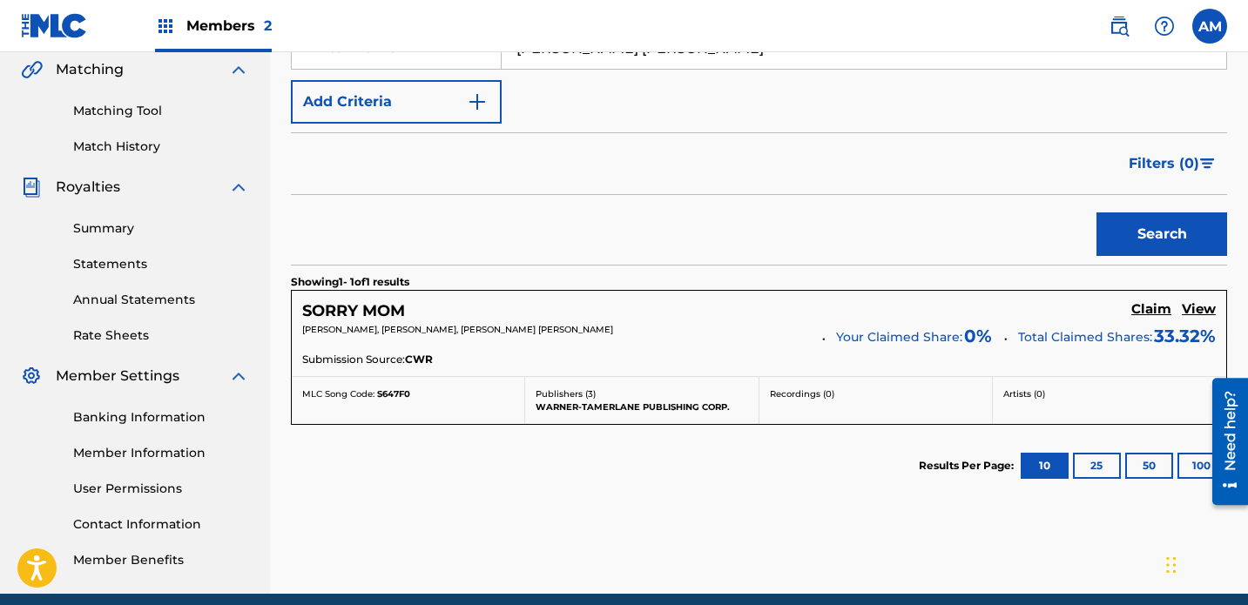
click at [747, 323] on div "[PERSON_NAME], [PERSON_NAME], [PERSON_NAME] [PERSON_NAME]" at bounding box center [556, 335] width 508 height 24
click at [875, 301] on h5 "Claim" at bounding box center [1152, 309] width 40 height 17
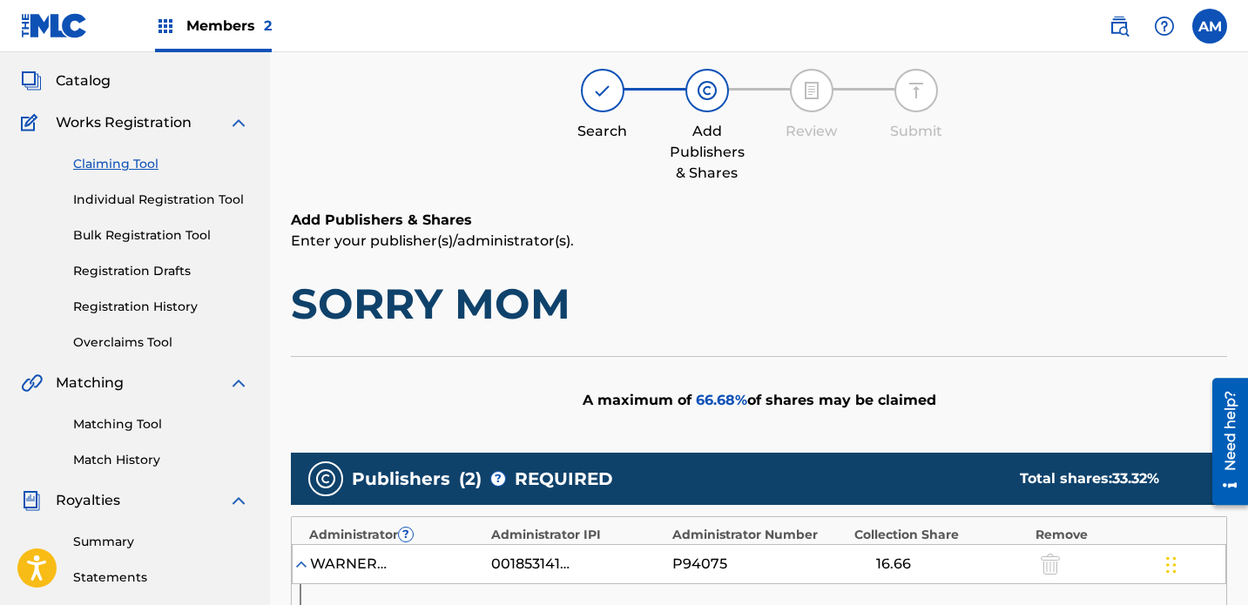
scroll to position [193, 0]
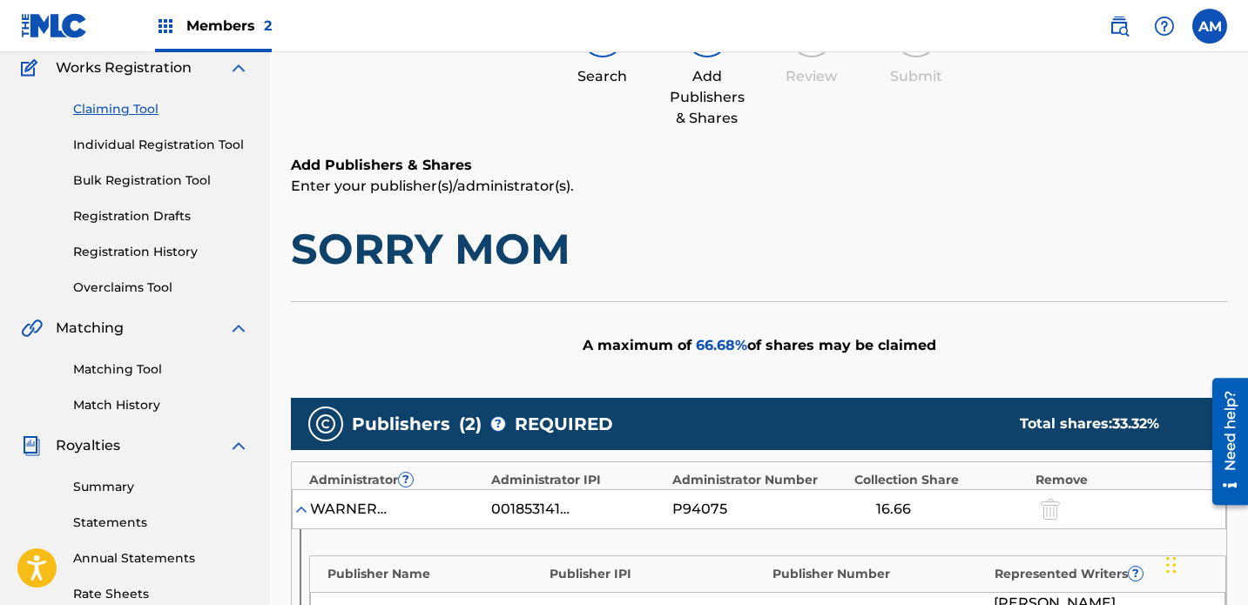
click at [118, 361] on link "Matching Tool" at bounding box center [161, 370] width 176 height 18
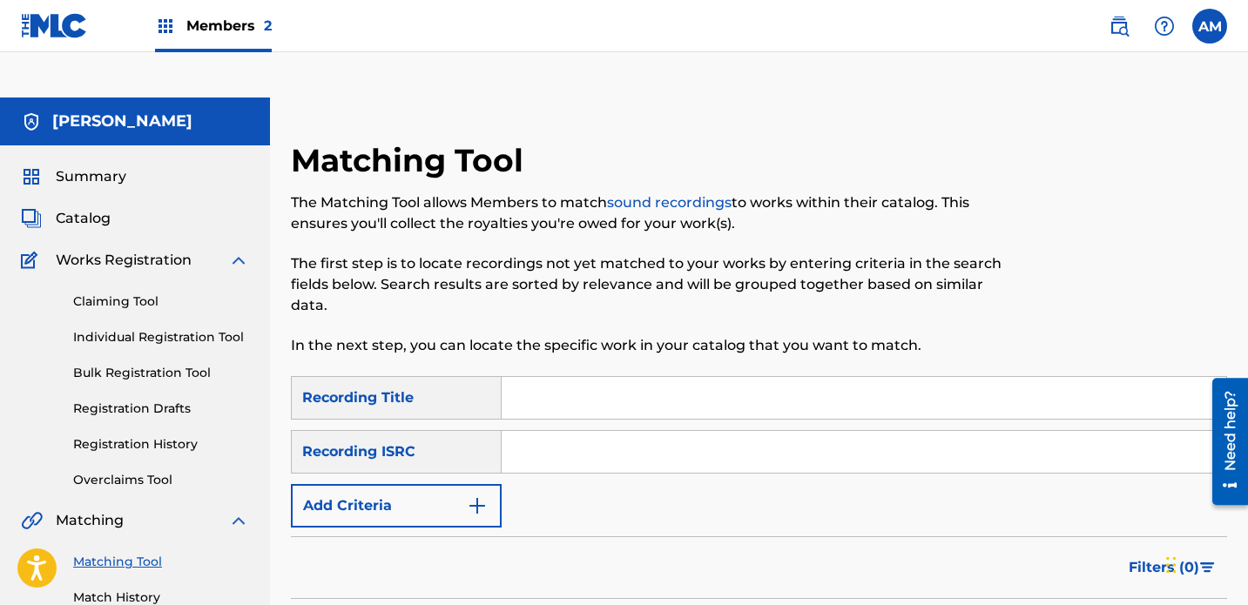
click at [620, 377] on input "Search Form" at bounding box center [864, 398] width 725 height 42
type input "SORRY MOM"
click at [401, 484] on button "Add Criteria" at bounding box center [396, 506] width 211 height 44
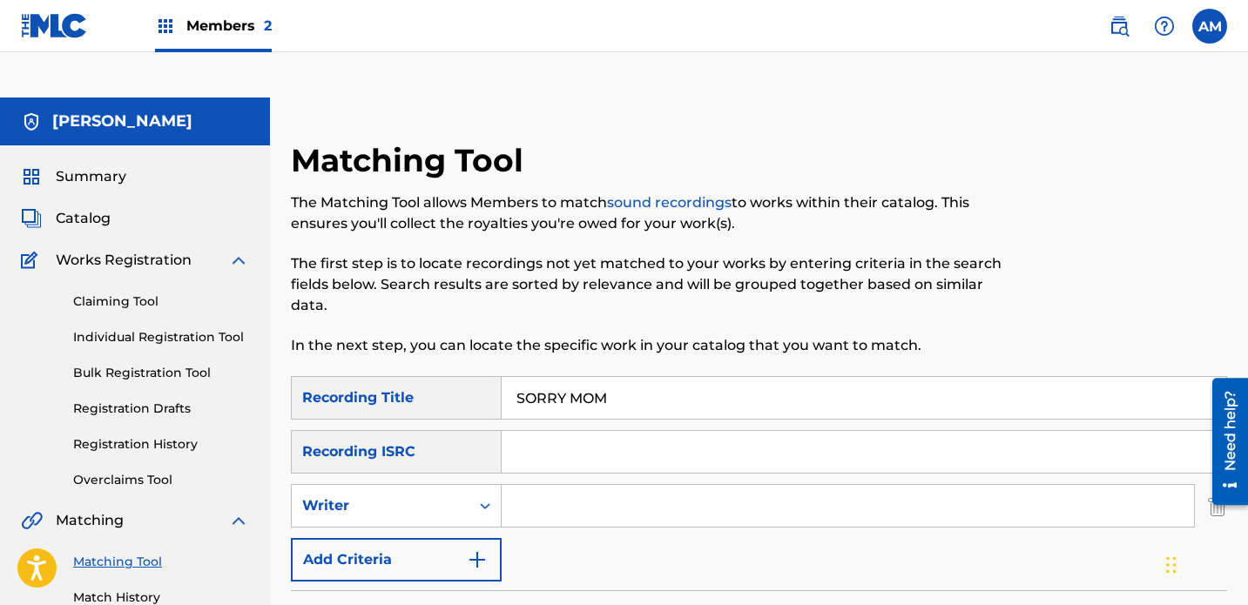
click at [407, 430] on div "Recording ISRC" at bounding box center [396, 452] width 211 height 44
click at [557, 485] on input "Search Form" at bounding box center [848, 506] width 693 height 42
paste input "[PERSON_NAME] [PERSON_NAME]"
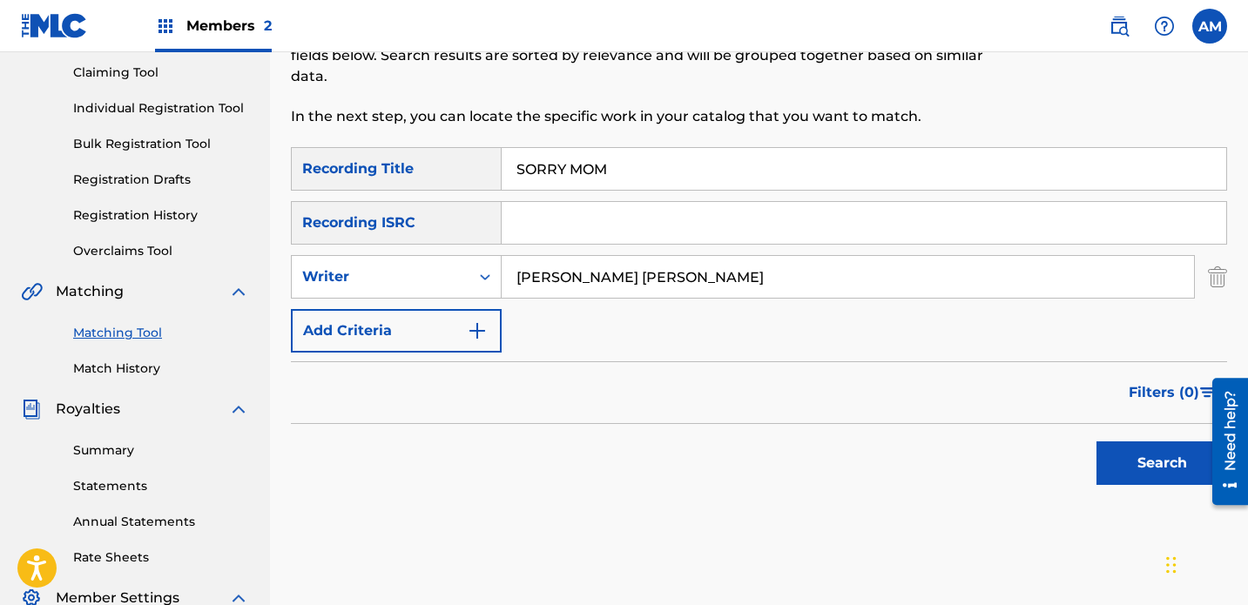
type input "[PERSON_NAME] [PERSON_NAME]"
click at [875, 442] on button "Search" at bounding box center [1162, 464] width 131 height 44
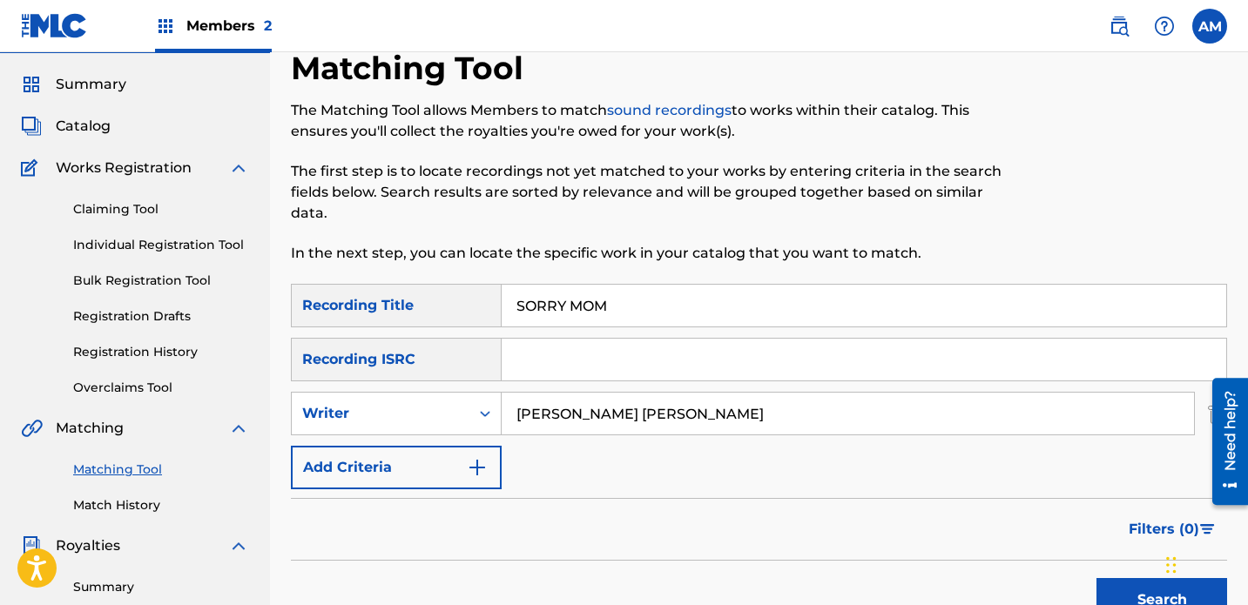
scroll to position [84, 0]
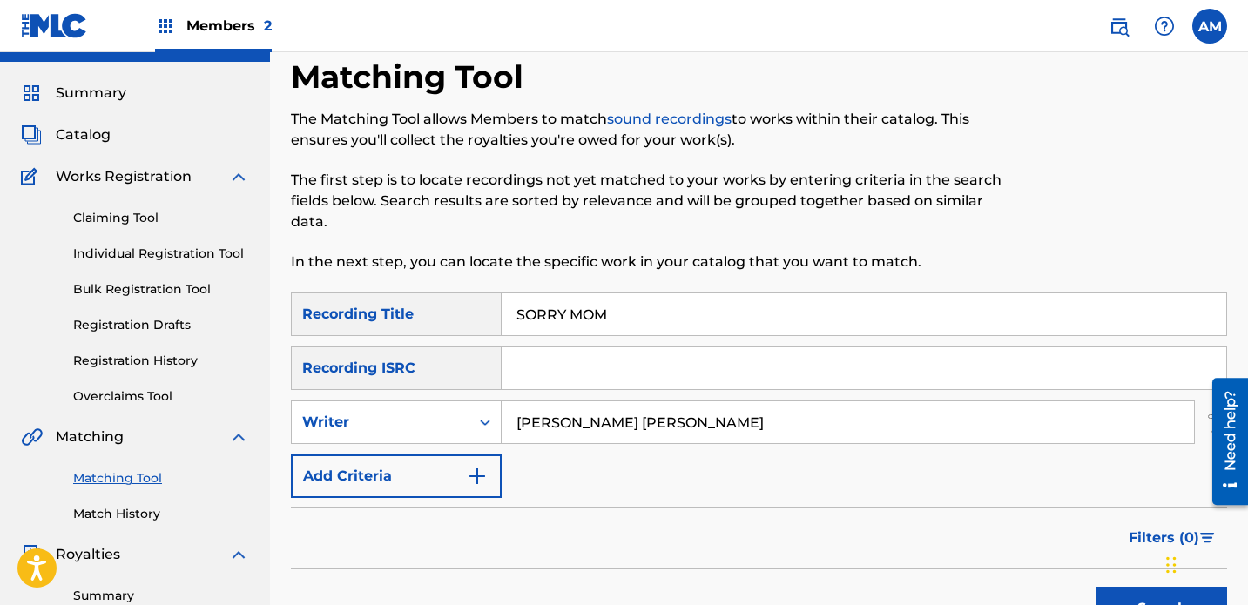
click at [139, 245] on link "Individual Registration Tool" at bounding box center [161, 254] width 176 height 18
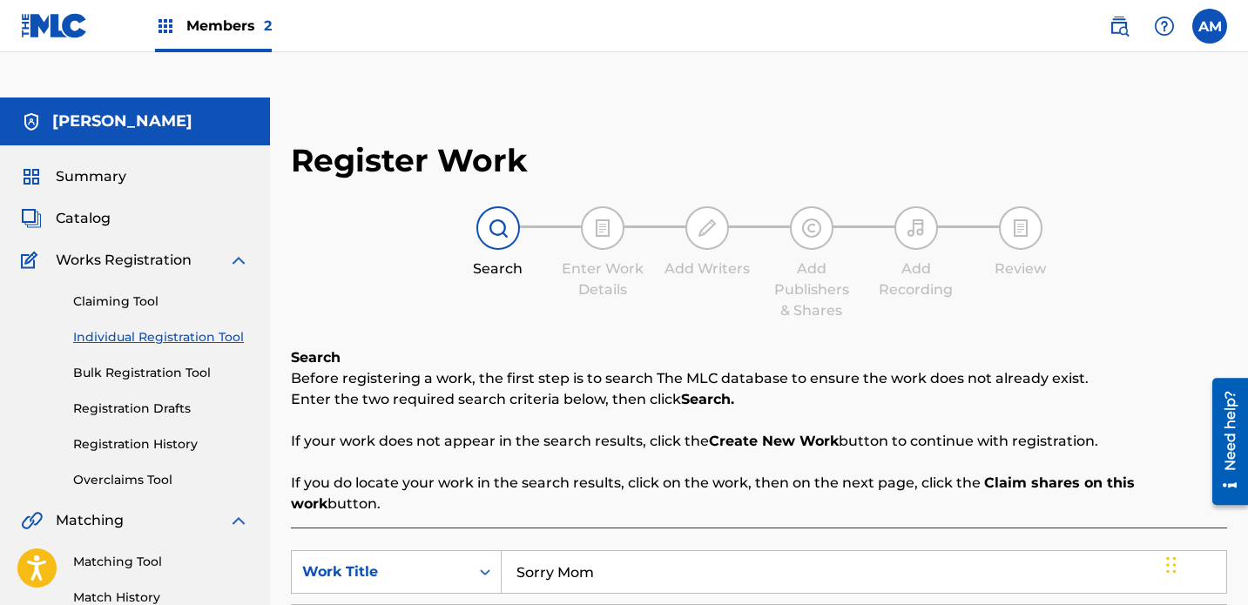
click at [85, 208] on span "Catalog" at bounding box center [83, 218] width 55 height 21
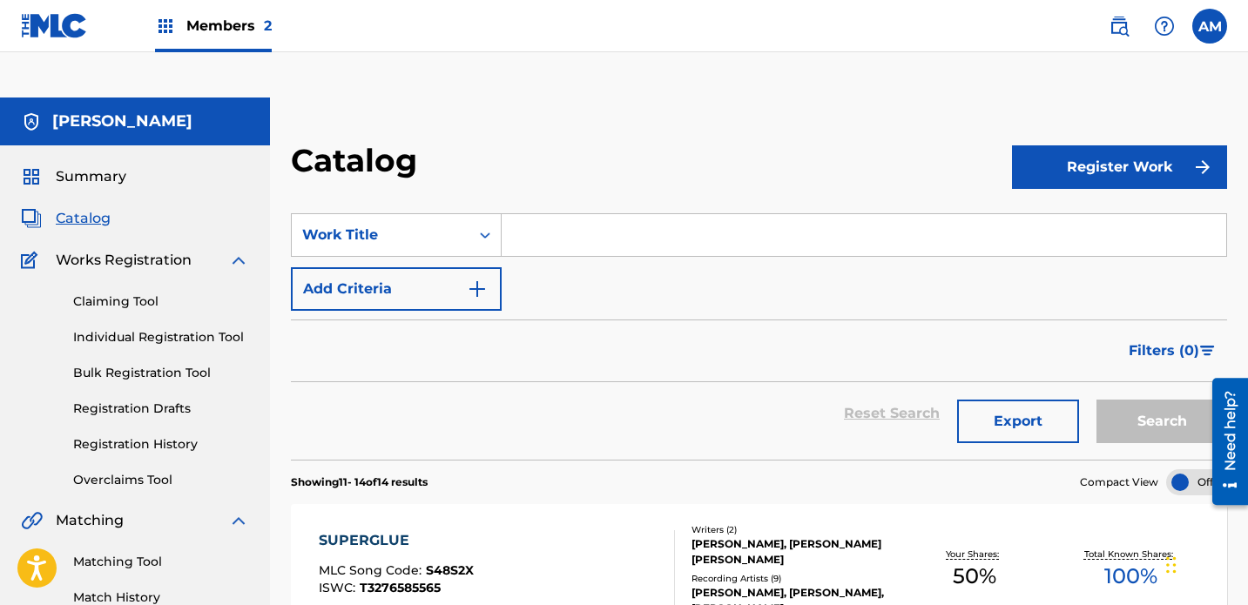
click at [119, 293] on link "Claiming Tool" at bounding box center [161, 302] width 176 height 18
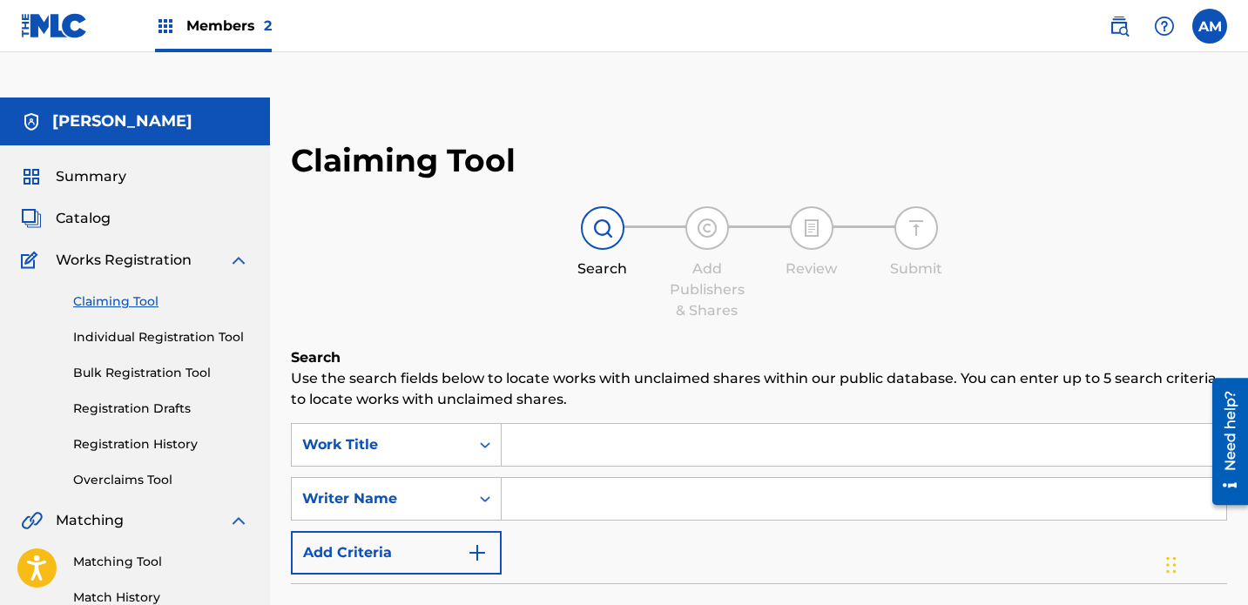
click at [640, 424] on input "Search Form" at bounding box center [864, 445] width 725 height 42
paste input "[PERSON_NAME] [PERSON_NAME]"
type input "[PERSON_NAME] [PERSON_NAME]"
click at [623, 478] on input "Search Form" at bounding box center [864, 499] width 725 height 42
paste input "[PERSON_NAME] [PERSON_NAME]"
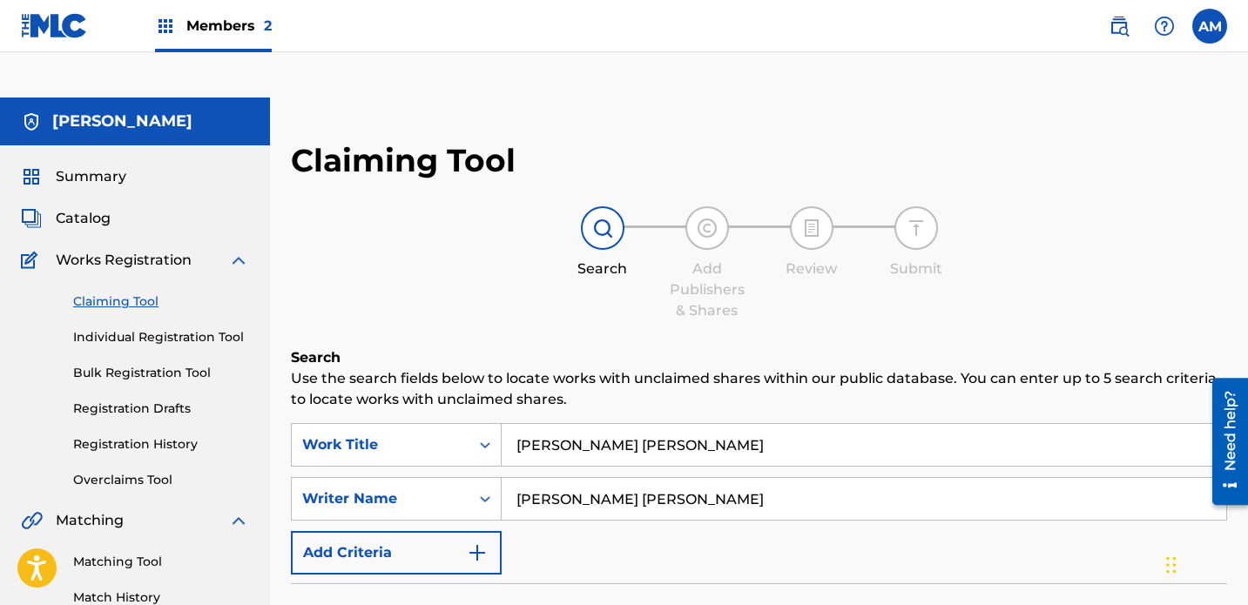
type input "[PERSON_NAME] [PERSON_NAME]"
click at [629, 424] on input "[PERSON_NAME] [PERSON_NAME]" at bounding box center [864, 445] width 725 height 42
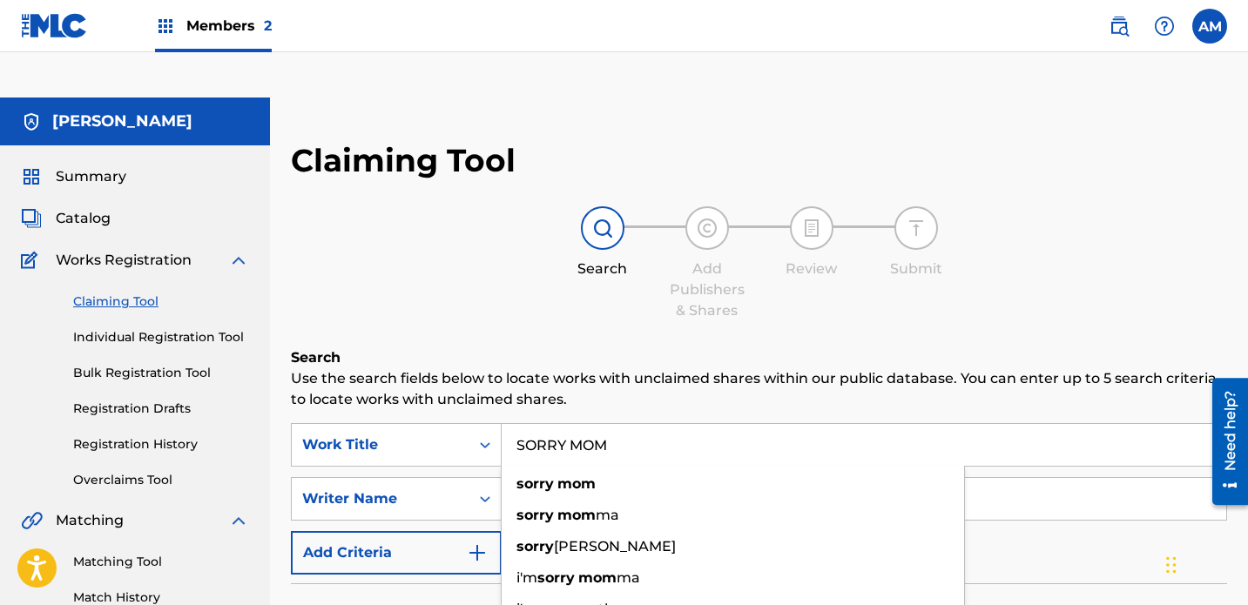
type input "SORRY MOM"
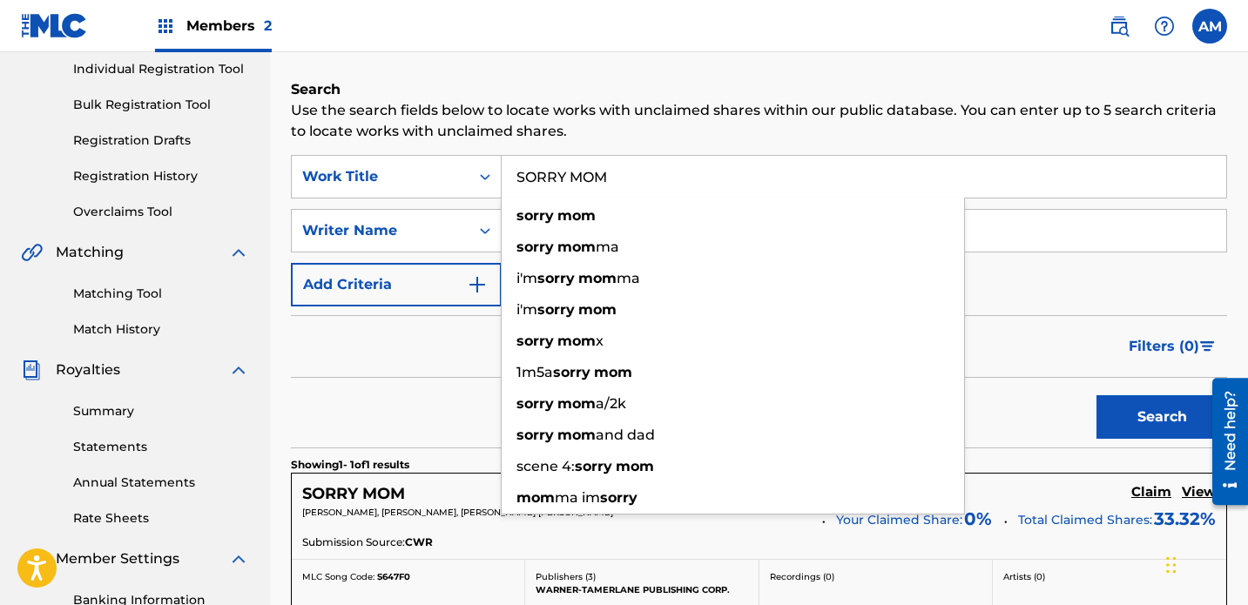
scroll to position [272, 0]
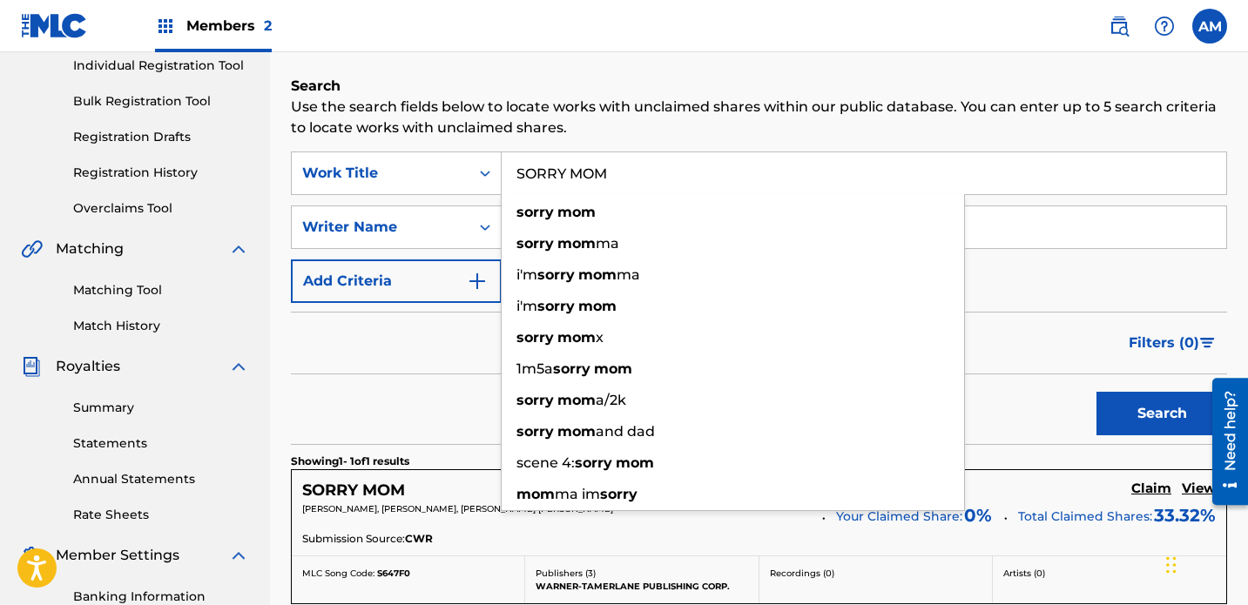
click at [875, 392] on button "Search" at bounding box center [1162, 414] width 131 height 44
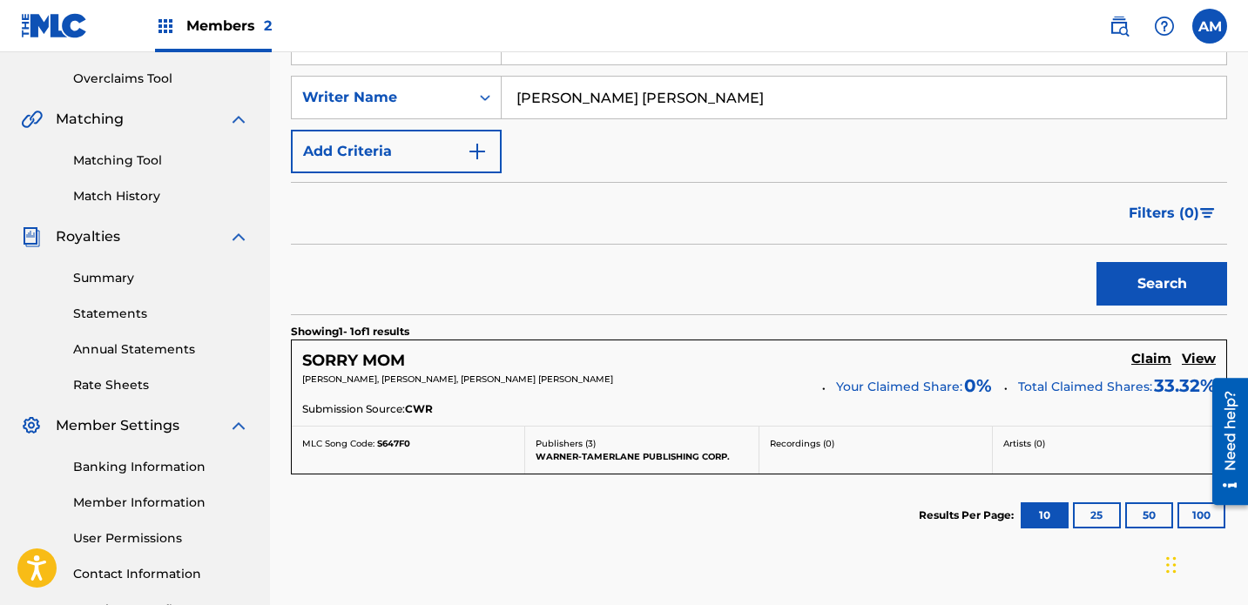
scroll to position [401, 0]
click at [875, 402] on div "Submission Source: CWR" at bounding box center [759, 411] width 914 height 19
click at [875, 352] on h5 "View" at bounding box center [1199, 360] width 34 height 17
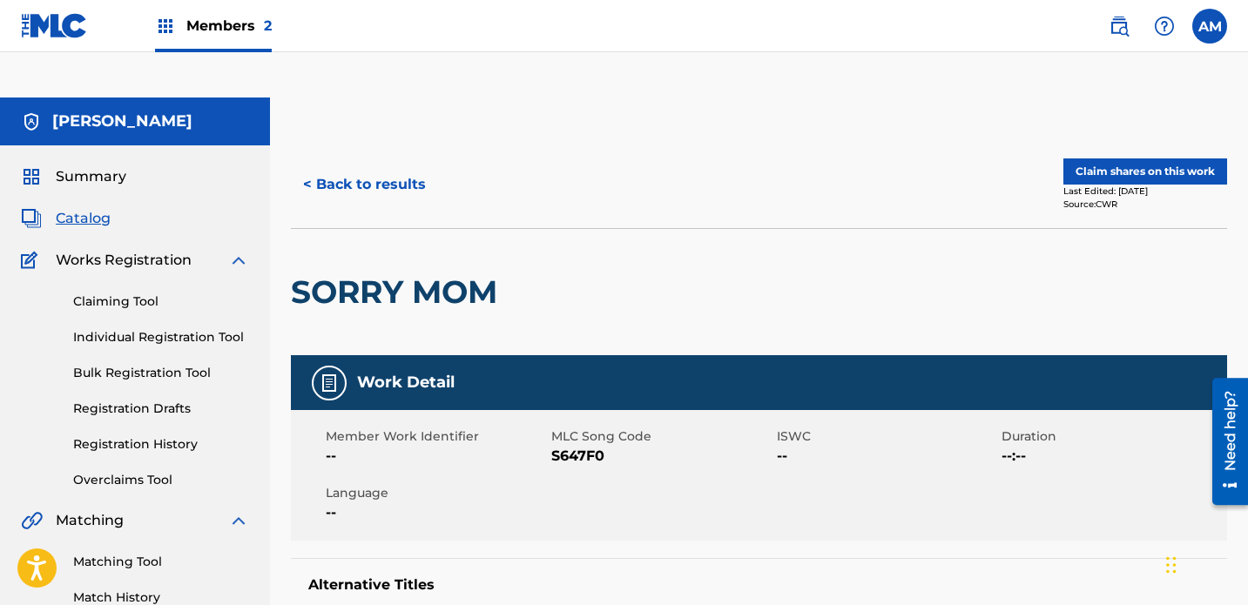
click at [875, 159] on button "Claim shares on this work" at bounding box center [1146, 172] width 164 height 26
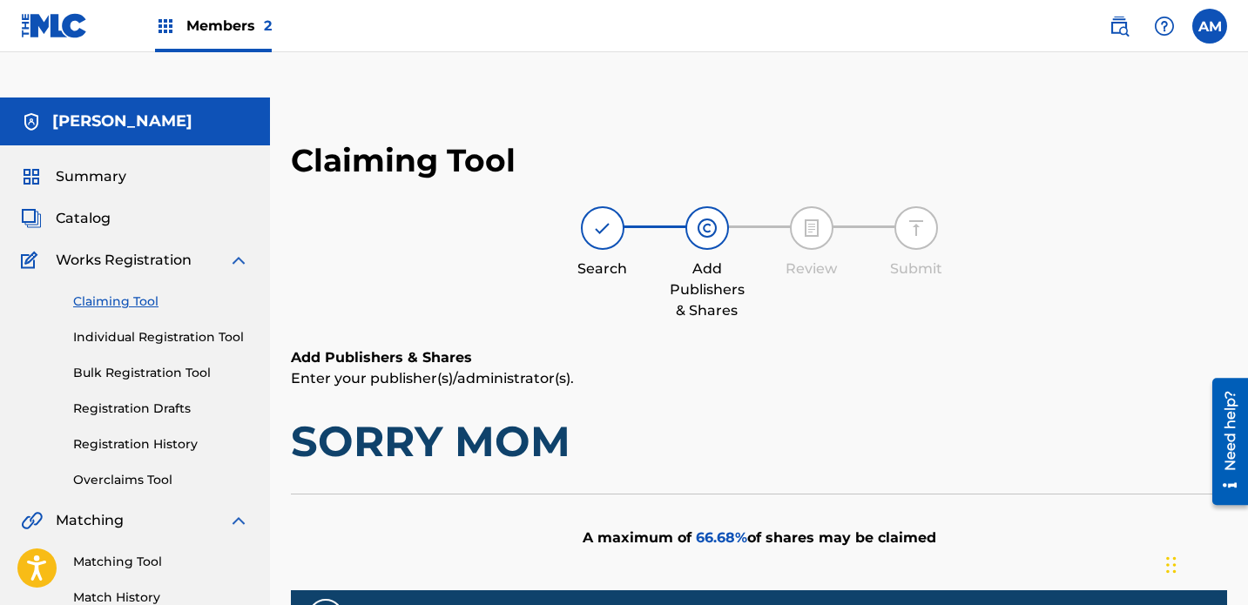
click at [157, 328] on link "Individual Registration Tool" at bounding box center [161, 337] width 176 height 18
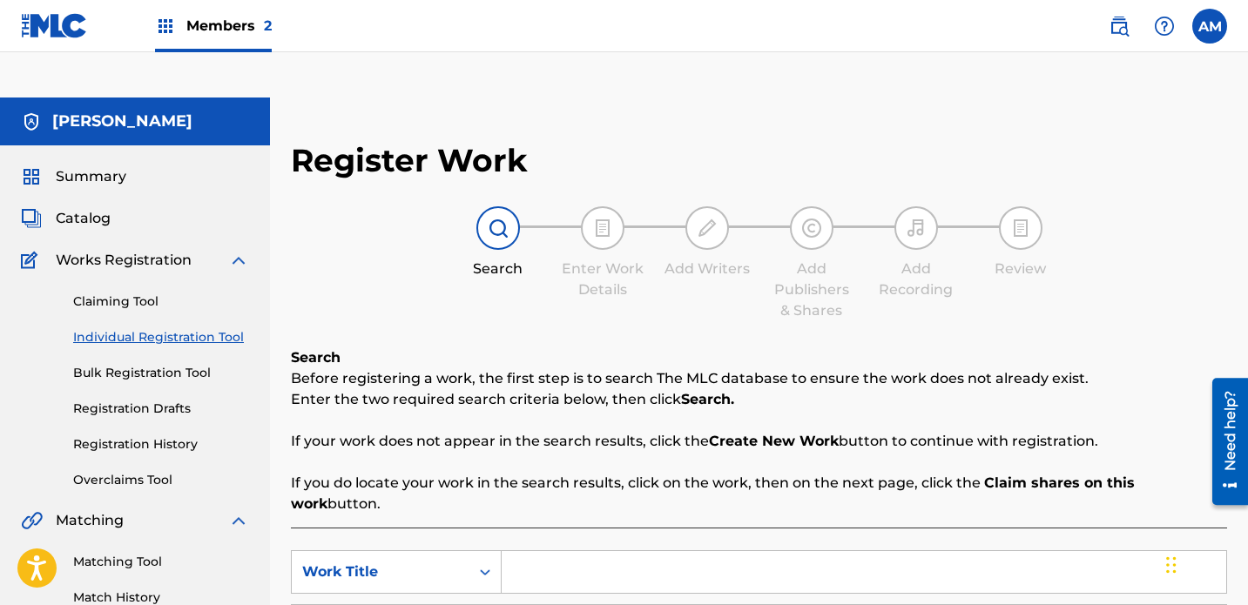
click at [579, 551] on input "Search Form" at bounding box center [864, 572] width 725 height 42
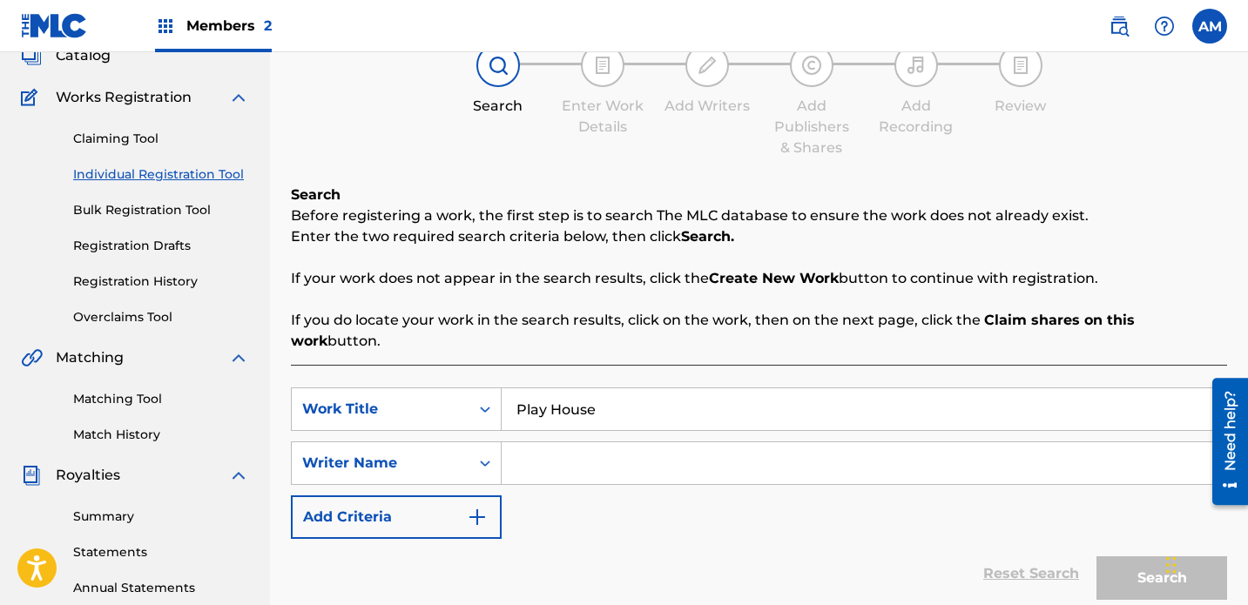
scroll to position [164, 0]
type input "Play House"
click at [671, 459] on div "SearchWithCriteria24e5e4fc-0ca5-4dbb-9aa8-19d72835d5c0 Work Title Play House Se…" at bounding box center [759, 463] width 936 height 152
click at [613, 442] on input "Search Form" at bounding box center [864, 463] width 725 height 42
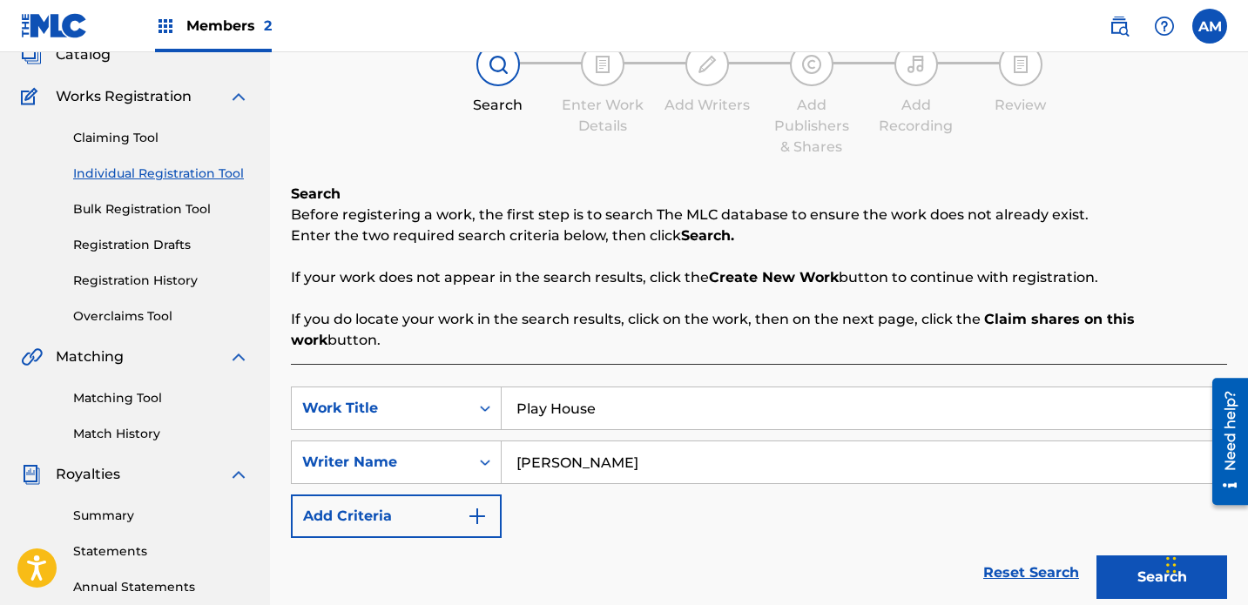
type input "[PERSON_NAME]"
click at [875, 556] on button "Search" at bounding box center [1162, 578] width 131 height 44
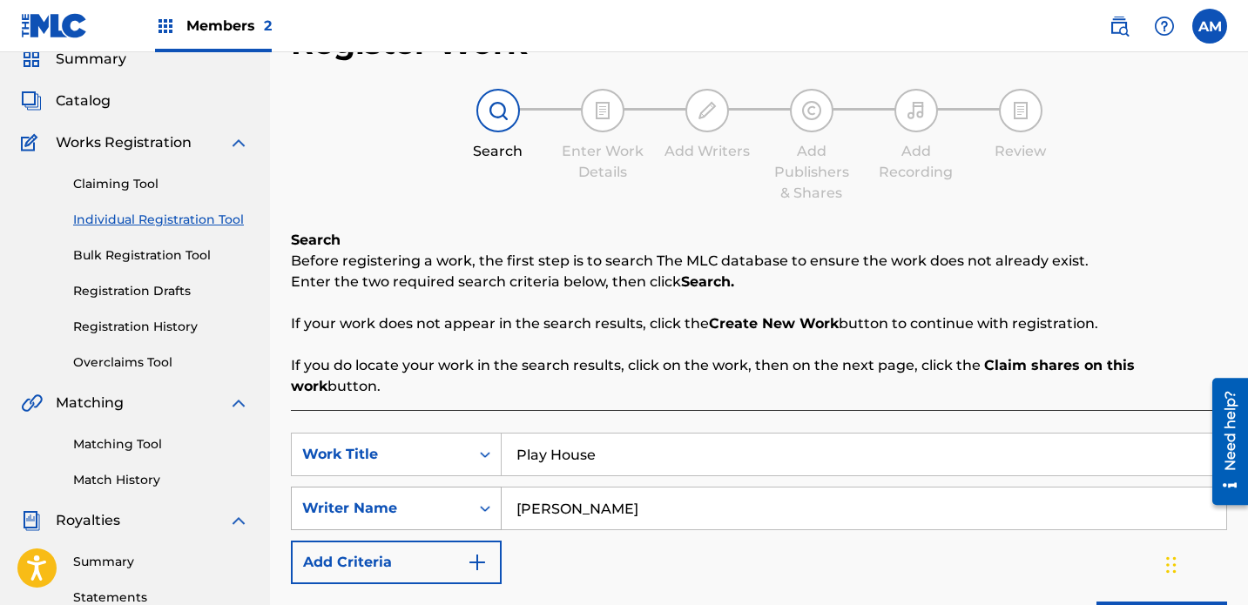
scroll to position [110, 0]
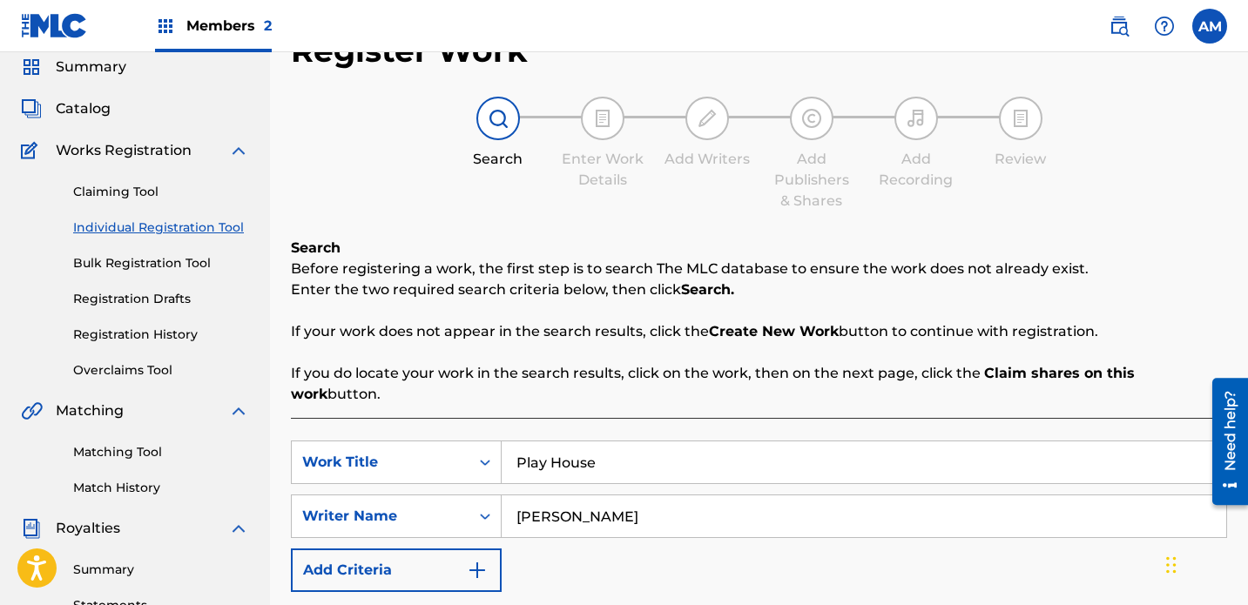
click at [137, 443] on link "Matching Tool" at bounding box center [161, 452] width 176 height 18
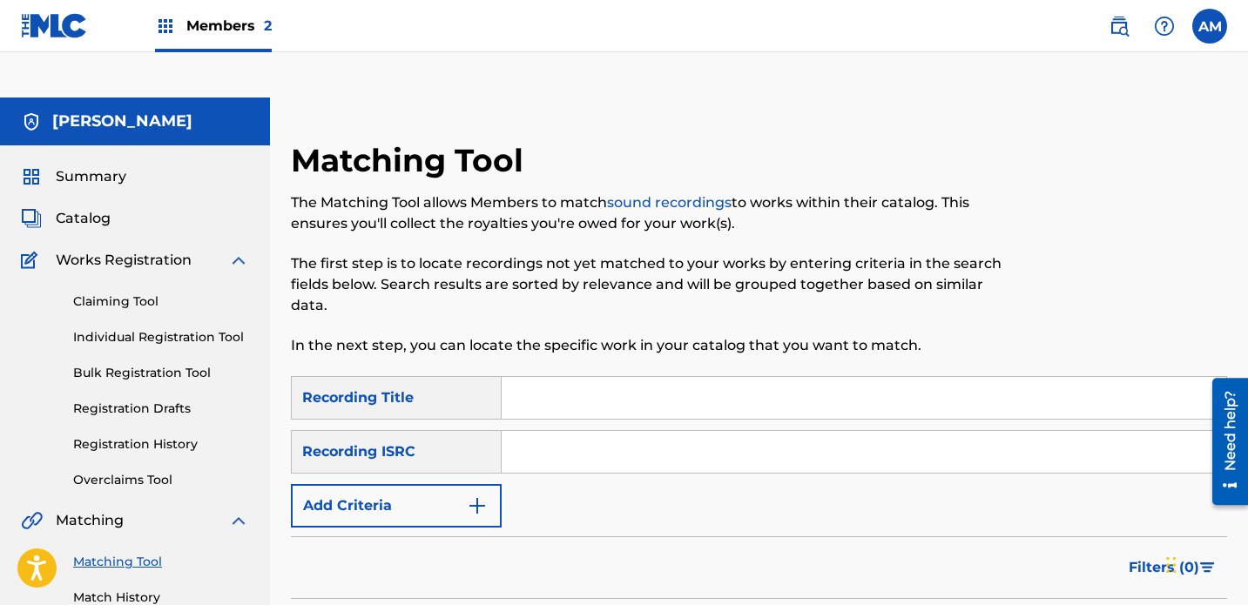
click at [574, 377] on input "Search Form" at bounding box center [864, 398] width 725 height 42
type input "Play House"
click at [446, 430] on div "Recording ISRC" at bounding box center [396, 452] width 211 height 44
click at [413, 484] on button "Add Criteria" at bounding box center [396, 506] width 211 height 44
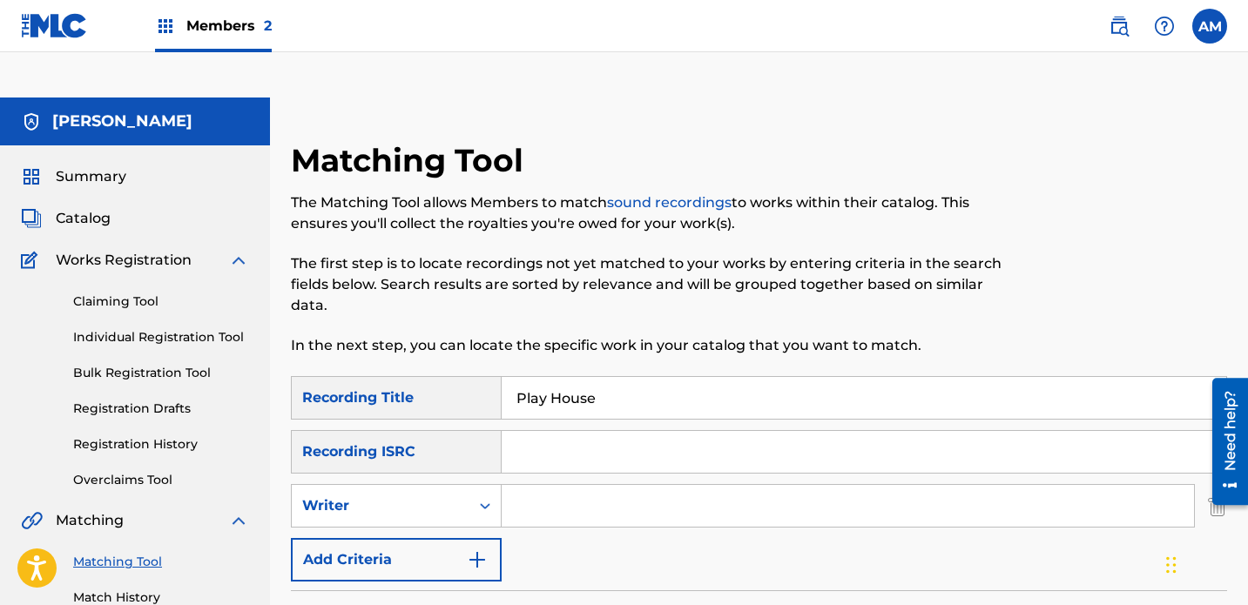
click at [570, 485] on input "Search Form" at bounding box center [848, 506] width 693 height 42
type input "[PERSON_NAME]"
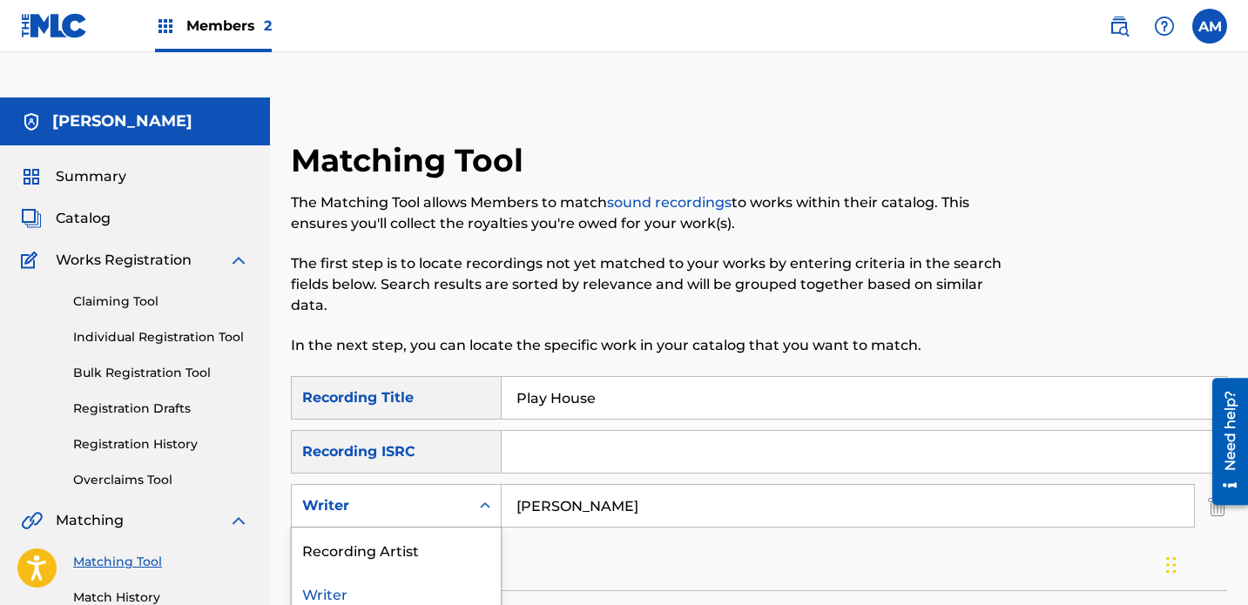
click at [420, 496] on div "Writer" at bounding box center [380, 506] width 157 height 21
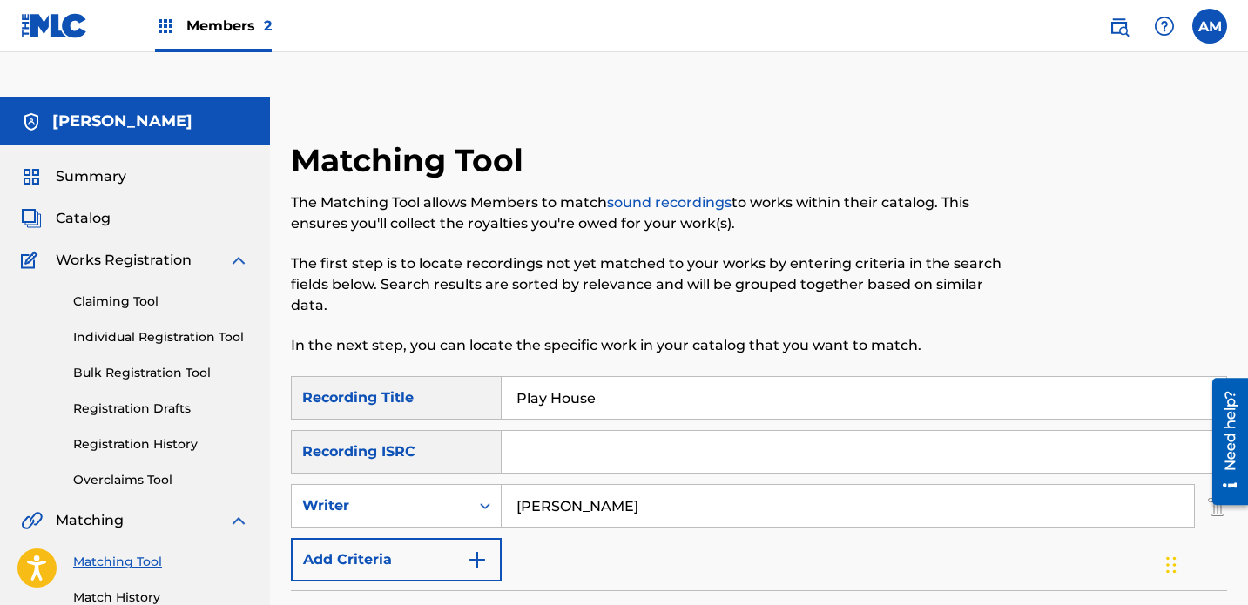
click at [727, 510] on div "SearchWithCriteria21ed59cd-800c-483f-90f5-7ef2856f9b5f Recording Title Play Hou…" at bounding box center [759, 479] width 936 height 206
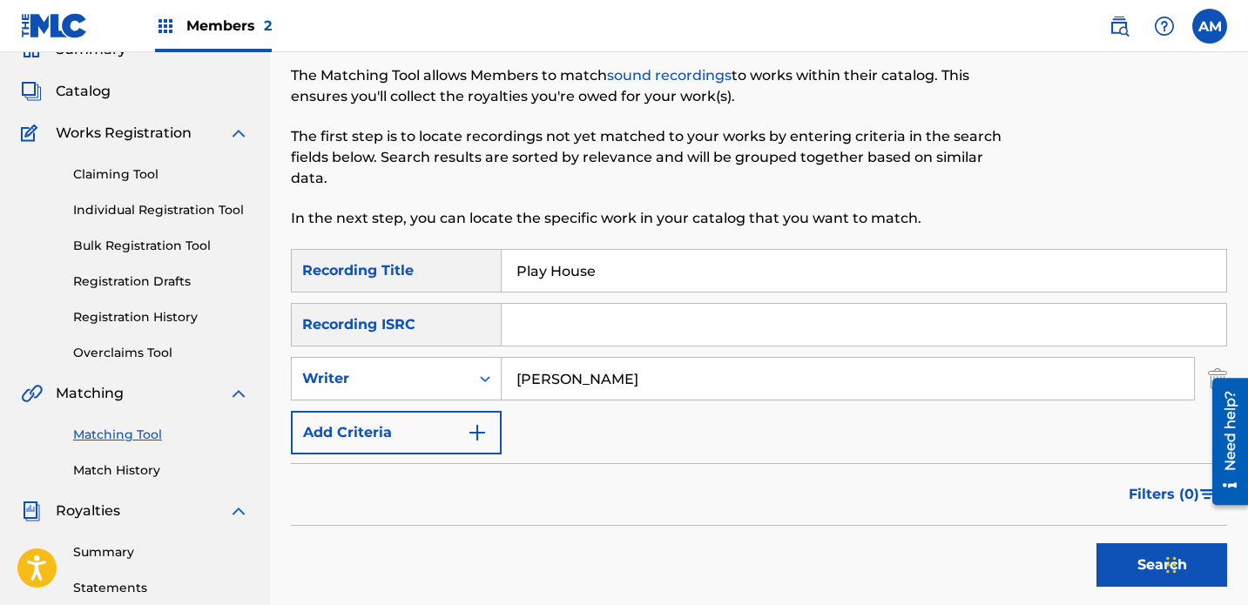
scroll to position [159, 0]
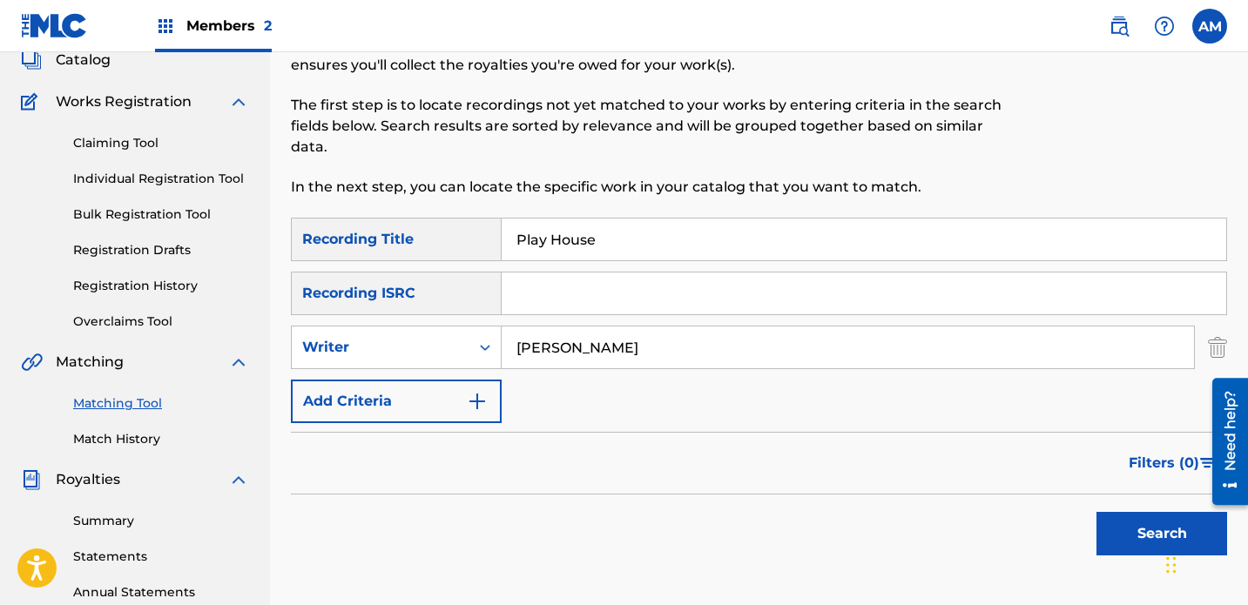
click at [875, 512] on button "Search" at bounding box center [1162, 534] width 131 height 44
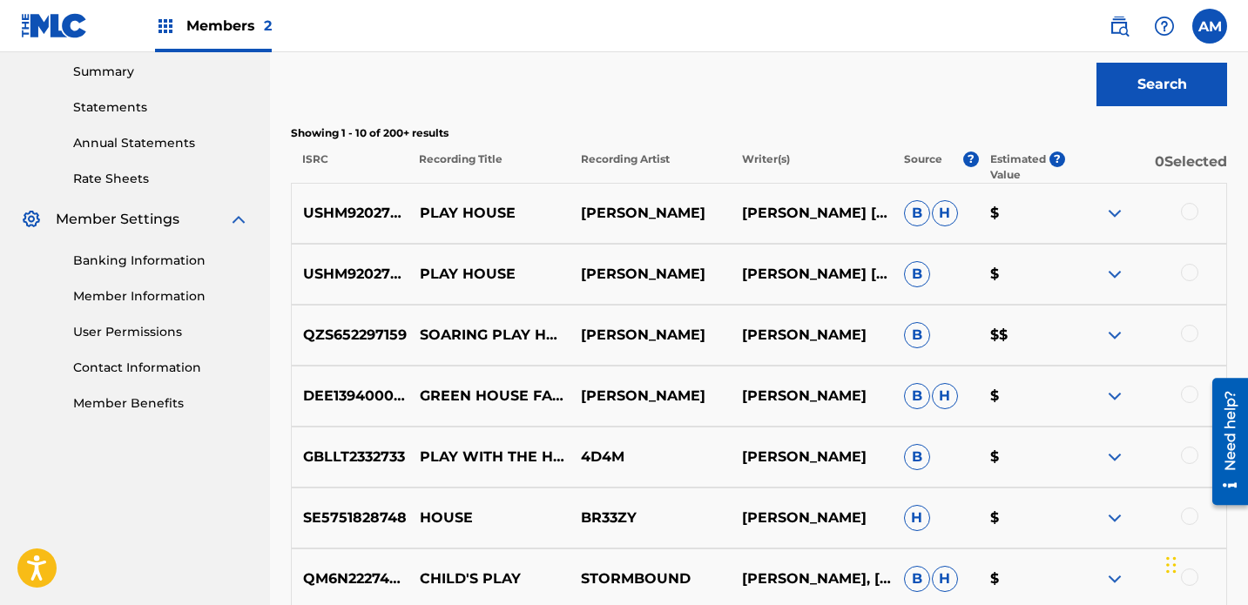
scroll to position [0, 0]
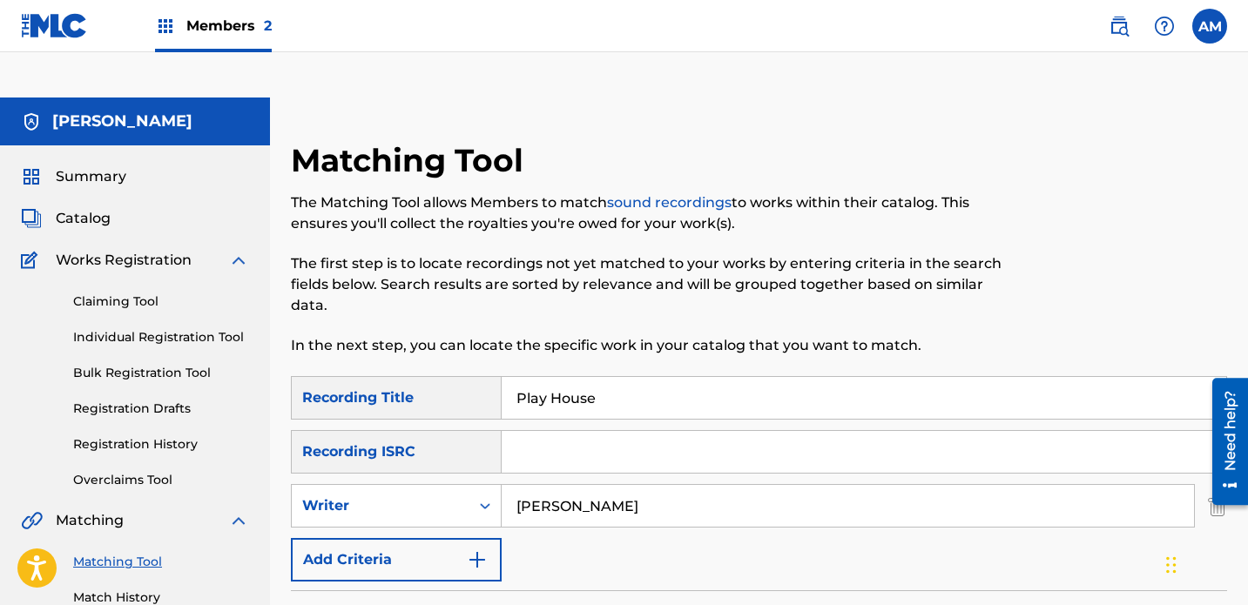
click at [678, 253] on p "The first step is to locate recordings not yet matched to your works by enterin…" at bounding box center [651, 284] width 721 height 63
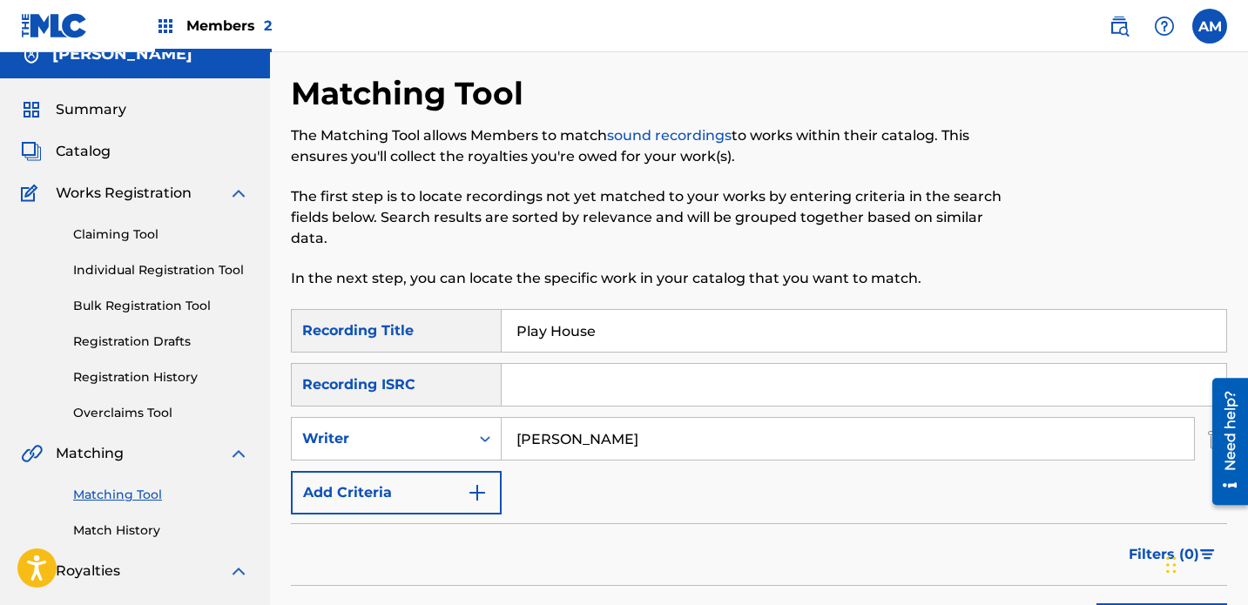
scroll to position [62, 0]
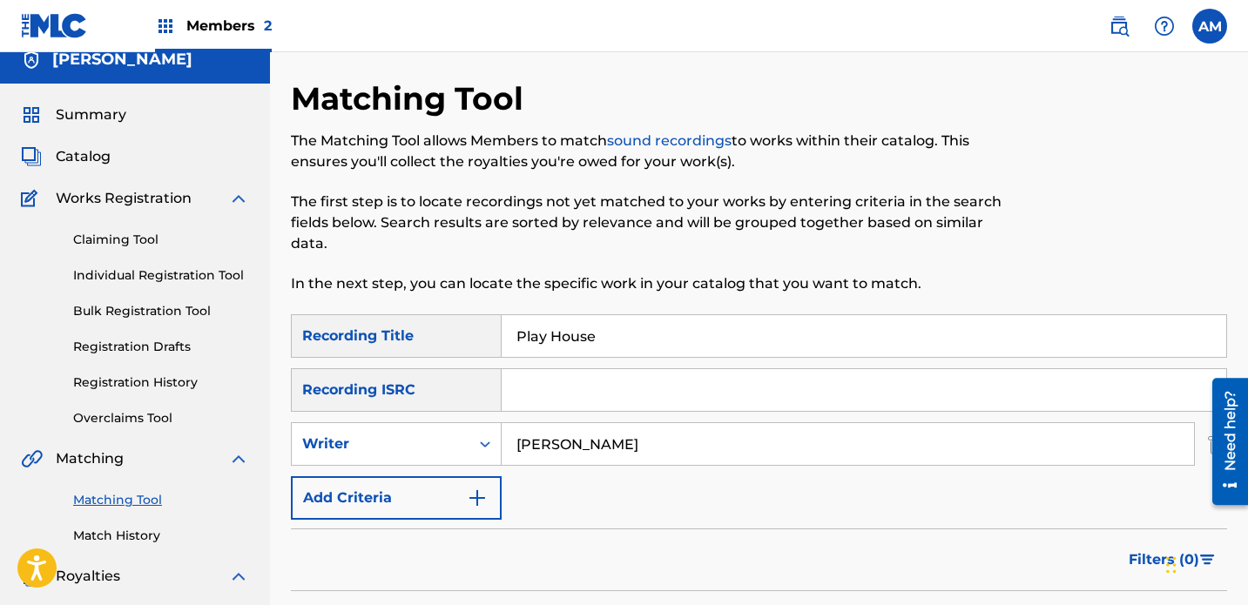
click at [161, 220] on div "Claiming Tool Individual Registration Tool Bulk Registration Tool Registration …" at bounding box center [135, 318] width 228 height 219
click at [157, 267] on link "Individual Registration Tool" at bounding box center [161, 276] width 176 height 18
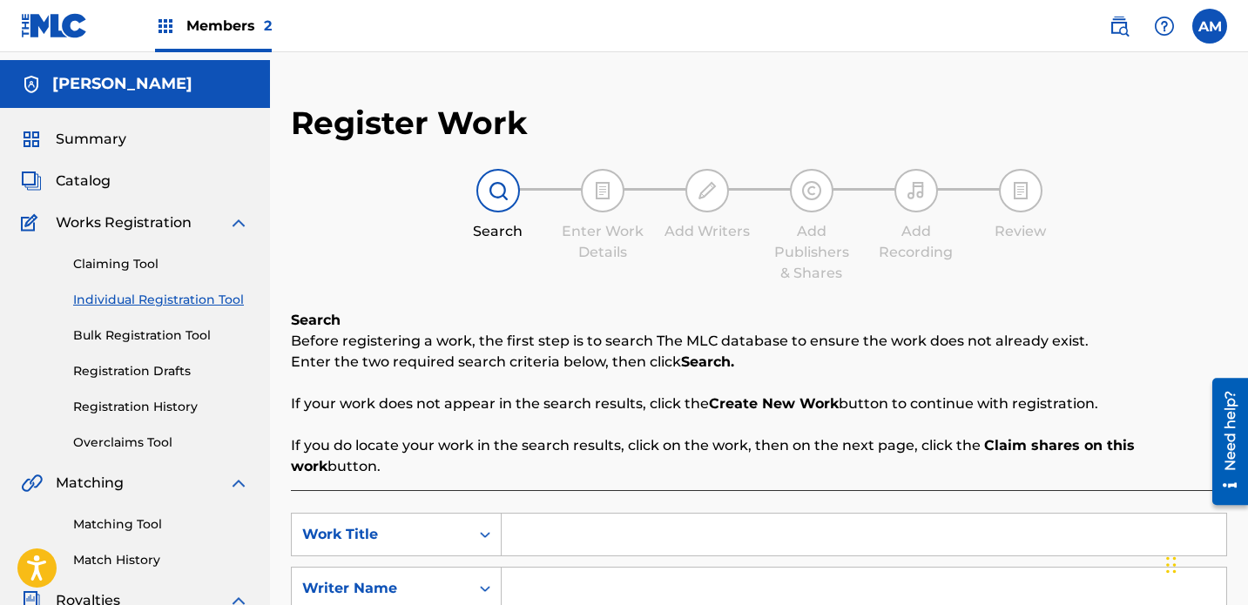
scroll to position [10, 0]
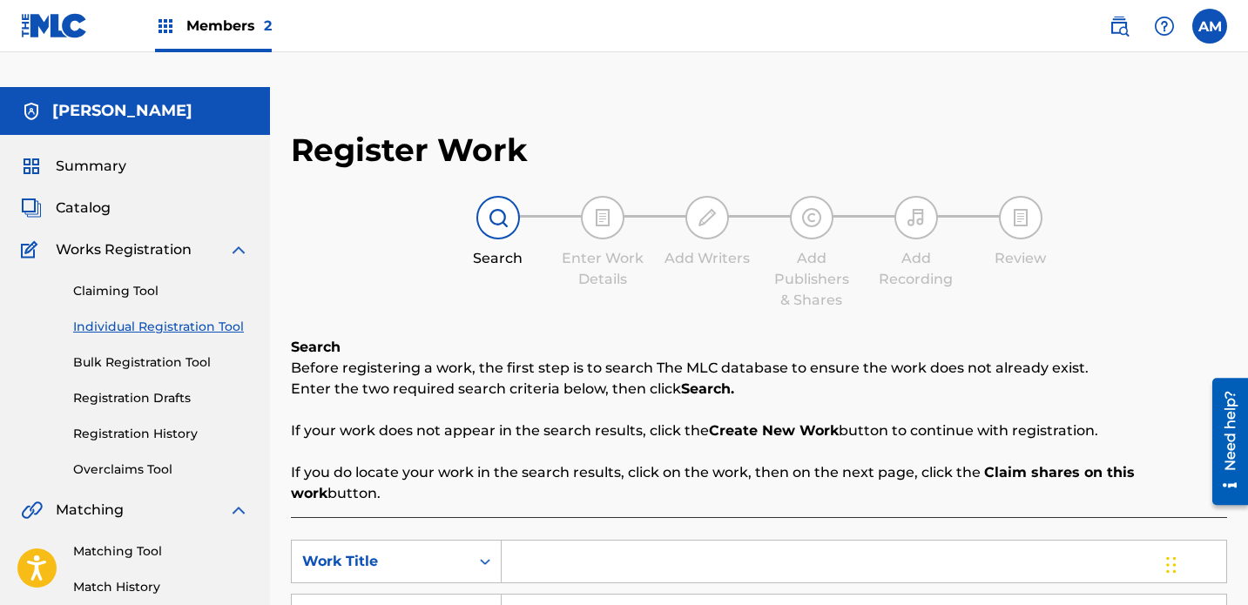
click at [131, 240] on span "Works Registration" at bounding box center [124, 250] width 136 height 21
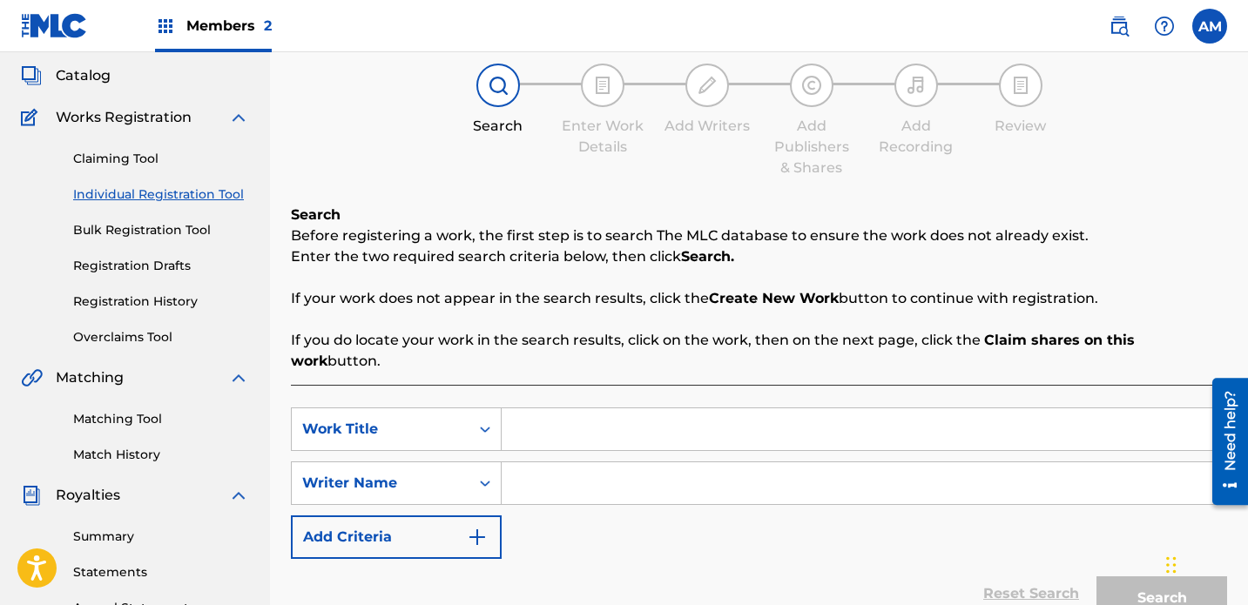
scroll to position [179, 0]
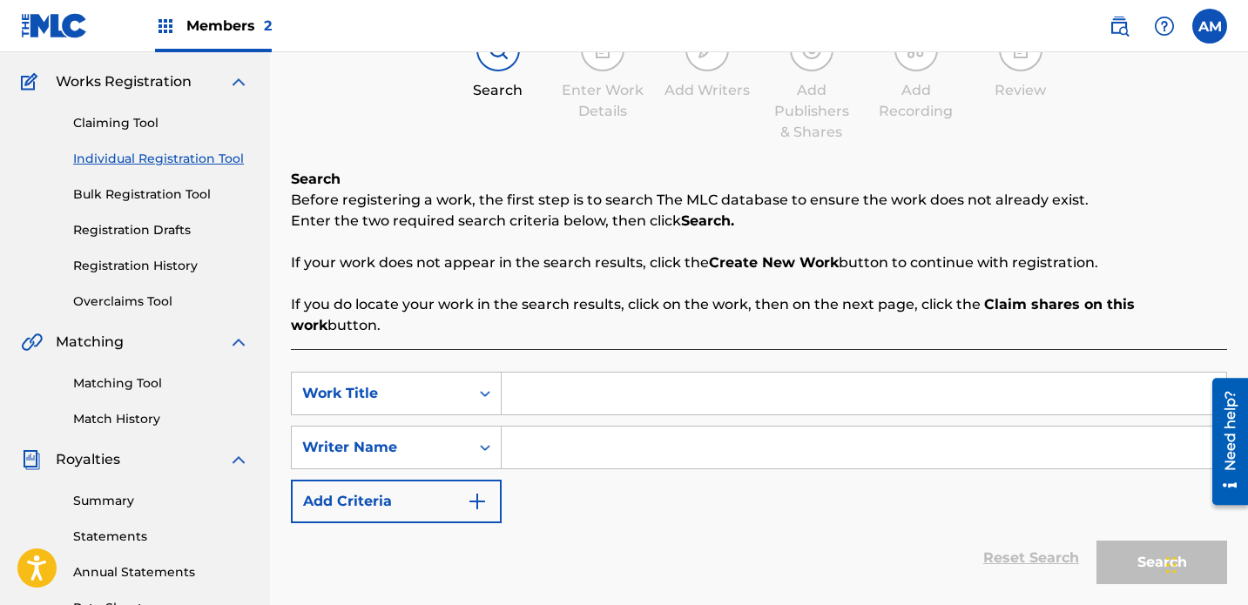
click at [584, 373] on input "Search Form" at bounding box center [864, 394] width 725 height 42
paste input "USAR12500077"
type input "USAR12500077"
type input "Play House"
click at [570, 427] on input "Search Form" at bounding box center [864, 448] width 725 height 42
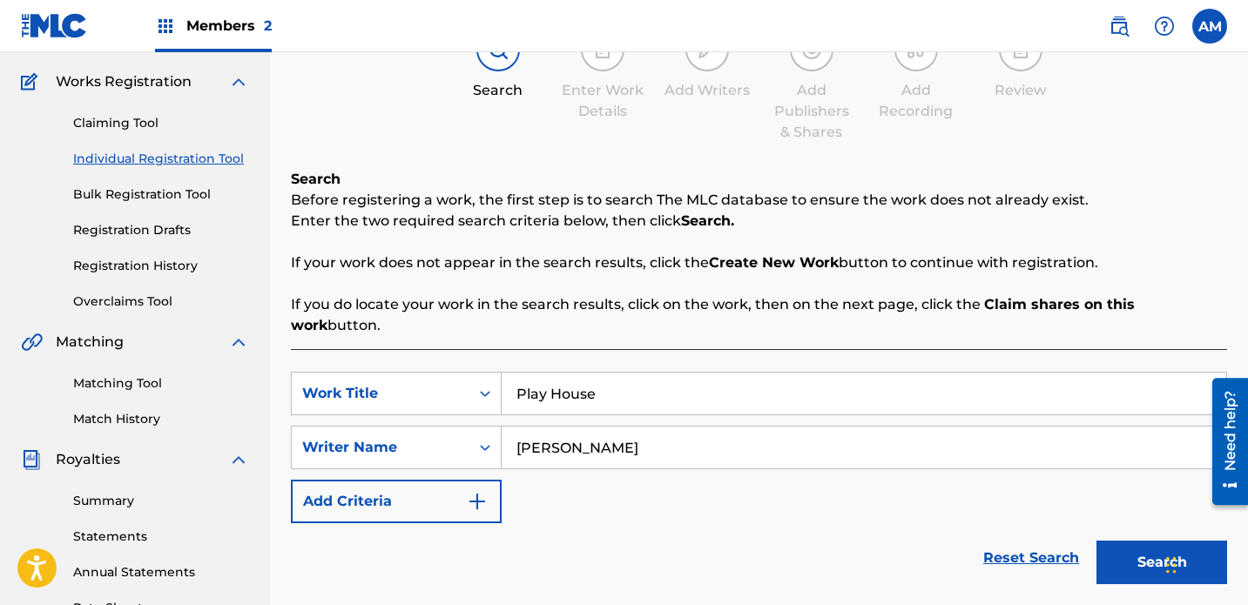
type input "[PERSON_NAME]"
click at [875, 524] on div "Search" at bounding box center [1157, 559] width 139 height 70
click at [875, 541] on button "Search" at bounding box center [1162, 563] width 131 height 44
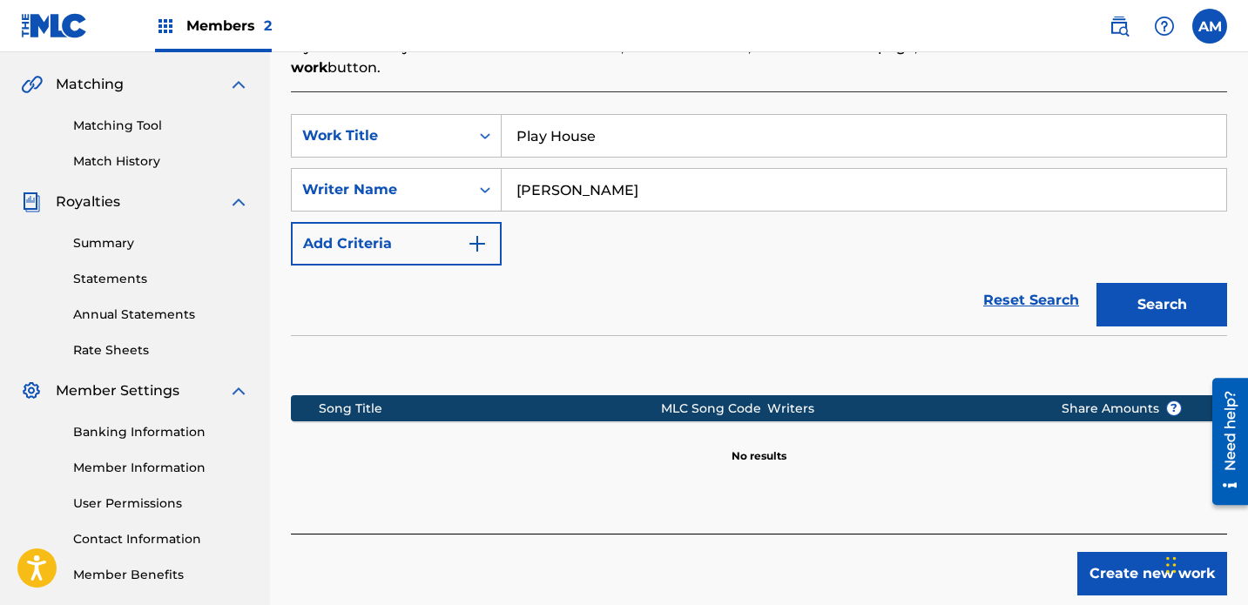
scroll to position [438, 0]
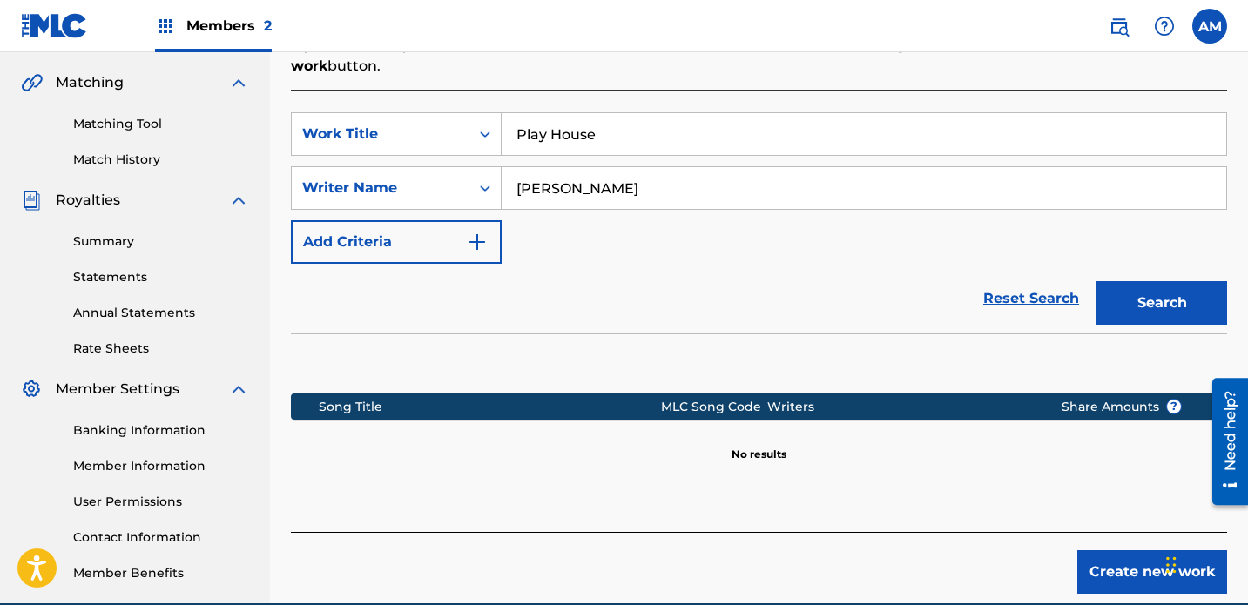
click at [875, 551] on button "Create new work" at bounding box center [1153, 573] width 150 height 44
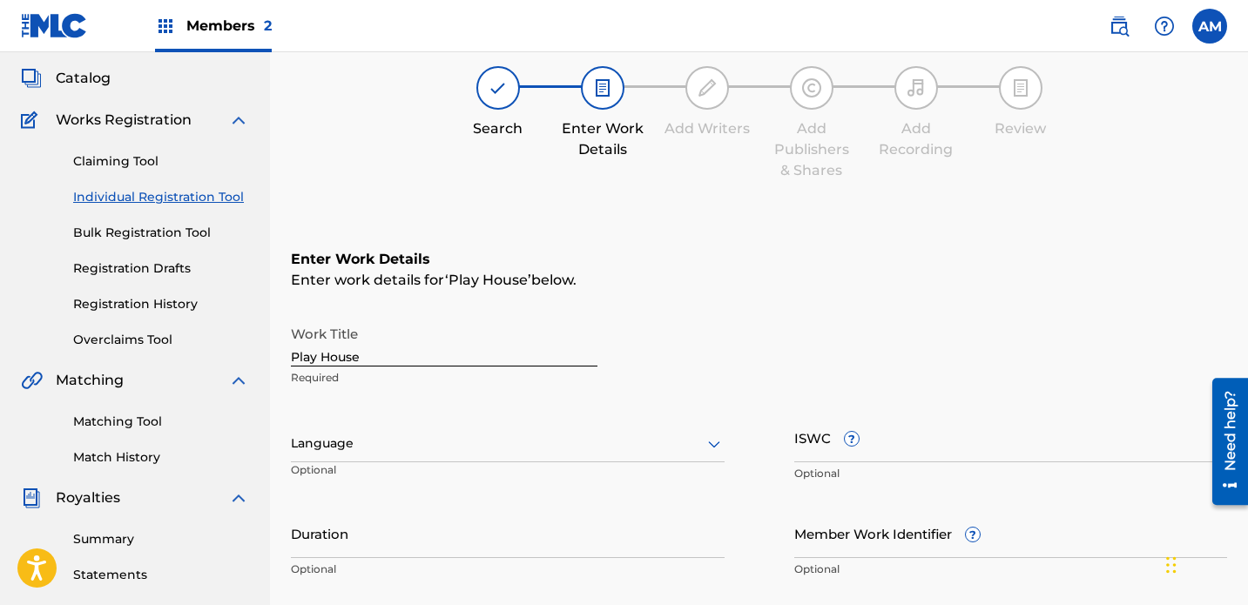
scroll to position [161, 0]
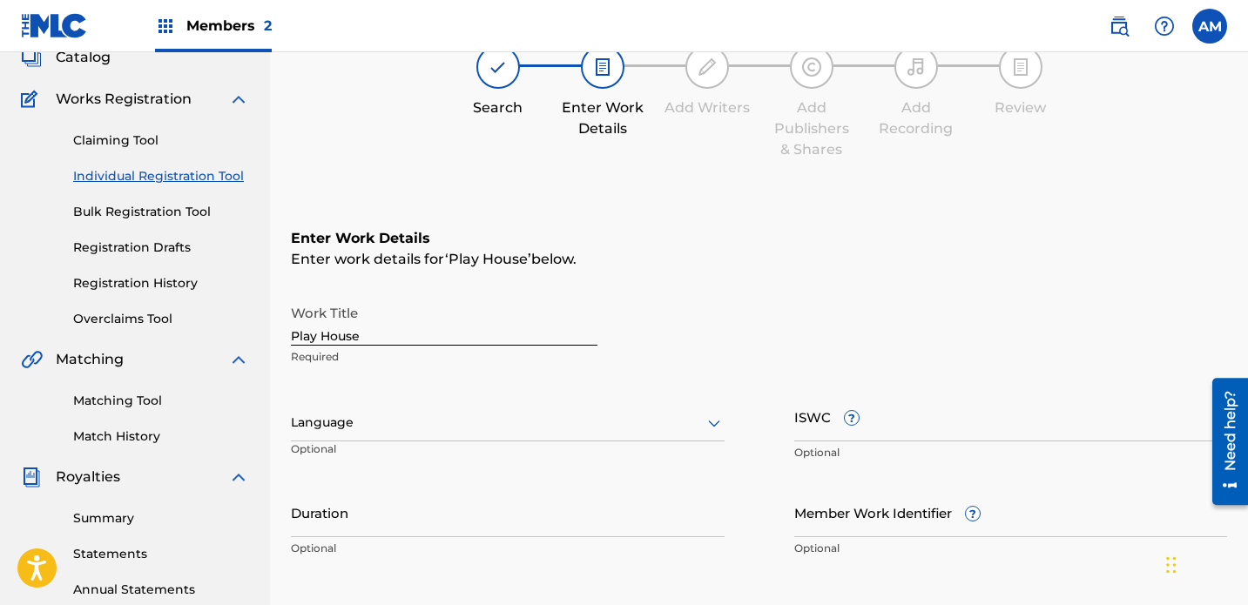
click at [875, 392] on input "ISWC ?" at bounding box center [1011, 417] width 434 height 50
click at [467, 488] on input "Duration" at bounding box center [508, 513] width 434 height 50
type input "3"
type input "03:25"
click at [875, 530] on div "Enter Work Details Enter work details for ‘ Play House ’ below. Work Title Play…" at bounding box center [759, 397] width 936 height 422
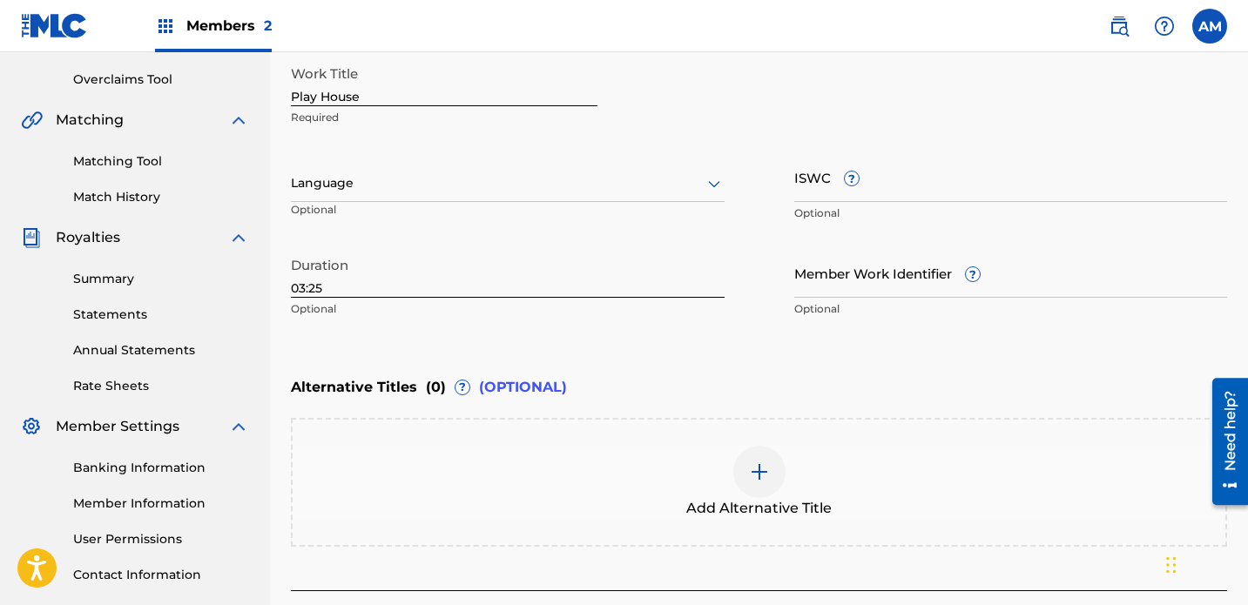
scroll to position [485, 0]
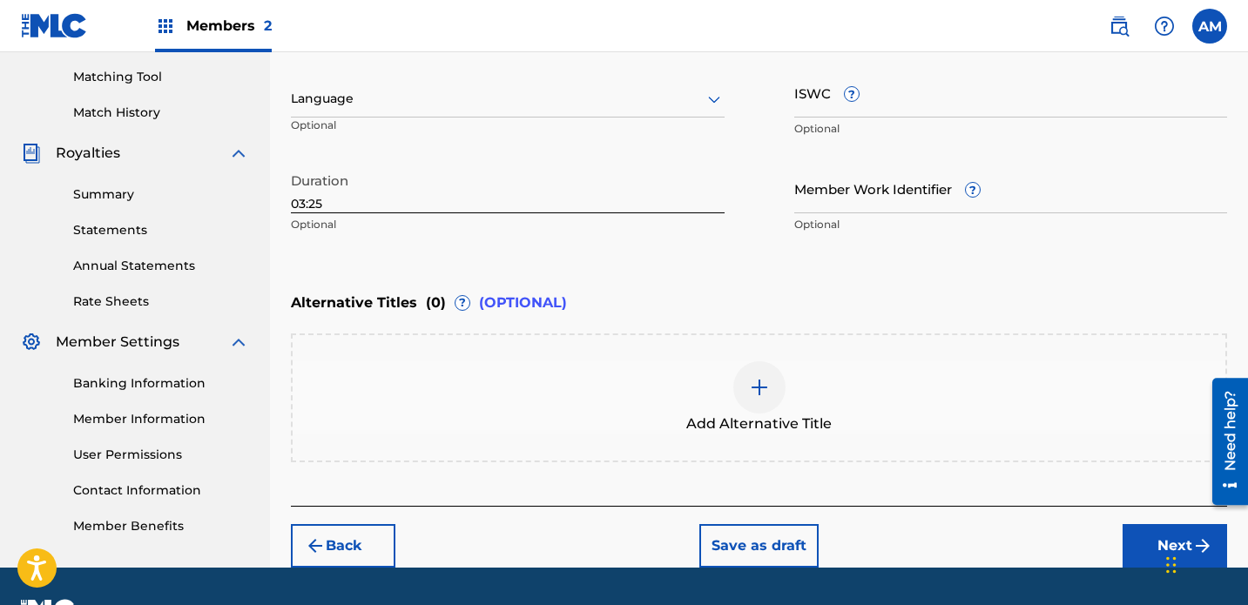
click at [875, 524] on button "Next" at bounding box center [1175, 546] width 105 height 44
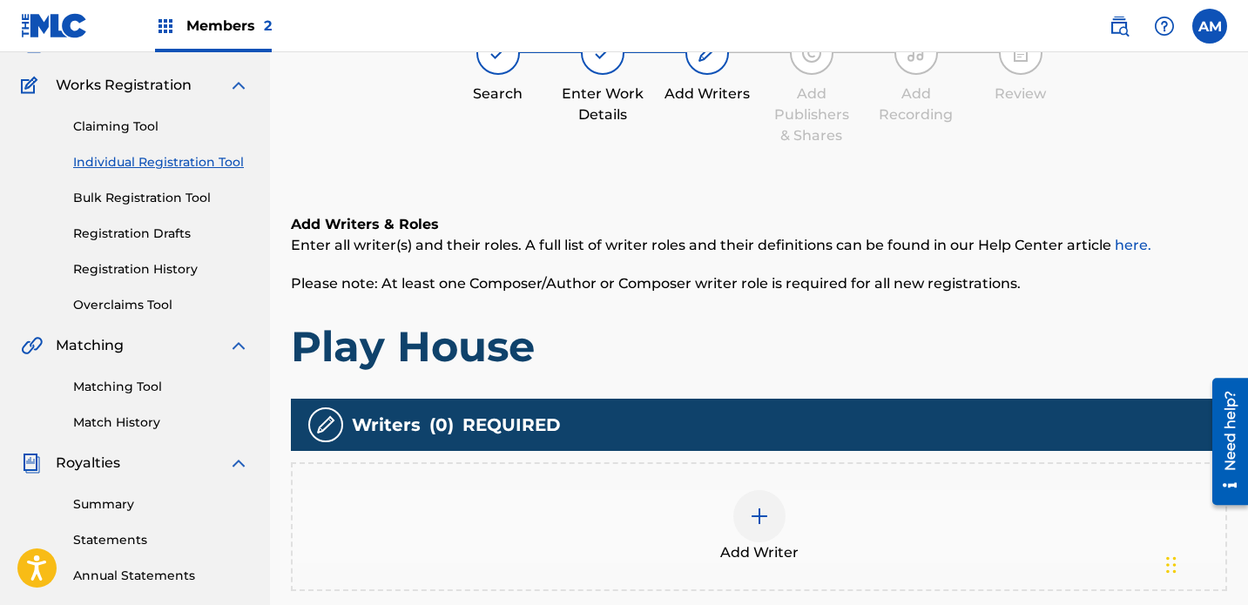
scroll to position [194, 0]
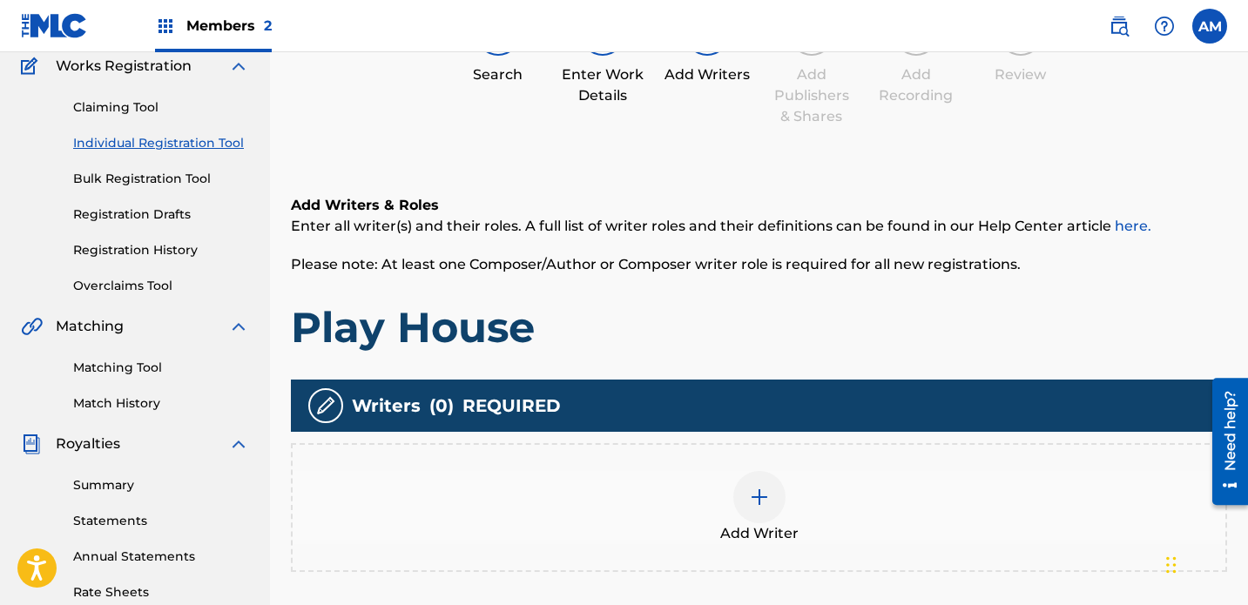
click at [762, 471] on div at bounding box center [759, 497] width 52 height 52
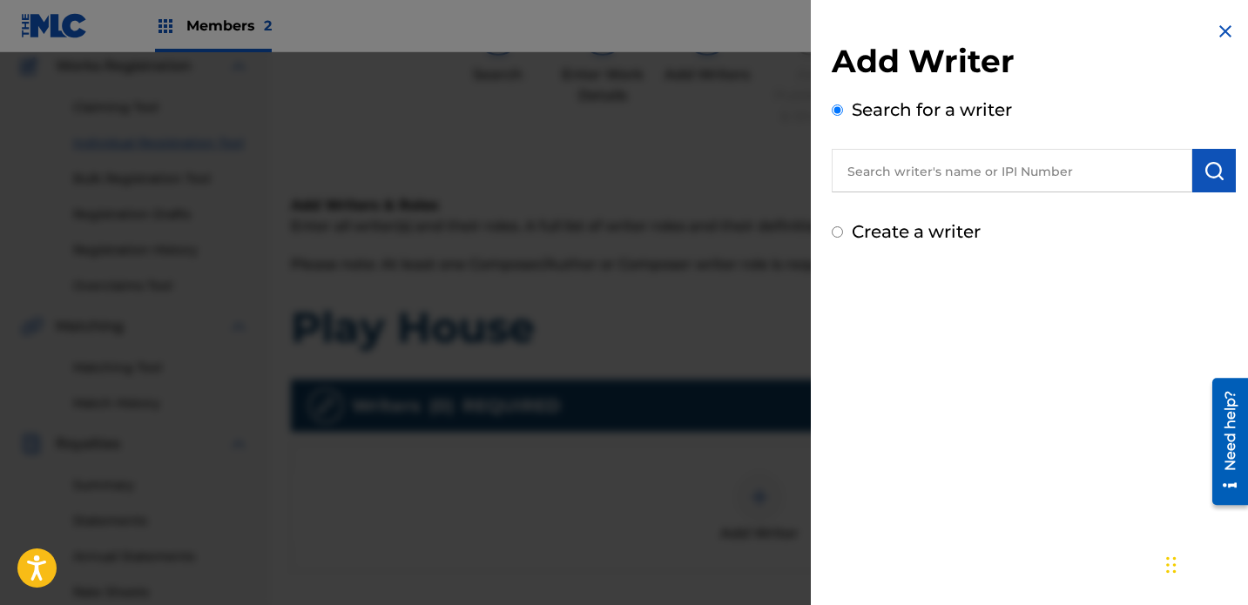
click at [875, 175] on input "text" at bounding box center [1012, 171] width 361 height 44
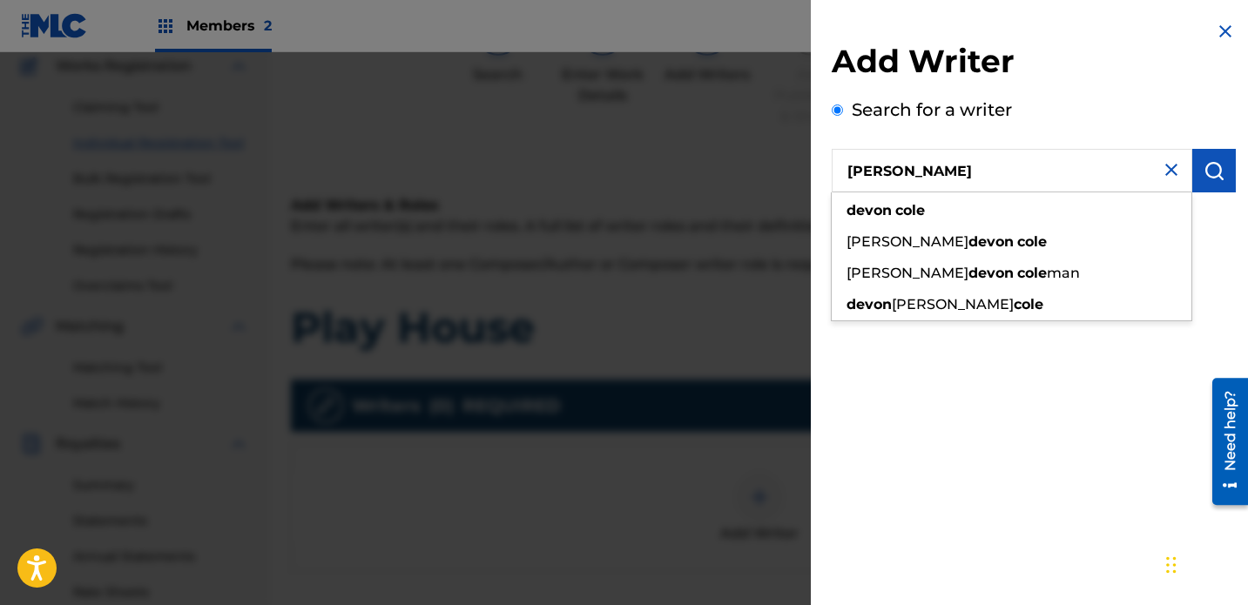
type input "[PERSON_NAME]"
click at [875, 163] on img "submit" at bounding box center [1214, 170] width 21 height 21
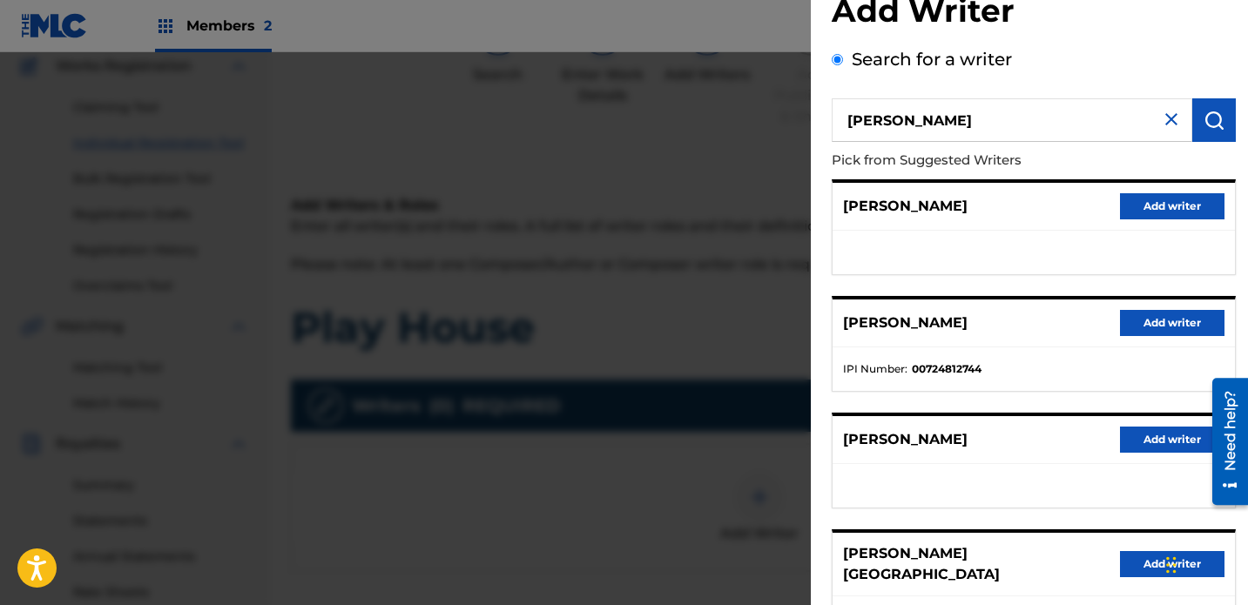
scroll to position [55, 0]
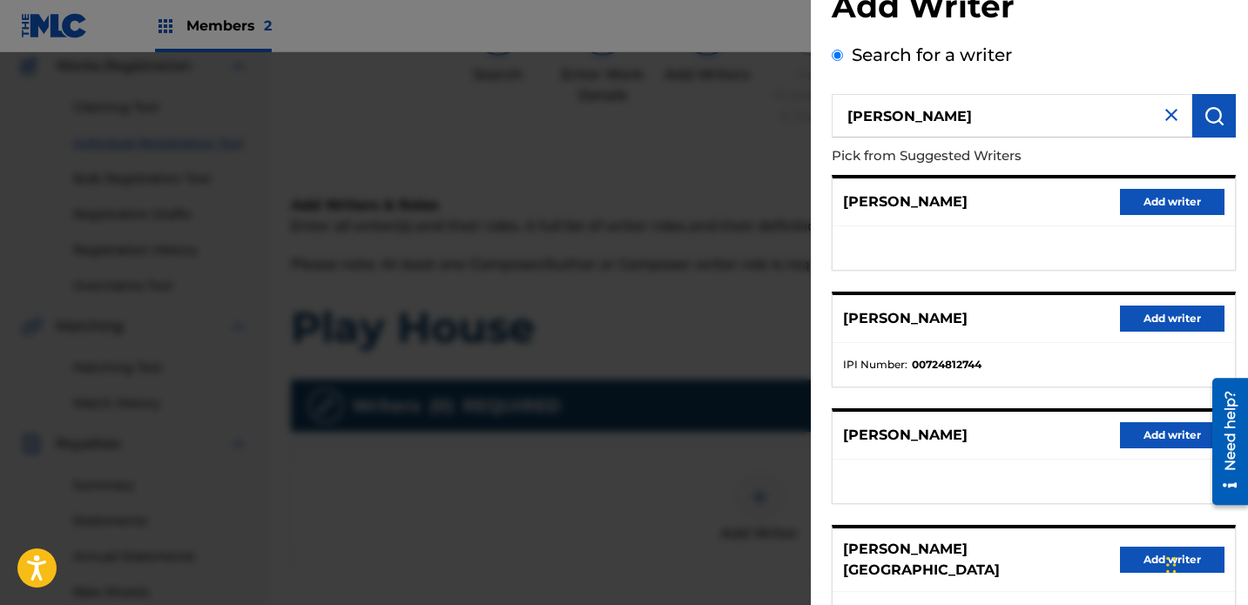
click at [875, 315] on button "Add writer" at bounding box center [1172, 319] width 105 height 26
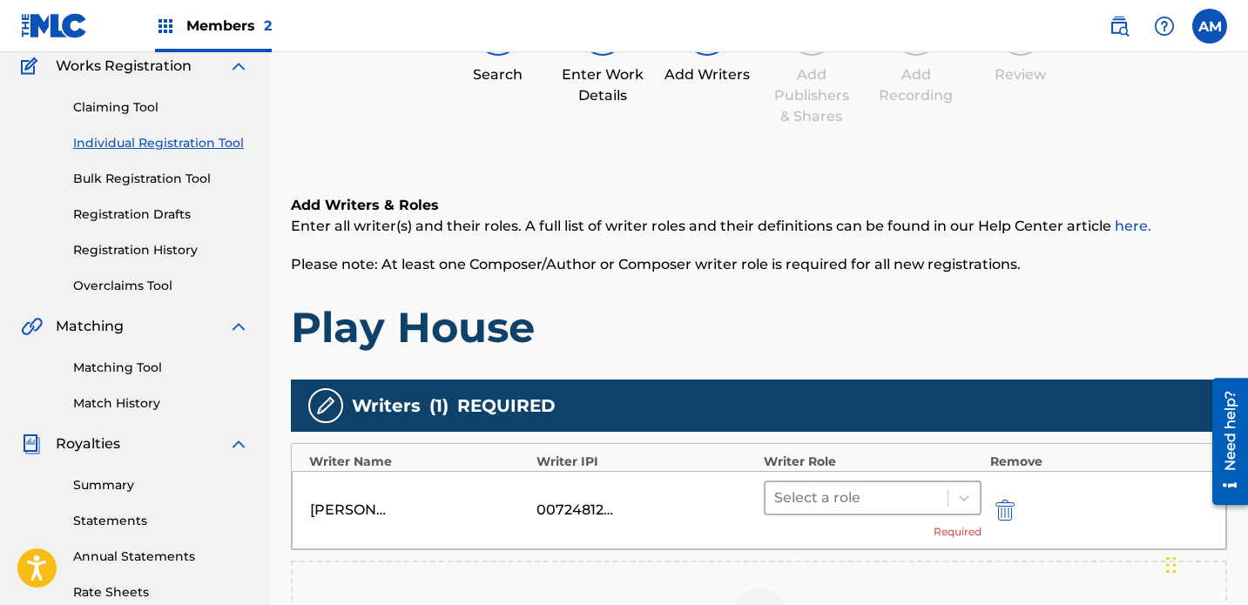
click at [863, 486] on div at bounding box center [856, 498] width 165 height 24
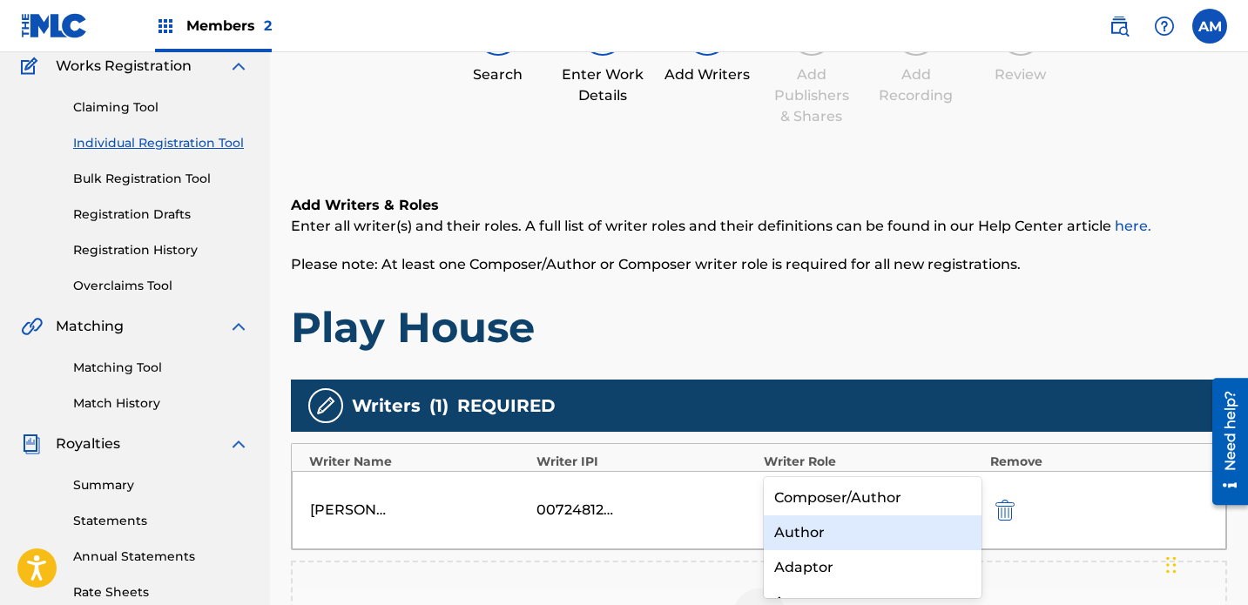
click at [842, 529] on div "Author" at bounding box center [873, 533] width 218 height 35
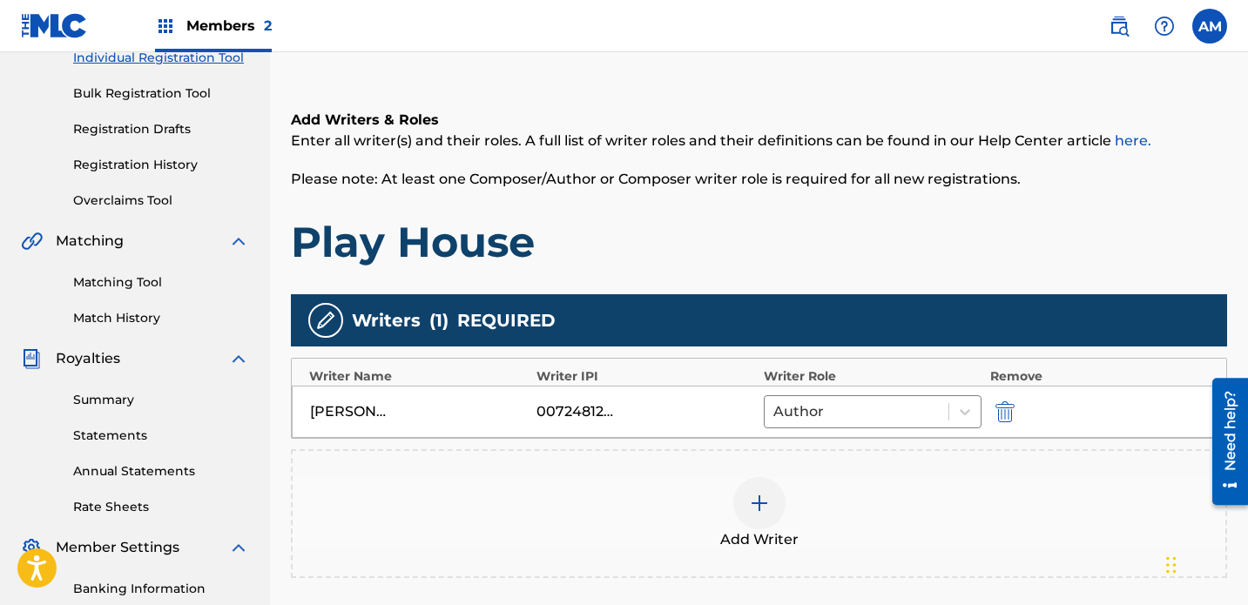
scroll to position [312, 0]
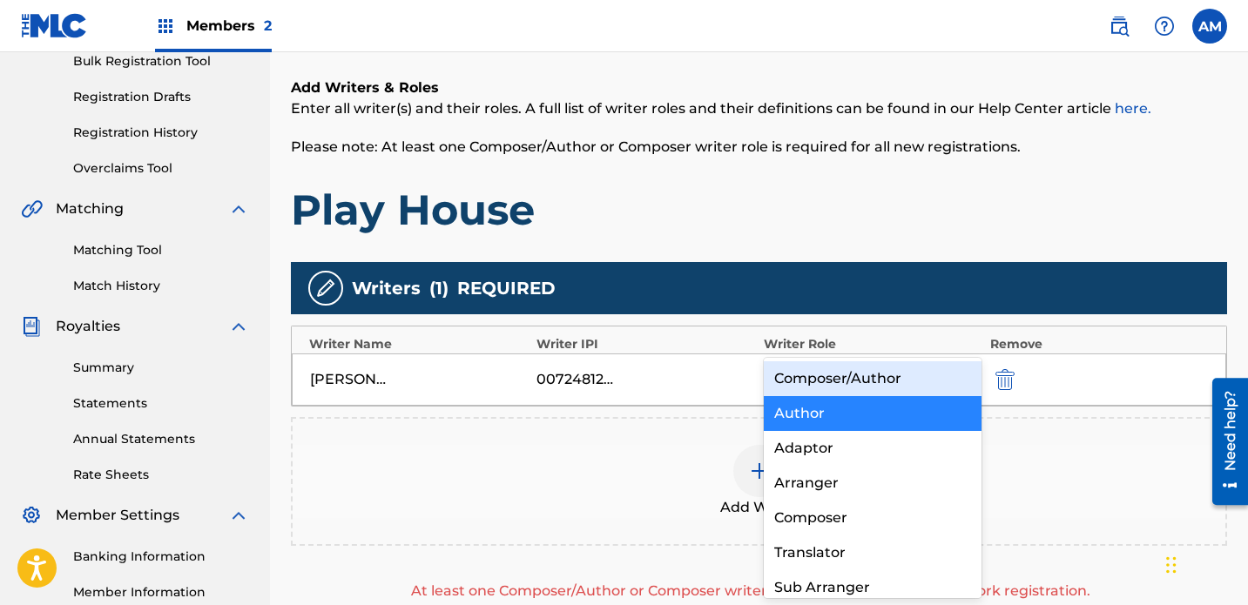
click at [875, 368] on div at bounding box center [857, 380] width 166 height 24
click at [875, 379] on div "Composer/Author" at bounding box center [873, 378] width 218 height 35
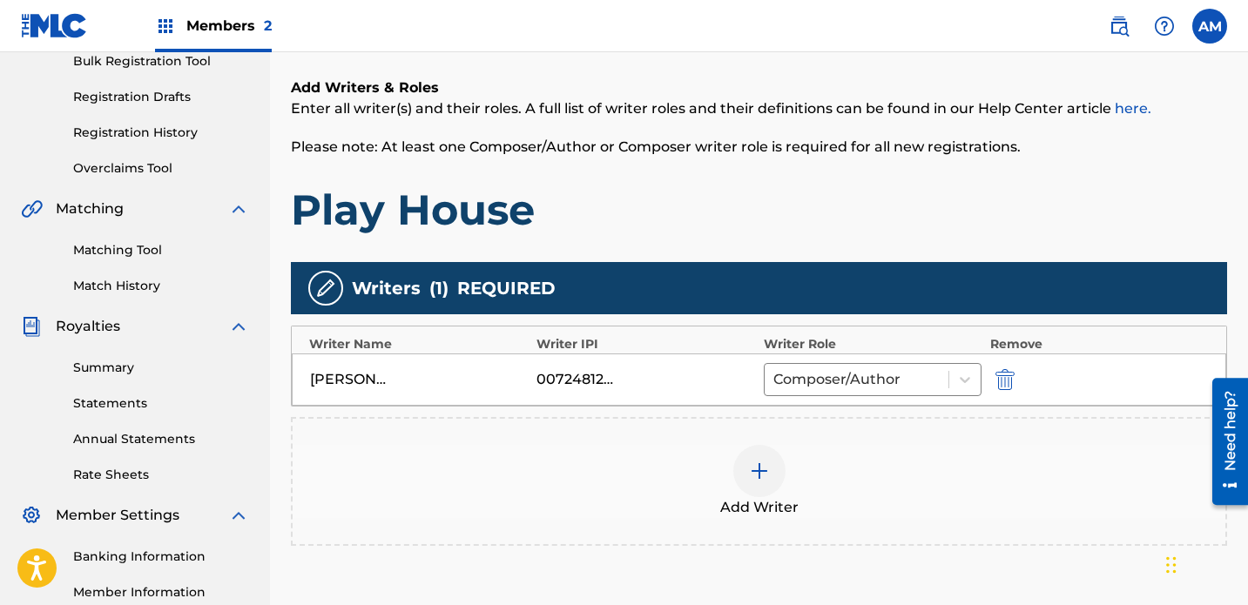
click at [761, 461] on img at bounding box center [759, 471] width 21 height 21
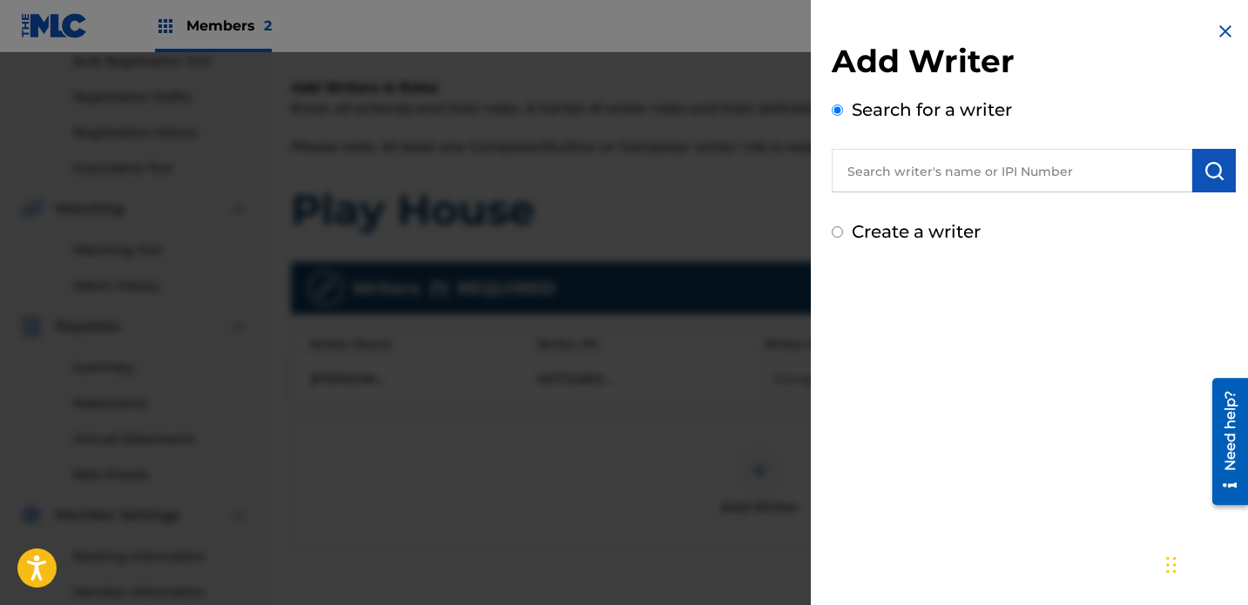
click at [875, 184] on input "text" at bounding box center [1012, 171] width 361 height 44
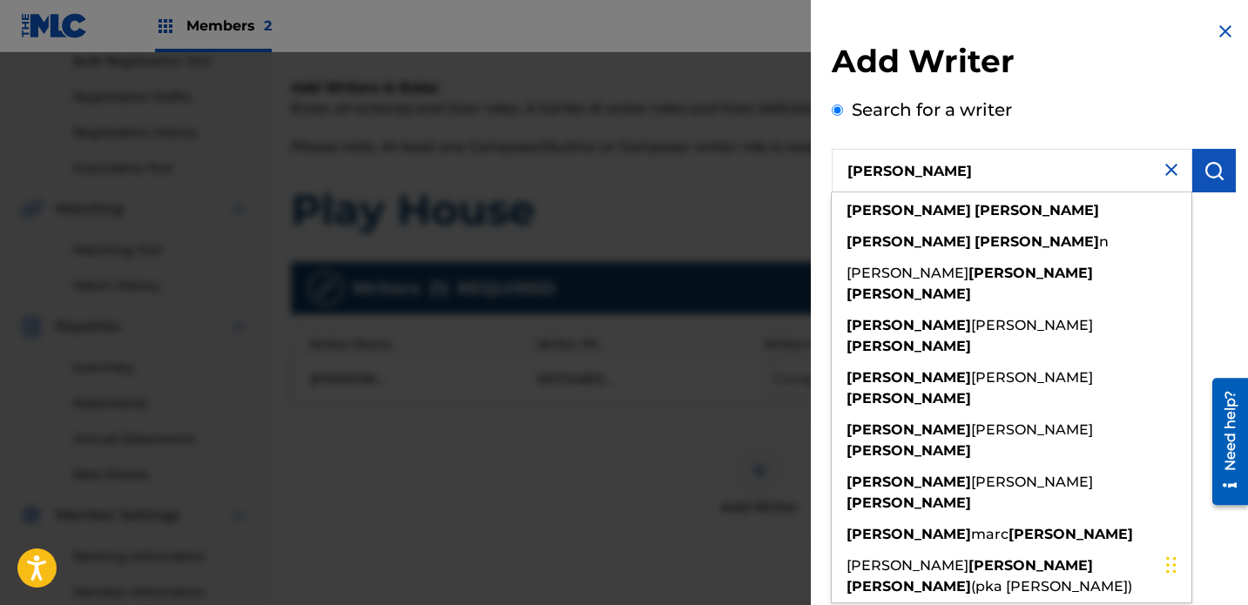
type input "[PERSON_NAME]"
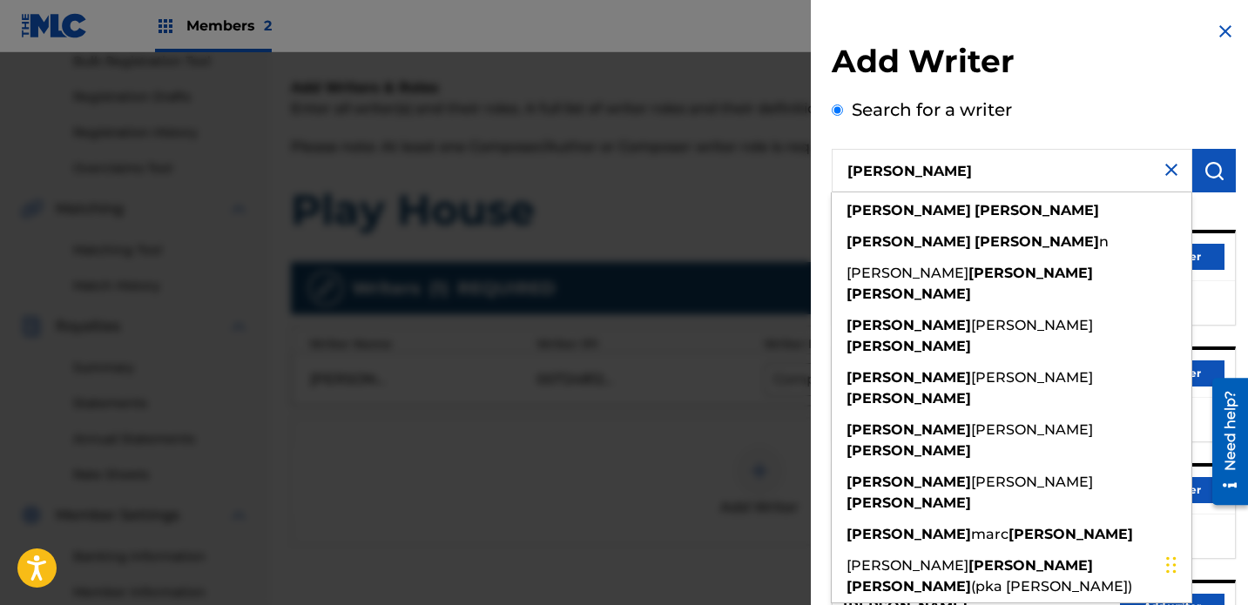
click at [875, 98] on div "Search for a writer [PERSON_NAME] [PERSON_NAME] [PERSON_NAME] n [PERSON_NAME] […" at bounding box center [1034, 476] width 404 height 759
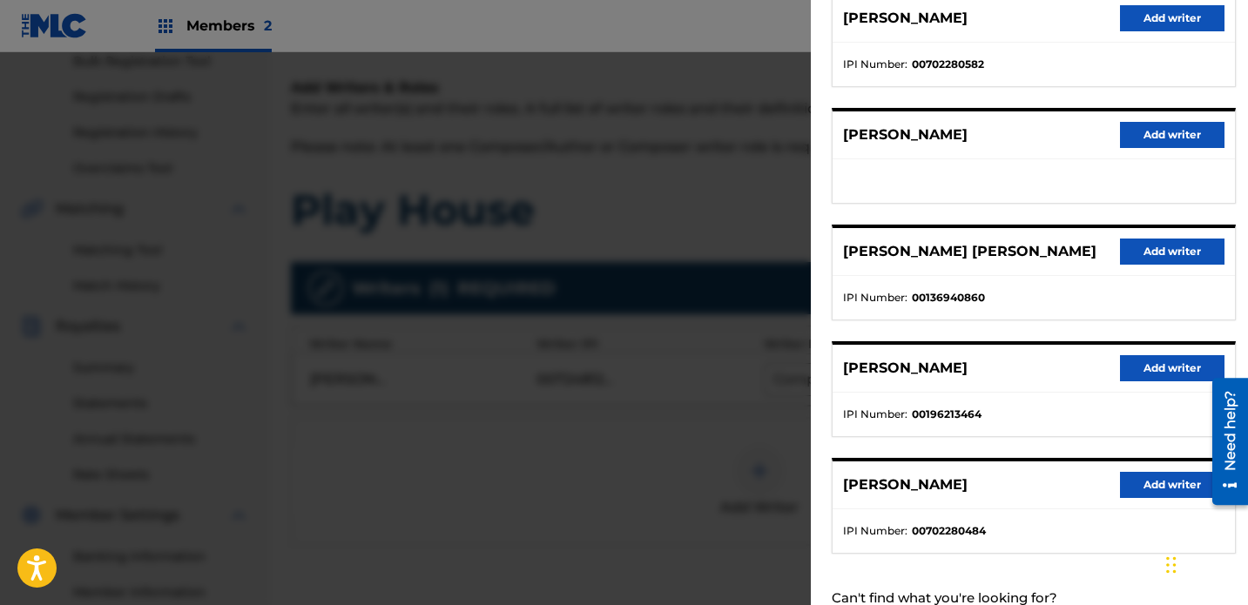
scroll to position [247, 0]
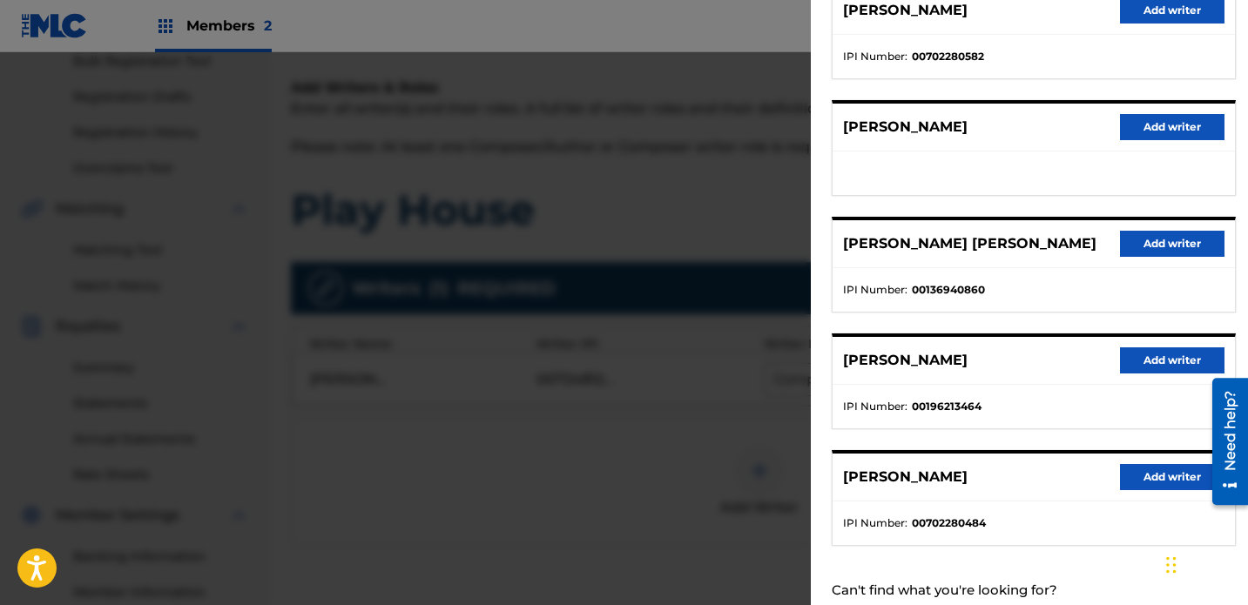
click at [875, 471] on button "Add writer" at bounding box center [1172, 477] width 105 height 26
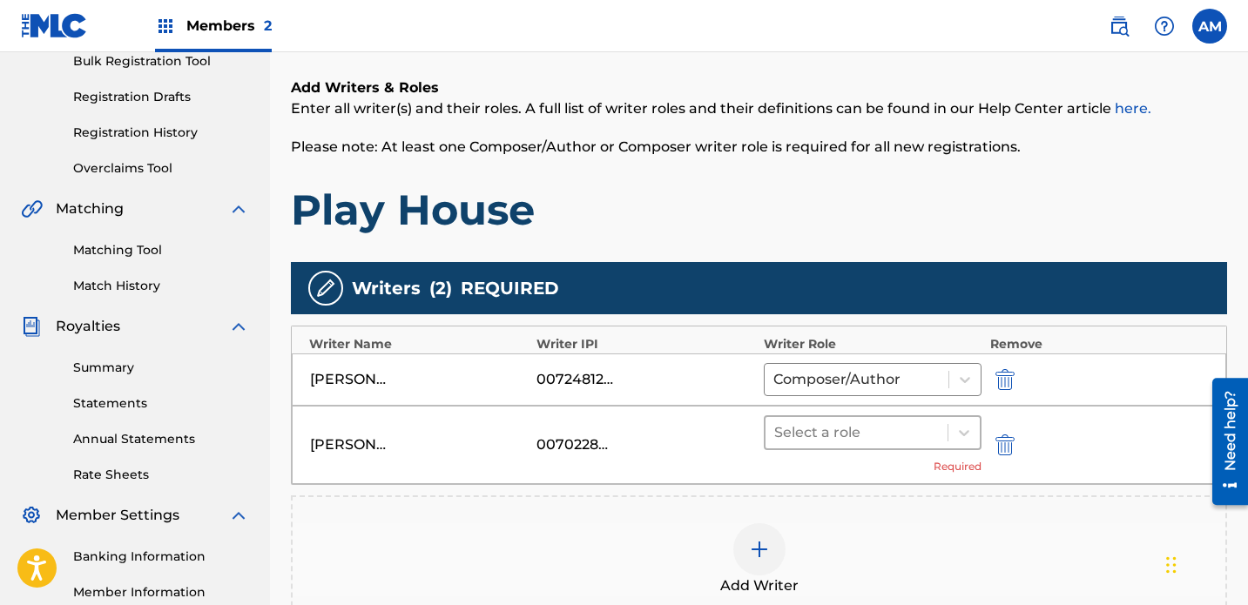
click at [848, 421] on div at bounding box center [856, 433] width 165 height 24
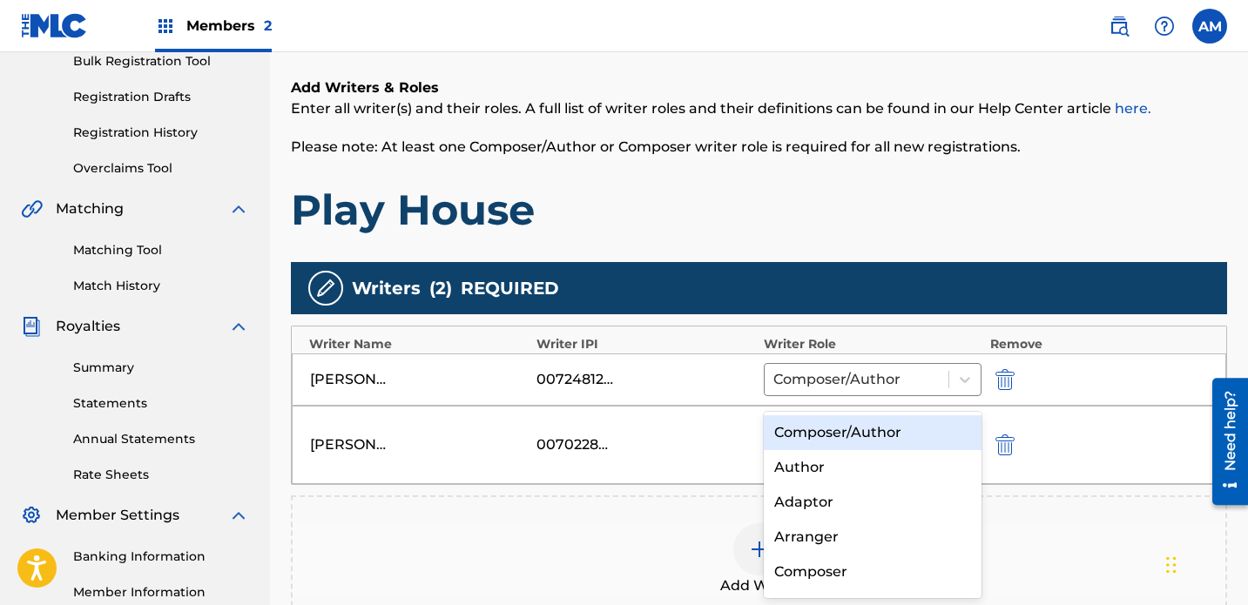
click at [839, 436] on div "Composer/Author" at bounding box center [873, 433] width 218 height 35
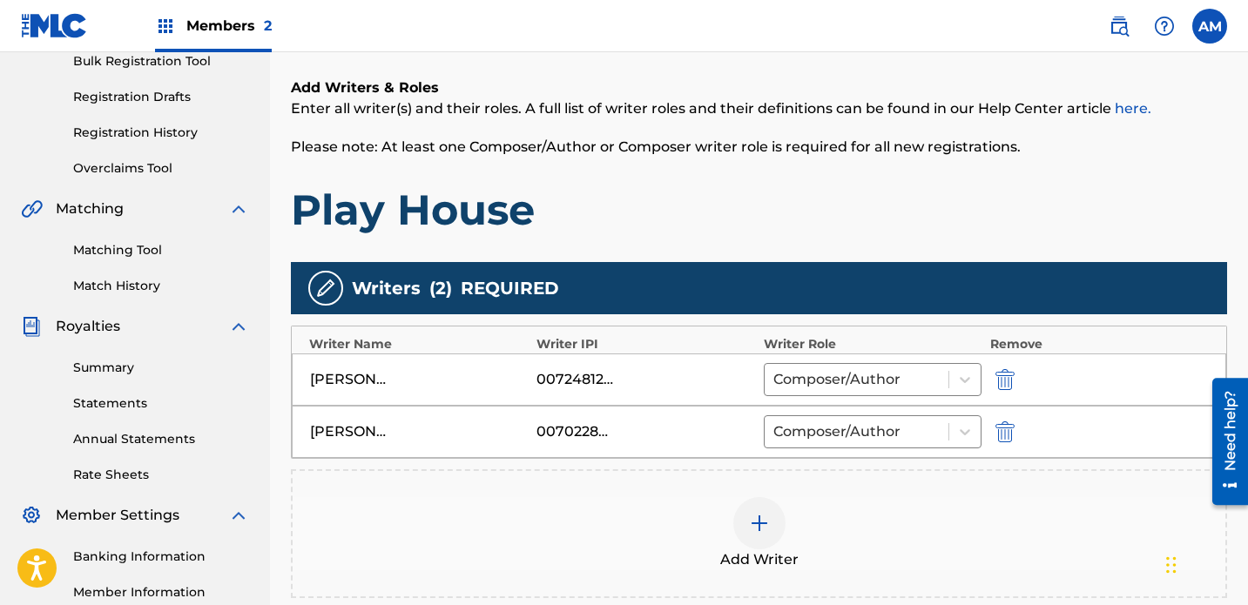
scroll to position [489, 0]
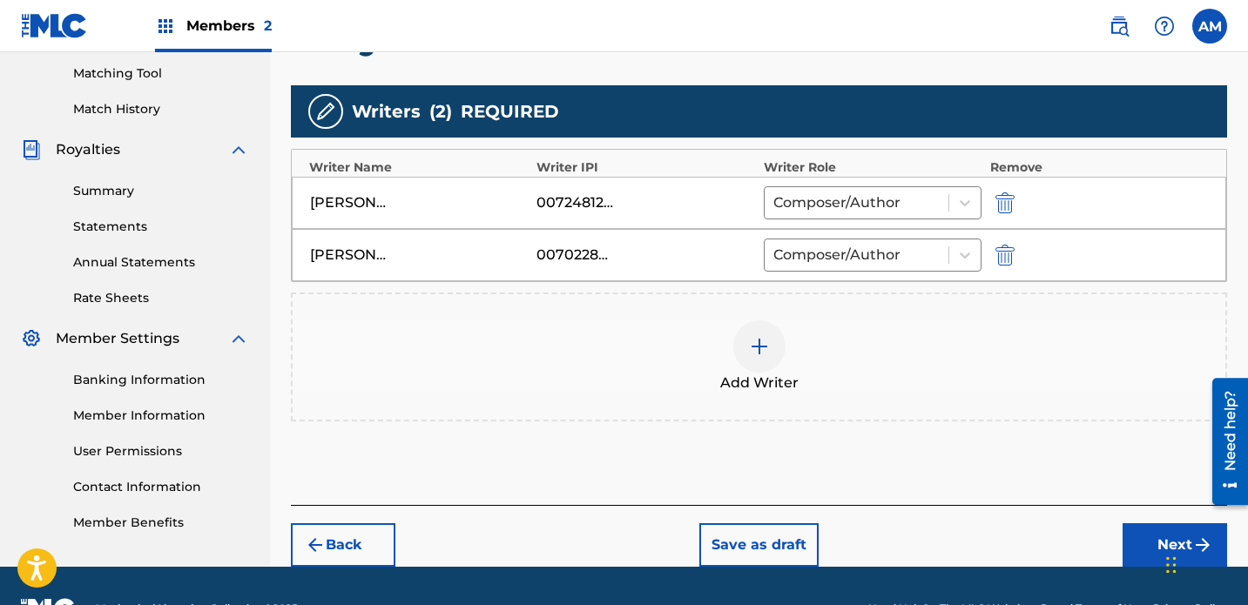
click at [875, 524] on button "Next" at bounding box center [1175, 546] width 105 height 44
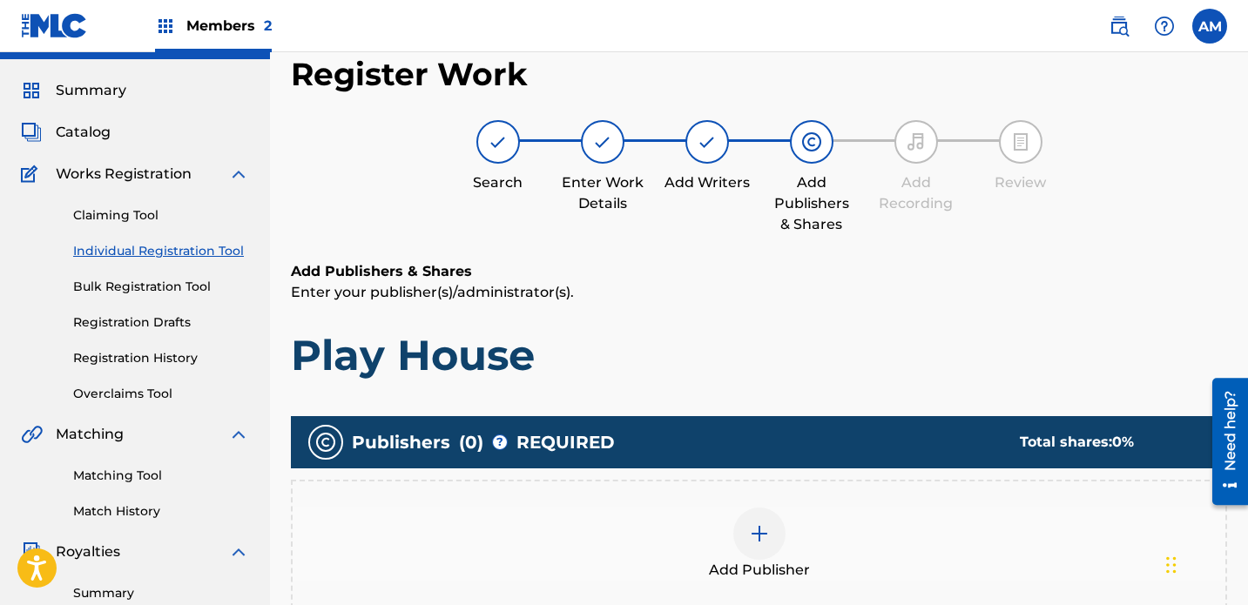
scroll to position [78, 0]
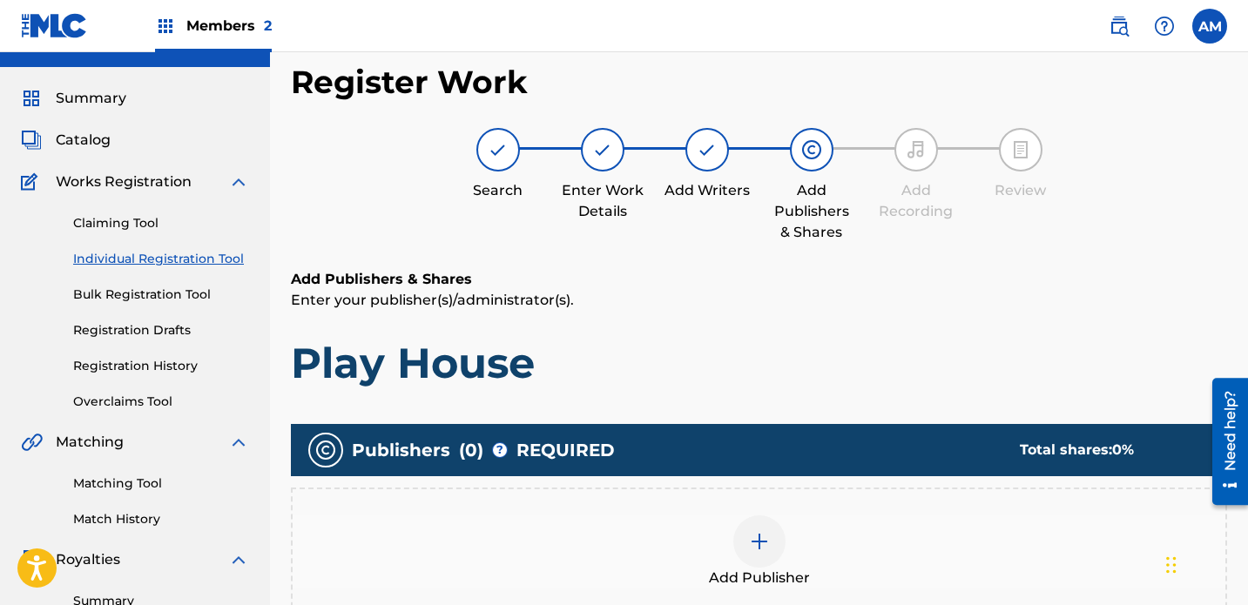
click at [743, 516] on div at bounding box center [759, 542] width 52 height 52
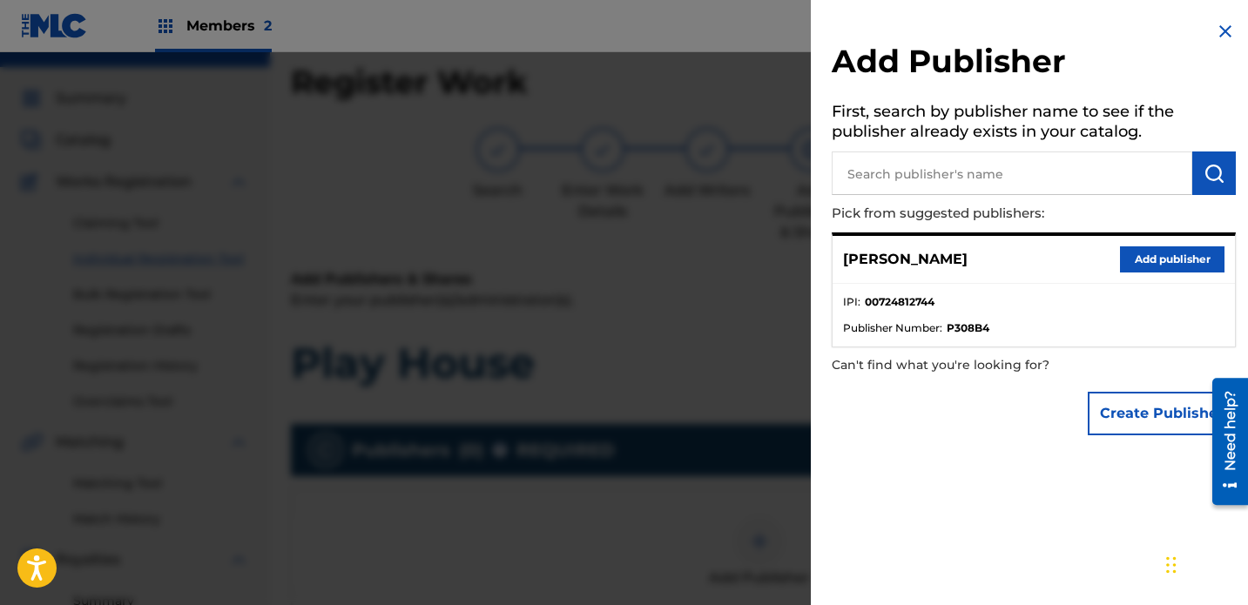
click at [875, 258] on button "Add publisher" at bounding box center [1172, 260] width 105 height 26
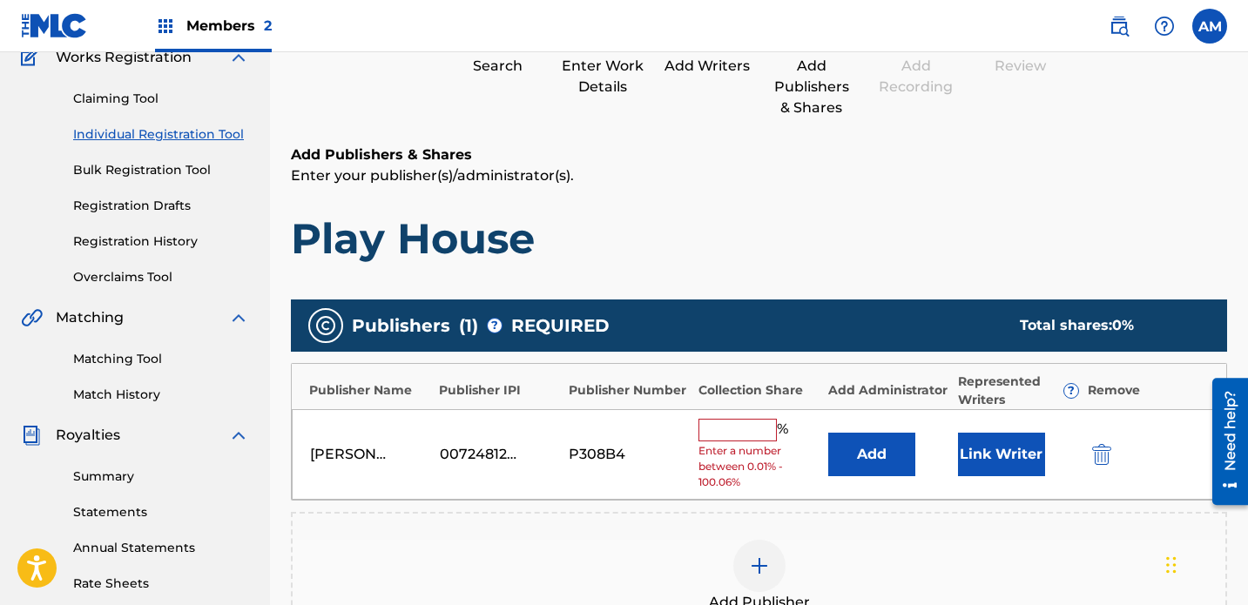
scroll to position [205, 0]
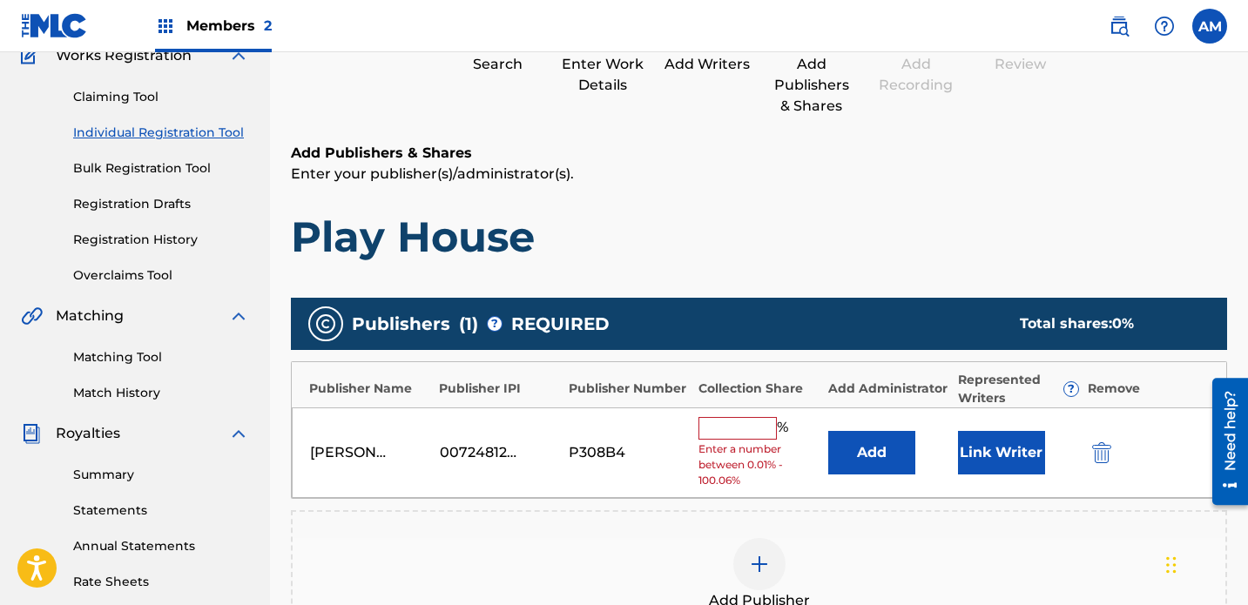
click at [746, 417] on input "text" at bounding box center [738, 428] width 78 height 23
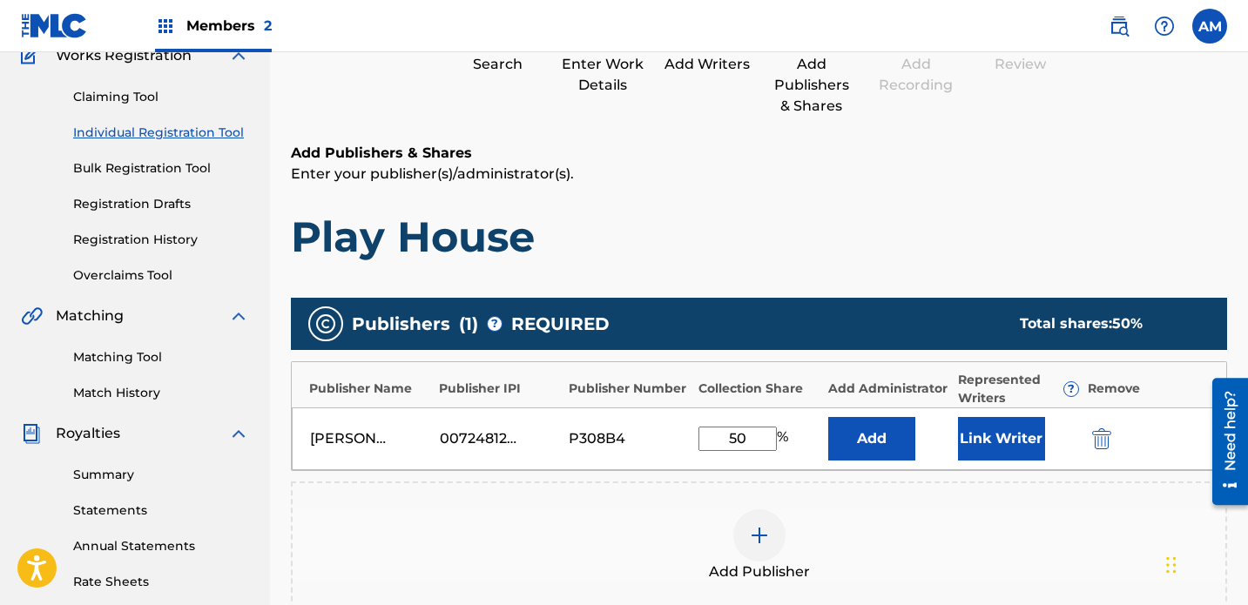
type input "50"
click at [875, 510] on div "Add Publisher" at bounding box center [759, 546] width 933 height 73
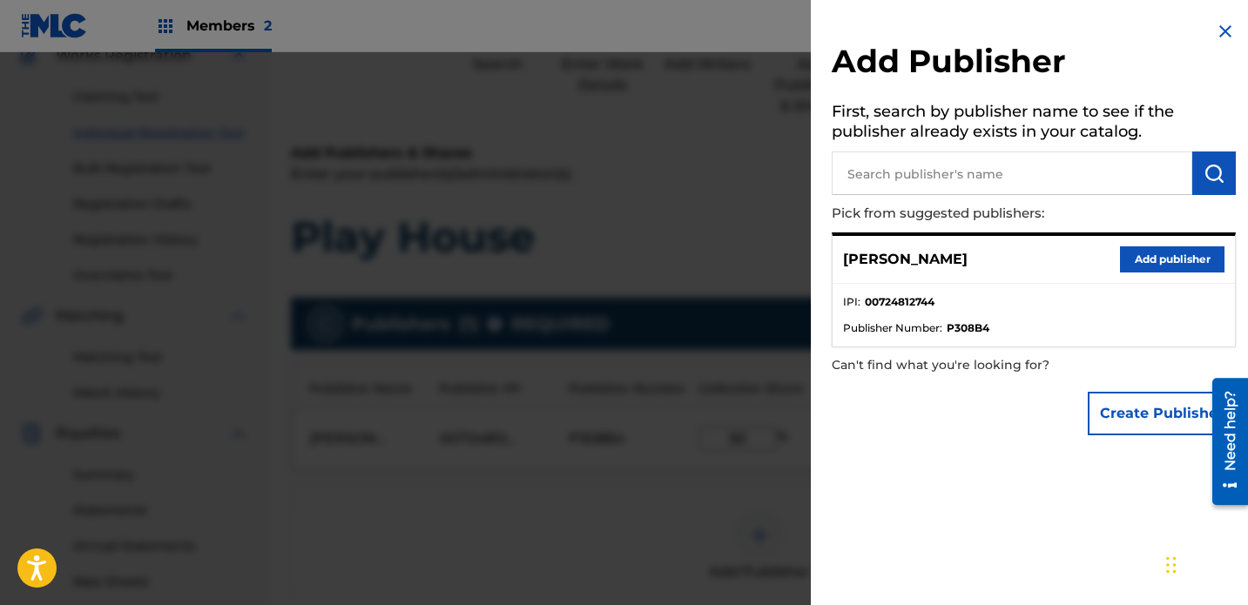
click at [875, 32] on img at bounding box center [1225, 31] width 21 height 21
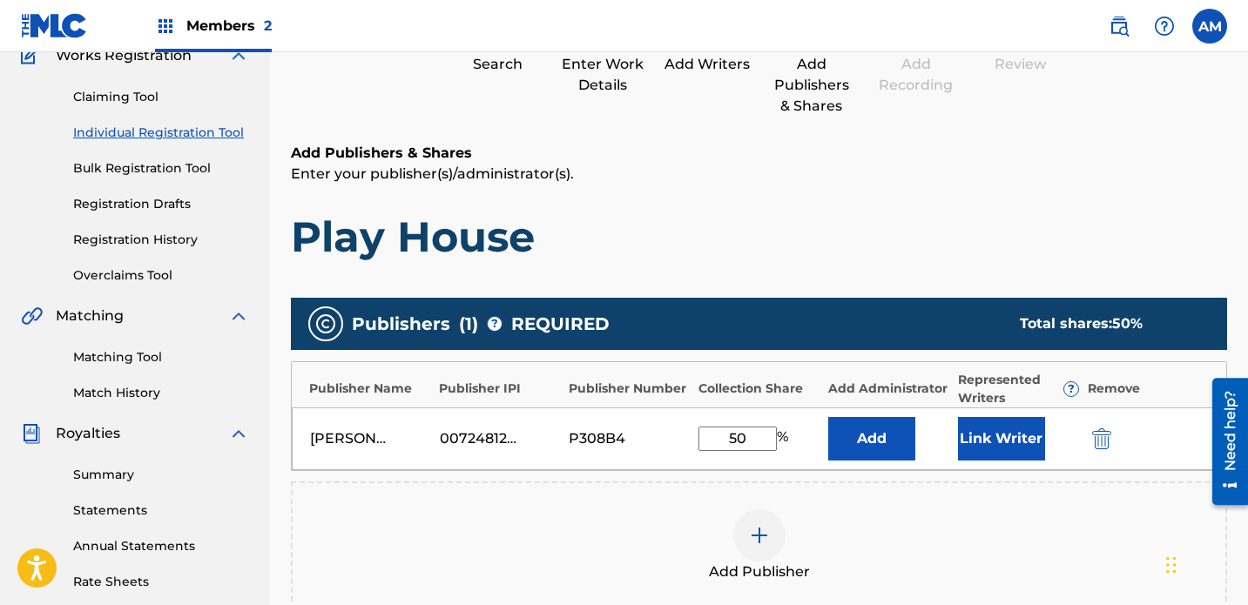
click at [875, 417] on button "Link Writer" at bounding box center [1001, 439] width 87 height 44
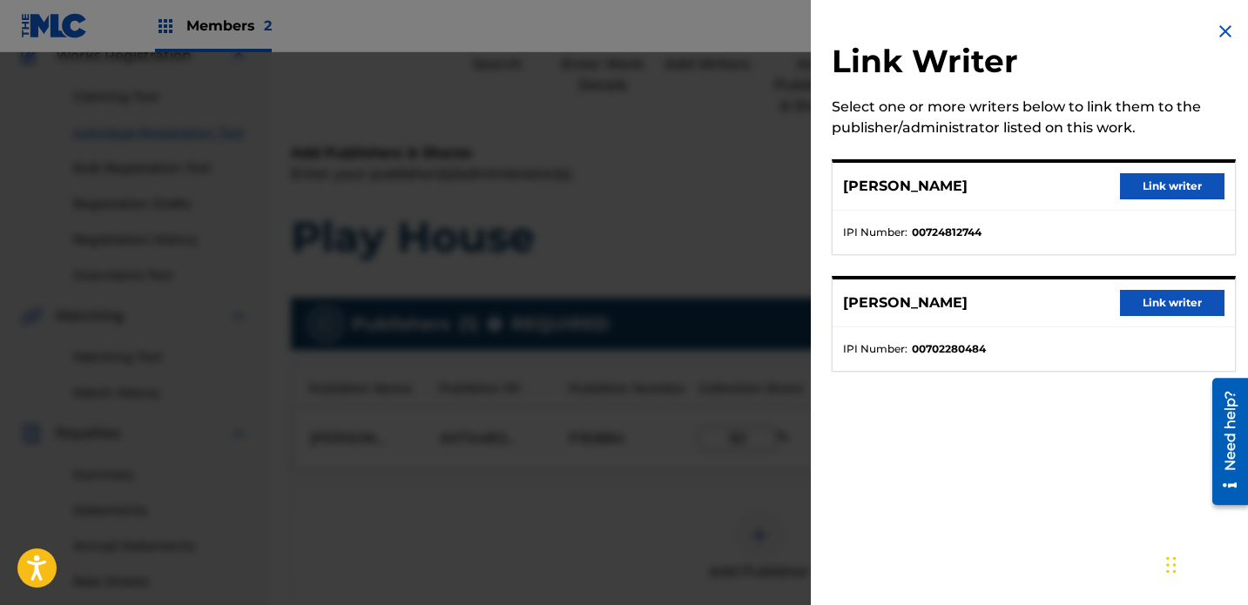
click at [875, 172] on div "[PERSON_NAME] Link writer" at bounding box center [1034, 187] width 402 height 48
click at [875, 186] on button "Link writer" at bounding box center [1172, 186] width 105 height 26
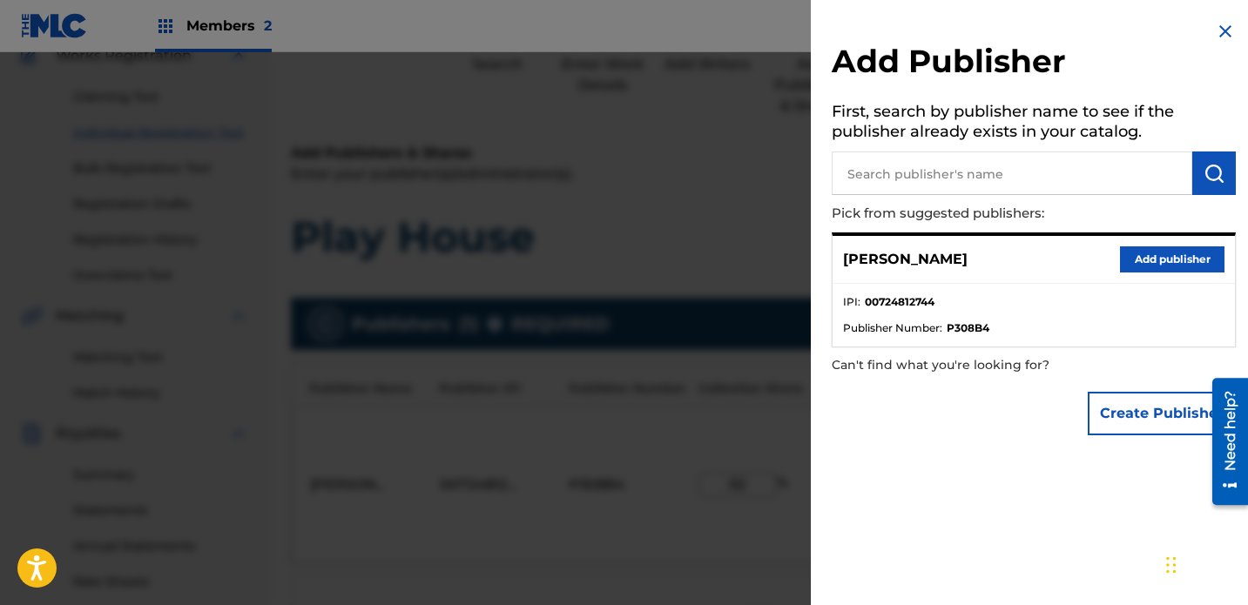
click at [875, 31] on img at bounding box center [1225, 31] width 21 height 21
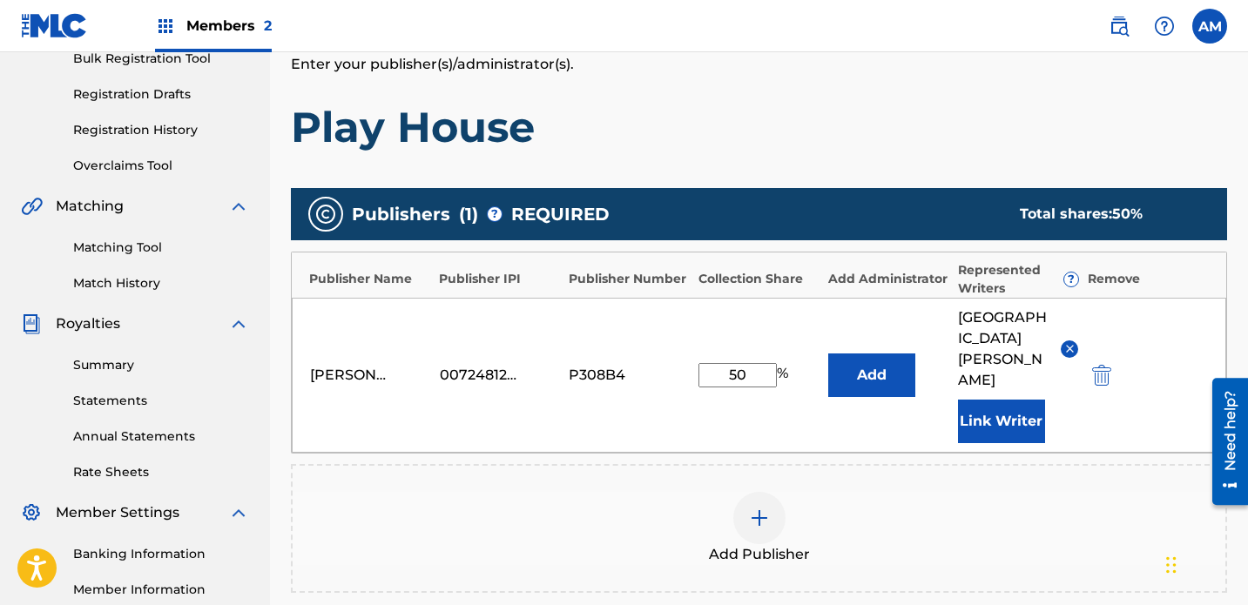
scroll to position [497, 0]
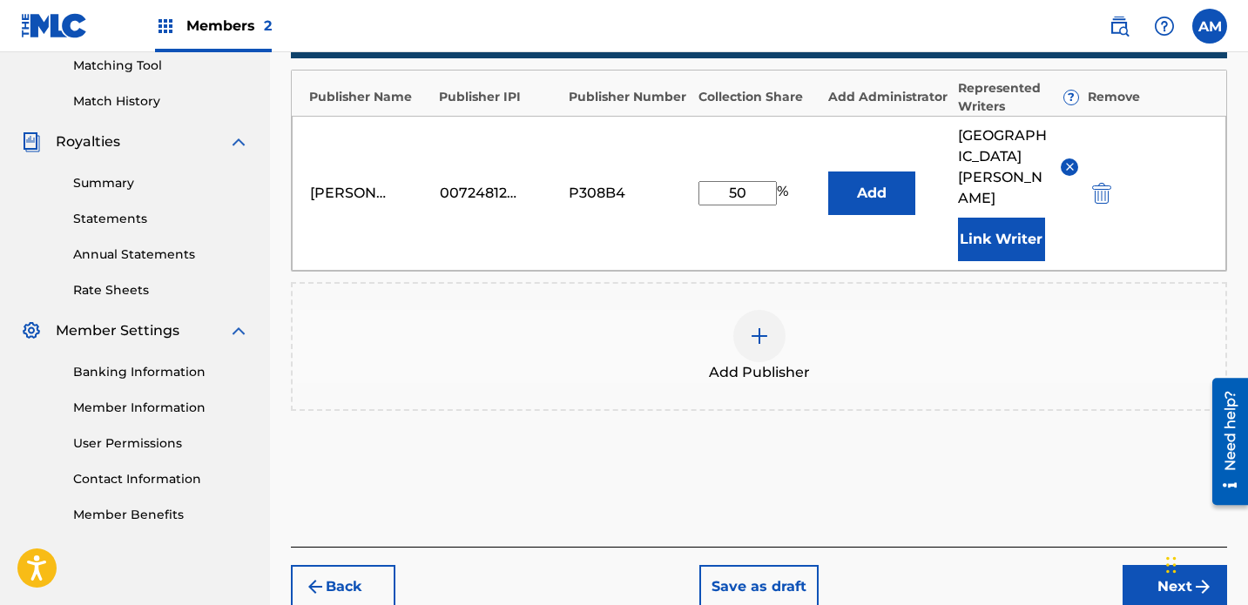
click at [875, 565] on button "Next" at bounding box center [1175, 587] width 105 height 44
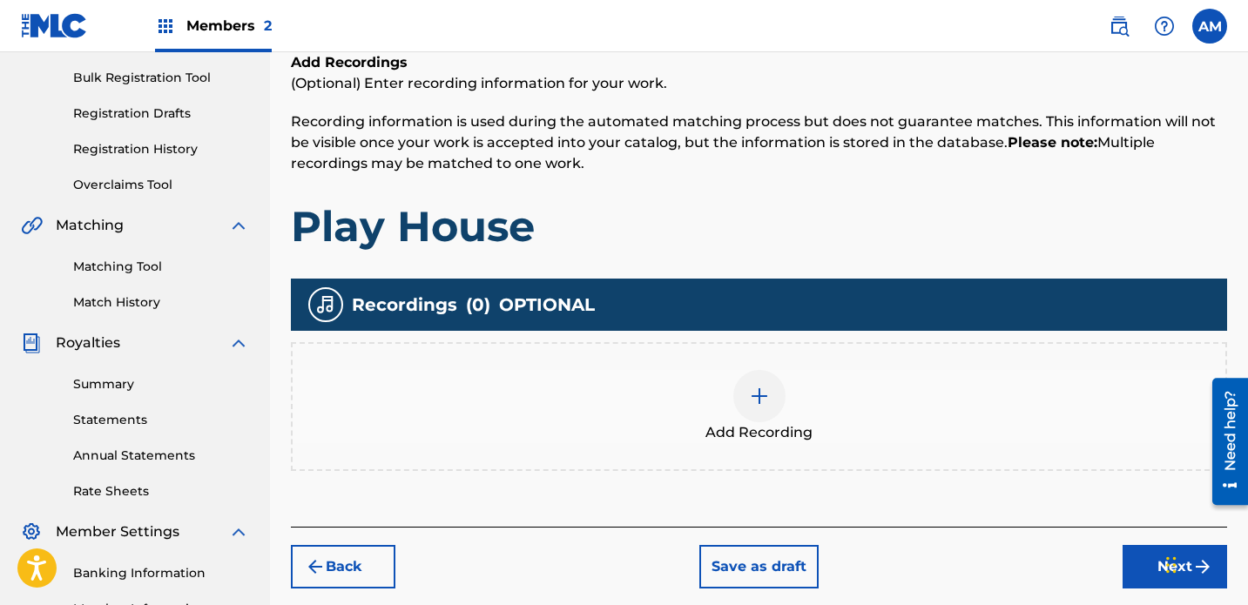
scroll to position [293, 0]
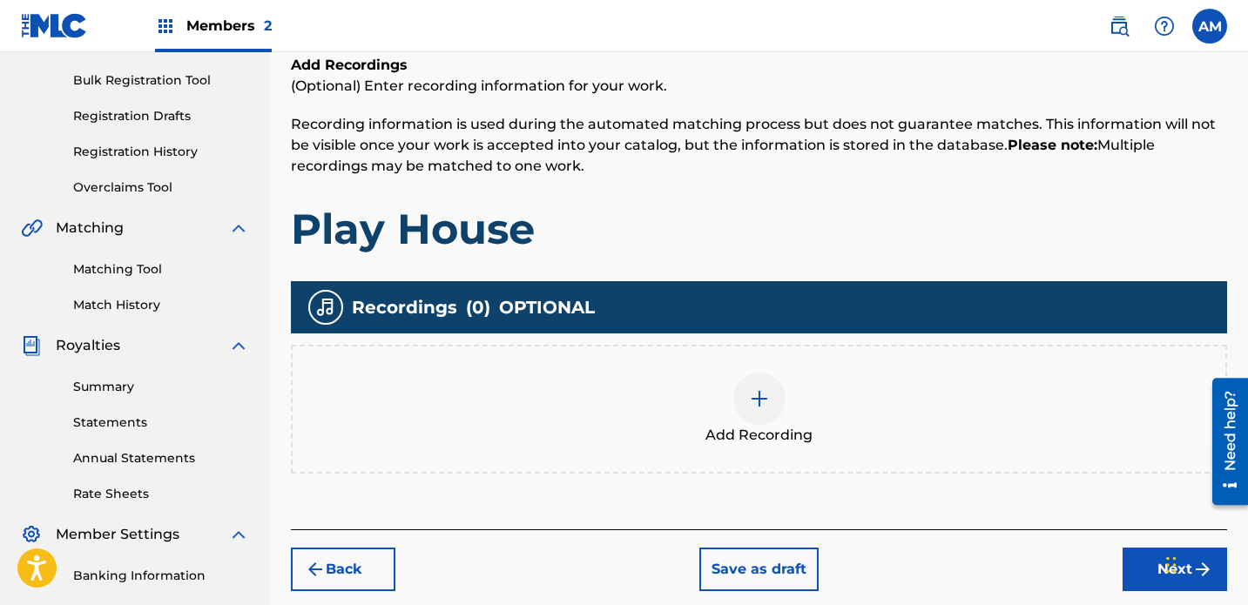
click at [758, 388] on img at bounding box center [759, 398] width 21 height 21
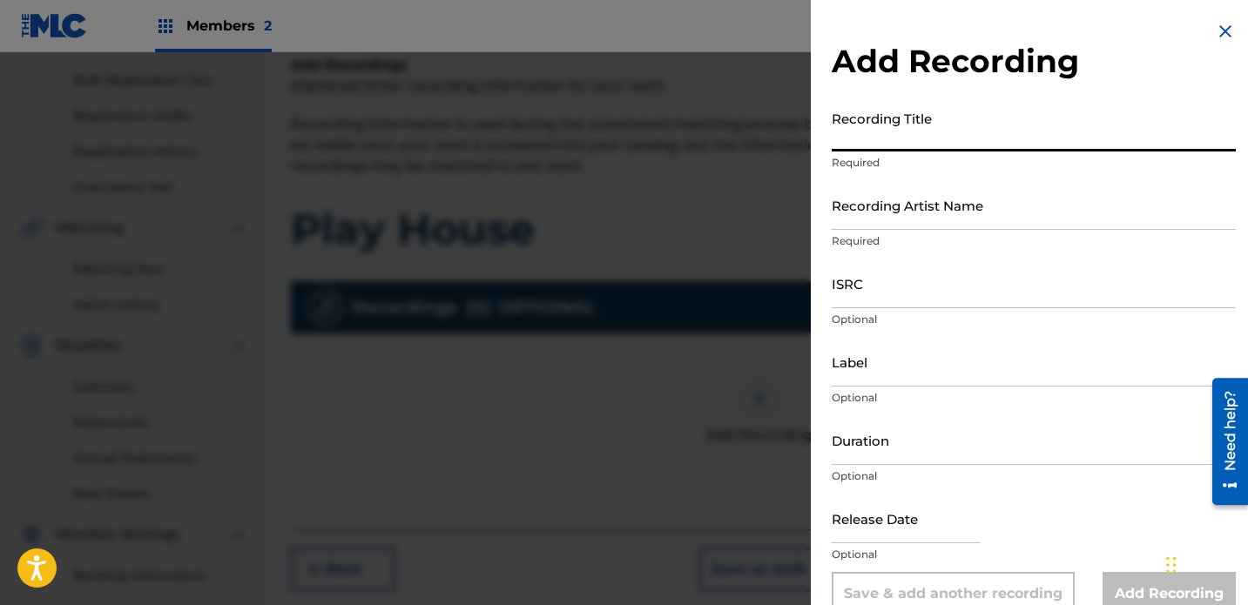
click at [875, 131] on input "Recording Title" at bounding box center [1034, 127] width 404 height 50
type input "Play House"
click at [875, 184] on input "Recording Artist Name" at bounding box center [1034, 205] width 404 height 50
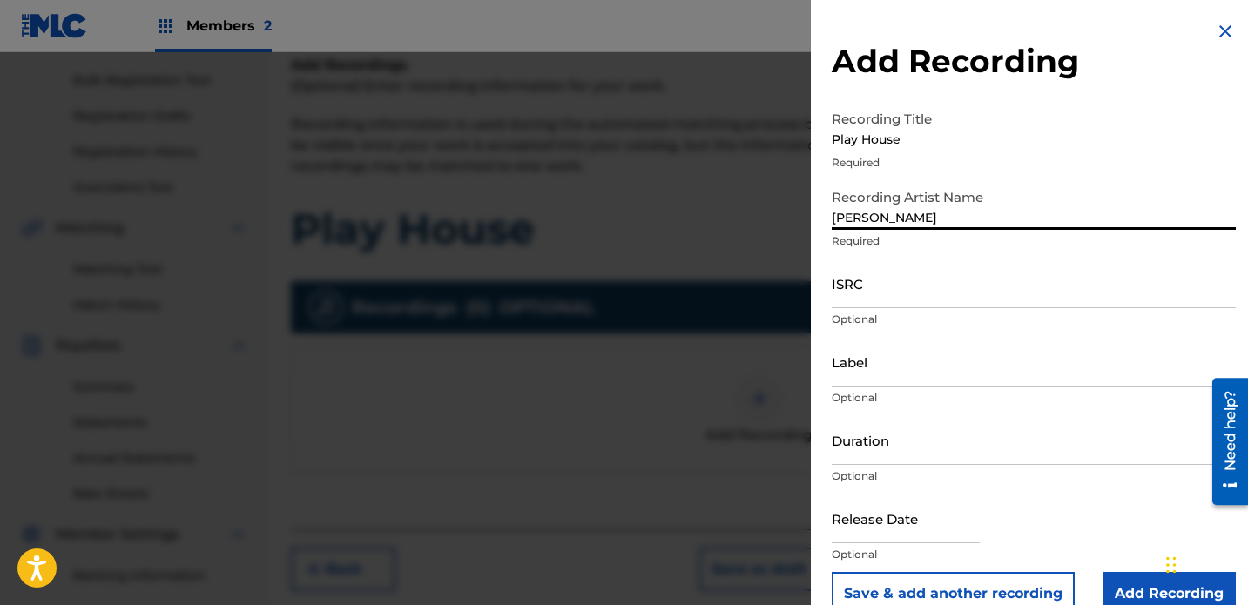
type input "[PERSON_NAME]"
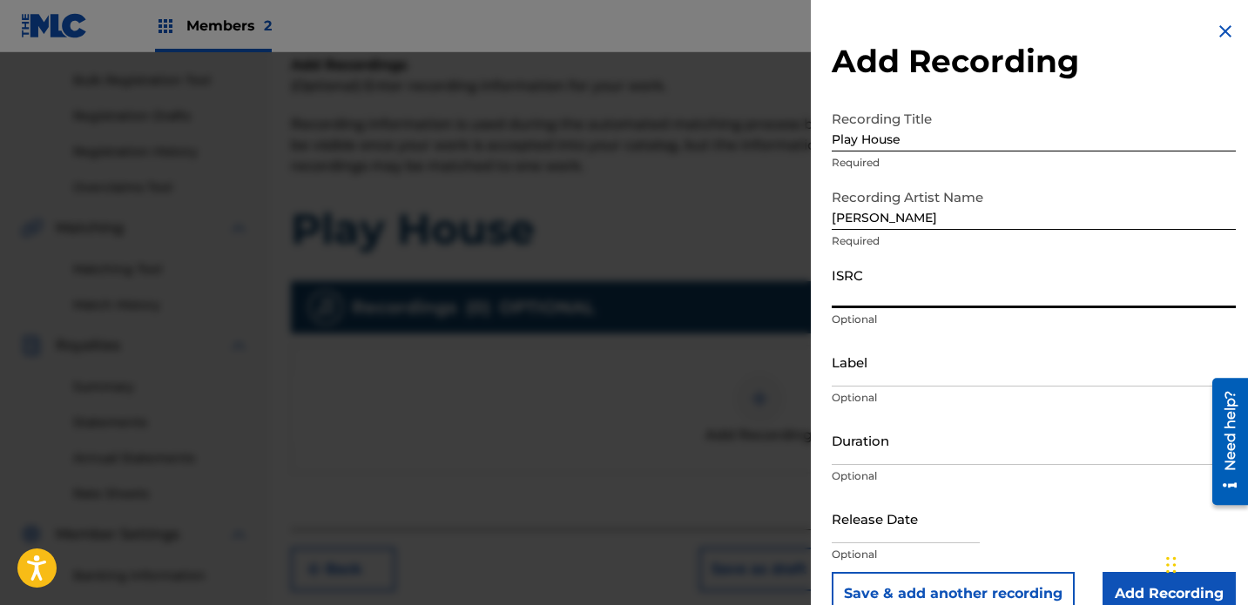
click at [852, 287] on input "ISRC" at bounding box center [1034, 284] width 404 height 50
paste input "USAR12500077"
type input "USAR12500077"
click at [875, 368] on input "Label" at bounding box center [1034, 362] width 404 height 50
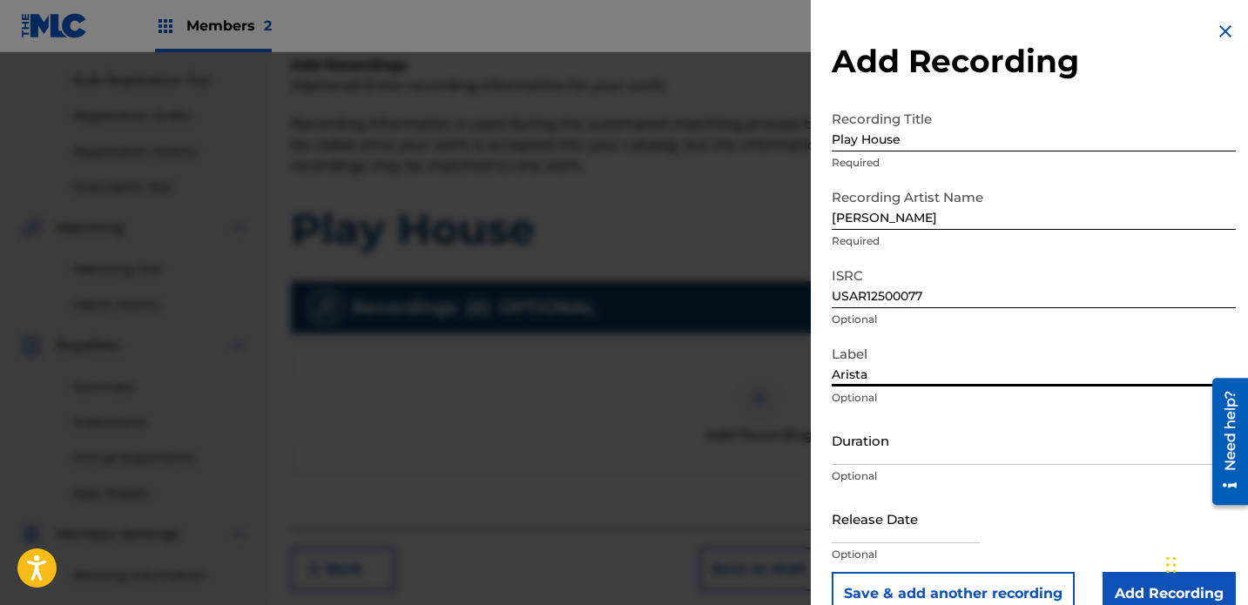
type input "Arista Records"
click at [875, 467] on div "Duration Optional" at bounding box center [1034, 455] width 404 height 78
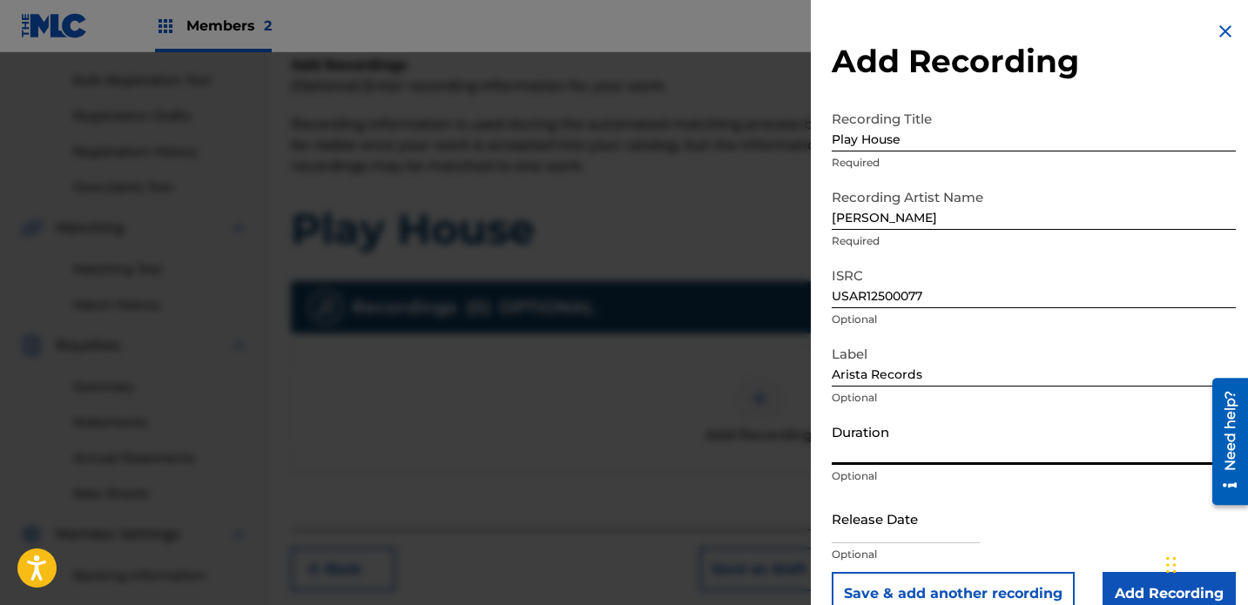
click at [875, 436] on input "Duration" at bounding box center [1034, 441] width 404 height 50
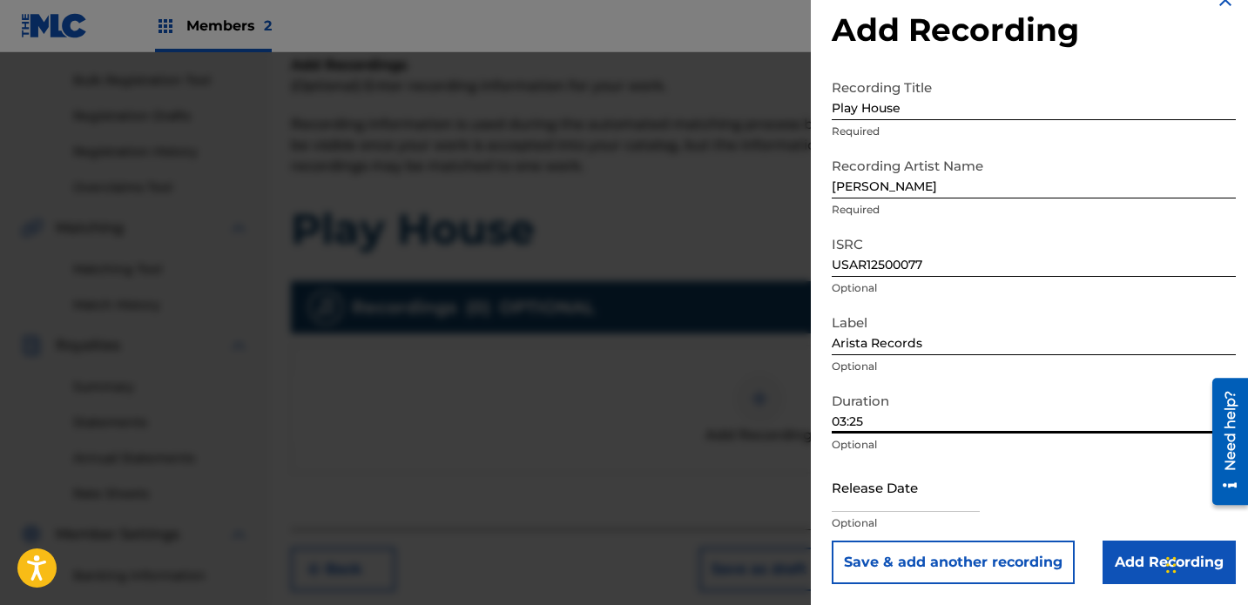
type input "03:25"
select select "7"
select select "2025"
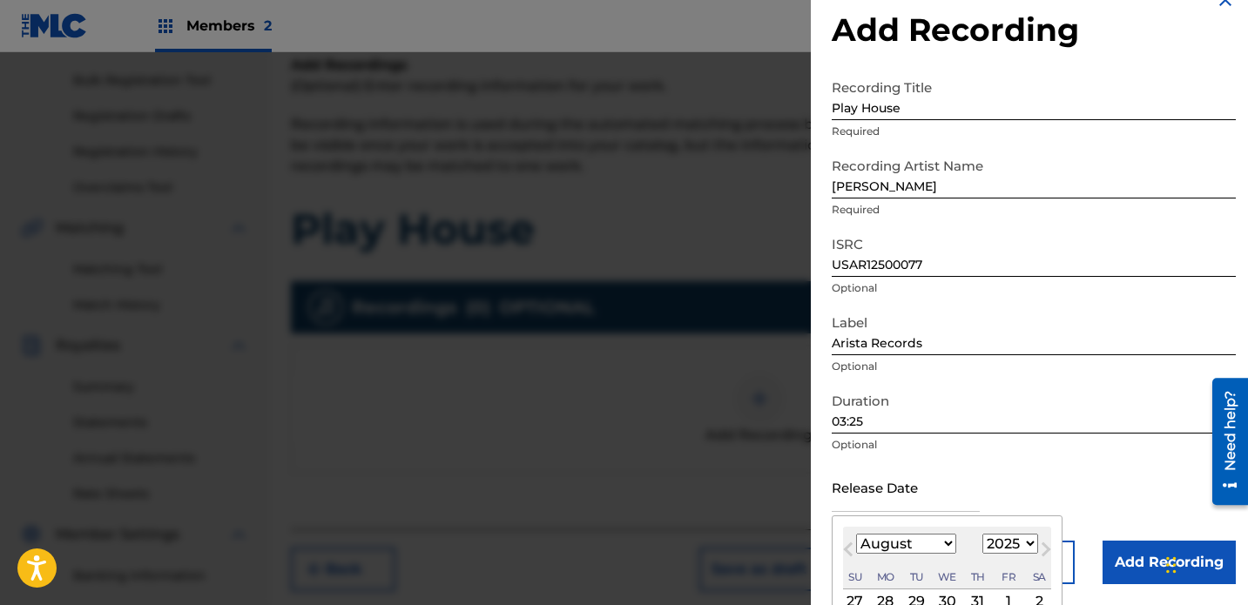
click at [875, 483] on input "text" at bounding box center [906, 488] width 148 height 50
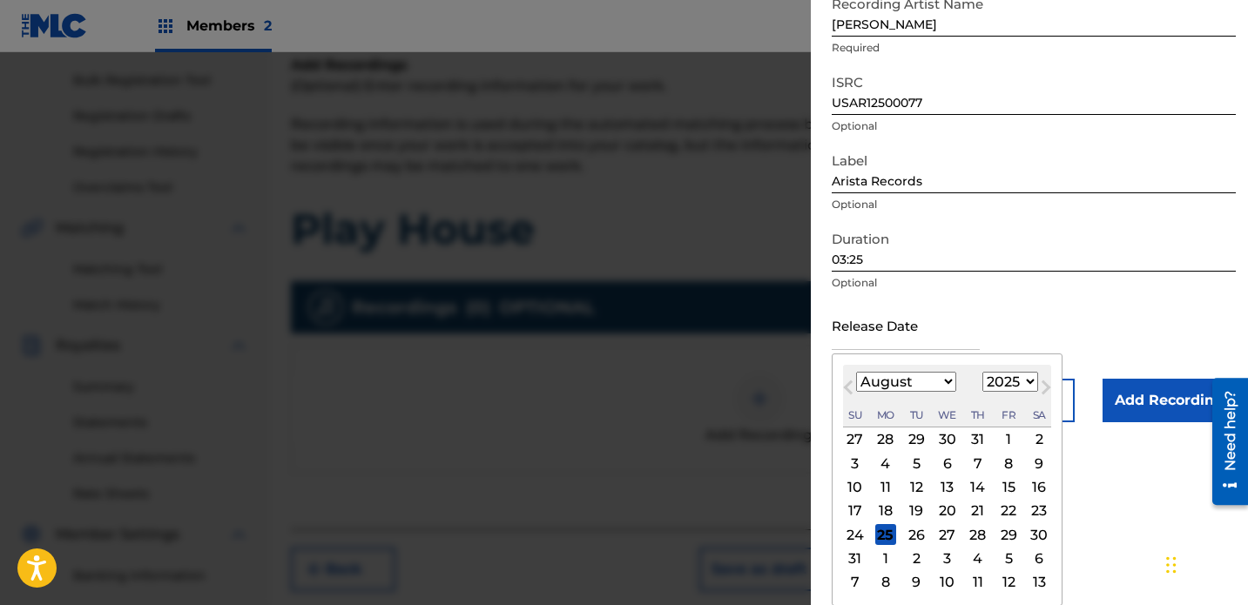
click at [866, 379] on select "January February March April May June July August September October November De…" at bounding box center [906, 382] width 100 height 20
select select "3"
click at [856, 392] on select "January February March April May June July August September October November De…" at bounding box center [906, 382] width 100 height 20
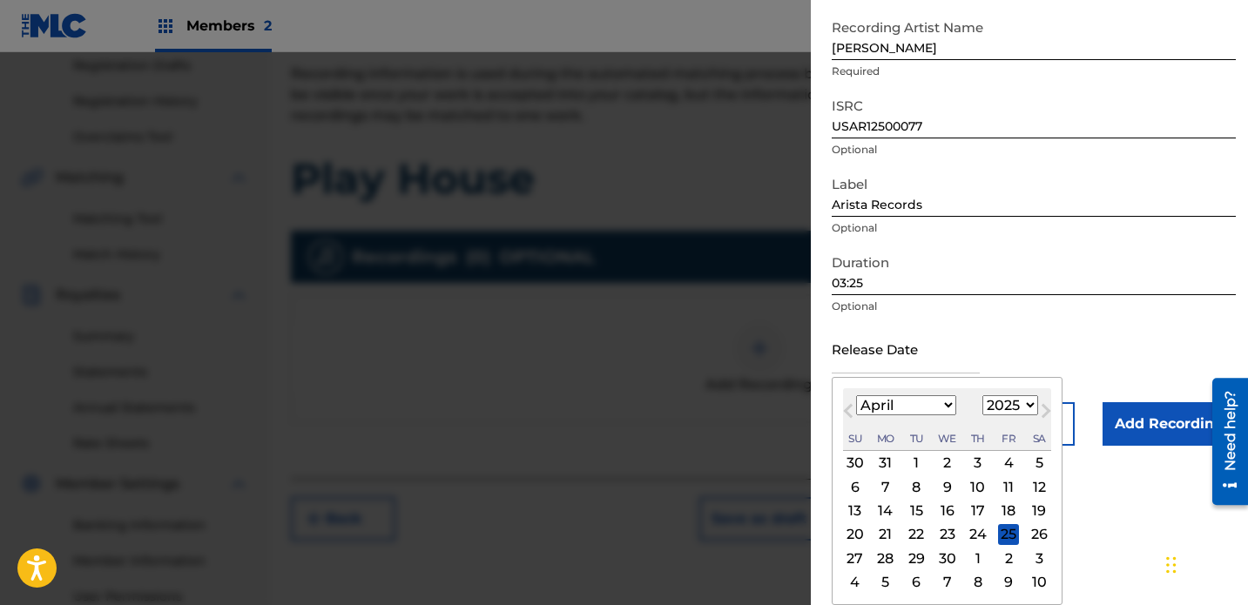
scroll to position [344, 0]
click at [854, 576] on div "4" at bounding box center [855, 582] width 21 height 21
type input "[DATE]"
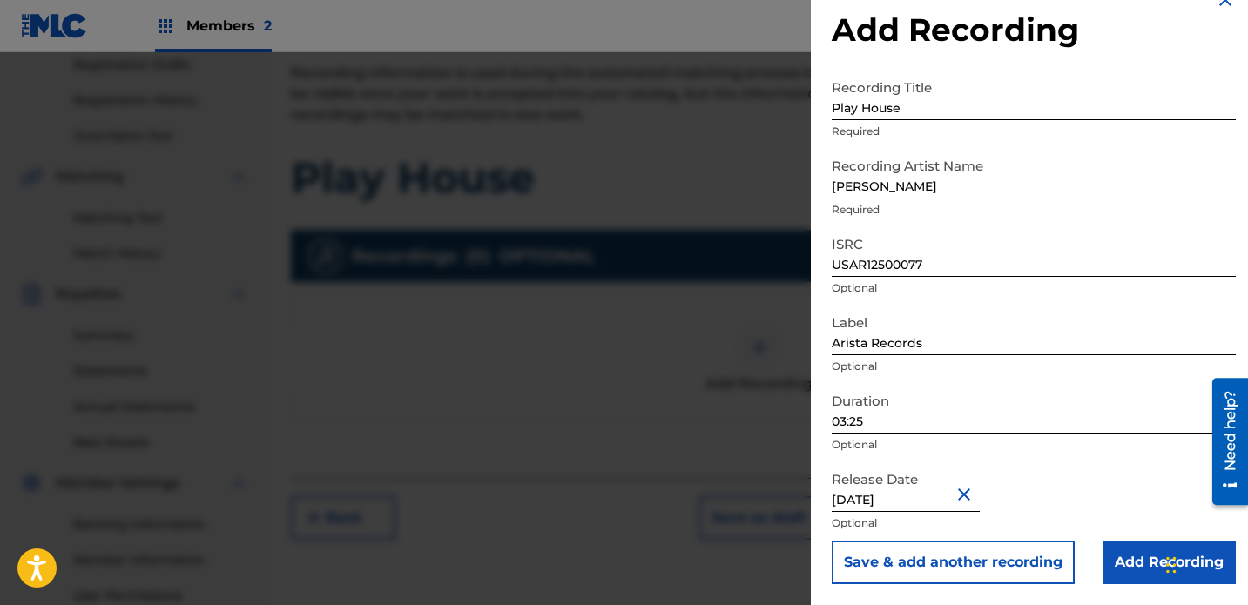
scroll to position [31, 0]
click at [875, 498] on input "[DATE]" at bounding box center [906, 488] width 148 height 50
select select "4"
select select "2025"
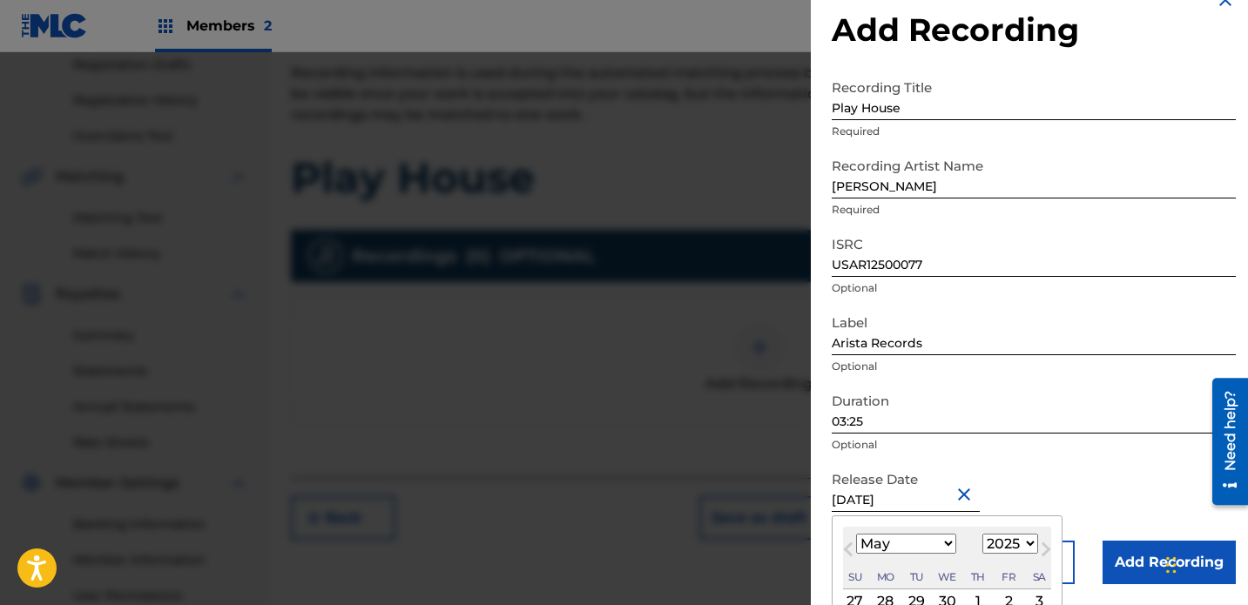
click at [875, 546] on select "January February March April May June July August September October November De…" at bounding box center [906, 544] width 100 height 20
select select "3"
click at [856, 534] on select "January February March April May June July August September October November De…" at bounding box center [906, 544] width 100 height 20
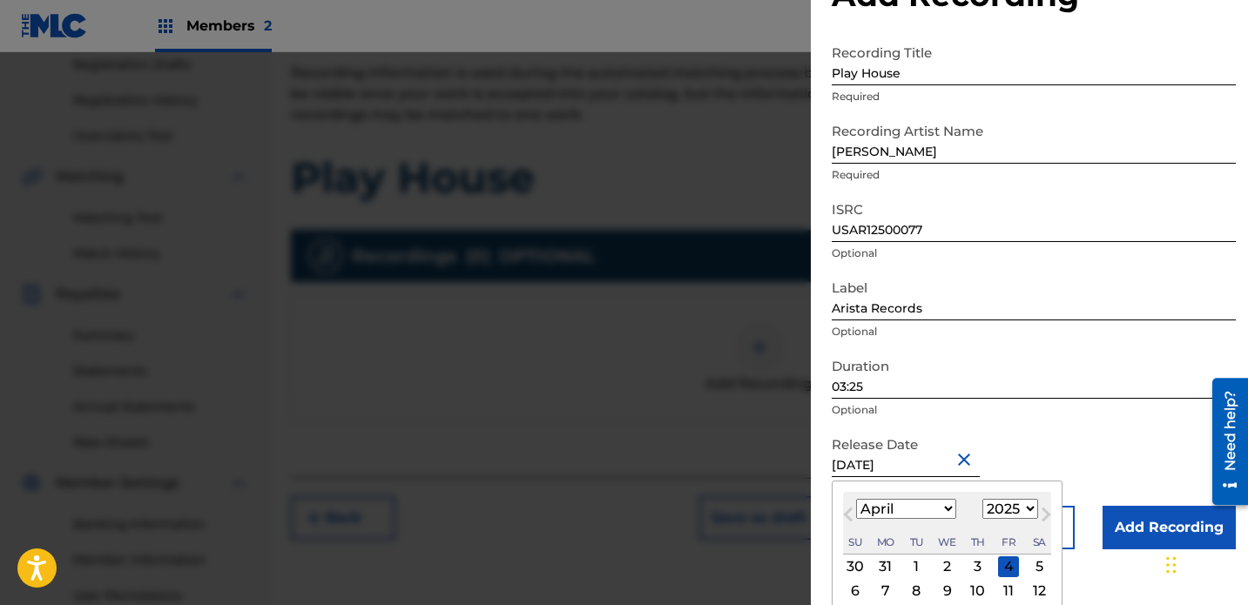
scroll to position [170, 0]
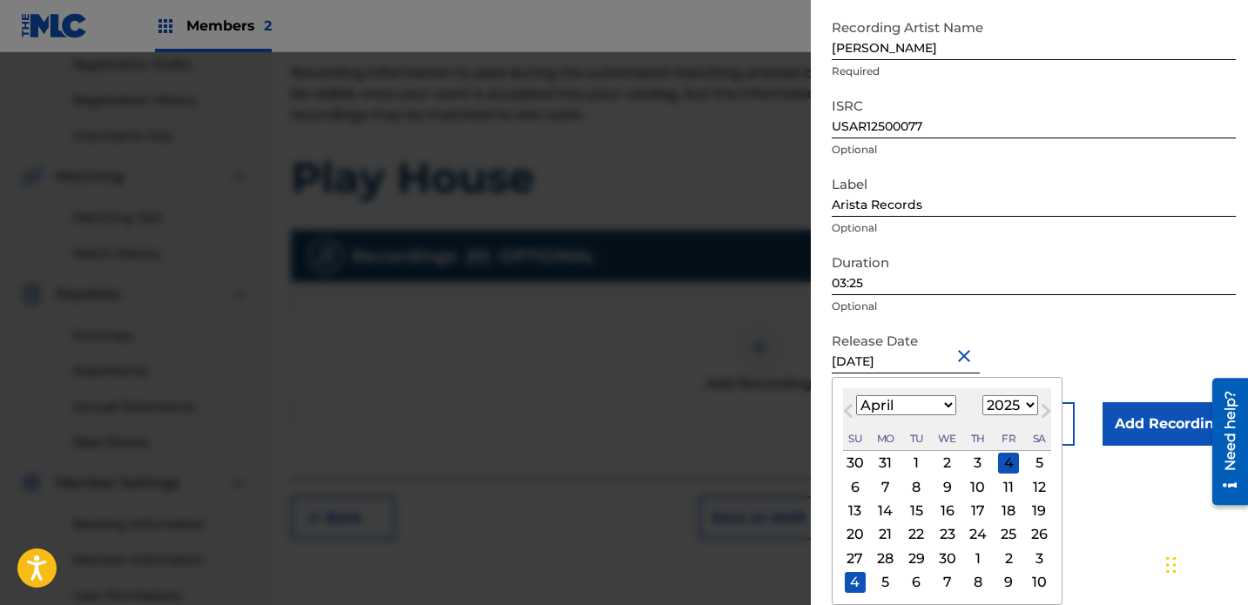
click at [875, 465] on div "4" at bounding box center [1008, 463] width 21 height 21
type input "[DATE]"
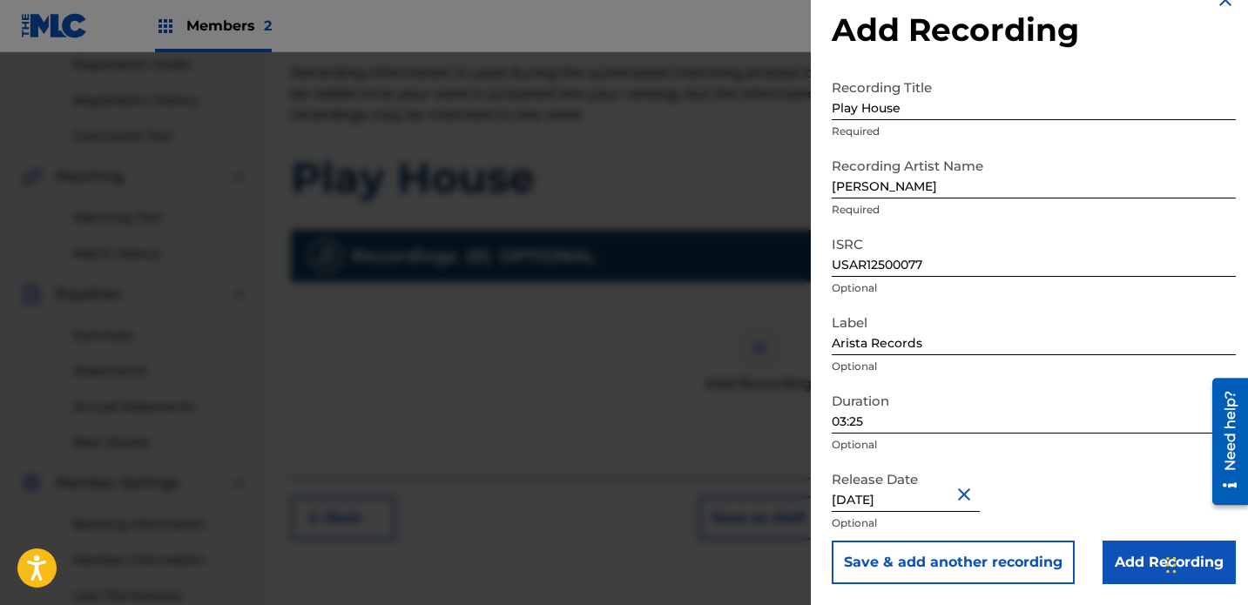
select select "3"
select select "2025"
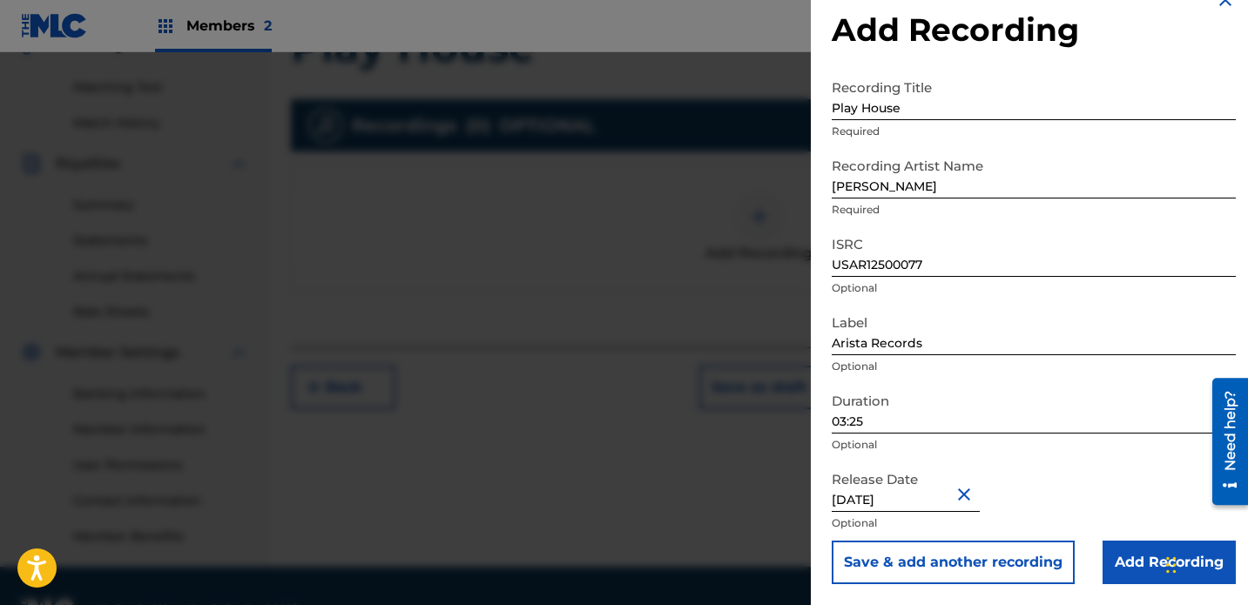
click at [875, 565] on input "Add Recording" at bounding box center [1169, 563] width 133 height 44
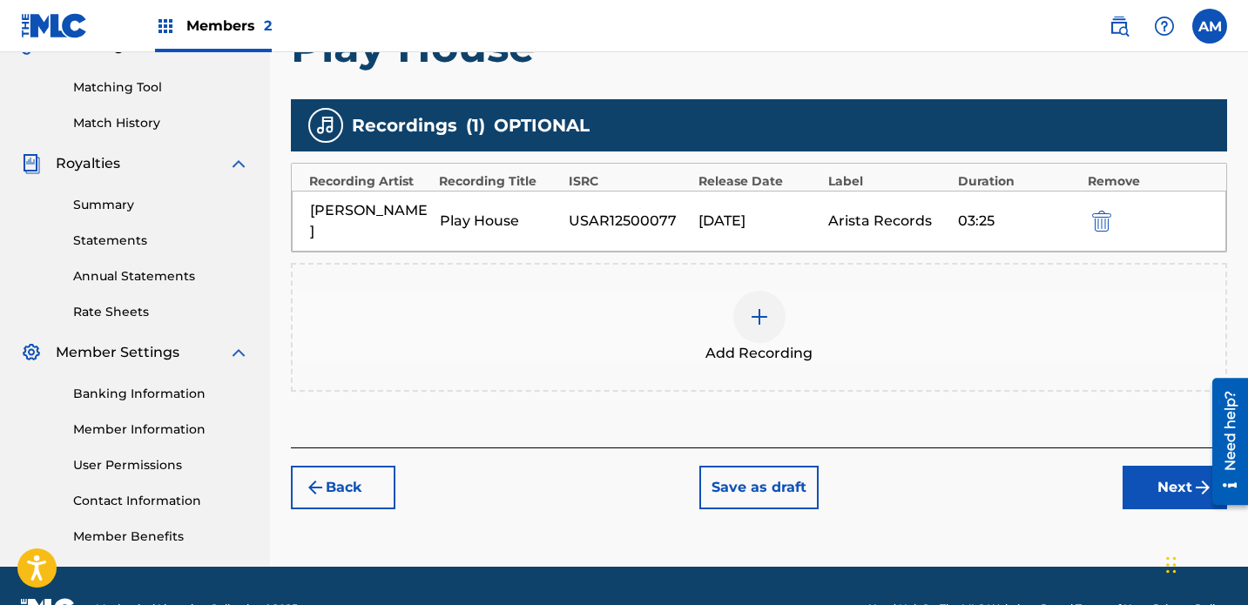
click at [875, 466] on button "Next" at bounding box center [1175, 488] width 105 height 44
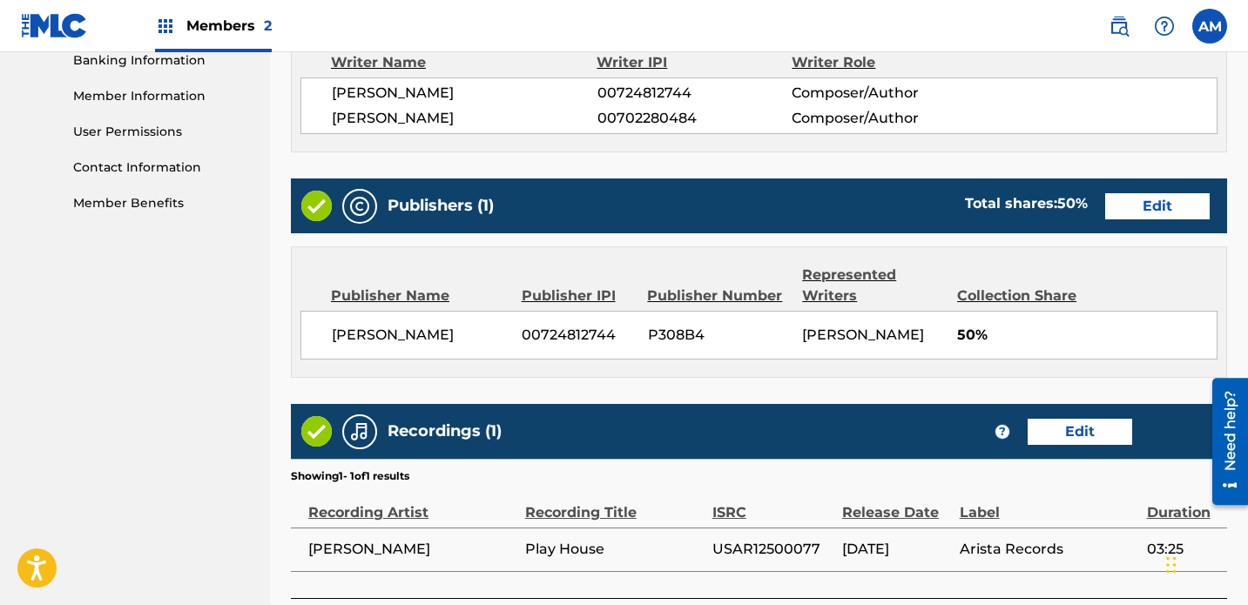
scroll to position [899, 0]
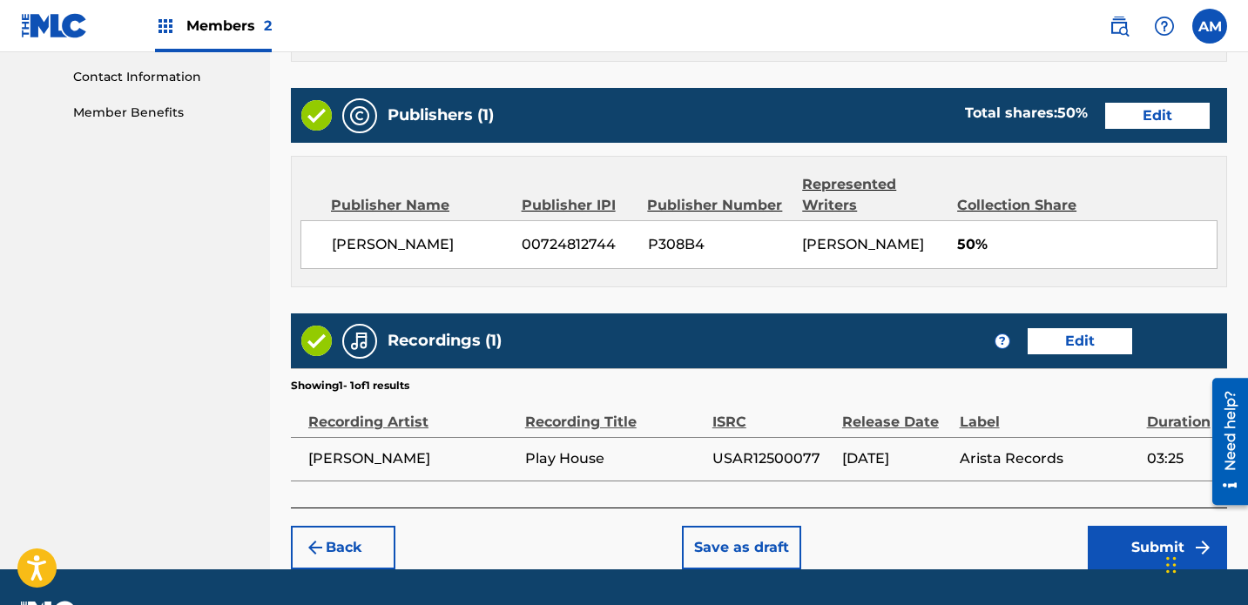
click at [875, 526] on button "Submit" at bounding box center [1157, 548] width 139 height 44
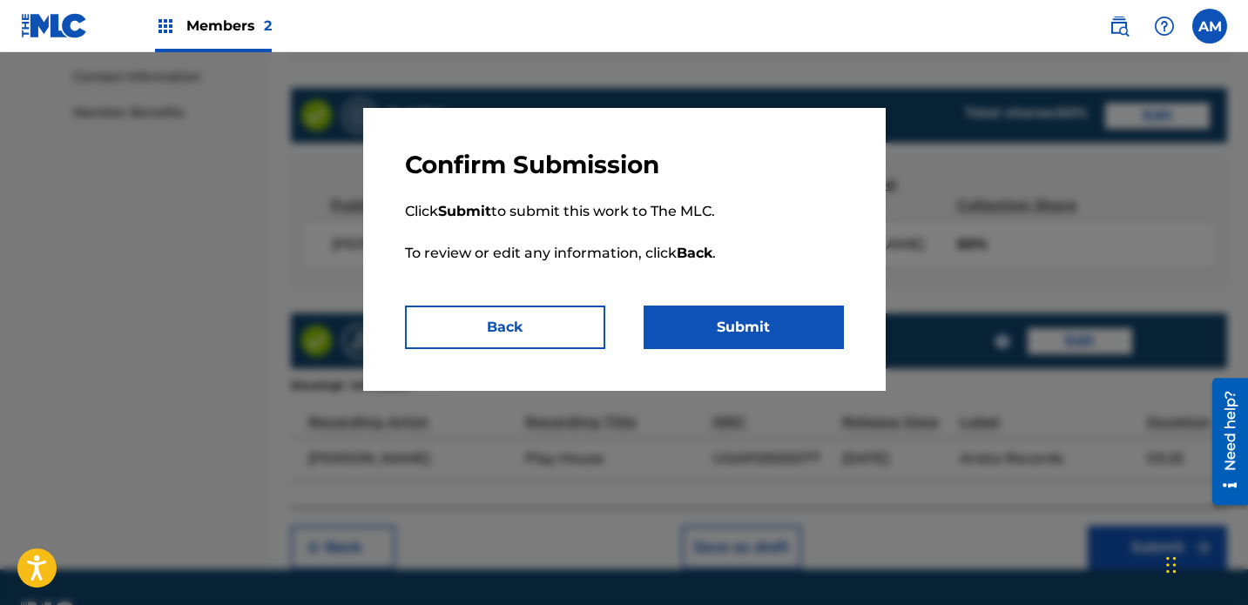
click at [756, 337] on button "Submit" at bounding box center [744, 328] width 200 height 44
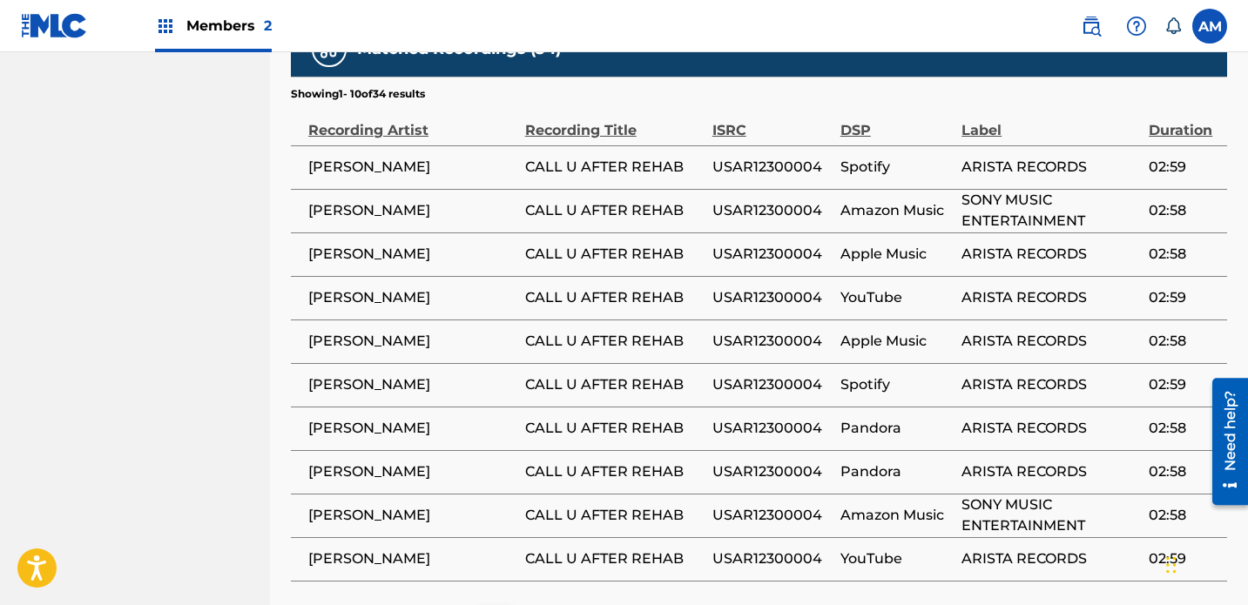
scroll to position [1234, 0]
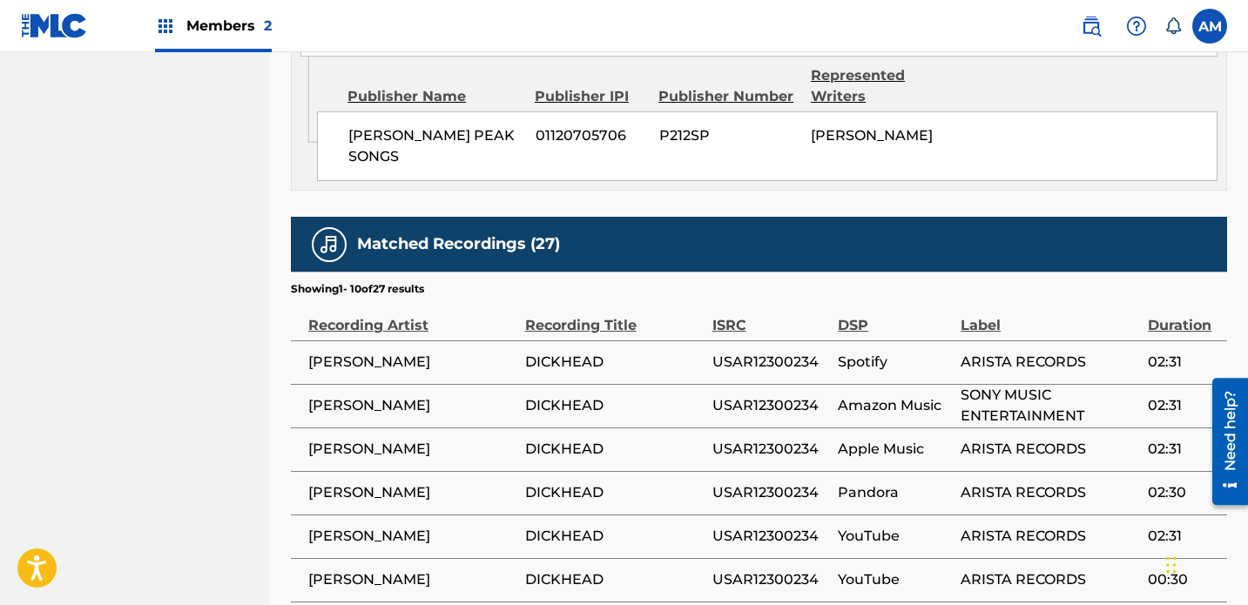
scroll to position [2071, 0]
